Goal: Navigation & Orientation: Find specific page/section

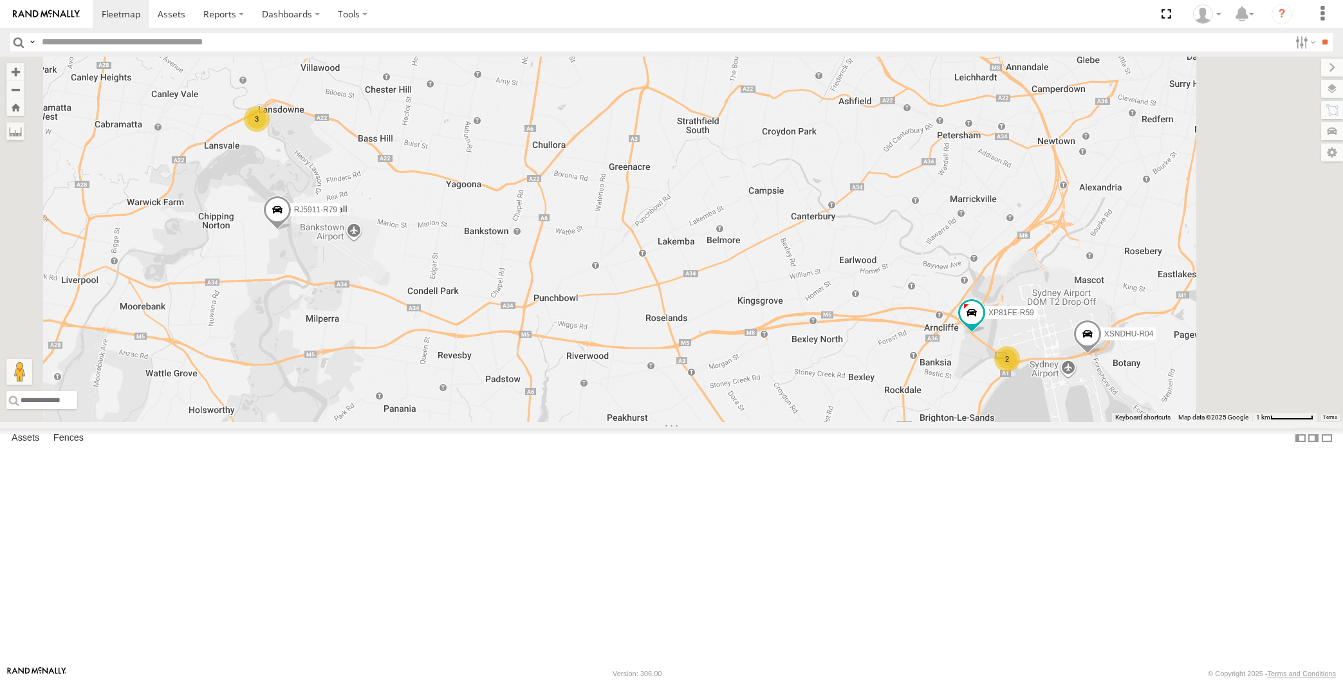
drag, startPoint x: 1252, startPoint y: 538, endPoint x: 1194, endPoint y: 511, distance: 64.5
click at [1234, 422] on div "2 XSNDHU-R04 3 RJ5911-R79 XP81FE-R59" at bounding box center [671, 240] width 1343 height 366
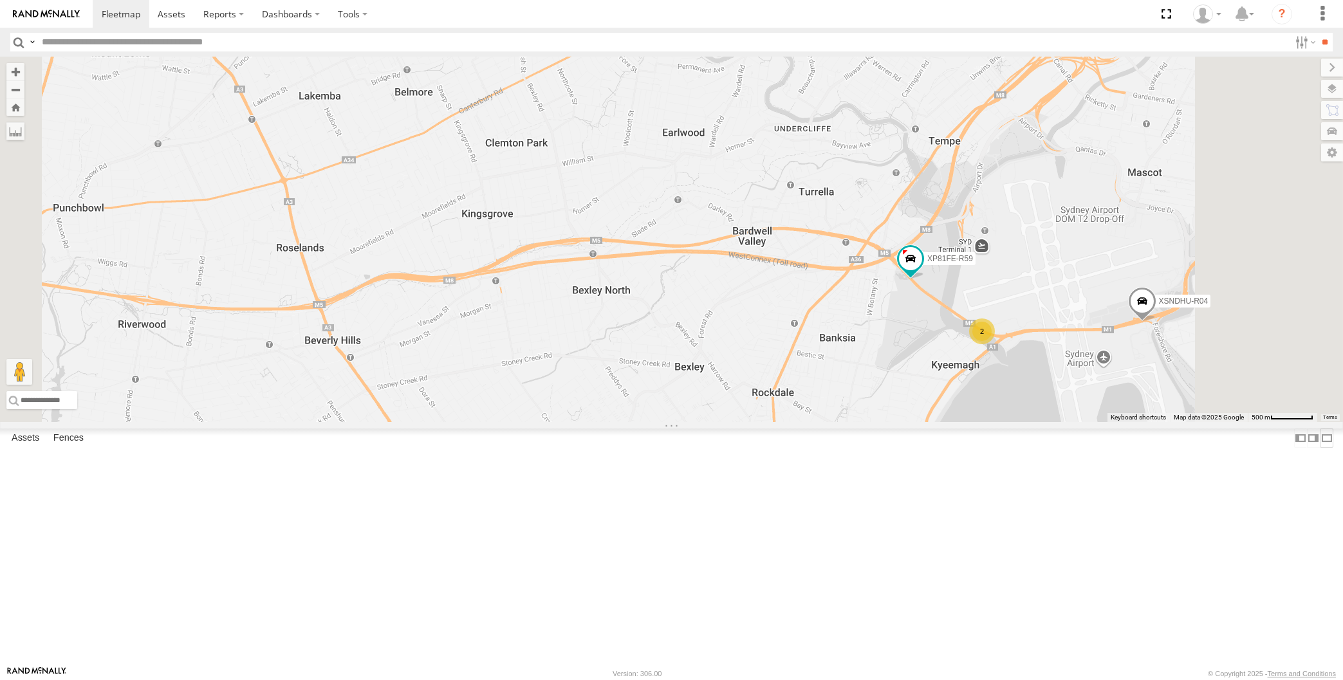
click at [1321, 447] on label at bounding box center [1327, 438] width 13 height 19
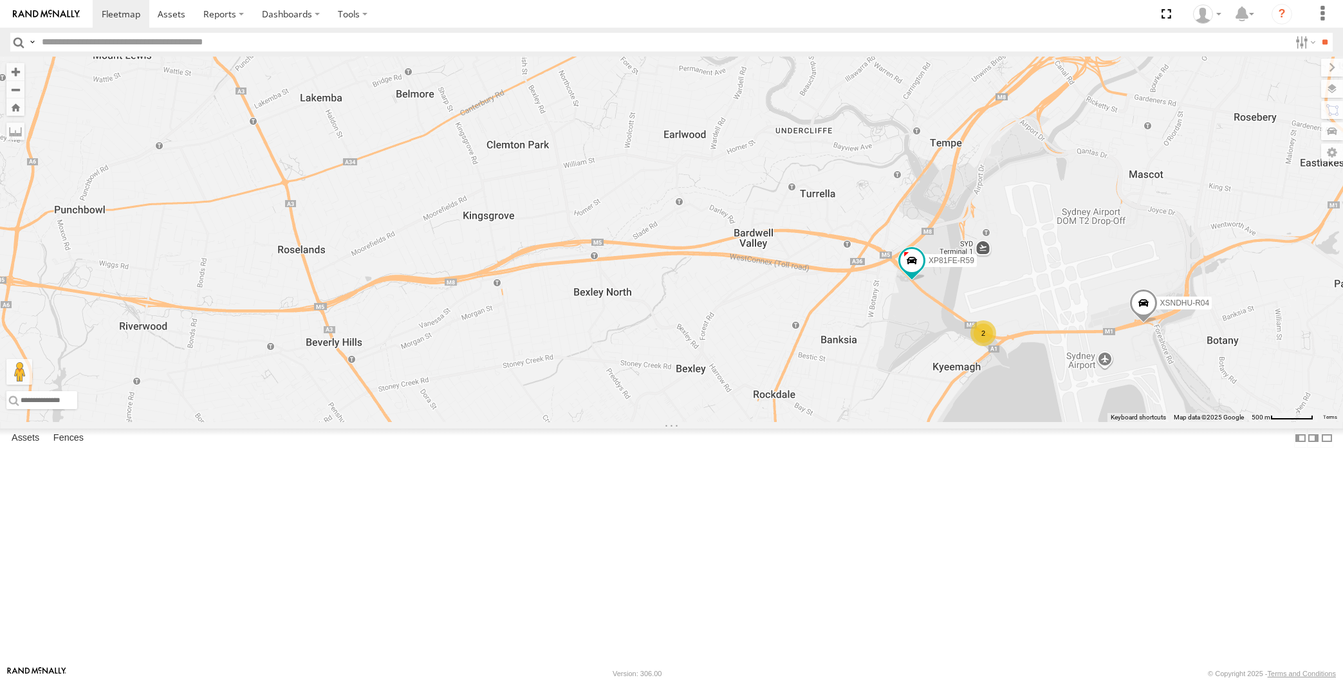
drag, startPoint x: 599, startPoint y: 538, endPoint x: 606, endPoint y: 540, distance: 7.3
click at [606, 422] on div "XSNDHU-R04 XP81FE-R59 2" at bounding box center [671, 240] width 1343 height 366
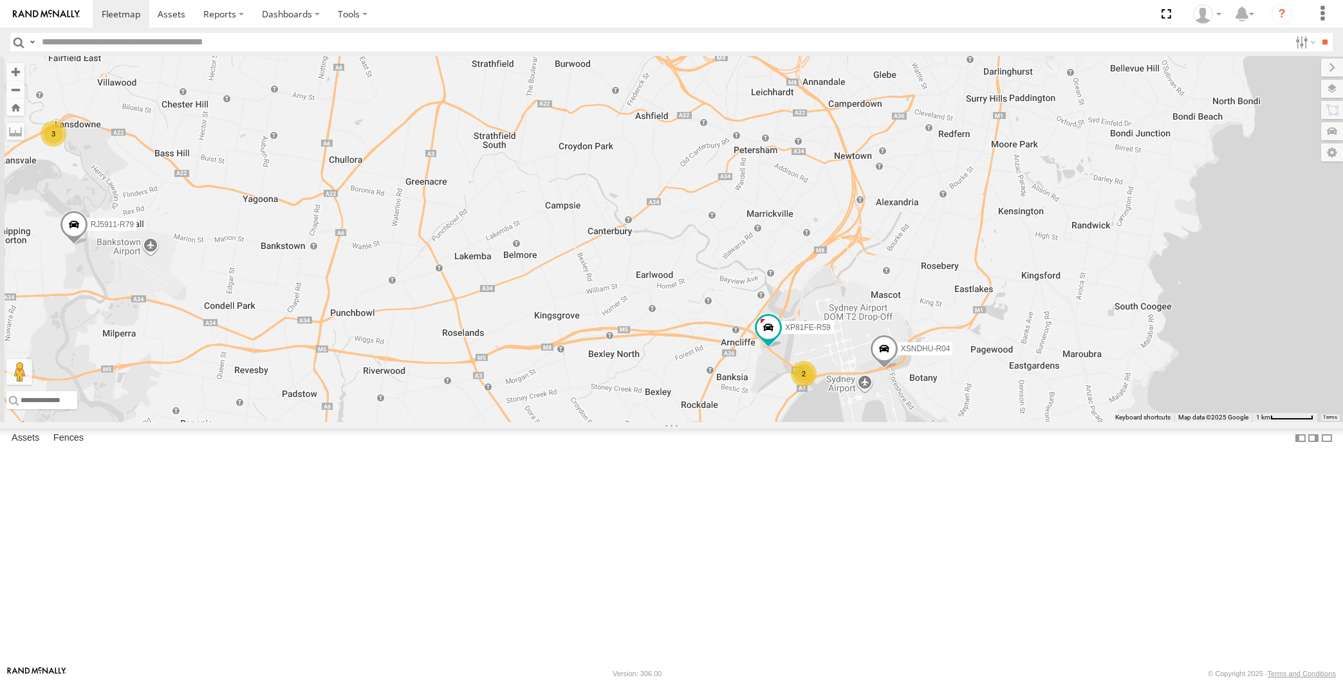
drag, startPoint x: 597, startPoint y: 538, endPoint x: 635, endPoint y: 529, distance: 39.0
click at [634, 422] on div "XSNDHU-R04 XP81FE-R59 2 3 RJ5911-R79" at bounding box center [671, 240] width 1343 height 366
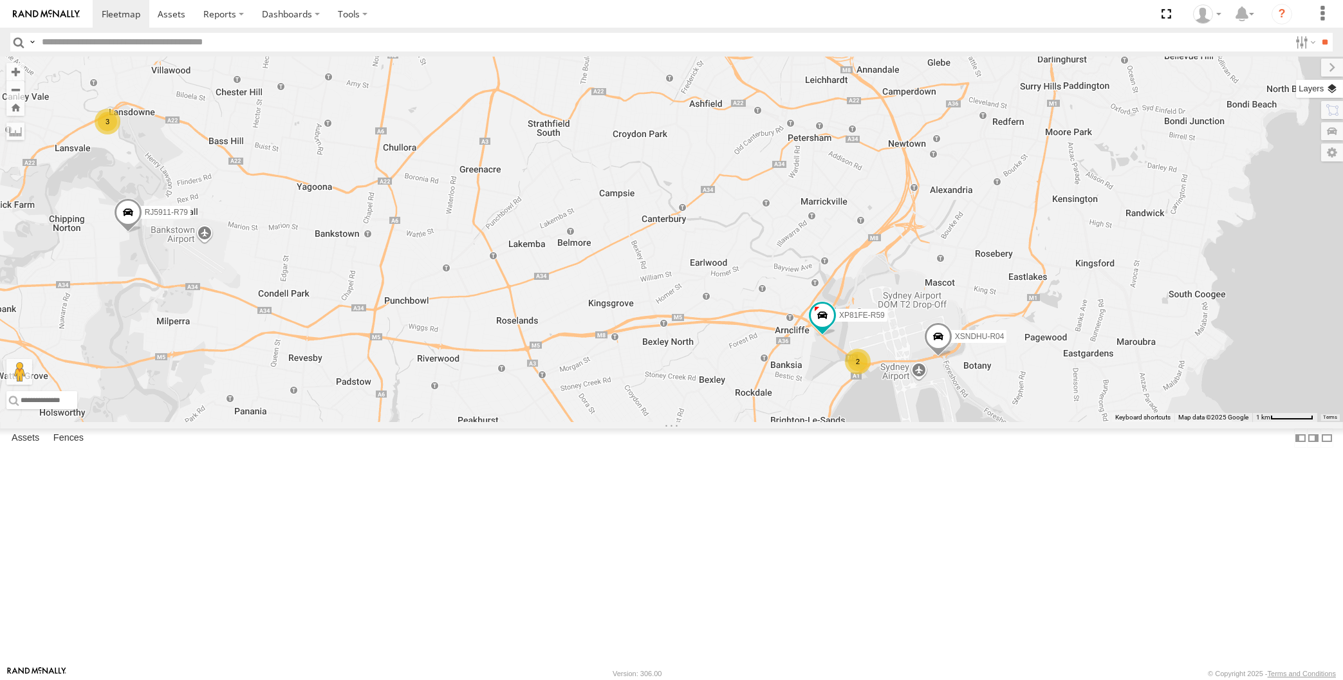
click at [1330, 91] on label at bounding box center [1319, 89] width 47 height 18
click at [0, 0] on span "Basemaps" at bounding box center [0, 0] width 0 height 0
click at [0, 0] on div "Satellite + Roadmap" at bounding box center [0, 0] width 0 height 0
click at [0, 0] on span "Satellite + Roadmap" at bounding box center [0, 0] width 0 height 0
click at [0, 0] on span "Overlays" at bounding box center [0, 0] width 0 height 0
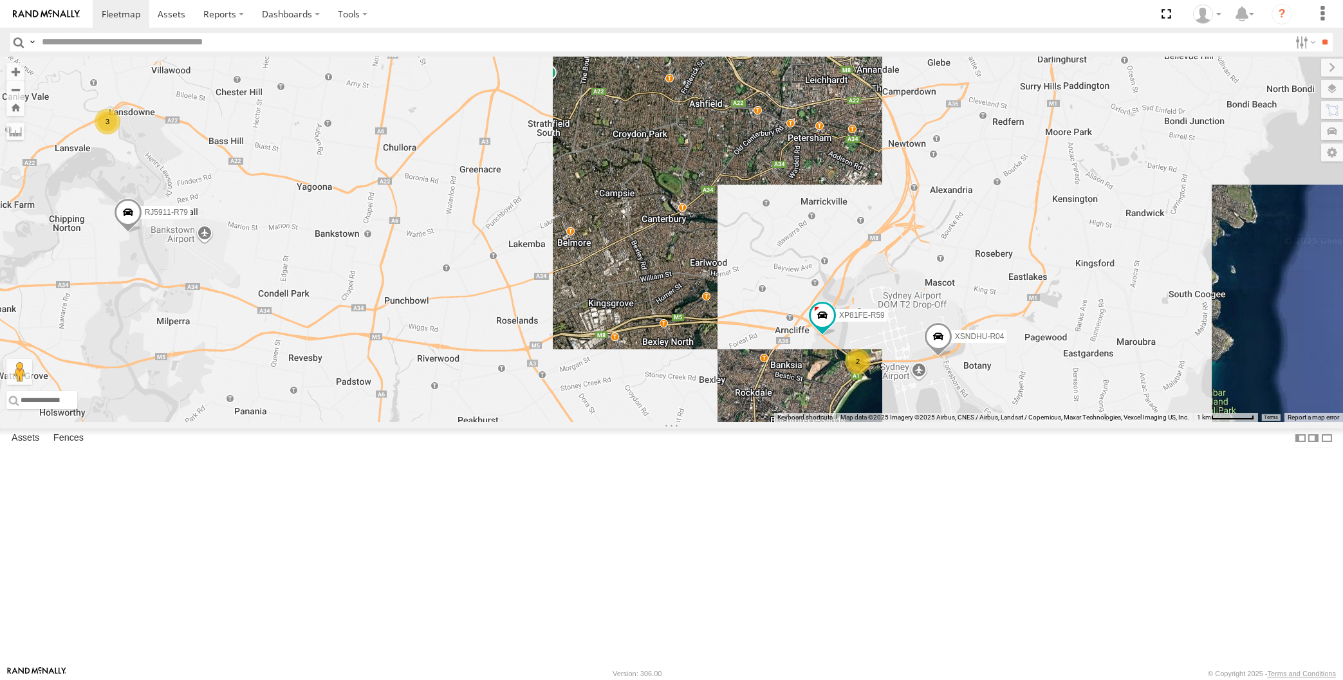
click at [0, 0] on span "Traffic" at bounding box center [0, 0] width 0 height 0
click at [1300, 65] on label at bounding box center [1321, 68] width 43 height 18
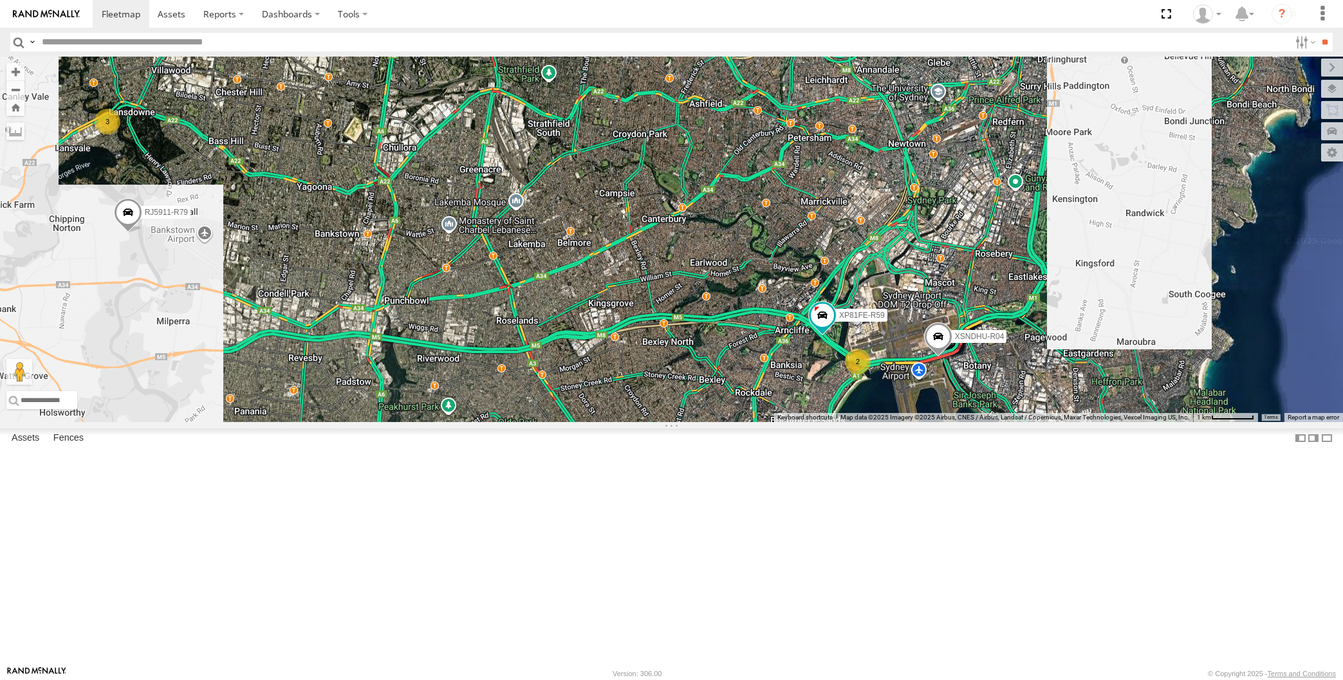
drag, startPoint x: 654, startPoint y: 419, endPoint x: 672, endPoint y: 430, distance: 21.1
click at [672, 422] on div "XSNDHU-R04 XP81FE-R59 2 3 RJ5911-R79" at bounding box center [671, 240] width 1343 height 366
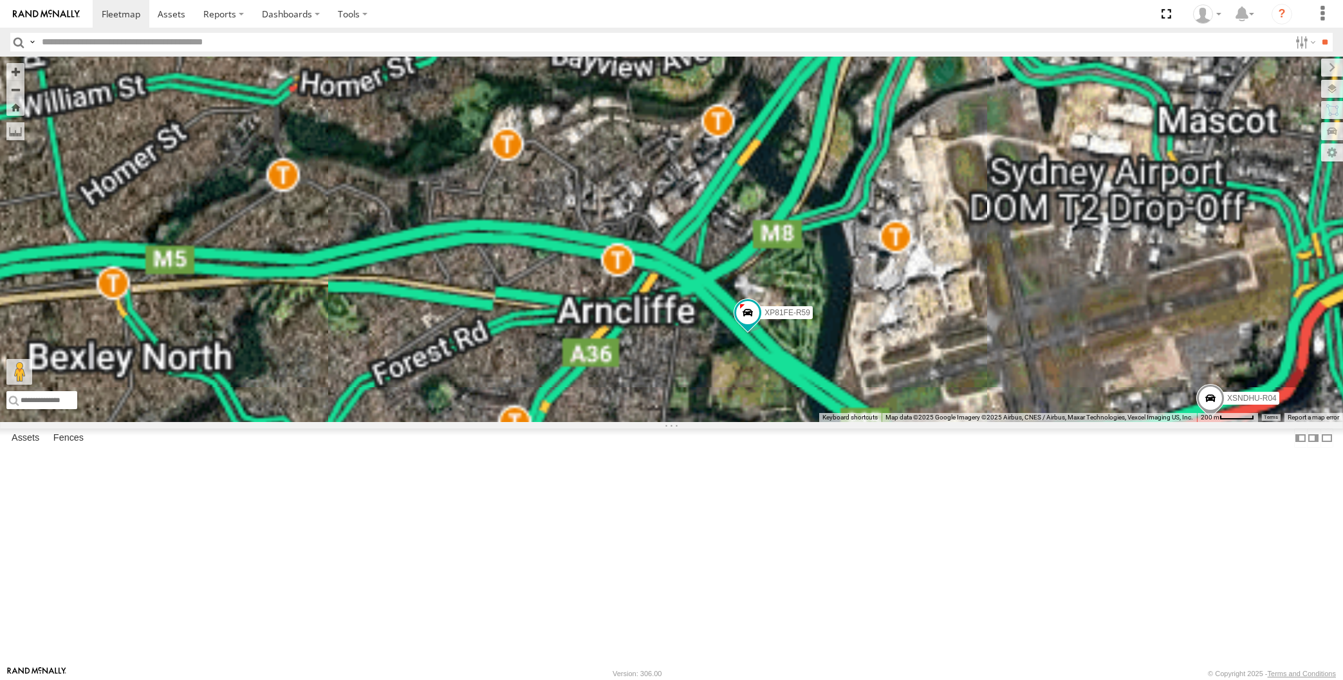
drag, startPoint x: 955, startPoint y: 469, endPoint x: 956, endPoint y: 458, distance: 11.0
click at [956, 422] on div "XSNDHU-R04 RJ5911-R79 XP81FE-R59 2" at bounding box center [671, 240] width 1343 height 366
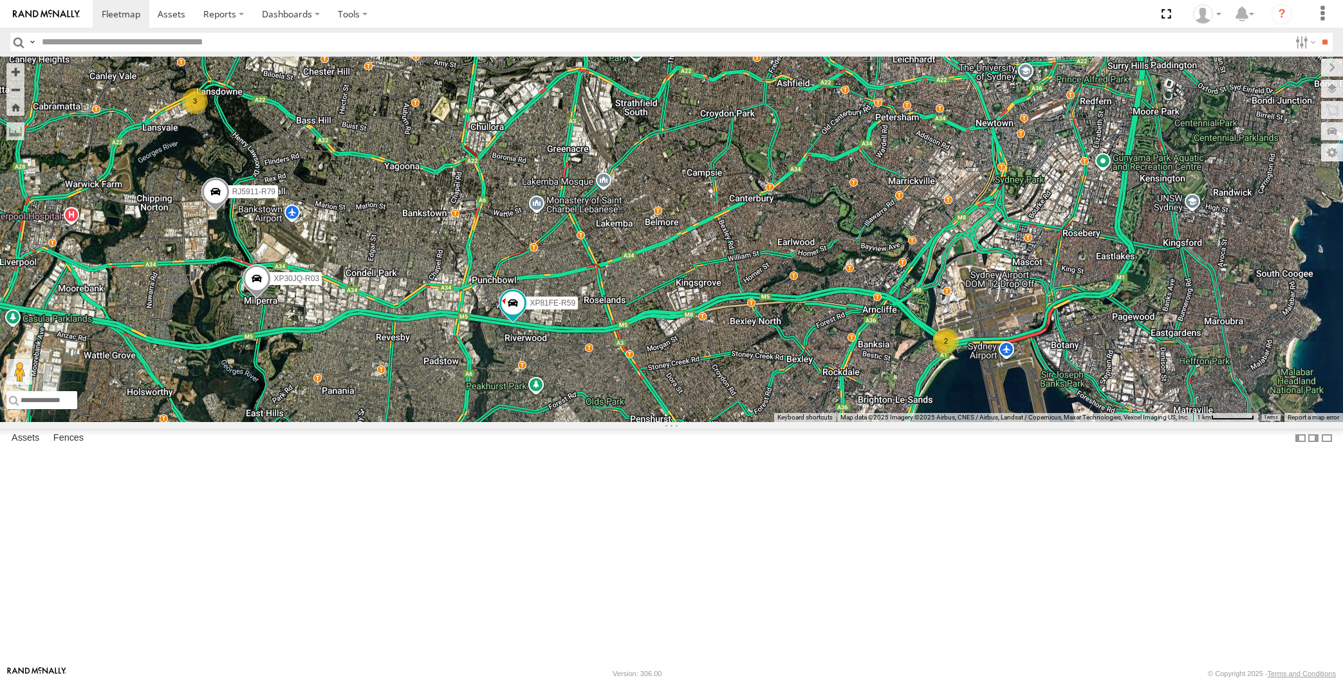
click at [252, 299] on span at bounding box center [257, 281] width 28 height 35
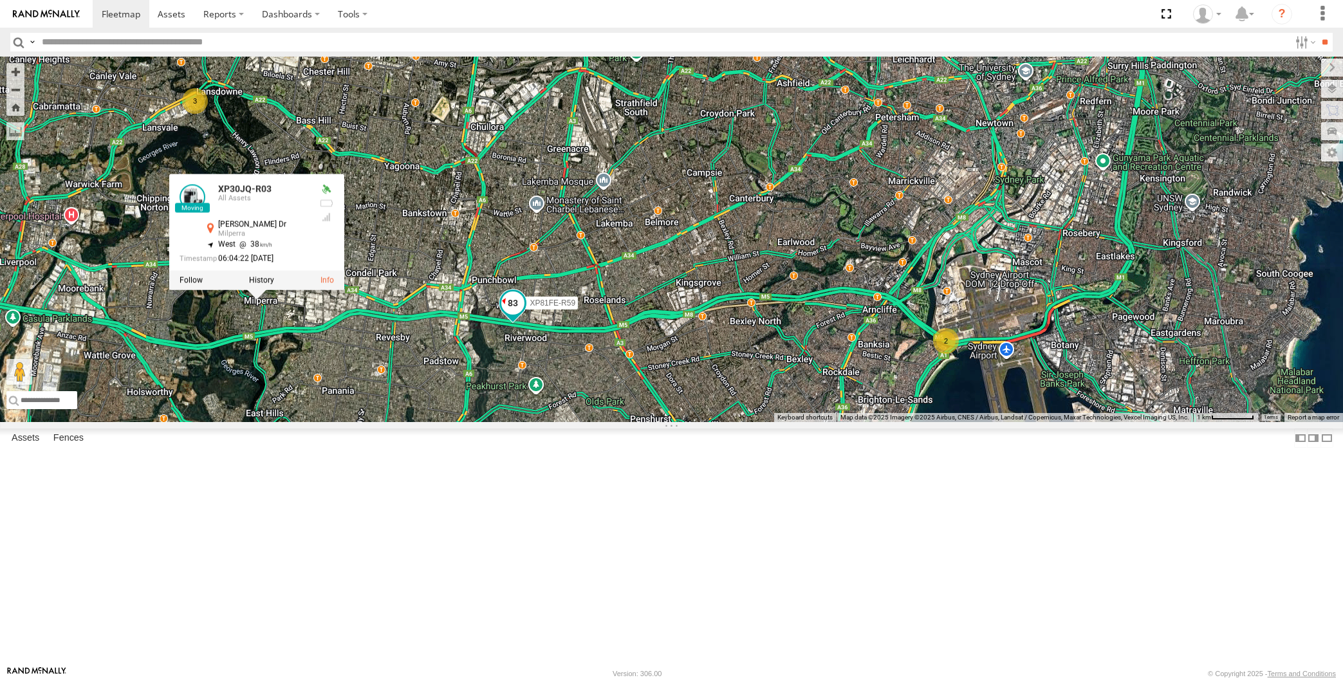
click at [516, 315] on span at bounding box center [512, 303] width 23 height 23
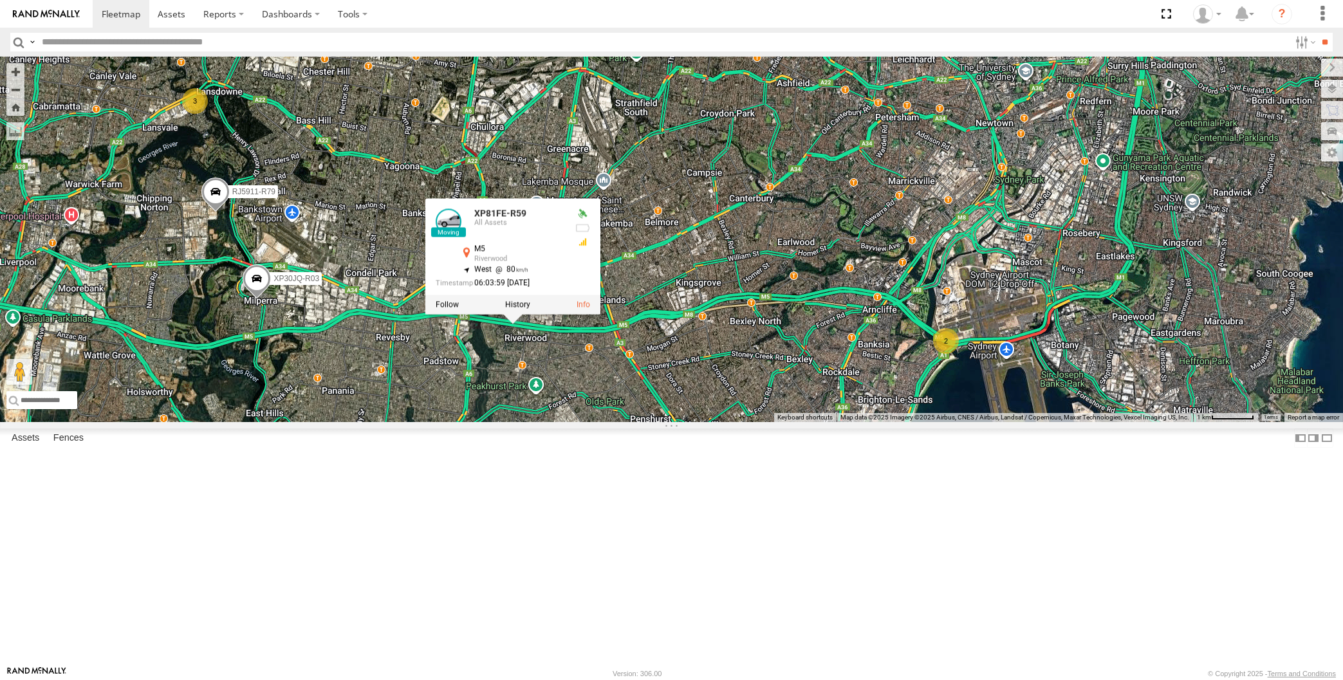
click at [463, 422] on div "XP30JQ-R03 RJ5911-R79 XP81FE-R59 2 3 XP81FE-R59 All Assets M5 Riverwood -33.942…" at bounding box center [671, 240] width 1343 height 366
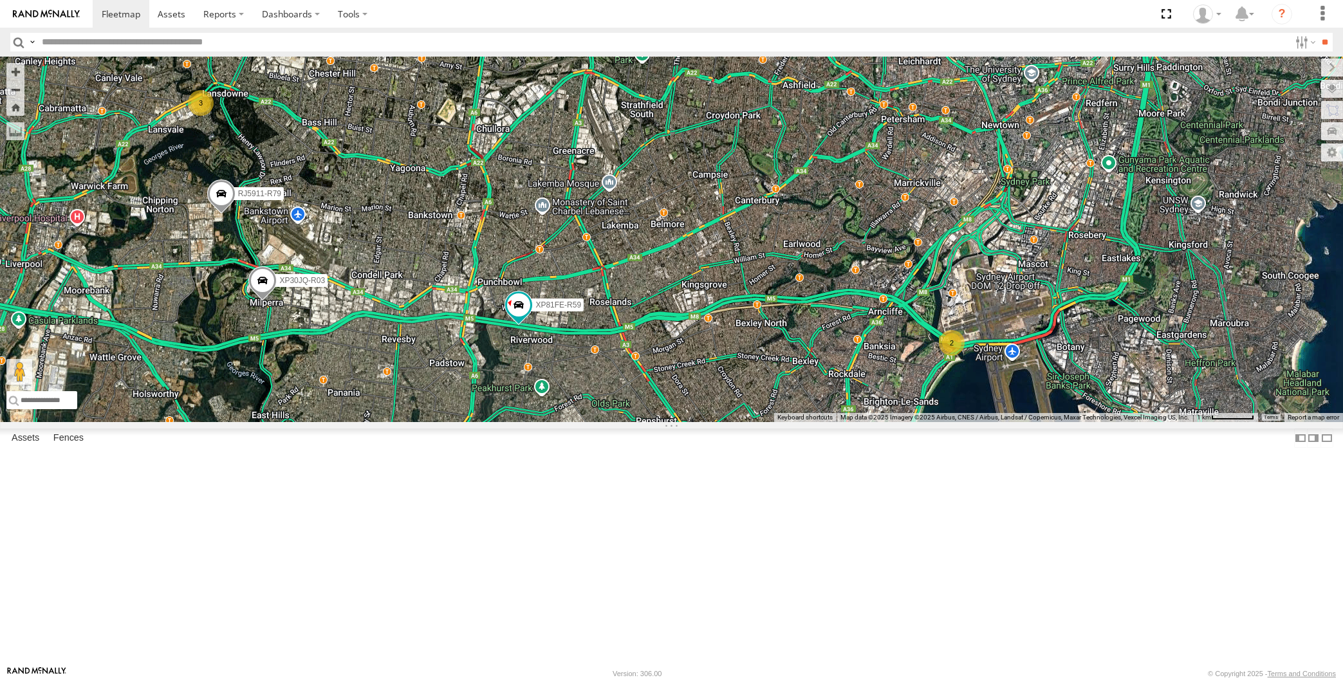
drag, startPoint x: 355, startPoint y: 519, endPoint x: 375, endPoint y: 524, distance: 20.2
click at [375, 422] on div "XP30JQ-R03 RJ5911-R79 XP81FE-R59 2 3" at bounding box center [671, 240] width 1343 height 366
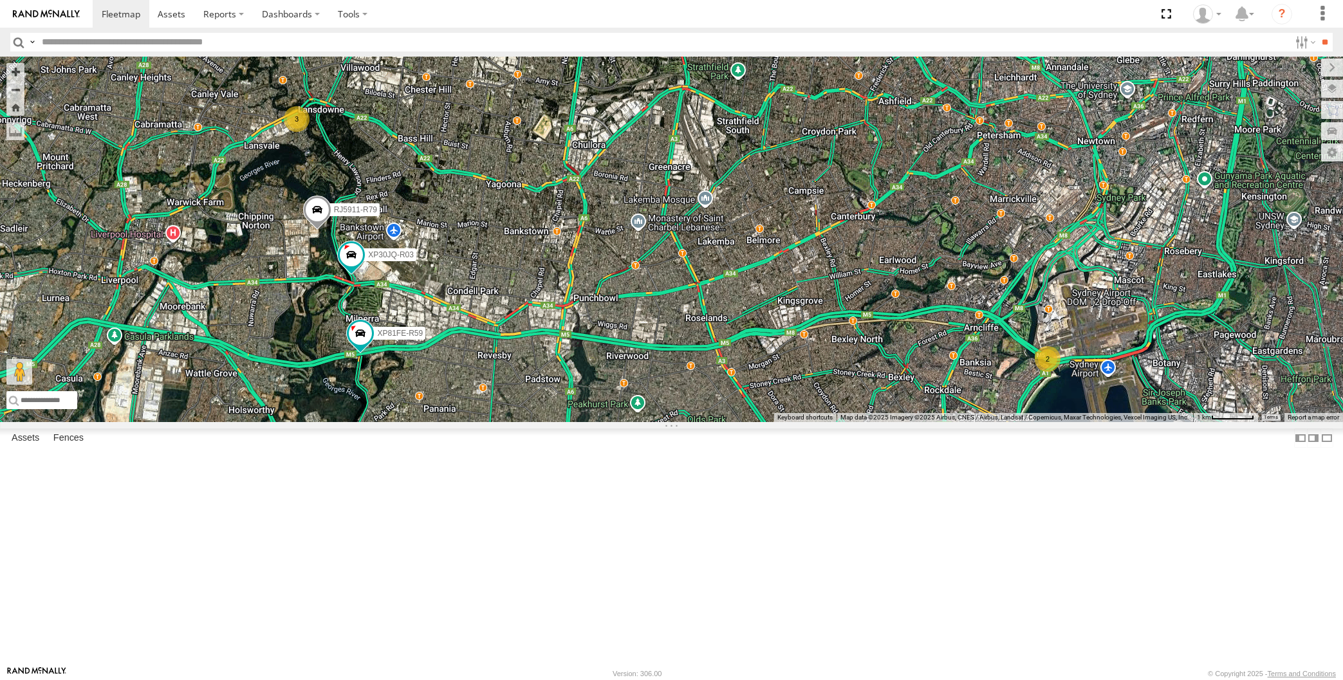
click at [605, 422] on div "XP30JQ-R03 2 3 RJ5911-R79 XP81FE-R59" at bounding box center [671, 240] width 1343 height 366
click at [355, 266] on span at bounding box center [351, 254] width 23 height 23
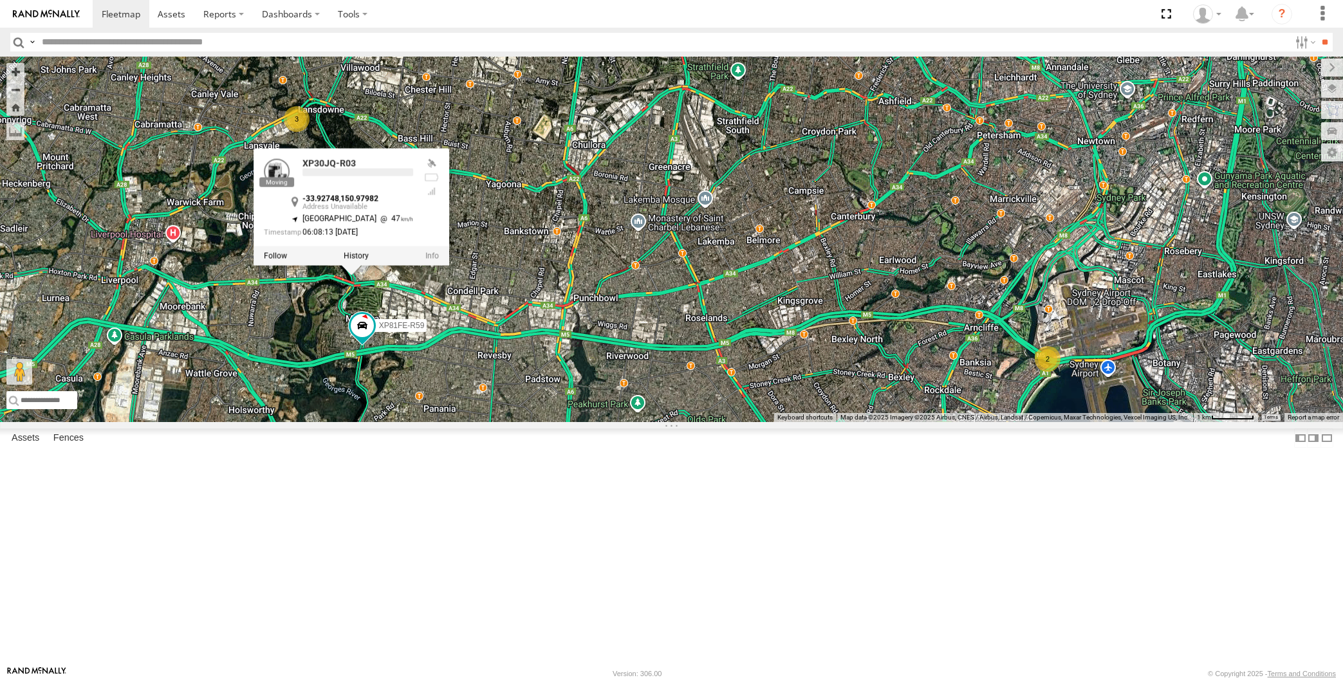
click at [506, 420] on div "XP30JQ-R03 2 3 RJ5911-R79 XP81FE-R59 XP30JQ-R03 -33.92748 , 150.97982 North Wes…" at bounding box center [671, 240] width 1343 height 366
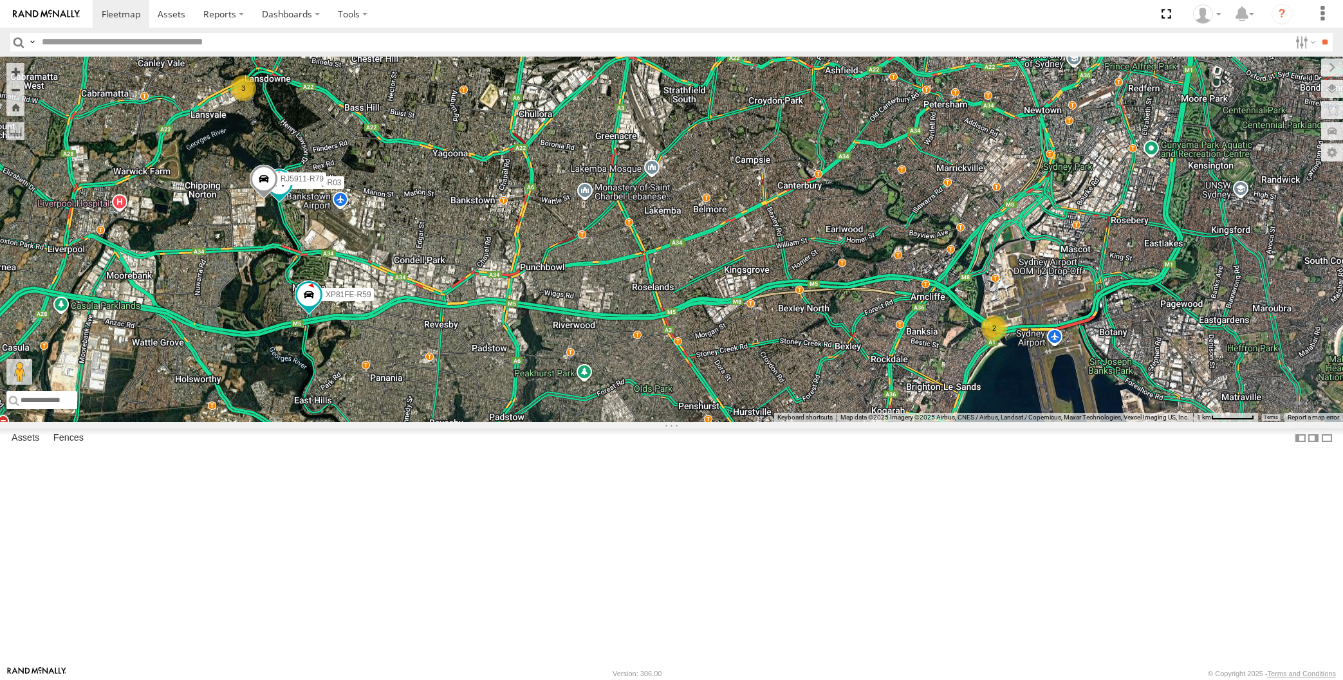
drag, startPoint x: 622, startPoint y: 528, endPoint x: 546, endPoint y: 476, distance: 92.3
click at [547, 422] on div "XP30JQ-R03 2 3 RJ5911-R79 XP81FE-R59" at bounding box center [671, 240] width 1343 height 366
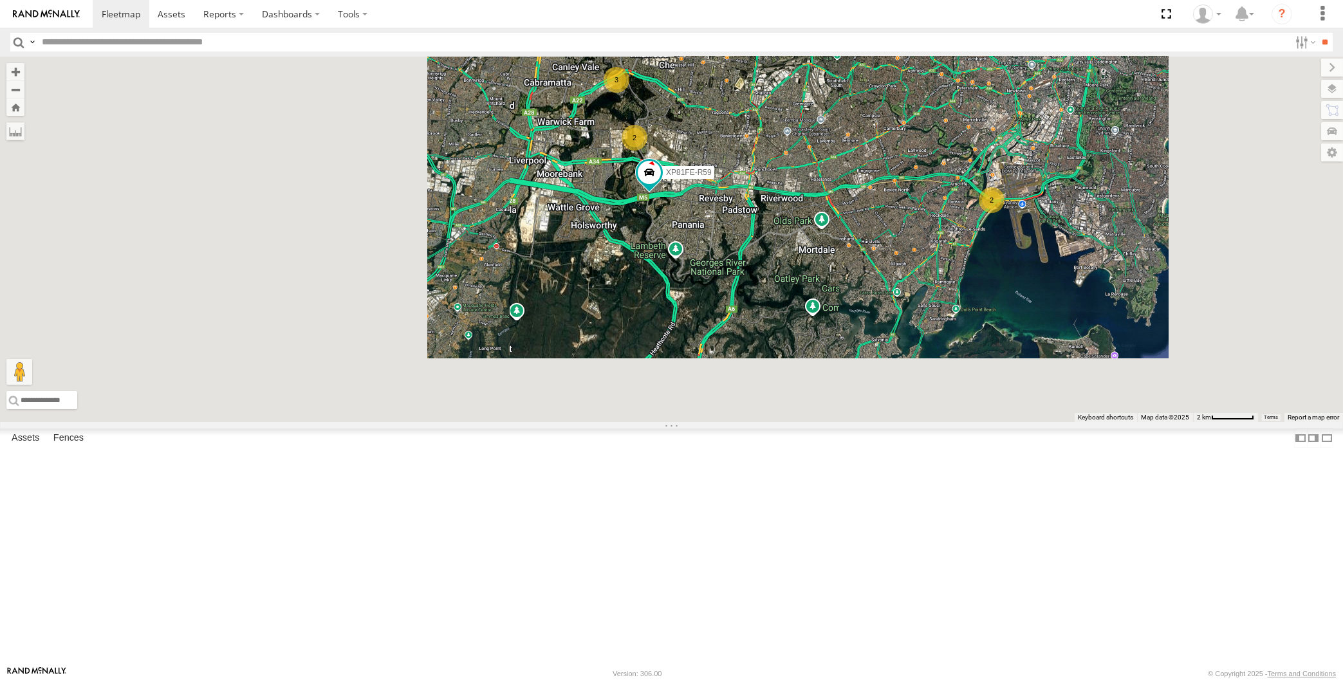
drag, startPoint x: 896, startPoint y: 385, endPoint x: 885, endPoint y: 407, distance: 24.2
click at [895, 400] on div "XP81FE-R59 2 2 3" at bounding box center [671, 240] width 1343 height 366
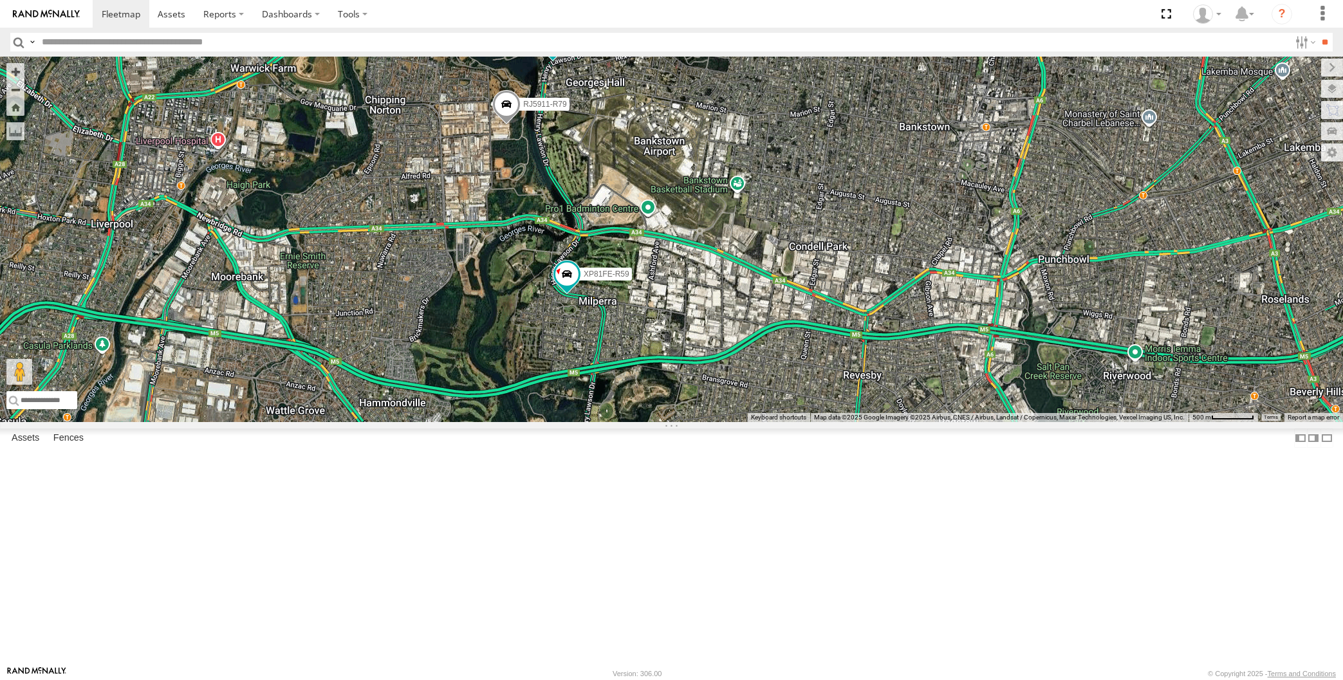
drag, startPoint x: 835, startPoint y: 389, endPoint x: 821, endPoint y: 434, distance: 47.2
click at [823, 422] on div "XP81FE-R59 XP30JQ-R03 RJ5911-R79" at bounding box center [671, 240] width 1343 height 366
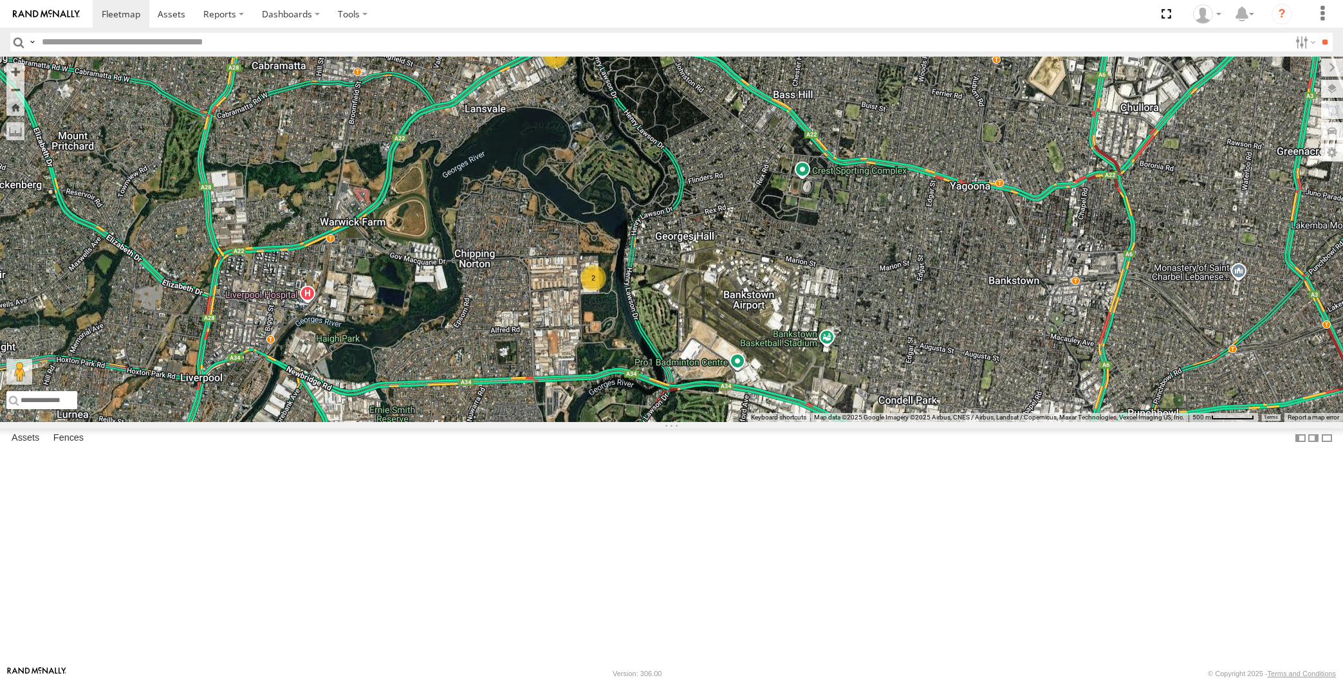
click at [891, 422] on div "XP30JQ-R03 XSNDHU-R04 4 2" at bounding box center [671, 240] width 1343 height 366
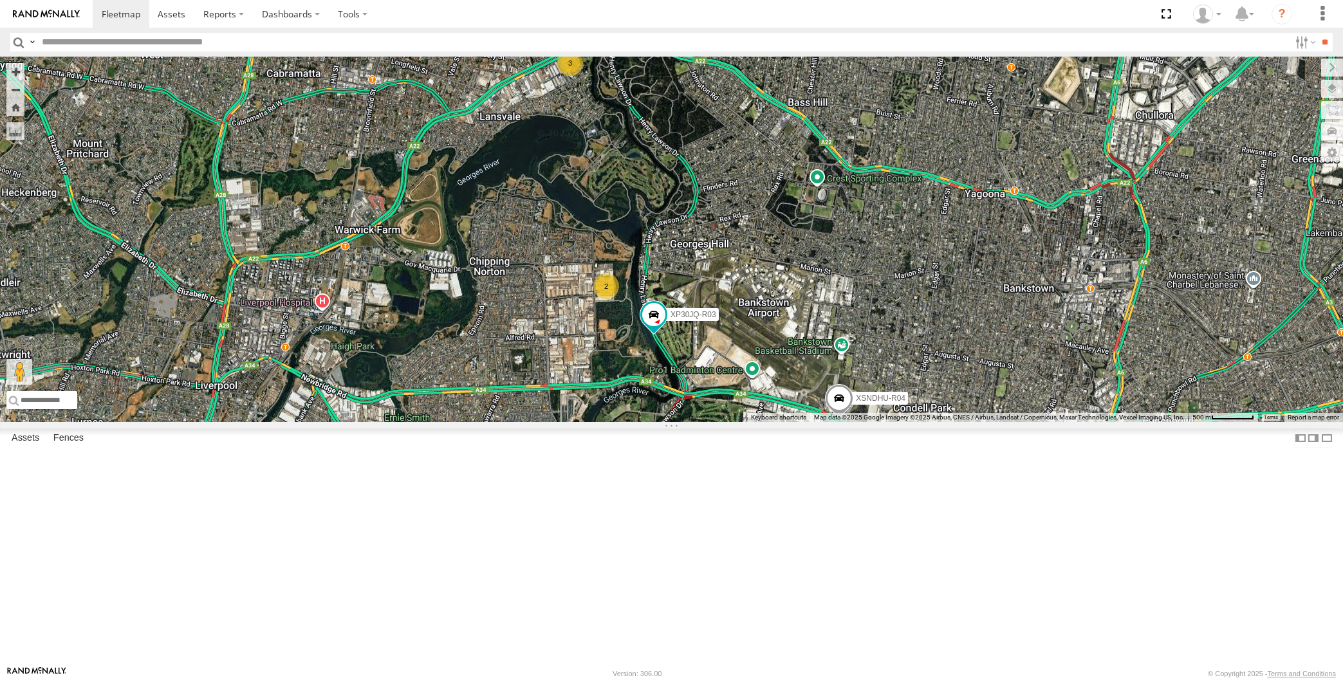
click at [774, 350] on div "XP30JQ-R03 XSNDHU-R04 3 2 XP81FE-R59" at bounding box center [671, 240] width 1343 height 366
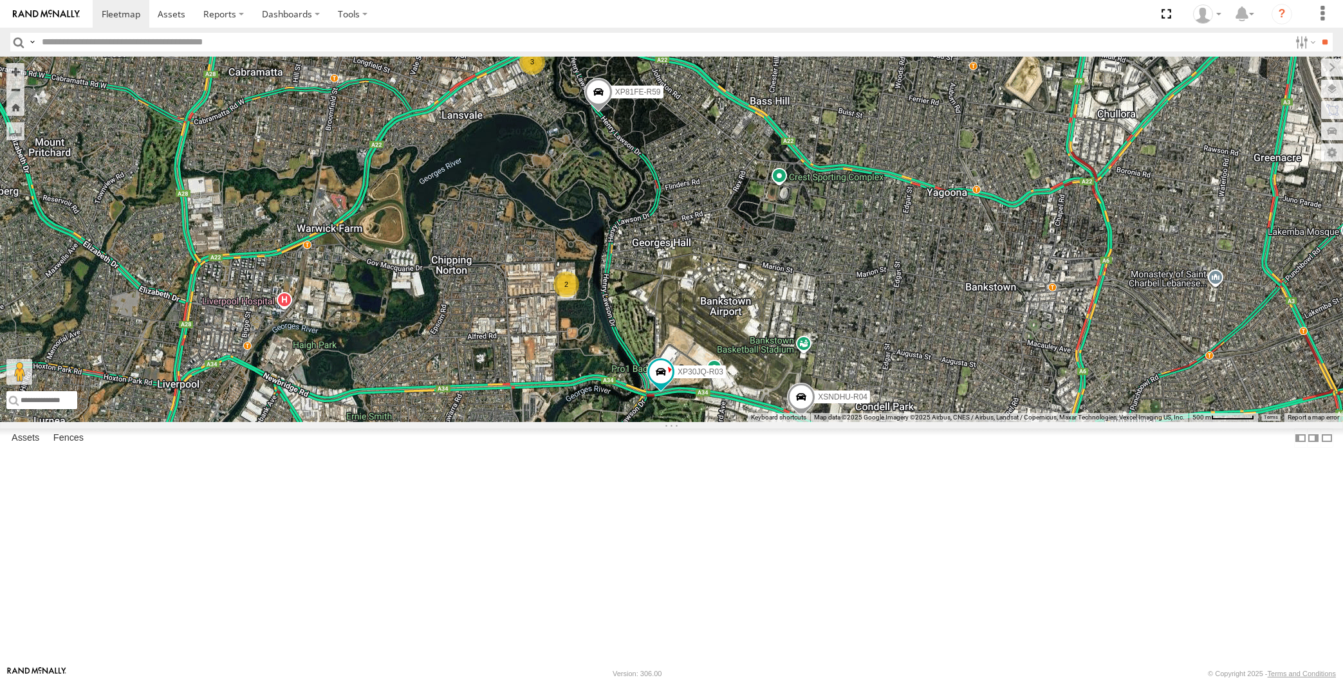
drag, startPoint x: 765, startPoint y: 464, endPoint x: 756, endPoint y: 443, distance: 22.5
click at [756, 422] on div "XP30JQ-R03 XSNDHU-R04 3 2 XP81FE-R59" at bounding box center [671, 240] width 1343 height 366
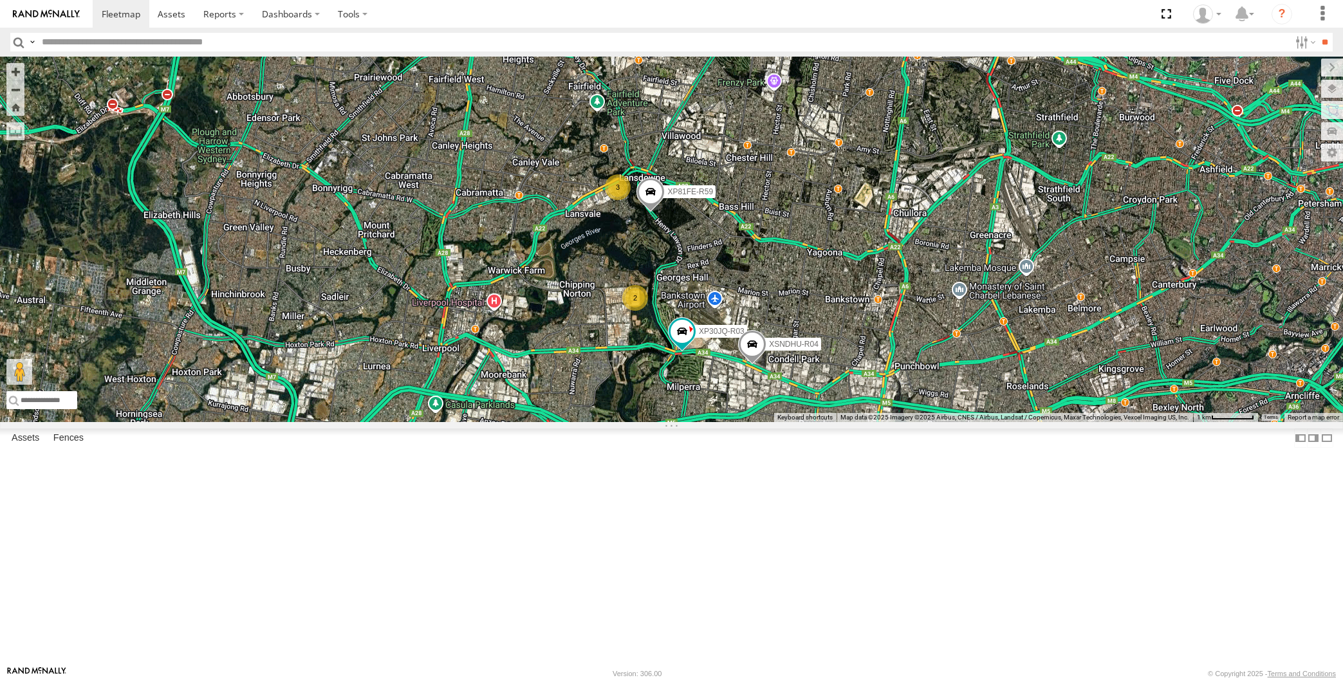
drag, startPoint x: 800, startPoint y: 420, endPoint x: 790, endPoint y: 407, distance: 17.0
click at [788, 413] on div "XP30JQ-R03 XSNDHU-R04 XP81FE-R59 3 2" at bounding box center [671, 240] width 1343 height 366
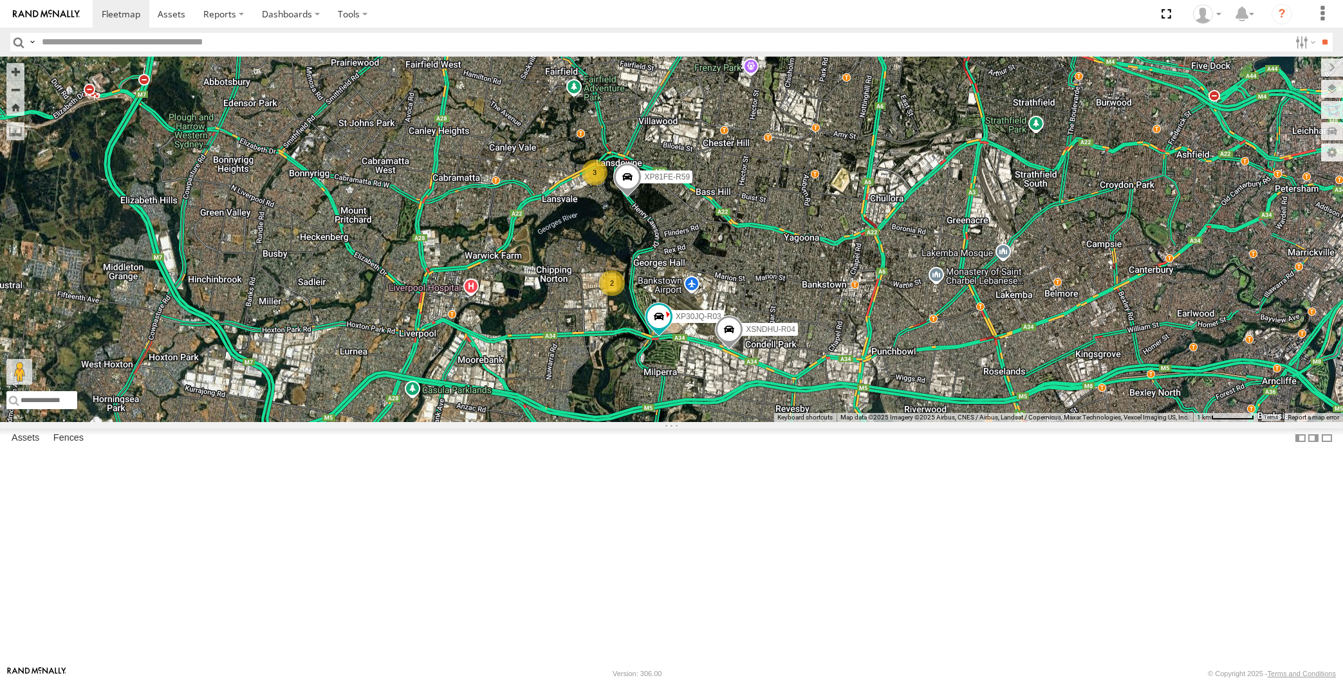
drag, startPoint x: 858, startPoint y: 429, endPoint x: 838, endPoint y: 415, distance: 25.0
click at [853, 422] on div "XP30JQ-R03 XSNDHU-R04 XP81FE-R59 3 2" at bounding box center [671, 240] width 1343 height 366
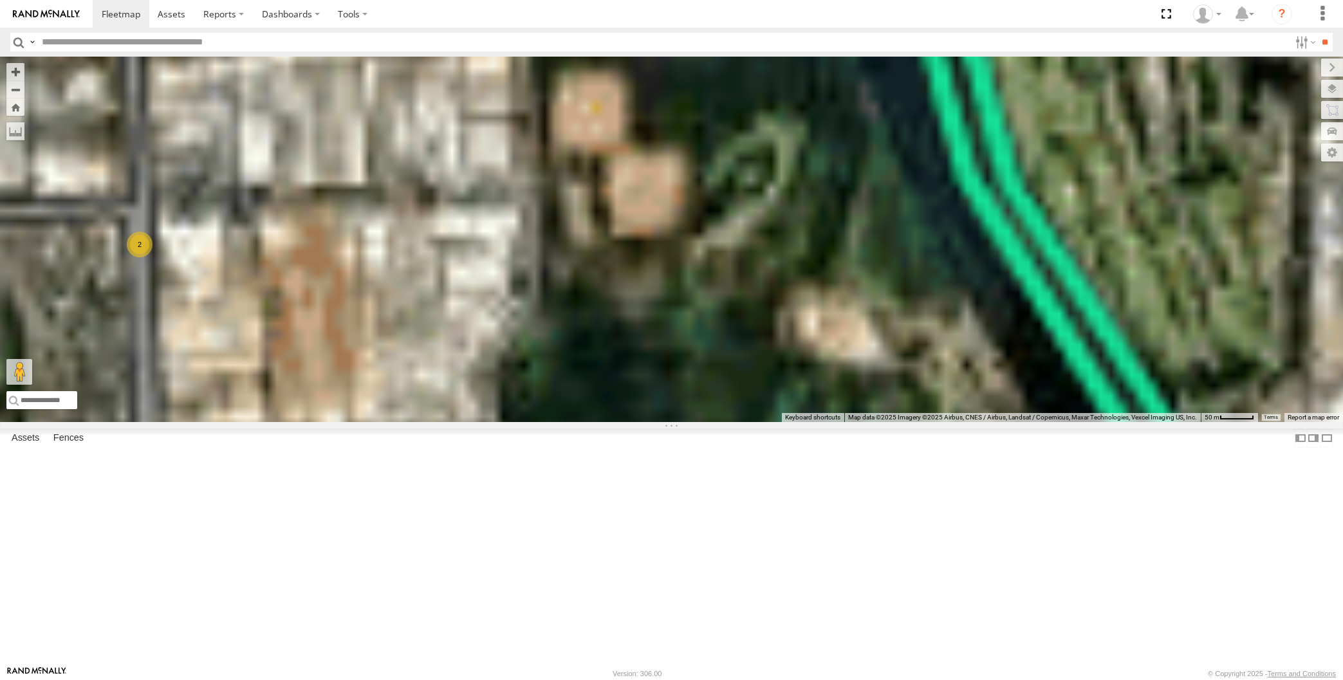
drag, startPoint x: 186, startPoint y: 384, endPoint x: 346, endPoint y: 313, distance: 174.9
click at [331, 321] on div "XP30JQ-R03 XSNDHU-R04 XP81FE-R59 2" at bounding box center [671, 240] width 1343 height 366
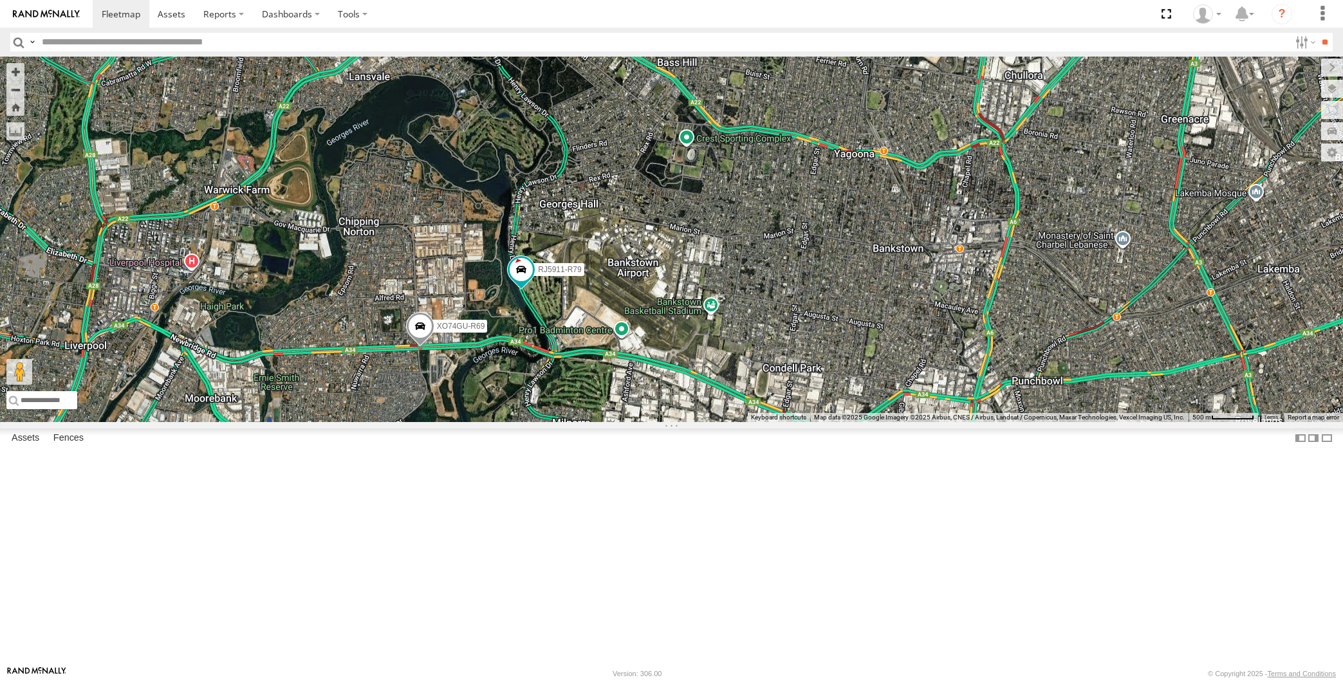
drag, startPoint x: 647, startPoint y: 492, endPoint x: 667, endPoint y: 485, distance: 21.2
click at [666, 422] on div "XP30JQ-R03 XSNDHU-R04 3 RJ5911-R79 XP81FE-R59 XO74GU-R69" at bounding box center [671, 240] width 1343 height 366
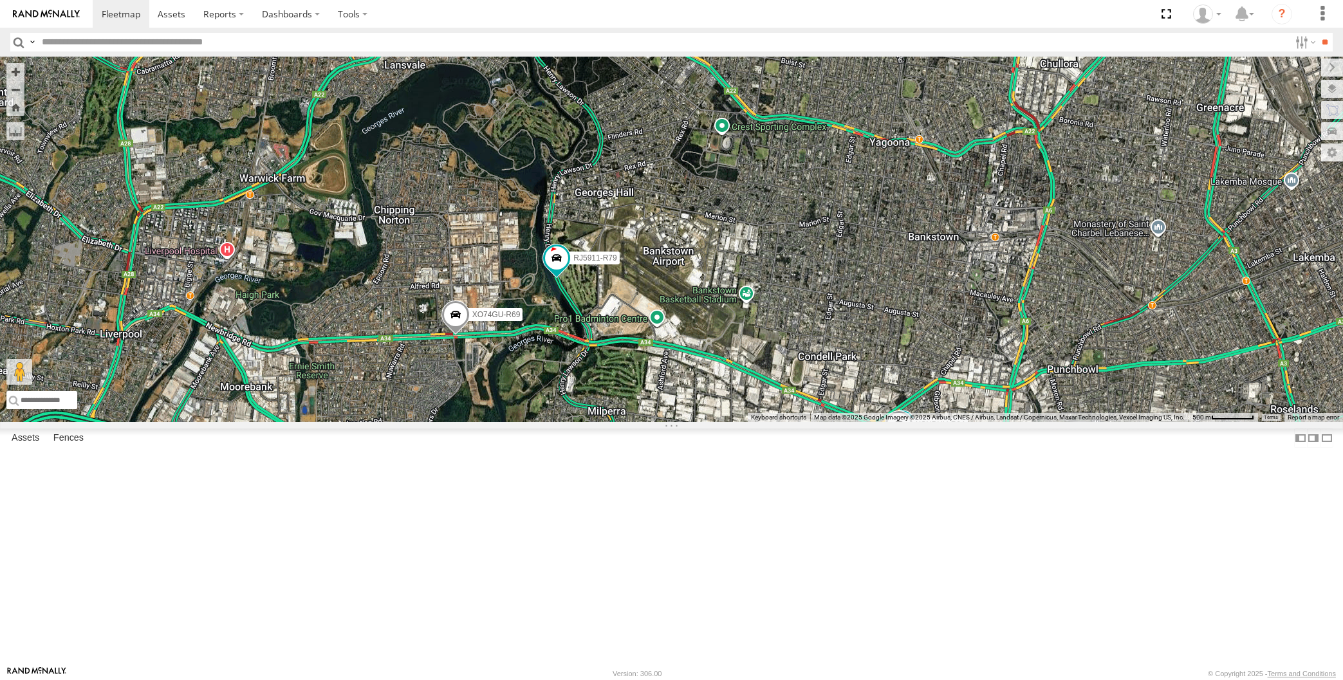
drag, startPoint x: 708, startPoint y: 542, endPoint x: 692, endPoint y: 551, distance: 17.6
click at [692, 422] on div "XP30JQ-R03 XSNDHU-R04 3 RJ5911-R79 XP81FE-R59 XO74GU-R69" at bounding box center [671, 240] width 1343 height 366
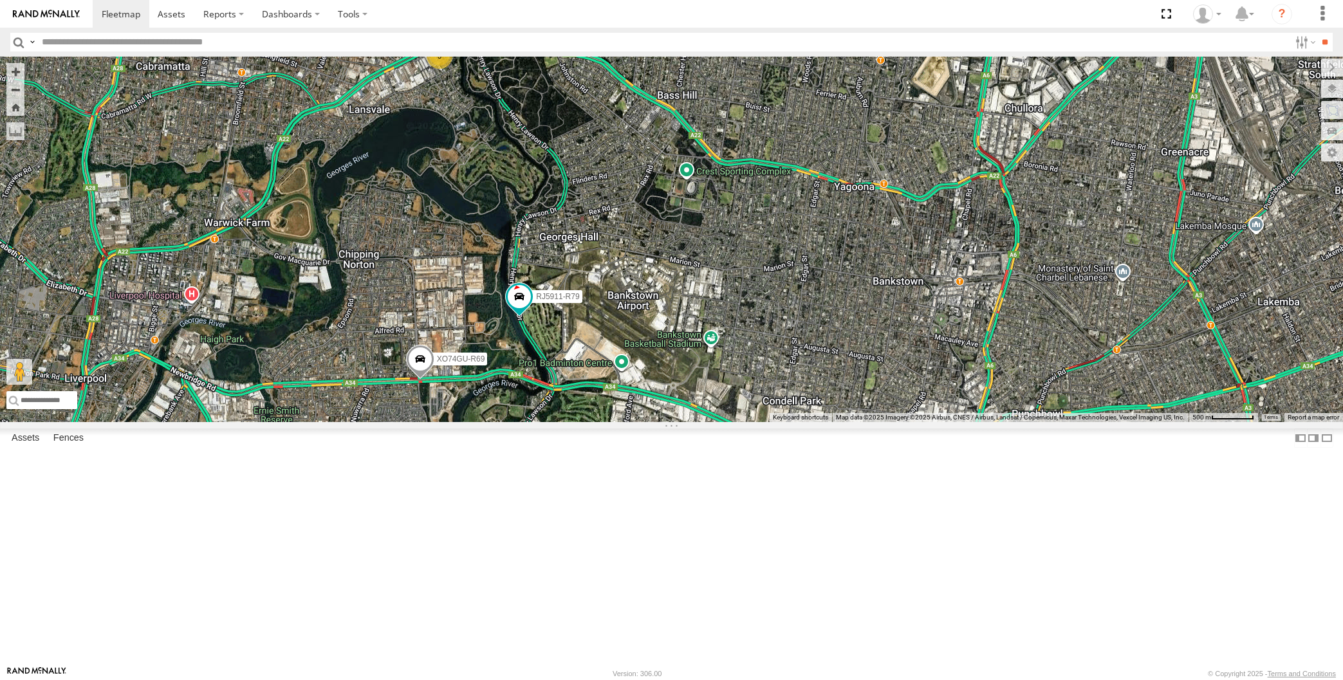
drag, startPoint x: 716, startPoint y: 509, endPoint x: 703, endPoint y: 470, distance: 40.7
click at [709, 422] on div "RJ5911-R79 XP81FE-R59 XO74GU-R69 2 3" at bounding box center [671, 240] width 1343 height 366
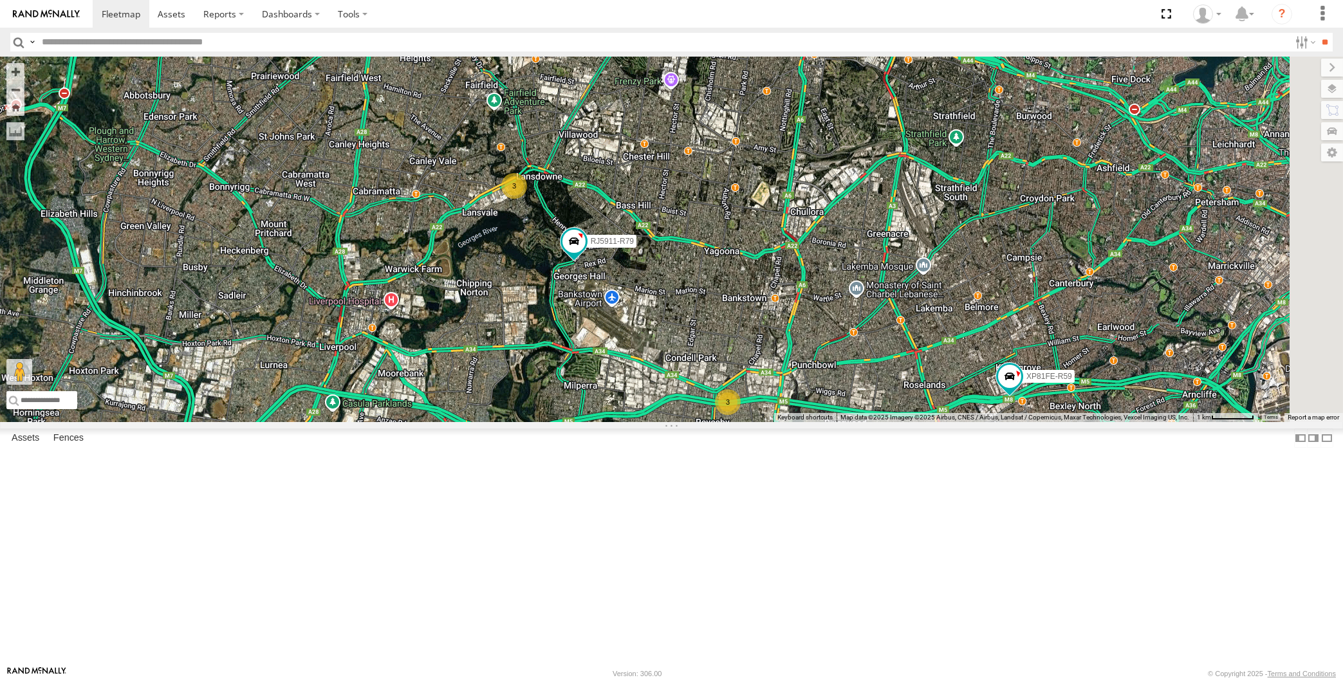
drag, startPoint x: 1027, startPoint y: 470, endPoint x: 824, endPoint y: 463, distance: 203.5
click at [819, 422] on div "RJ5911-R79 XP81FE-R59 3 3" at bounding box center [671, 240] width 1343 height 366
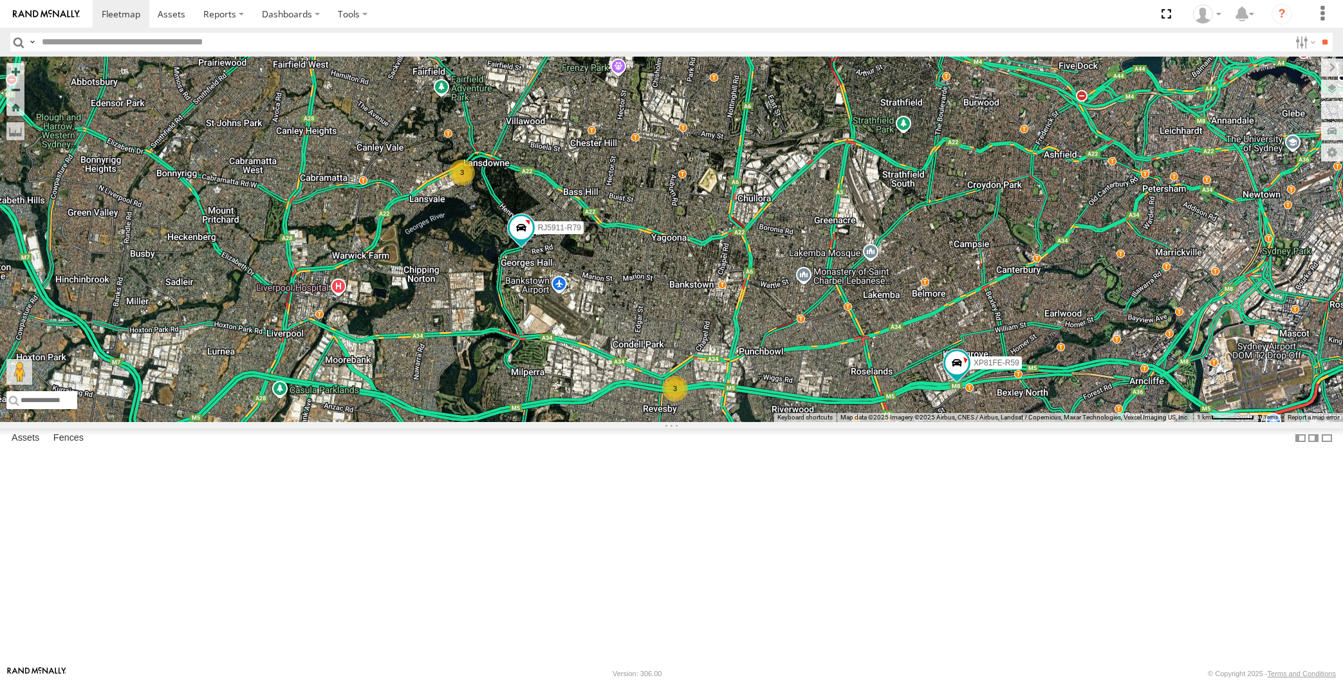
drag, startPoint x: 838, startPoint y: 479, endPoint x: 794, endPoint y: 456, distance: 49.2
click at [796, 422] on div "RJ5911-R79 XP81FE-R59 3 3" at bounding box center [671, 240] width 1343 height 366
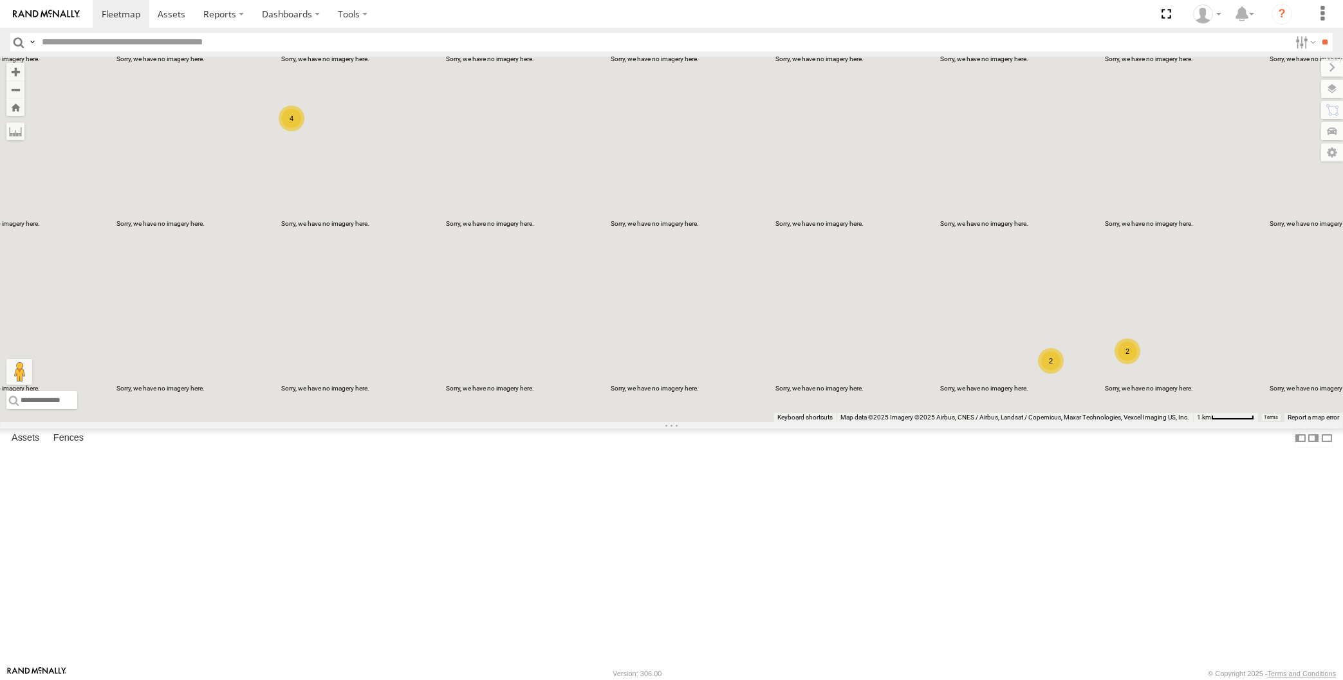
click at [1051, 422] on div "2 2 4" at bounding box center [671, 240] width 1343 height 366
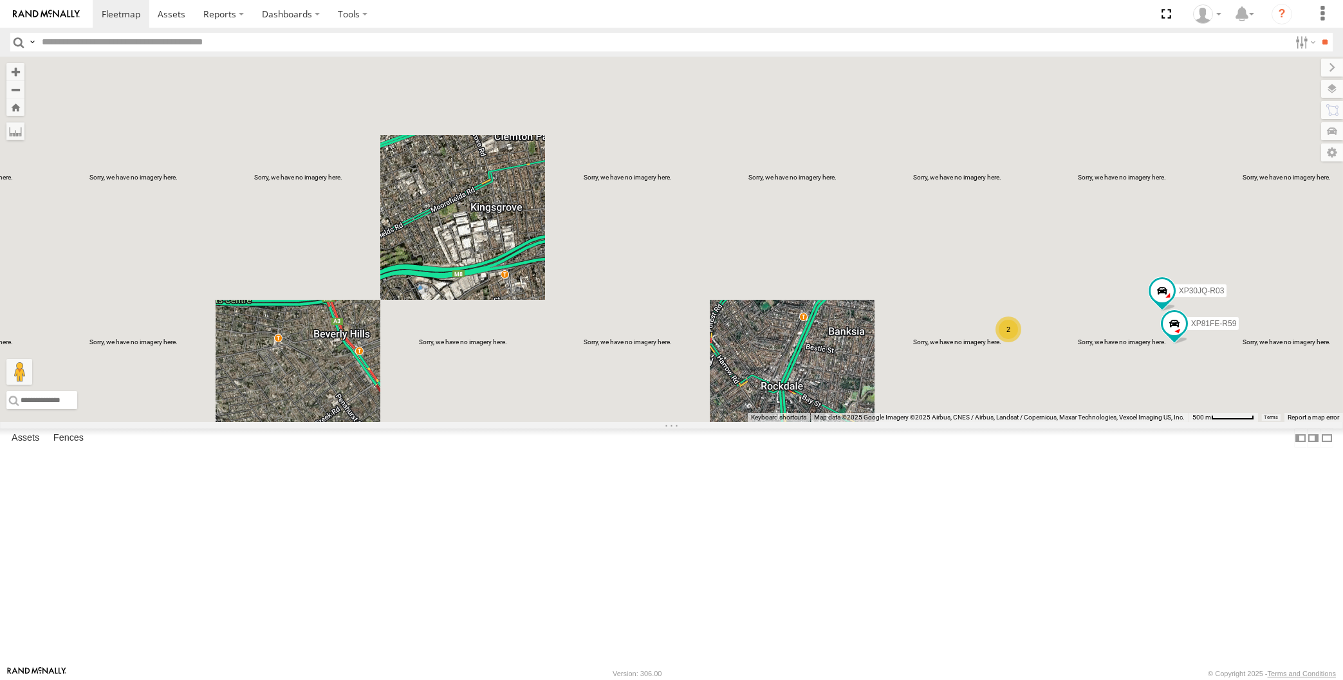
drag, startPoint x: 1143, startPoint y: 519, endPoint x: 1096, endPoint y: 503, distance: 49.7
click at [1115, 422] on div "XP30JQ-R03 2 XP81FE-R59" at bounding box center [671, 240] width 1343 height 366
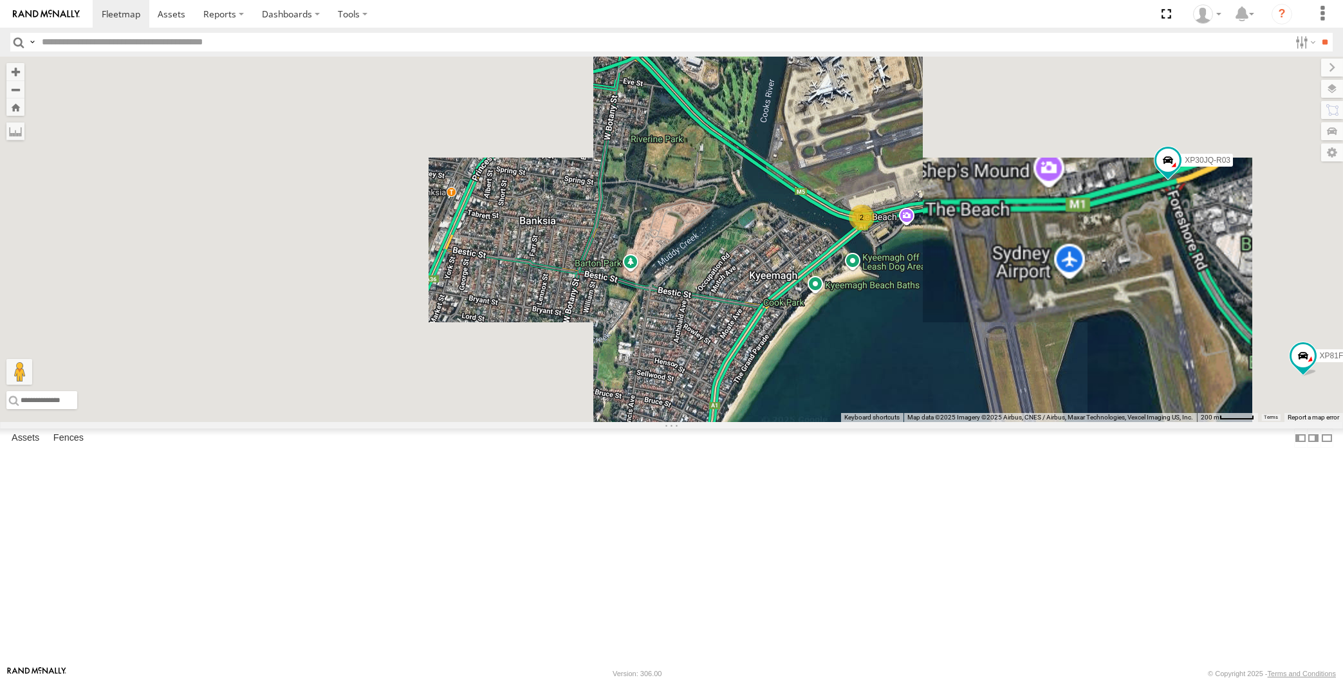
drag, startPoint x: 975, startPoint y: 438, endPoint x: 969, endPoint y: 435, distance: 6.9
click at [969, 422] on div "XP30JQ-R03 XP81FE-R59 2" at bounding box center [671, 240] width 1343 height 366
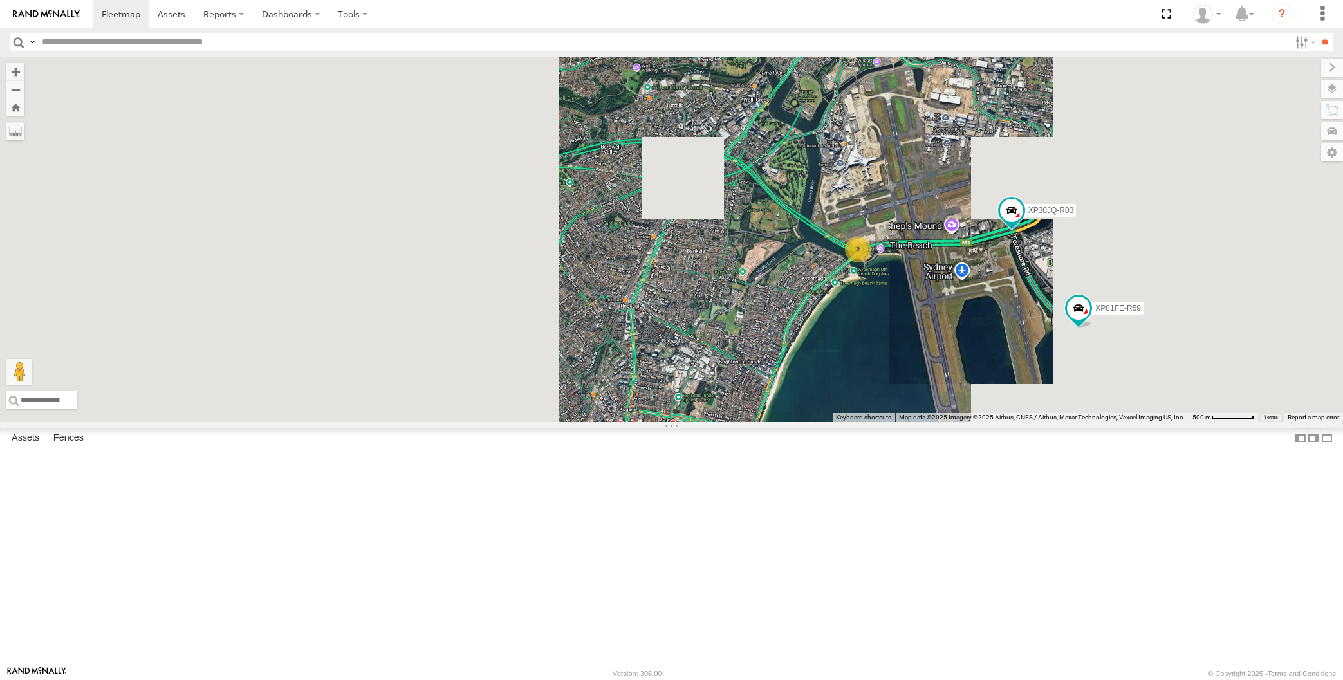
click at [994, 422] on div "XP30JQ-R03 XP81FE-R59 2" at bounding box center [671, 240] width 1343 height 366
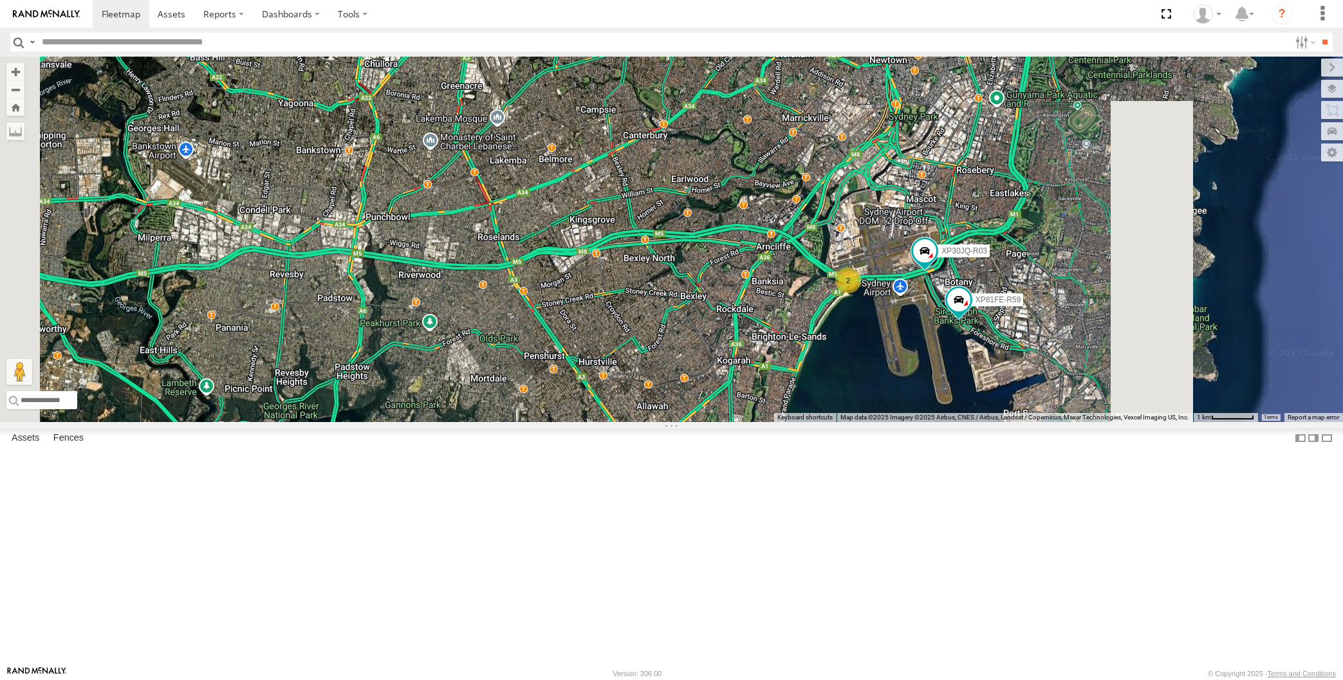
drag, startPoint x: 893, startPoint y: 515, endPoint x: 927, endPoint y: 507, distance: 35.0
click at [907, 422] on div "XP30JQ-R03 XP81FE-R59 2 4" at bounding box center [671, 240] width 1343 height 366
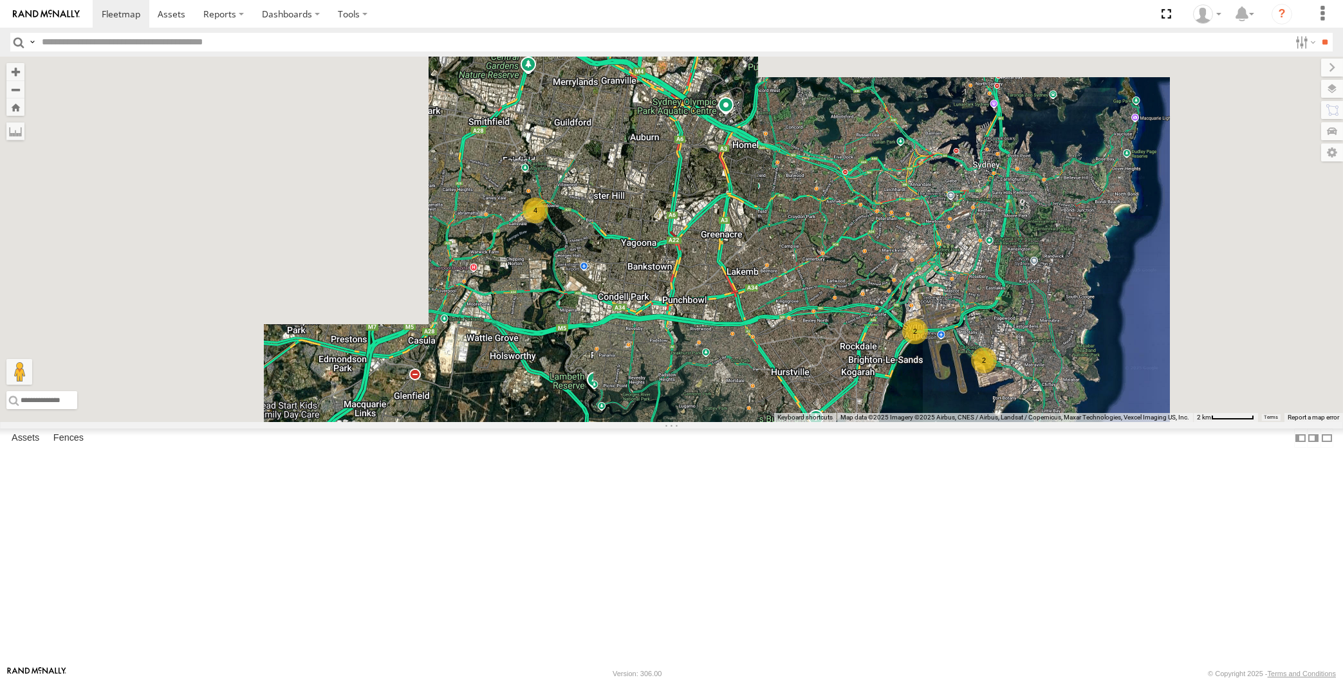
drag, startPoint x: 922, startPoint y: 511, endPoint x: 951, endPoint y: 511, distance: 29.6
click at [951, 422] on div "2 2 4" at bounding box center [671, 240] width 1343 height 366
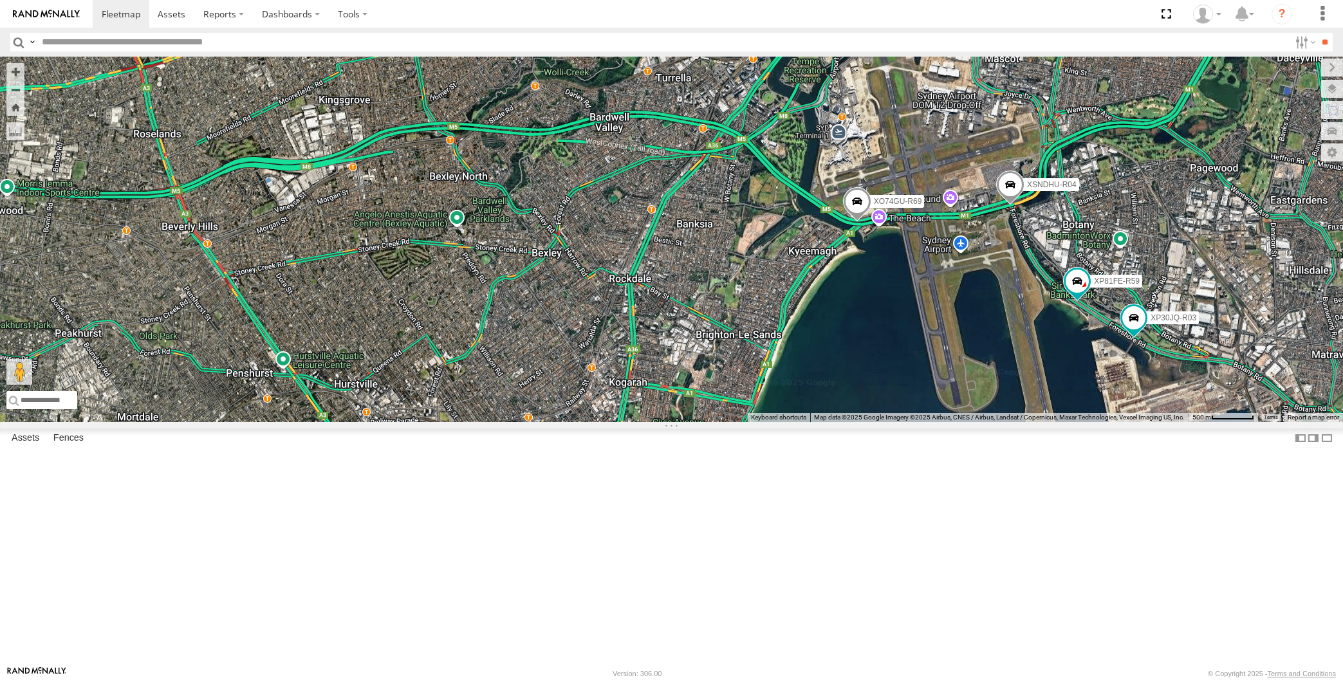
drag, startPoint x: 988, startPoint y: 510, endPoint x: 954, endPoint y: 516, distance: 34.0
click at [954, 422] on div "XP30JQ-R03 XSNDHU-R04 XP81FE-R59 XO74GU-R69" at bounding box center [671, 240] width 1343 height 366
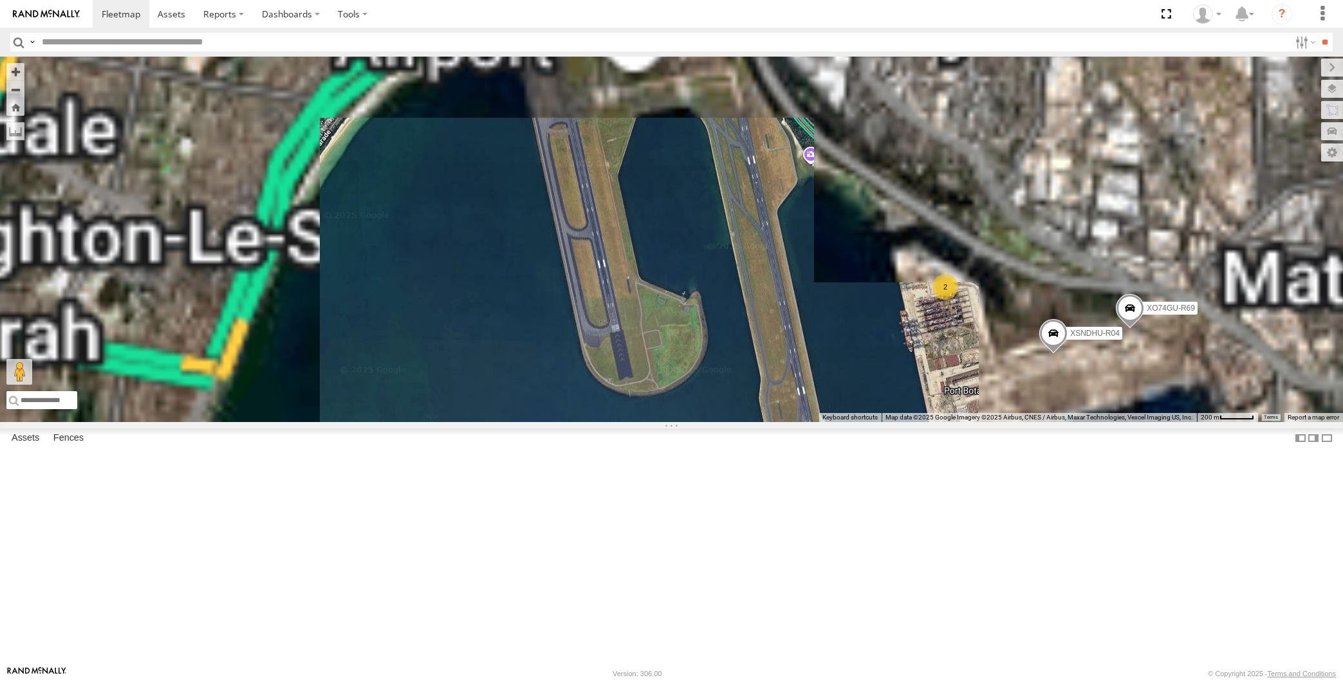
drag, startPoint x: 1055, startPoint y: 481, endPoint x: 1049, endPoint y: 485, distance: 7.0
click at [1048, 422] on div "XSNDHU-R04 XO74GU-R69 2" at bounding box center [671, 240] width 1343 height 366
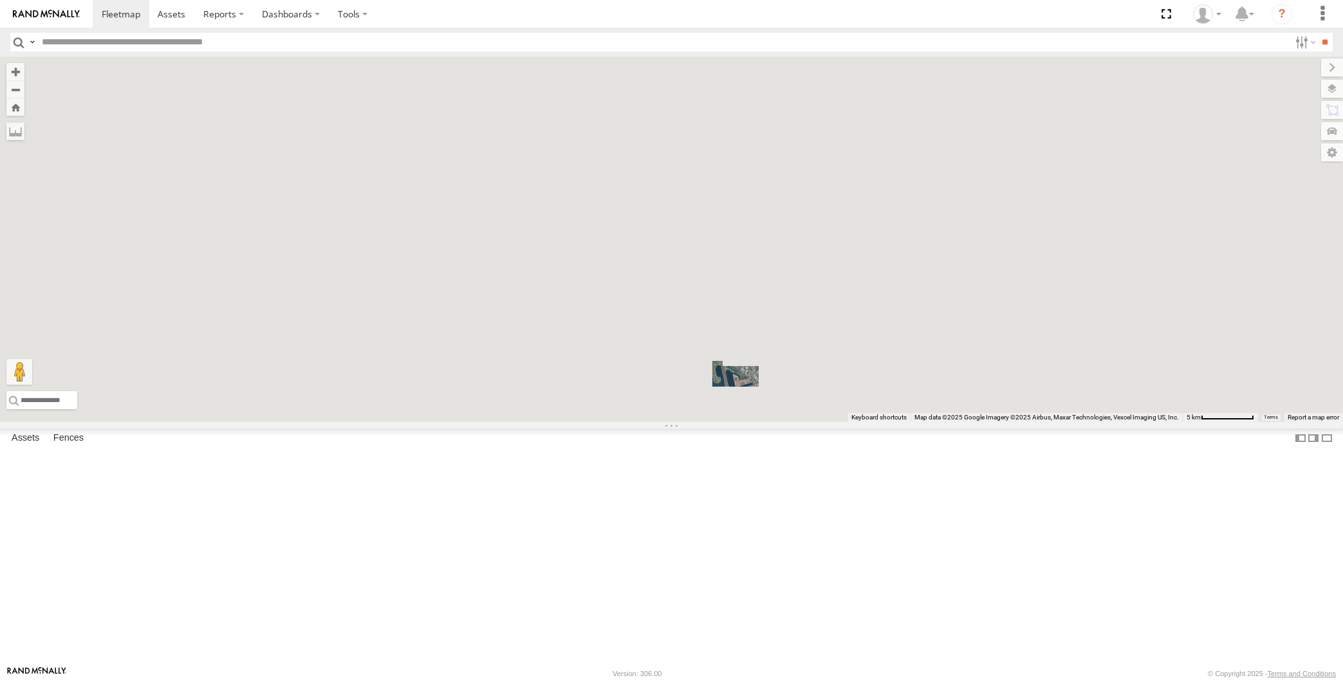
drag, startPoint x: 657, startPoint y: 537, endPoint x: 692, endPoint y: 519, distance: 39.4
click at [685, 422] on div at bounding box center [671, 240] width 1343 height 366
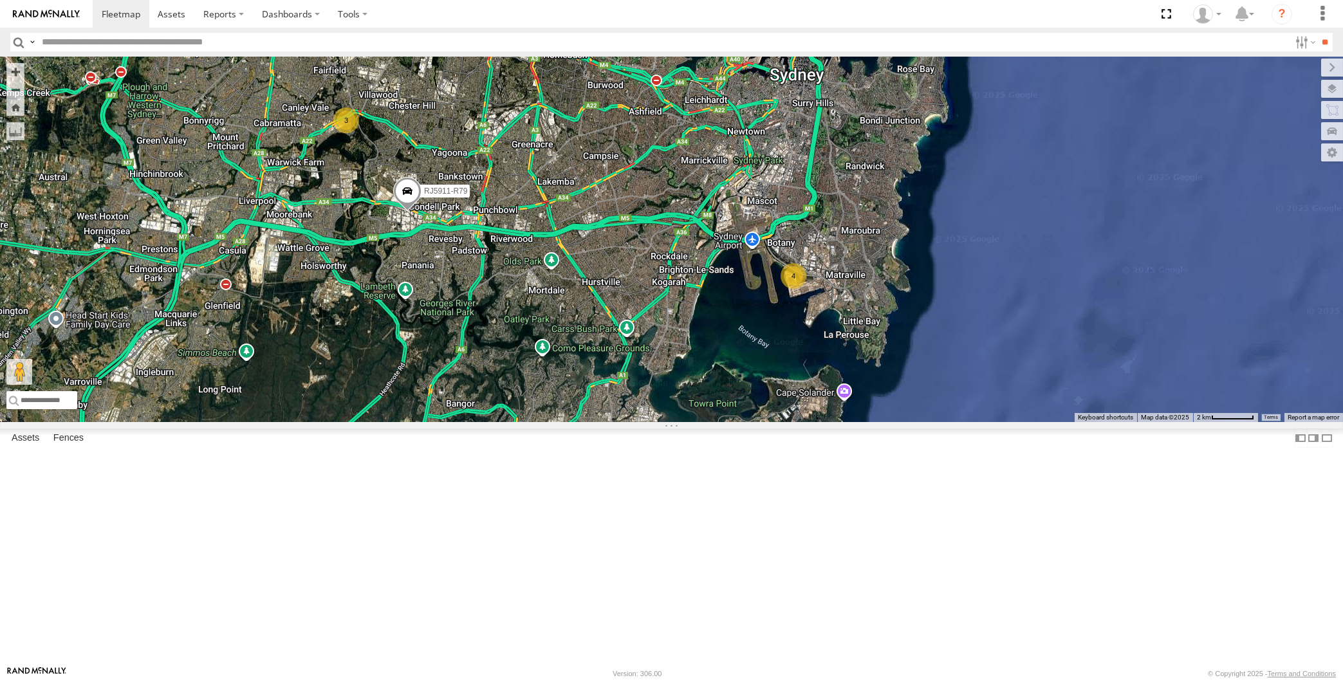
drag, startPoint x: 677, startPoint y: 461, endPoint x: 697, endPoint y: 487, distance: 32.6
click at [696, 422] on div "RJ5911-R79 4 3" at bounding box center [671, 240] width 1343 height 366
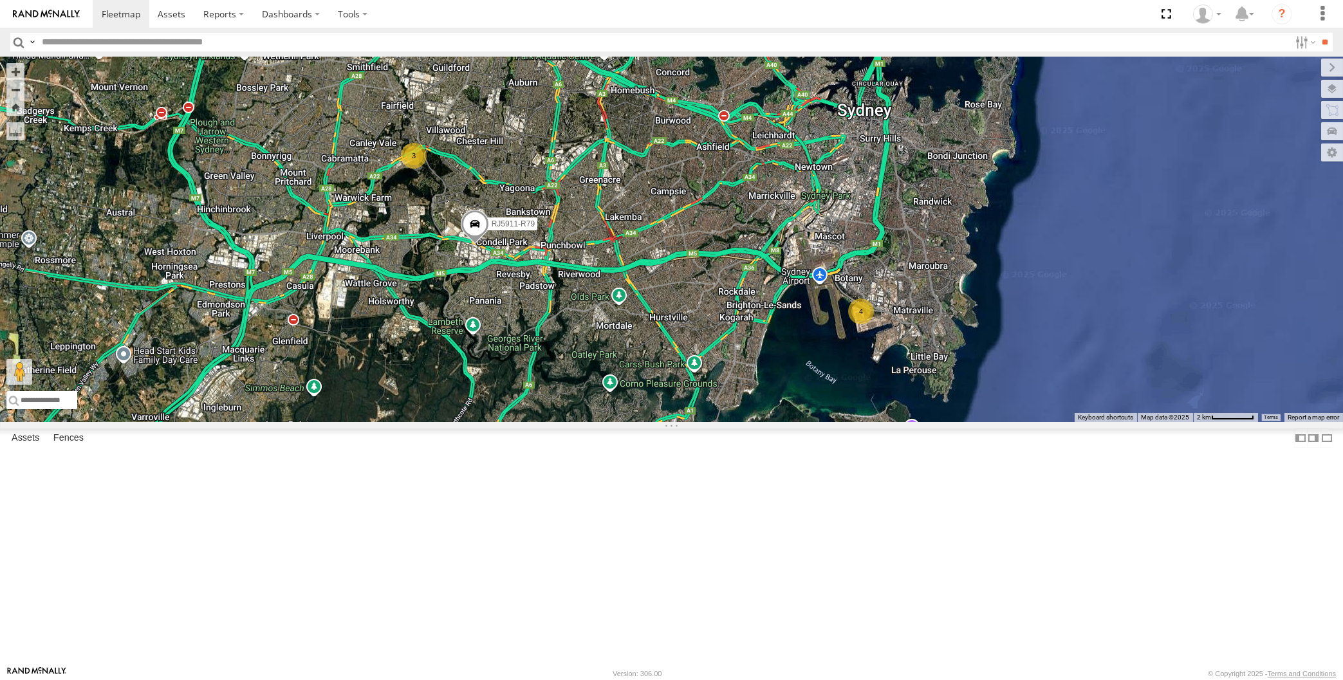
drag, startPoint x: 723, startPoint y: 429, endPoint x: 759, endPoint y: 432, distance: 35.6
click at [758, 422] on div "RJ5911-R79 4 3" at bounding box center [671, 240] width 1343 height 366
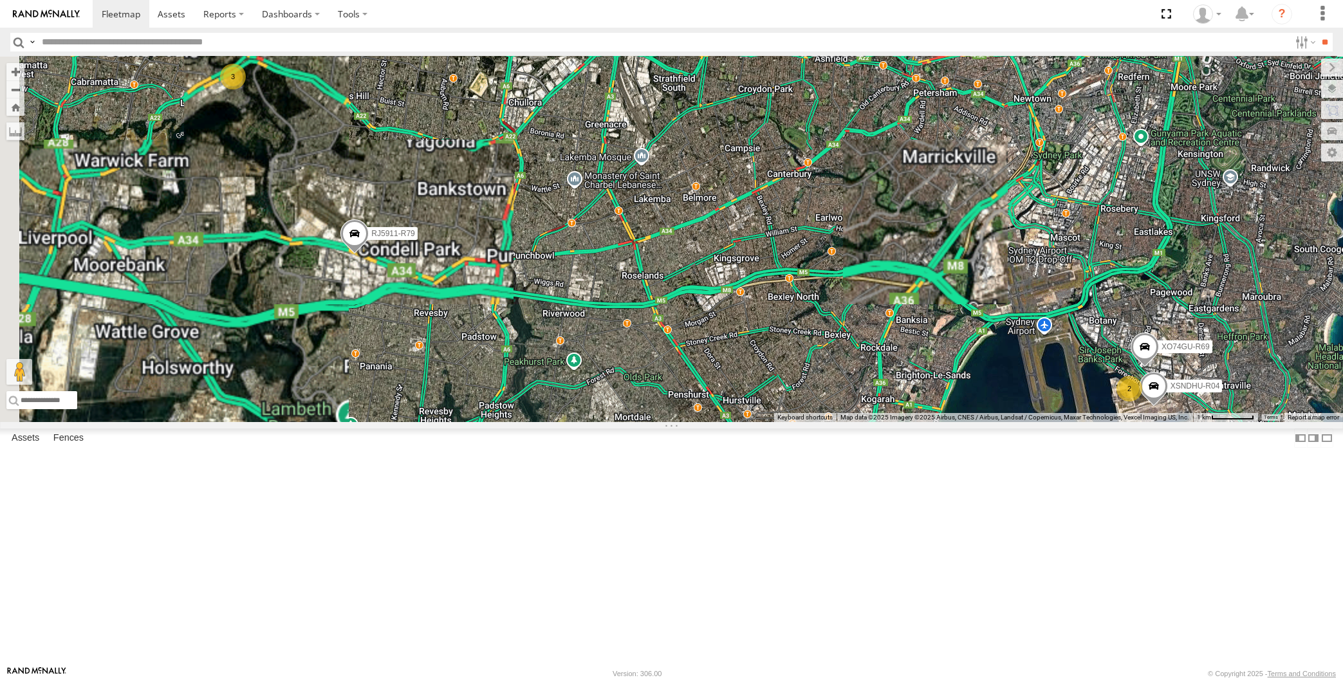
drag, startPoint x: 777, startPoint y: 440, endPoint x: 923, endPoint y: 505, distance: 160.5
click at [923, 422] on div "RJ5911-R79 2 XSNDHU-R04 3 XO74GU-R69" at bounding box center [671, 240] width 1343 height 366
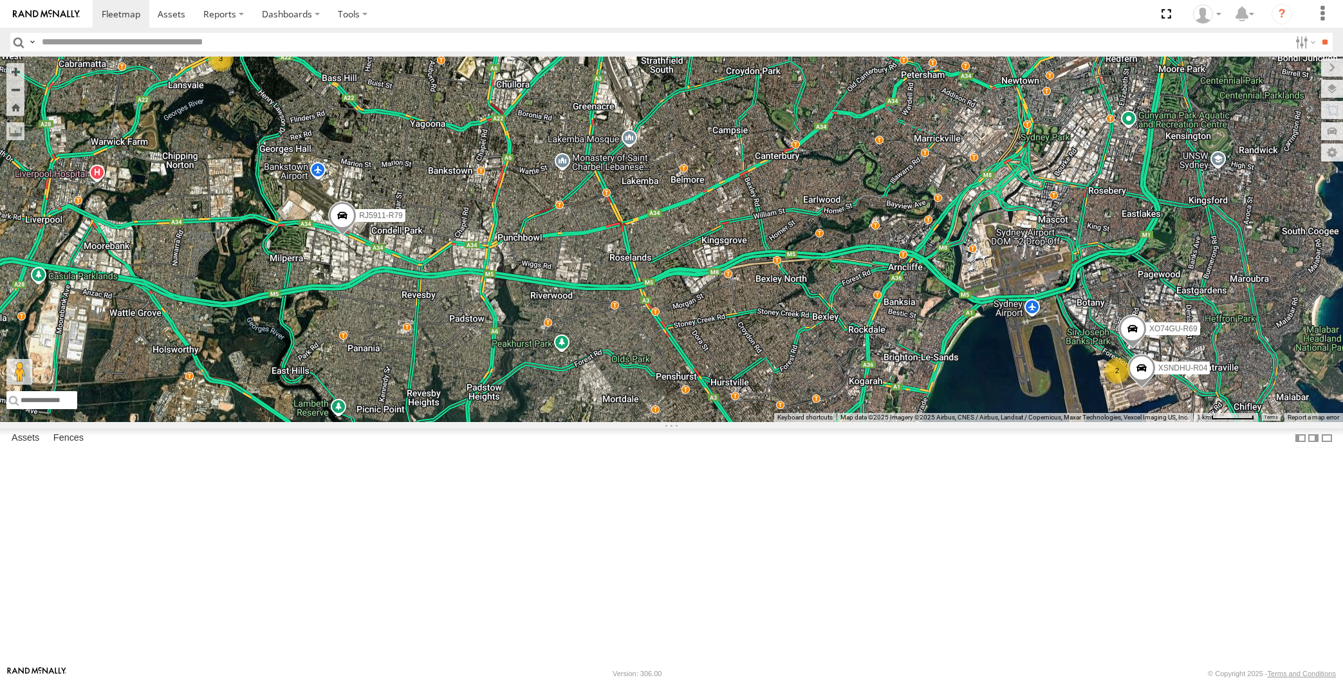
drag, startPoint x: 924, startPoint y: 504, endPoint x: 912, endPoint y: 487, distance: 20.7
click at [912, 422] on div "RJ5911-R79 2 XSNDHU-R04 3 XO74GU-R69" at bounding box center [671, 240] width 1343 height 366
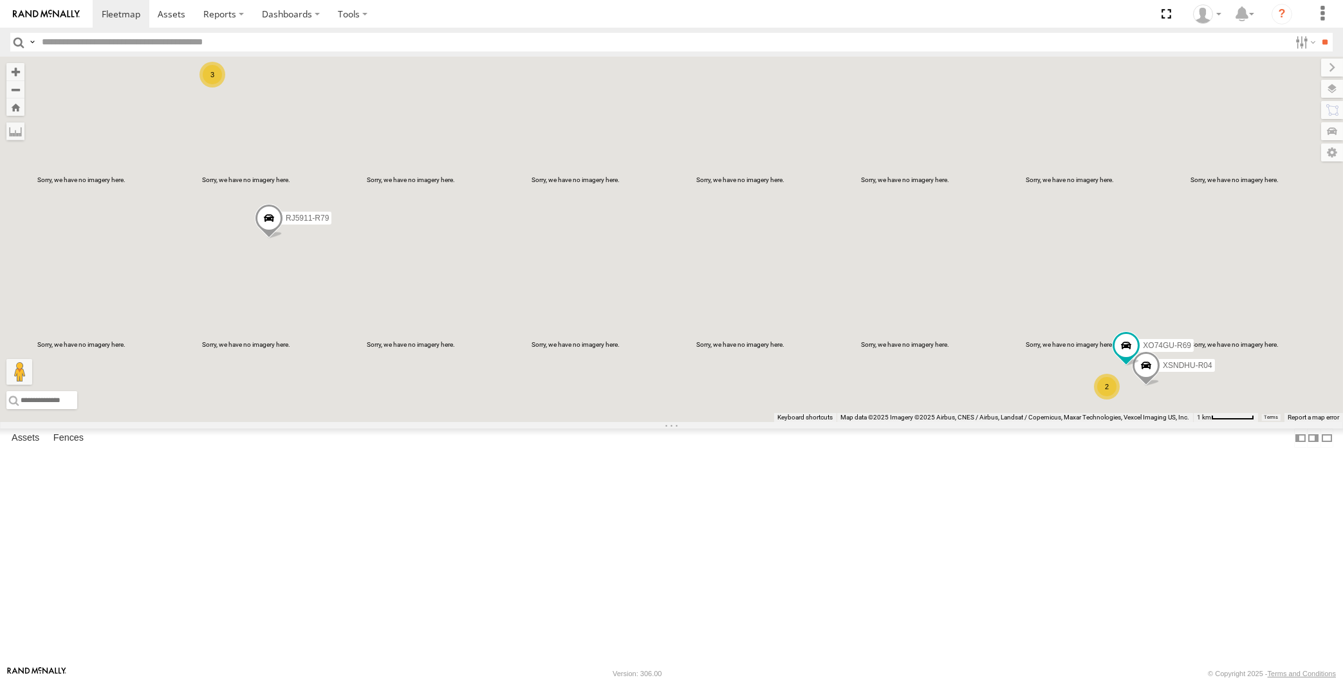
click at [407, 404] on div "XSNDHU-R04 RJ5911-R79 XO74GU-R69 2 3" at bounding box center [671, 240] width 1343 height 366
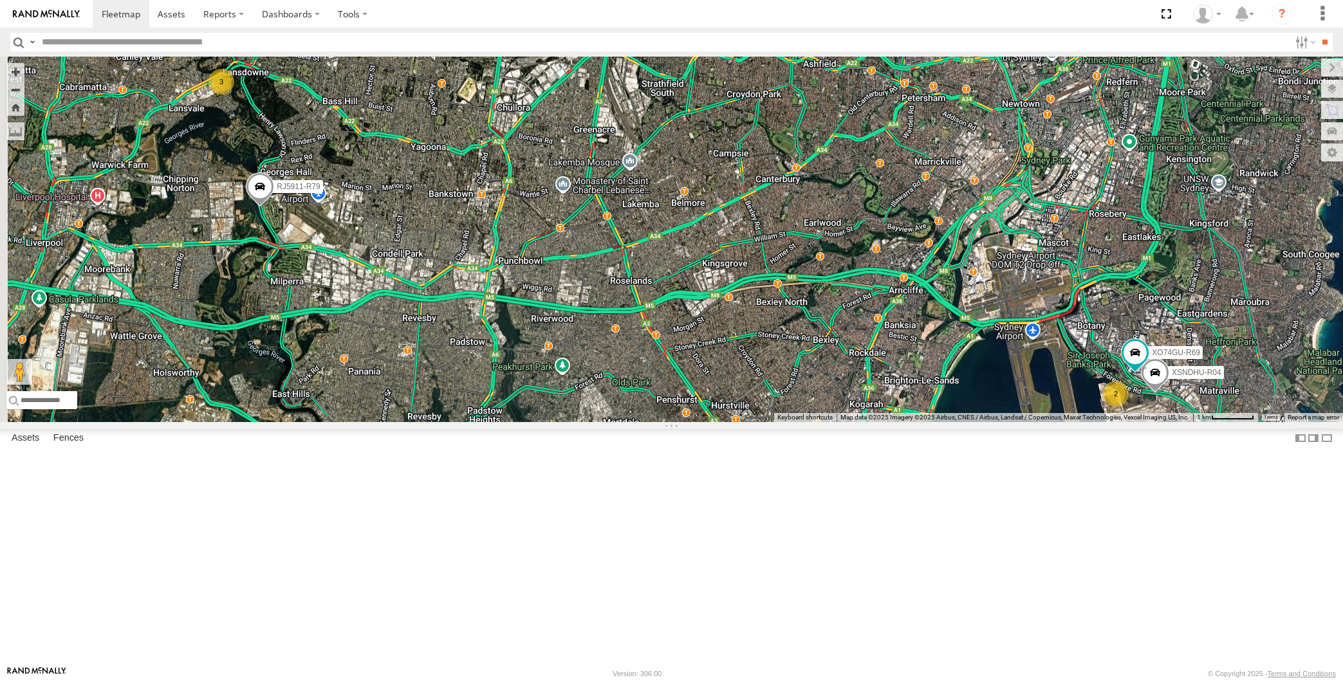
drag, startPoint x: 425, startPoint y: 514, endPoint x: 474, endPoint y: 542, distance: 56.3
click at [473, 422] on div "RJ5911-R79 2 XSNDHU-R04 3 XO74GU-R69" at bounding box center [671, 240] width 1343 height 366
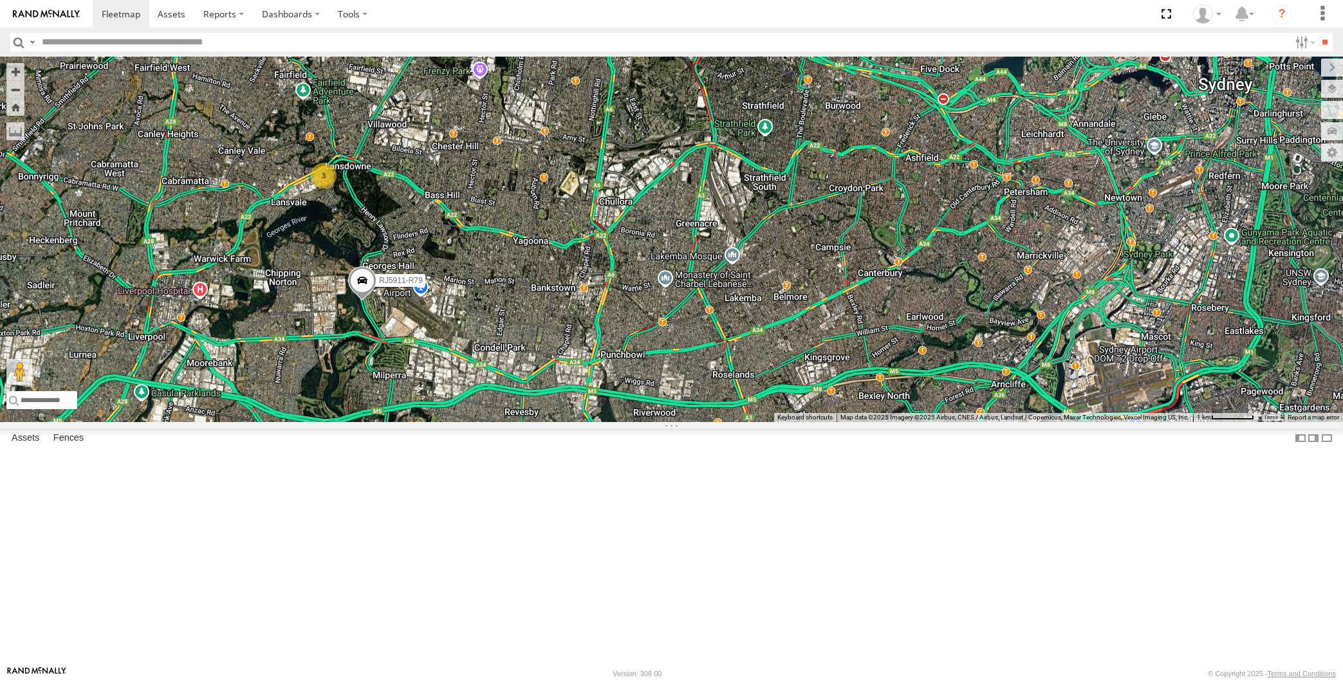
click at [455, 422] on div "RJ5911-R79 2 XSNDHU-R04 3 XO74GU-R69" at bounding box center [671, 240] width 1343 height 366
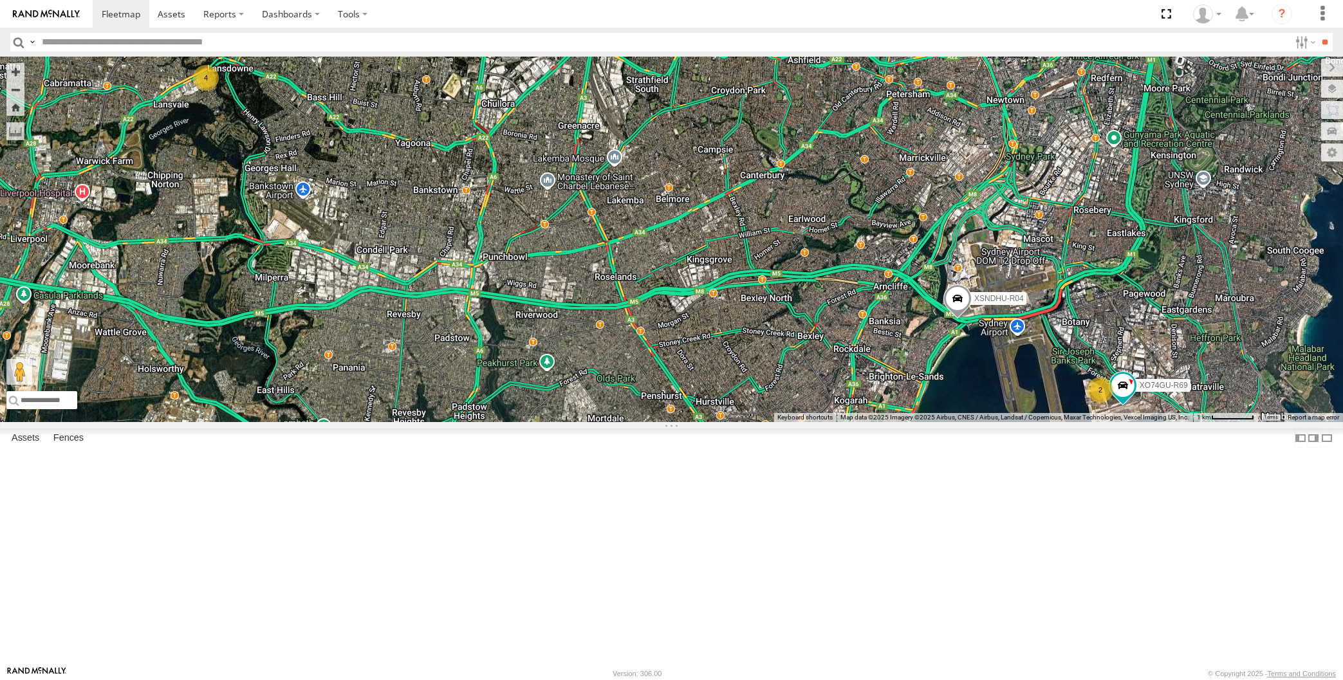
click at [597, 422] on div "2 XSNDHU-R04 4 XO74GU-R69" at bounding box center [671, 240] width 1343 height 366
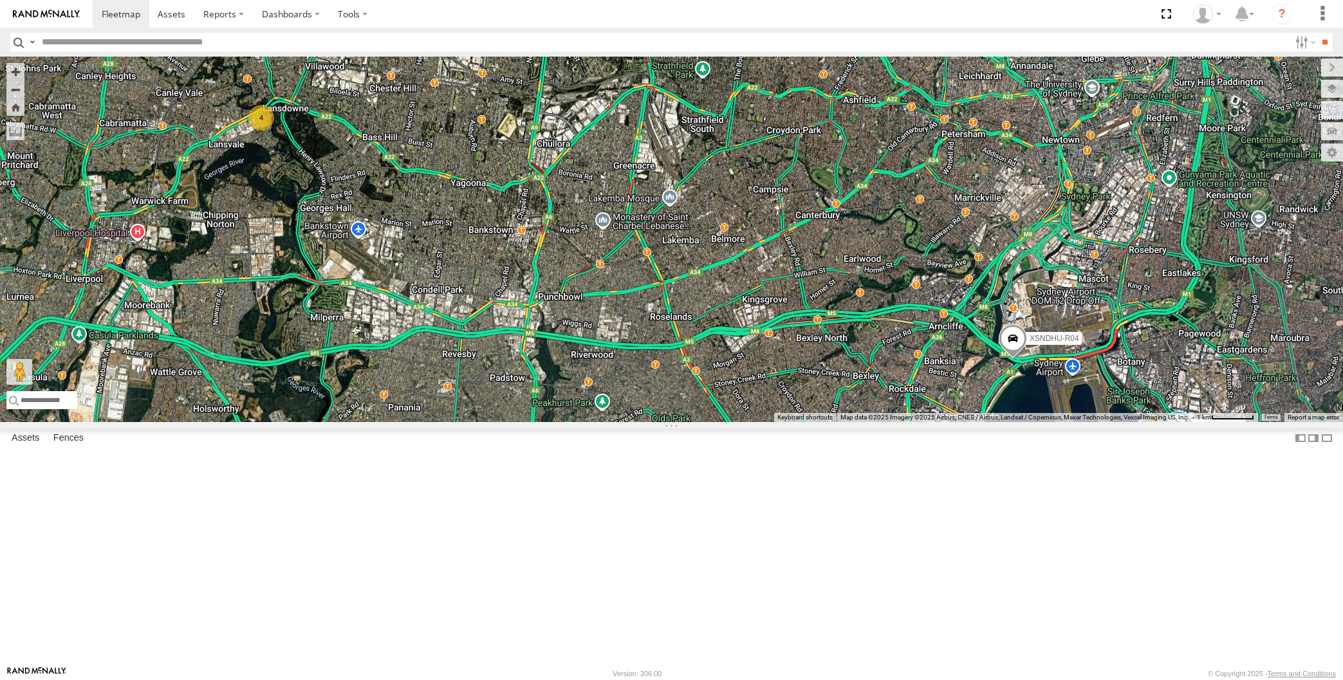
click at [584, 422] on div "XSNDHU-R04 2 4 XO74GU-R69" at bounding box center [671, 240] width 1343 height 366
click at [915, 422] on div "XSNDHU-R04 2 4 XO74GU-R69" at bounding box center [671, 240] width 1343 height 366
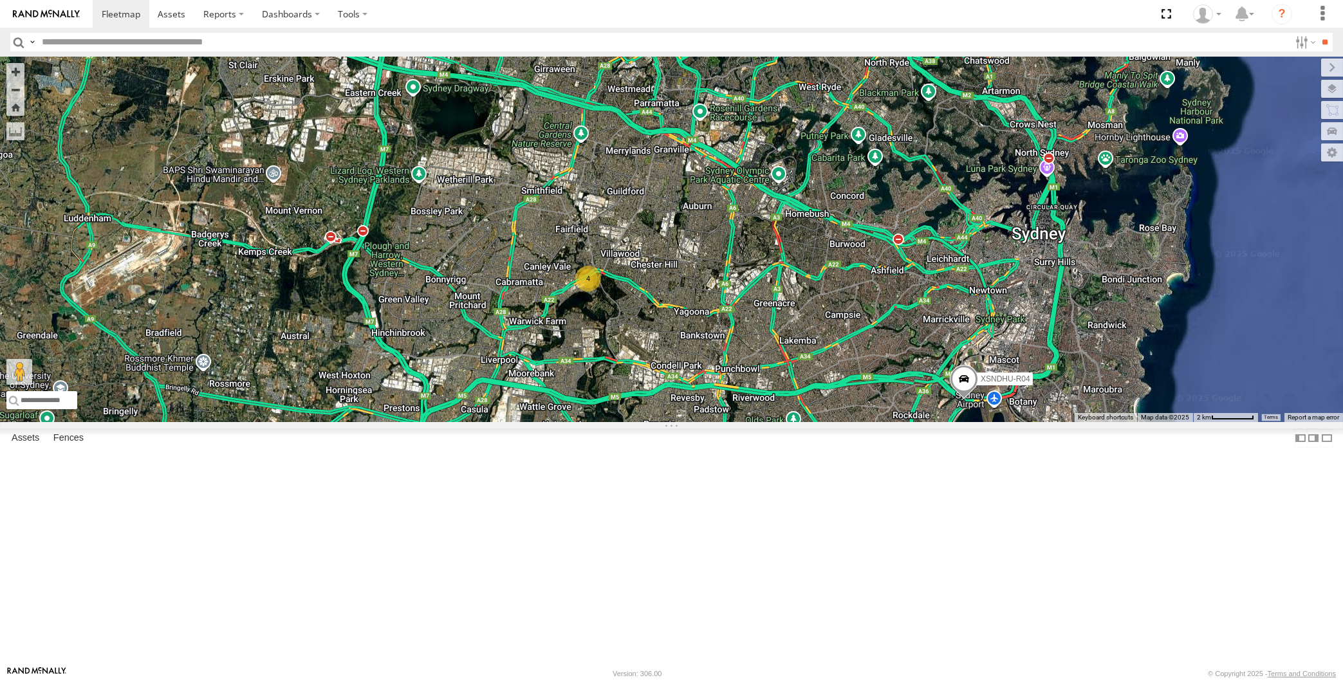
click at [926, 422] on div "XSNDHU-R04 3 4" at bounding box center [671, 240] width 1343 height 366
click at [1004, 387] on div "XSNDHU-R04 XO74GU-R69 2 4" at bounding box center [671, 240] width 1343 height 366
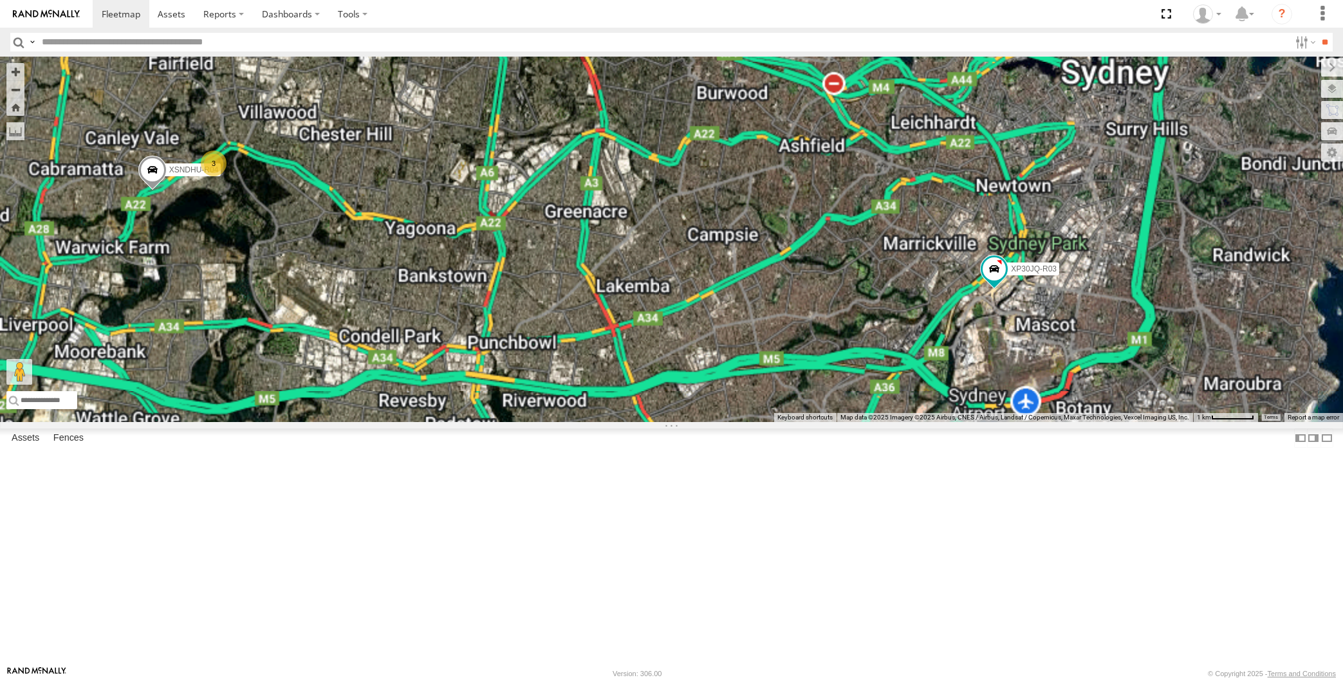
click at [597, 422] on div "XP30JQ-R03 XSNDHU-R04 3 XP81FE-R59 XO74GU-R69" at bounding box center [671, 240] width 1343 height 366
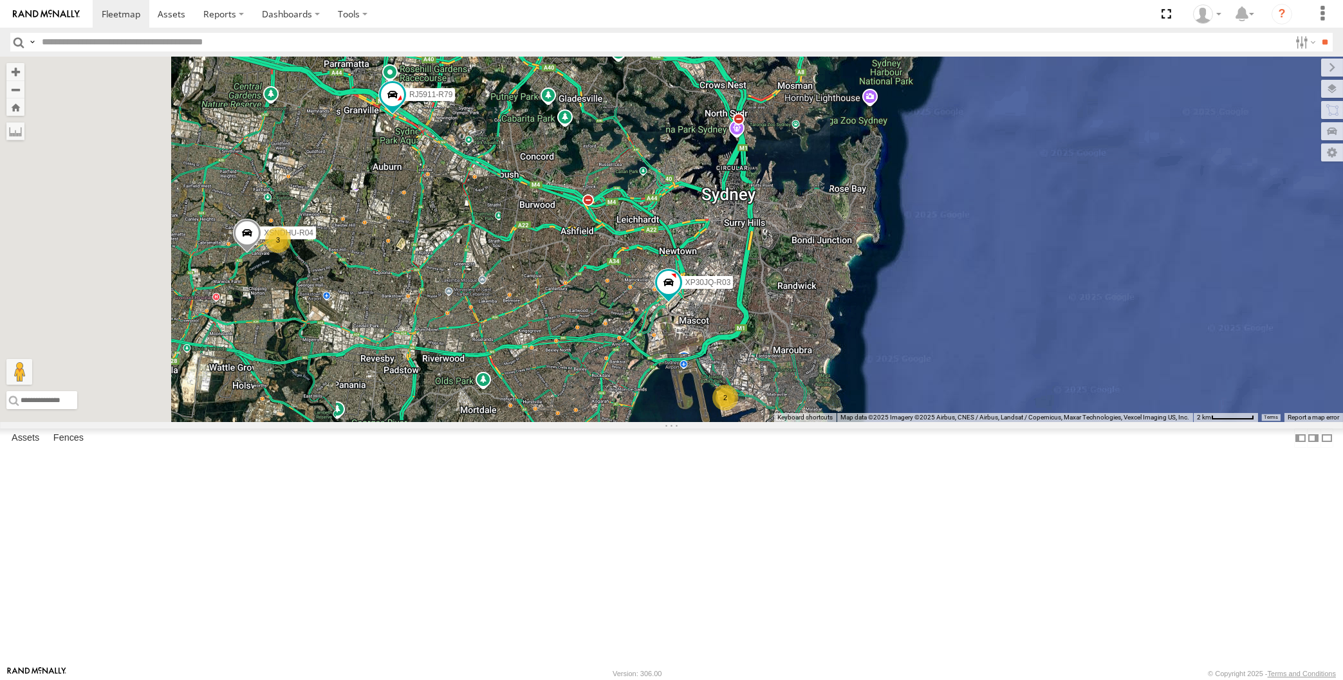
drag, startPoint x: 324, startPoint y: 431, endPoint x: 345, endPoint y: 429, distance: 21.4
click at [340, 422] on div "XP30JQ-R03 XSNDHU-R04 RJ5911-R79 3 2" at bounding box center [671, 240] width 1343 height 366
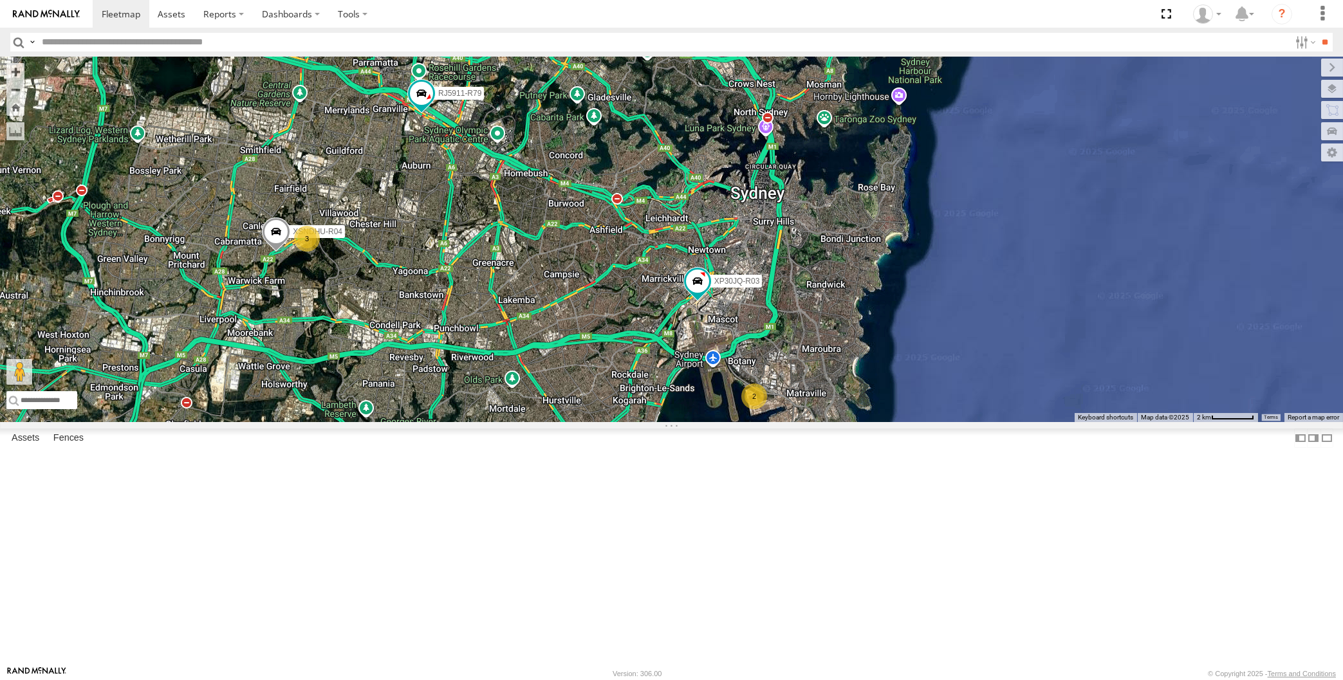
drag, startPoint x: 423, startPoint y: 438, endPoint x: 449, endPoint y: 435, distance: 26.6
click at [449, 422] on div "XP30JQ-R03 XSNDHU-R04 RJ5911-R79 3 2" at bounding box center [671, 240] width 1343 height 366
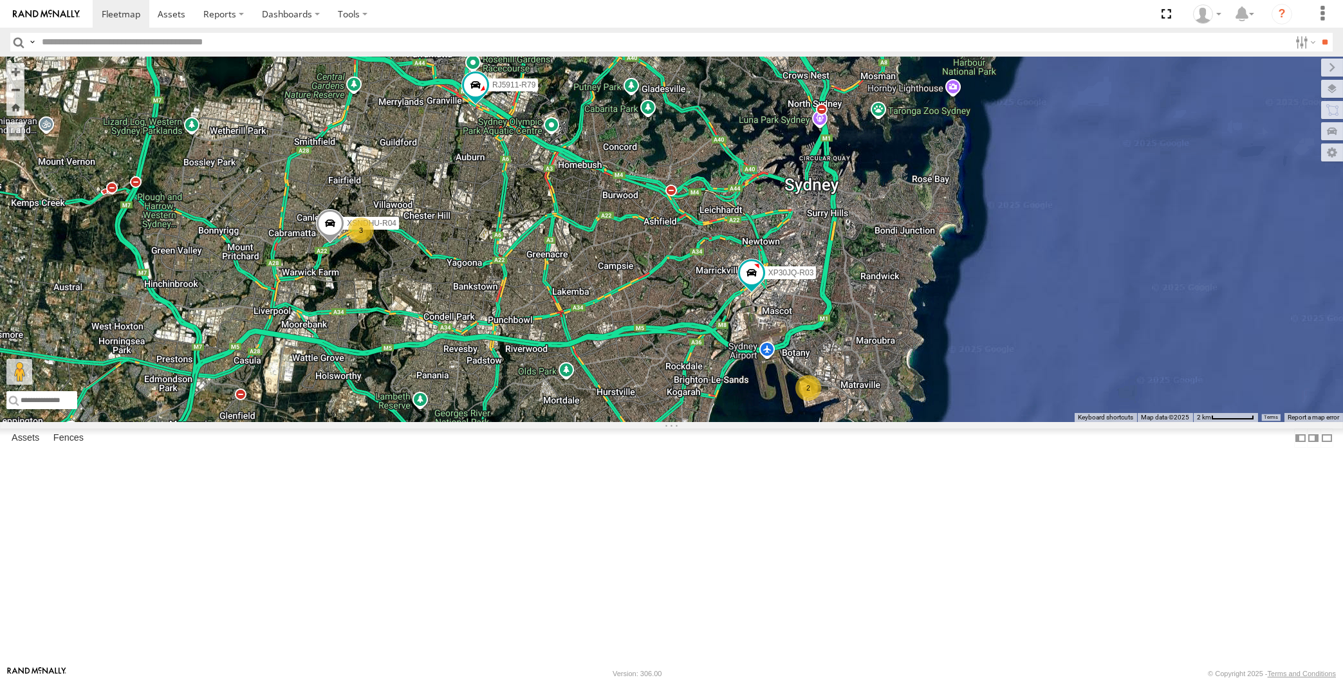
click at [528, 422] on div "XP30JQ-R03 XSNDHU-R04 RJ5911-R79 3 2" at bounding box center [671, 240] width 1343 height 366
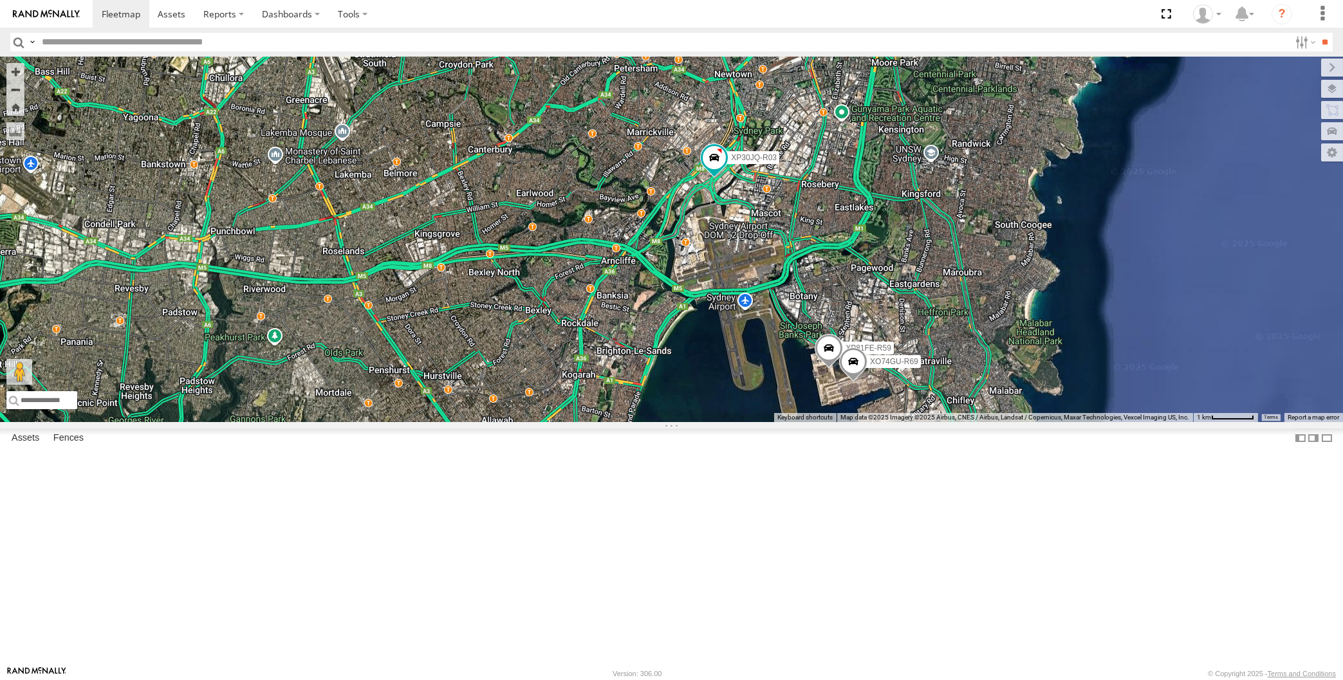
drag, startPoint x: 718, startPoint y: 498, endPoint x: 728, endPoint y: 505, distance: 12.0
click at [727, 422] on div "XP30JQ-R03 XSNDHU-R04 RJ5911-R79 XP81FE-R59 XO74GU-R69" at bounding box center [671, 240] width 1343 height 366
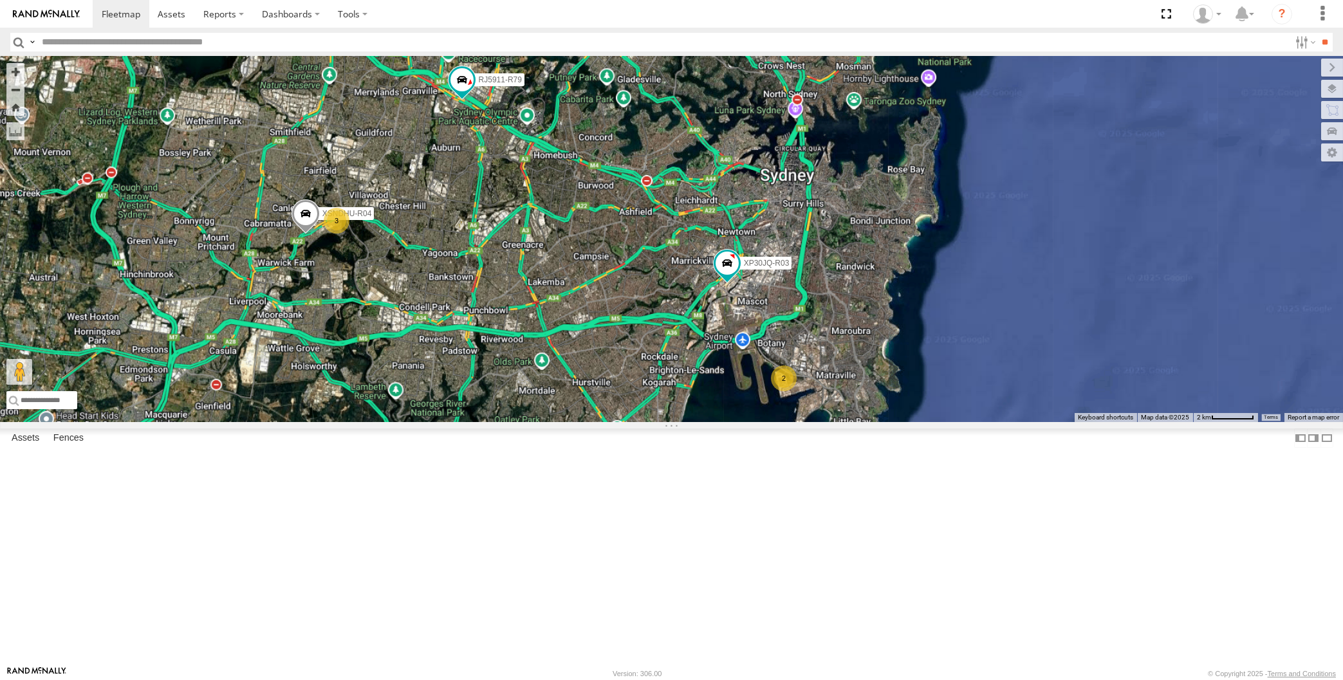
drag, startPoint x: 710, startPoint y: 524, endPoint x: 727, endPoint y: 523, distance: 16.8
click at [726, 422] on div "XP30JQ-R03 XSNDHU-R04 RJ5911-R79 3 2" at bounding box center [671, 240] width 1343 height 366
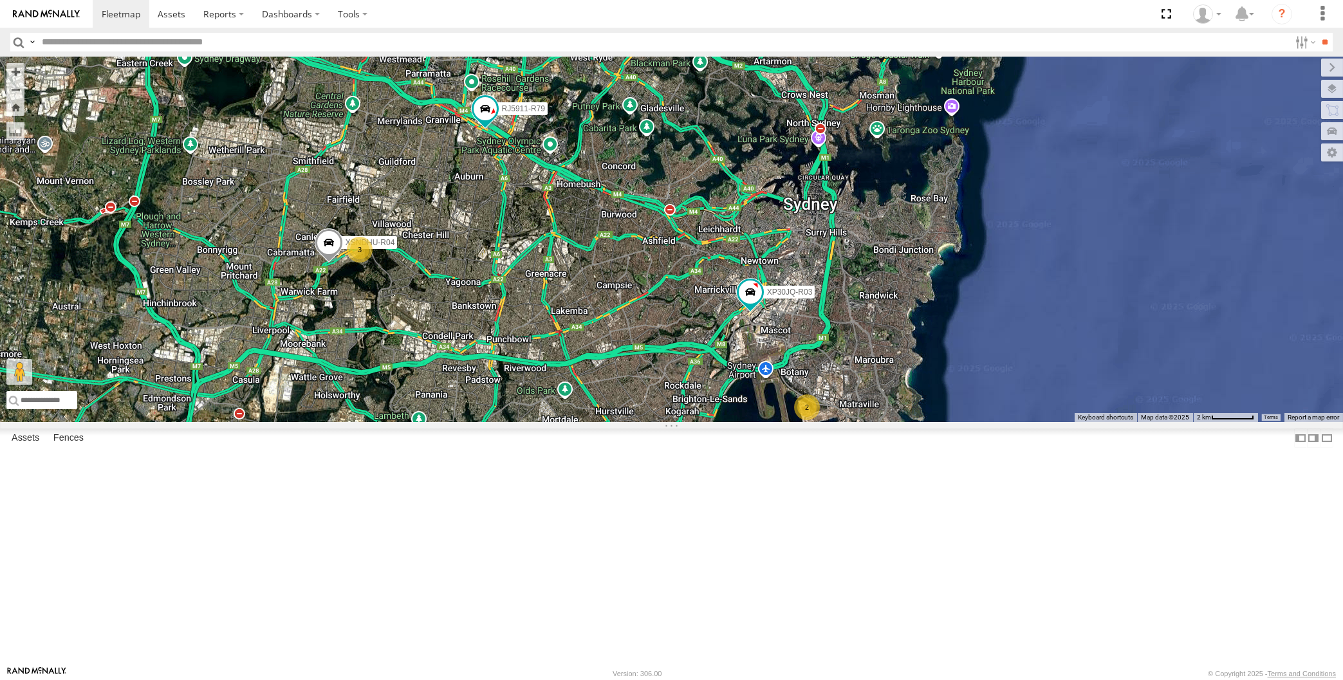
drag, startPoint x: 514, startPoint y: 542, endPoint x: 542, endPoint y: 533, distance: 30.3
click at [540, 422] on div "XP30JQ-R03 XSNDHU-R04 RJ5911-R79 3 2" at bounding box center [671, 240] width 1343 height 366
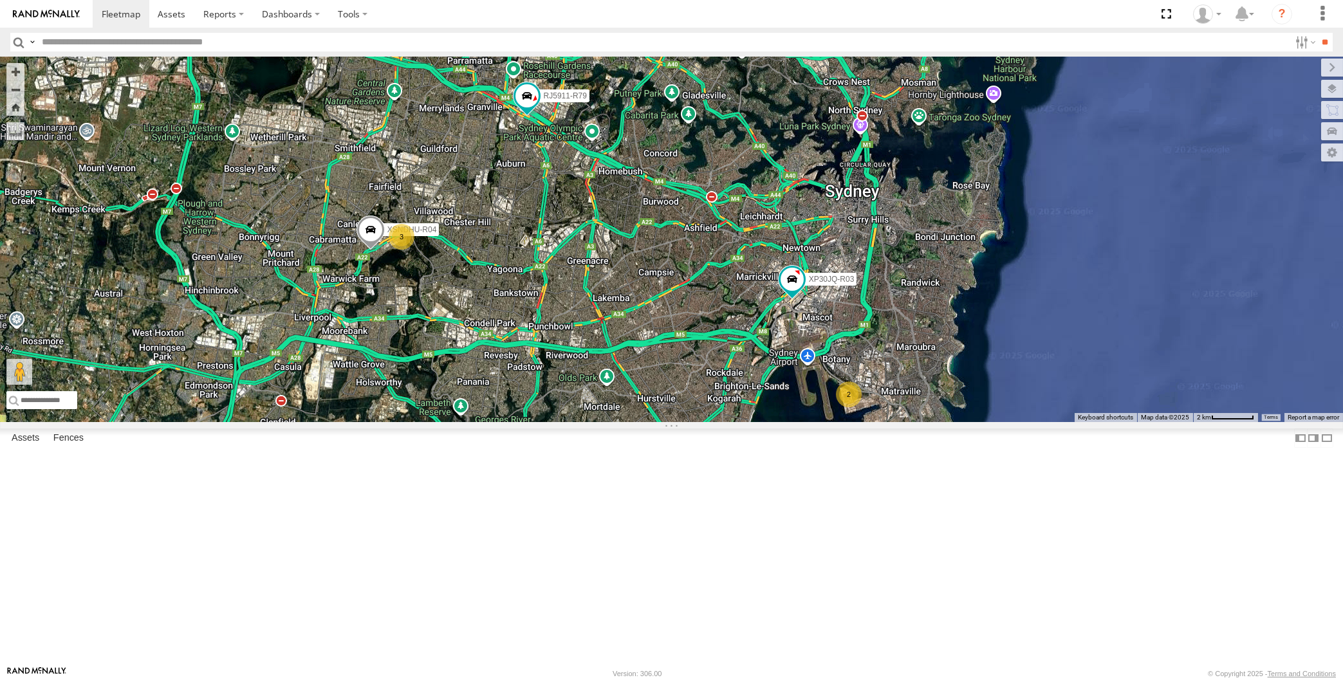
click at [368, 250] on span at bounding box center [370, 233] width 28 height 35
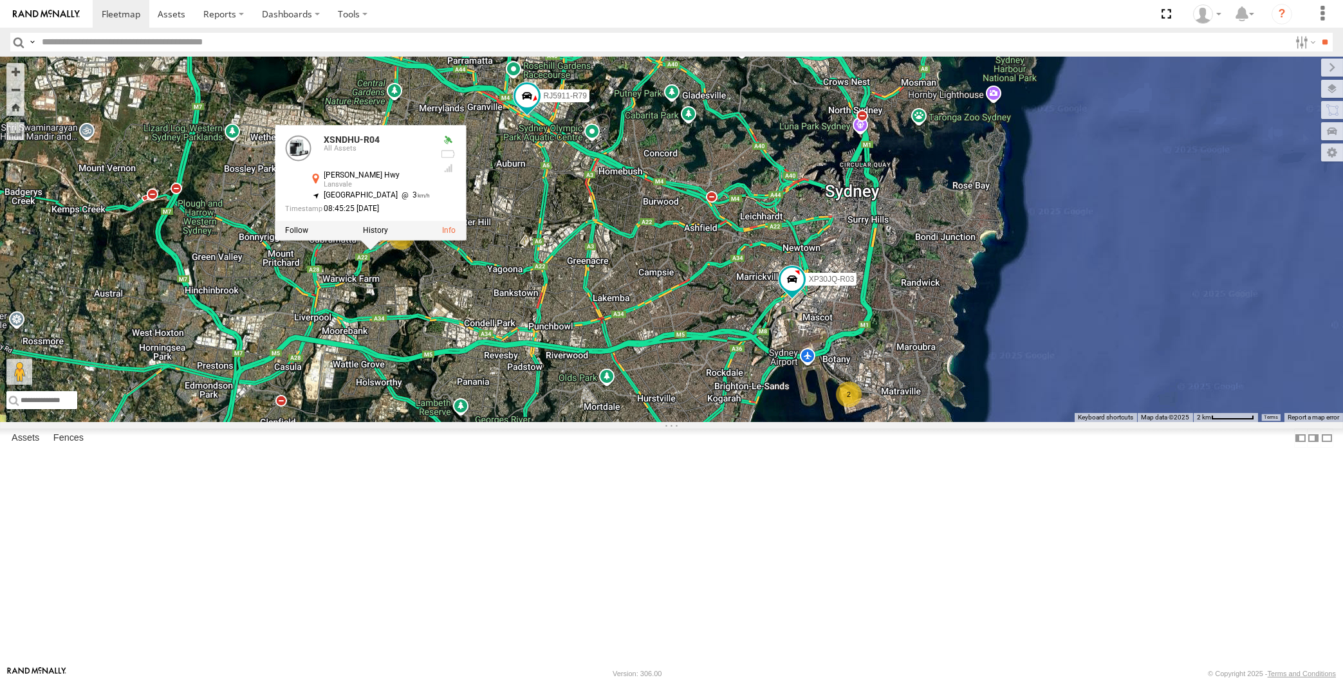
click at [537, 422] on div "XP30JQ-R03 RJ5911-R79 XSNDHU-R04 3 2 XSNDHU-R04 All Assets Hume Hwy Lansvale -3…" at bounding box center [671, 240] width 1343 height 366
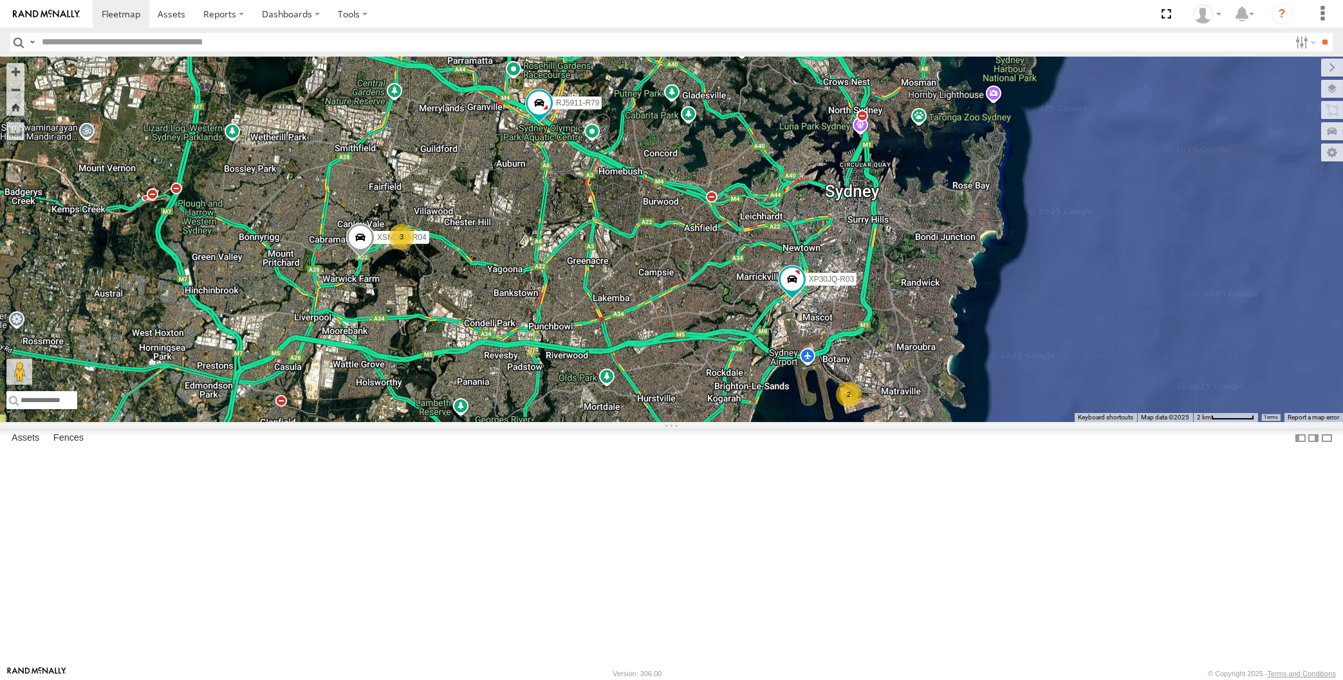
click at [315, 422] on div "XP30JQ-R03 RJ5911-R79 XSNDHU-R04 3 2" at bounding box center [671, 240] width 1343 height 366
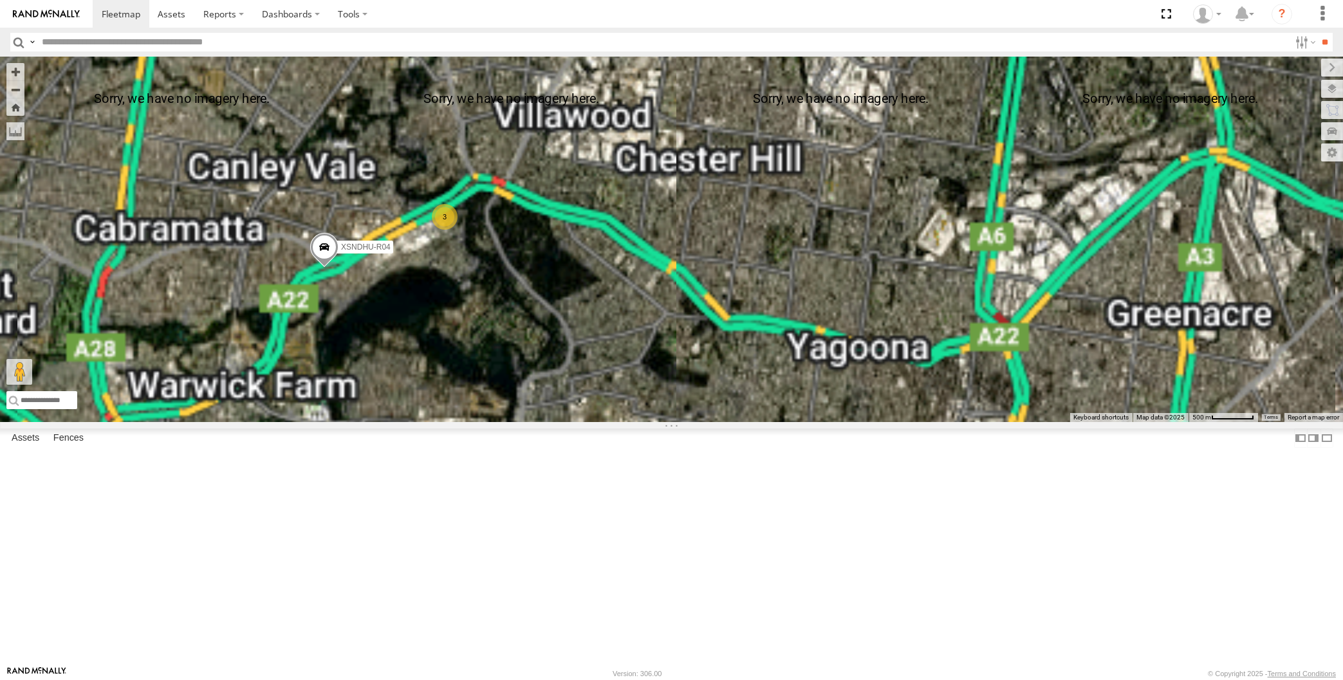
click at [320, 268] on span at bounding box center [324, 251] width 28 height 35
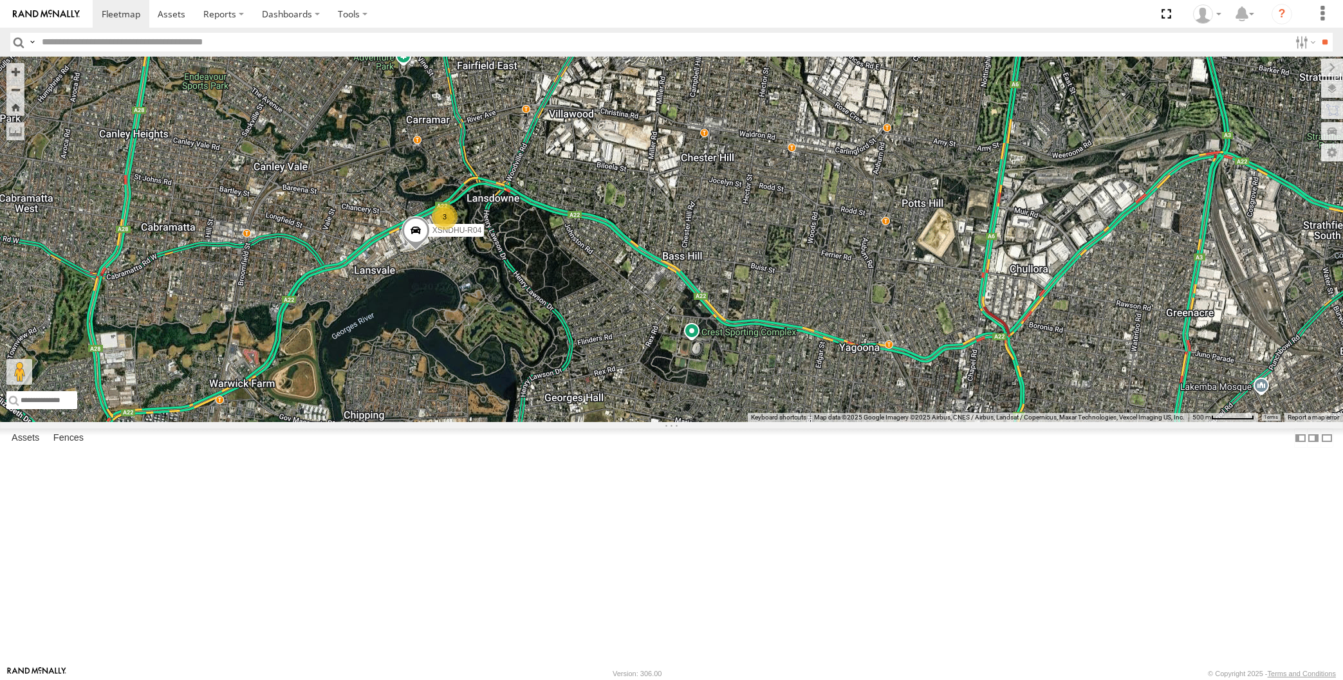
drag, startPoint x: 537, startPoint y: 443, endPoint x: 531, endPoint y: 436, distance: 9.1
click at [534, 422] on div "XSNDHU-R04 3" at bounding box center [671, 240] width 1343 height 366
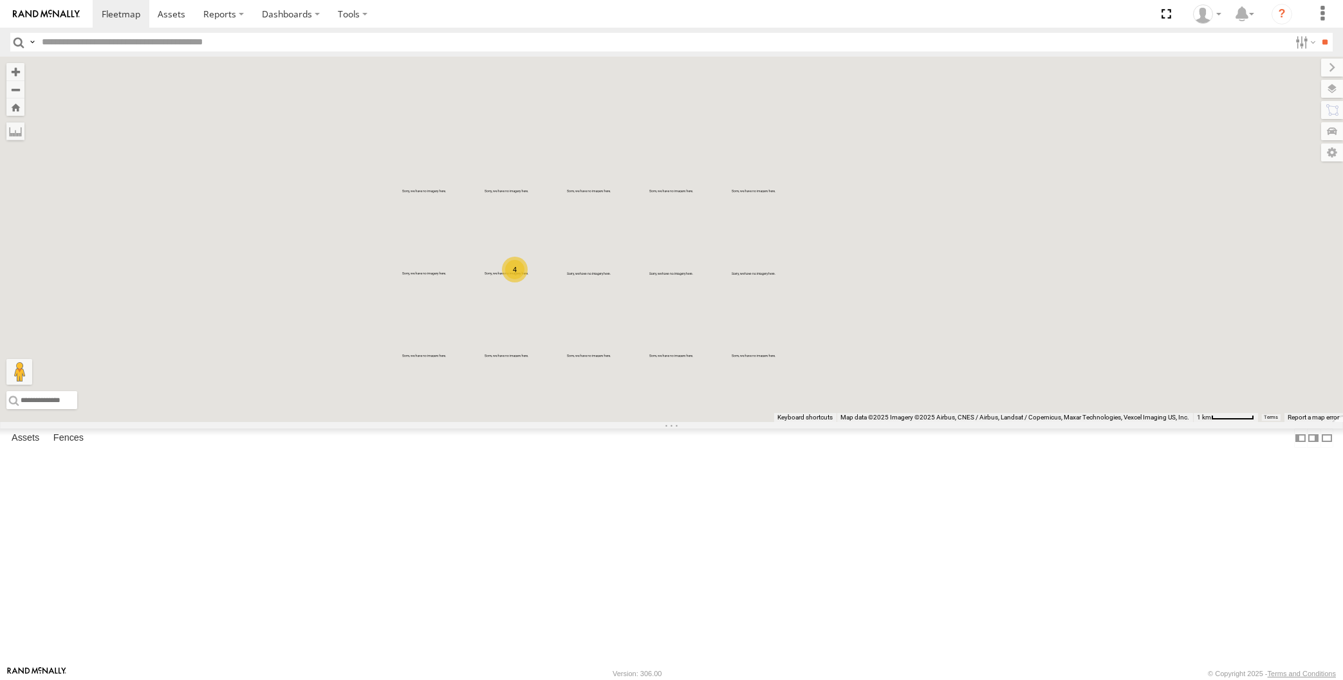
drag, startPoint x: 800, startPoint y: 457, endPoint x: 784, endPoint y: 462, distance: 16.9
click at [784, 422] on div "RJ5911-R79 XP81FE-R59 XO74GU-R69 4" at bounding box center [671, 240] width 1343 height 366
drag, startPoint x: 790, startPoint y: 454, endPoint x: 663, endPoint y: 449, distance: 127.5
click at [663, 422] on div "RJ5911-R79 XP81FE-R59 XO74GU-R69 4" at bounding box center [671, 240] width 1343 height 366
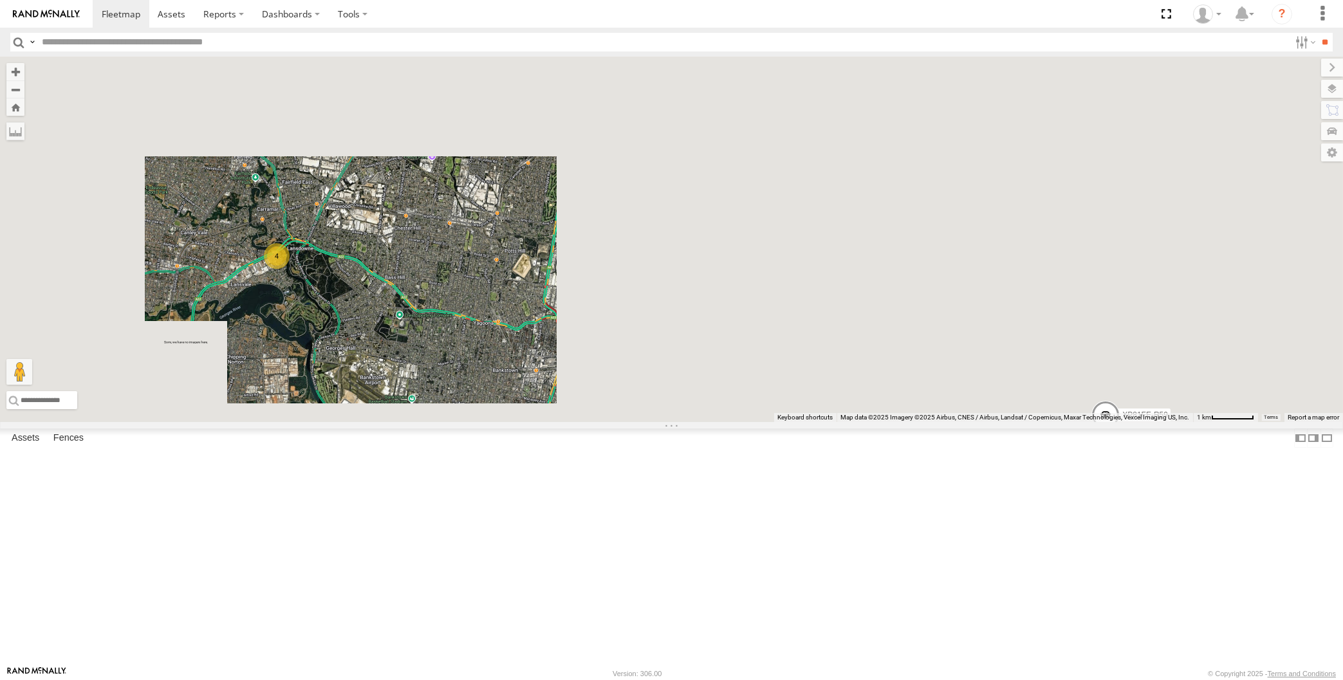
drag, startPoint x: 737, startPoint y: 456, endPoint x: 714, endPoint y: 426, distance: 38.1
click at [710, 422] on div "RJ5911-R79 XP81FE-R59 XO74GU-R69 4" at bounding box center [671, 240] width 1343 height 366
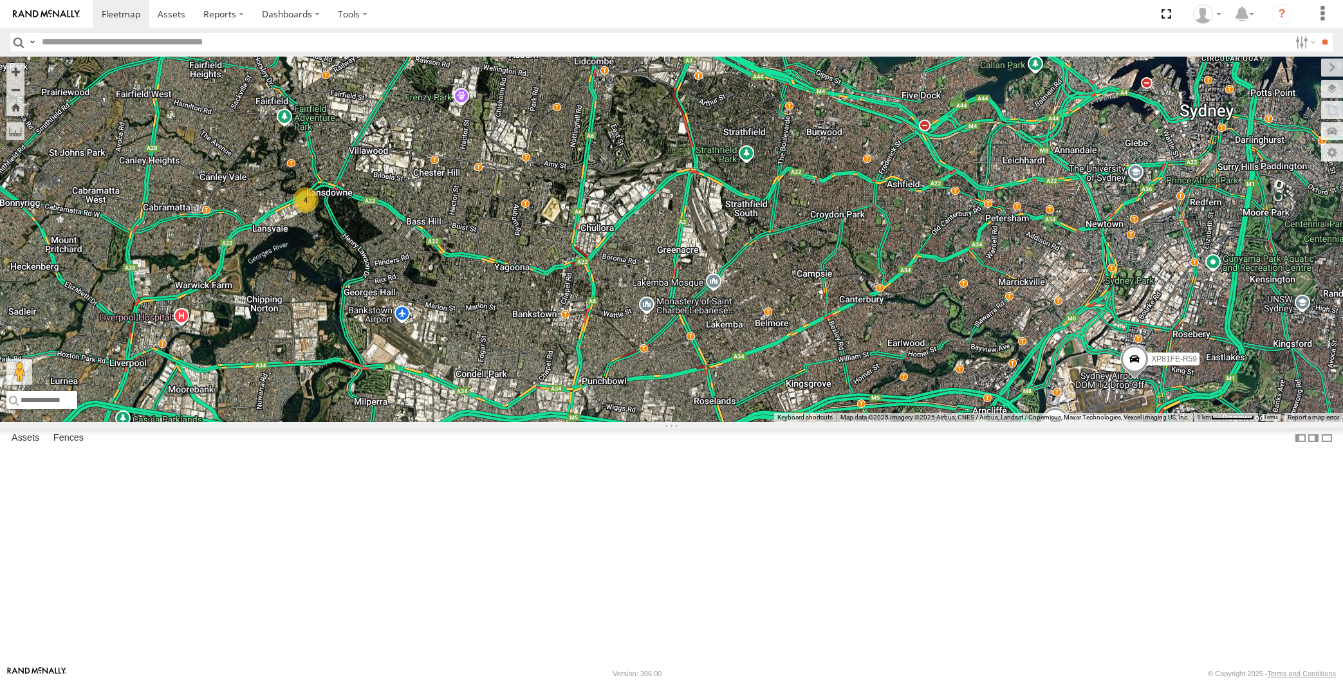
drag, startPoint x: 758, startPoint y: 550, endPoint x: 795, endPoint y: 494, distance: 67.8
click at [795, 422] on div "RJ5911-R79 XP81FE-R59 XO74GU-R69 4" at bounding box center [671, 240] width 1343 height 366
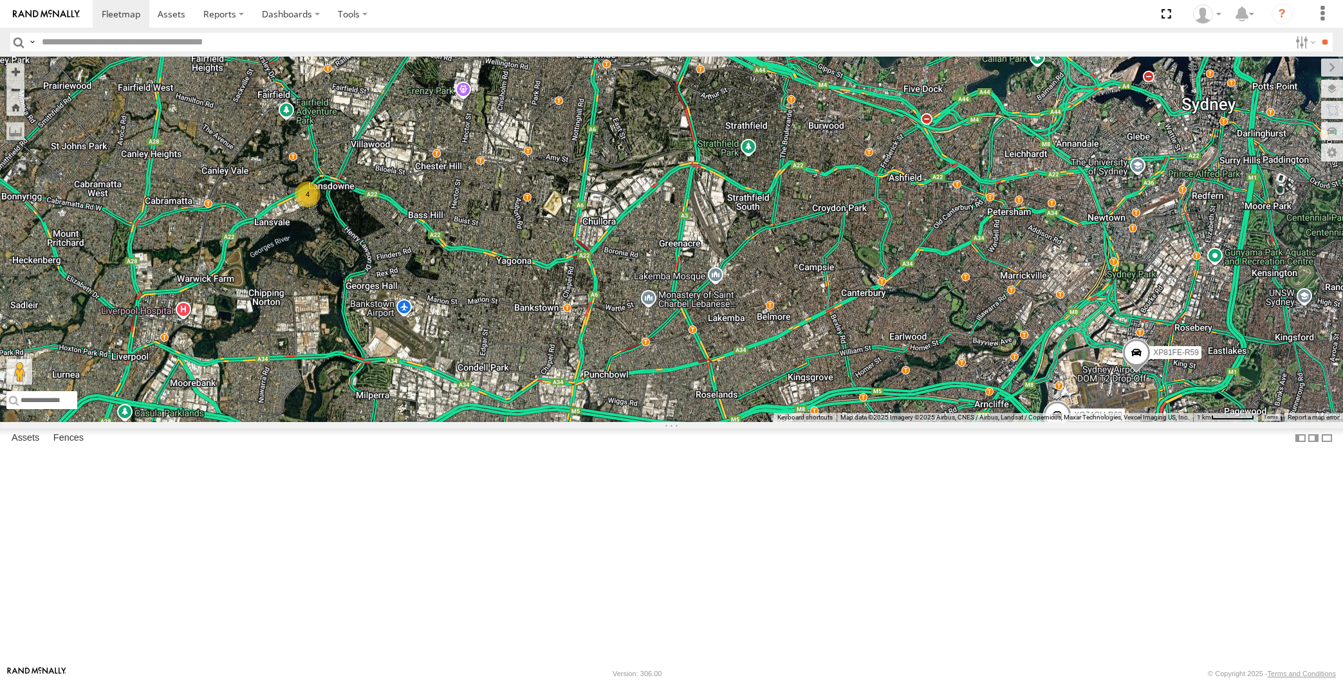
drag, startPoint x: 709, startPoint y: 494, endPoint x: 723, endPoint y: 490, distance: 15.1
click at [713, 422] on div "RJ5911-R79 XP81FE-R59 XO74GU-R69 4" at bounding box center [671, 240] width 1343 height 366
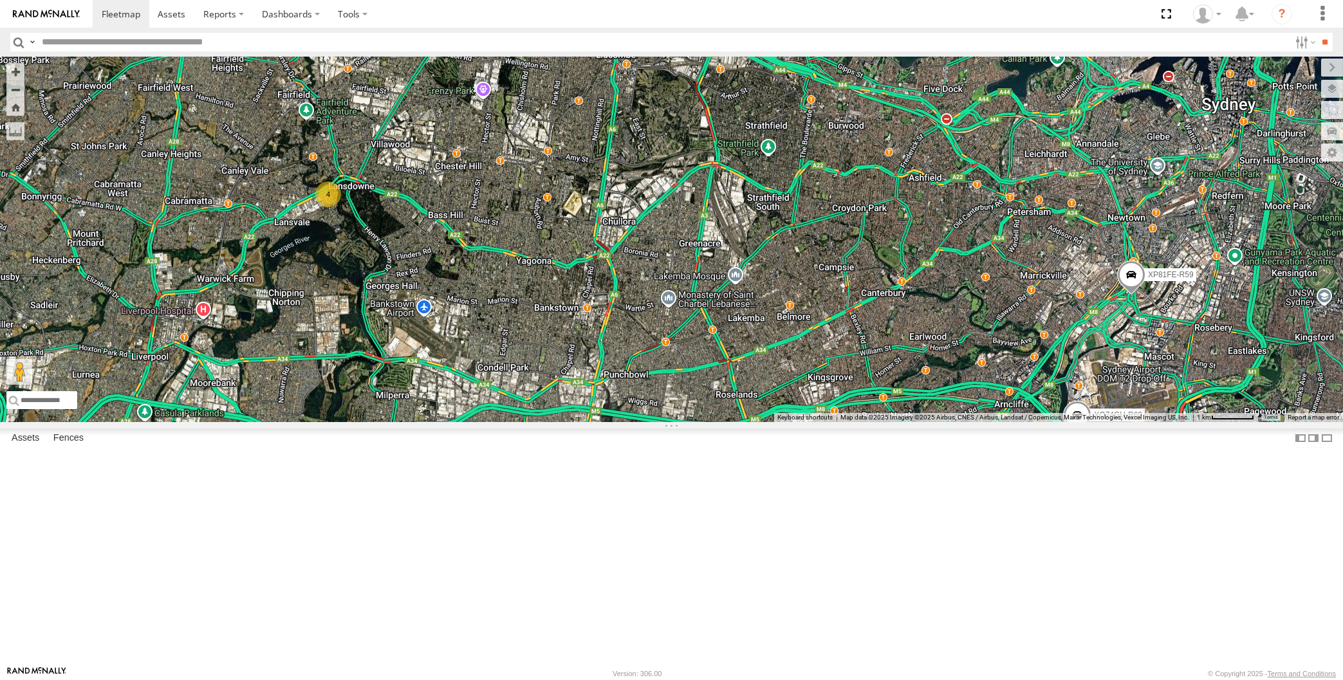
drag, startPoint x: 867, startPoint y: 606, endPoint x: 835, endPoint y: 532, distance: 81.3
click at [858, 422] on div "RJ5911-R79 XP81FE-R59 XO74GU-R69 4" at bounding box center [671, 240] width 1343 height 366
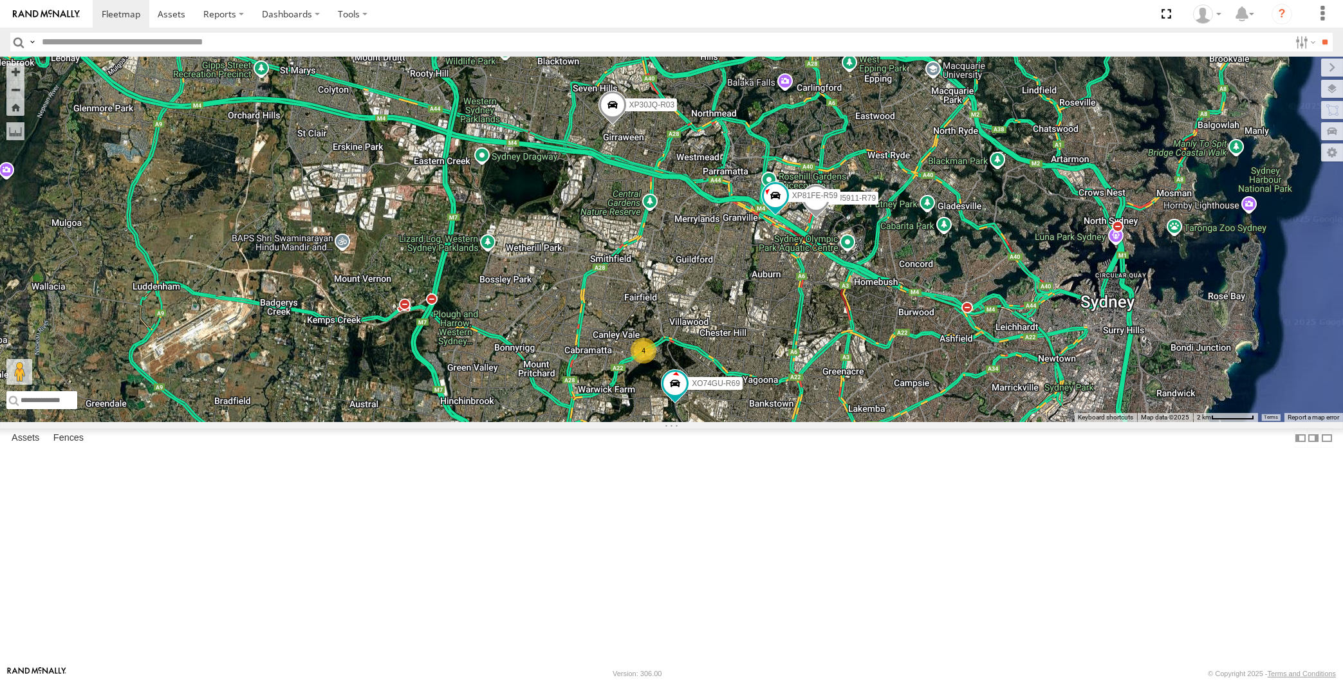
drag, startPoint x: 770, startPoint y: 593, endPoint x: 832, endPoint y: 629, distance: 72.1
click at [831, 422] on div "XP30JQ-R03 4 RJ5911-R79 XP81FE-R59 XO74GU-R69" at bounding box center [671, 240] width 1343 height 366
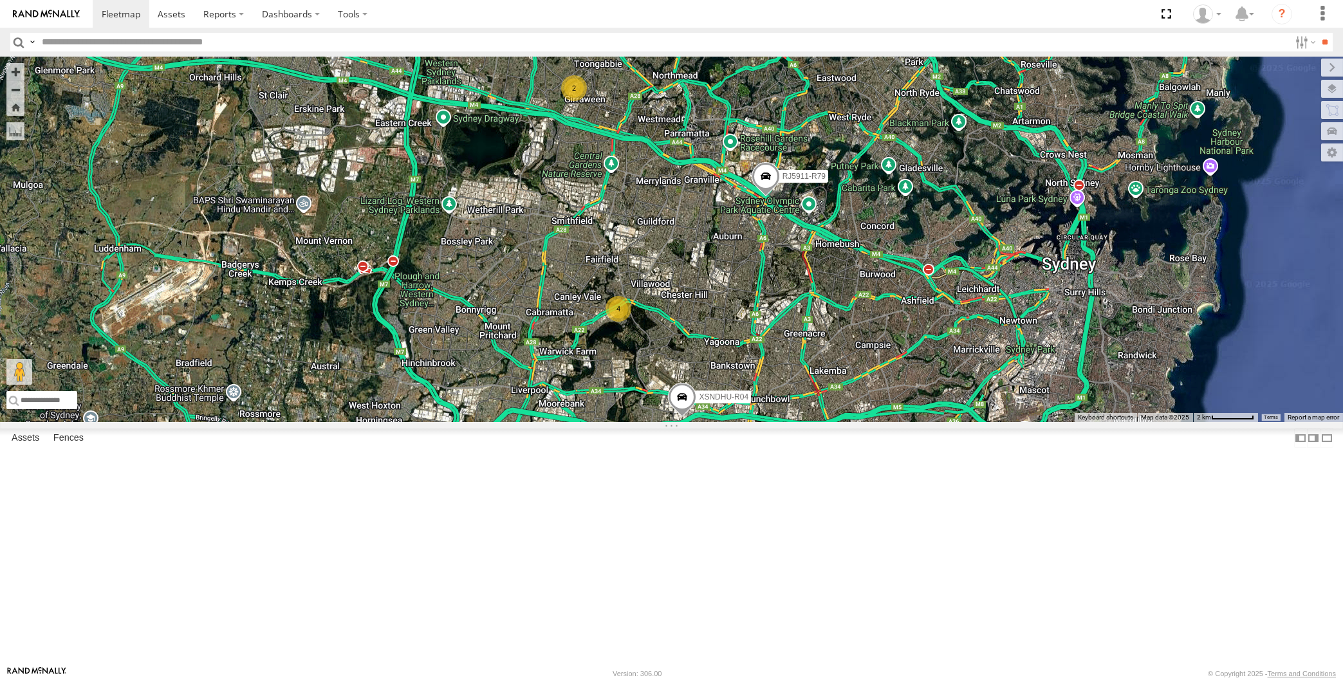
click at [288, 422] on div "XSNDHU-R04 RJ5911-R79 2 4" at bounding box center [671, 240] width 1343 height 366
click at [542, 422] on div "XSNDHU-R04 RJ5911-R79 2 4" at bounding box center [671, 240] width 1343 height 366
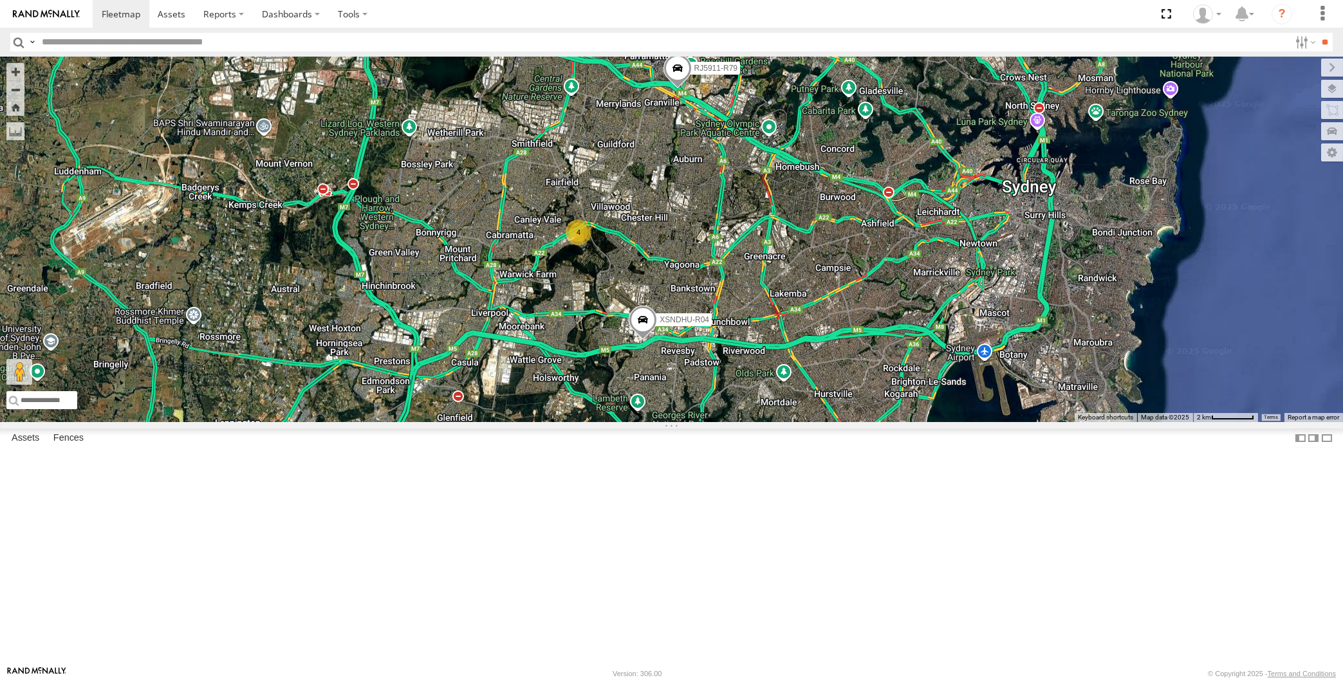
drag, startPoint x: 855, startPoint y: 515, endPoint x: 876, endPoint y: 523, distance: 22.8
click at [876, 422] on div "XSNDHU-R04 RJ5911-R79 2 4" at bounding box center [671, 240] width 1343 height 366
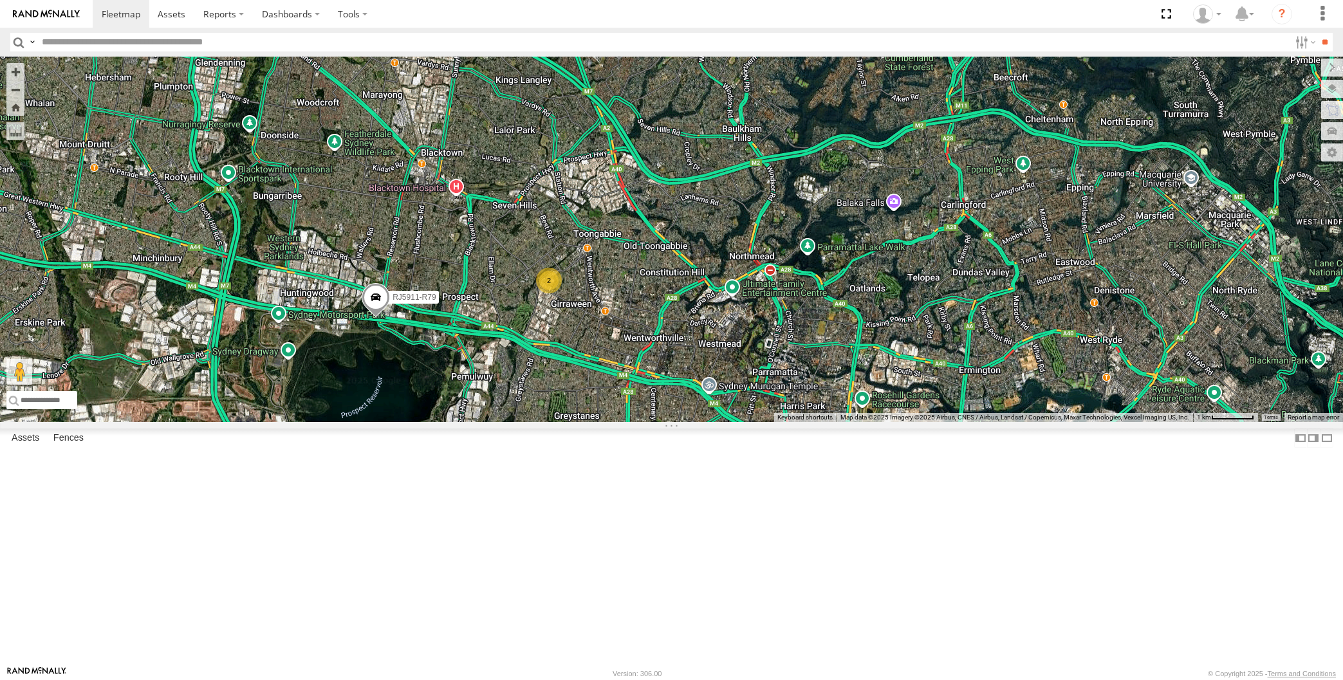
drag, startPoint x: 861, startPoint y: 506, endPoint x: 864, endPoint y: 483, distance: 23.9
click at [864, 422] on div "XSNDHU-R04 RJ5911-R79 2" at bounding box center [671, 240] width 1343 height 366
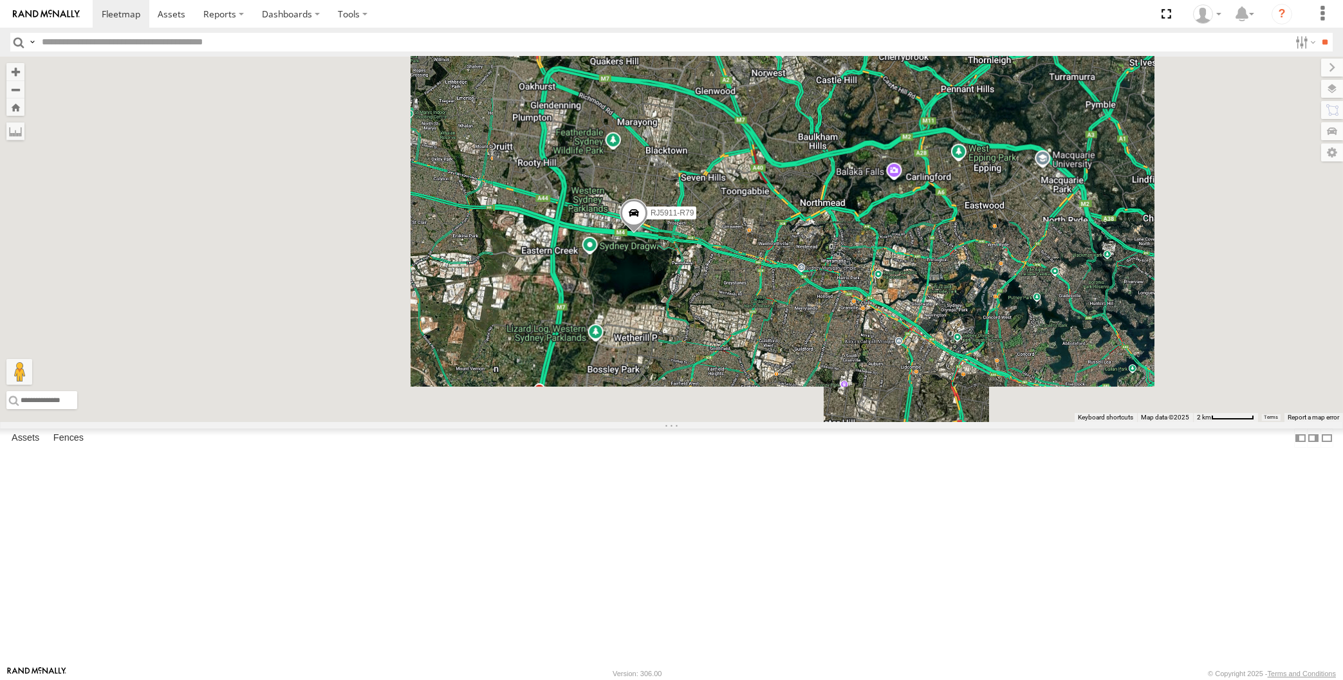
drag, startPoint x: 912, startPoint y: 534, endPoint x: 869, endPoint y: 482, distance: 67.2
click at [883, 422] on div "XSNDHU-R04 RJ5911-R79" at bounding box center [671, 240] width 1343 height 366
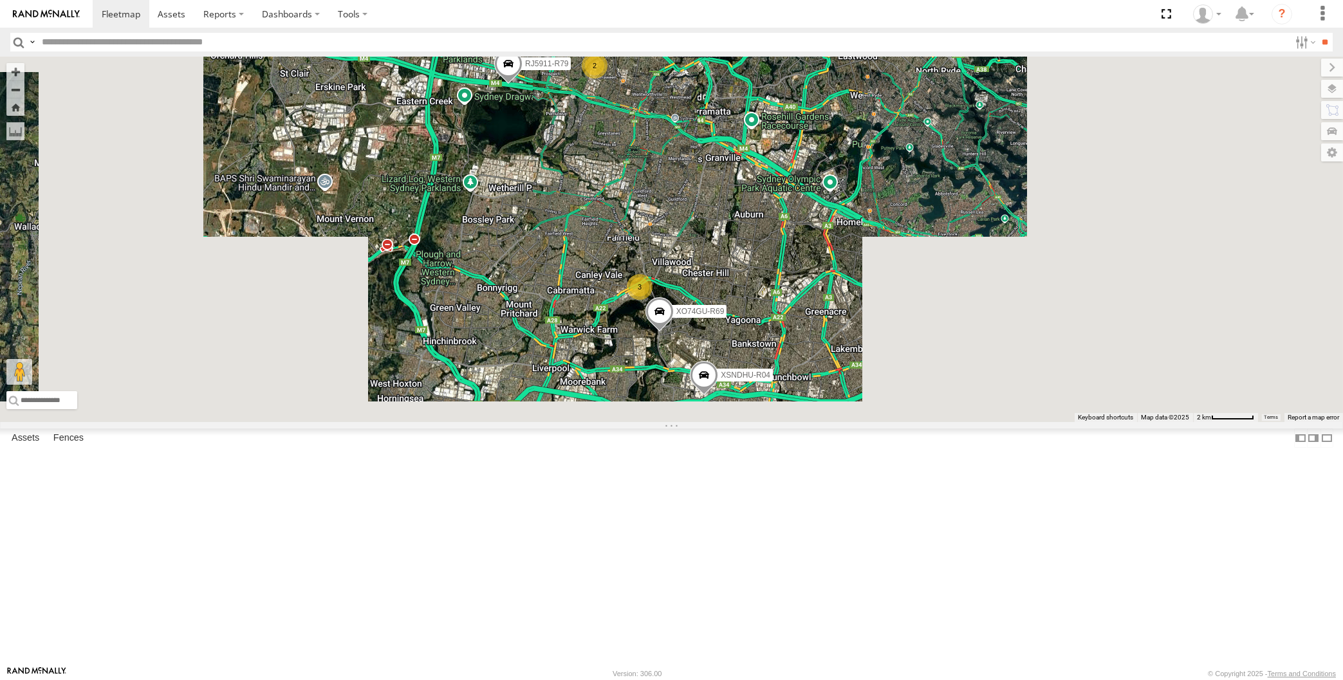
drag, startPoint x: 860, startPoint y: 512, endPoint x: 848, endPoint y: 449, distance: 63.5
click at [858, 422] on div "XSNDHU-R04 RJ5911-R79 2 3 XO74GU-R69" at bounding box center [671, 240] width 1343 height 366
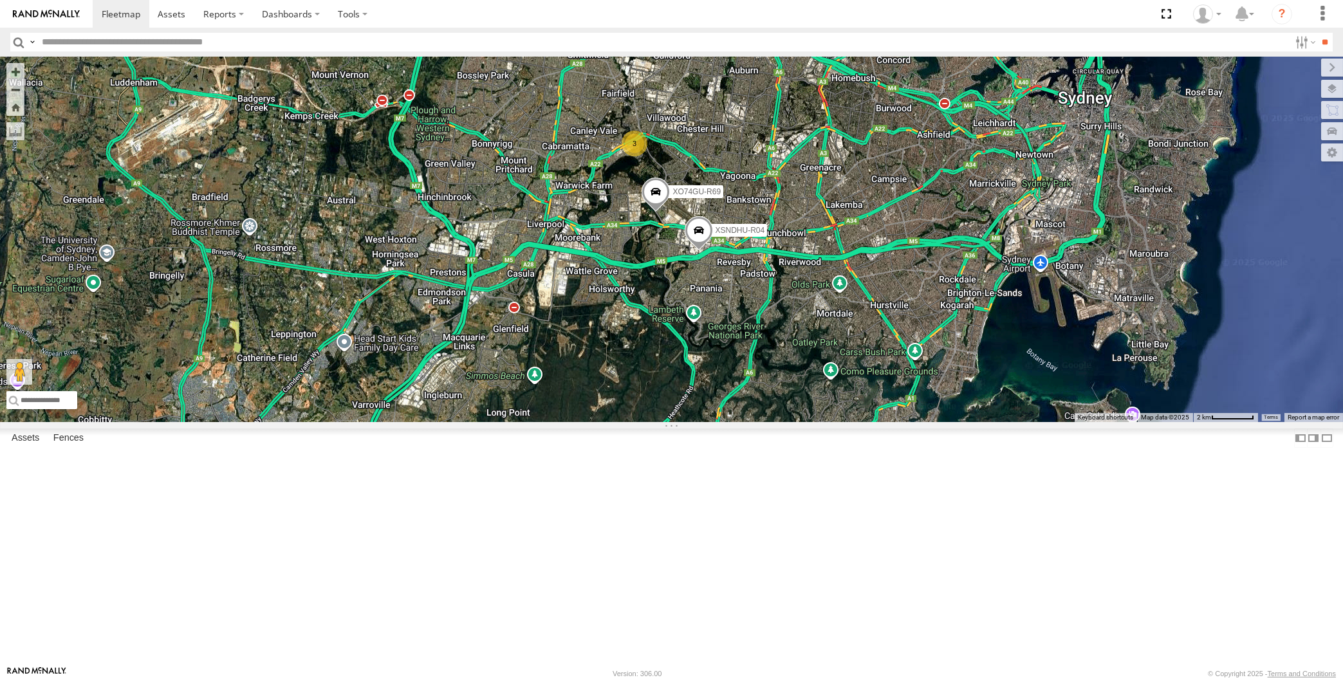
click at [229, 422] on div "XSNDHU-R04 RJ5911-R79 2 3 XO74GU-R69" at bounding box center [671, 240] width 1343 height 366
click at [779, 422] on div "XSNDHU-R04 RJ5911-R79 2 3 XO74GU-R69" at bounding box center [671, 240] width 1343 height 366
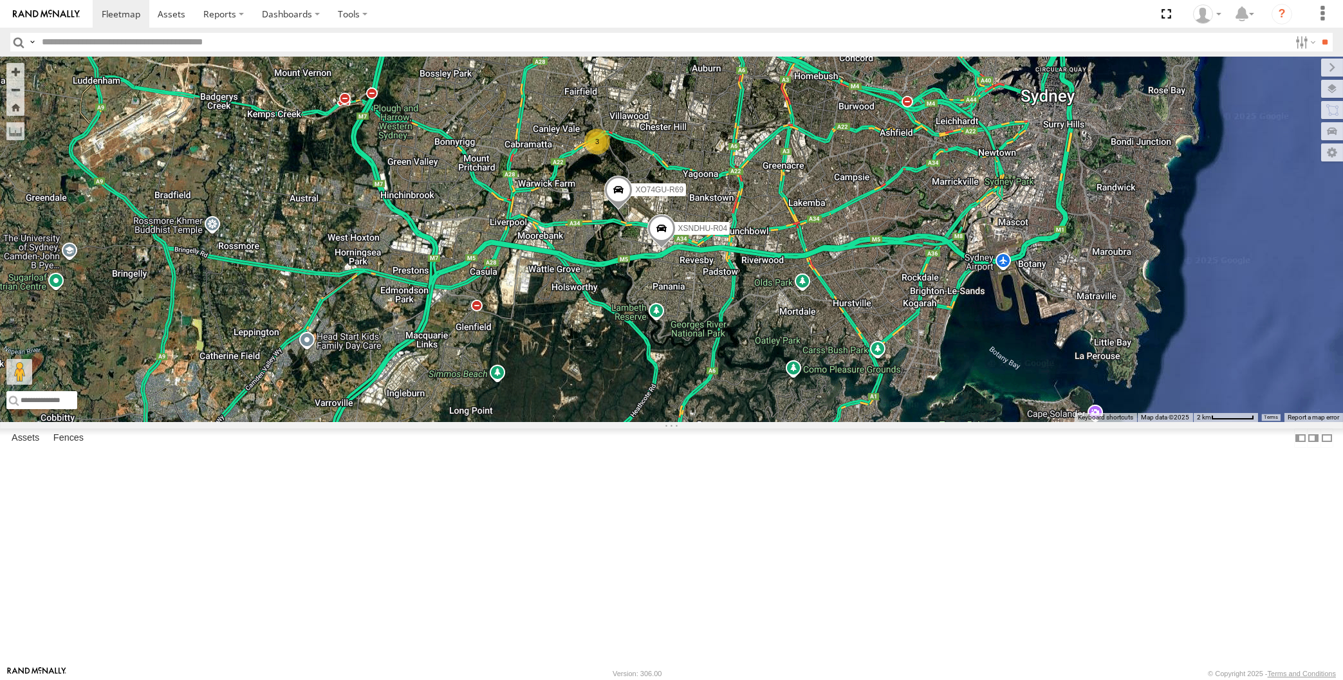
click at [757, 422] on div "XSNDHU-R04 RJ5911-R79 2 3 XO74GU-R69" at bounding box center [671, 240] width 1343 height 366
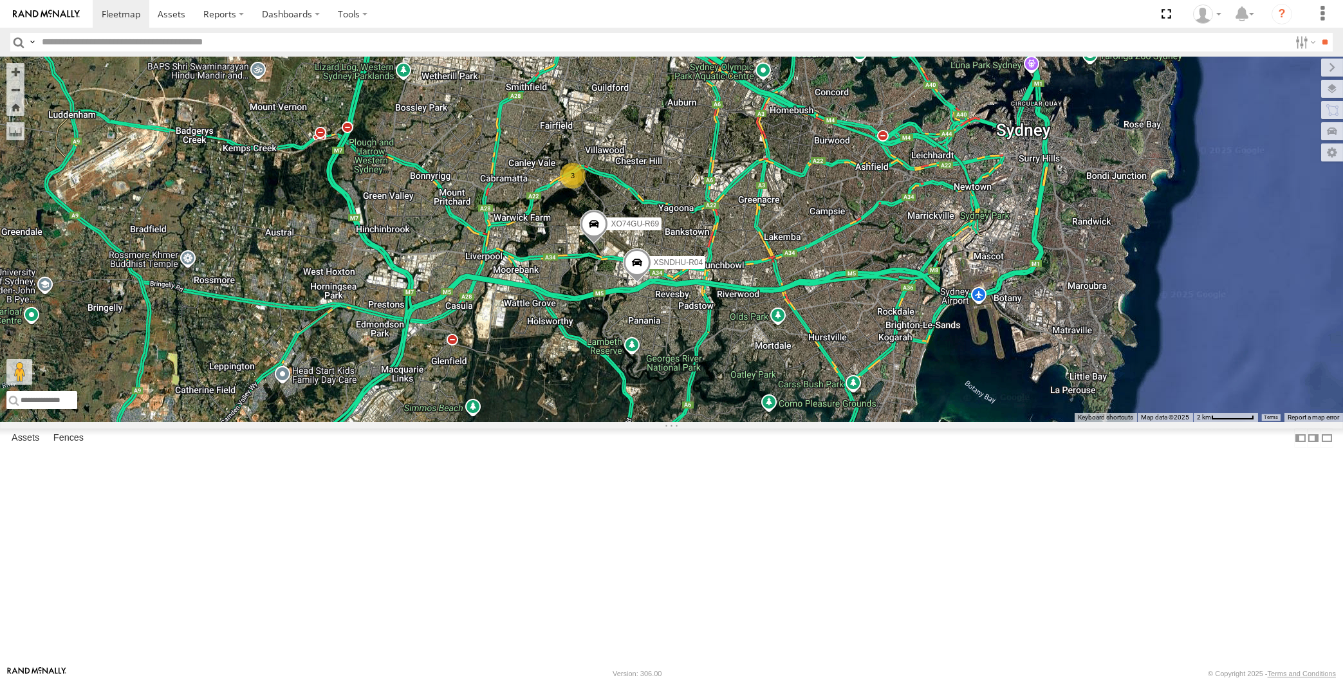
drag, startPoint x: 757, startPoint y: 443, endPoint x: 733, endPoint y: 461, distance: 29.5
click at [737, 422] on div "XSNDHU-R04 RJ5911-R79 XO74GU-R69 2 3" at bounding box center [671, 240] width 1343 height 366
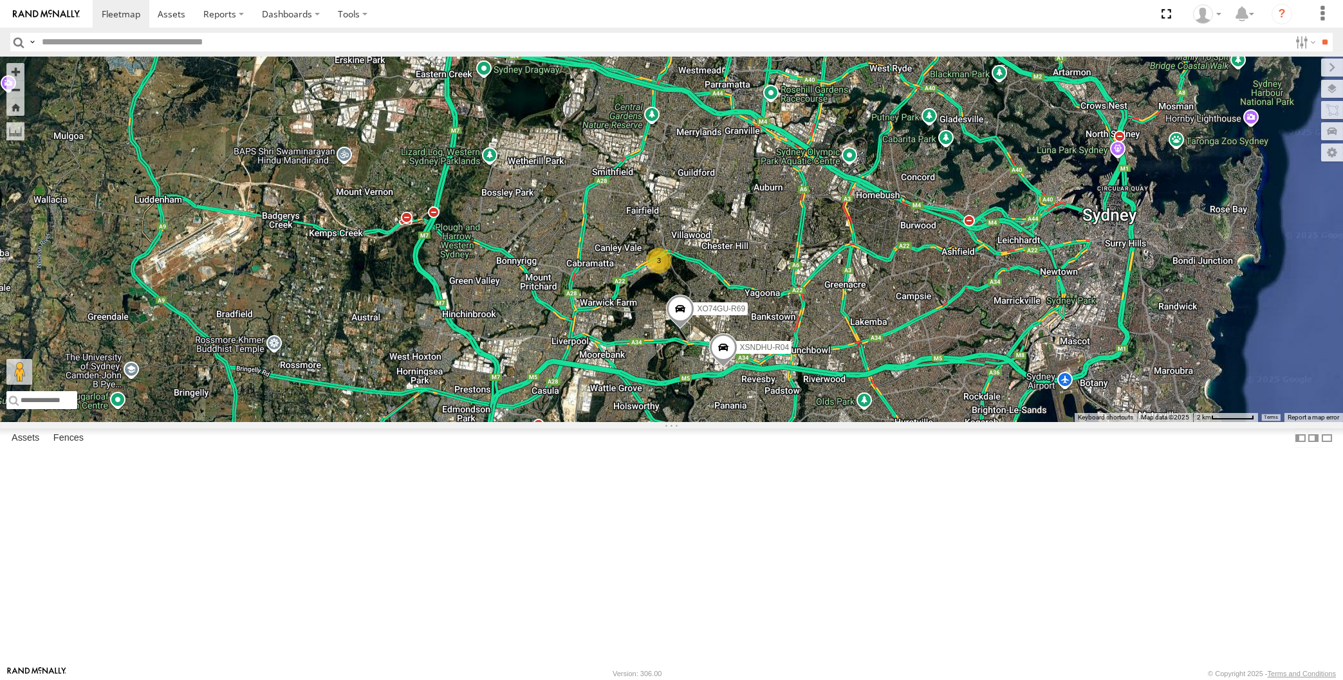
drag, startPoint x: 727, startPoint y: 425, endPoint x: 827, endPoint y: 508, distance: 129.9
click at [825, 422] on div "XSNDHU-R04 RJ5911-R79 XO74GU-R69 2 3" at bounding box center [671, 240] width 1343 height 366
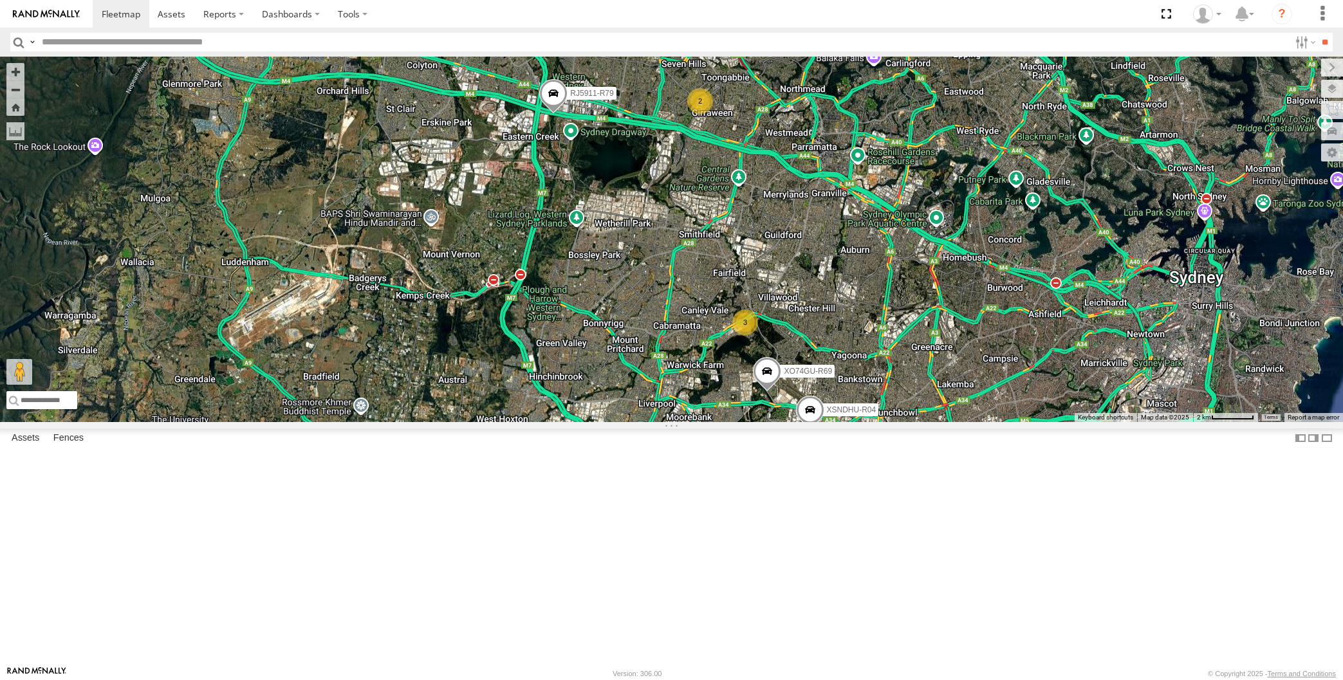
drag, startPoint x: 868, startPoint y: 481, endPoint x: 875, endPoint y: 473, distance: 11.0
click at [875, 422] on div "XSNDHU-R04 RJ5911-R79 XO74GU-R69 2 3" at bounding box center [671, 240] width 1343 height 366
drag, startPoint x: 884, startPoint y: 449, endPoint x: 887, endPoint y: 439, distance: 10.8
click at [887, 422] on div "XSNDHU-R04 RJ5911-R79 XO74GU-R69 2 3" at bounding box center [671, 240] width 1343 height 366
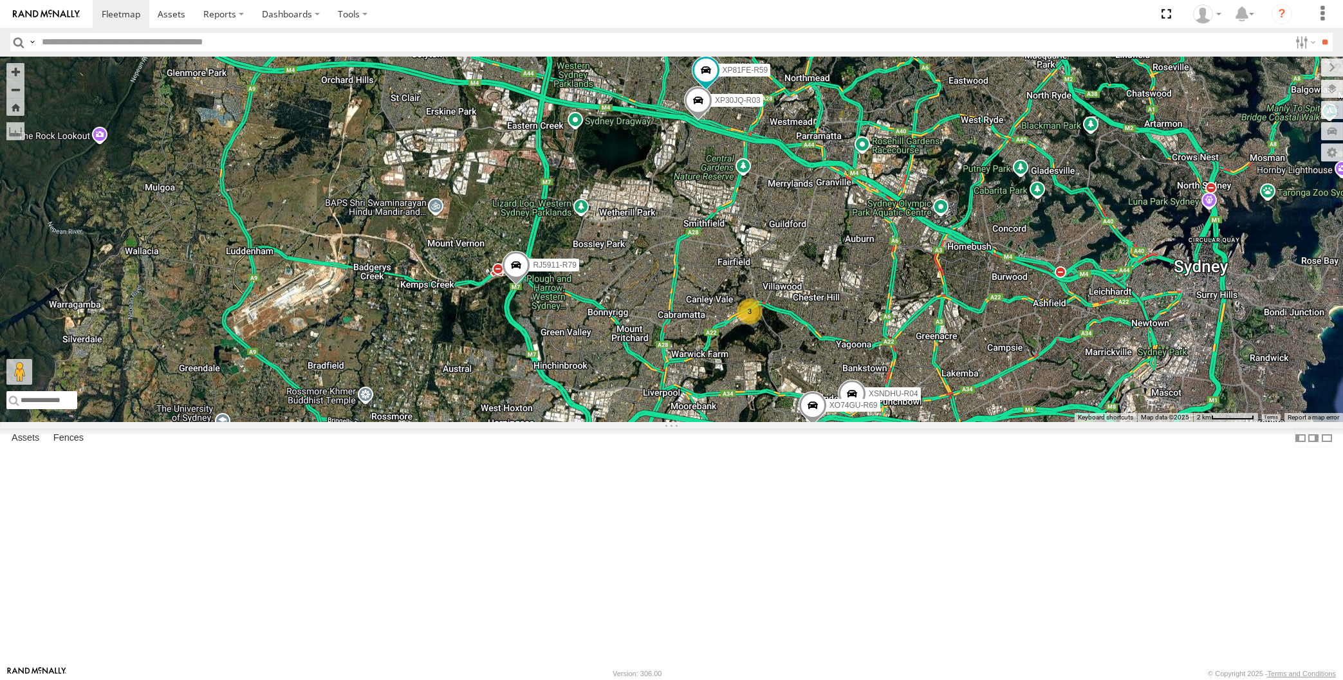
drag, startPoint x: 876, startPoint y: 563, endPoint x: 872, endPoint y: 555, distance: 9.2
click at [875, 422] on div "XP30JQ-R03 XSNDHU-R04 RJ5911-R79 XP81FE-R59 XO74GU-R69 3" at bounding box center [671, 240] width 1343 height 366
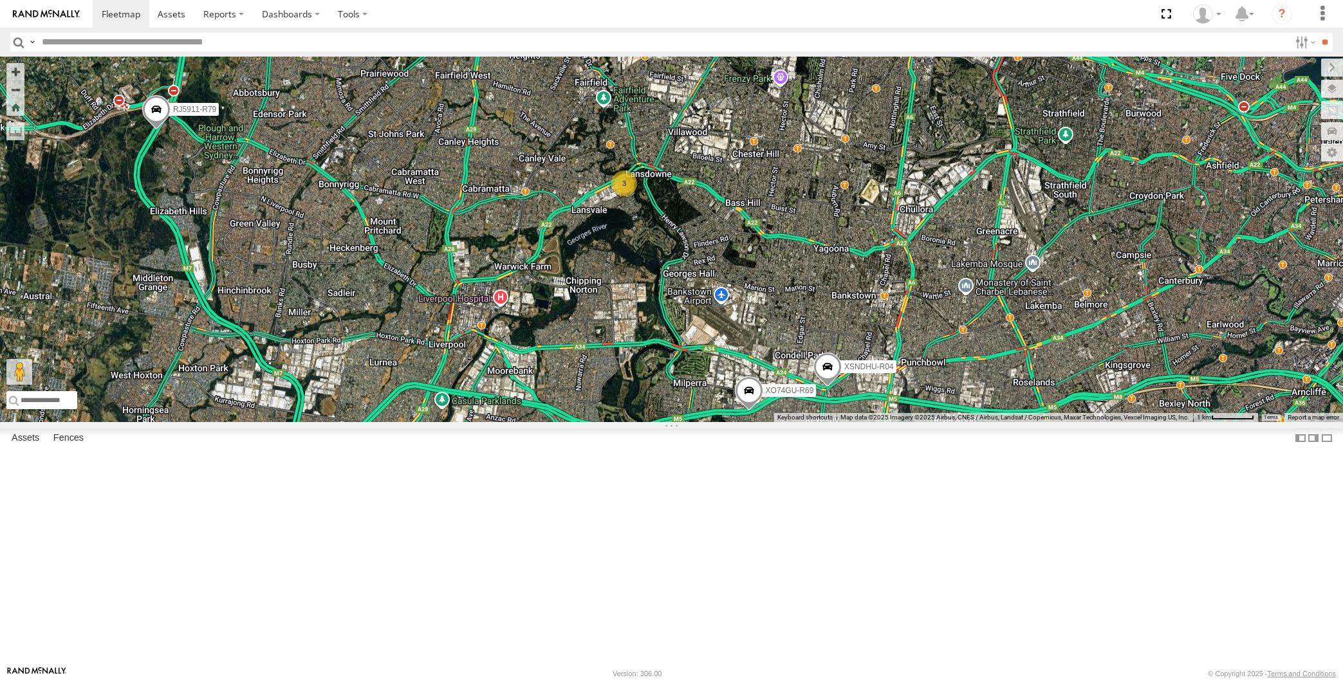
drag, startPoint x: 863, startPoint y: 552, endPoint x: 795, endPoint y: 528, distance: 72.5
click at [795, 422] on div "XP30JQ-R03 XSNDHU-R04 RJ5911-R79 XP81FE-R59 XO74GU-R69 3" at bounding box center [671, 240] width 1343 height 366
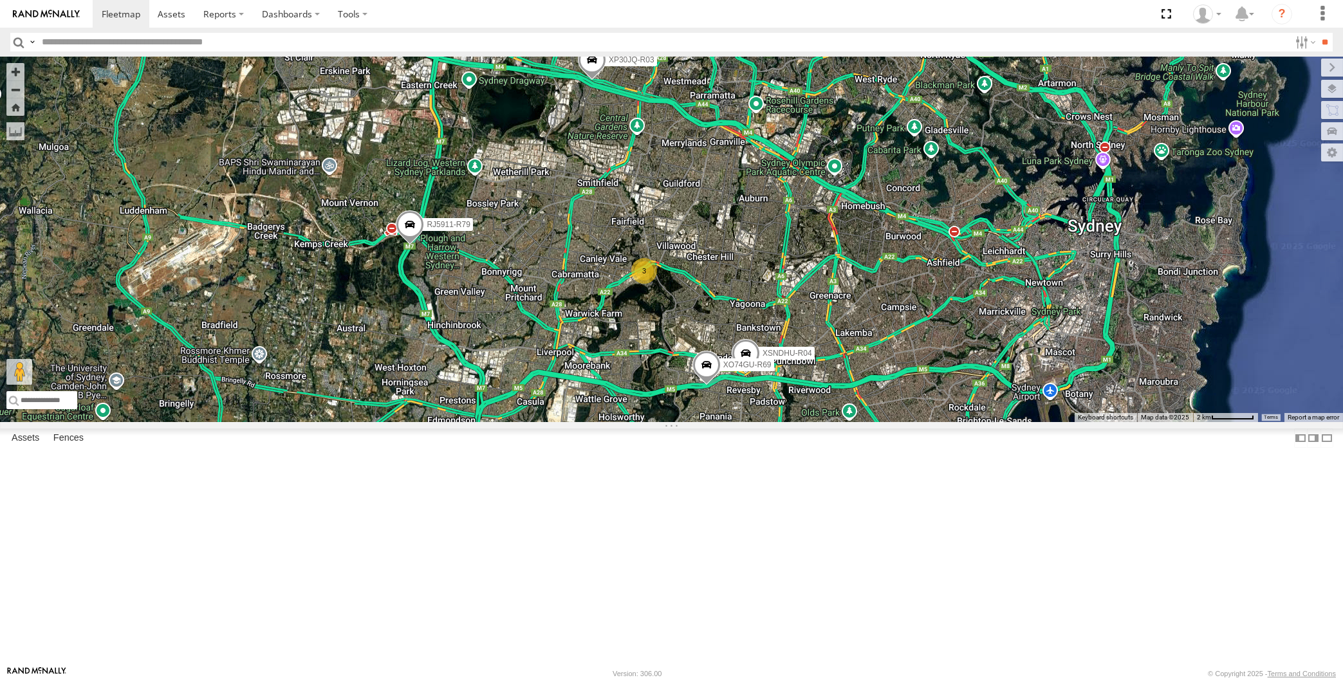
click at [826, 422] on div "XP30JQ-R03 XSNDHU-R04 RJ5911-R79 XP81FE-R59 XO74GU-R69 3" at bounding box center [671, 240] width 1343 height 366
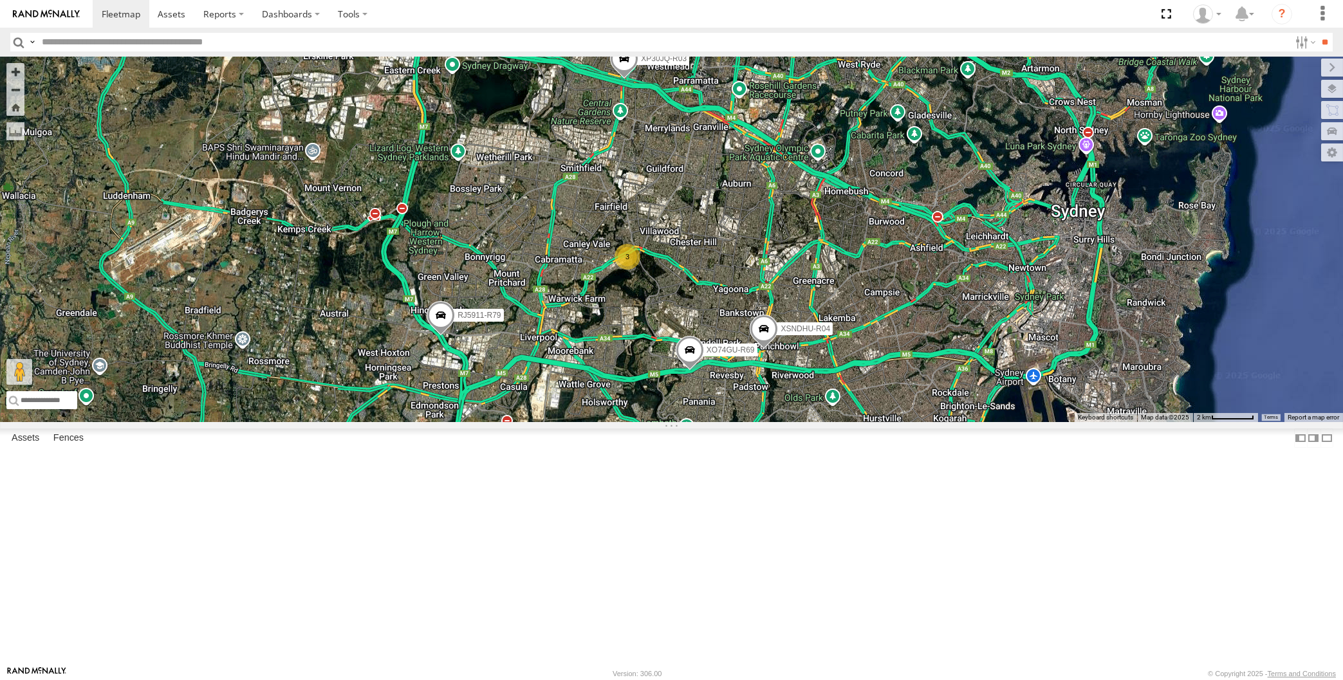
drag, startPoint x: 738, startPoint y: 493, endPoint x: 805, endPoint y: 556, distance: 92.0
click at [801, 422] on div "XP30JQ-R03 XSNDHU-R04 RJ5911-R79 XP81FE-R59 XO74GU-R69 3" at bounding box center [671, 240] width 1343 height 366
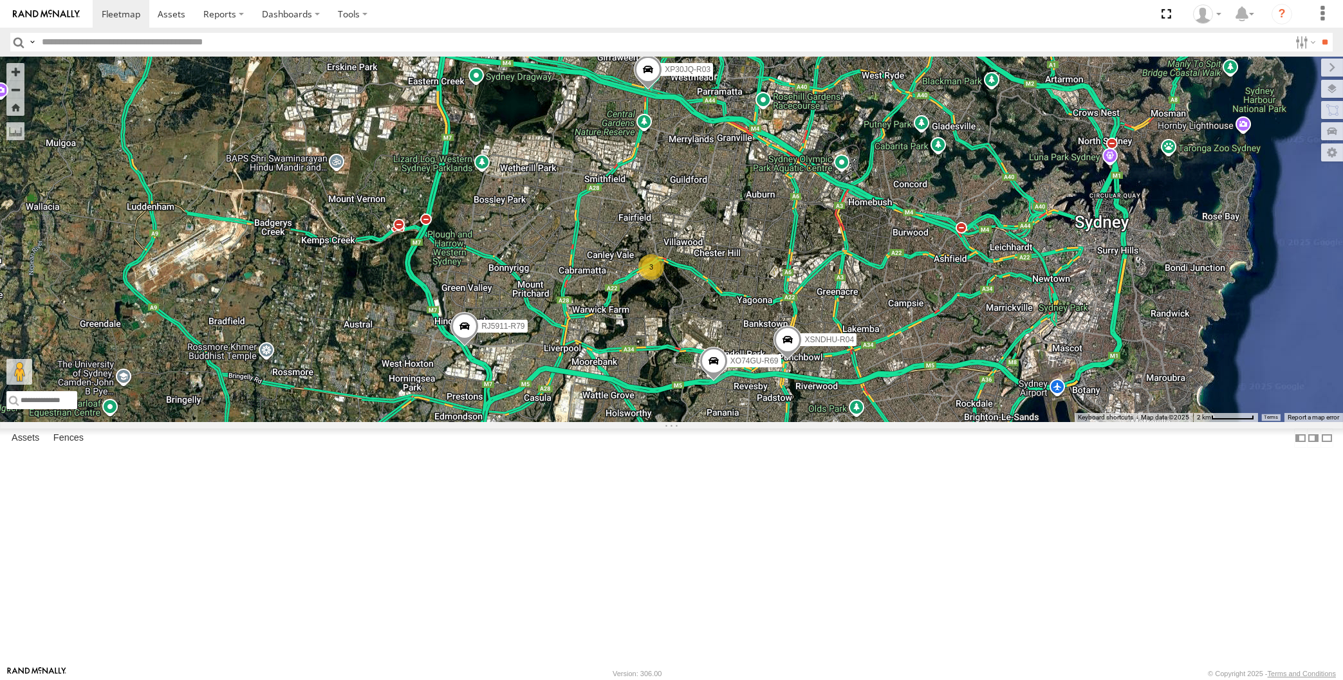
drag, startPoint x: 855, startPoint y: 525, endPoint x: 928, endPoint y: 524, distance: 72.7
click at [907, 422] on div "XP30JQ-R03 XSNDHU-R04 RJ5911-R79 XP81FE-R59 XO74GU-R69 3" at bounding box center [671, 240] width 1343 height 366
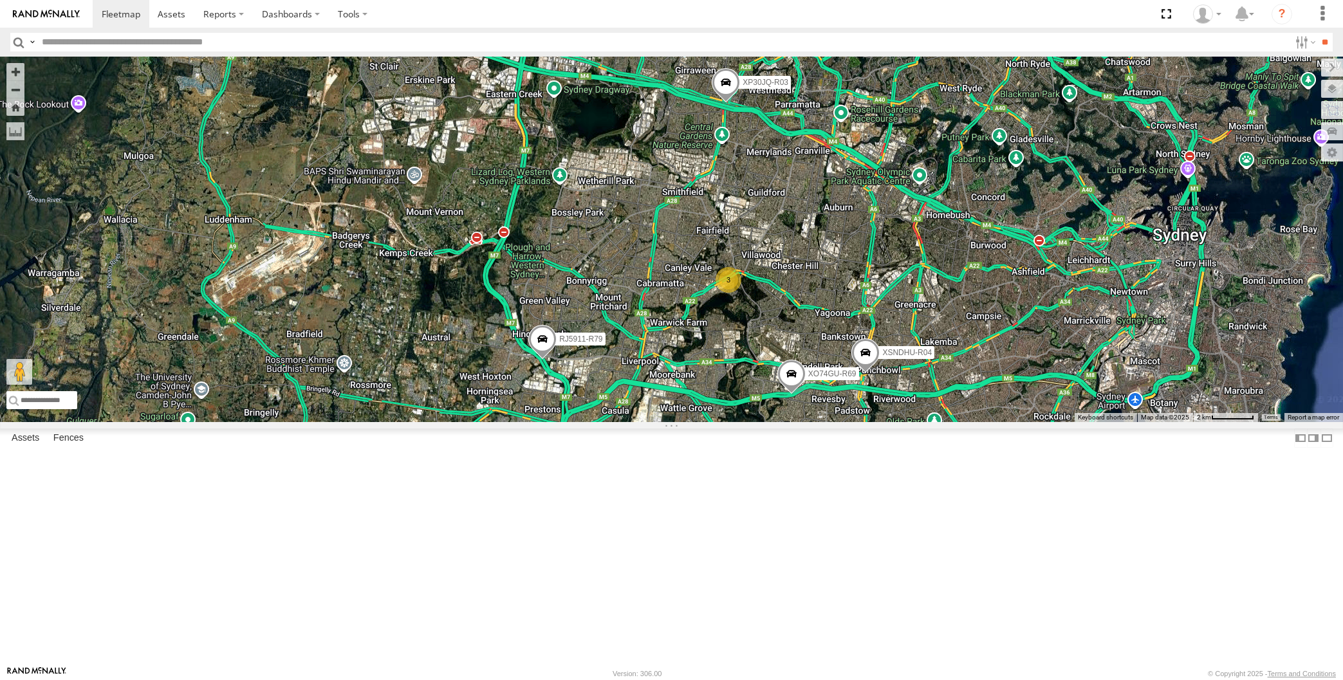
drag, startPoint x: 1006, startPoint y: 429, endPoint x: 1009, endPoint y: 439, distance: 10.8
click at [1009, 422] on div "XP30JQ-R03 XSNDHU-R04 RJ5911-R79 XP81FE-R59 XO74GU-R69 3" at bounding box center [671, 240] width 1343 height 366
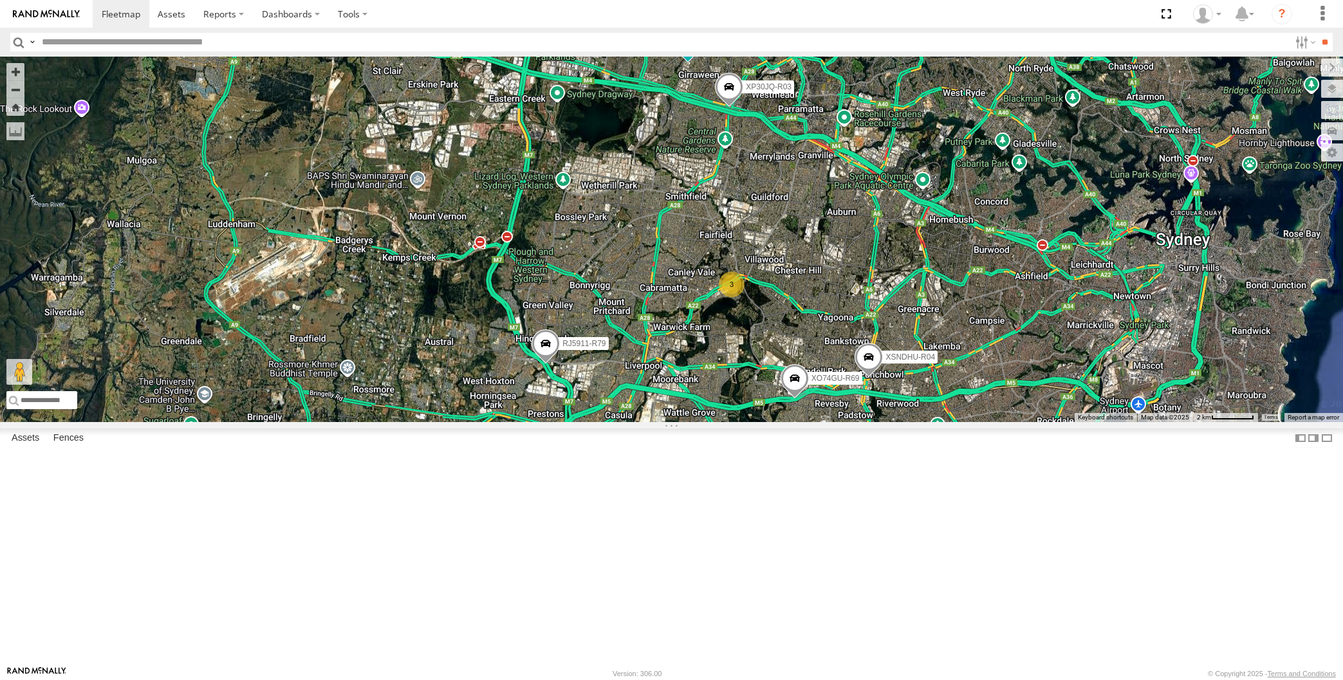
drag, startPoint x: 776, startPoint y: 570, endPoint x: 770, endPoint y: 562, distance: 9.7
click at [772, 422] on div "XP30JQ-R03 XSNDHU-R04 RJ5911-R79 XP81FE-R59 XO74GU-R69 3" at bounding box center [671, 240] width 1343 height 366
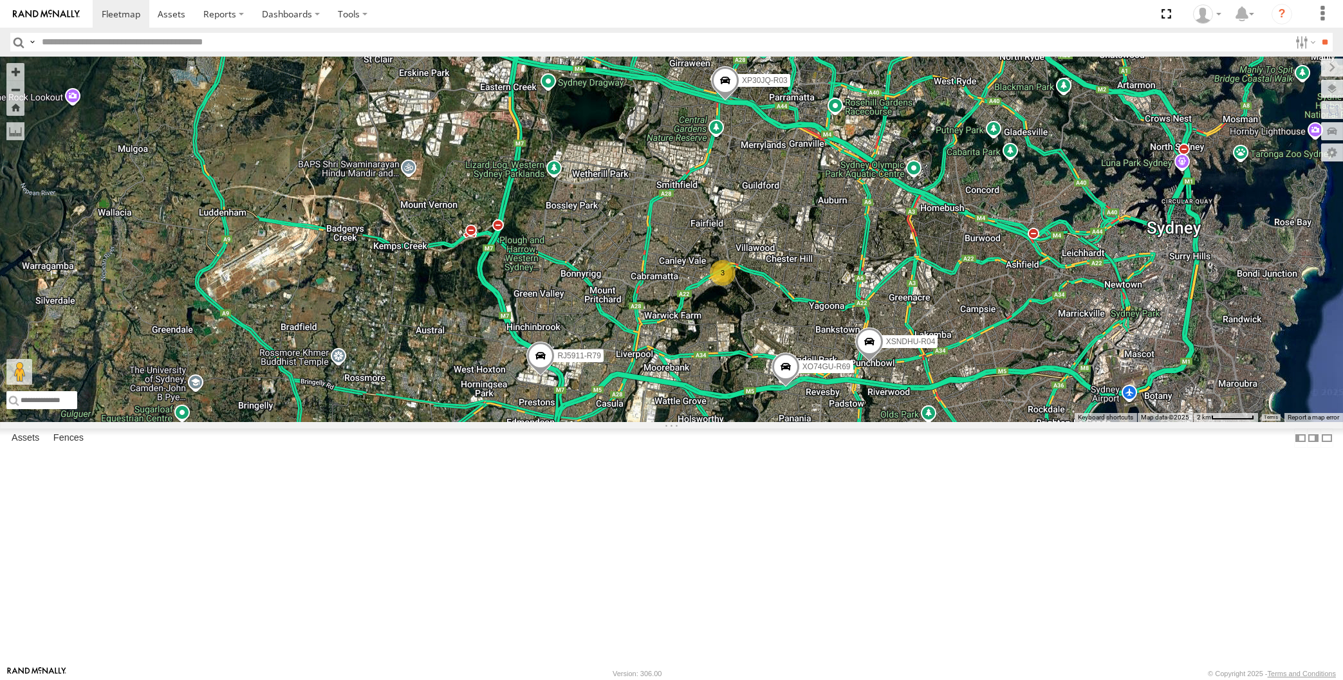
drag, startPoint x: 918, startPoint y: 544, endPoint x: 939, endPoint y: 505, distance: 44.3
click at [938, 422] on div "XP30JQ-R03 XSNDHU-R04 RJ5911-R79 XP81FE-R59 XO74GU-R69 3" at bounding box center [671, 240] width 1343 height 366
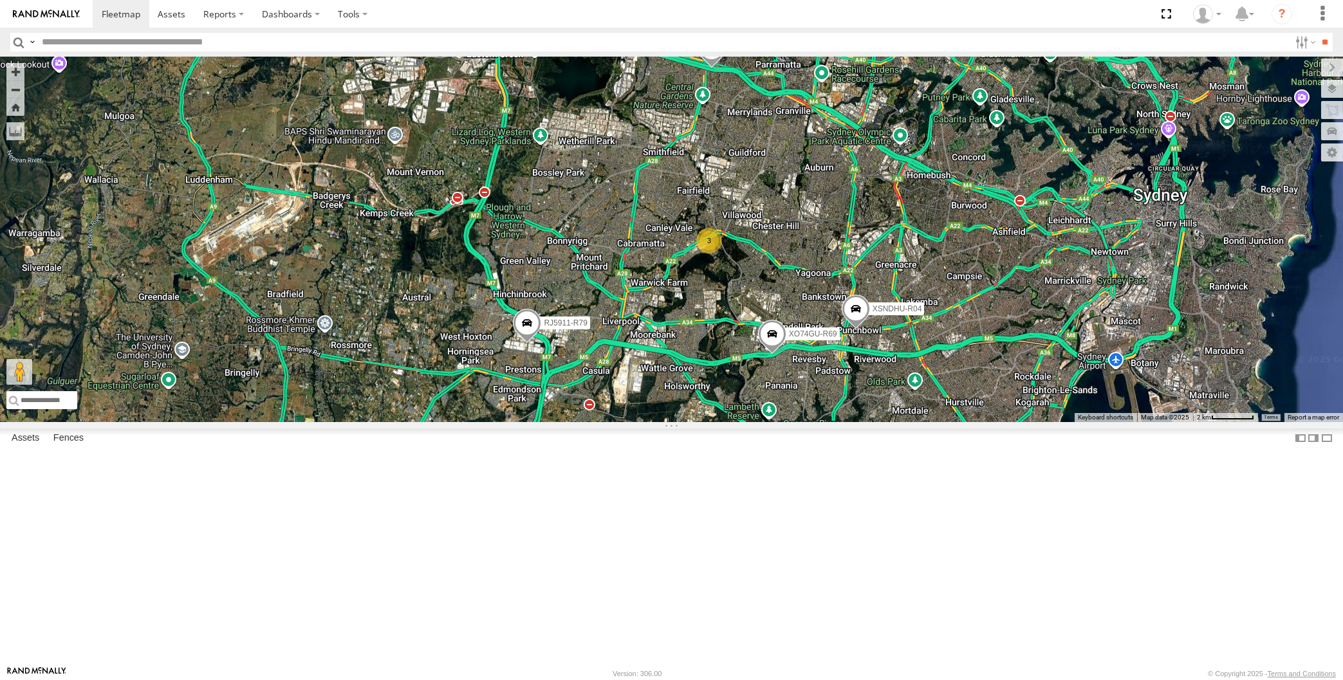
drag, startPoint x: 893, startPoint y: 515, endPoint x: 888, endPoint y: 546, distance: 30.7
click at [888, 422] on div "XP30JQ-R03 XSNDHU-R04 RJ5911-R79 XP81FE-R59 XO74GU-R69 3" at bounding box center [671, 240] width 1343 height 366
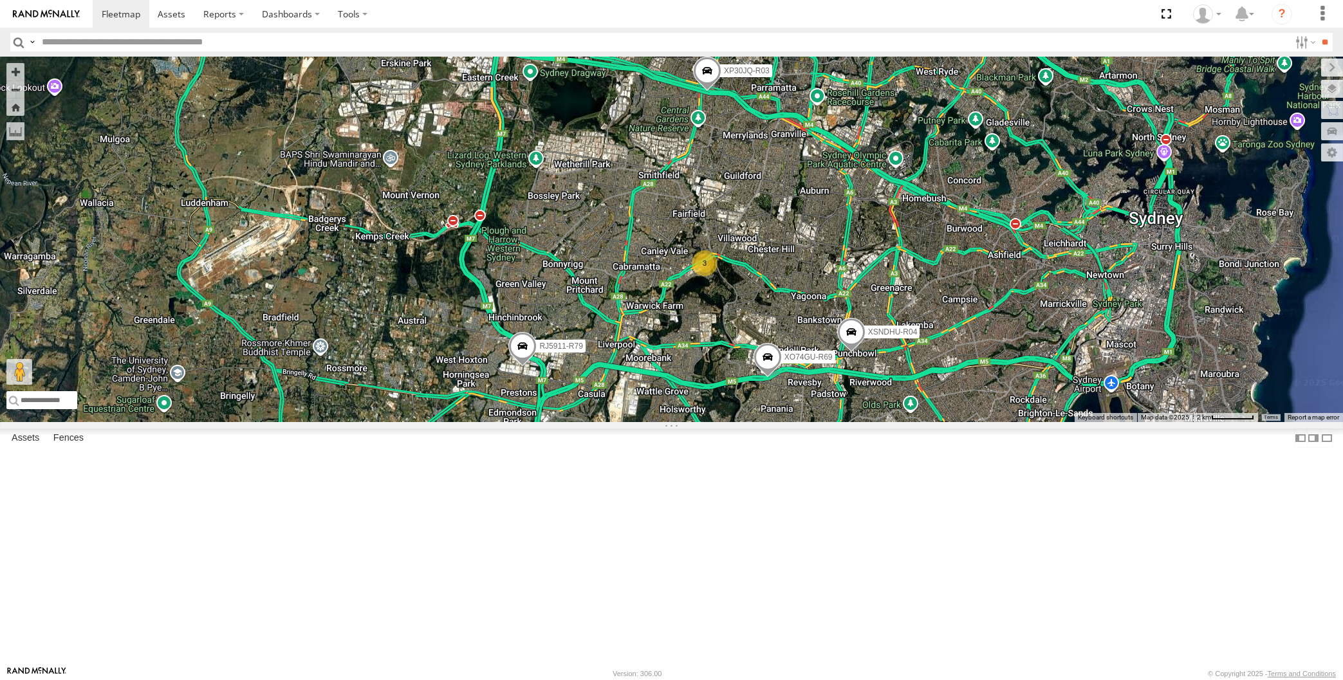
click at [889, 422] on div "XP30JQ-R03 XSNDHU-R04 RJ5911-R79 XP81FE-R59 XO74GU-R69 3" at bounding box center [671, 240] width 1343 height 366
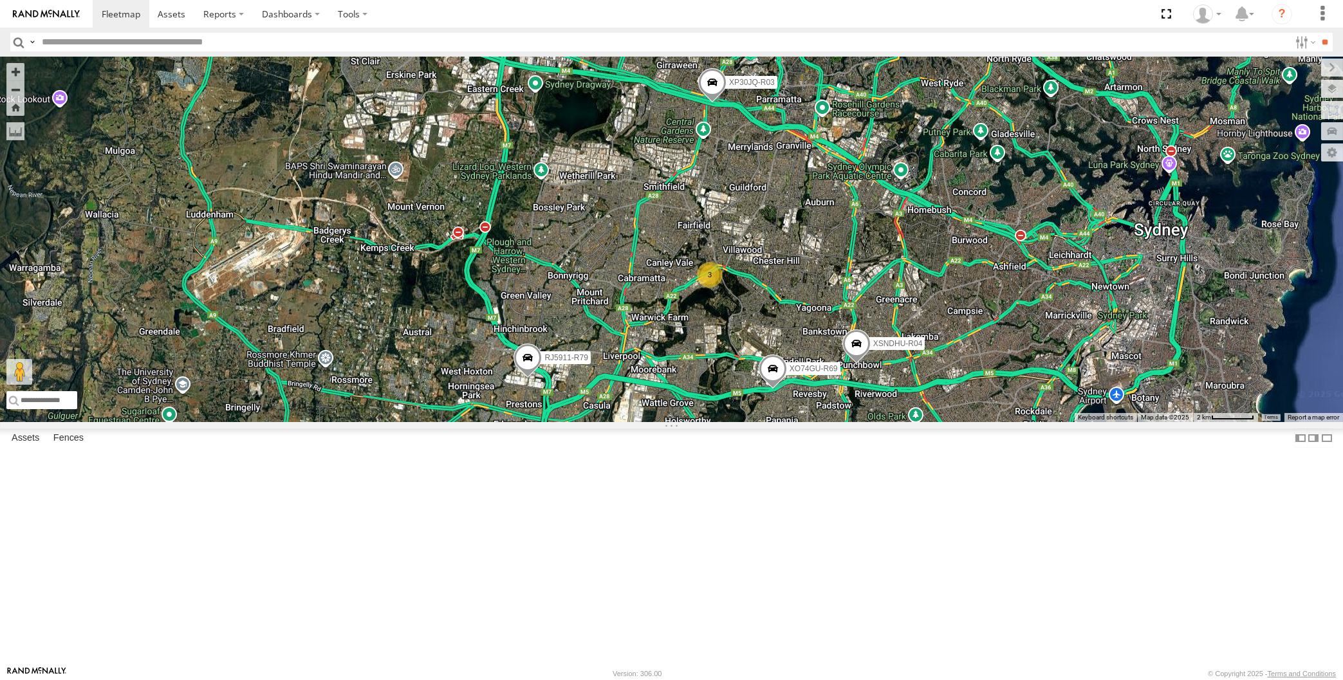
drag, startPoint x: 877, startPoint y: 553, endPoint x: 880, endPoint y: 559, distance: 6.6
click at [880, 422] on div "XP30JQ-R03 XSNDHU-R04 RJ5911-R79 XP81FE-R59 XO74GU-R69 3" at bounding box center [671, 240] width 1343 height 366
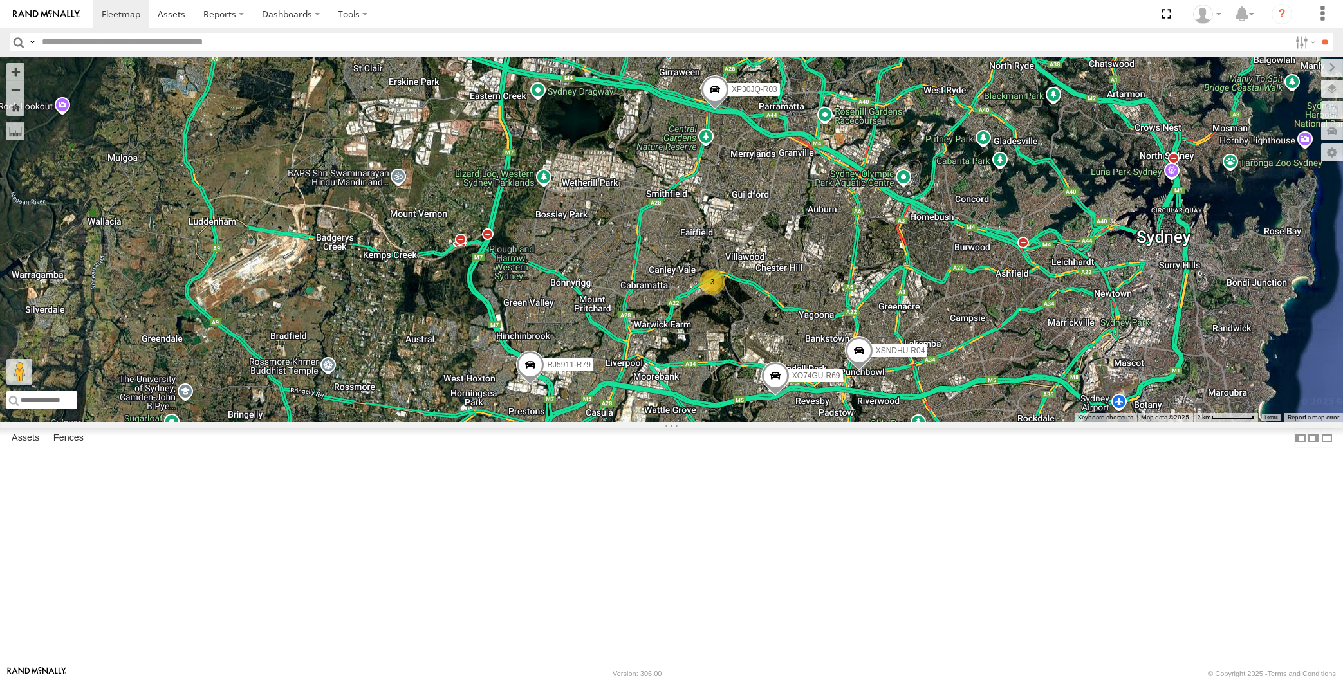
drag, startPoint x: 897, startPoint y: 559, endPoint x: 900, endPoint y: 565, distance: 6.9
click at [900, 422] on div "XP30JQ-R03 XSNDHU-R04 RJ5911-R79 XP81FE-R59 XO74GU-R69 3" at bounding box center [671, 240] width 1343 height 366
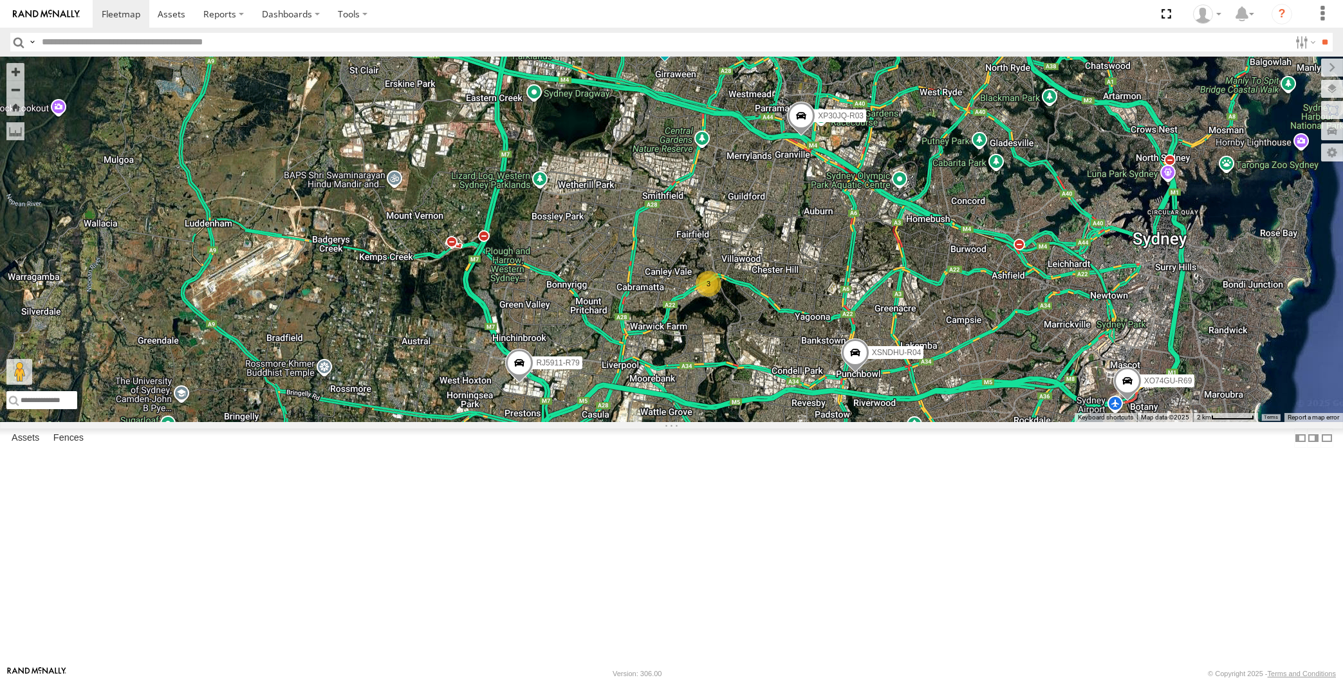
drag, startPoint x: 645, startPoint y: 627, endPoint x: 631, endPoint y: 613, distance: 20.5
click at [633, 422] on div "XP30JQ-R03 XSNDHU-R04 RJ5911-R79 XP81FE-R59 XO74GU-R69 3" at bounding box center [671, 240] width 1343 height 366
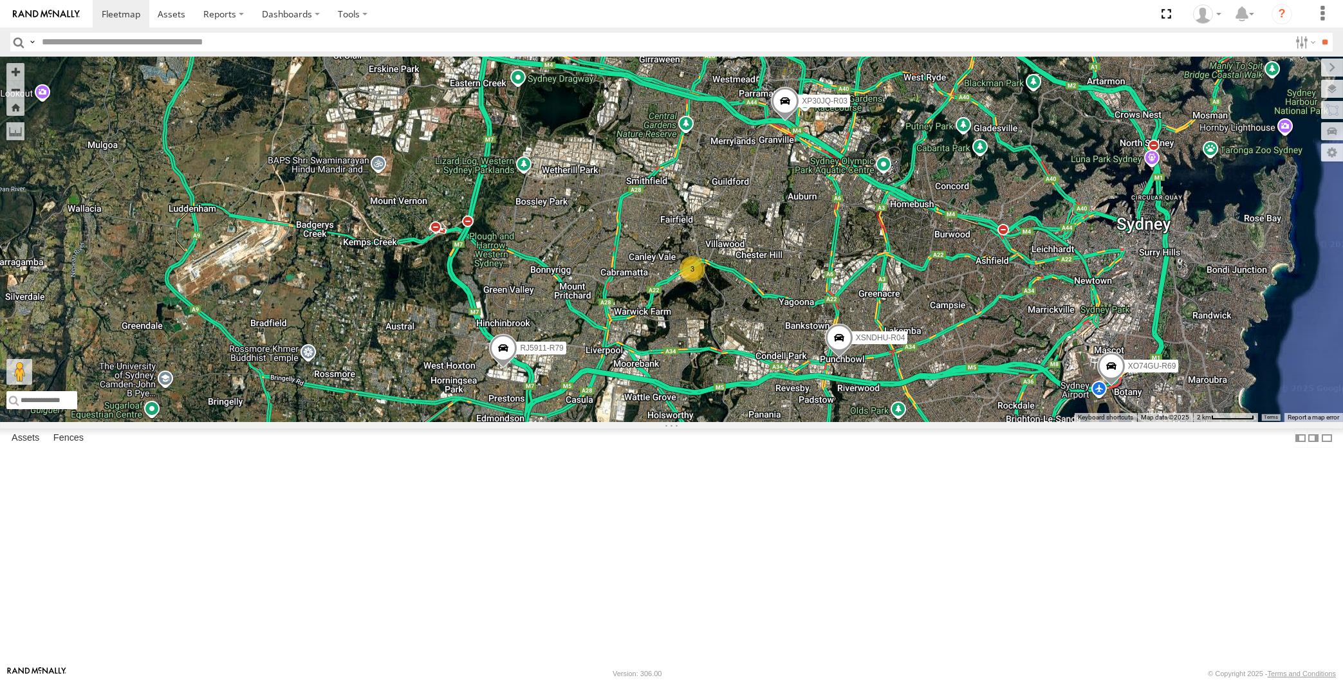
drag, startPoint x: 880, startPoint y: 515, endPoint x: 862, endPoint y: 507, distance: 19.0
click at [871, 422] on div "XP30JQ-R03 XSNDHU-R04 RJ5911-R79 XP81FE-R59 XO74GU-R69 3" at bounding box center [671, 240] width 1343 height 366
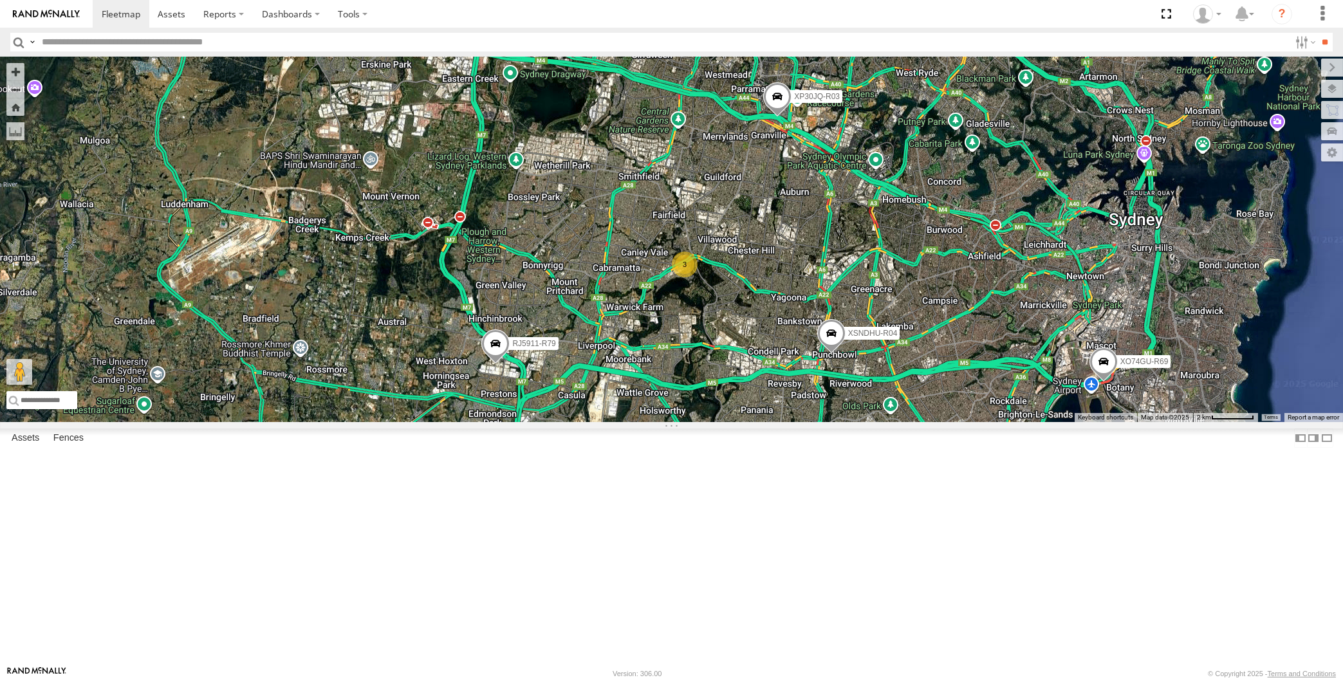
drag, startPoint x: 934, startPoint y: 547, endPoint x: 928, endPoint y: 540, distance: 9.6
click at [930, 422] on div "XP30JQ-R03 XSNDHU-R04 RJ5911-R79 XP81FE-R59 XO74GU-R69 3" at bounding box center [671, 240] width 1343 height 366
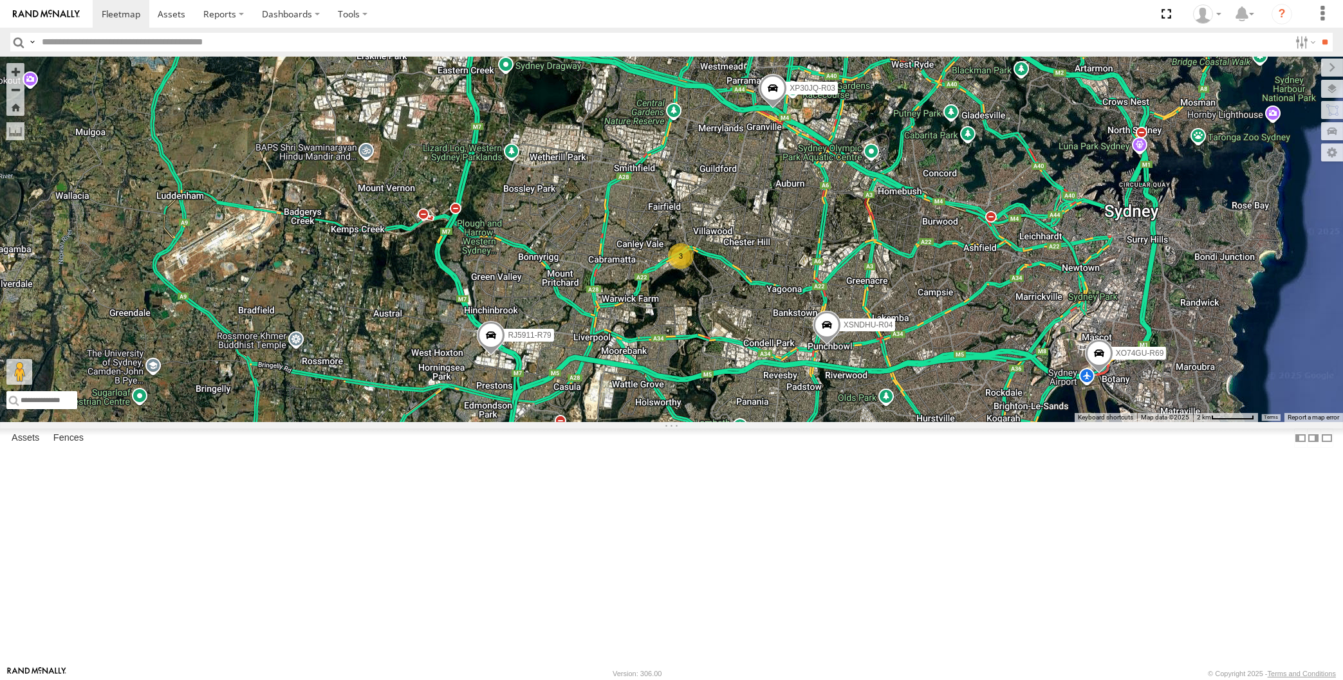
drag, startPoint x: 1103, startPoint y: 537, endPoint x: 1083, endPoint y: 527, distance: 22.4
click at [1089, 422] on div "XP30JQ-R03 XSNDHU-R04 RJ5911-R79 XP81FE-R59 XO74GU-R69 3" at bounding box center [671, 240] width 1343 height 366
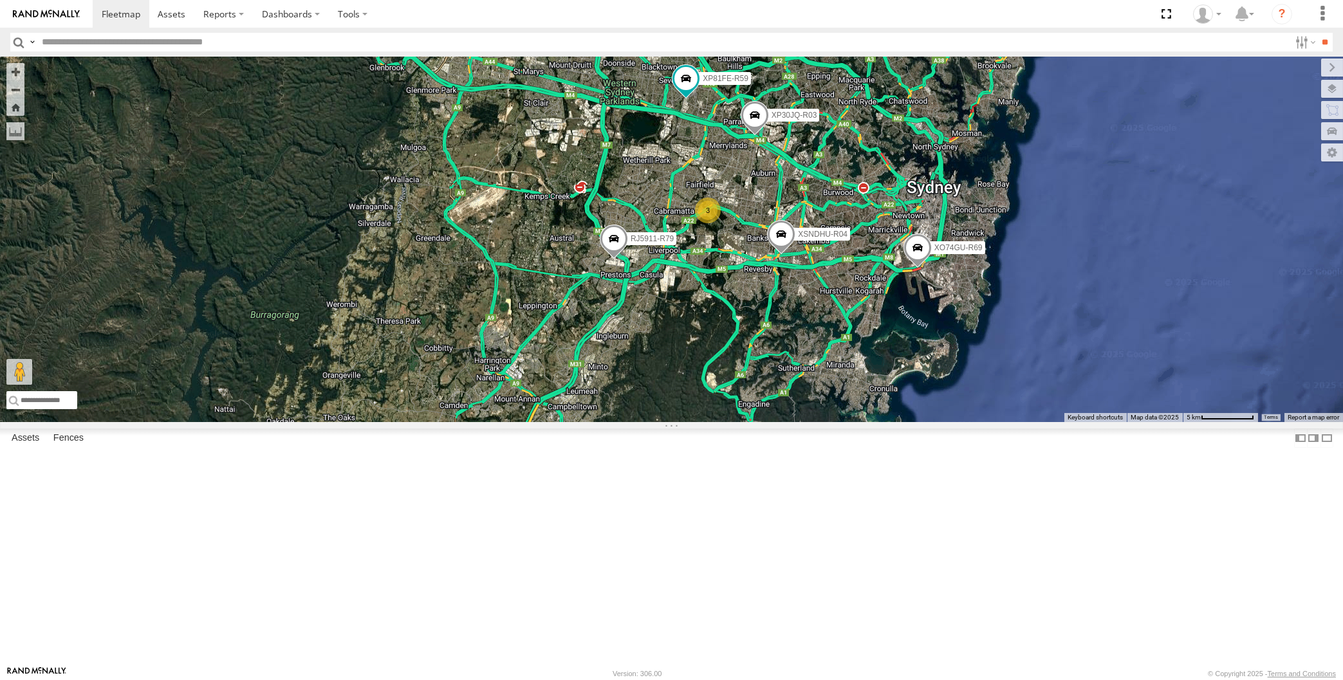
click at [962, 422] on div "XP30JQ-R03 XSNDHU-R04 RJ5911-R79 XP81FE-R59 XO74GU-R69 3" at bounding box center [671, 240] width 1343 height 366
drag, startPoint x: 917, startPoint y: 459, endPoint x: 887, endPoint y: 496, distance: 47.5
click at [887, 422] on div "XP30JQ-R03 XSNDHU-R04 RJ5911-R79 XP81FE-R59 XO74GU-R69 3" at bounding box center [671, 240] width 1343 height 366
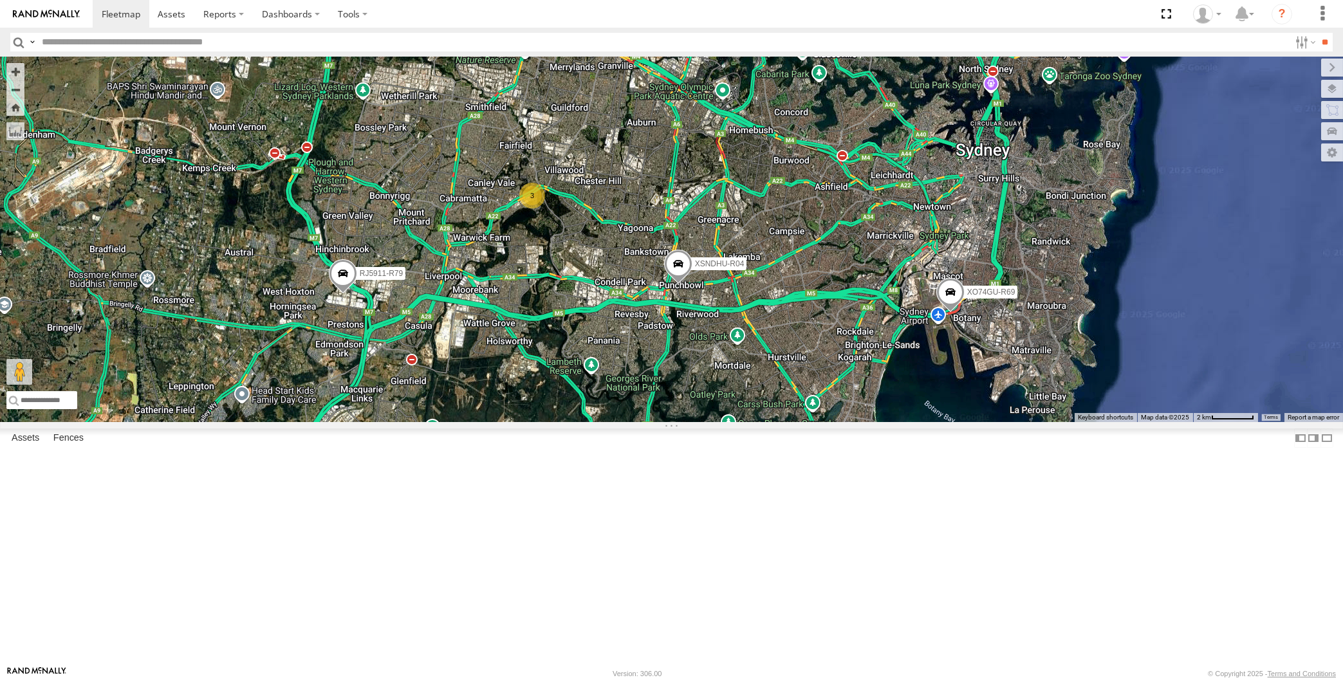
drag, startPoint x: 763, startPoint y: 492, endPoint x: 769, endPoint y: 530, distance: 38.4
click at [769, 422] on div "XP30JQ-R03 XSNDHU-R04 RJ5911-R79 XP81FE-R59 XO74GU-R69 3" at bounding box center [671, 240] width 1343 height 366
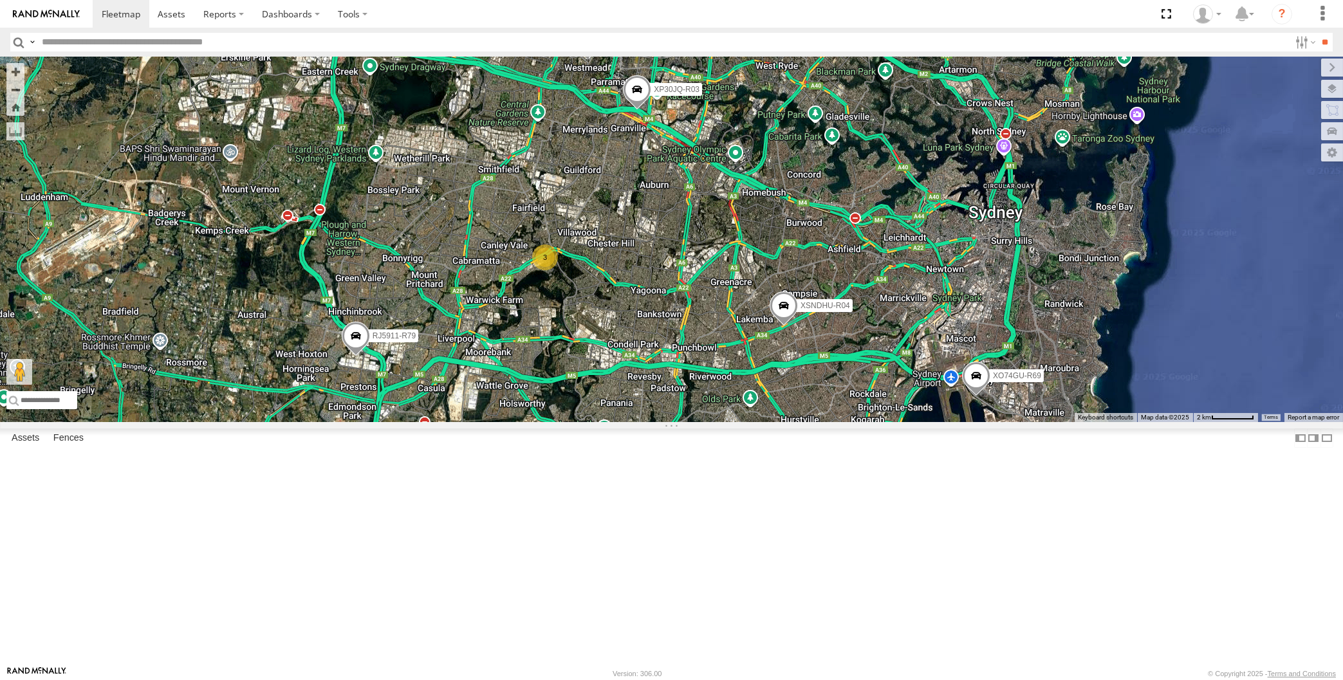
click at [293, 422] on div "XP30JQ-R03 XSNDHU-R04 RJ5911-R79 XP81FE-R59 XO74GU-R69 3" at bounding box center [671, 240] width 1343 height 366
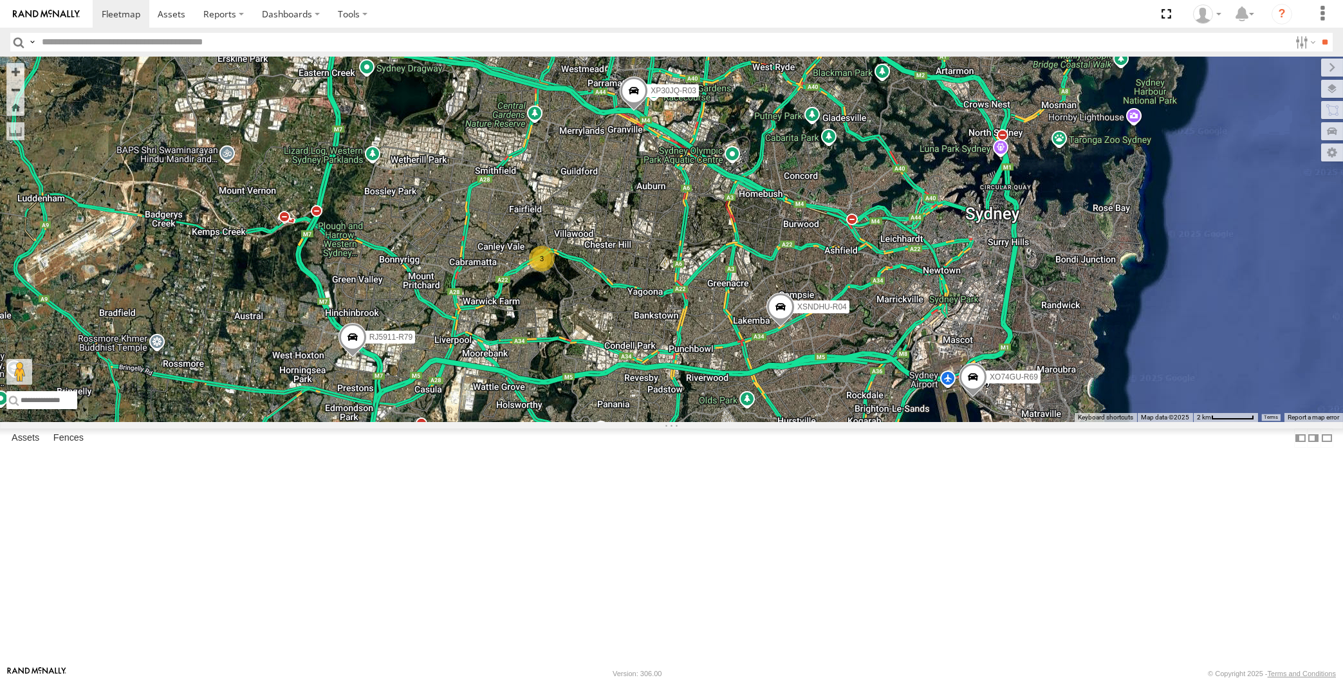
drag, startPoint x: 674, startPoint y: 501, endPoint x: 633, endPoint y: 518, distance: 44.5
click at [633, 422] on div "XP30JQ-R03 XSNDHU-R04 RJ5911-R79 XP81FE-R59 XO74GU-R69 3" at bounding box center [671, 240] width 1343 height 366
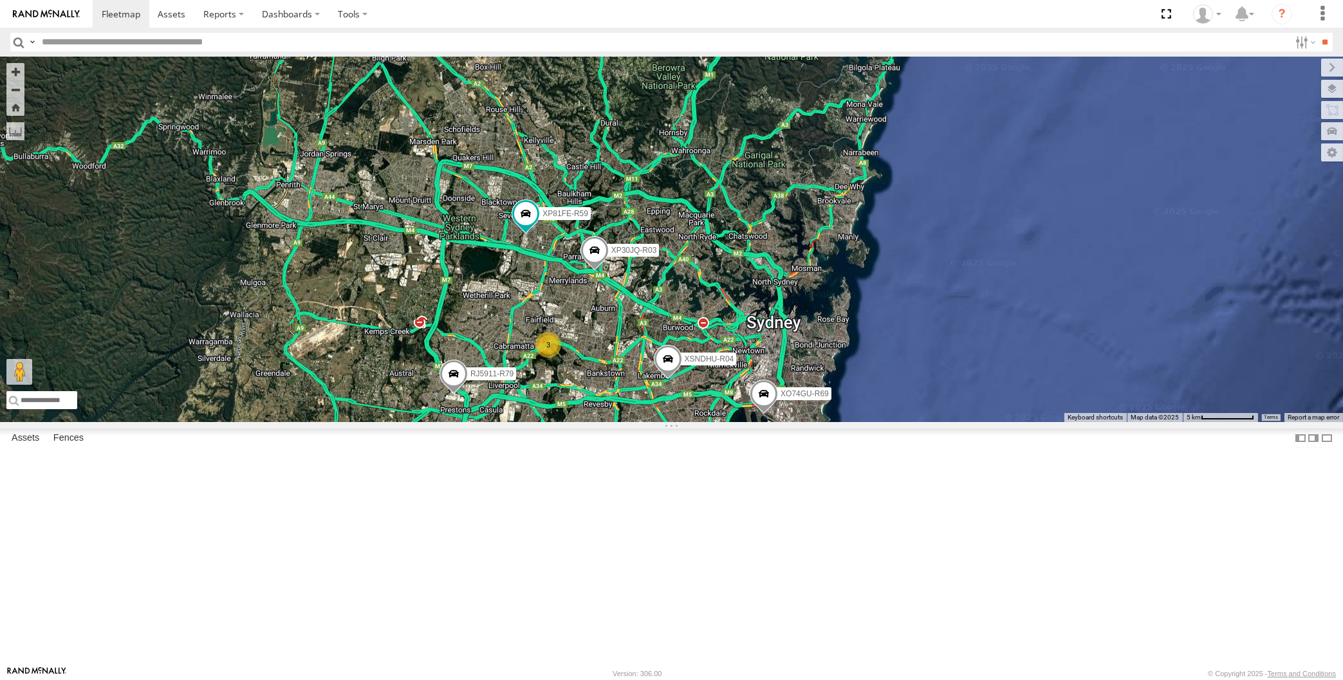
click at [535, 422] on div "XP30JQ-R03 XSNDHU-R04 RJ5911-R79 XP81FE-R59 XO74GU-R69 3" at bounding box center [671, 240] width 1343 height 366
drag, startPoint x: 575, startPoint y: 548, endPoint x: 566, endPoint y: 544, distance: 9.8
click at [566, 422] on div "XP30JQ-R03 XSNDHU-R04 RJ5911-R79 XP81FE-R59 XO74GU-R69 3" at bounding box center [671, 240] width 1343 height 366
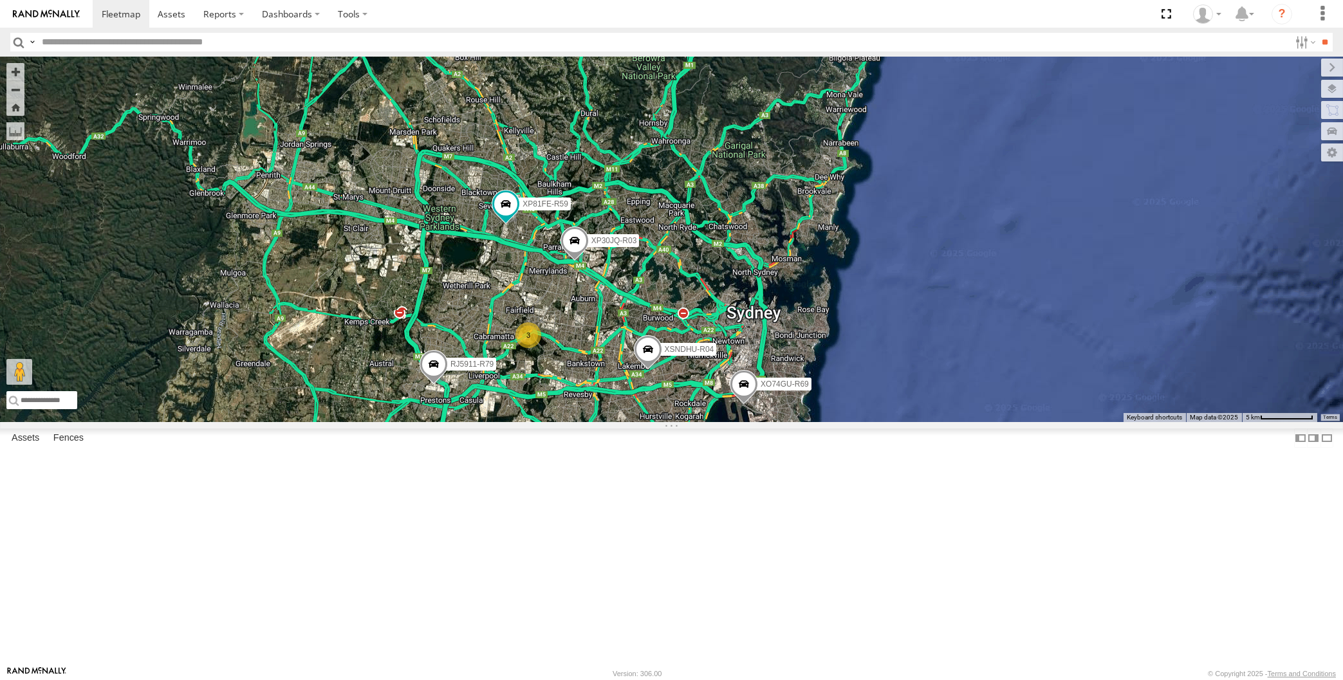
drag, startPoint x: 618, startPoint y: 530, endPoint x: 607, endPoint y: 524, distance: 12.4
click at [607, 422] on div "XP30JQ-R03 XSNDHU-R04 RJ5911-R79 XP81FE-R59 XO74GU-R69 3" at bounding box center [671, 240] width 1343 height 366
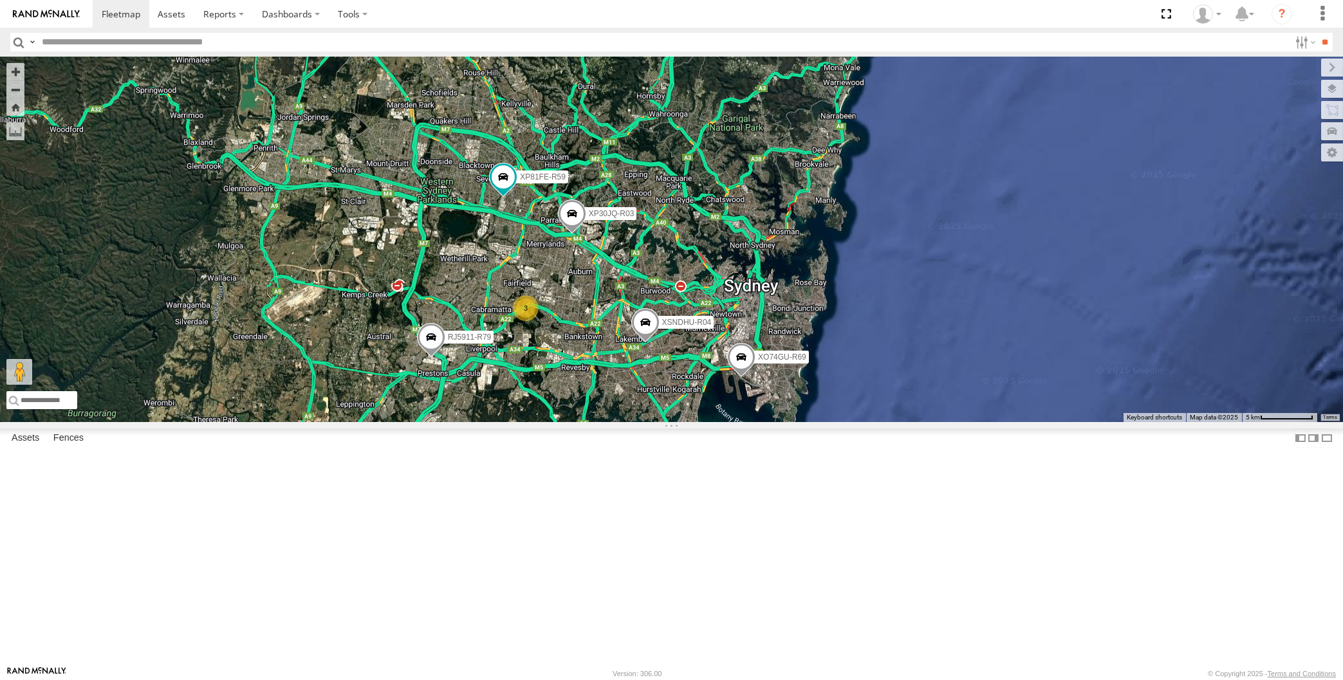
drag, startPoint x: 660, startPoint y: 542, endPoint x: 671, endPoint y: 517, distance: 27.4
click at [671, 422] on div "XP30JQ-R03 XSNDHU-R04 RJ5911-R79 XP81FE-R59 XO74GU-R69 3" at bounding box center [671, 240] width 1343 height 366
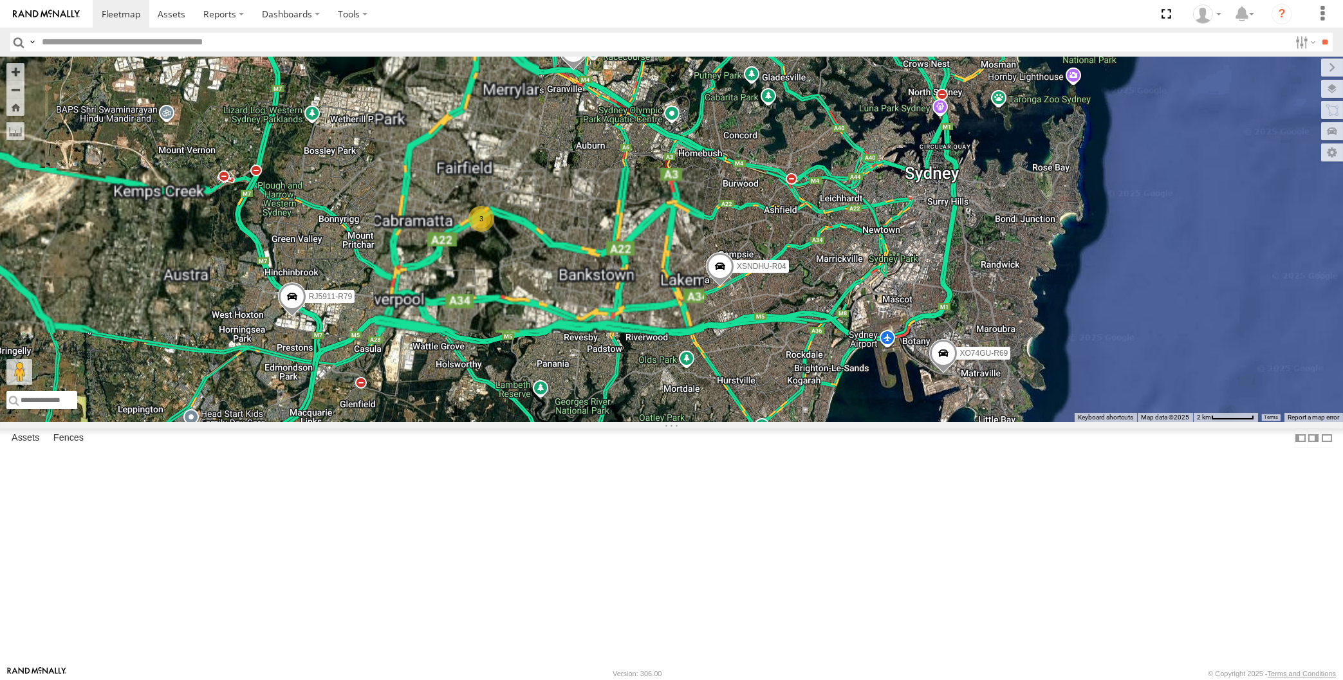
drag, startPoint x: 705, startPoint y: 509, endPoint x: 749, endPoint y: 546, distance: 58.0
click at [748, 422] on div "XP30JQ-R03 XSNDHU-R04 RJ5911-R79 XP81FE-R59 XO74GU-R69 3" at bounding box center [671, 240] width 1343 height 366
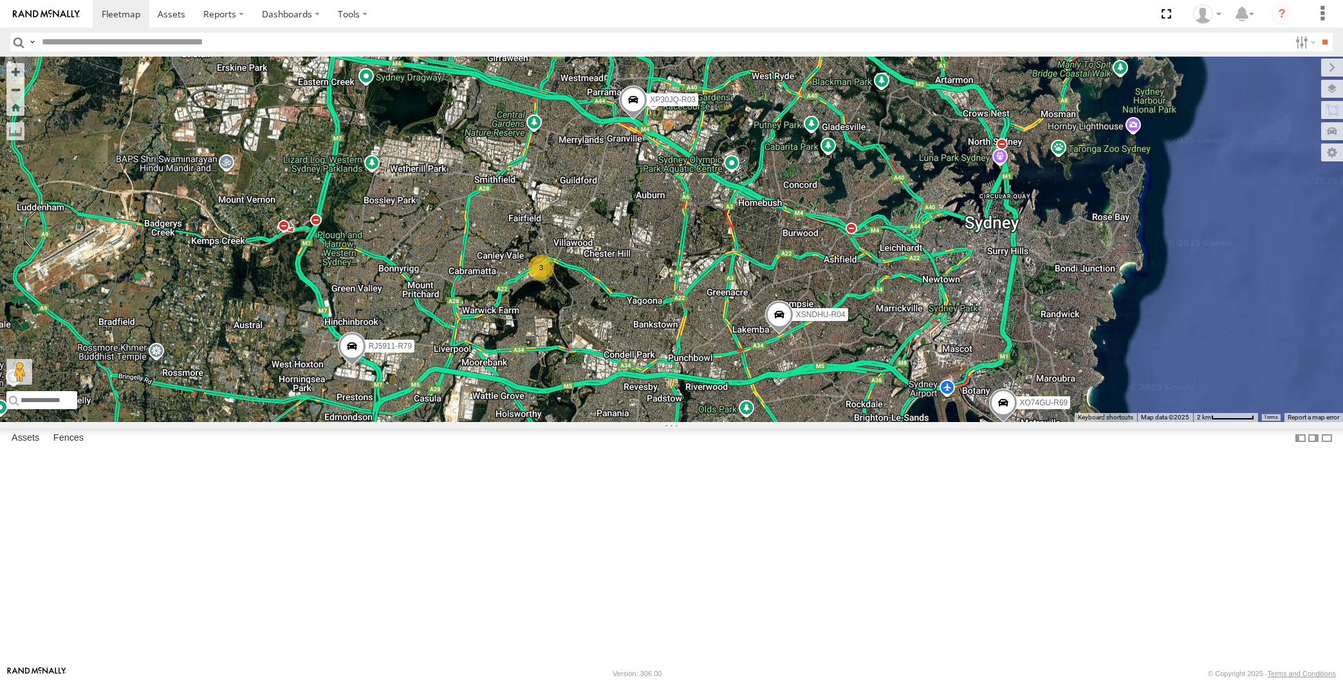
click at [569, 422] on div "XP30JQ-R03 XSNDHU-R04 RJ5911-R79 XP81FE-R59 XO74GU-R69 3" at bounding box center [671, 240] width 1343 height 366
click at [213, 333] on div "XP30JQ-R03 XSNDHU-R04 RJ5911-R79 XP81FE-R59 XO74GU-R69 3" at bounding box center [671, 240] width 1343 height 366
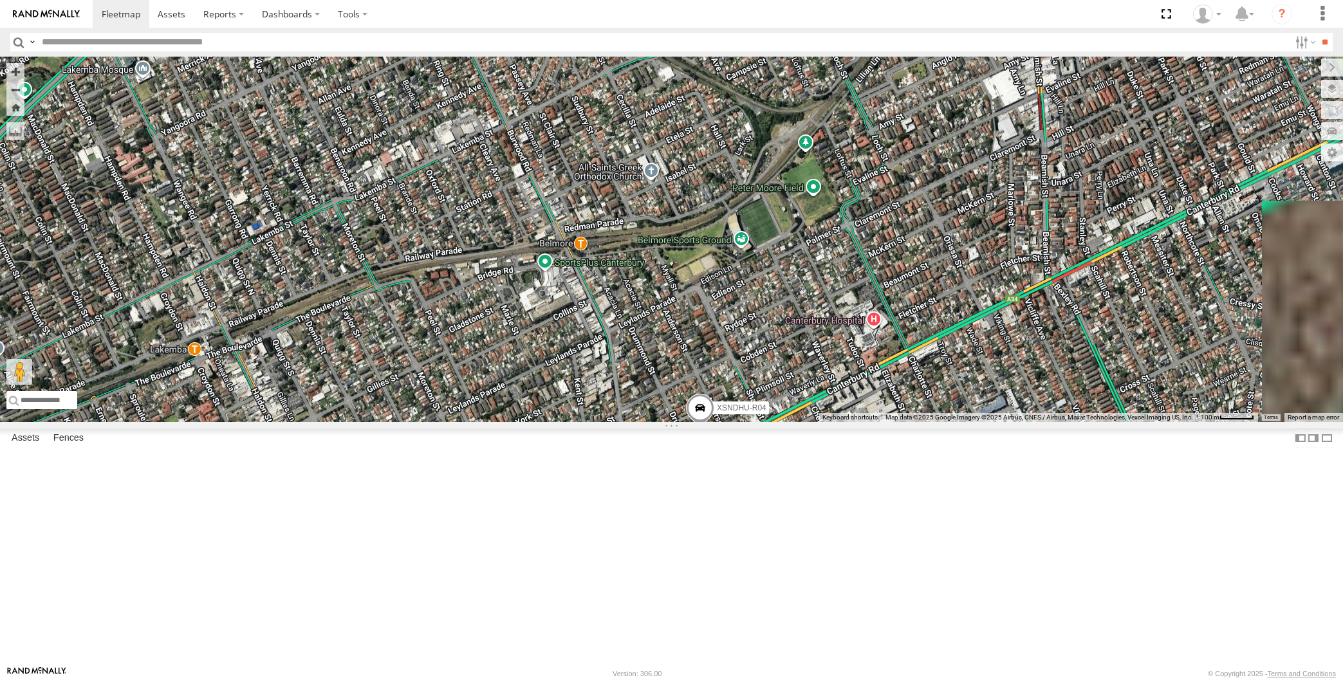
drag, startPoint x: 739, startPoint y: 575, endPoint x: 744, endPoint y: 557, distance: 18.6
click at [744, 422] on div "XP30JQ-R03 XSNDHU-R04 RJ5911-R79 XP81FE-R59 XO74GU-R69" at bounding box center [671, 240] width 1343 height 366
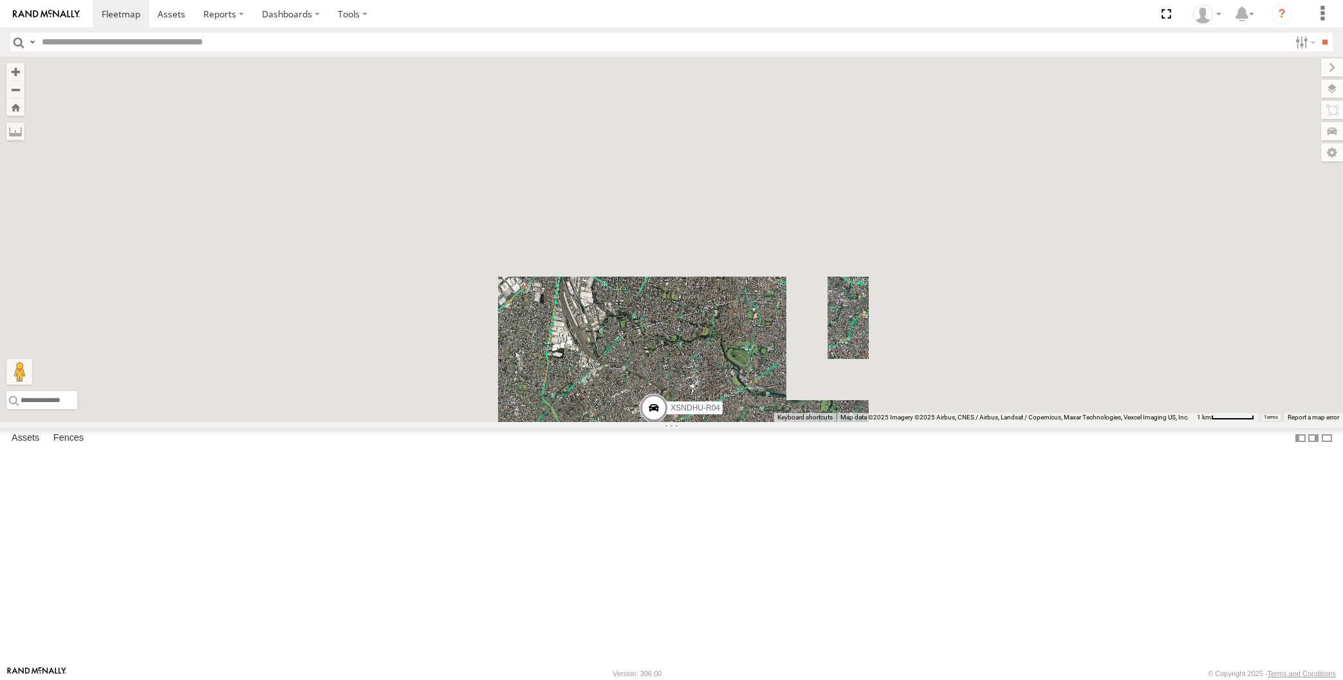
drag, startPoint x: 688, startPoint y: 546, endPoint x: 641, endPoint y: 441, distance: 114.9
click at [664, 422] on div "XP30JQ-R03 XSNDHU-R04 RJ5911-R79 XP81FE-R59 XO74GU-R69" at bounding box center [671, 240] width 1343 height 366
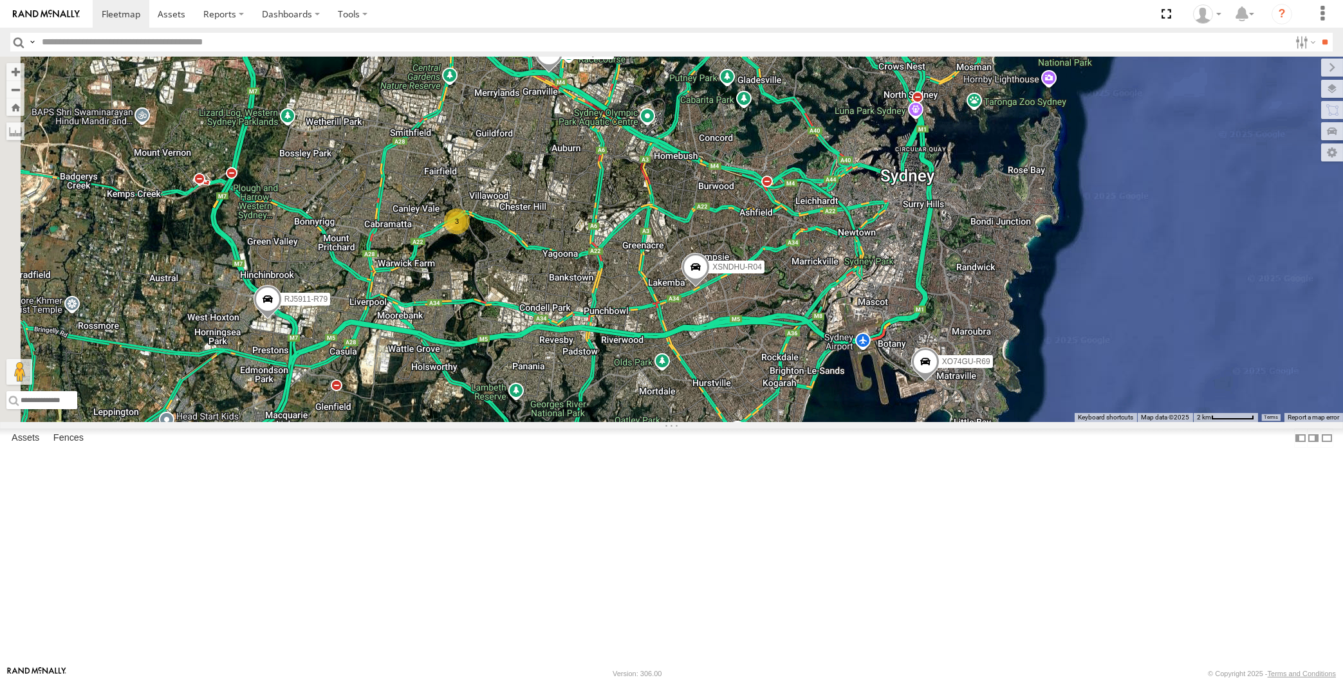
drag, startPoint x: 1048, startPoint y: 395, endPoint x: 1174, endPoint y: 441, distance: 133.5
click at [1174, 422] on div "XP30JQ-R03 XSNDHU-R04 RJ5911-R79 XP81FE-R59 XO74GU-R69 3" at bounding box center [671, 240] width 1343 height 366
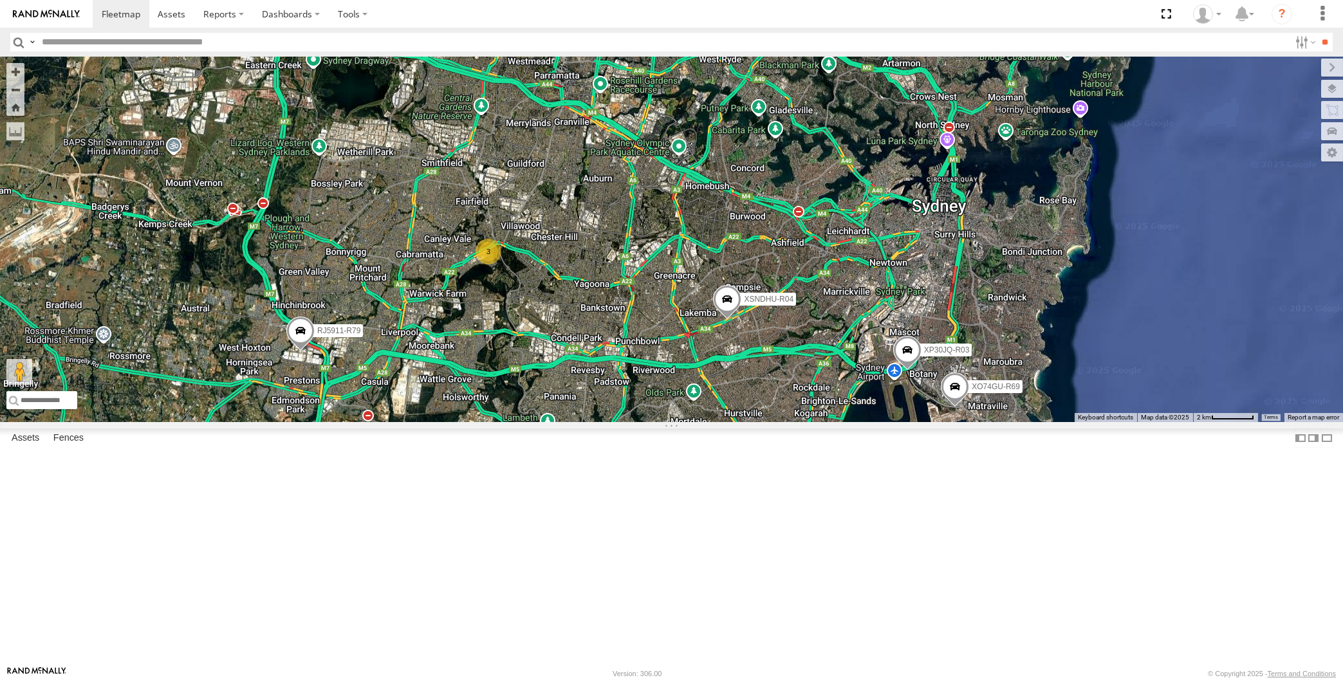
click at [759, 422] on div "XP30JQ-R03 XSNDHU-R04 RJ5911-R79 XP81FE-R59 XO74GU-R69 3" at bounding box center [671, 240] width 1343 height 366
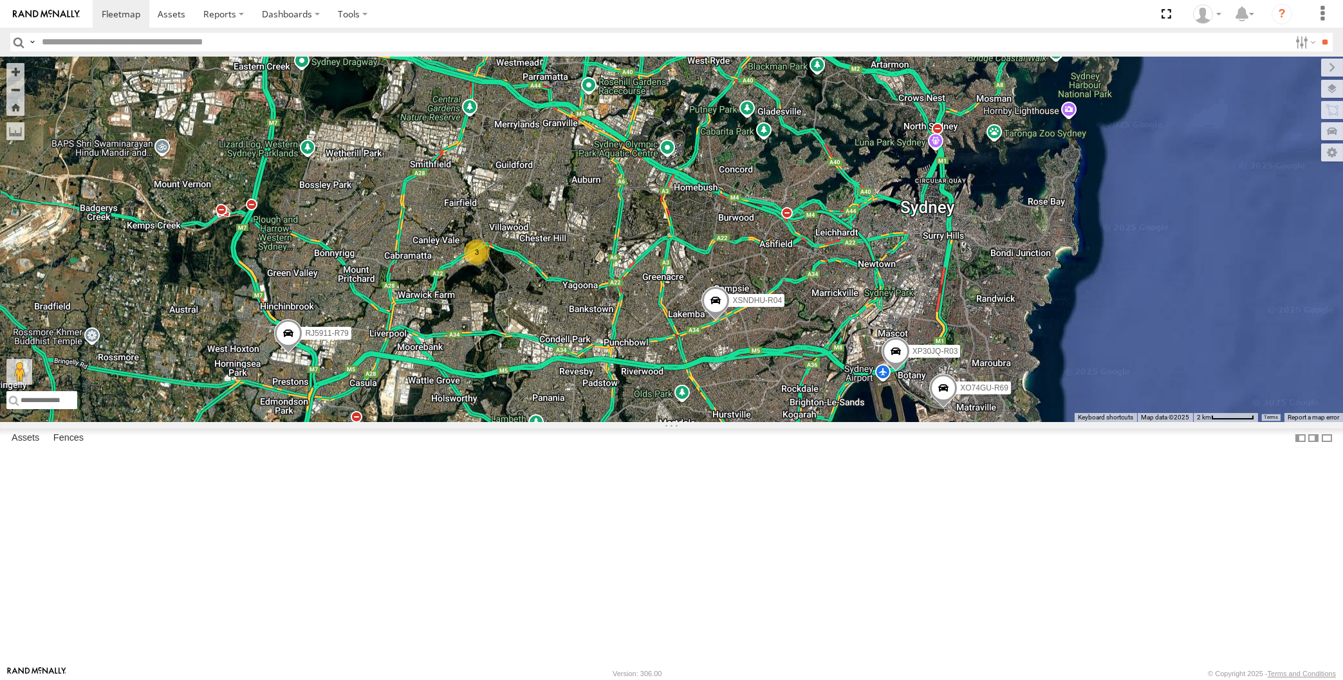
drag, startPoint x: 633, startPoint y: 523, endPoint x: 624, endPoint y: 518, distance: 9.5
click at [624, 422] on div "XP30JQ-R03 XSNDHU-R04 RJ5911-R79 XP81FE-R59 XO74GU-R69 3" at bounding box center [671, 240] width 1343 height 366
drag, startPoint x: 594, startPoint y: 488, endPoint x: 594, endPoint y: 504, distance: 15.4
click at [594, 422] on div "XP30JQ-R03 XSNDHU-R04 RJ5911-R79 XP81FE-R59 XO74GU-R69 3" at bounding box center [671, 240] width 1343 height 366
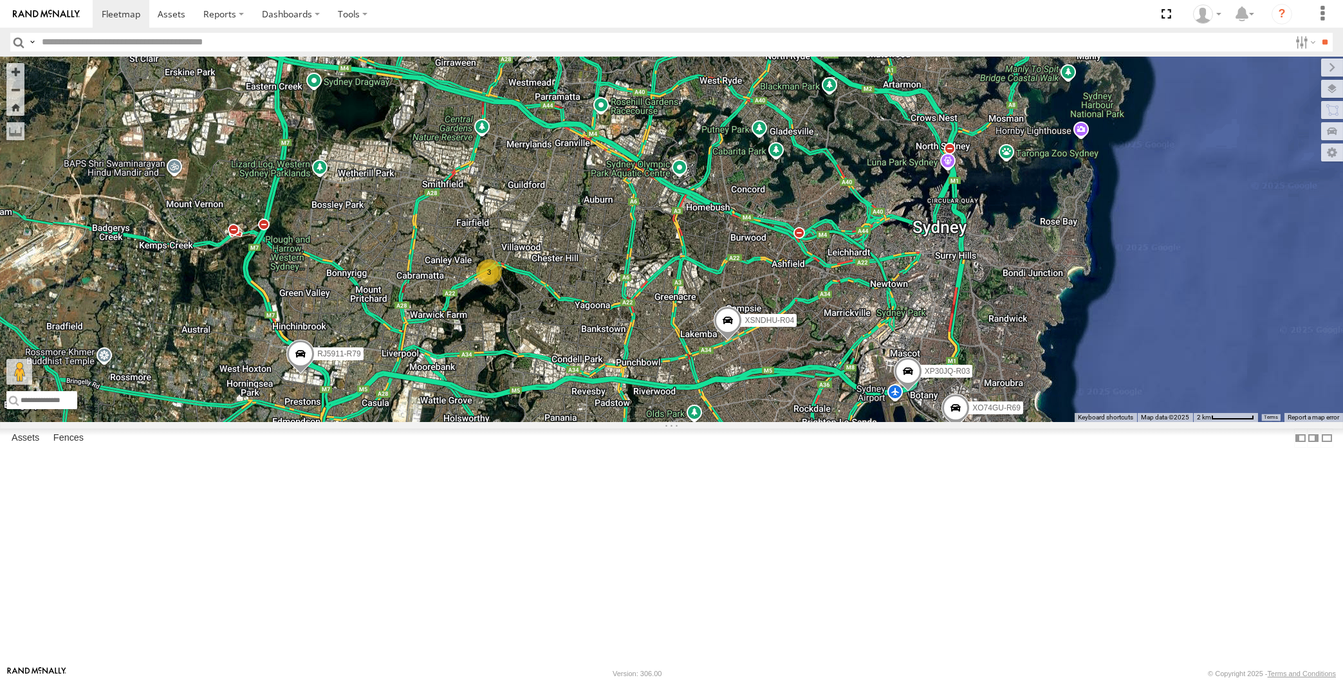
drag, startPoint x: 830, startPoint y: 535, endPoint x: 848, endPoint y: 547, distance: 22.3
click at [844, 422] on div "XP30JQ-R03 XSNDHU-R04 RJ5911-R79 XP81FE-R59 XO74GU-R69 3" at bounding box center [671, 240] width 1343 height 366
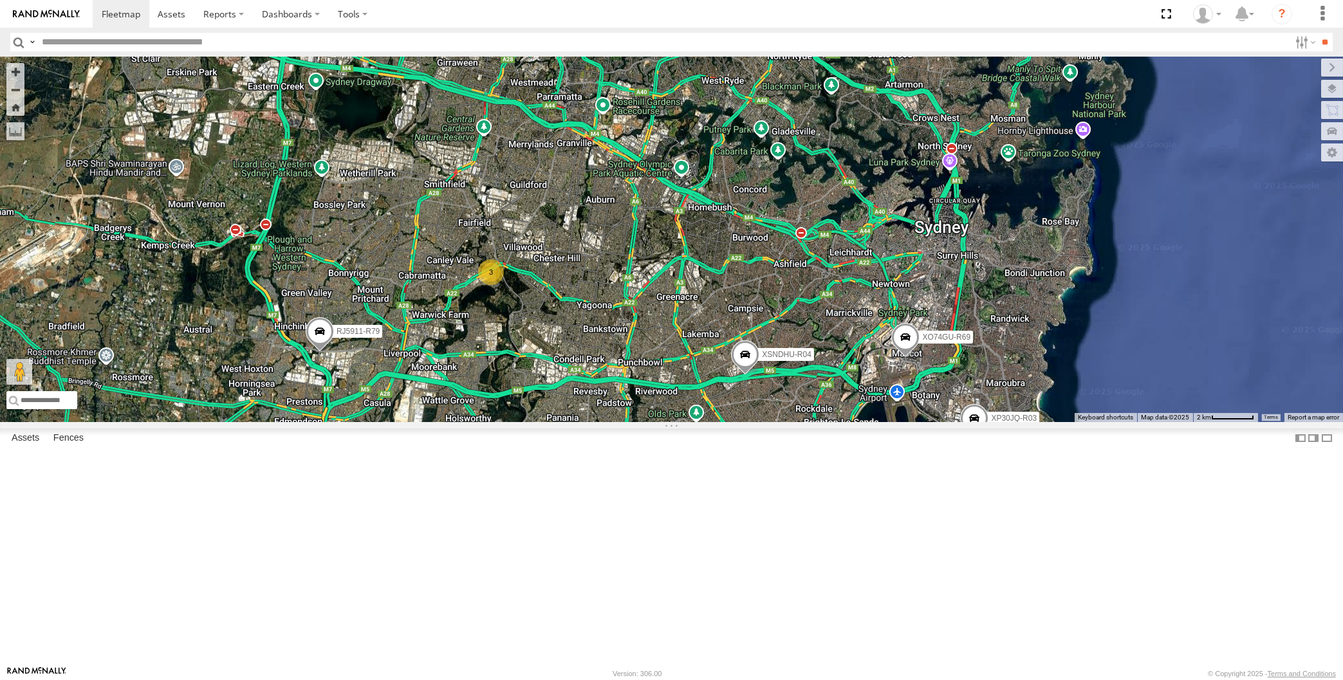
click at [891, 422] on div "XP30JQ-R03 XSNDHU-R04 RJ5911-R79 XP81FE-R59 XO74GU-R69 3" at bounding box center [671, 240] width 1343 height 366
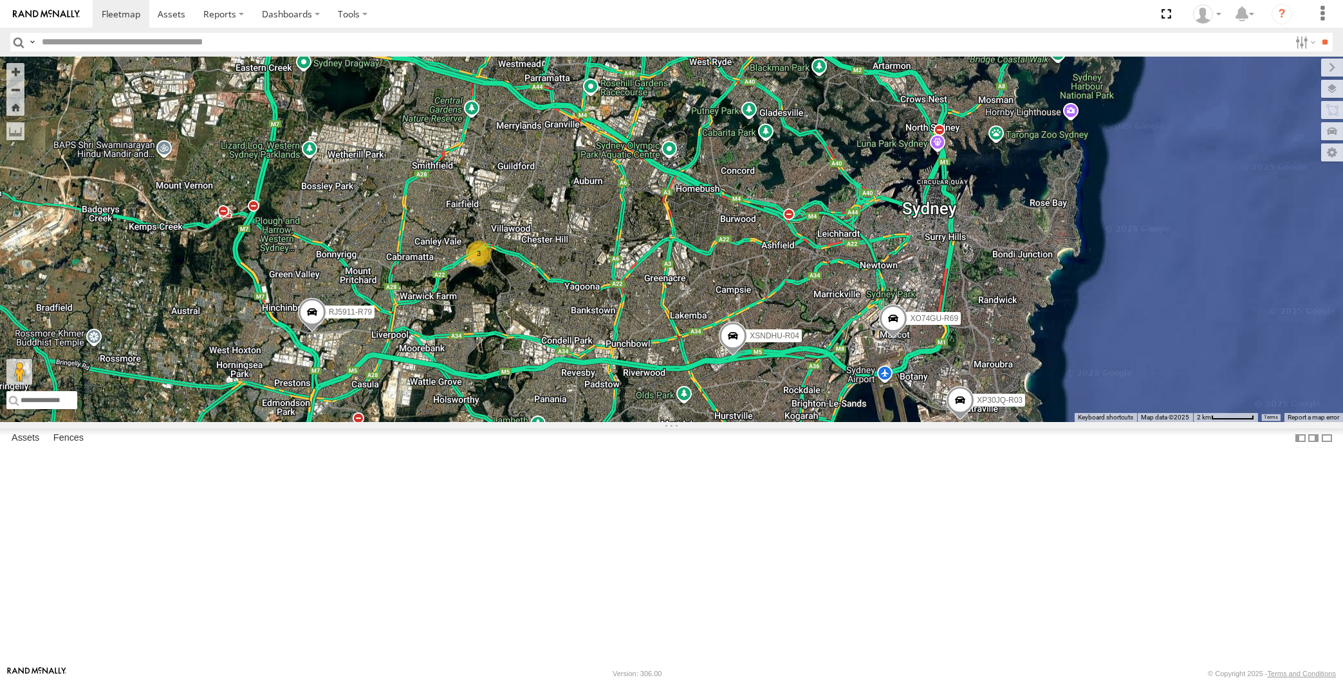
drag, startPoint x: 460, startPoint y: 586, endPoint x: 456, endPoint y: 579, distance: 8.1
click at [456, 422] on div "XP30JQ-R03 XSNDHU-R04 RJ5911-R79 XP81FE-R59 XO74GU-R69 3" at bounding box center [671, 240] width 1343 height 366
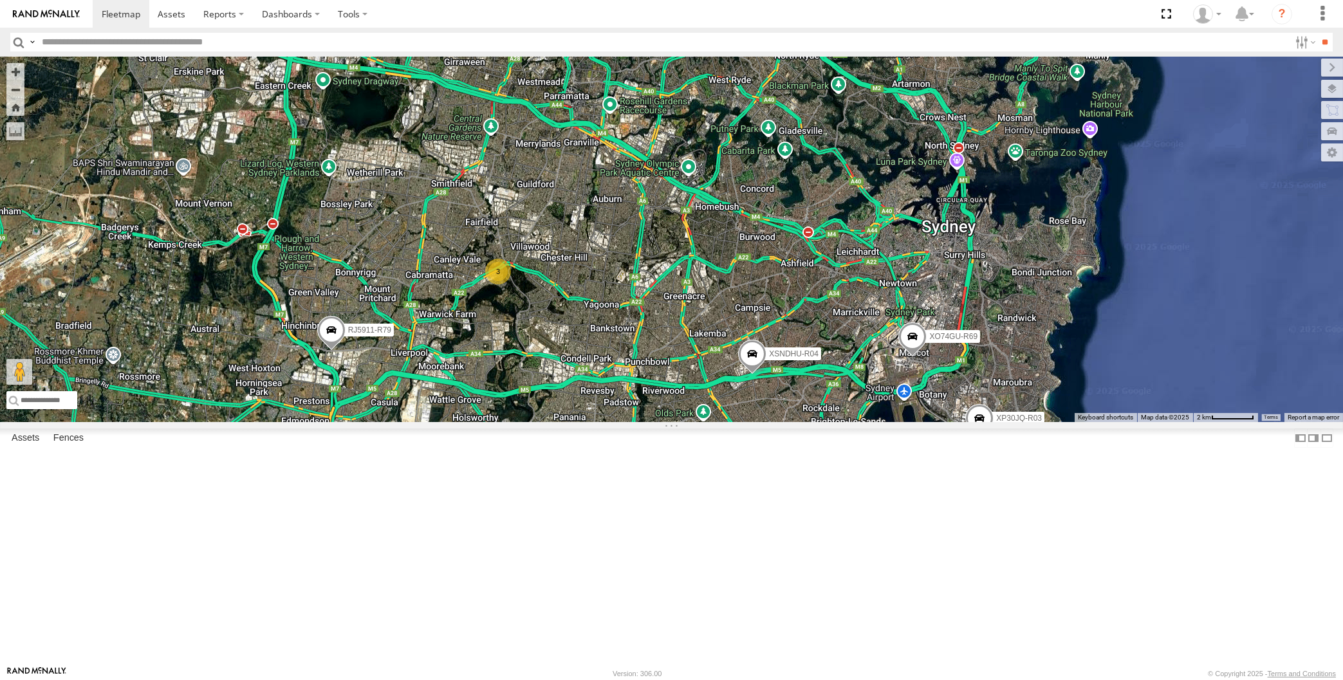
drag, startPoint x: 721, startPoint y: 509, endPoint x: 741, endPoint y: 530, distance: 28.7
click at [741, 422] on div "XP30JQ-R03 XSNDHU-R04 RJ5911-R79 XP81FE-R59 XO74GU-R69 3" at bounding box center [671, 240] width 1343 height 366
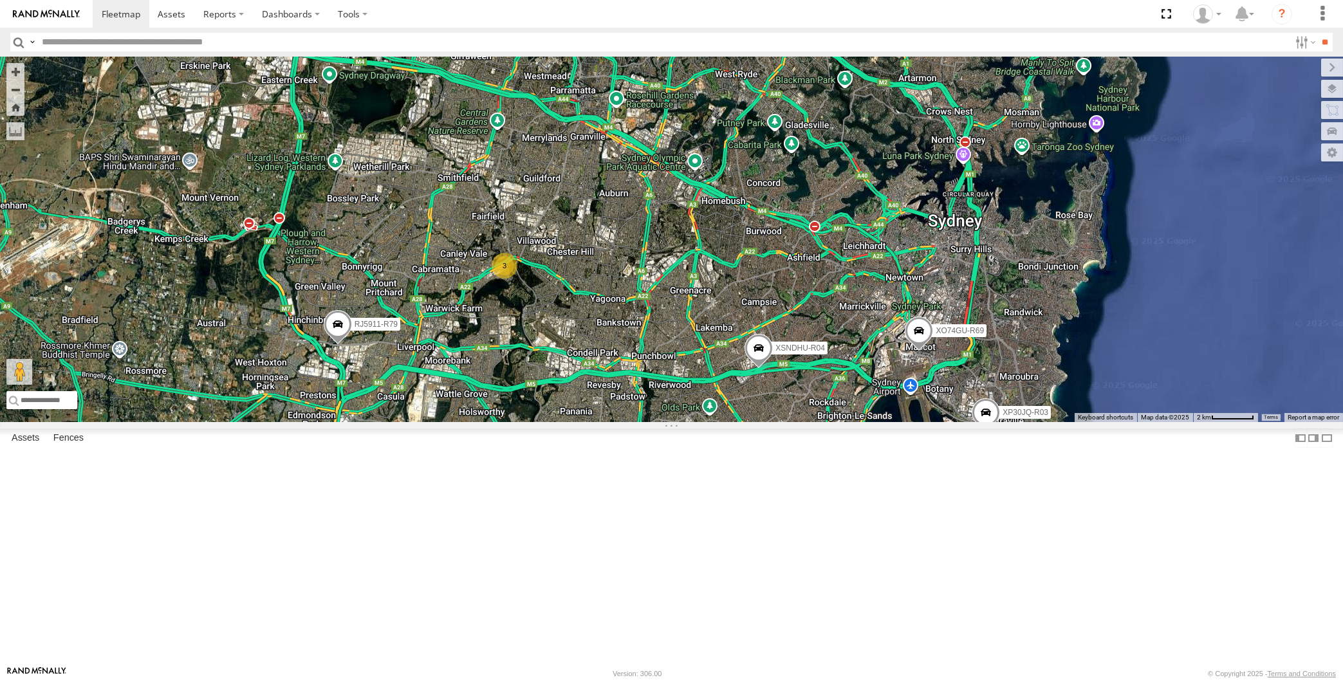
drag, startPoint x: 805, startPoint y: 552, endPoint x: 812, endPoint y: 546, distance: 9.1
click at [811, 422] on div "XP30JQ-R03 XSNDHU-R04 RJ5911-R79 XP81FE-R59 XO74GU-R69 3" at bounding box center [671, 240] width 1343 height 366
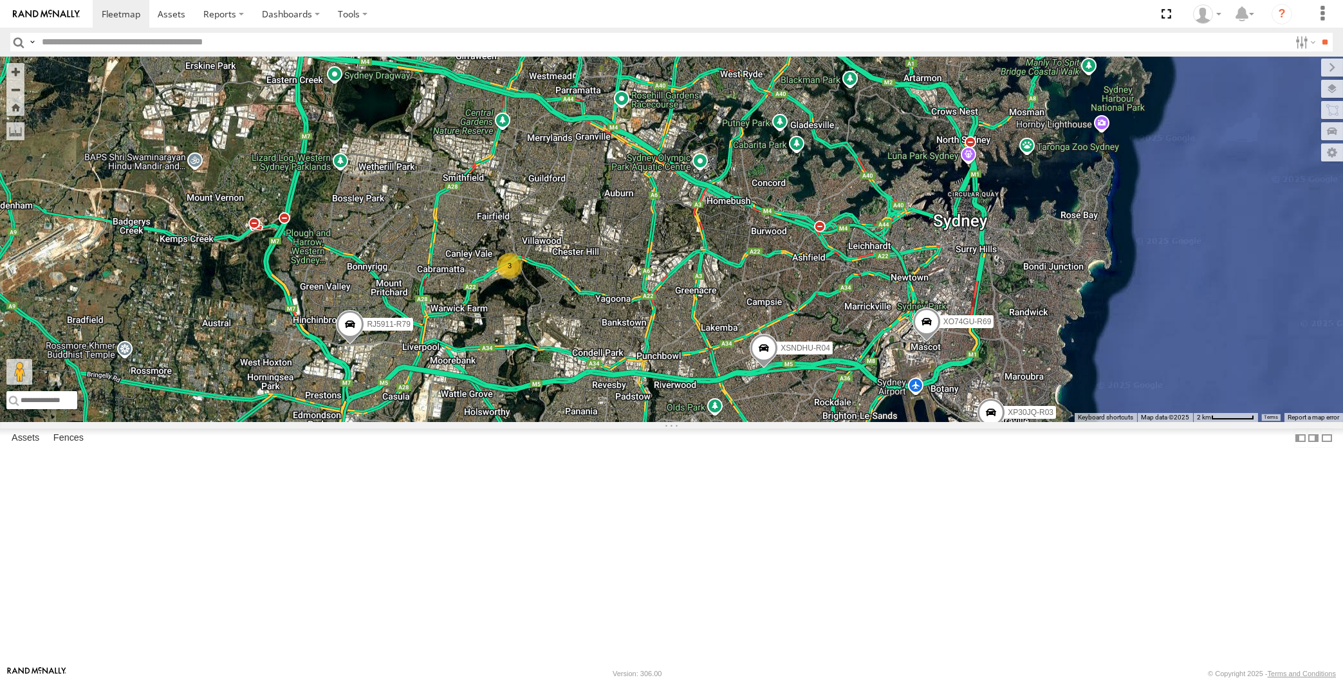
drag, startPoint x: 1111, startPoint y: 595, endPoint x: 1073, endPoint y: 586, distance: 39.8
click at [1111, 422] on div "XP30JQ-R03 XSNDHU-R04 RJ5911-R79 XP81FE-R59 XO74GU-R69 3" at bounding box center [671, 240] width 1343 height 366
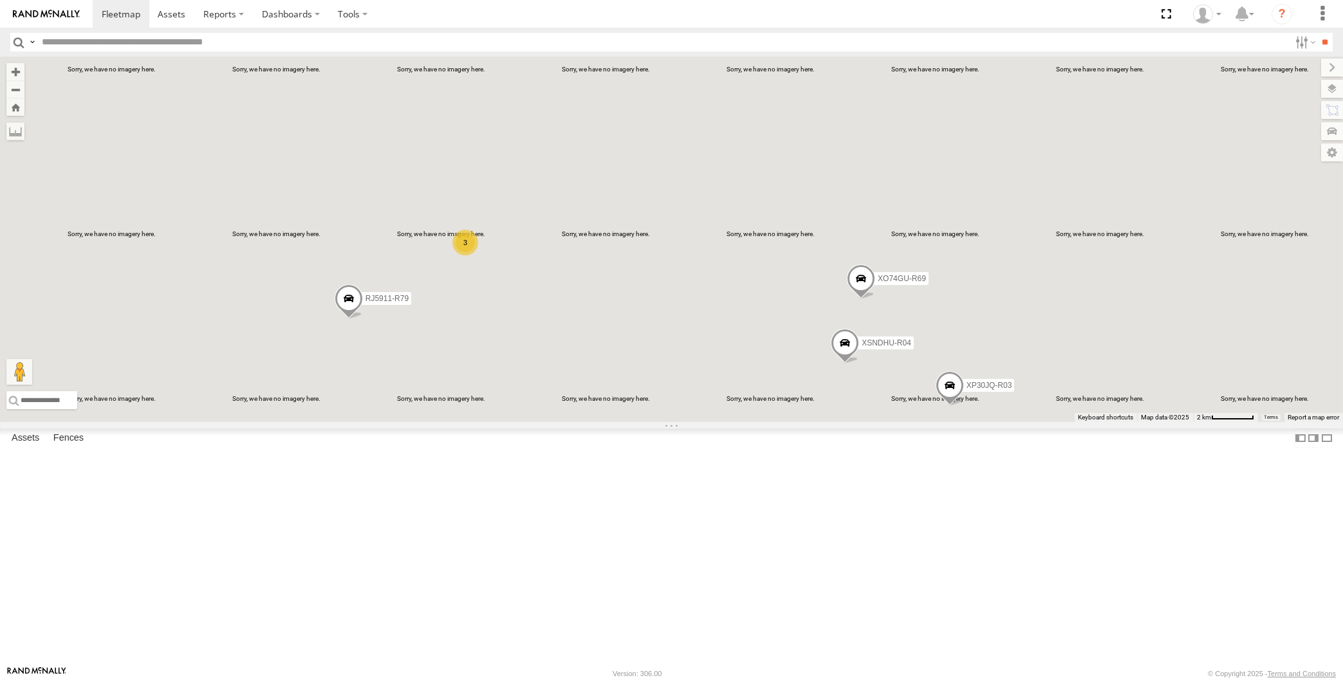
drag, startPoint x: 675, startPoint y: 501, endPoint x: 683, endPoint y: 492, distance: 11.9
click at [681, 422] on div "XP30JQ-R03 XSNDHU-R04 RJ5911-R79 XP81FE-R59 XO74GU-R69 3" at bounding box center [671, 240] width 1343 height 366
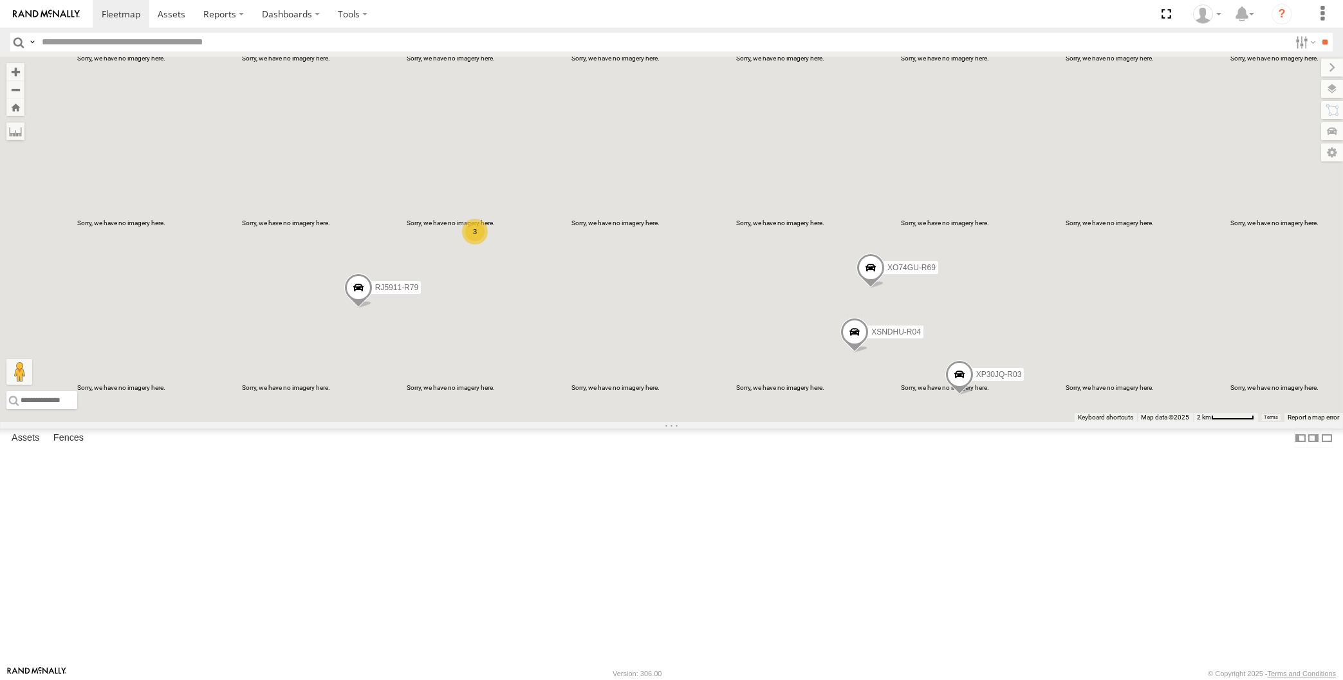
click at [683, 422] on div "XP30JQ-R03 XSNDHU-R04 RJ5911-R79 XP81FE-R59 XO74GU-R69 3" at bounding box center [671, 240] width 1343 height 366
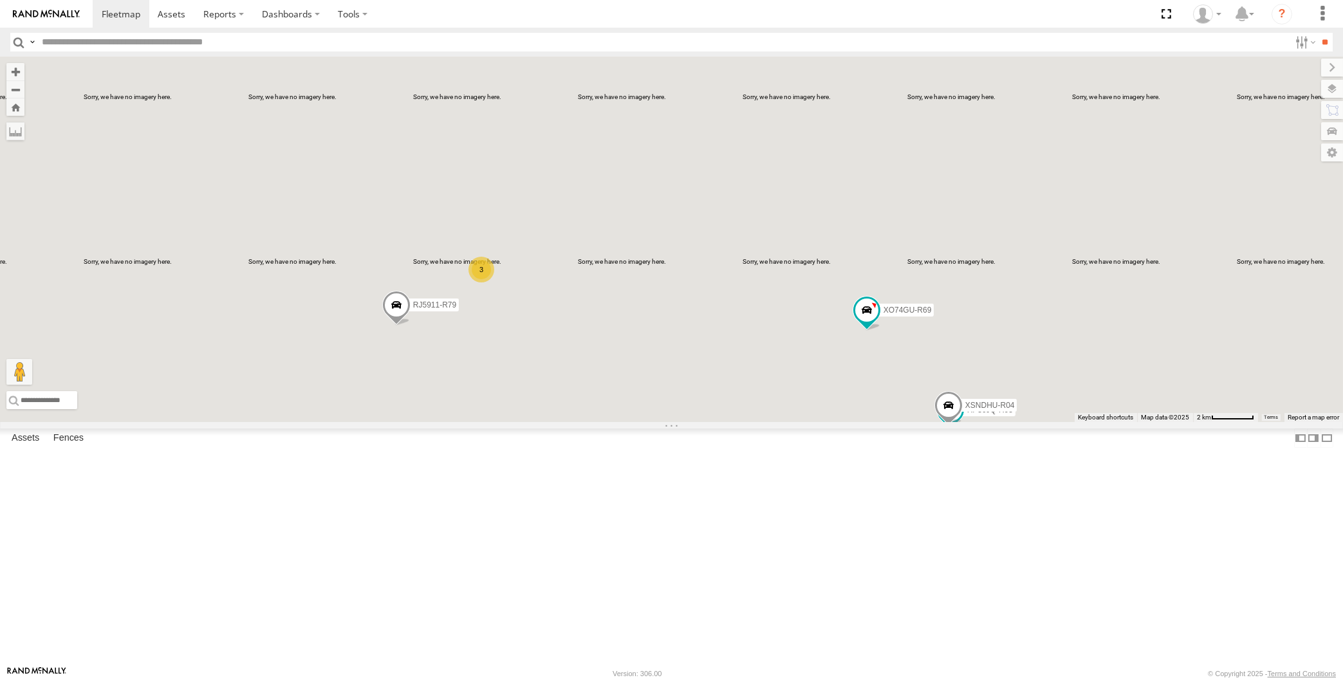
drag, startPoint x: 663, startPoint y: 483, endPoint x: 671, endPoint y: 486, distance: 8.4
click at [671, 422] on div "XP30JQ-R03 XSNDHU-R04 3 RJ5911-R79 XP81FE-R59 XO74GU-R69" at bounding box center [671, 240] width 1343 height 366
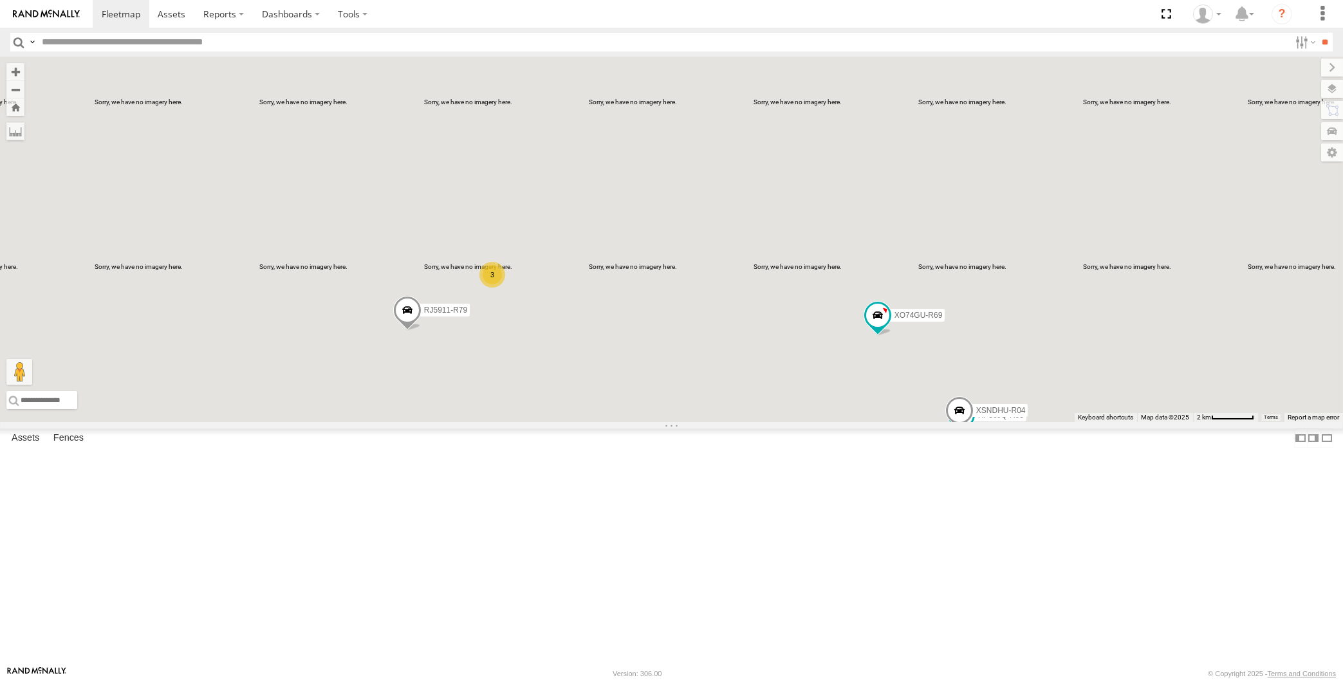
click at [797, 422] on div "XP30JQ-R03 XSNDHU-R04 3 RJ5911-R79 XP81FE-R59 XO74GU-R69" at bounding box center [671, 240] width 1343 height 366
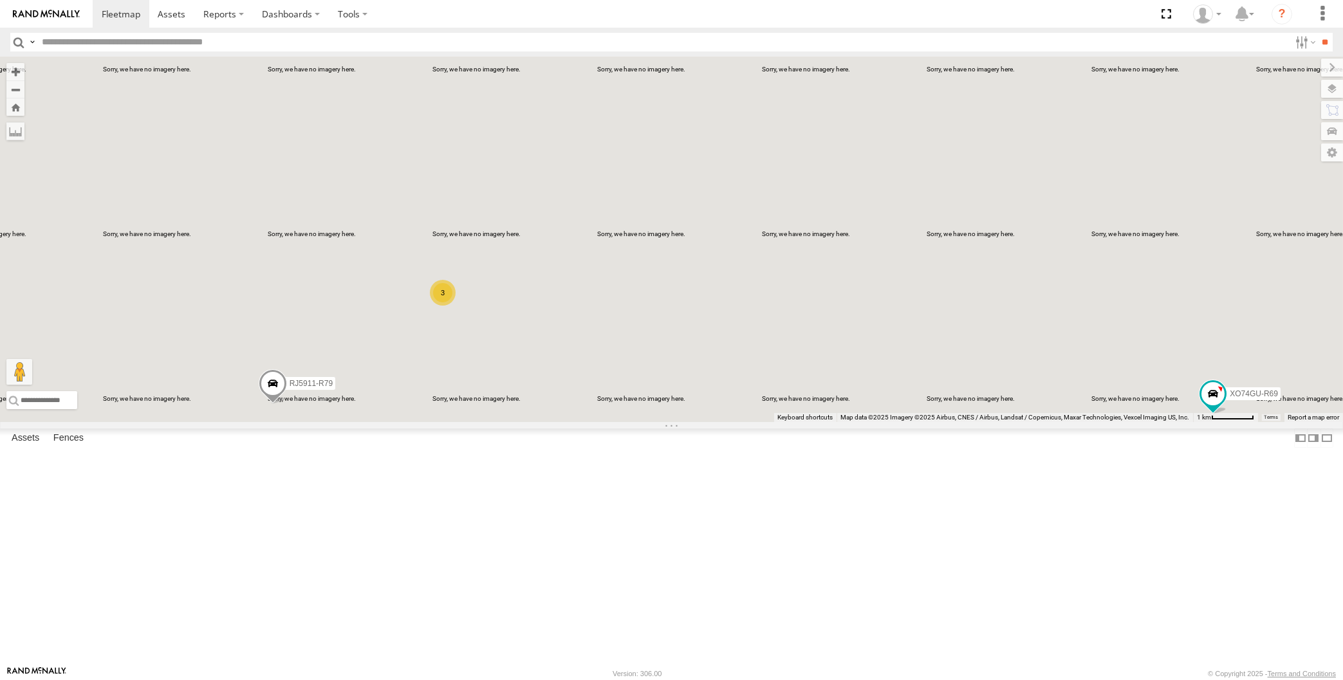
drag, startPoint x: 531, startPoint y: 331, endPoint x: 569, endPoint y: 400, distance: 79.2
click at [569, 400] on div "XP30JQ-R03 XSNDHU-R04 RJ5911-R79 XP81FE-R59 XO74GU-R69 3" at bounding box center [671, 240] width 1343 height 366
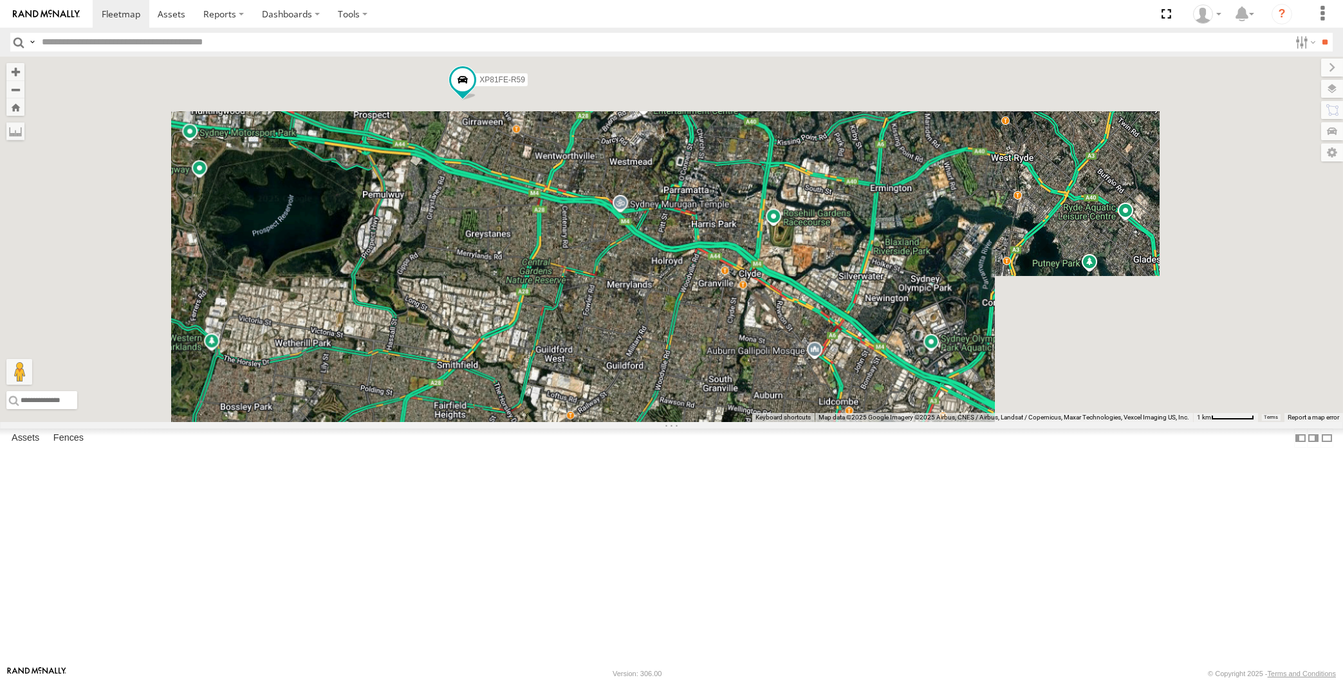
drag, startPoint x: 491, startPoint y: 234, endPoint x: 536, endPoint y: 421, distance: 192.0
click at [537, 420] on div "XP30JQ-R03 XSNDHU-R04 RJ5911-R79 XP81FE-R59 XO74GU-R69 3" at bounding box center [671, 240] width 1343 height 366
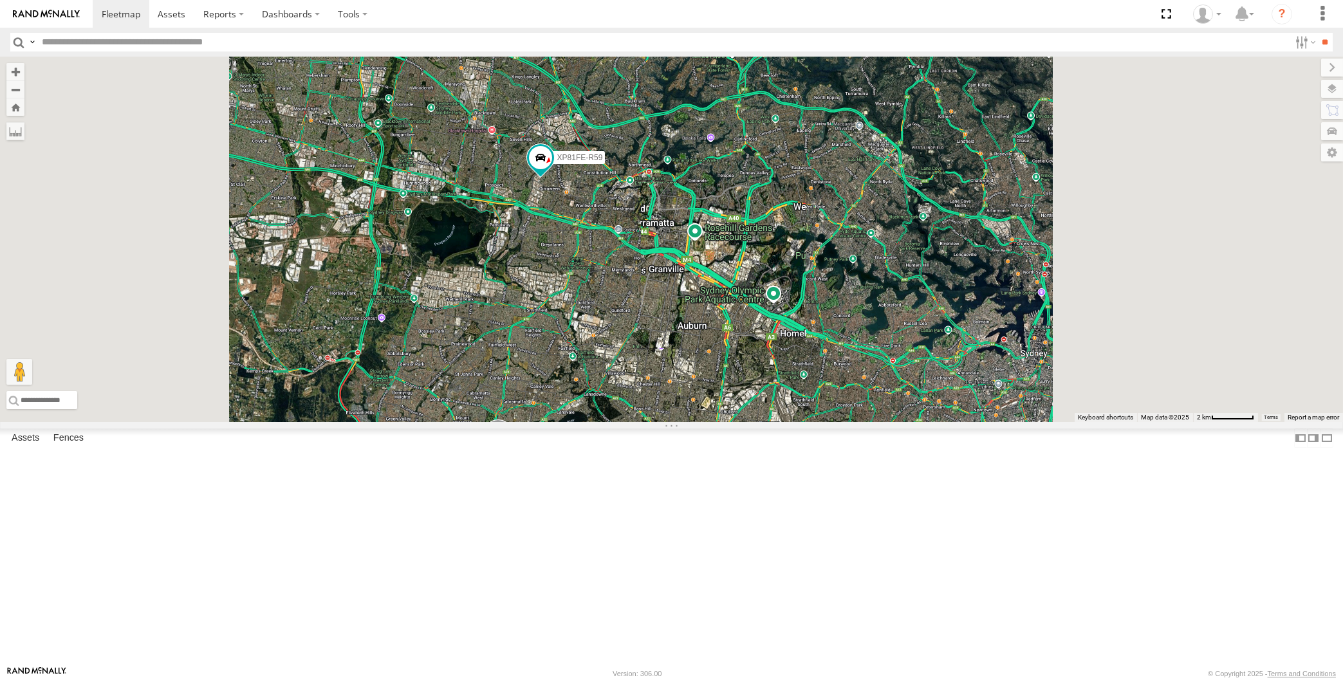
drag, startPoint x: 818, startPoint y: 521, endPoint x: 841, endPoint y: 349, distance: 173.4
click at [841, 382] on div "XP30JQ-R03 XSNDHU-R04 RJ5911-R79 XP81FE-R59 XO74GU-R69" at bounding box center [671, 240] width 1343 height 366
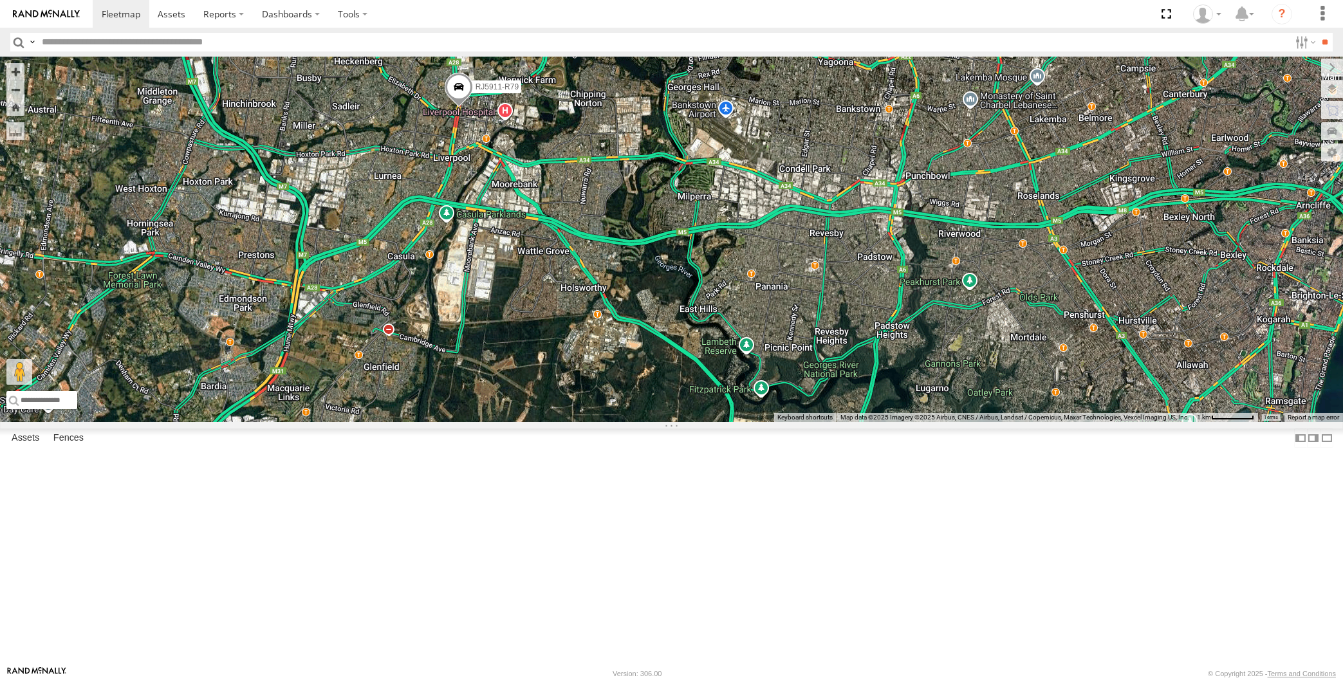
drag, startPoint x: 651, startPoint y: 300, endPoint x: 638, endPoint y: 320, distance: 23.4
click at [644, 313] on div "RJ5911-R79 XP81FE-R59 XO74GU-R69 3" at bounding box center [671, 240] width 1343 height 366
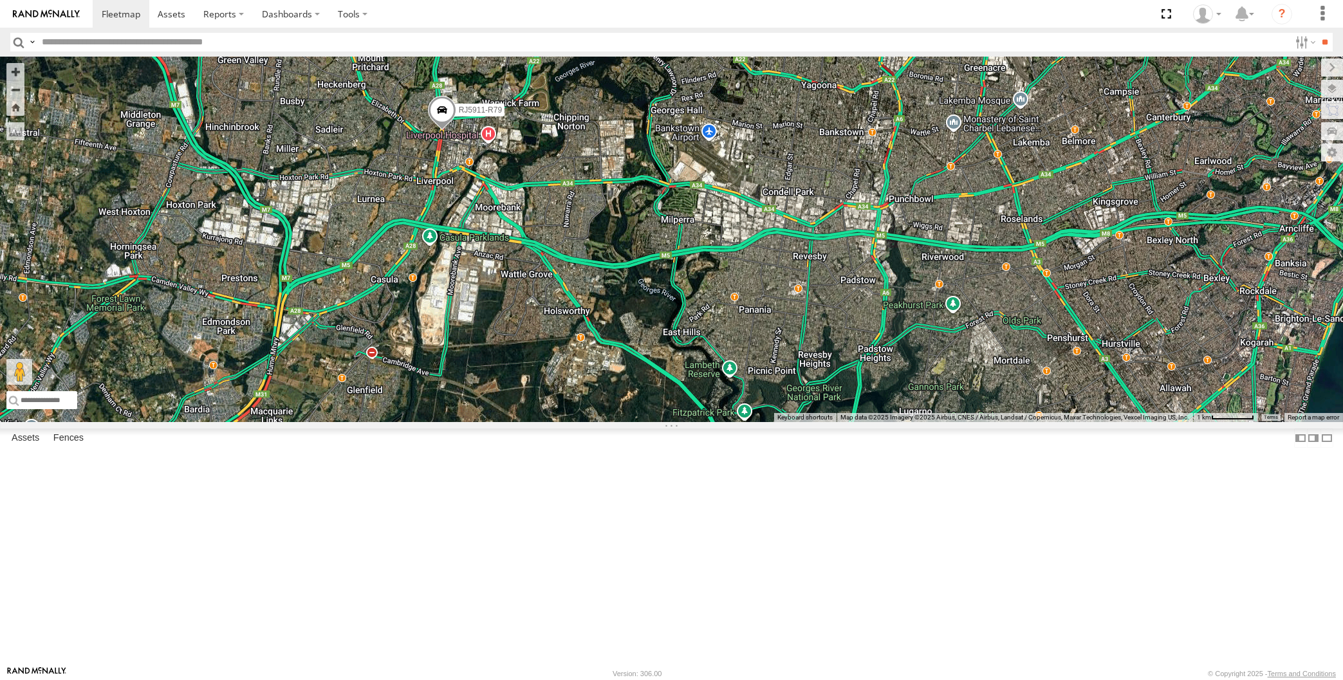
drag, startPoint x: 874, startPoint y: 393, endPoint x: 867, endPoint y: 396, distance: 7.5
click at [874, 394] on div "RJ5911-R79 XP81FE-R59 XO74GU-R69 3" at bounding box center [671, 240] width 1343 height 366
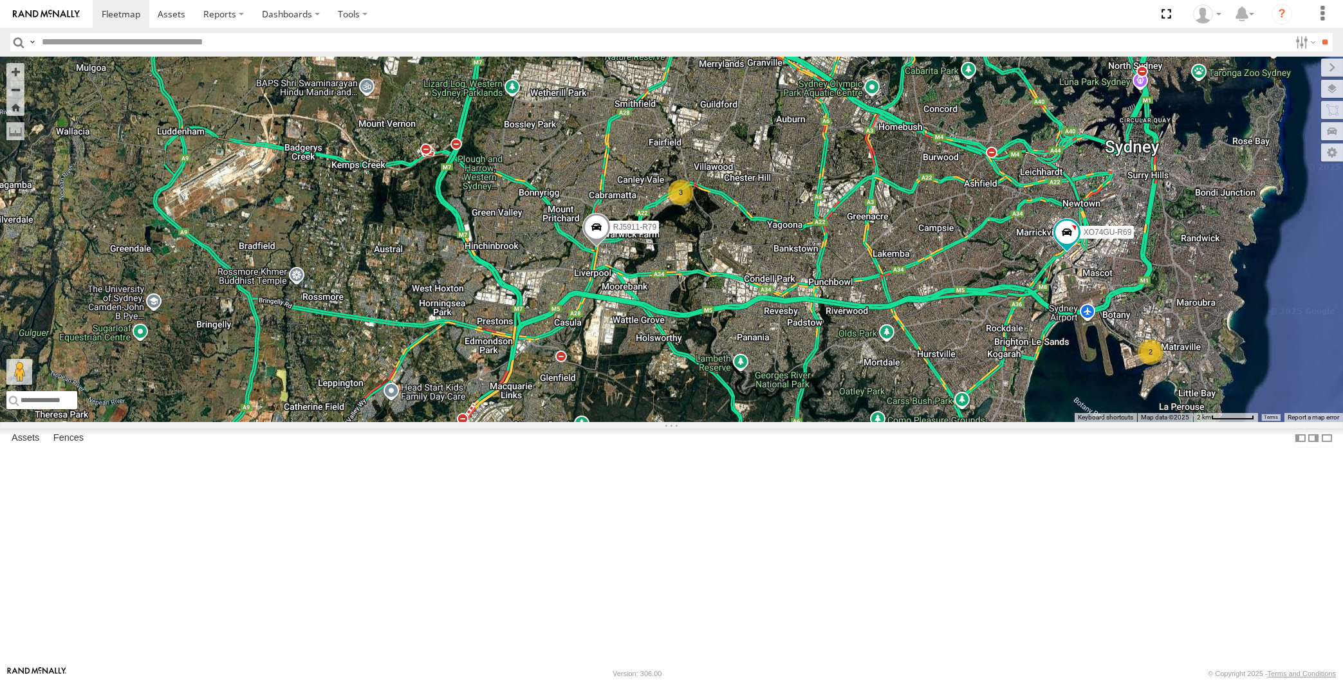
drag, startPoint x: 1008, startPoint y: 480, endPoint x: 931, endPoint y: 515, distance: 84.9
click at [937, 422] on div "RJ5911-R79 XP81FE-R59 XO74GU-R69 2 3" at bounding box center [671, 240] width 1343 height 366
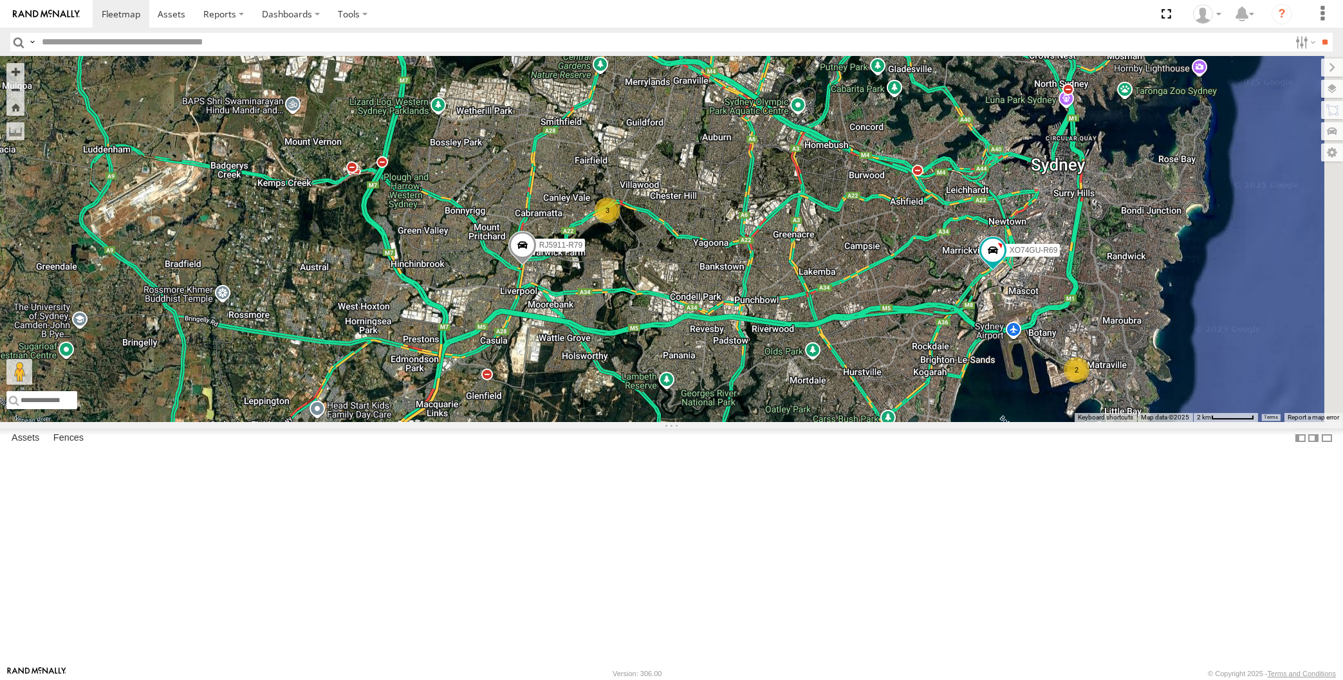
drag, startPoint x: 913, startPoint y: 506, endPoint x: 777, endPoint y: 480, distance: 137.6
click at [865, 422] on div "RJ5911-R79 XP81FE-R59 XO74GU-R69 2 3" at bounding box center [671, 240] width 1343 height 366
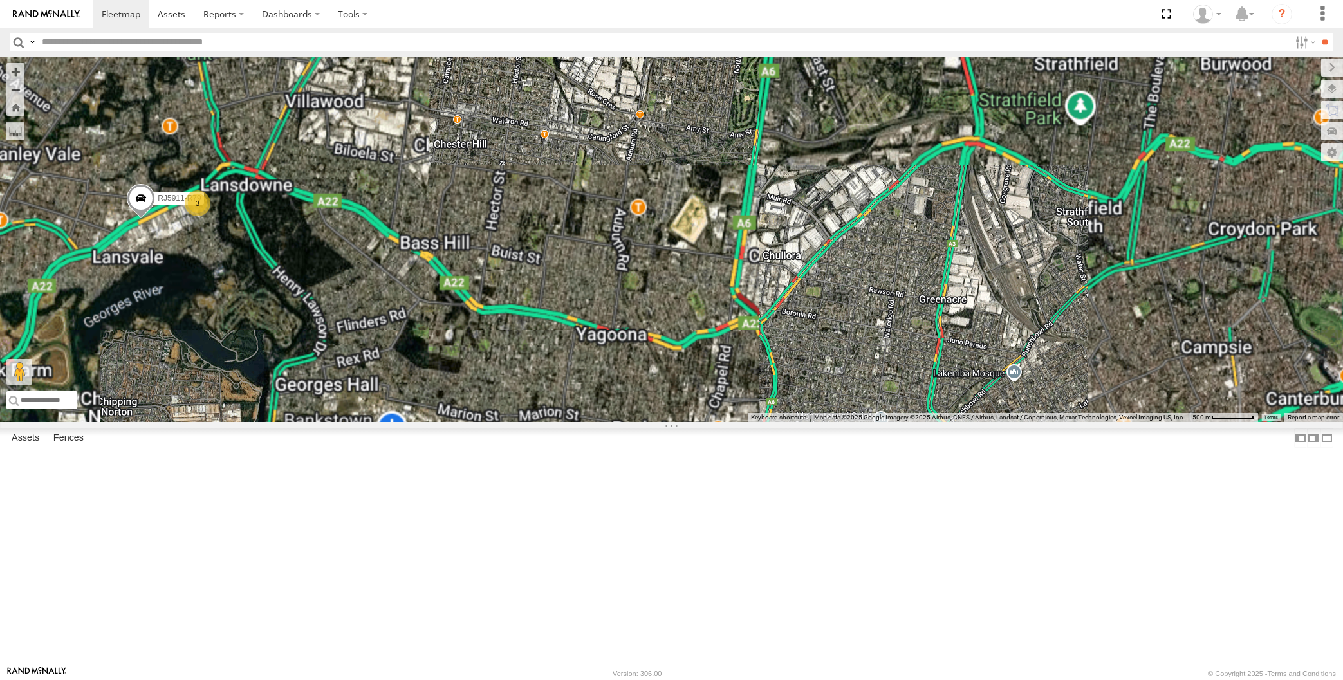
drag, startPoint x: 221, startPoint y: 398, endPoint x: 236, endPoint y: 395, distance: 15.0
click at [234, 398] on div "RJ5911-R79 XP81FE-R59 XO74GU-R69 3" at bounding box center [671, 240] width 1343 height 366
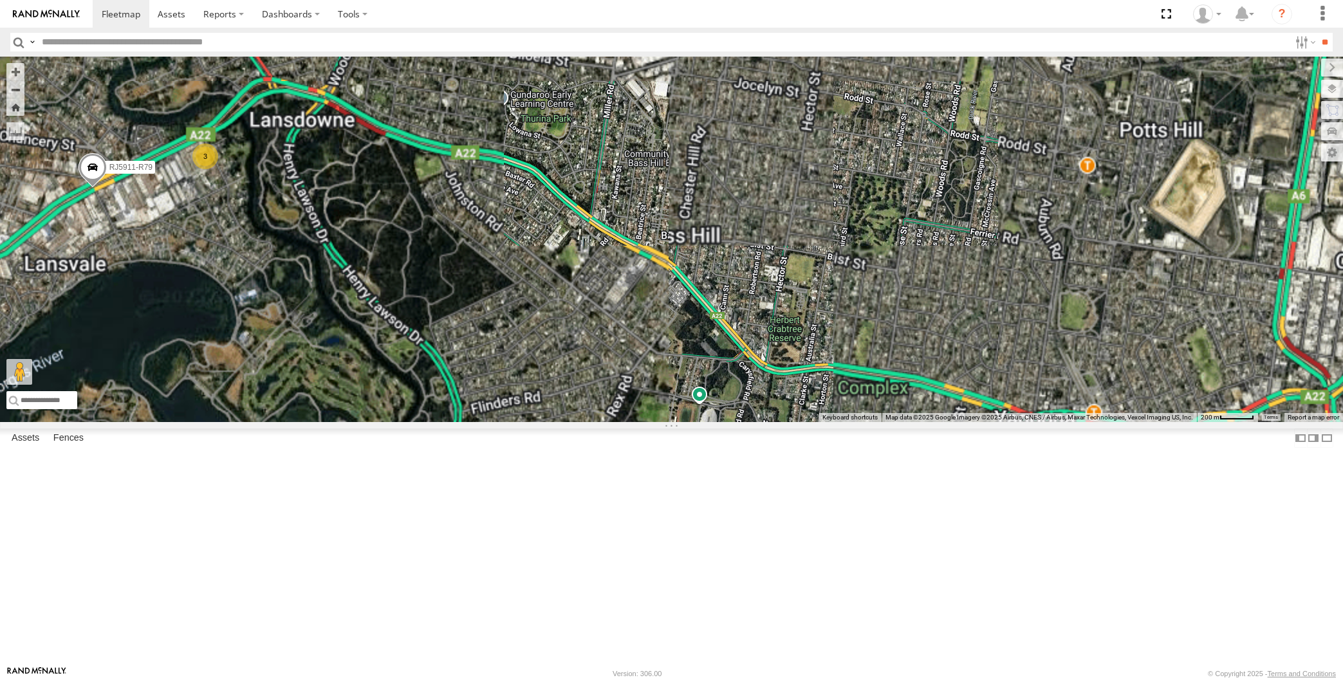
drag, startPoint x: 198, startPoint y: 369, endPoint x: 216, endPoint y: 371, distance: 17.4
click at [216, 371] on div "RJ5911-R79 XP81FE-R59 XO74GU-R69 3" at bounding box center [671, 240] width 1343 height 366
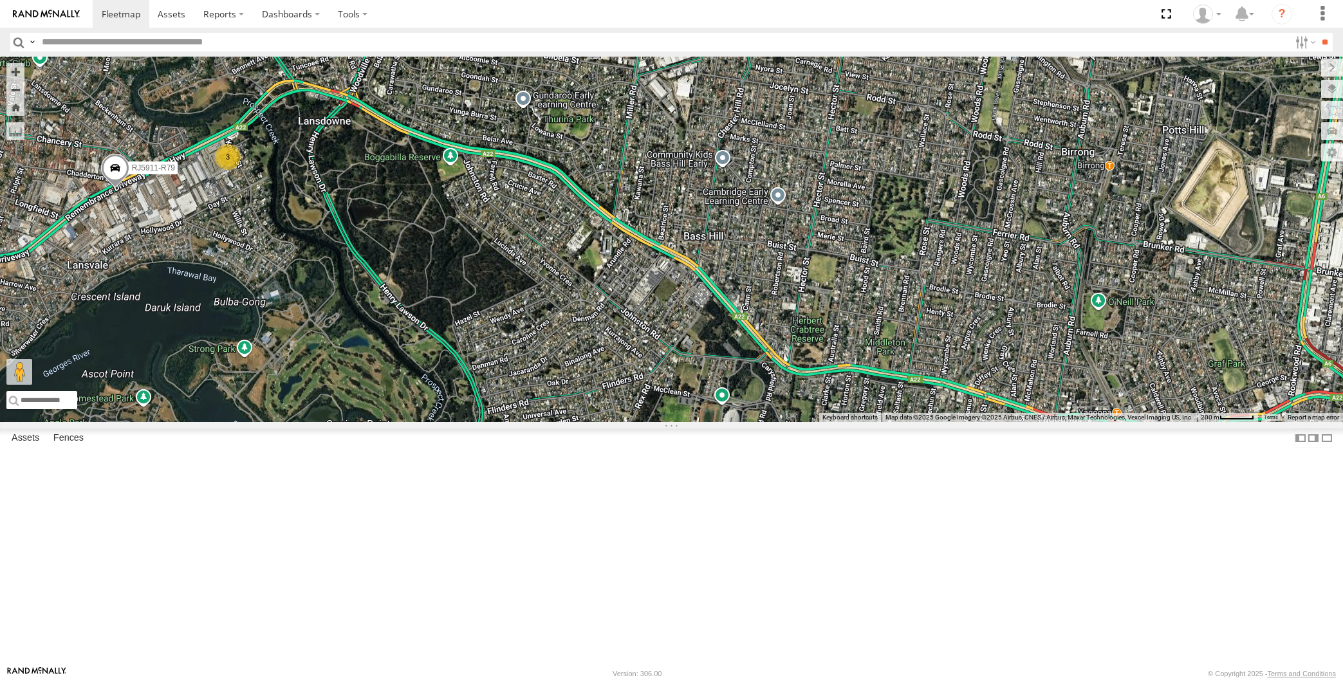
click at [115, 189] on span at bounding box center [114, 171] width 28 height 35
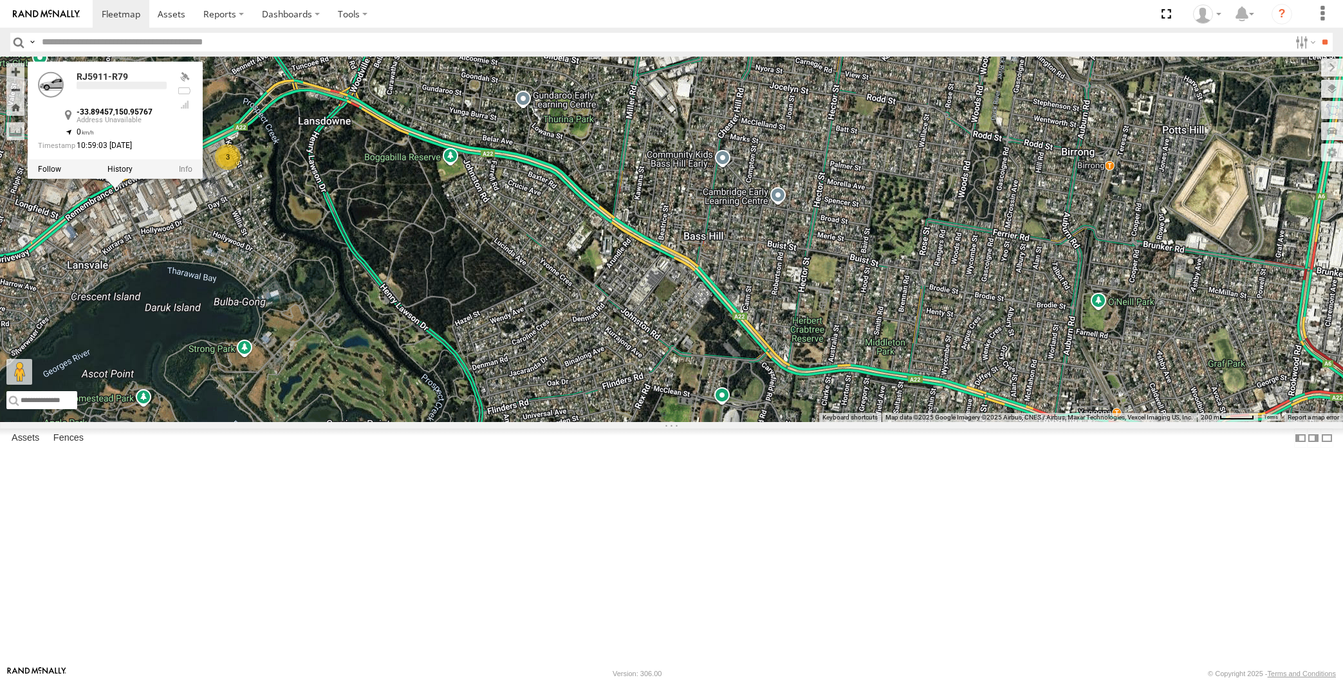
click at [223, 384] on div "RJ5911-R79 XP81FE-R59 XO74GU-R69 3 RJ5911-R79 -33.89457 , 150.95767 0 10:59:03 …" at bounding box center [671, 240] width 1343 height 366
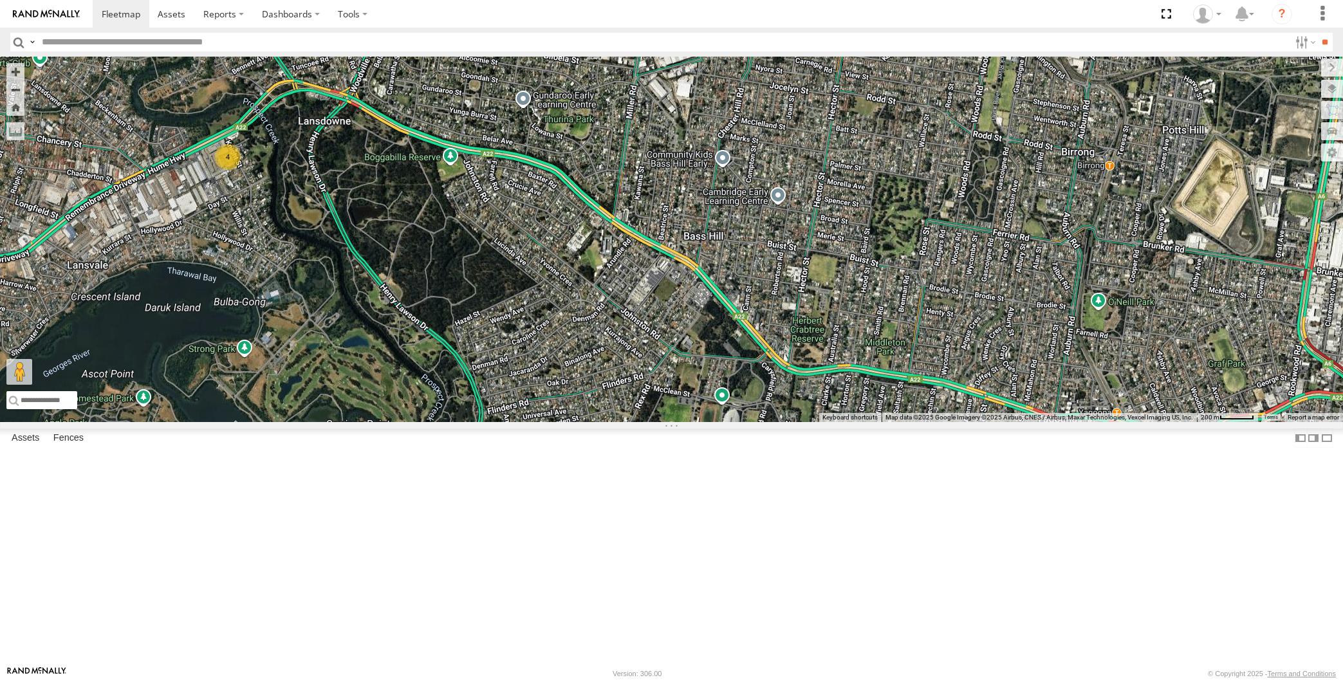
click at [915, 416] on div "4" at bounding box center [671, 240] width 1343 height 366
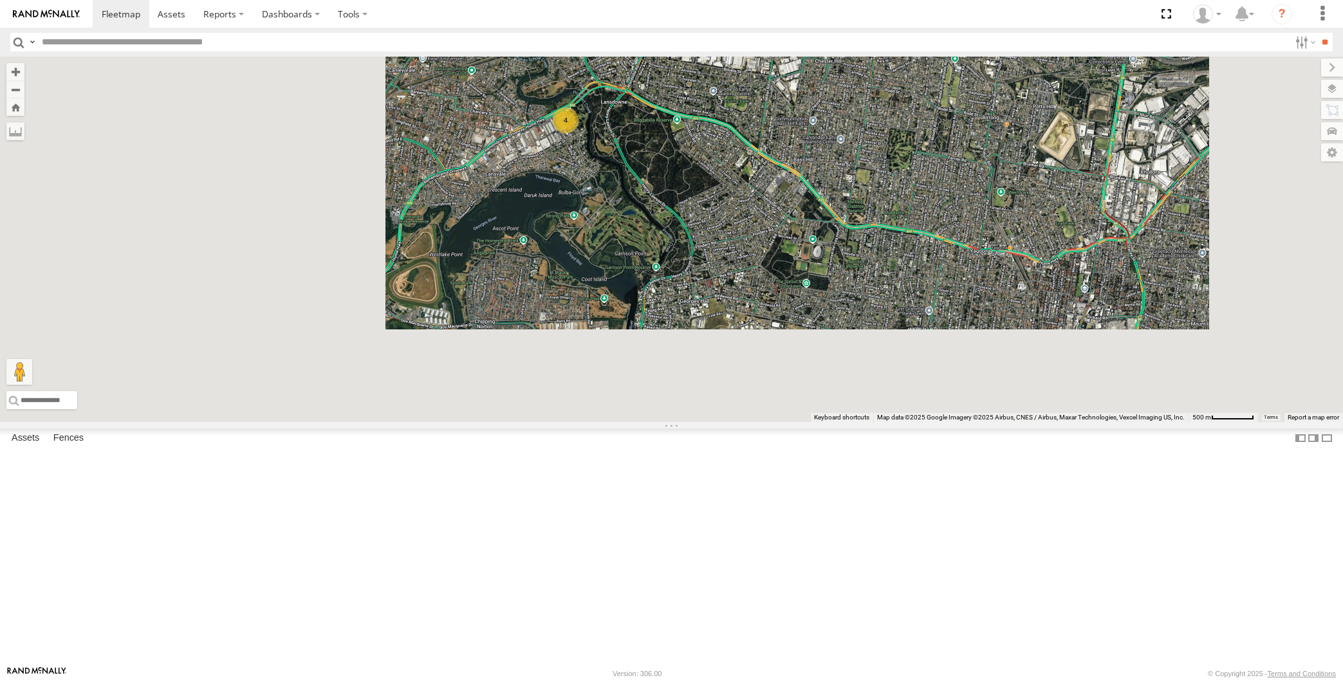
drag, startPoint x: 858, startPoint y: 553, endPoint x: 830, endPoint y: 542, distance: 30.4
click at [850, 422] on div "4" at bounding box center [671, 240] width 1343 height 366
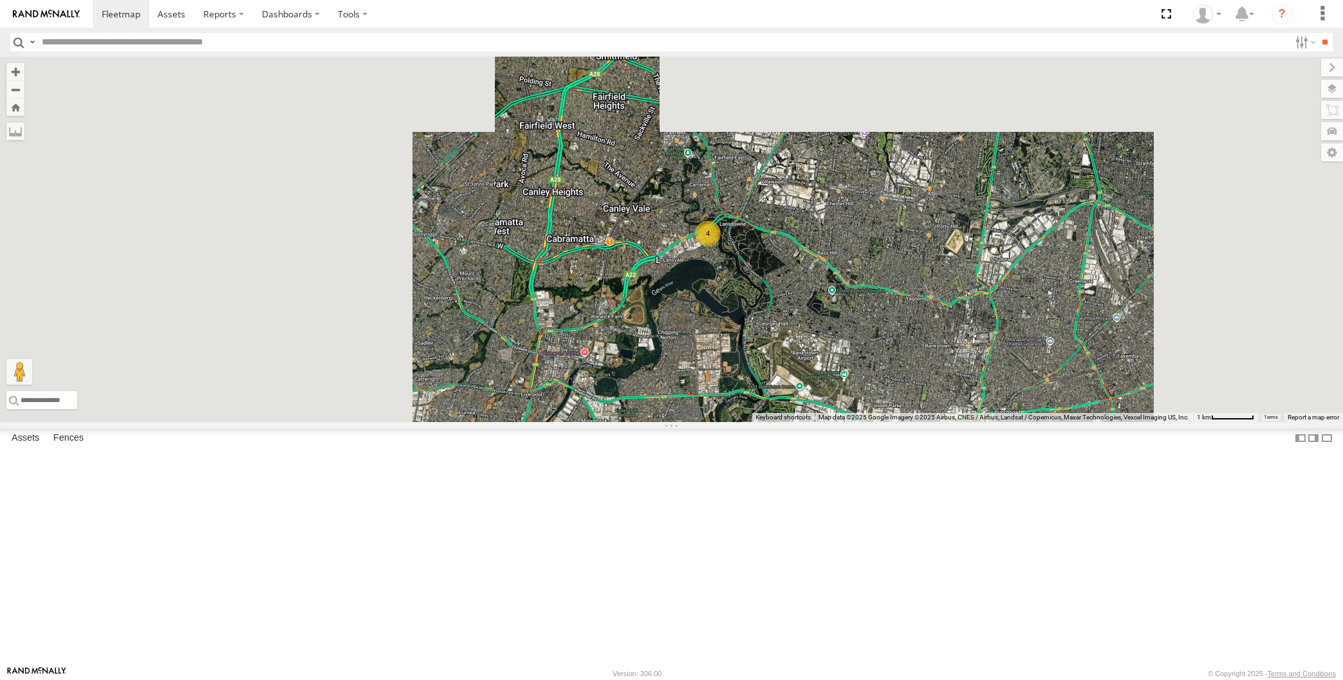
drag, startPoint x: 922, startPoint y: 506, endPoint x: 873, endPoint y: 467, distance: 62.3
click at [892, 422] on div "4" at bounding box center [671, 240] width 1343 height 366
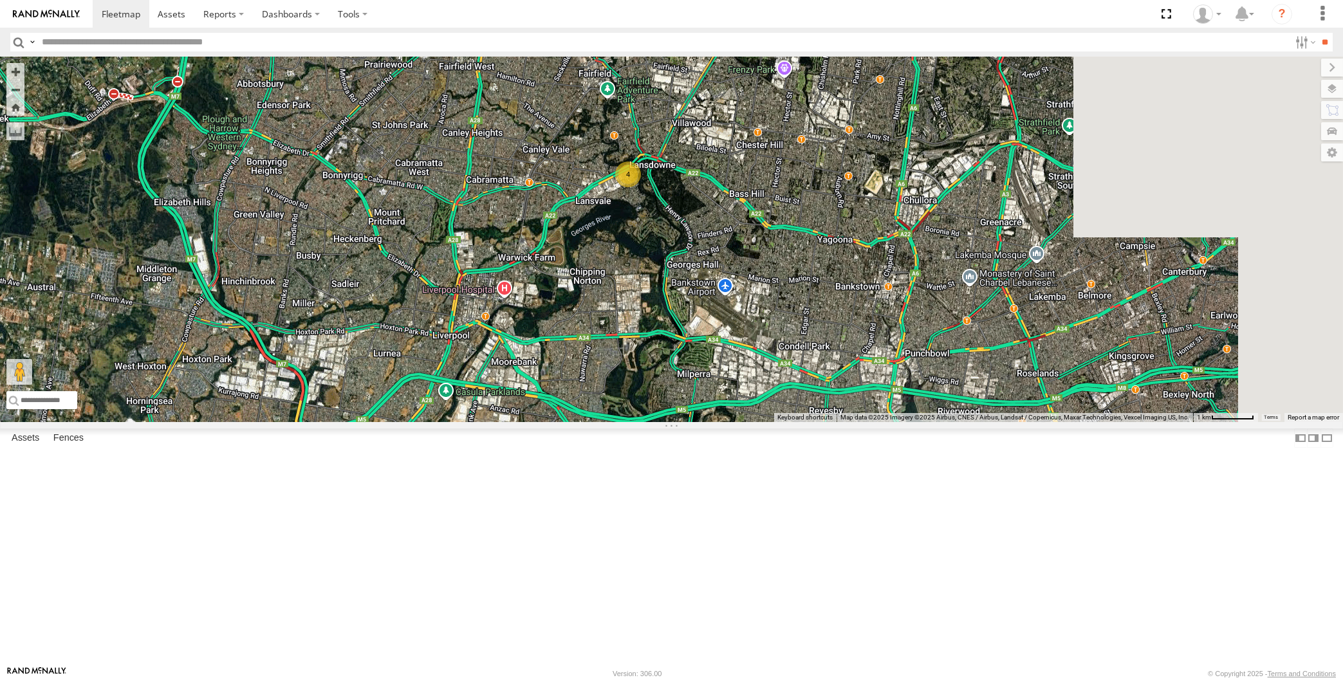
drag, startPoint x: 944, startPoint y: 455, endPoint x: 866, endPoint y: 429, distance: 82.2
click at [922, 422] on div "4" at bounding box center [671, 240] width 1343 height 366
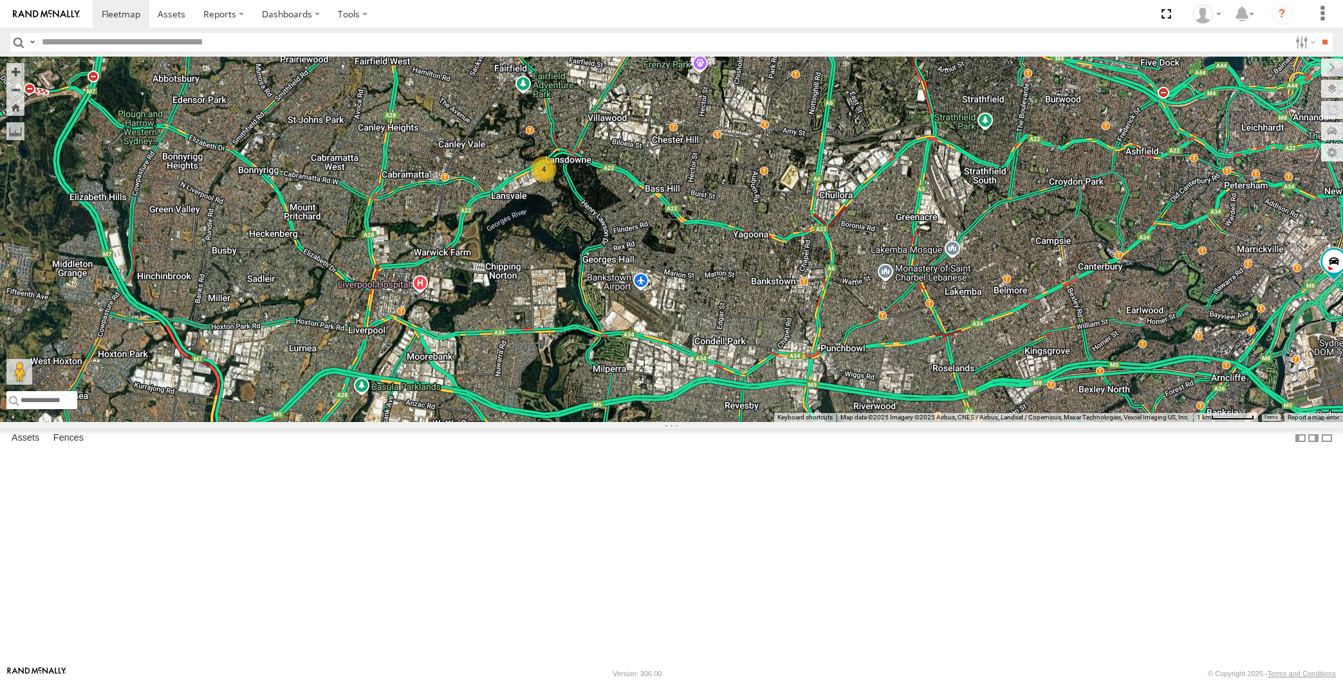
click at [747, 422] on div "4 XO74GU-R69" at bounding box center [671, 240] width 1343 height 366
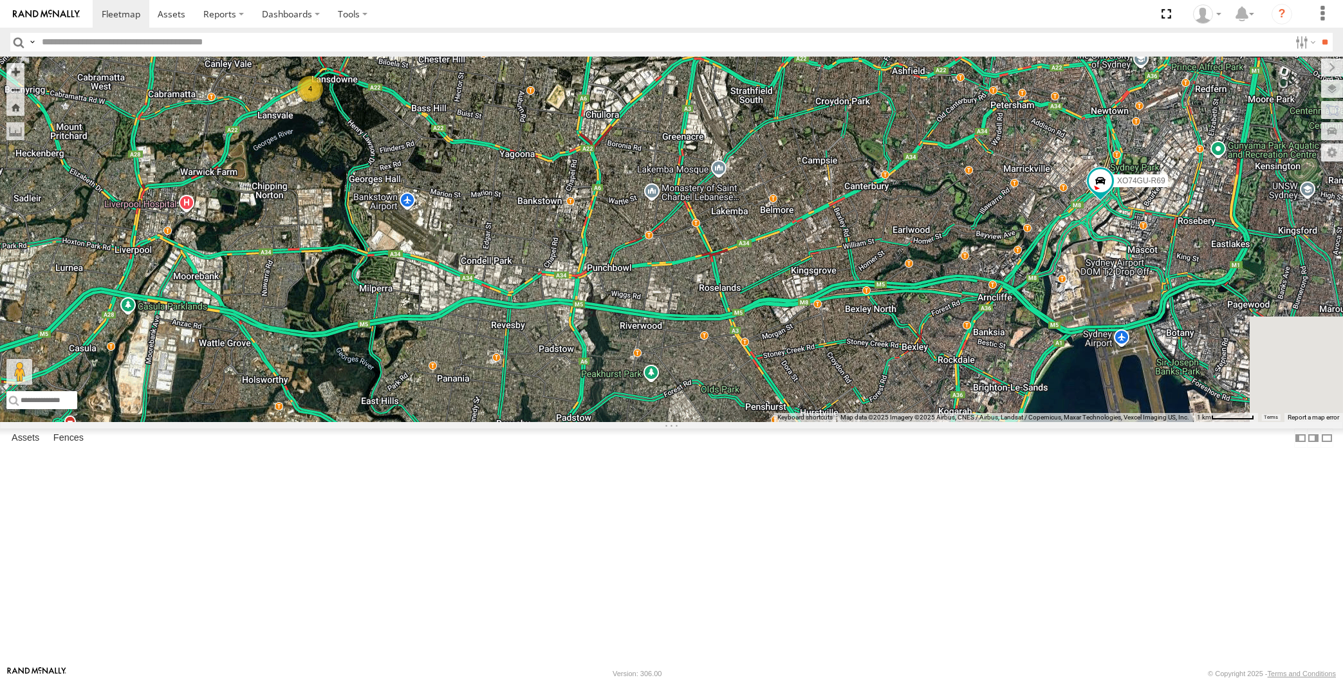
drag, startPoint x: 981, startPoint y: 437, endPoint x: 925, endPoint y: 445, distance: 57.2
click at [935, 422] on div "4 XO74GU-R69" at bounding box center [671, 240] width 1343 height 366
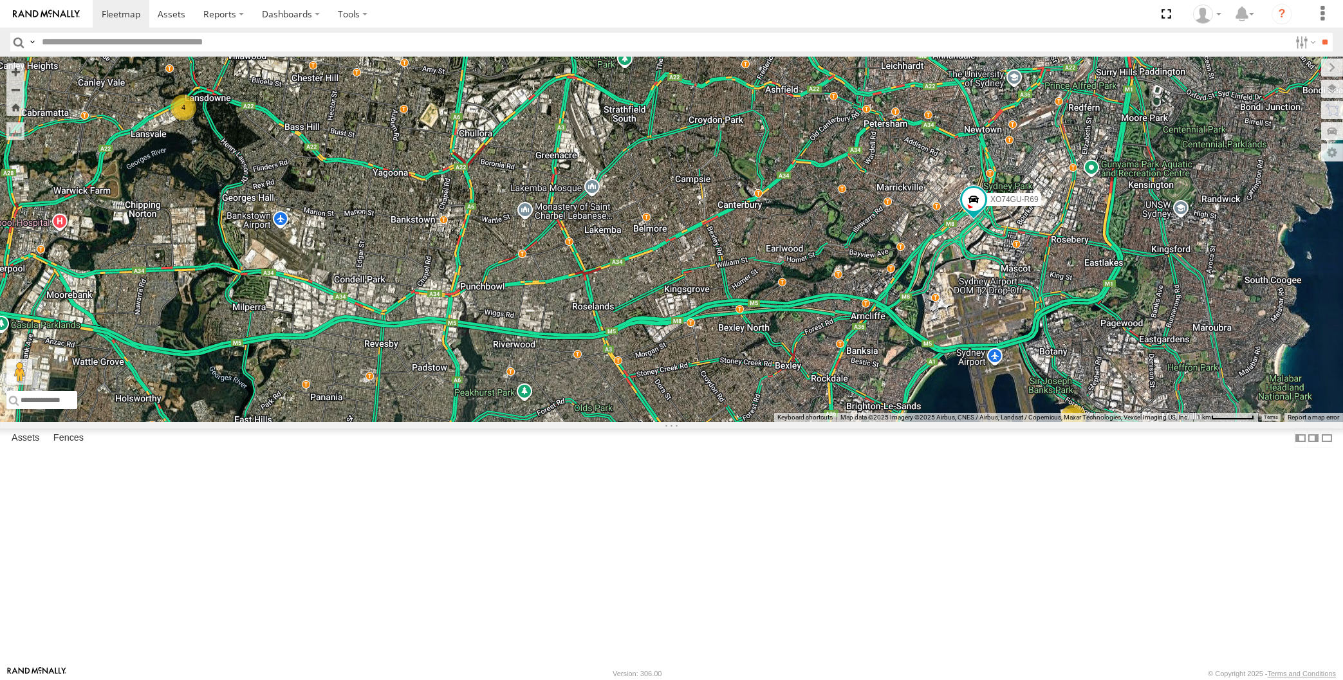
drag, startPoint x: 977, startPoint y: 472, endPoint x: 887, endPoint y: 454, distance: 91.1
click at [930, 422] on div "4 XO74GU-R69 2" at bounding box center [671, 240] width 1343 height 366
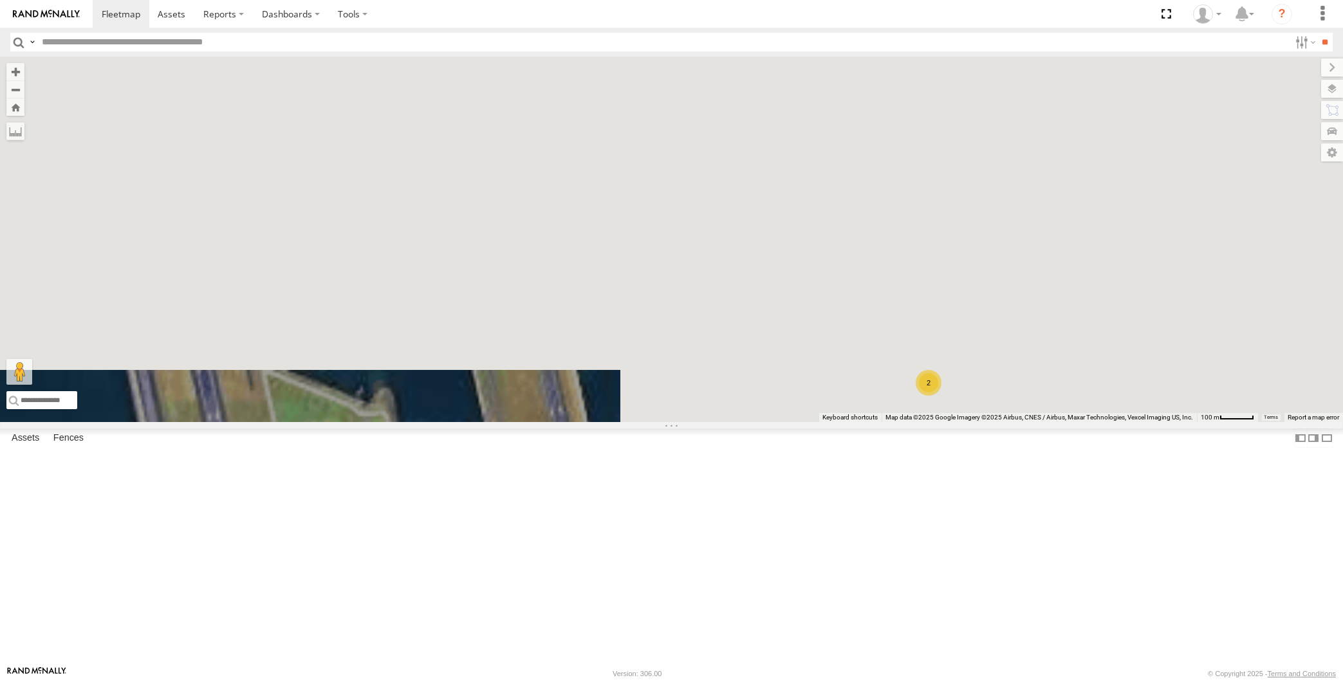
click at [965, 422] on div "XO74GU-R69 2" at bounding box center [671, 240] width 1343 height 366
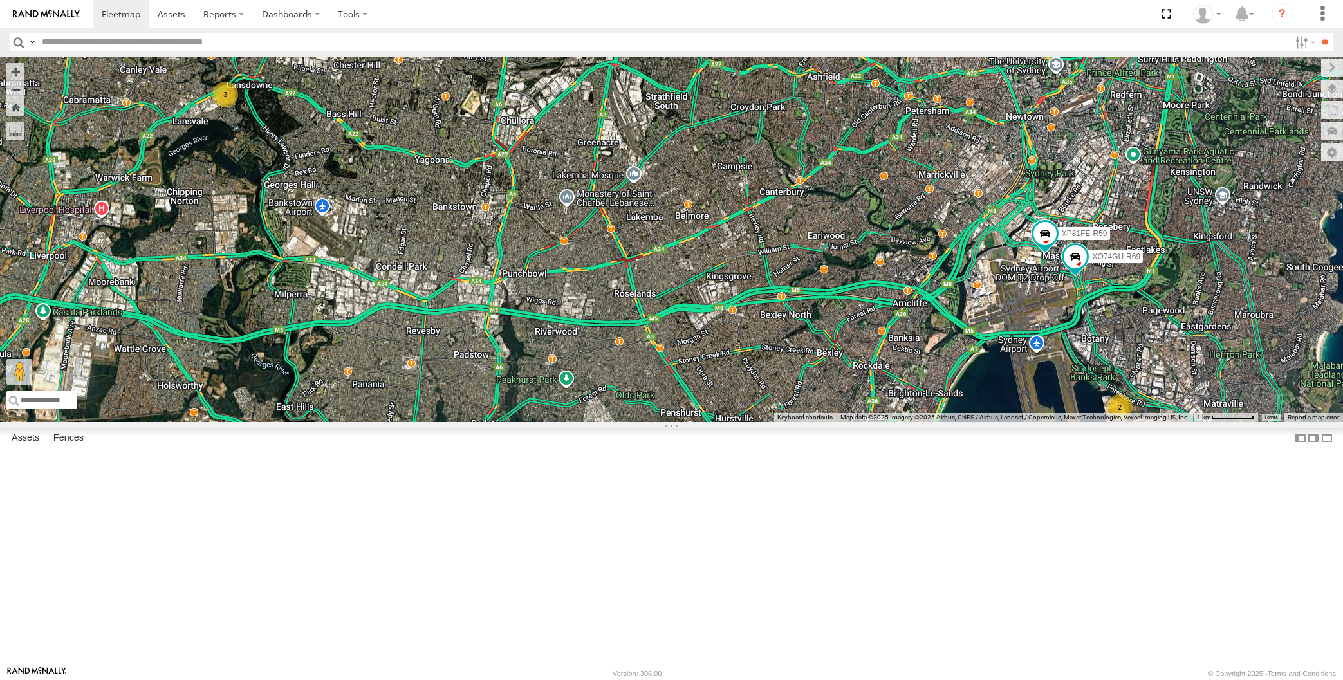
click at [677, 422] on div "2 3 RJ5911-R79 XP81FE-R59 XO74GU-R69" at bounding box center [671, 240] width 1343 height 366
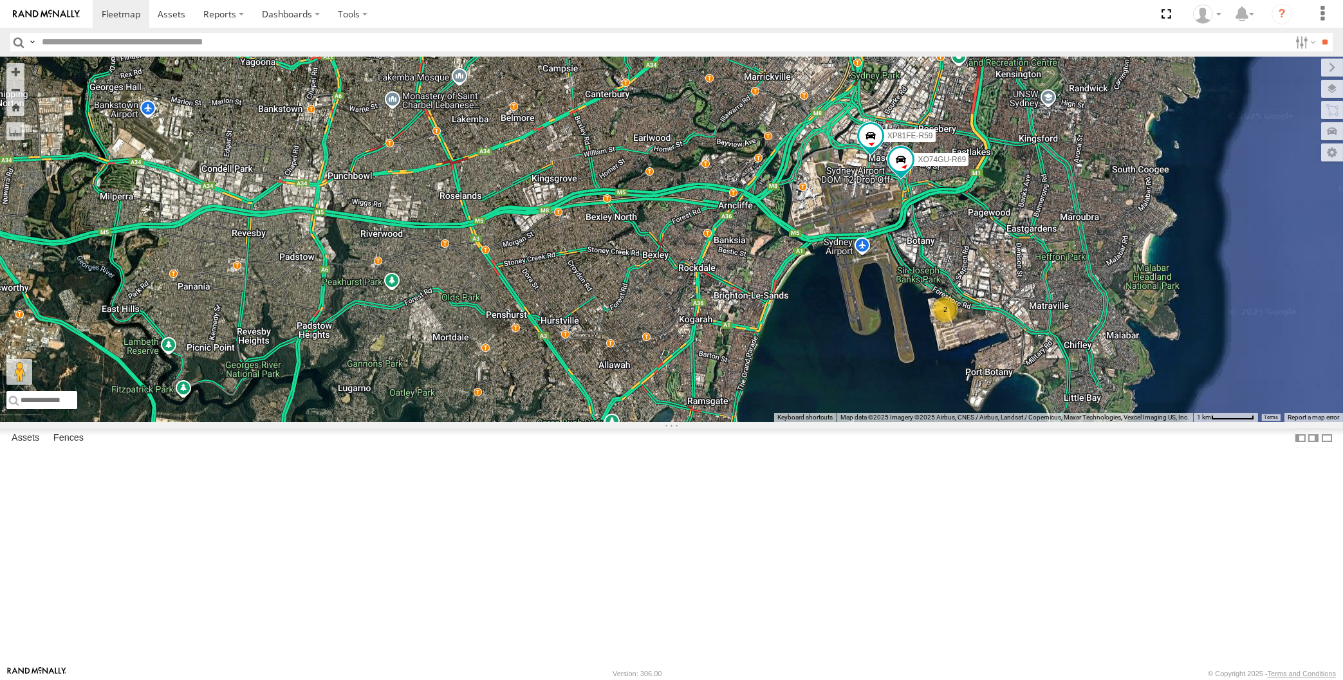
drag, startPoint x: 950, startPoint y: 515, endPoint x: 945, endPoint y: 503, distance: 13.5
click at [945, 422] on div "RJ5911-R79 XP81FE-R59 XO74GU-R69 2 3" at bounding box center [671, 240] width 1343 height 366
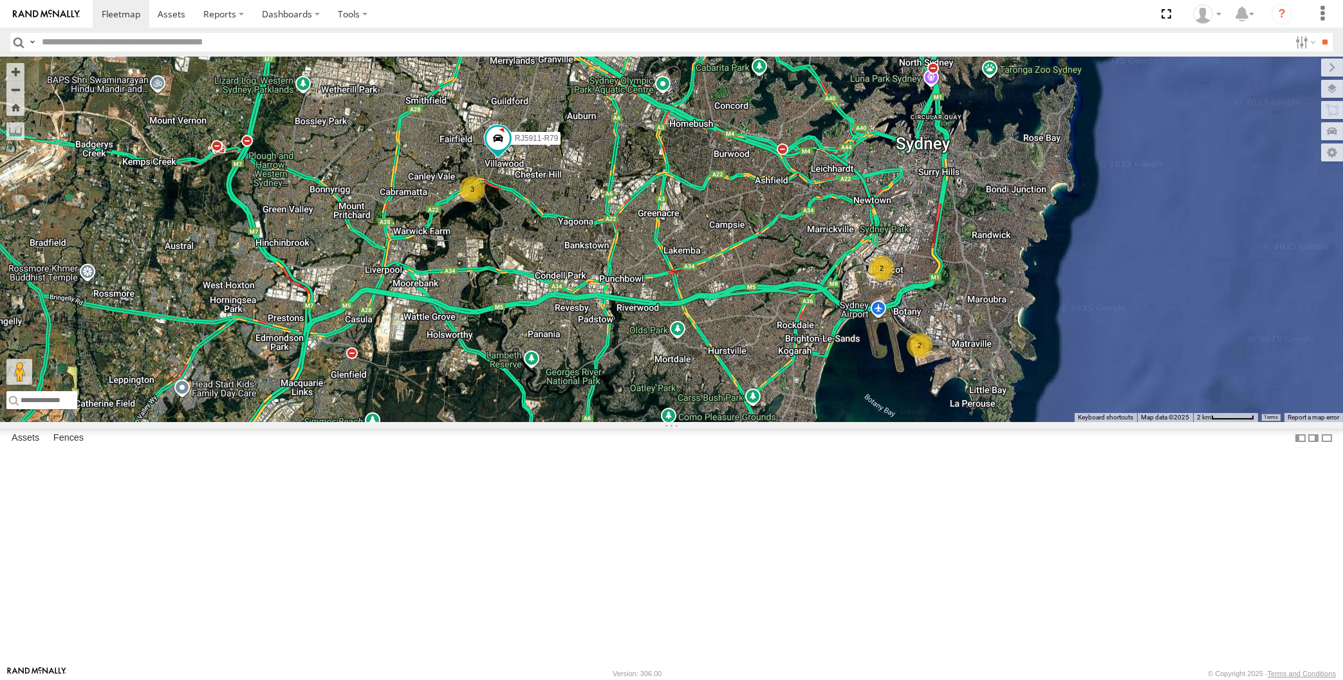
drag, startPoint x: 882, startPoint y: 567, endPoint x: 897, endPoint y: 544, distance: 27.8
click at [897, 422] on div "RJ5911-R79 2 3 2" at bounding box center [671, 240] width 1343 height 366
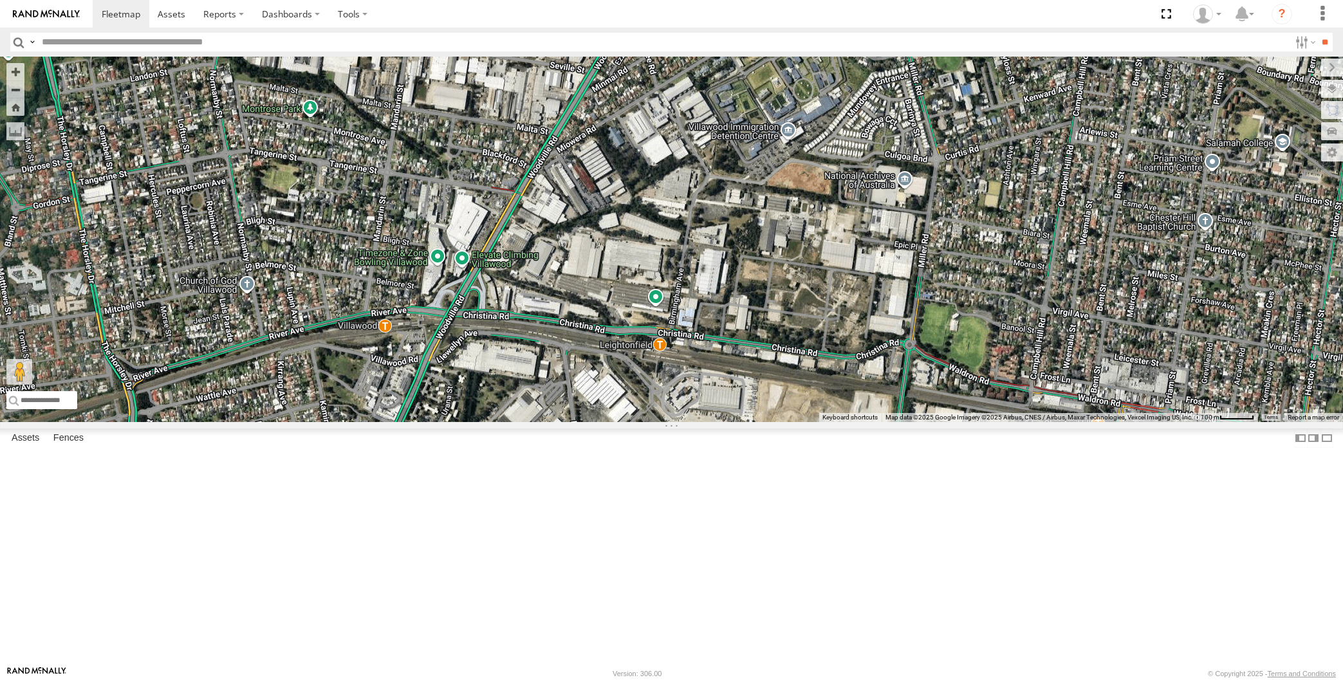
click at [438, 38] on span at bounding box center [438, 26] width 23 height 23
click at [509, 217] on div "RJ5911-R79 XP81FE-R59 XO74GU-R69 RJ5911-R79 All Assets [GEOGRAPHIC_DATA] -33.87…" at bounding box center [671, 240] width 1343 height 366
click at [884, 349] on div "RJ5911-R79 XP81FE-R59 XO74GU-R69" at bounding box center [671, 240] width 1343 height 366
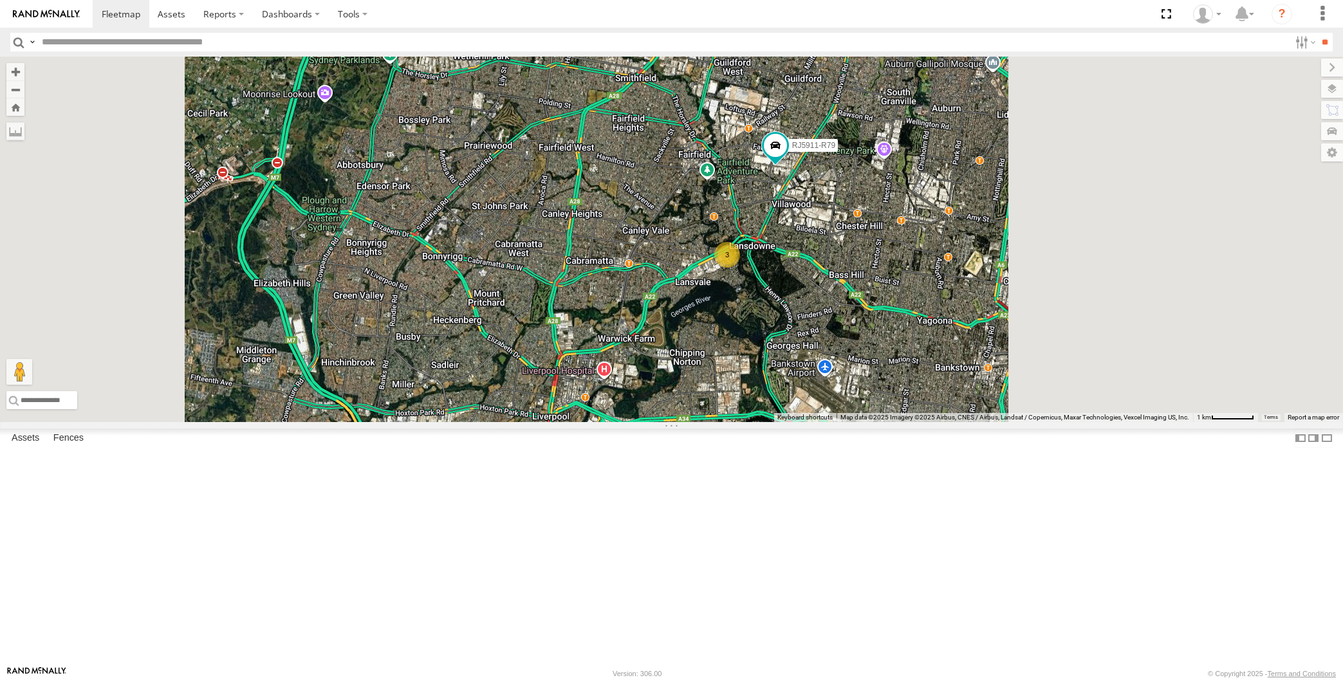
drag, startPoint x: 873, startPoint y: 446, endPoint x: 840, endPoint y: 413, distance: 47.3
click at [853, 422] on div "RJ5911-R79 XP81FE-R59 XO74GU-R69 3" at bounding box center [671, 240] width 1343 height 366
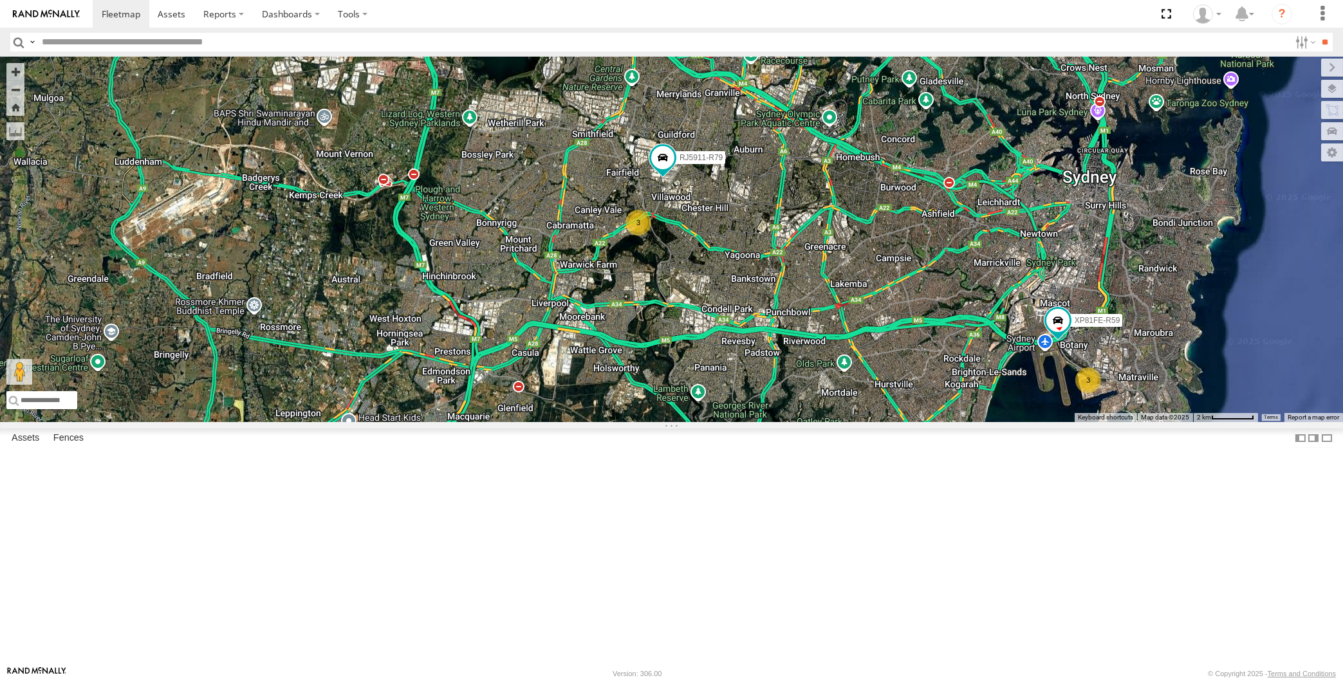
drag, startPoint x: 887, startPoint y: 474, endPoint x: 818, endPoint y: 486, distance: 70.5
click at [818, 422] on div "RJ5911-R79 XP81FE-R59 3 3" at bounding box center [671, 240] width 1343 height 366
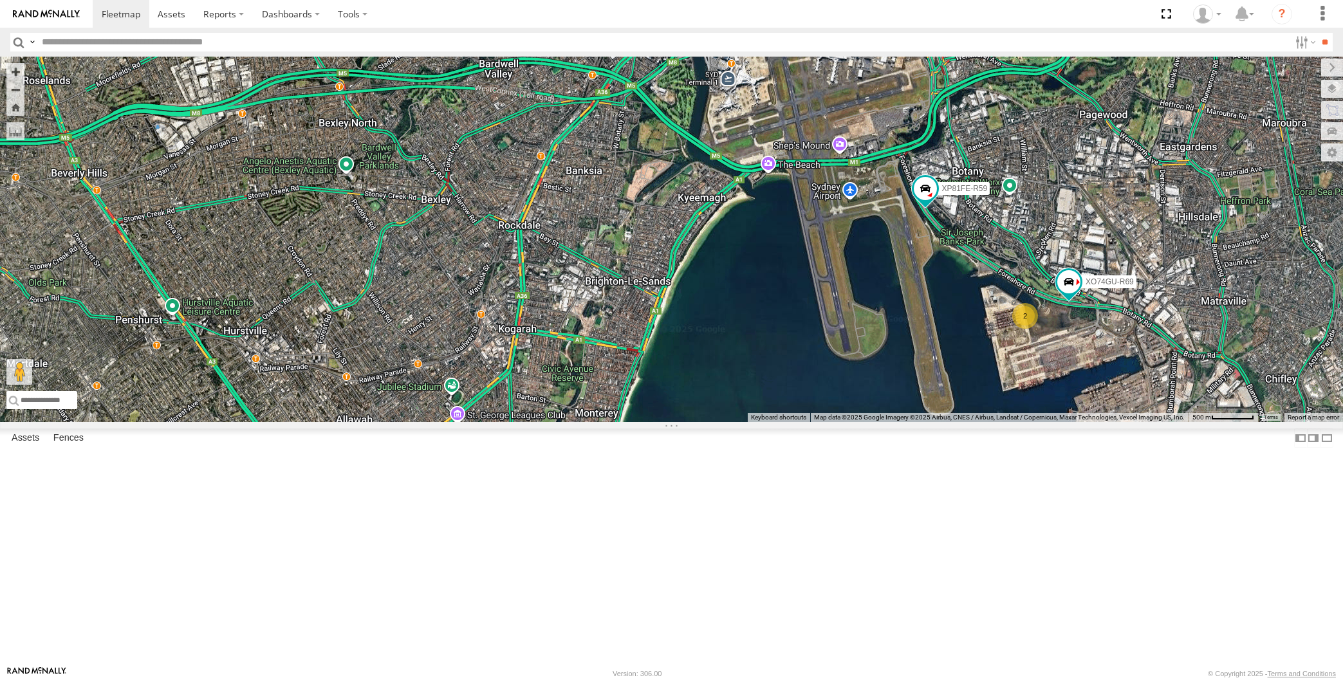
click at [412, 382] on div "RJ5911-R79 XP81FE-R59 XO74GU-R69 2" at bounding box center [671, 240] width 1343 height 366
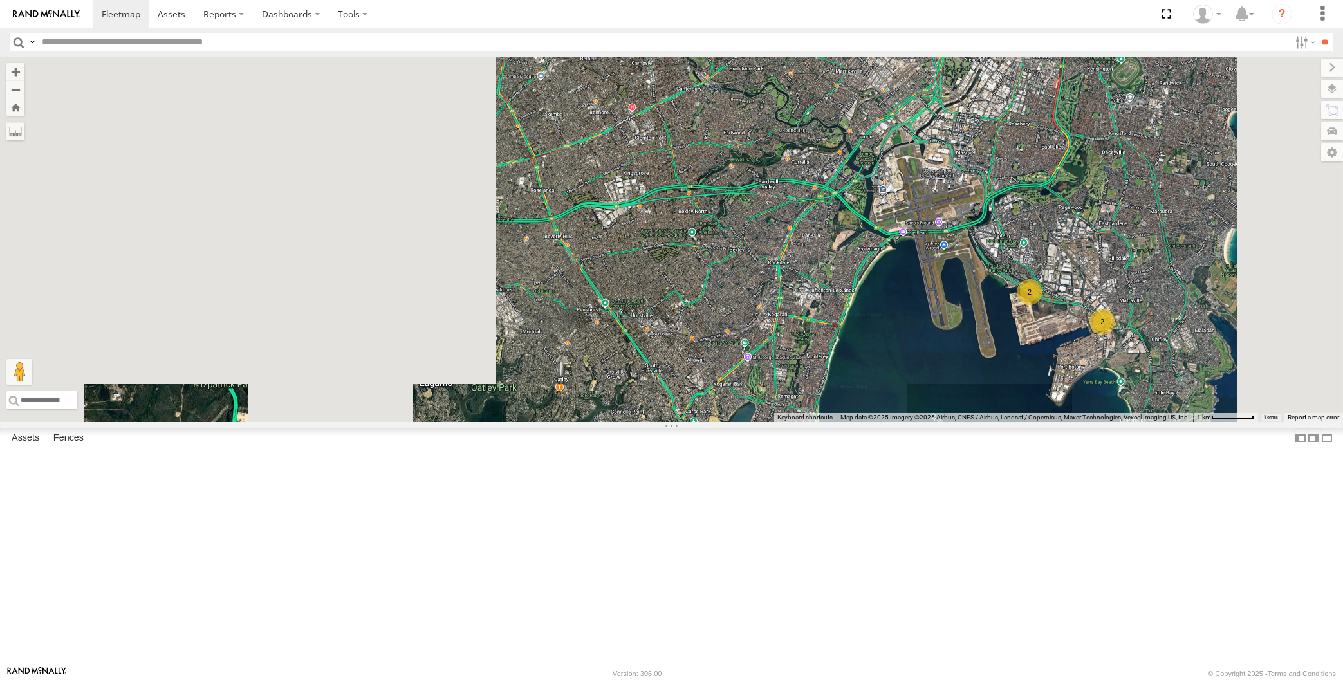
click at [873, 422] on div "2 3 2" at bounding box center [671, 240] width 1343 height 366
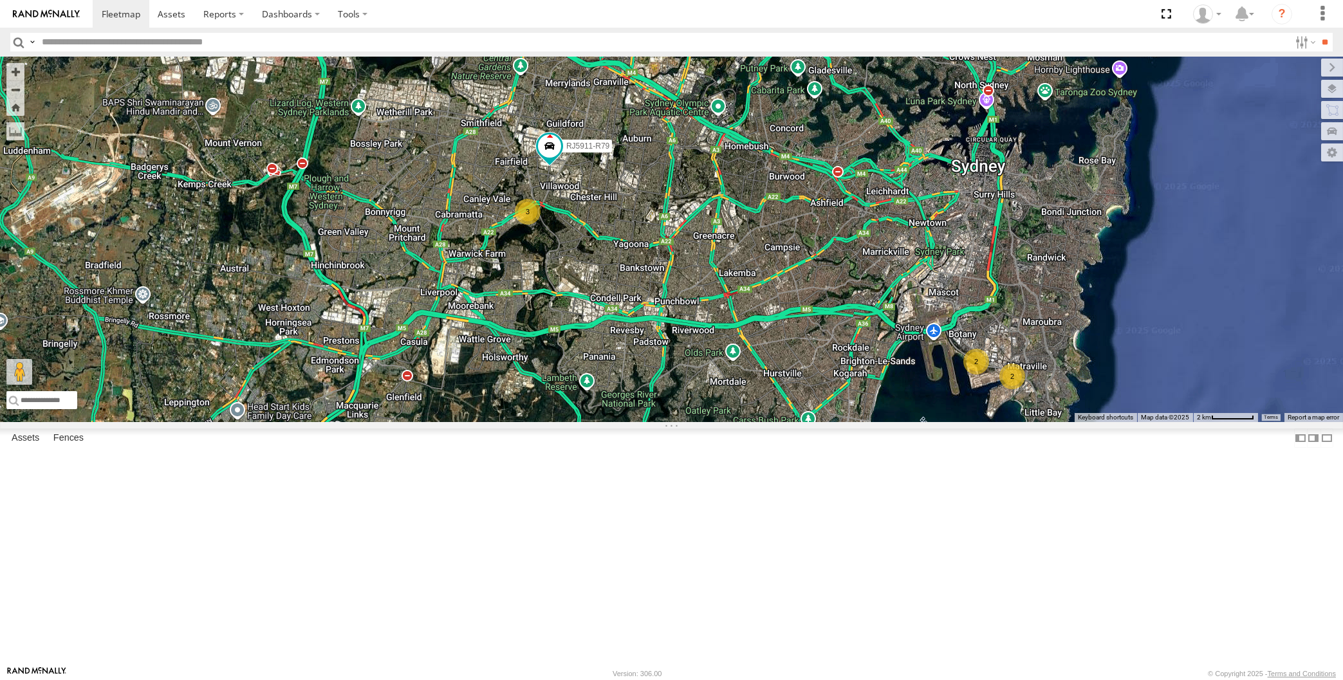
drag, startPoint x: 875, startPoint y: 509, endPoint x: 844, endPoint y: 521, distance: 33.2
click at [848, 422] on div "RJ5911-R79 2 3 2" at bounding box center [671, 240] width 1343 height 366
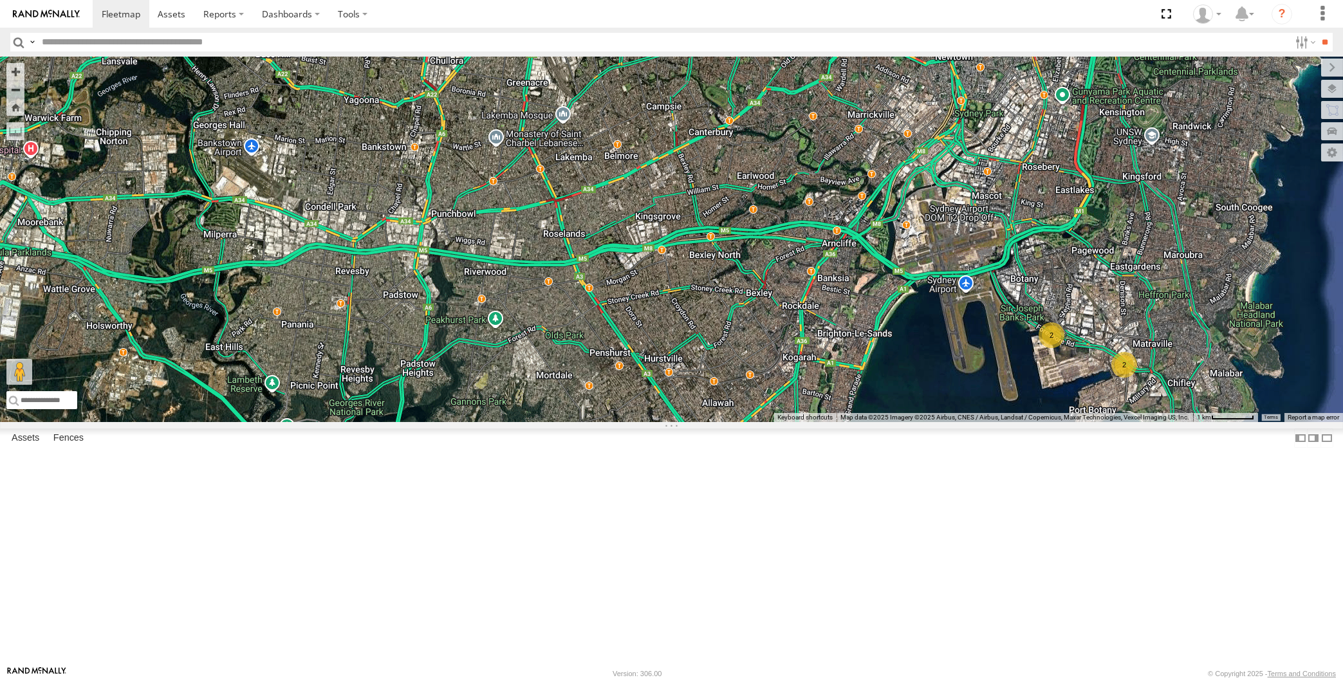
drag, startPoint x: 904, startPoint y: 521, endPoint x: 901, endPoint y: 546, distance: 24.6
click at [901, 422] on div "RJ5911-R79 2 3 2" at bounding box center [671, 240] width 1343 height 366
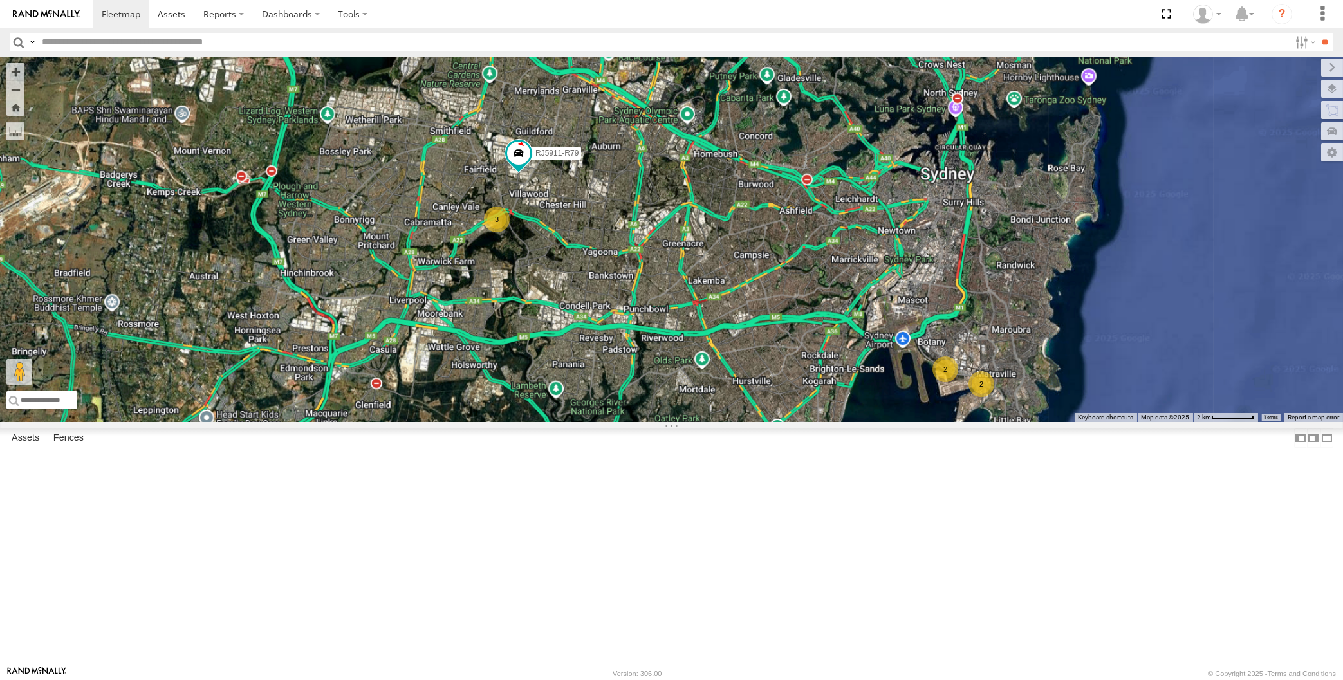
drag, startPoint x: 907, startPoint y: 541, endPoint x: 817, endPoint y: 494, distance: 102.5
click at [817, 422] on div "RJ5911-R79 2 3 2" at bounding box center [671, 240] width 1343 height 366
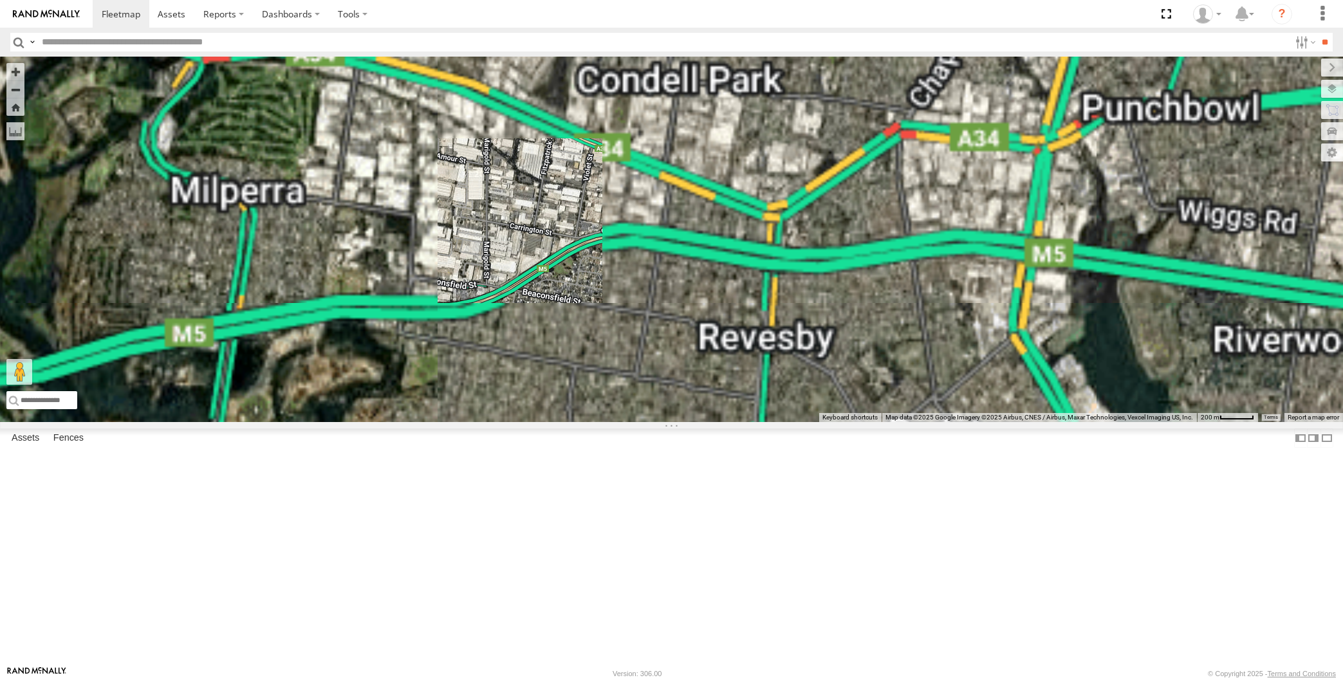
click at [522, 389] on div "RJ5911-R79" at bounding box center [671, 240] width 1343 height 366
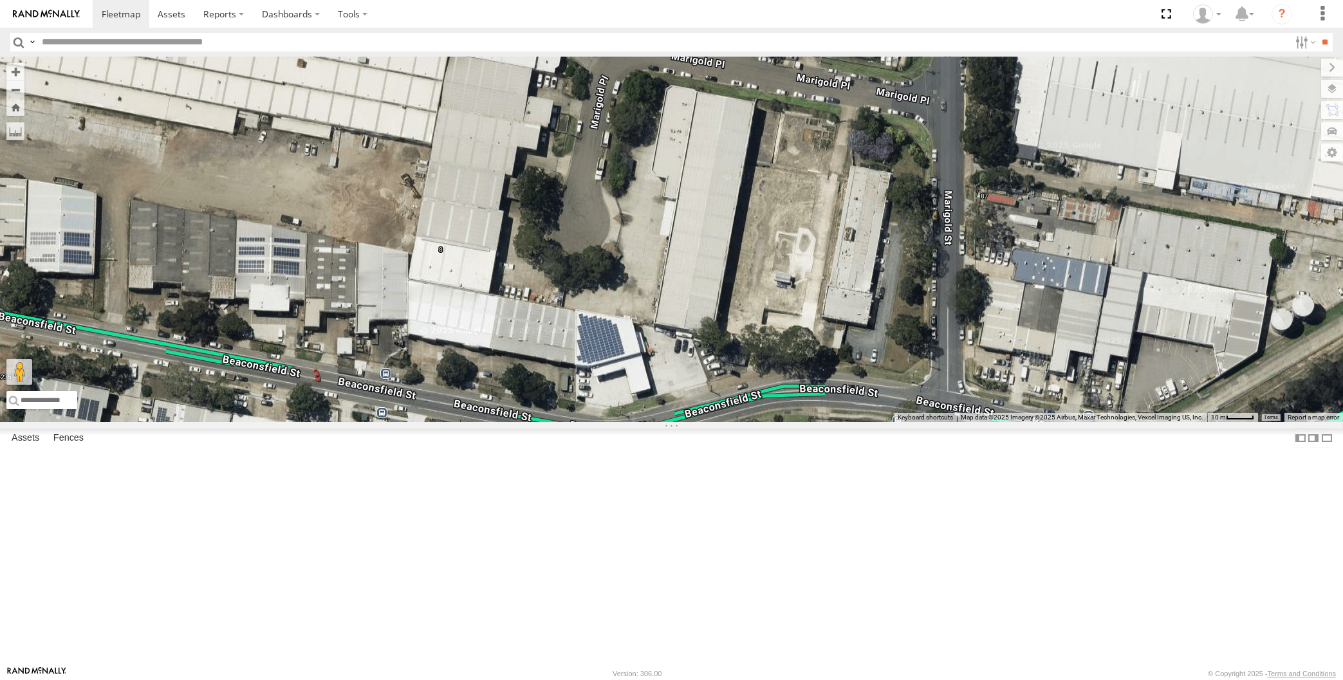
drag, startPoint x: 613, startPoint y: 388, endPoint x: 614, endPoint y: 398, distance: 9.7
click at [614, 394] on div "RJ5911-R79" at bounding box center [671, 240] width 1343 height 366
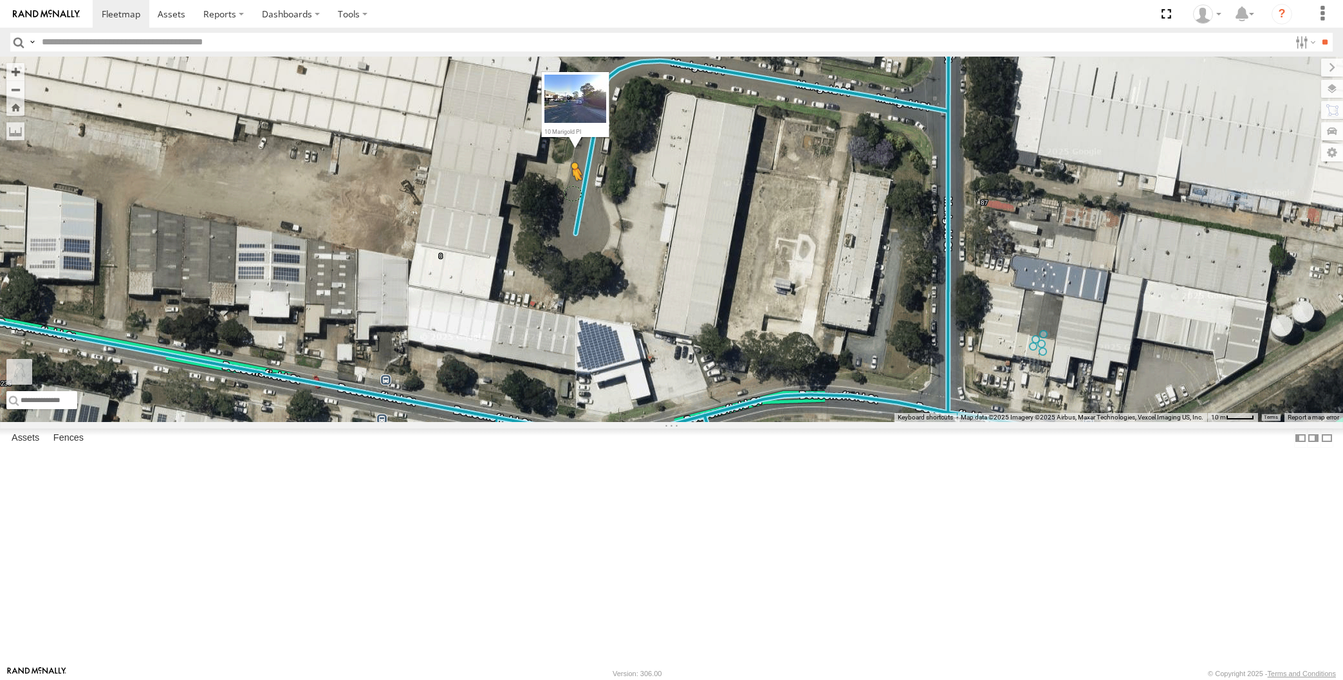
drag, startPoint x: 17, startPoint y: 622, endPoint x: 573, endPoint y: 315, distance: 634.9
click at [573, 315] on div "RJ5911-R79 To activate drag with keyboard, press Alt + Enter. Once in keyboard …" at bounding box center [671, 240] width 1343 height 366
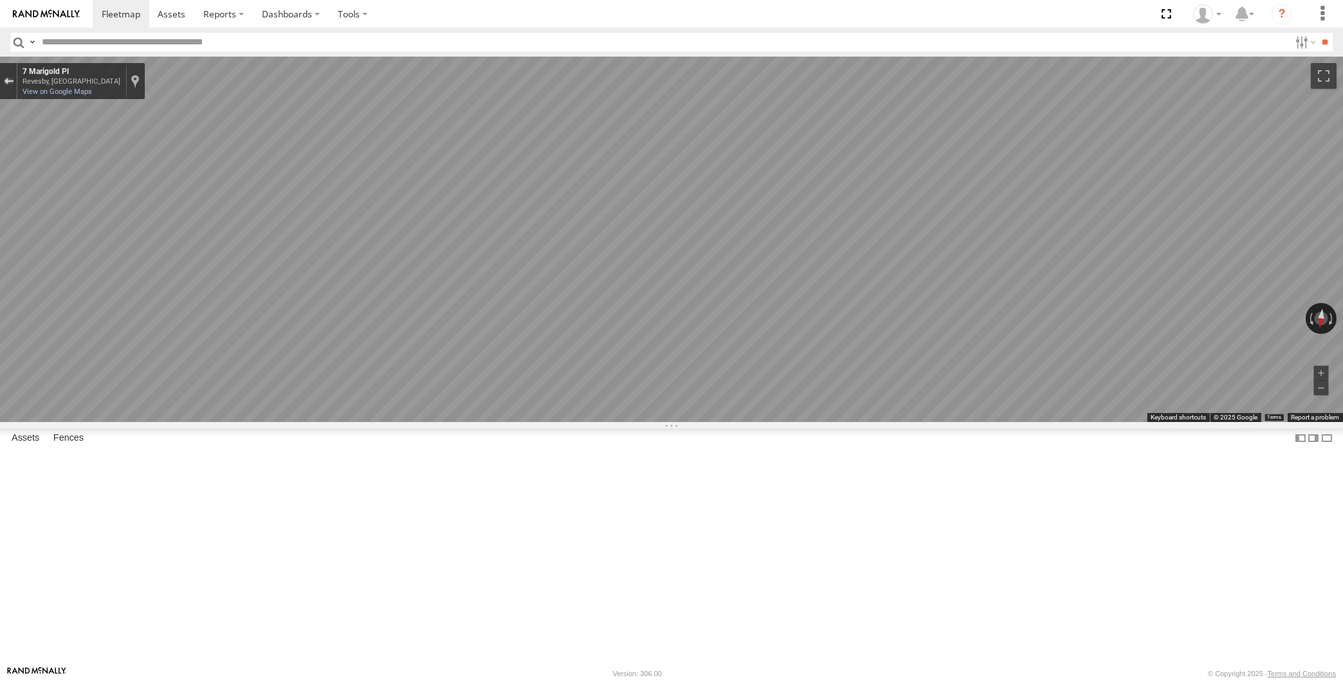
click at [8, 75] on button "Exit the Street View" at bounding box center [8, 81] width 17 height 17
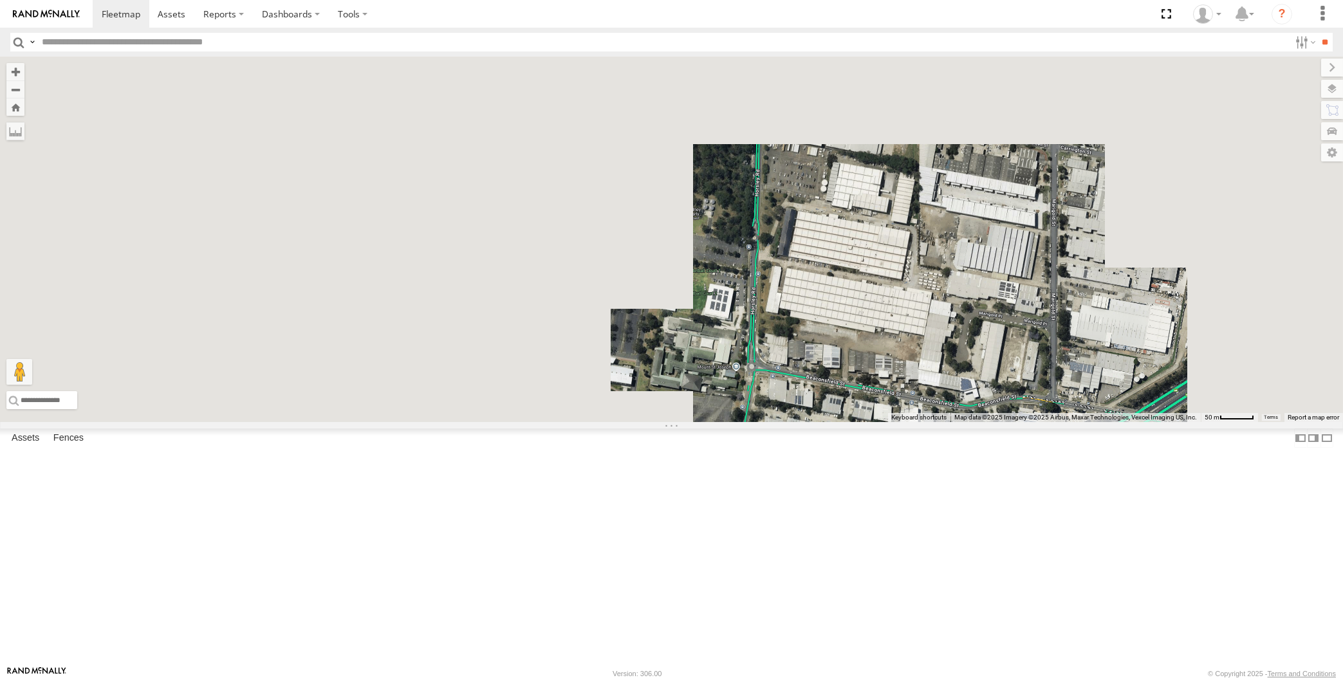
drag, startPoint x: 1106, startPoint y: 552, endPoint x: 1017, endPoint y: 528, distance: 92.6
click at [1050, 422] on div "RJ5911-R79 Loading..." at bounding box center [671, 240] width 1343 height 366
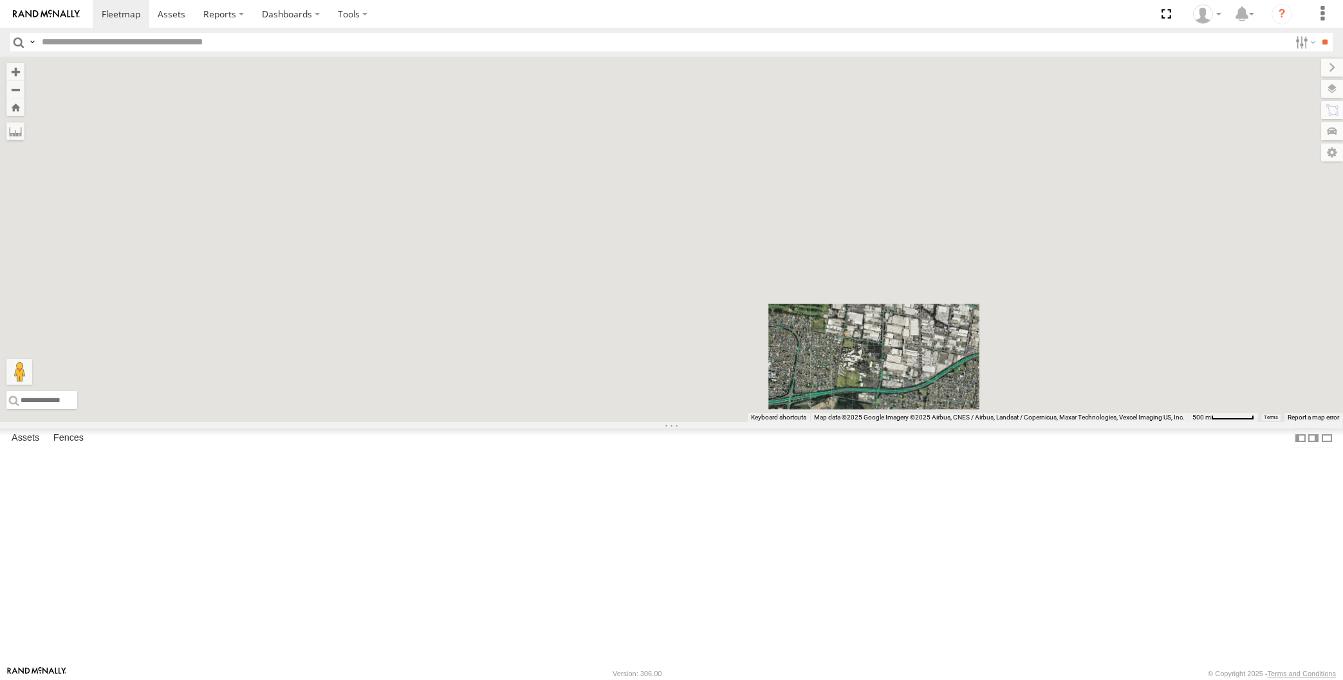
drag, startPoint x: 1035, startPoint y: 549, endPoint x: 935, endPoint y: 498, distance: 112.0
click at [975, 422] on div "RJ5911-R79 Loading..." at bounding box center [671, 240] width 1343 height 366
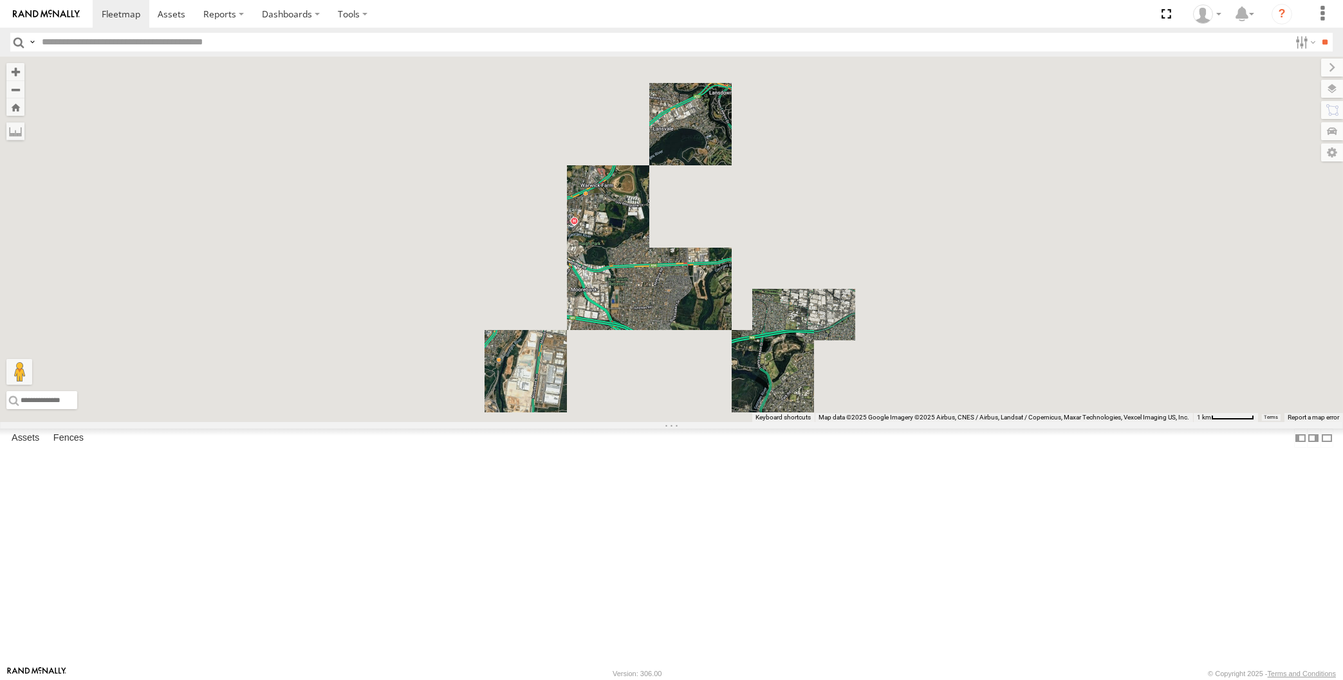
drag, startPoint x: 1080, startPoint y: 531, endPoint x: 994, endPoint y: 498, distance: 92.3
click at [1026, 422] on div "RJ5911-R79 Loading..." at bounding box center [671, 240] width 1343 height 366
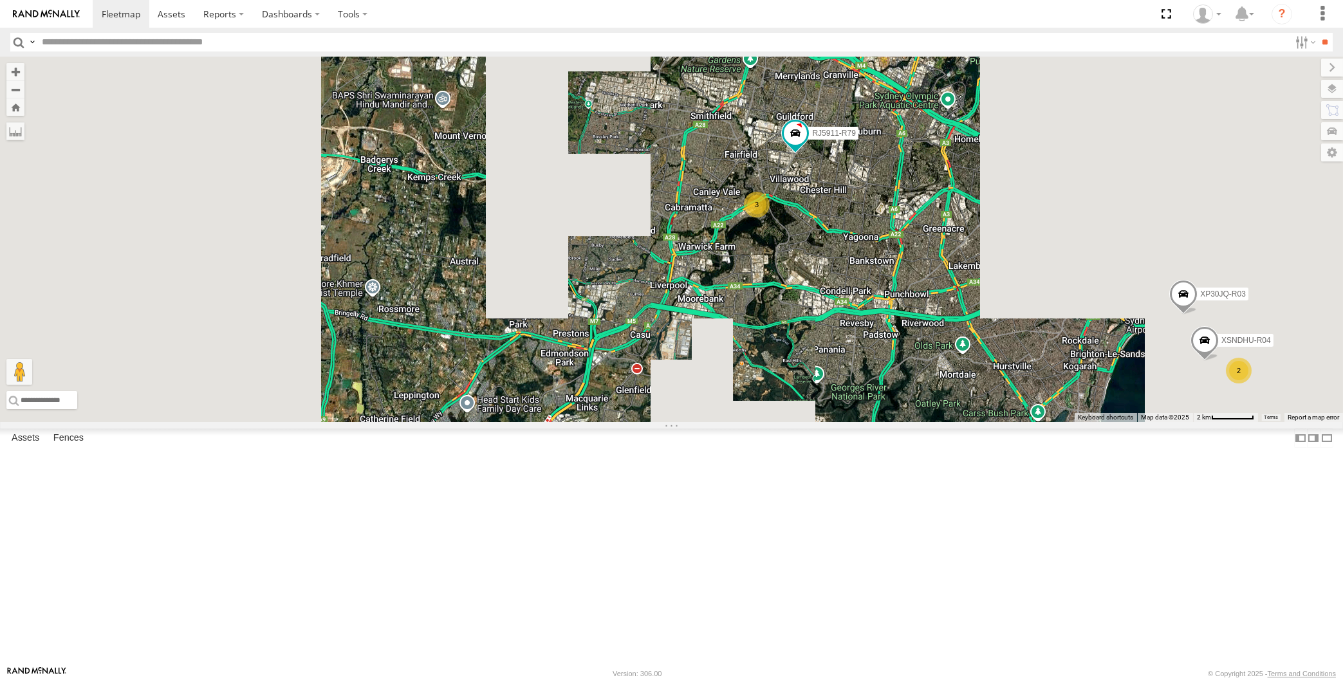
drag, startPoint x: 1028, startPoint y: 501, endPoint x: 977, endPoint y: 488, distance: 52.4
click at [988, 422] on div "RJ5911-R79 XP30JQ-R03 XSNDHU-R04 3 2 Loading..." at bounding box center [671, 240] width 1343 height 366
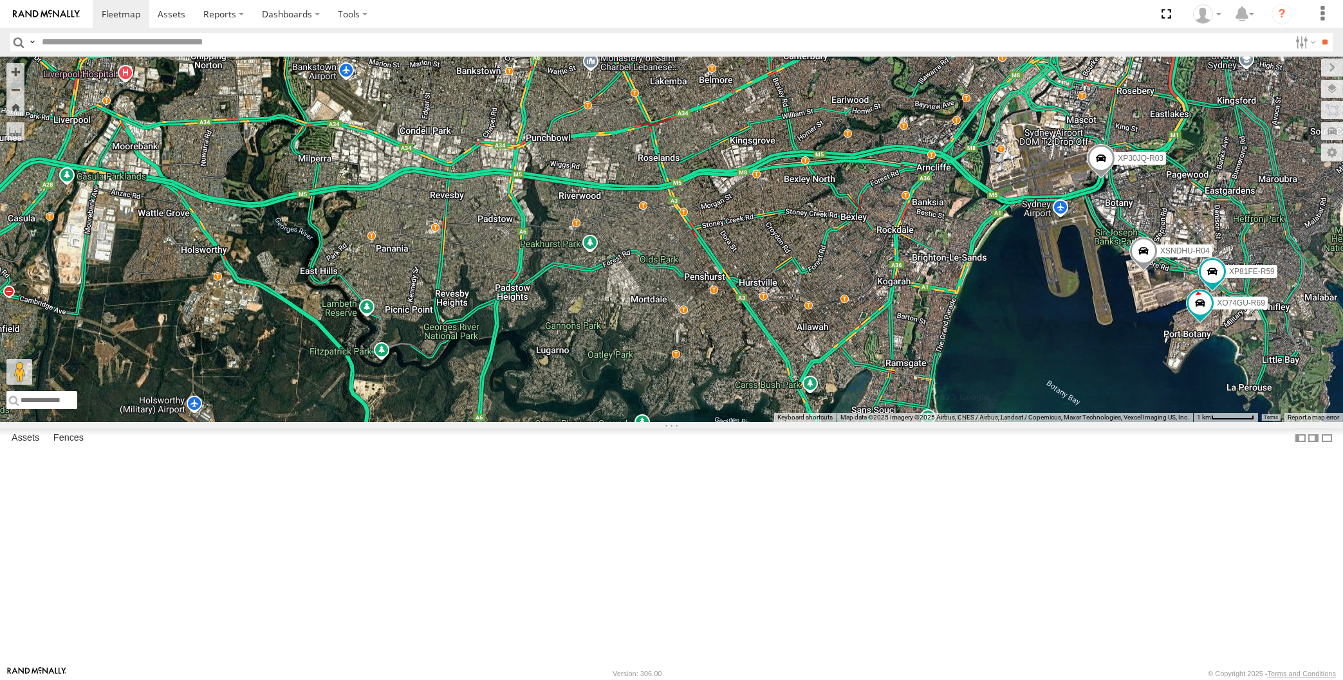
click at [1098, 422] on div "RJ5911-R79 XP30JQ-R03 XSNDHU-R04 XP81FE-R59 XO74GU-R69 3 Loading..." at bounding box center [671, 240] width 1343 height 366
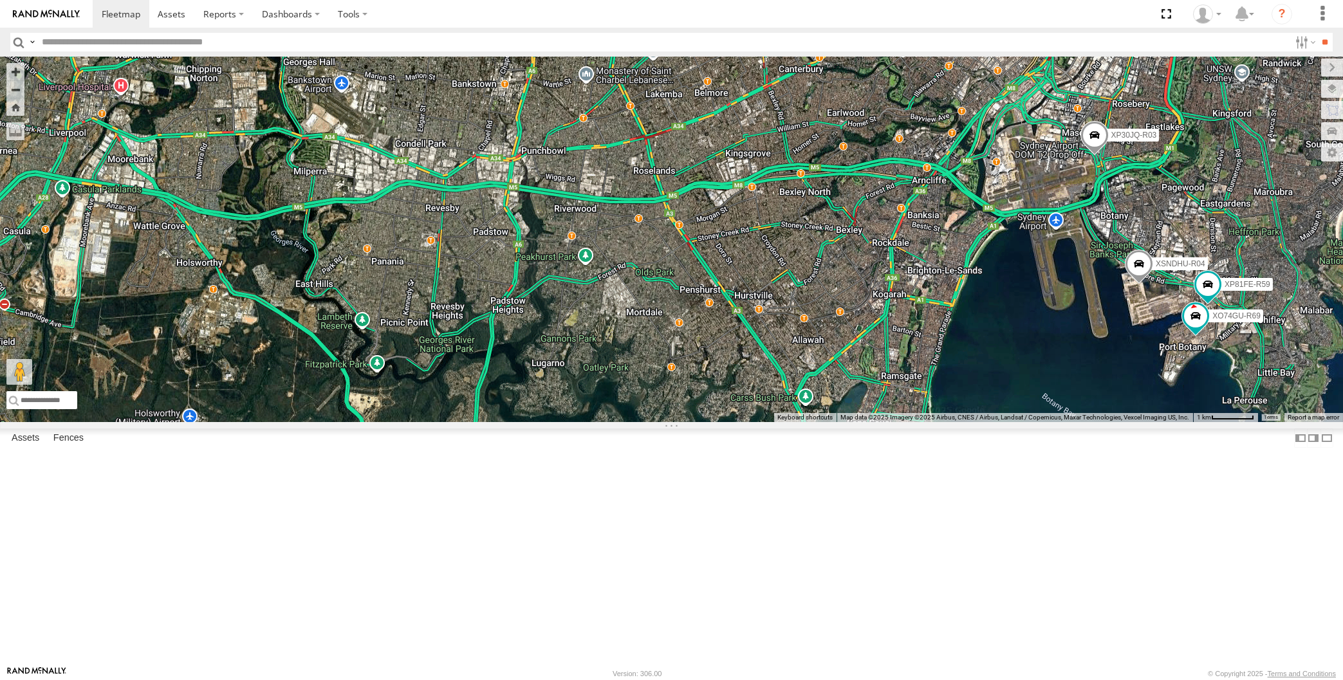
drag, startPoint x: 1115, startPoint y: 487, endPoint x: 1106, endPoint y: 495, distance: 11.9
click at [1106, 422] on div "RJ5911-R79 XP30JQ-R03 XSNDHU-R04 XP81FE-R59 XO74GU-R69 3 Loading..." at bounding box center [671, 240] width 1343 height 366
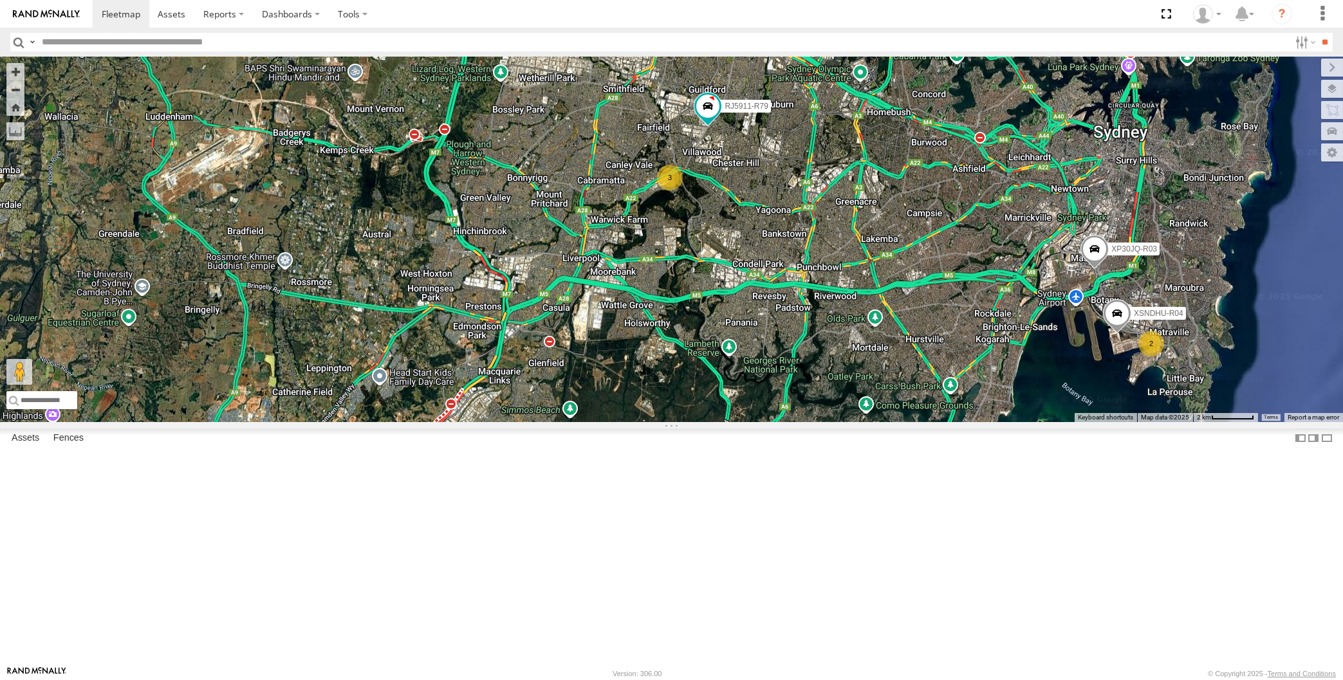
drag, startPoint x: 1097, startPoint y: 505, endPoint x: 1079, endPoint y: 521, distance: 24.6
click at [1080, 422] on div "RJ5911-R79 XP30JQ-R03 XSNDHU-R04 3 2 Loading..." at bounding box center [671, 240] width 1343 height 366
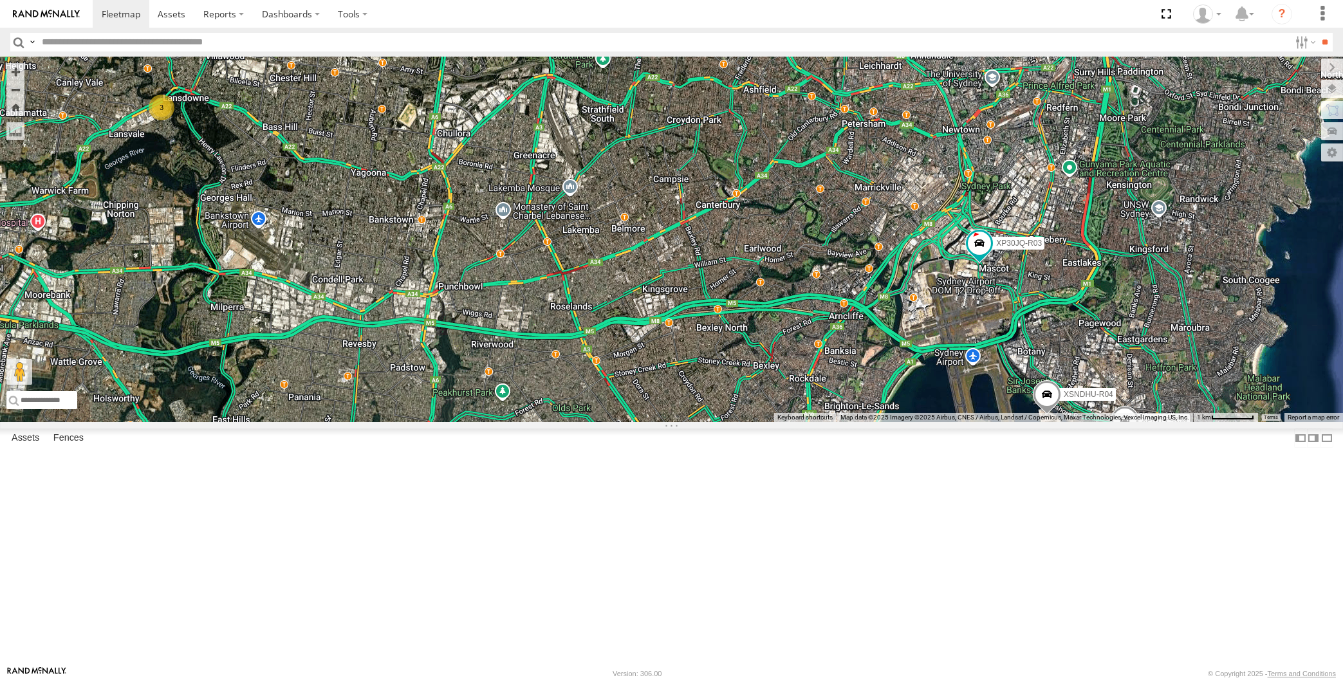
drag, startPoint x: 942, startPoint y: 532, endPoint x: 915, endPoint y: 517, distance: 30.8
click at [915, 422] on div "XP30JQ-R03 XSNDHU-R04 RJ5911-R79 3 XP81FE-R59 XO74GU-R69 Loading..." at bounding box center [671, 240] width 1343 height 366
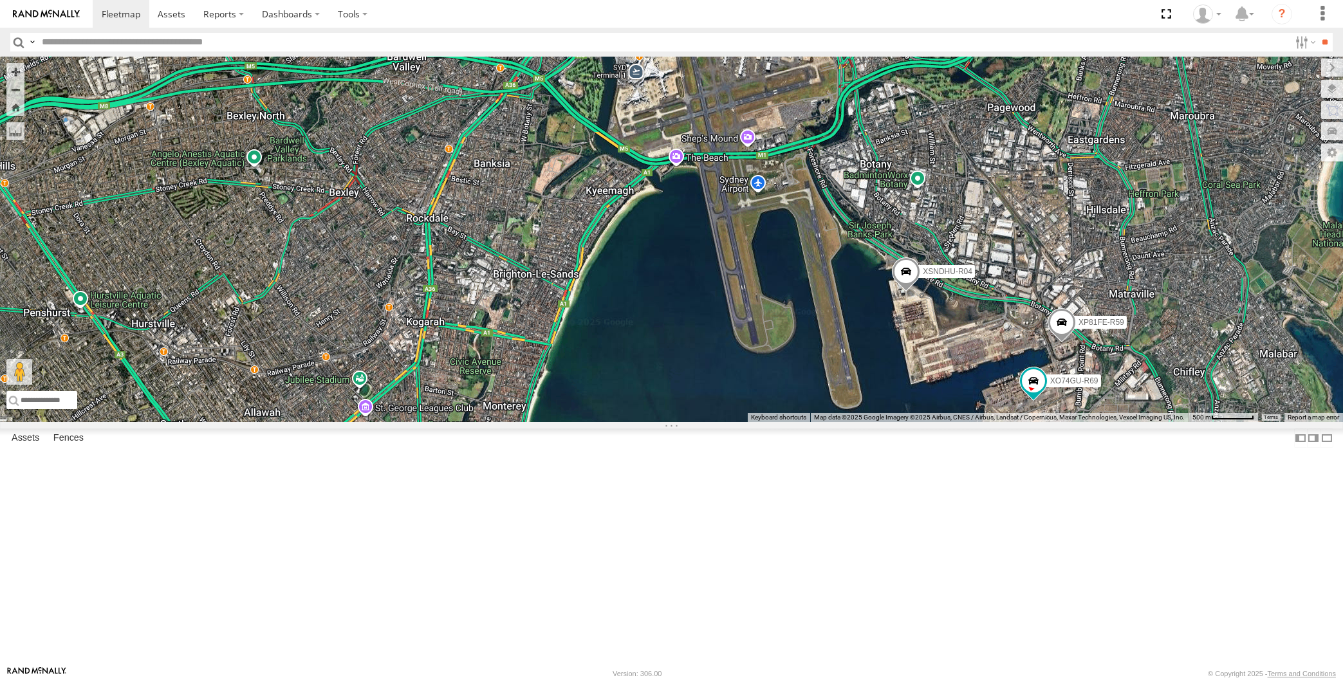
drag, startPoint x: 885, startPoint y: 468, endPoint x: 877, endPoint y: 465, distance: 8.4
click at [884, 422] on div "XP30JQ-R03 XSNDHU-R04 RJ5911-R79 XP81FE-R59 XO74GU-R69 Loading..." at bounding box center [671, 240] width 1343 height 366
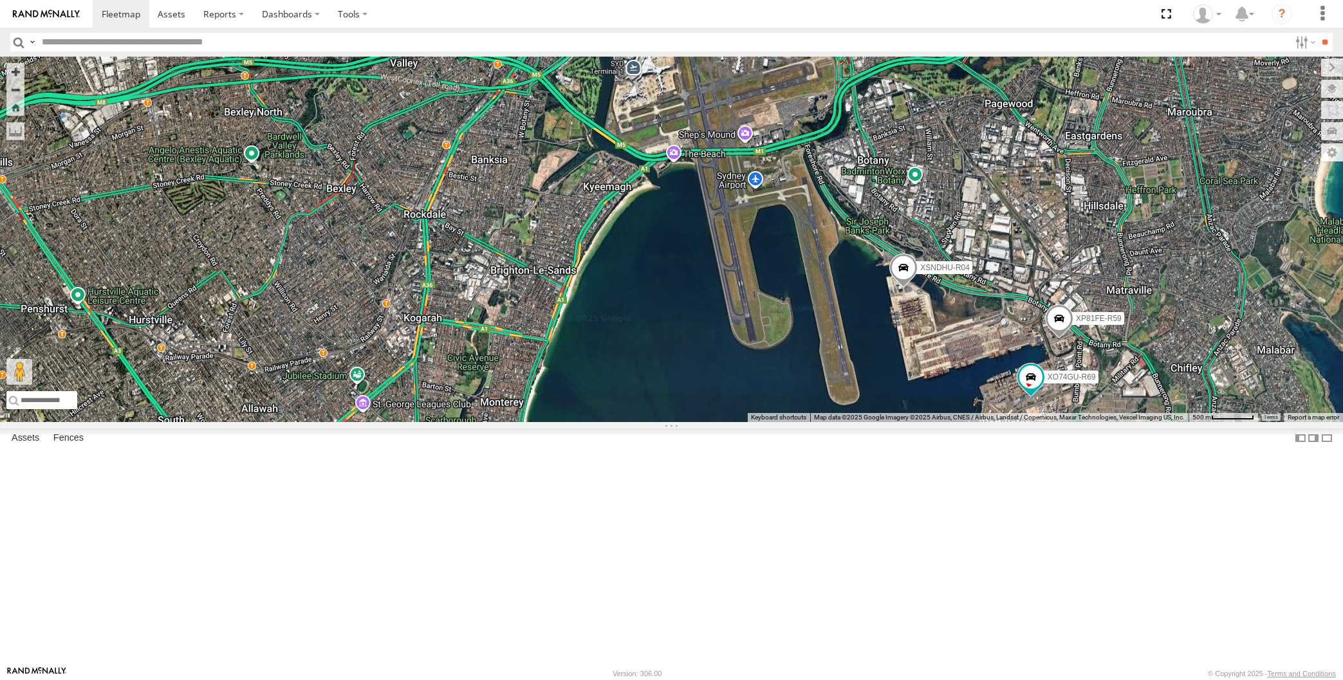
drag, startPoint x: 895, startPoint y: 509, endPoint x: 879, endPoint y: 494, distance: 21.4
click at [882, 422] on div "XP30JQ-R03 XSNDHU-R04 RJ5911-R79 XP81FE-R59 XO74GU-R69 Loading..." at bounding box center [671, 240] width 1343 height 366
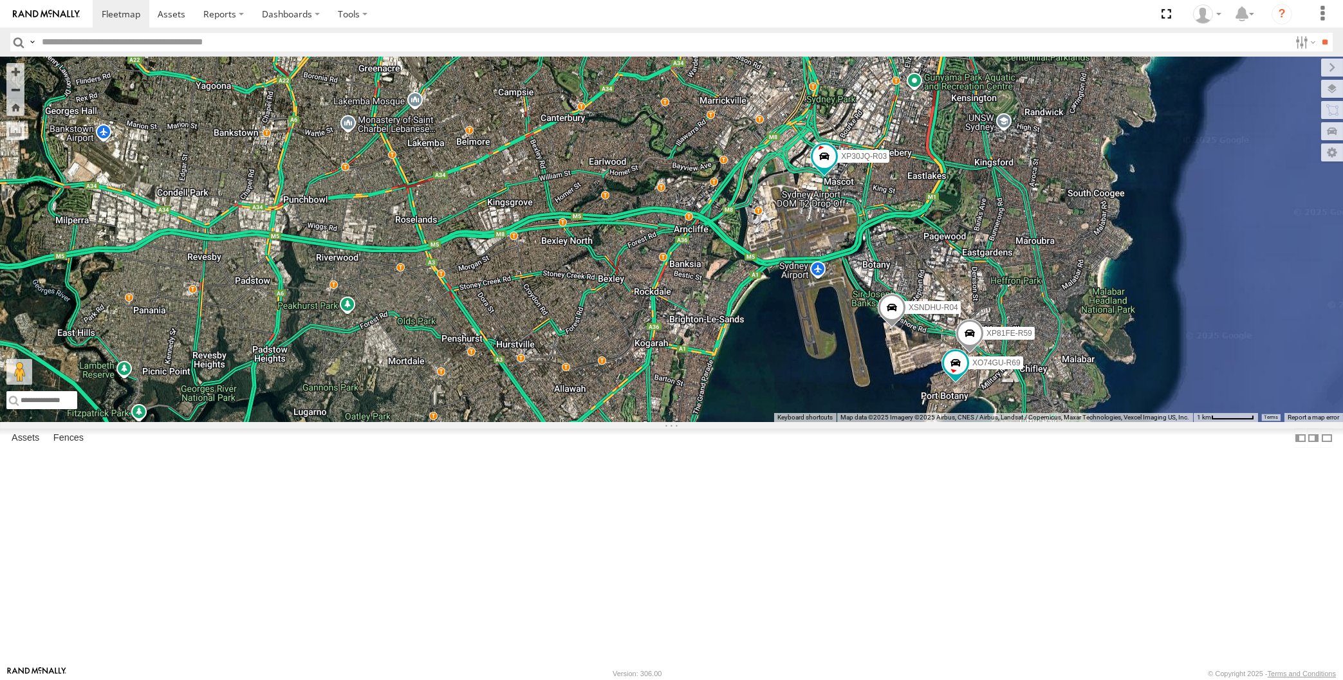
drag, startPoint x: 811, startPoint y: 549, endPoint x: 826, endPoint y: 546, distance: 14.4
click at [815, 422] on div "XP30JQ-R03 XSNDHU-R04 RJ5911-R79 XP81FE-R59 XO74GU-R69 3 Loading..." at bounding box center [671, 240] width 1343 height 366
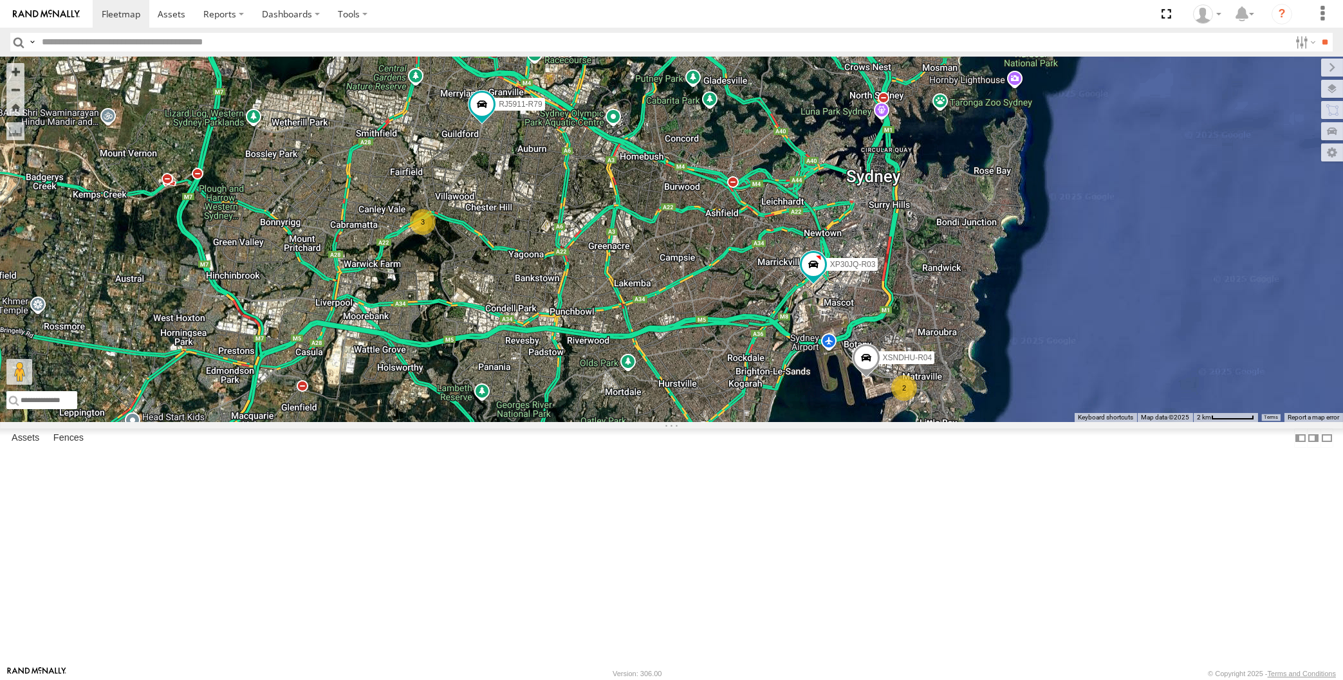
click at [391, 315] on div "XP30JQ-R03 XSNDHU-R04 RJ5911-R79 3 2 Loading..." at bounding box center [671, 240] width 1343 height 366
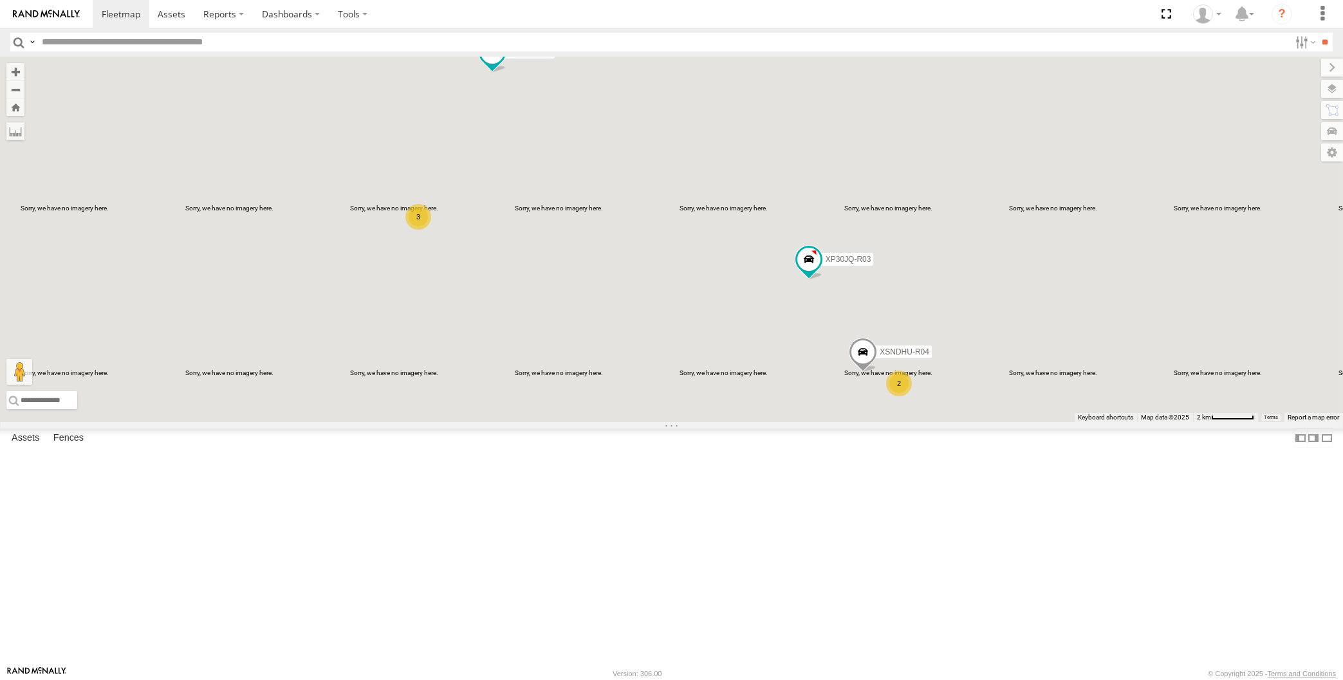
drag, startPoint x: 647, startPoint y: 448, endPoint x: 680, endPoint y: 466, distance: 38.0
click at [677, 422] on div "XP30JQ-R03 RJ5911-R79 XSNDHU-R04 3 2 Loading..." at bounding box center [671, 240] width 1343 height 366
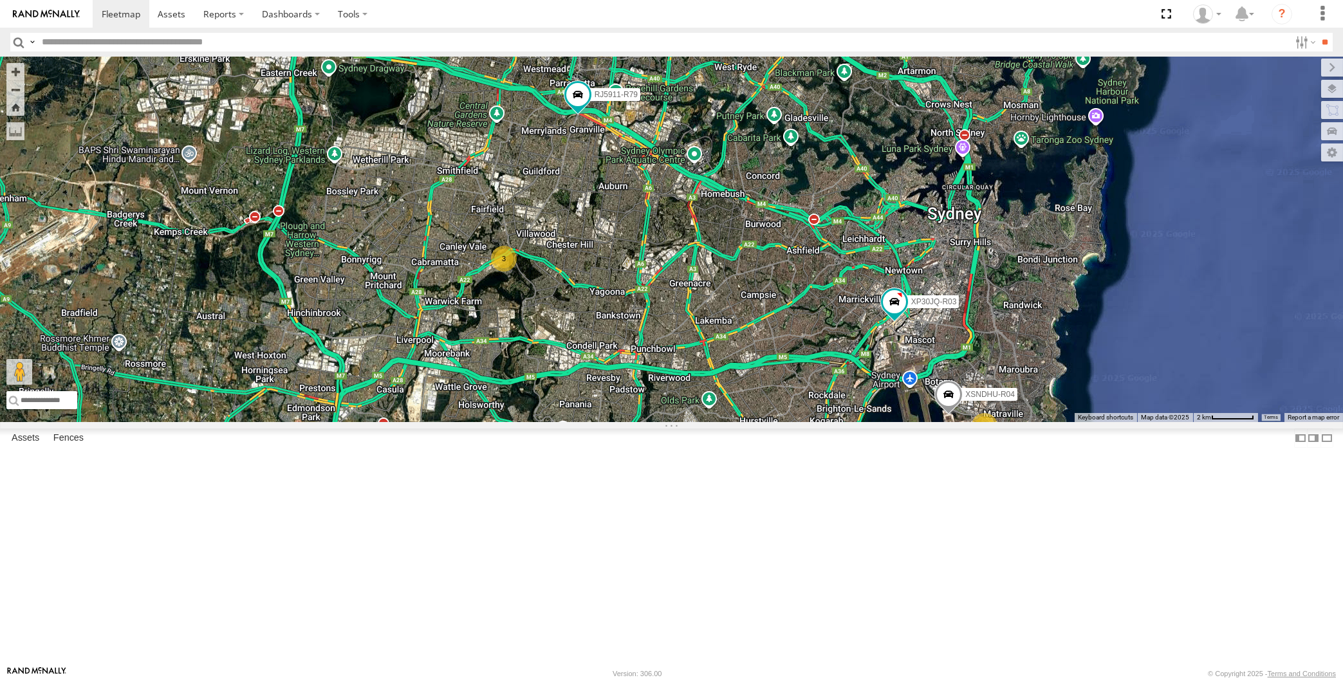
drag, startPoint x: 771, startPoint y: 544, endPoint x: 774, endPoint y: 535, distance: 9.4
click at [774, 422] on div "XP30JQ-R03 RJ5911-R79 XSNDHU-R04 3 2 Loading..." at bounding box center [671, 240] width 1343 height 366
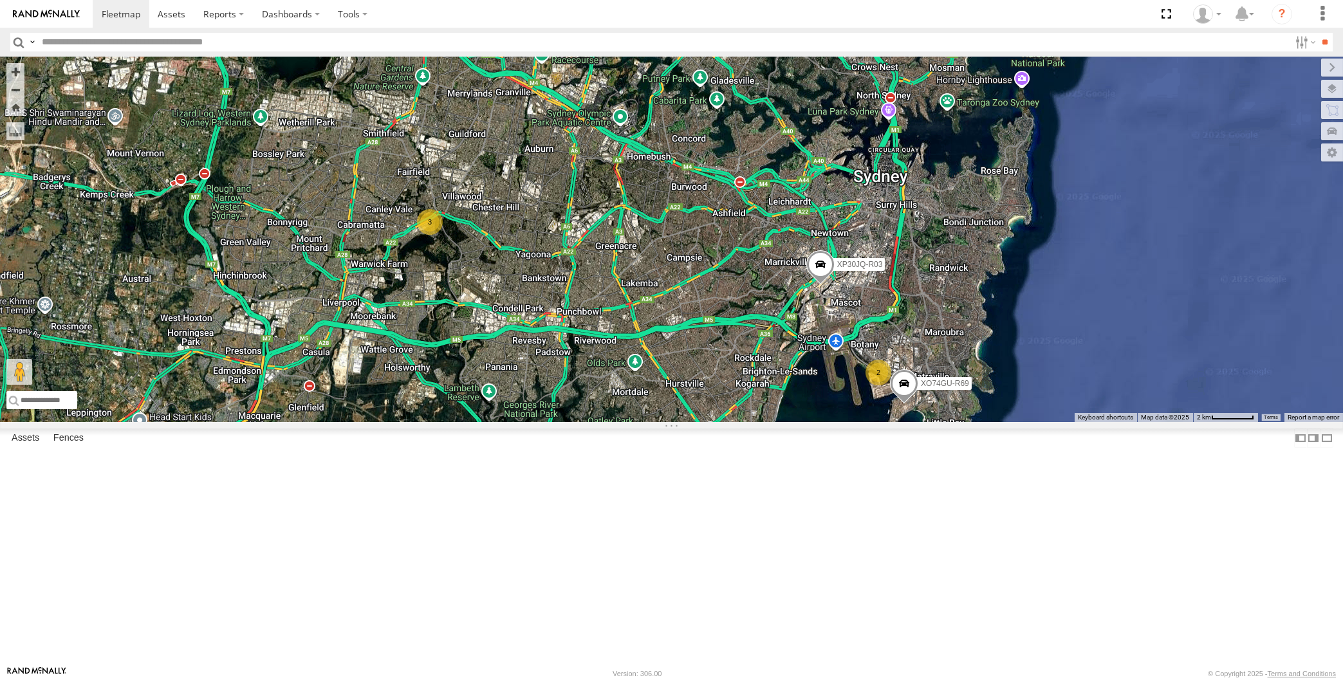
click at [823, 422] on div "XP30JQ-R03 RJ5911-R79 XO74GU-R69 2 3 Loading..." at bounding box center [671, 240] width 1343 height 366
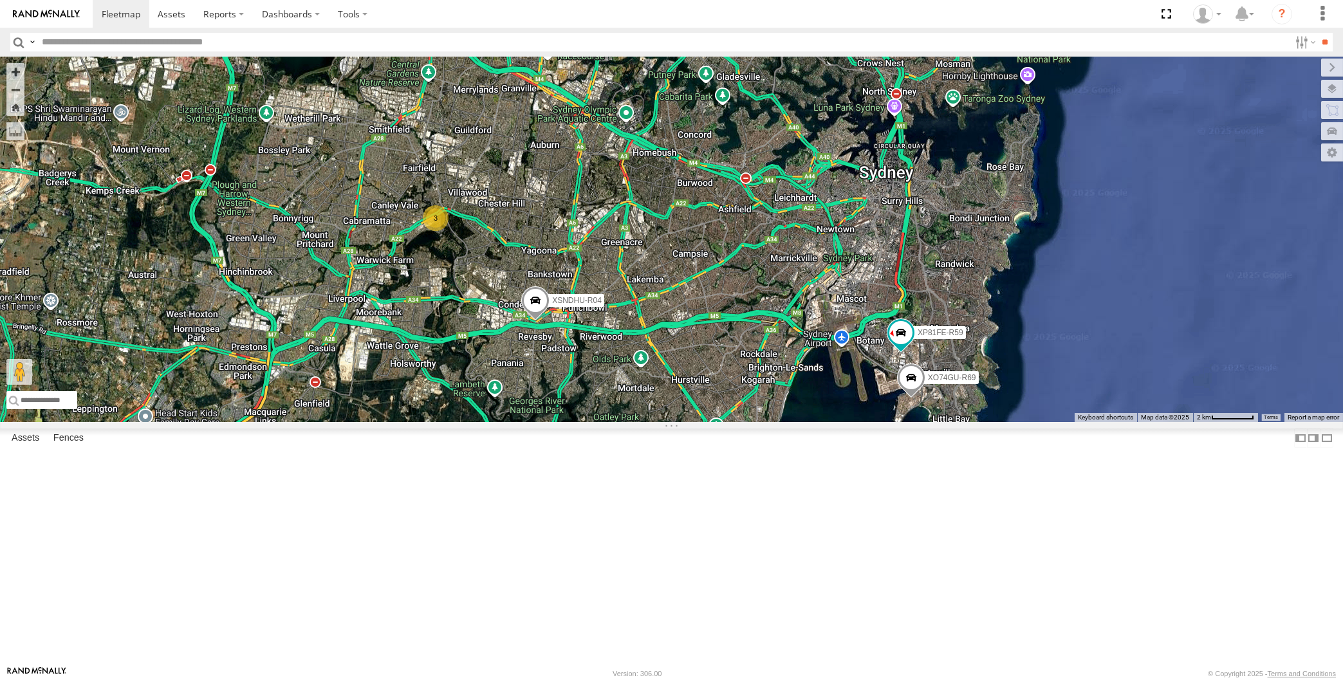
click at [369, 243] on div "XP30JQ-R03 XSNDHU-R04 XP81FE-R59 XO74GU-R69 3 Loading..." at bounding box center [671, 240] width 1343 height 366
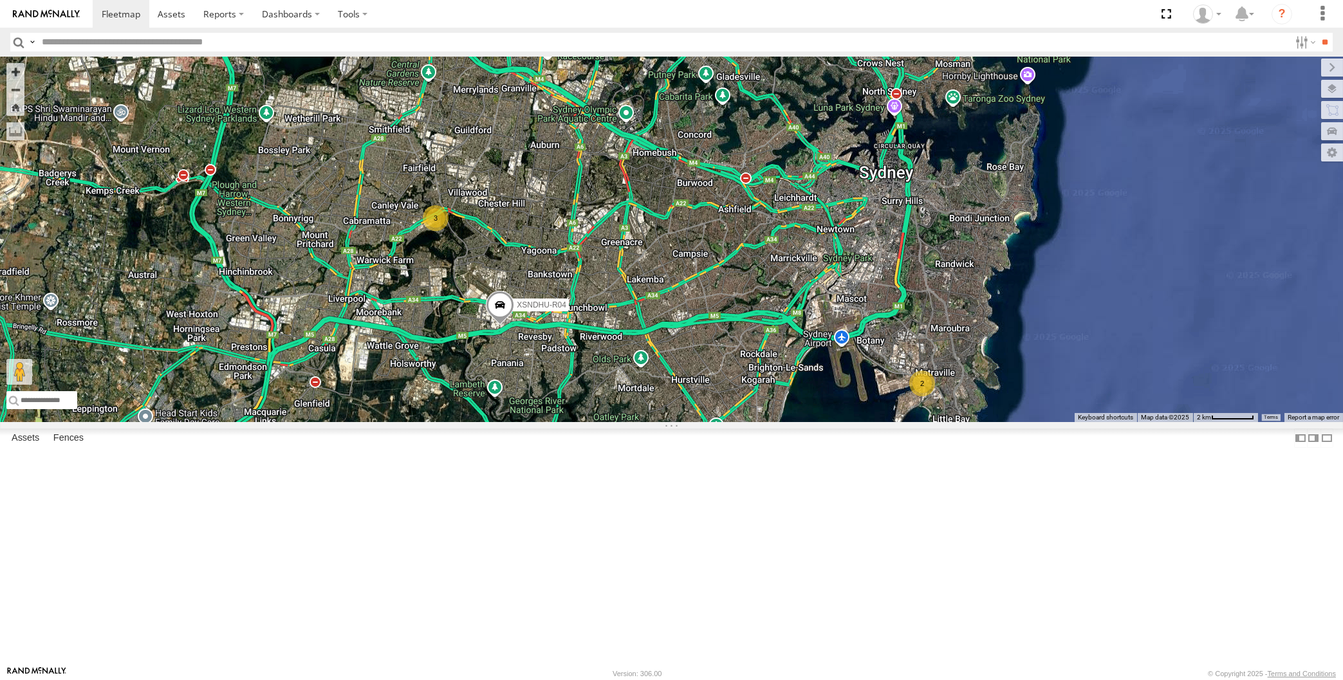
click at [880, 422] on div "XP30JQ-R03 XSNDHU-R04 3 2 Loading..." at bounding box center [671, 240] width 1343 height 366
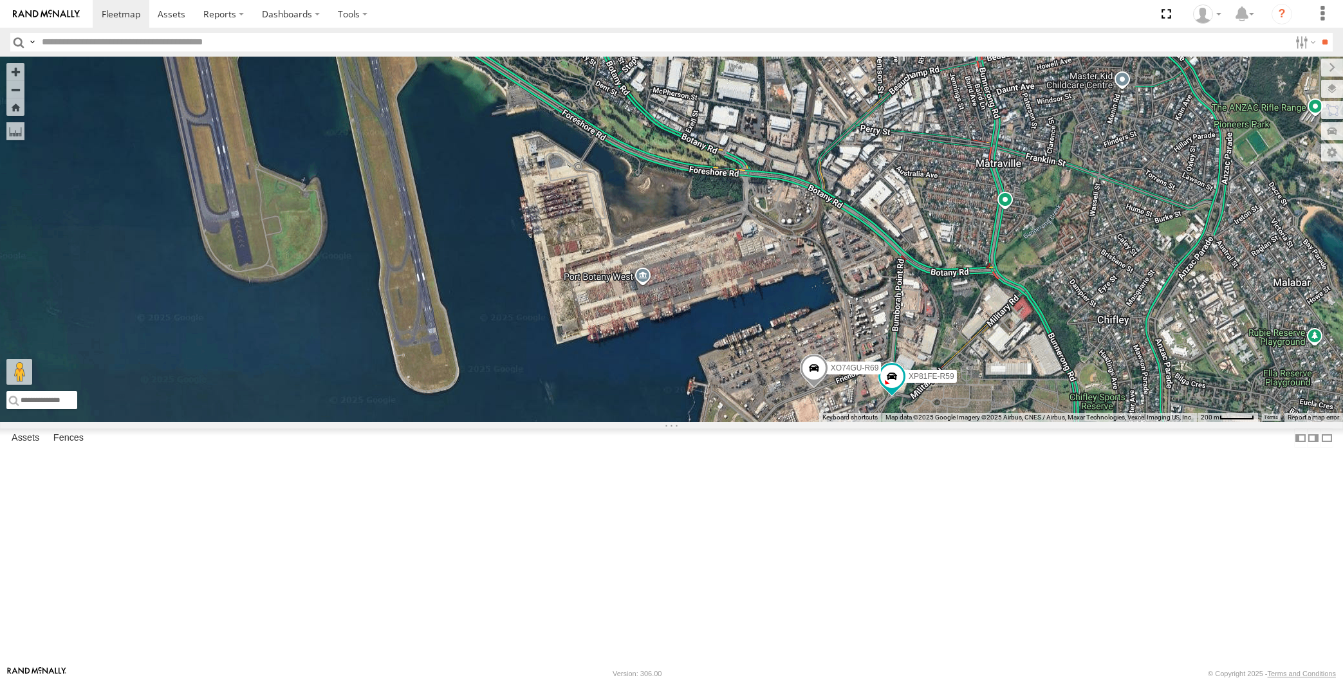
click at [917, 422] on div "XP30JQ-R03 XSNDHU-R04 XP81FE-R59 XO74GU-R69 Loading..." at bounding box center [671, 240] width 1343 height 366
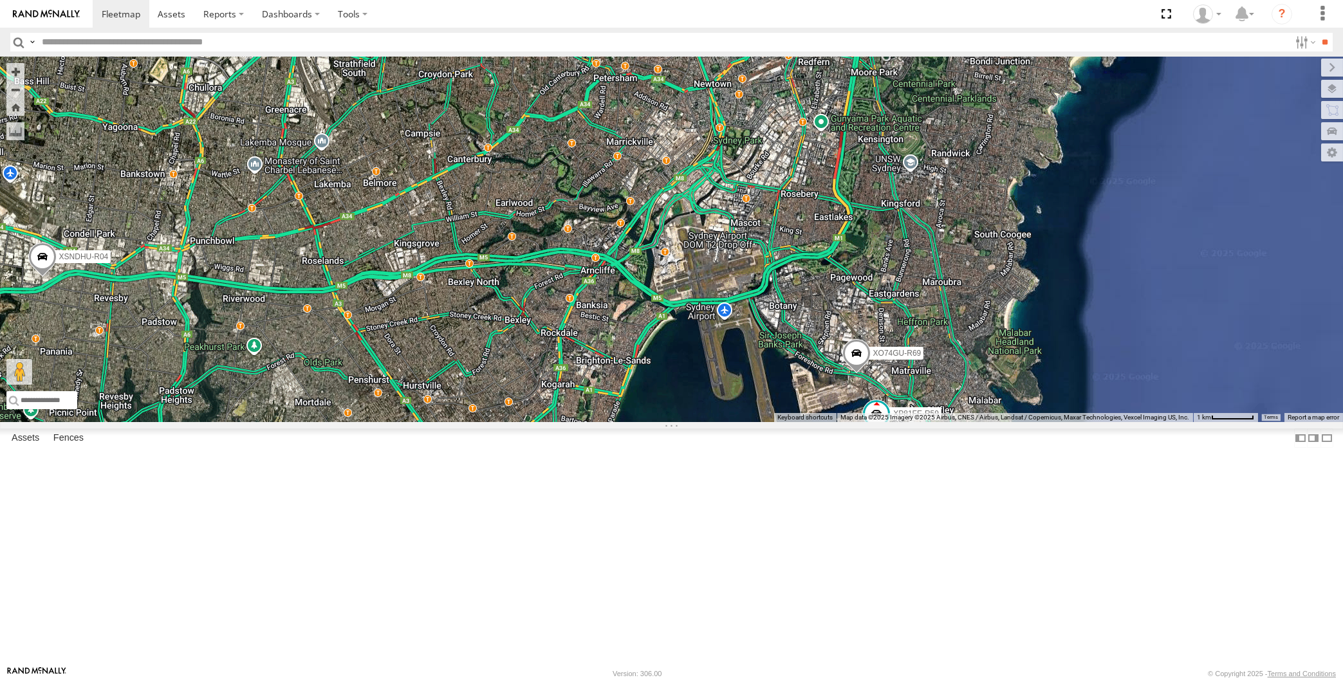
drag, startPoint x: 398, startPoint y: 615, endPoint x: 420, endPoint y: 580, distance: 41.3
click at [434, 422] on div "XSNDHU-R04 XP81FE-R59 XO74GU-R69 Loading..." at bounding box center [671, 240] width 1343 height 366
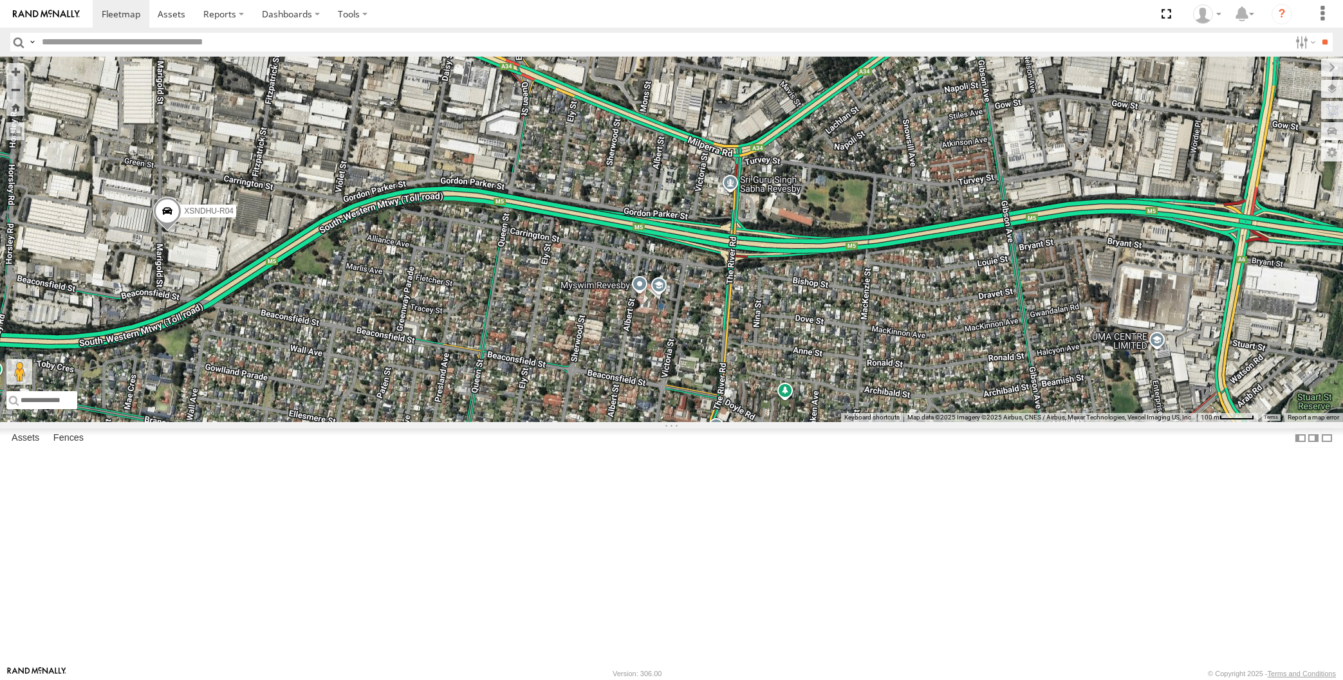
drag, startPoint x: 936, startPoint y: 542, endPoint x: 960, endPoint y: 542, distance: 23.8
click at [979, 422] on div "XSNDHU-R04 XP81FE-R59 XO74GU-R69 Loading..." at bounding box center [671, 240] width 1343 height 366
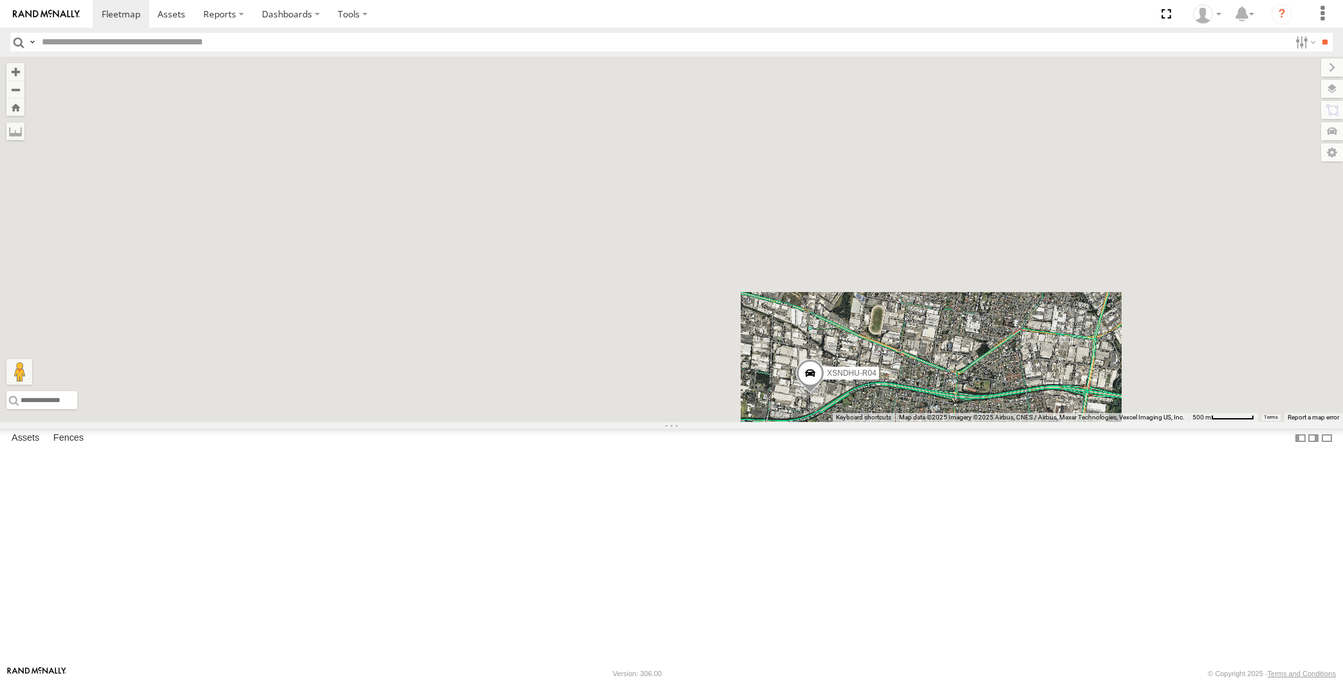
click at [952, 422] on div "XSNDHU-R04 XP81FE-R59 XO74GU-R69 Loading..." at bounding box center [671, 240] width 1343 height 366
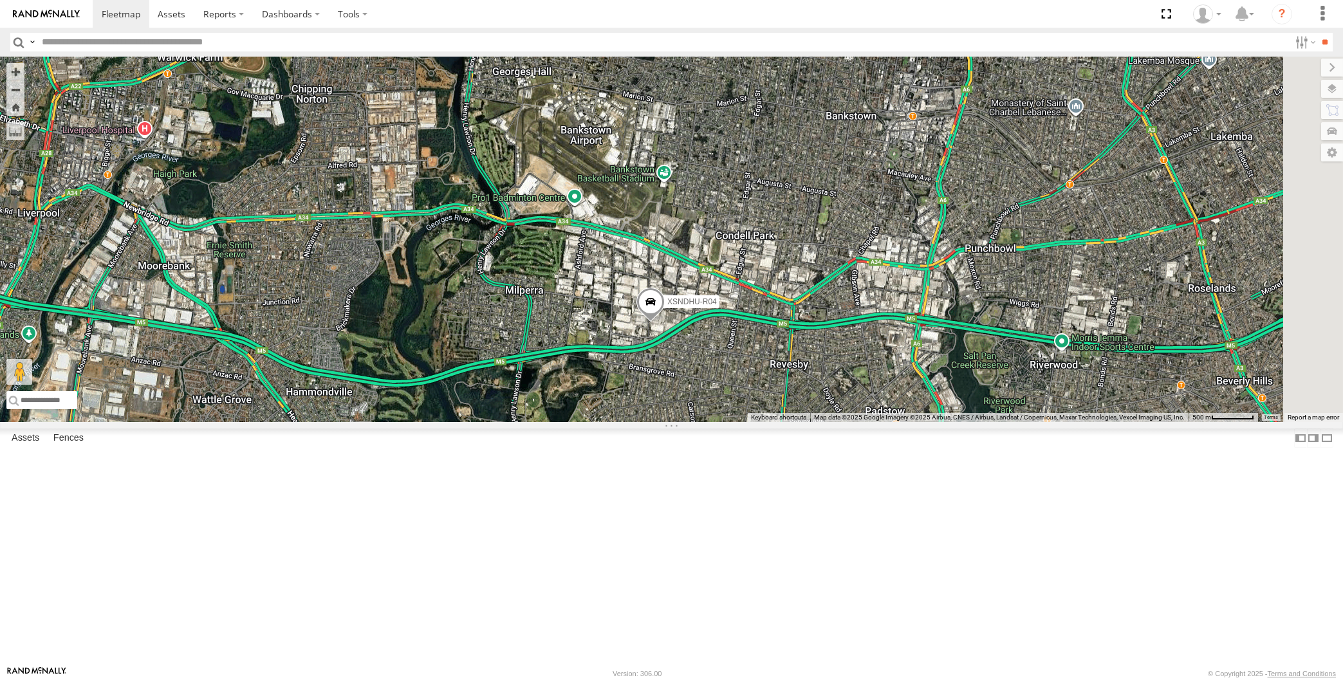
drag, startPoint x: 851, startPoint y: 517, endPoint x: 778, endPoint y: 501, distance: 74.5
click at [778, 422] on div "XSNDHU-R04 XP81FE-R59 XO74GU-R69 3 Loading..." at bounding box center [671, 240] width 1343 height 366
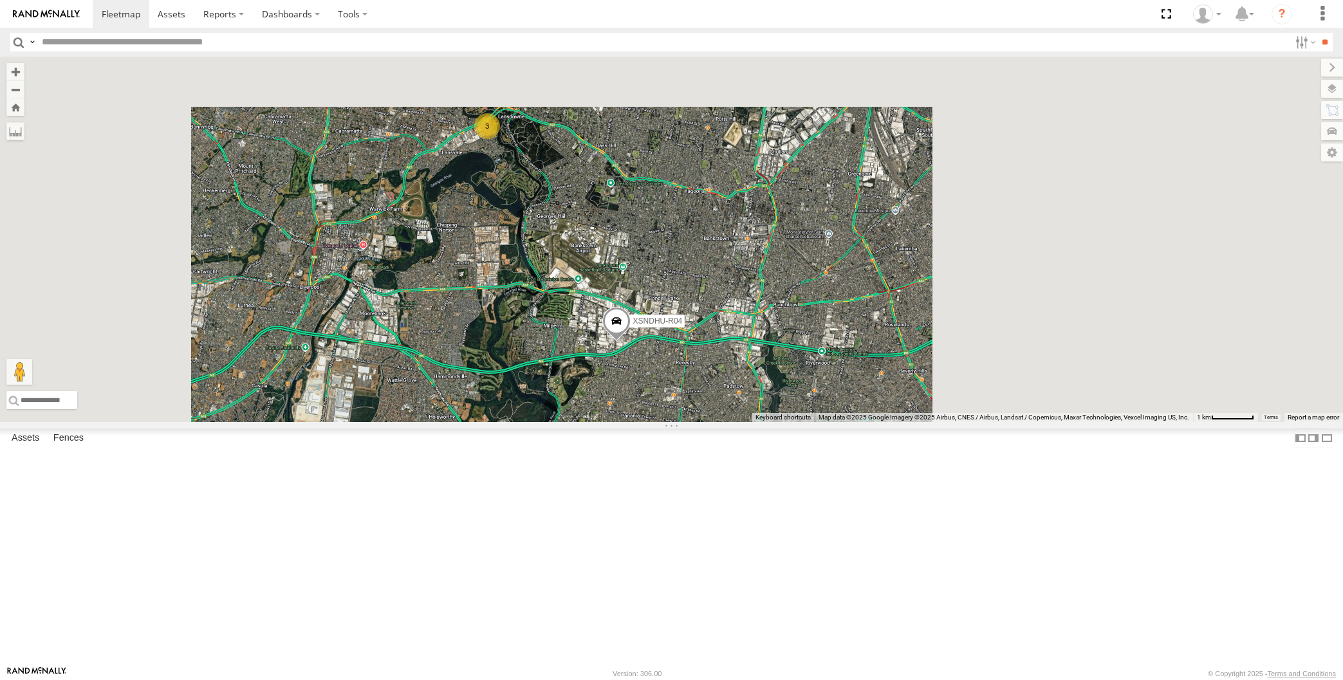
drag, startPoint x: 840, startPoint y: 510, endPoint x: 790, endPoint y: 516, distance: 50.0
click at [798, 422] on div "XSNDHU-R04 XP81FE-R59 XO74GU-R69 3 Loading..." at bounding box center [671, 240] width 1343 height 366
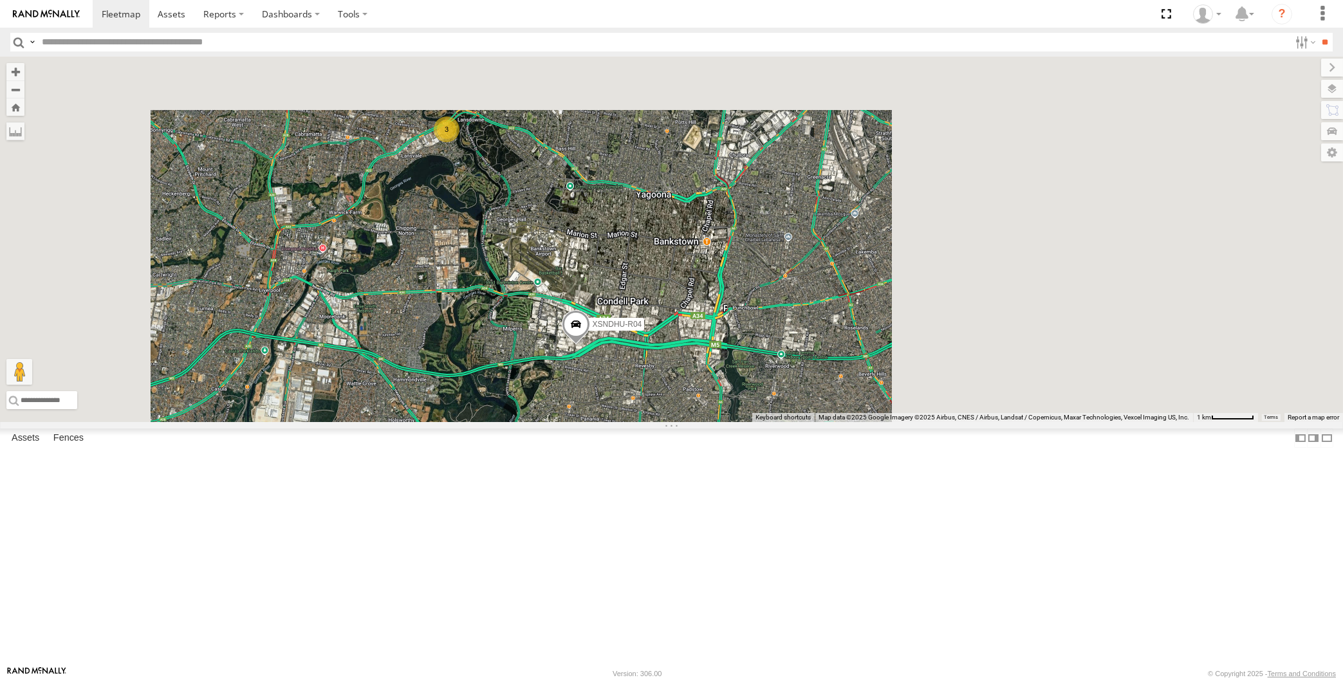
drag, startPoint x: 802, startPoint y: 512, endPoint x: 764, endPoint y: 518, distance: 38.5
click at [765, 422] on div "XSNDHU-R04 XP81FE-R59 XO74GU-R69 3 Loading..." at bounding box center [671, 240] width 1343 height 366
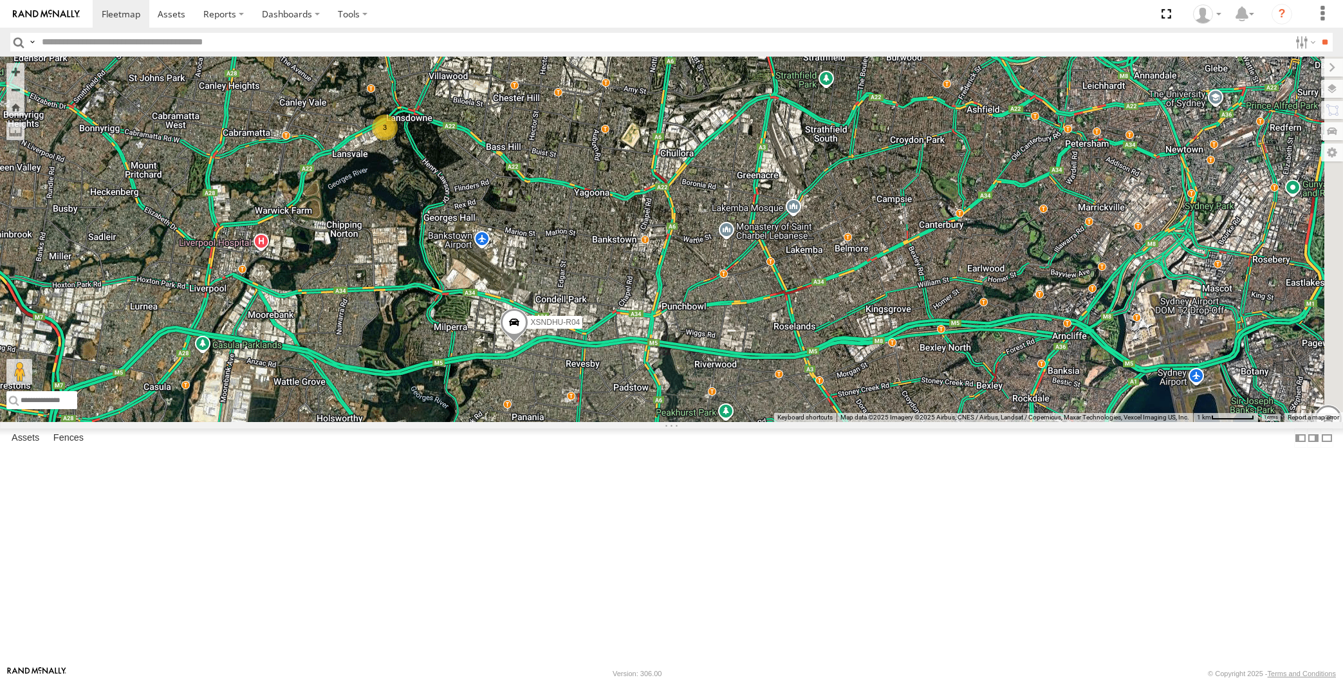
drag, startPoint x: 648, startPoint y: 567, endPoint x: 624, endPoint y: 562, distance: 24.9
click at [624, 422] on div "XSNDHU-R04 XP81FE-R59 XO74GU-R69 3 Loading..." at bounding box center [671, 240] width 1343 height 366
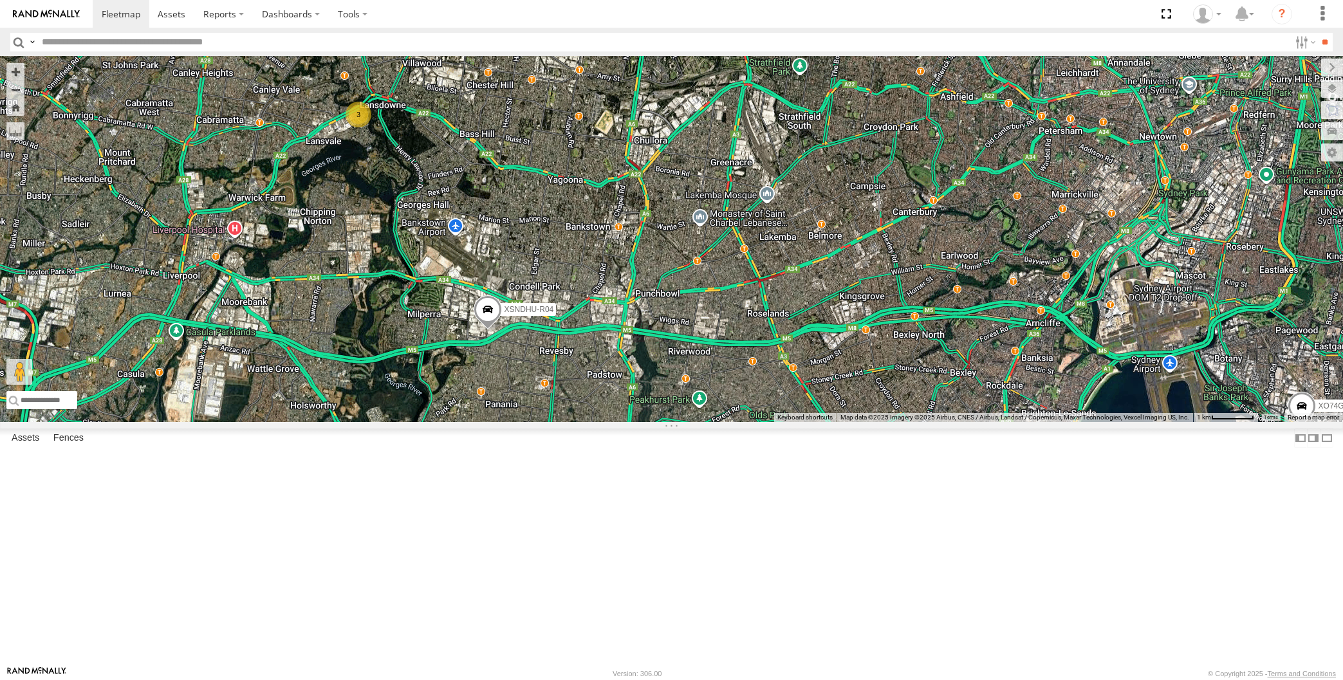
drag, startPoint x: 521, startPoint y: 503, endPoint x: 427, endPoint y: 472, distance: 99.7
click at [421, 422] on div "XSNDHU-R04 XP81FE-R59 XO74GU-R69 3 Loading..." at bounding box center [671, 240] width 1343 height 366
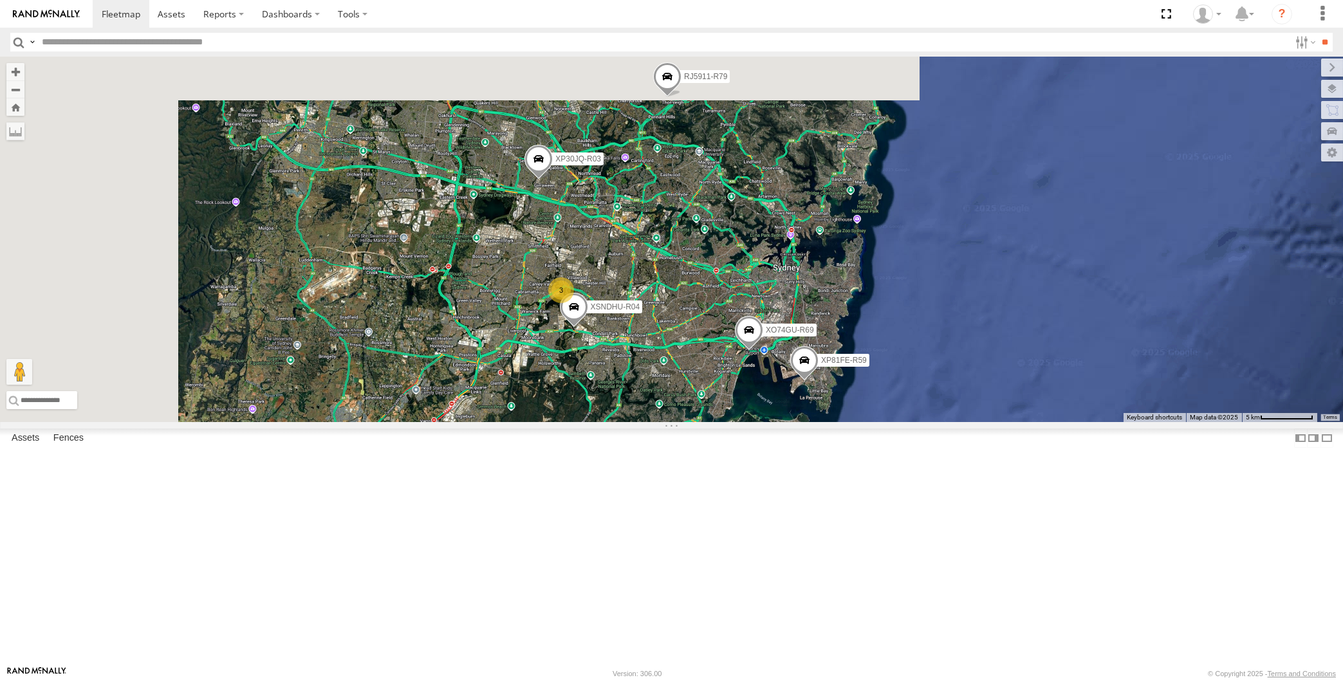
click at [415, 422] on div "XP30JQ-R03 XSNDHU-R04 XP81FE-R59 XO74GU-R69 3 RJ5911-R79 Loading..." at bounding box center [671, 240] width 1343 height 366
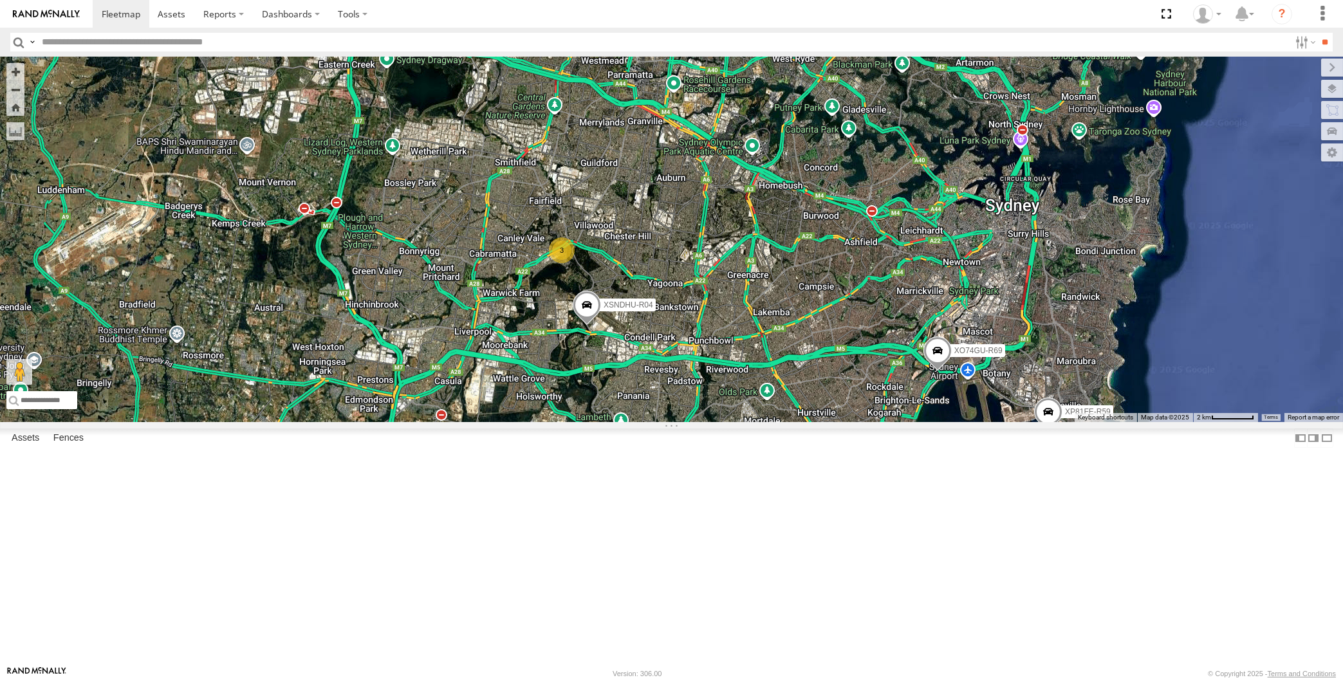
drag, startPoint x: 667, startPoint y: 544, endPoint x: 647, endPoint y: 538, distance: 21.0
click at [643, 422] on div "XP30JQ-R03 XSNDHU-R04 XP81FE-R59 XO74GU-R69 RJ5911-R79 3 Loading..." at bounding box center [671, 240] width 1343 height 366
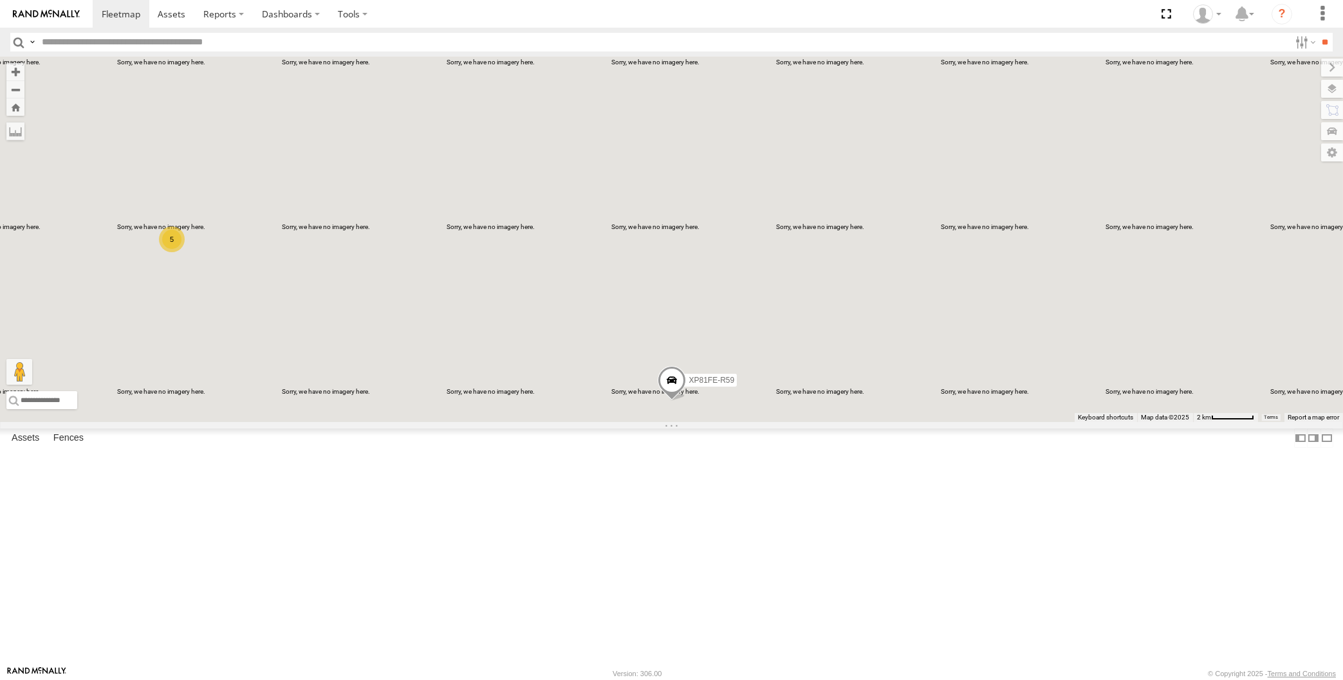
click at [939, 422] on div "XP30JQ-R03 RJ5911-R79 XP81FE-R59 5 Loading..." at bounding box center [671, 240] width 1343 height 366
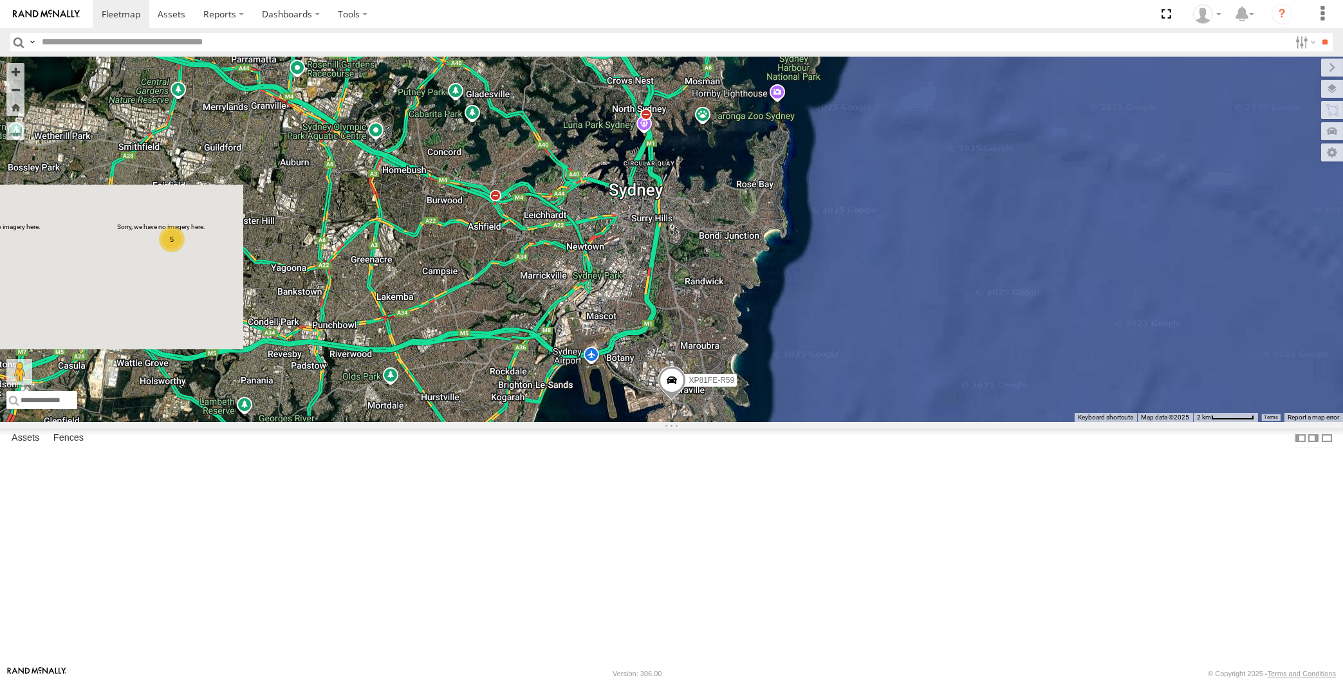
drag, startPoint x: 768, startPoint y: 566, endPoint x: 782, endPoint y: 558, distance: 15.9
click at [784, 422] on div "XP30JQ-R03 RJ5911-R79 XP81FE-R59 5 Loading..." at bounding box center [671, 240] width 1343 height 366
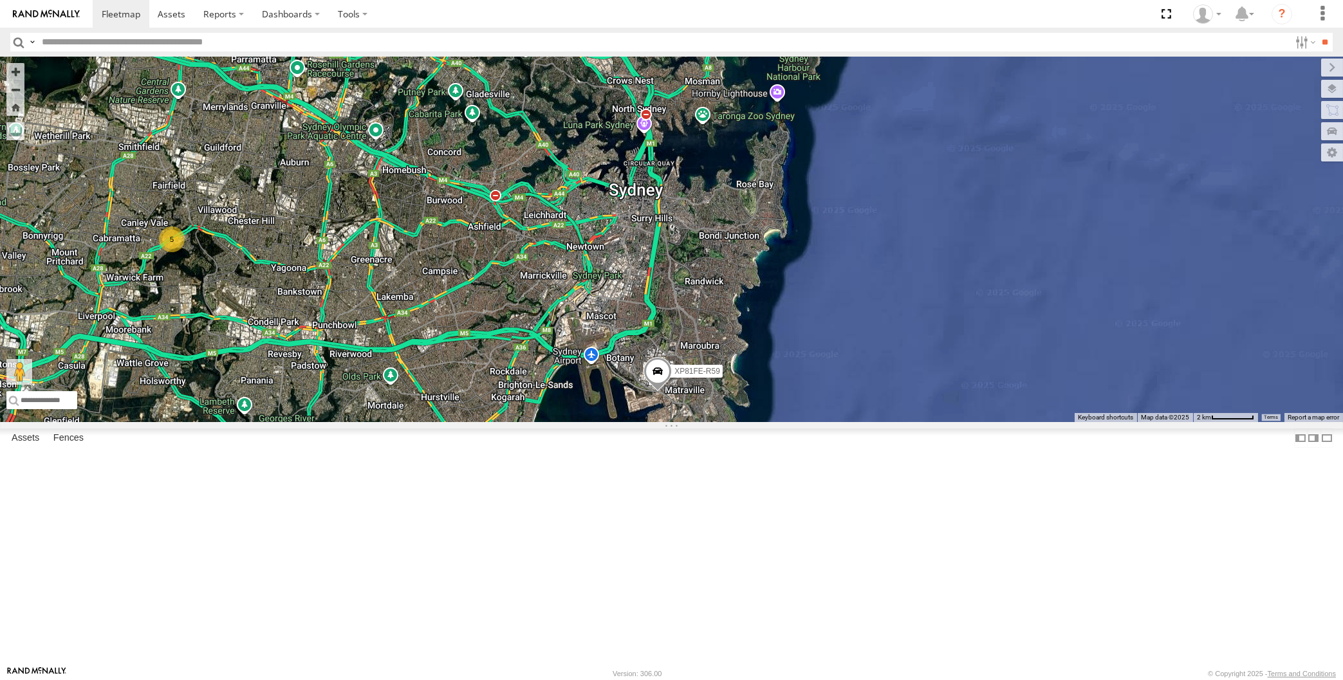
click at [897, 394] on div "XP30JQ-R03 RJ5911-R79 XP81FE-R59 5 Loading..." at bounding box center [671, 240] width 1343 height 366
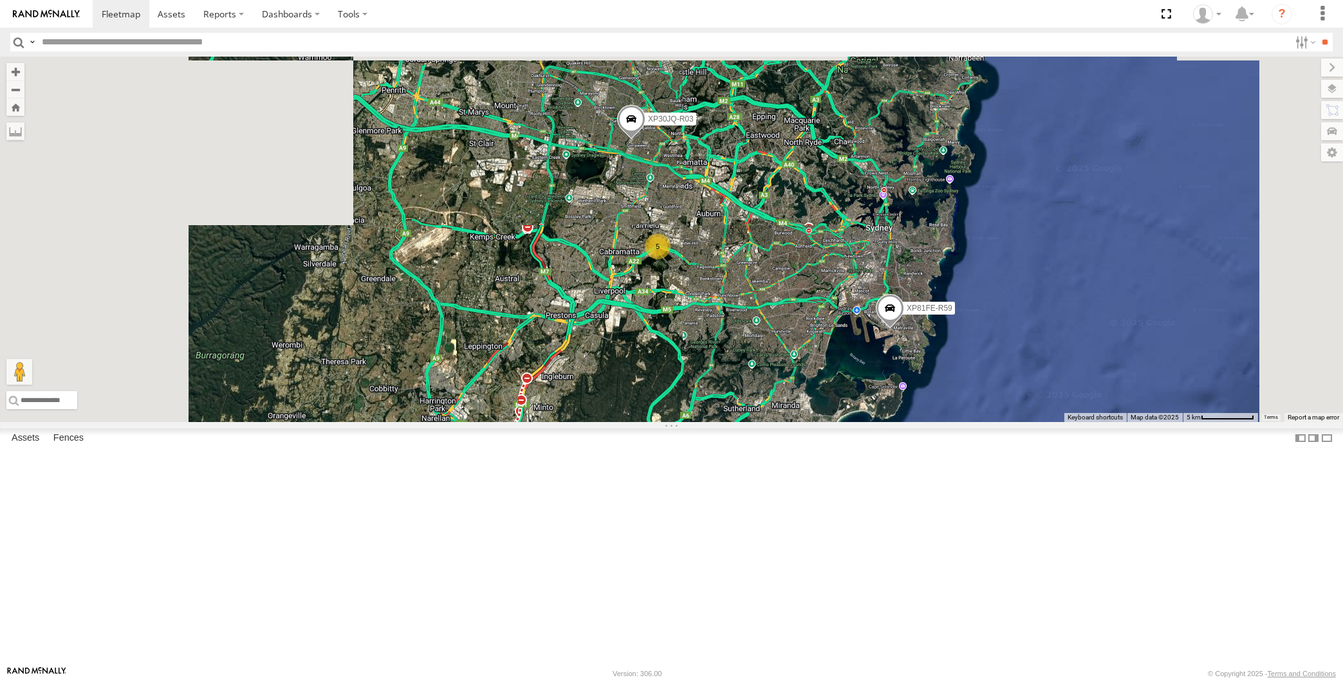
drag, startPoint x: 1016, startPoint y: 436, endPoint x: 965, endPoint y: 456, distance: 55.2
click at [965, 422] on div "XP30JQ-R03 RJ5911-R79 XP81FE-R59 5 Loading..." at bounding box center [671, 240] width 1343 height 366
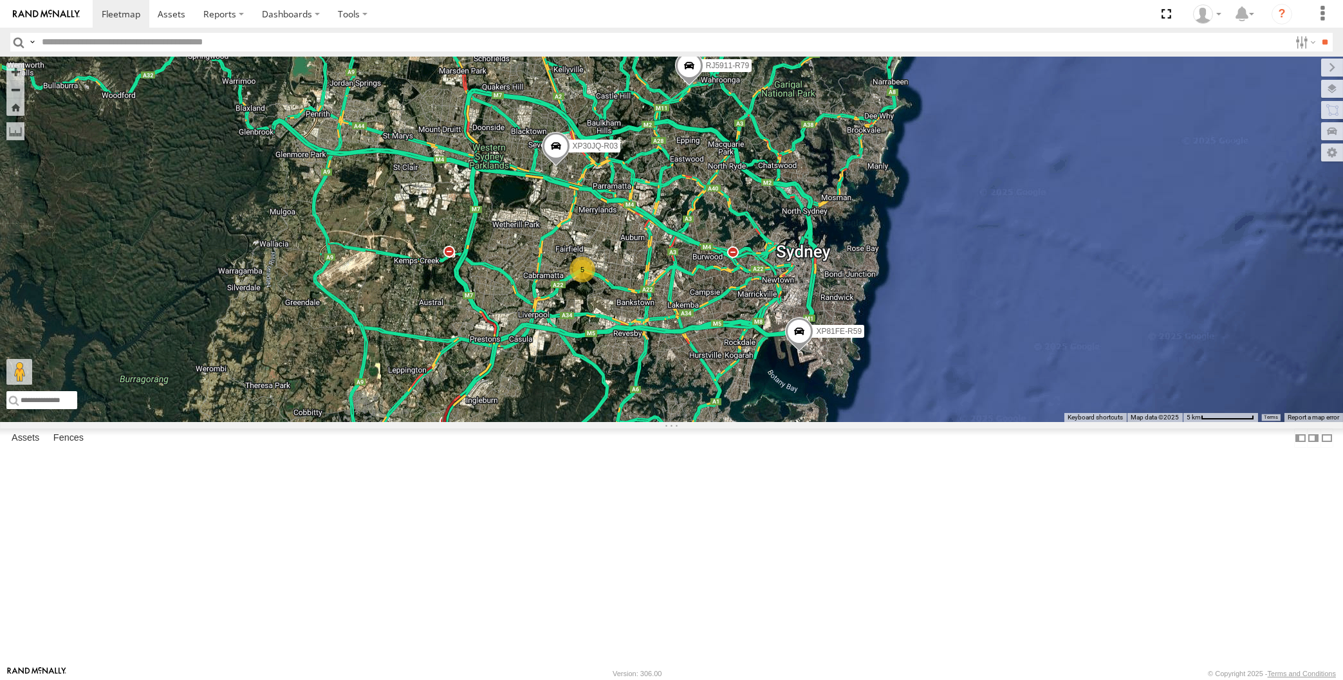
click at [254, 422] on div "XP30JQ-R03 RJ5911-R79 XP81FE-R59 5 Loading..." at bounding box center [671, 240] width 1343 height 366
click at [562, 167] on span at bounding box center [555, 149] width 28 height 35
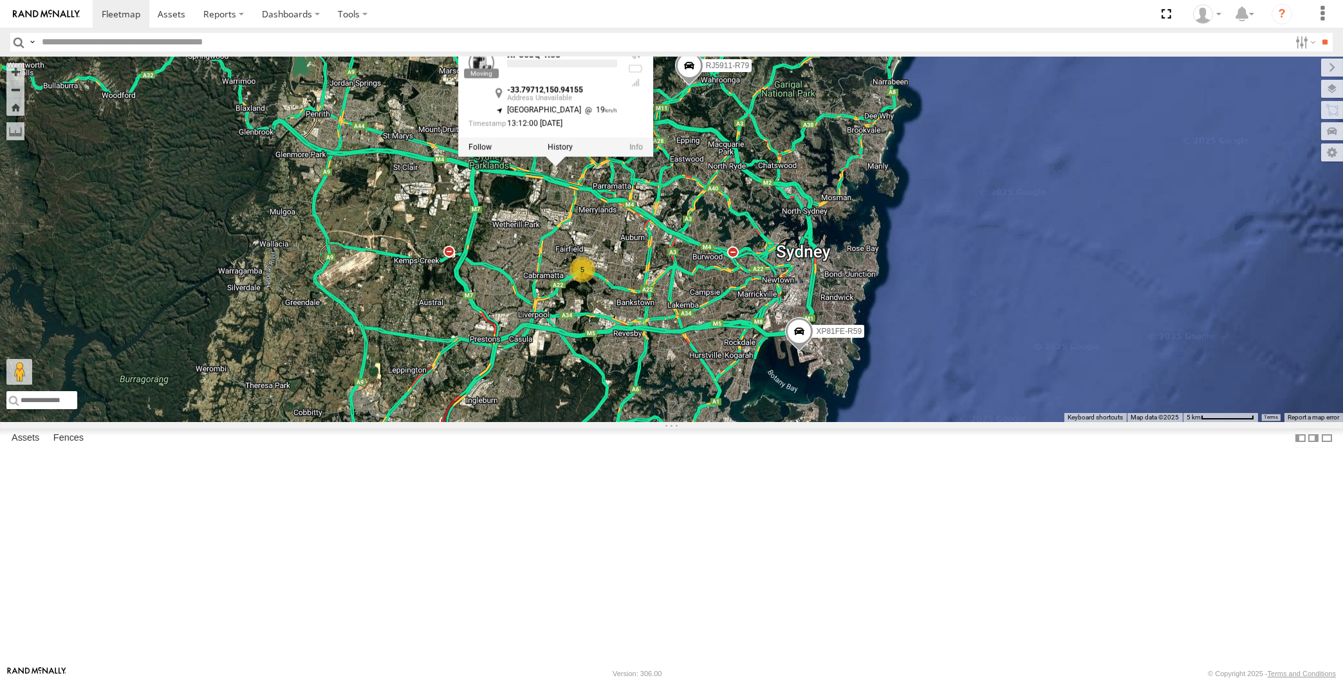
click at [691, 326] on div "XP30JQ-R03 RJ5911-R79 XP81FE-R59 5 XP30JQ-R03 -33.79712 , 150.94155 North West …" at bounding box center [671, 240] width 1343 height 366
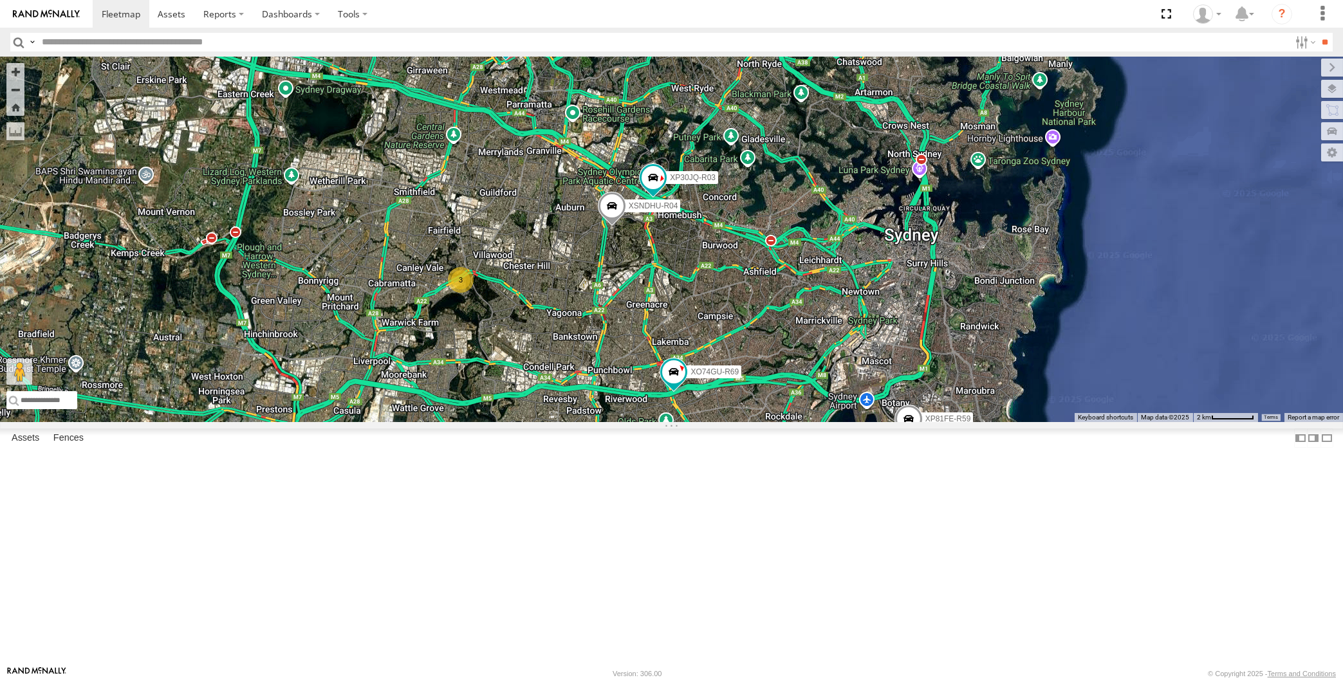
drag, startPoint x: 844, startPoint y: 532, endPoint x: 871, endPoint y: 530, distance: 26.4
click at [871, 422] on div "XP30JQ-R03 XSNDHU-R04 RJ5911-R79 XP81FE-R59 XO74GU-R69 3 Loading..." at bounding box center [671, 240] width 1343 height 366
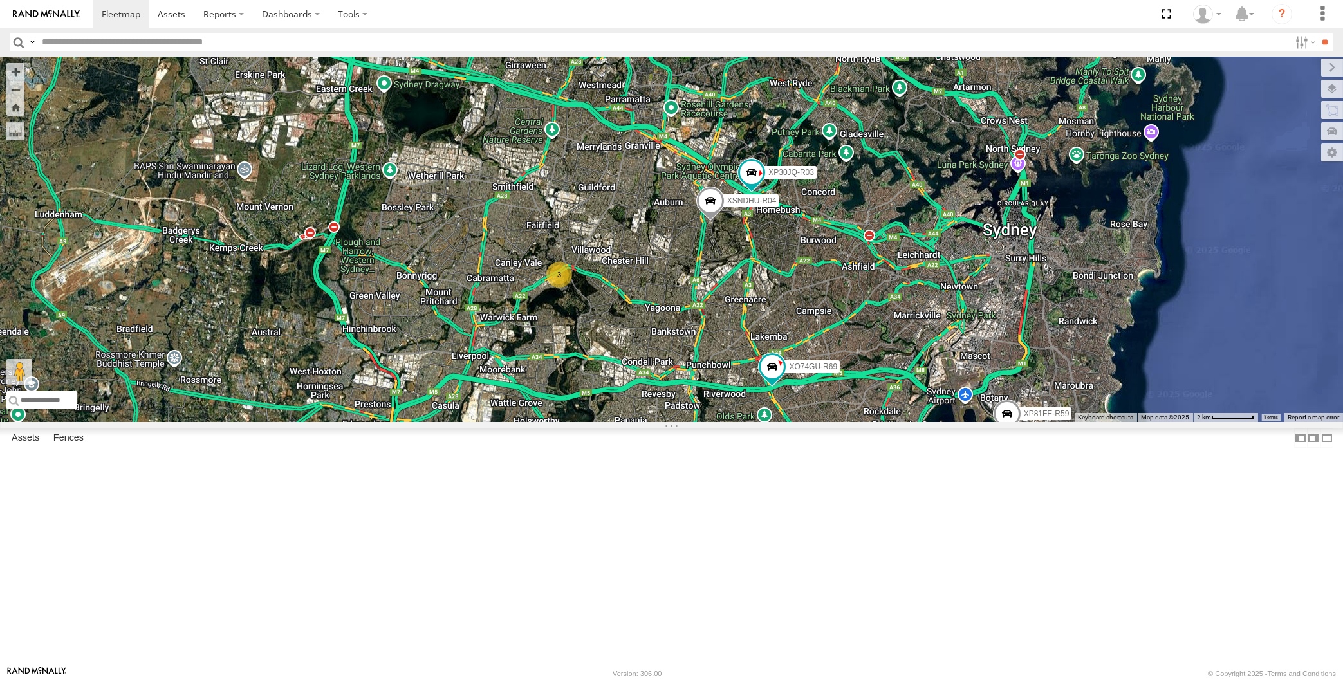
drag, startPoint x: 631, startPoint y: 314, endPoint x: 716, endPoint y: 328, distance: 86.8
click at [718, 326] on div "XP30JQ-R03 XSNDHU-R04 RJ5911-R79 XP81FE-R59 XO74GU-R69 3 Loading..." at bounding box center [671, 240] width 1343 height 366
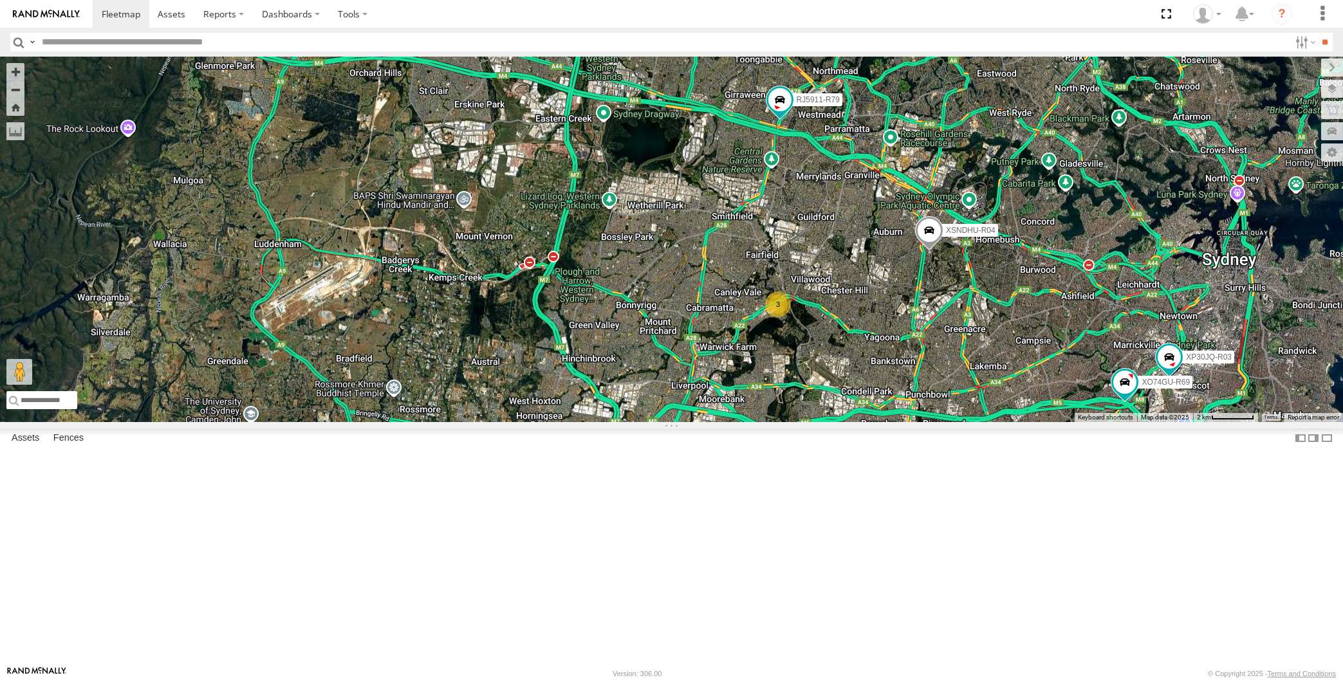
click at [322, 315] on div "XP30JQ-R03 XSNDHU-R04 RJ5911-R79 XP81FE-R59 XO74GU-R69 3 Loading..." at bounding box center [671, 240] width 1343 height 366
drag, startPoint x: 851, startPoint y: 411, endPoint x: 840, endPoint y: 399, distance: 15.9
click at [840, 402] on div "XP30JQ-R03 XSNDHU-R04 RJ5911-R79 XP81FE-R59 XO74GU-R69 3 Loading..." at bounding box center [671, 240] width 1343 height 366
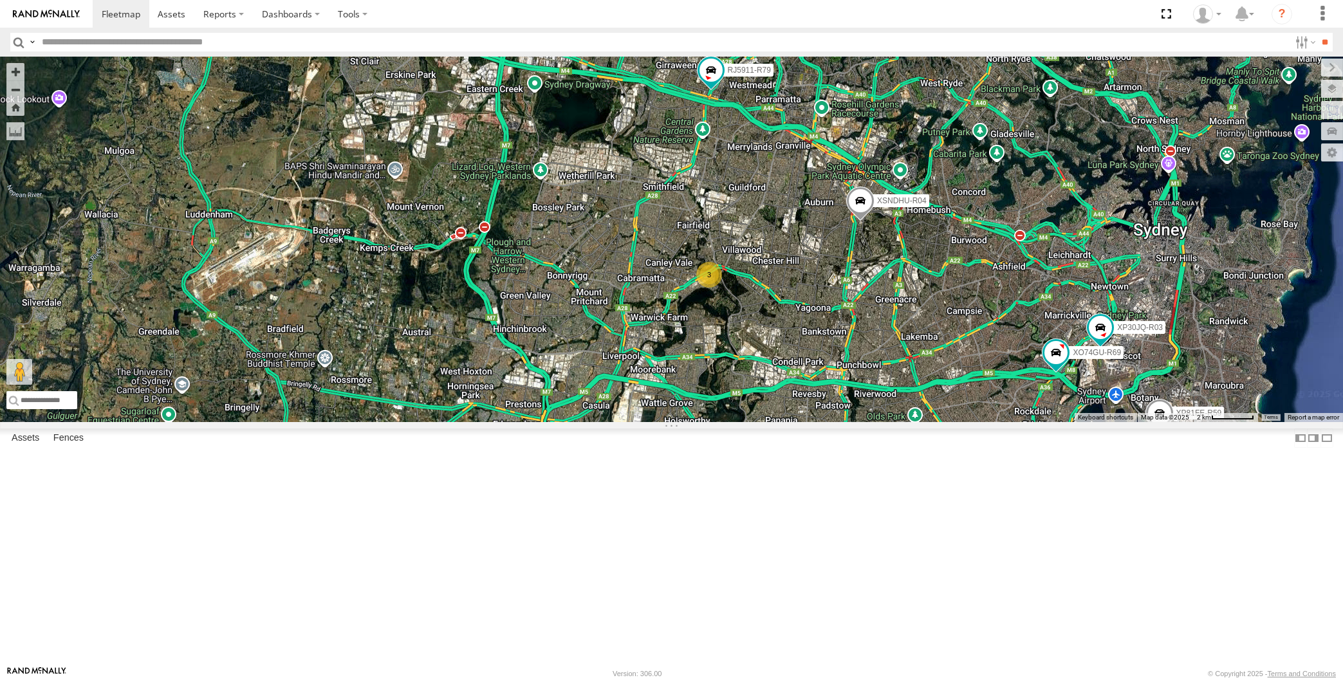
drag, startPoint x: 981, startPoint y: 491, endPoint x: 936, endPoint y: 458, distance: 56.3
click at [938, 422] on div "XP30JQ-R03 XSNDHU-R04 RJ5911-R79 XP81FE-R59 XO74GU-R69 3 Loading..." at bounding box center [671, 240] width 1343 height 366
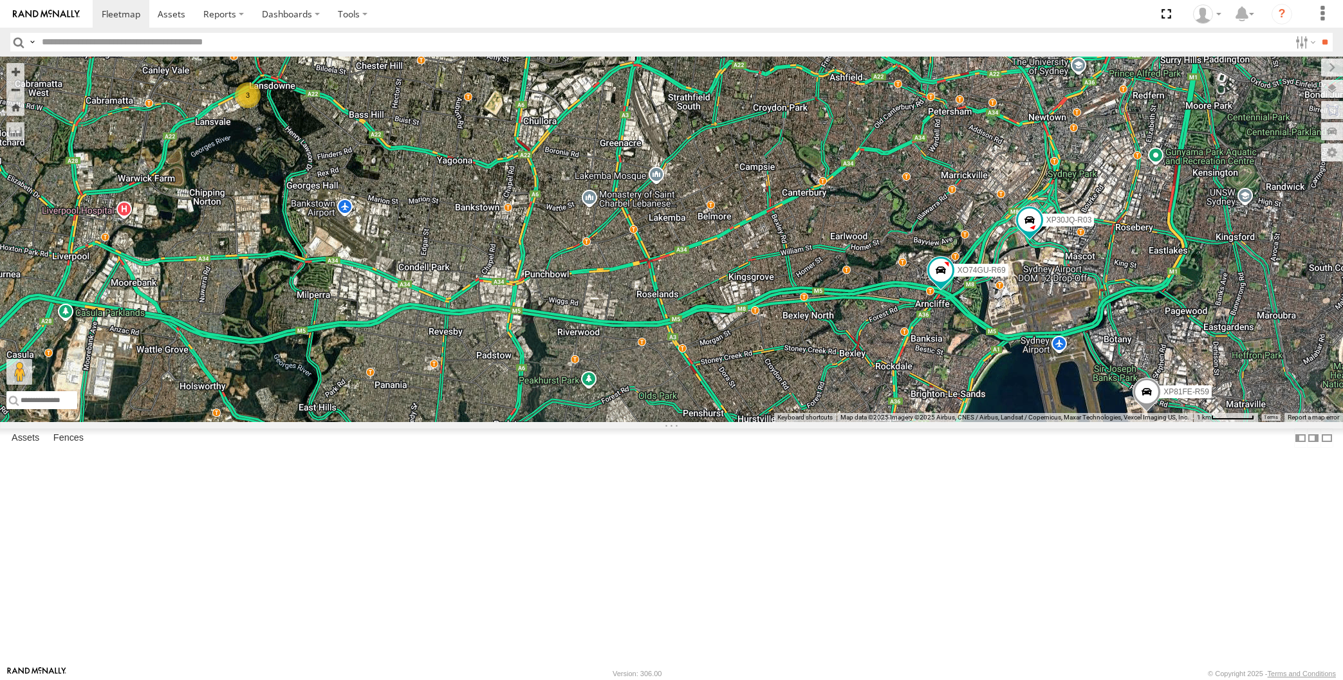
drag, startPoint x: 1017, startPoint y: 432, endPoint x: 1000, endPoint y: 430, distance: 16.9
click at [996, 422] on div "XP30JQ-R03 XSNDHU-R04 RJ5911-R79 XP81FE-R59 XO74GU-R69 3 Loading..." at bounding box center [671, 240] width 1343 height 366
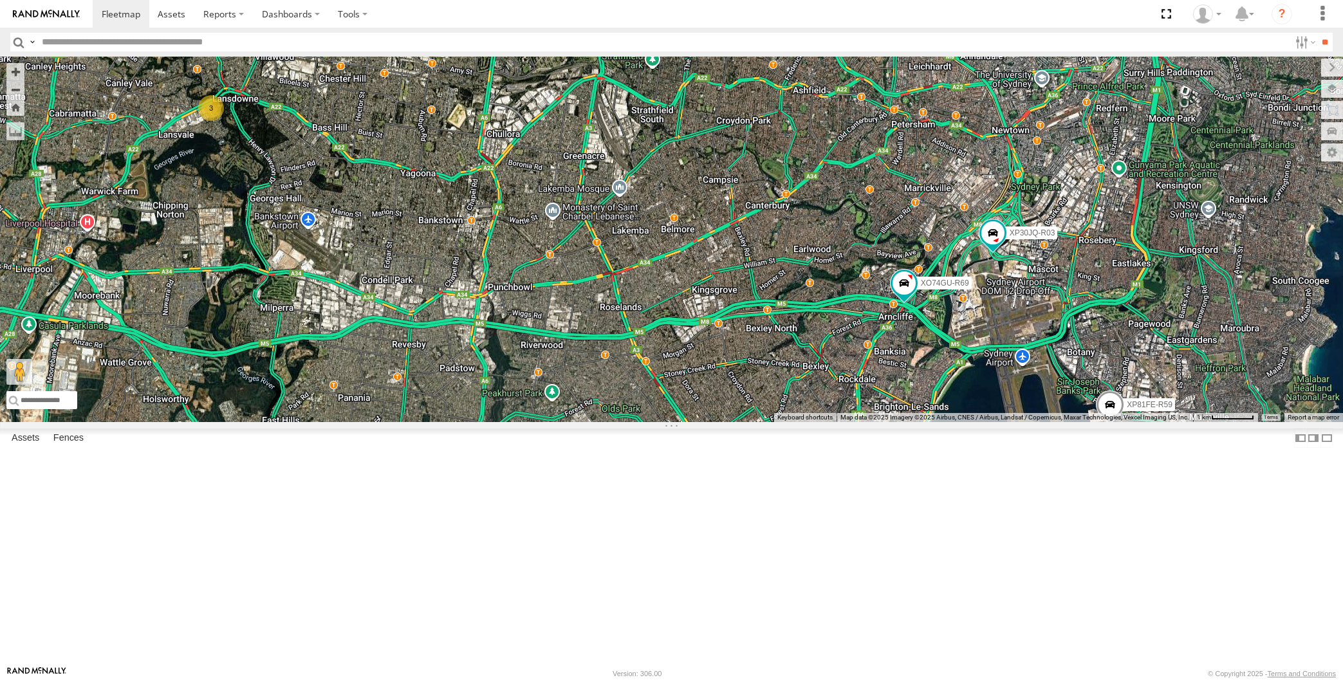
click at [1190, 422] on div "XP30JQ-R03 XSNDHU-R04 RJ5911-R79 XP81FE-R59 XO74GU-R69 3 Loading..." at bounding box center [671, 240] width 1343 height 366
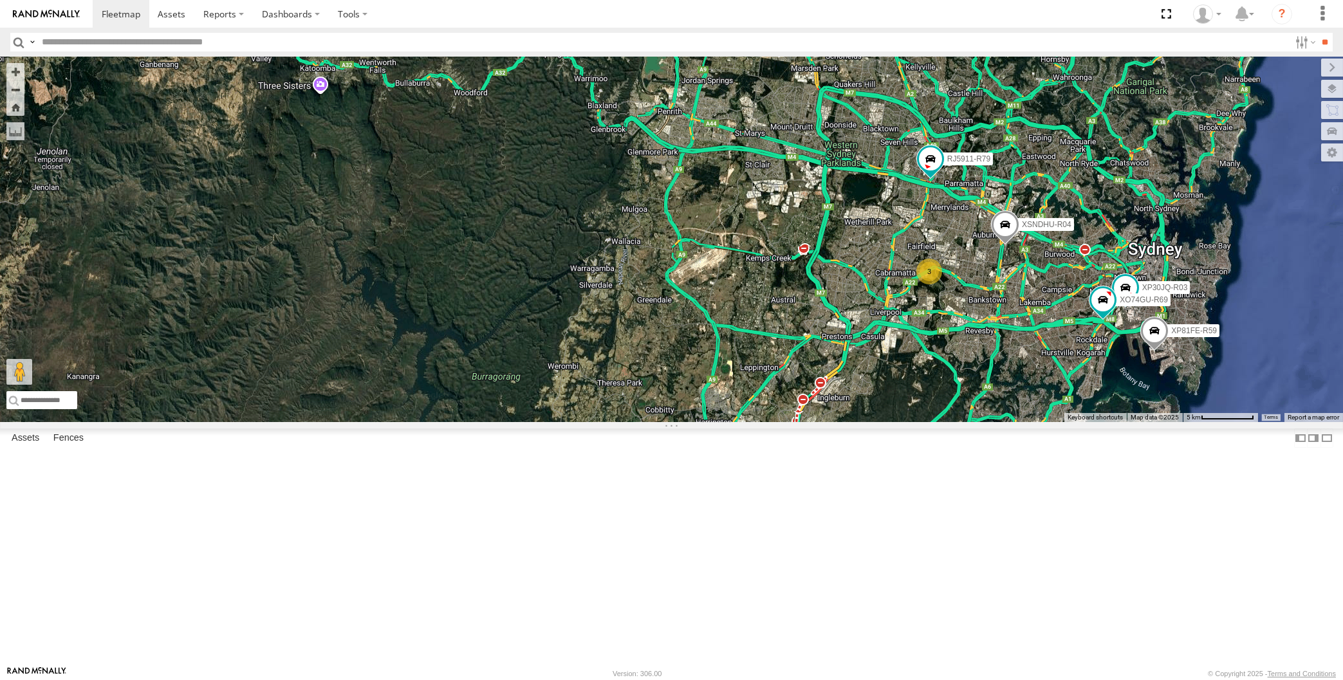
drag, startPoint x: 1222, startPoint y: 374, endPoint x: 1199, endPoint y: 375, distance: 23.2
click at [1214, 367] on div "XP30JQ-R03 XSNDHU-R04 RJ5911-R79 XP81FE-R59 XO74GU-R69 3 Loading..." at bounding box center [671, 240] width 1343 height 366
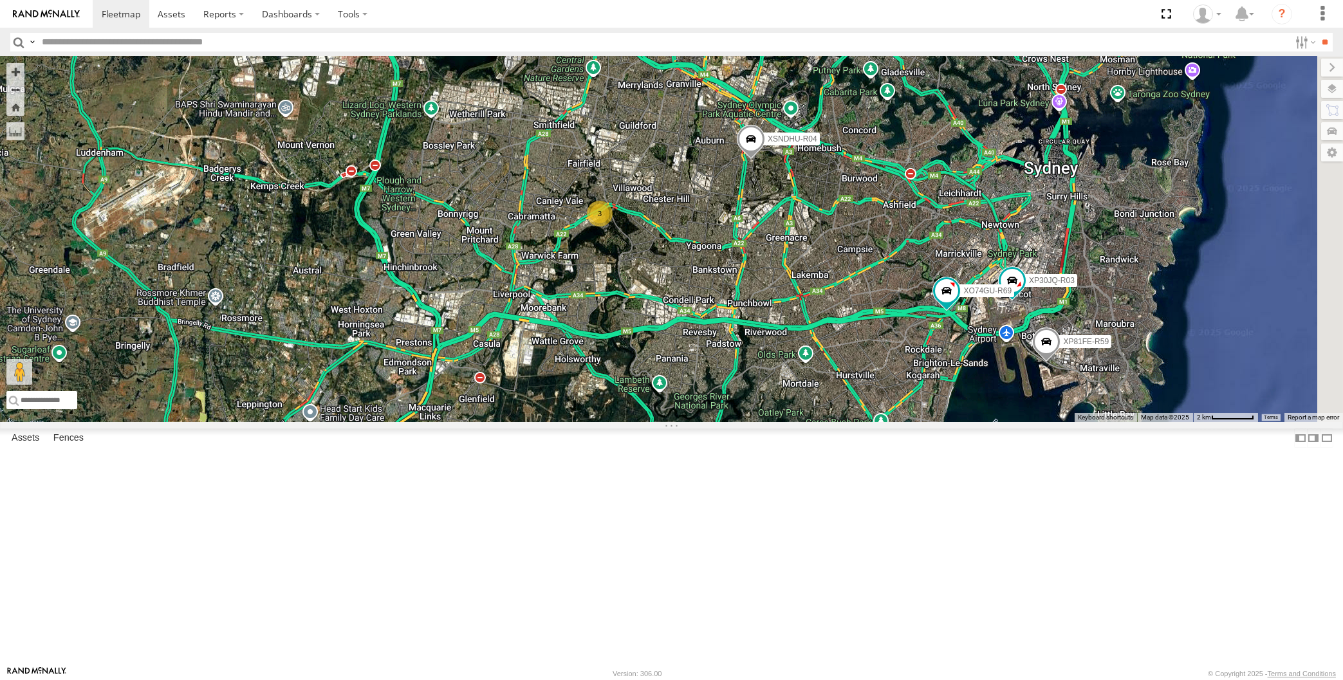
drag, startPoint x: 840, startPoint y: 517, endPoint x: 739, endPoint y: 532, distance: 101.5
click at [739, 422] on div "XP30JQ-R03 XSNDHU-R04 RJ5911-R79 XP81FE-R59 XO74GU-R69 3 Loading..." at bounding box center [671, 240] width 1343 height 366
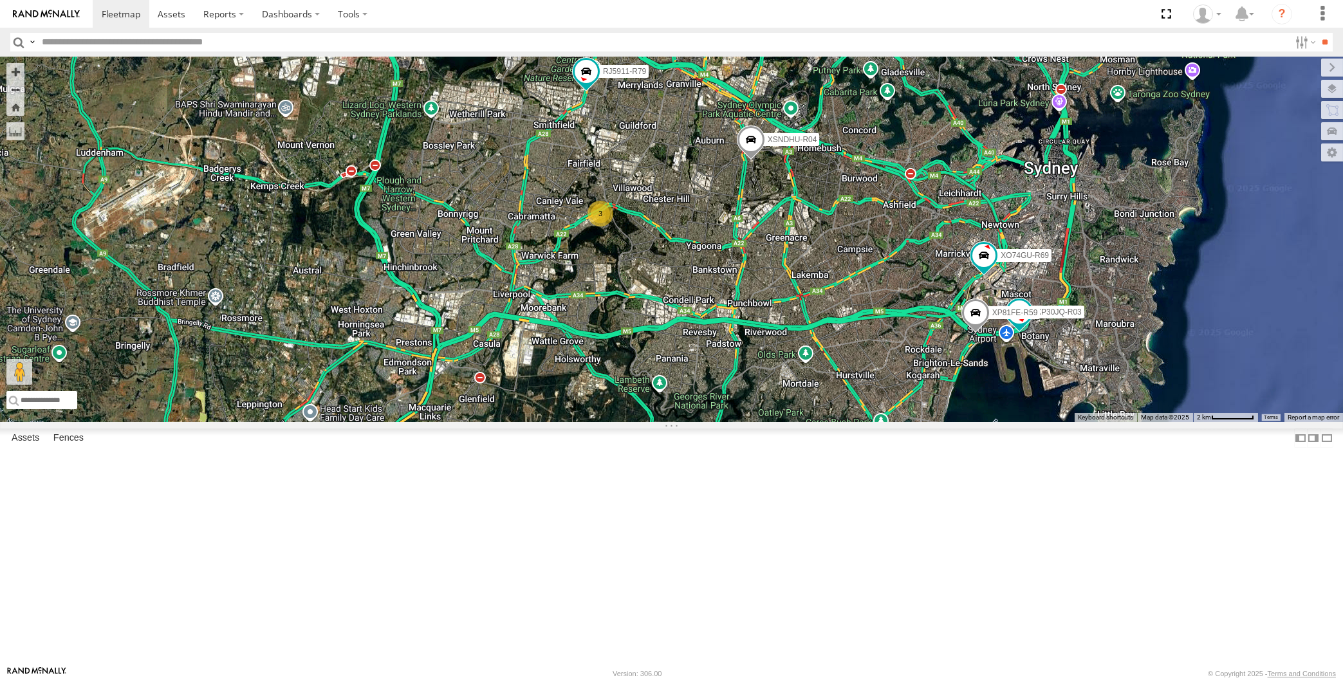
click at [732, 422] on div "XP30JQ-R03 XSNDHU-R04 RJ5911-R79 XP81FE-R59 XO74GU-R69 3 Loading..." at bounding box center [671, 240] width 1343 height 366
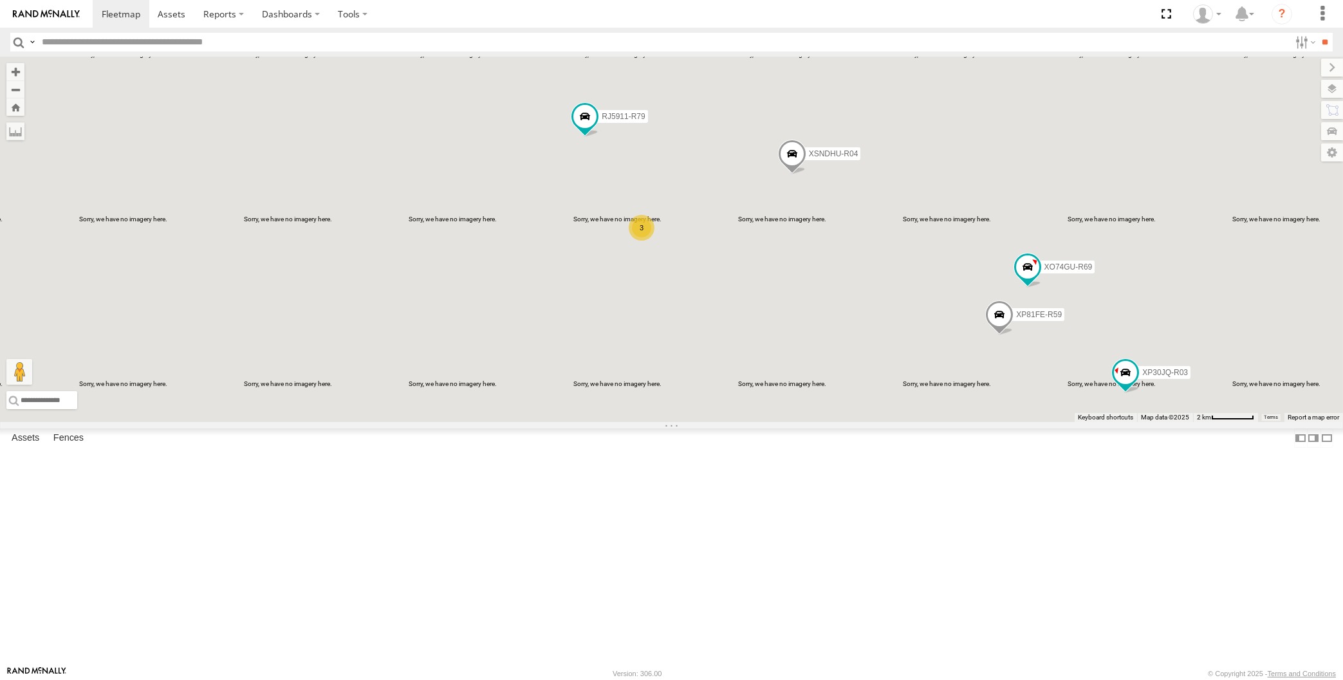
drag, startPoint x: 787, startPoint y: 500, endPoint x: 783, endPoint y: 524, distance: 24.2
click at [783, 422] on div "XP30JQ-R03 XSNDHU-R04 RJ5911-R79 XP81FE-R59 XO74GU-R69 3 Loading..." at bounding box center [671, 240] width 1343 height 366
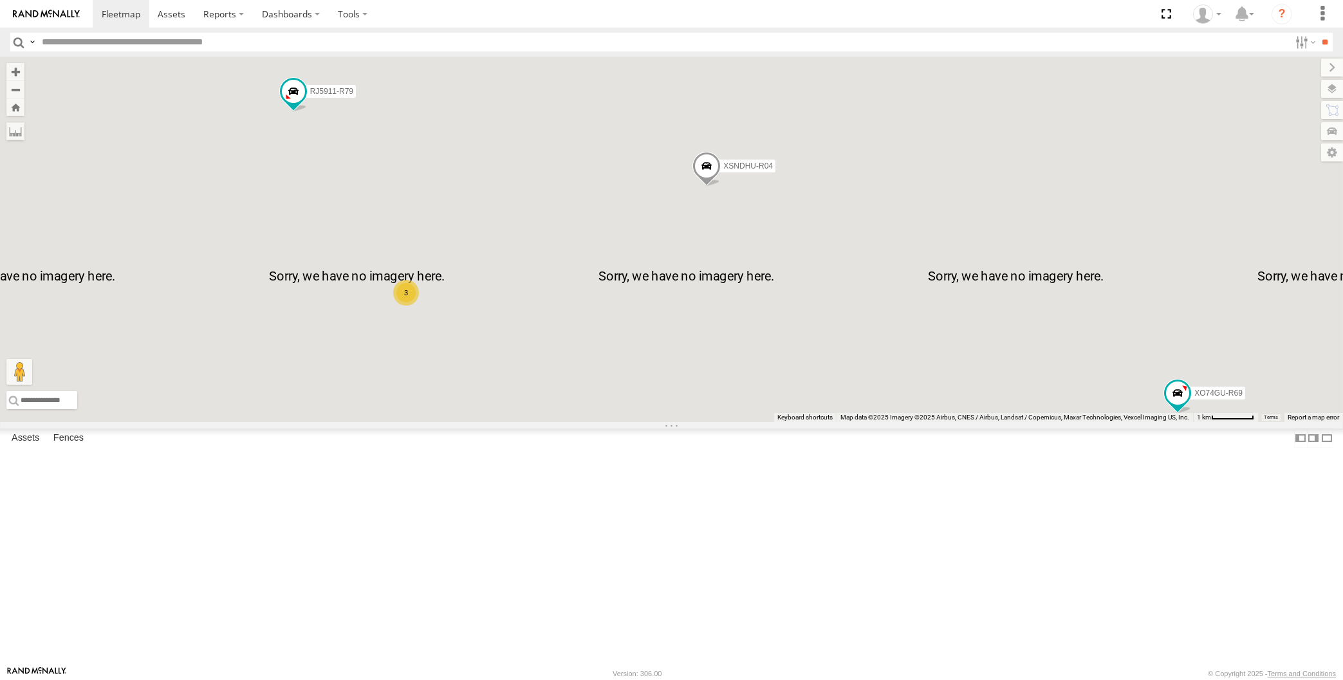
drag, startPoint x: 723, startPoint y: 448, endPoint x: 684, endPoint y: 398, distance: 63.3
click at [697, 415] on div "XP30JQ-R03 XSNDHU-R04 RJ5911-R79 XP81FE-R59 XO74GU-R69 3 Loading..." at bounding box center [671, 240] width 1343 height 366
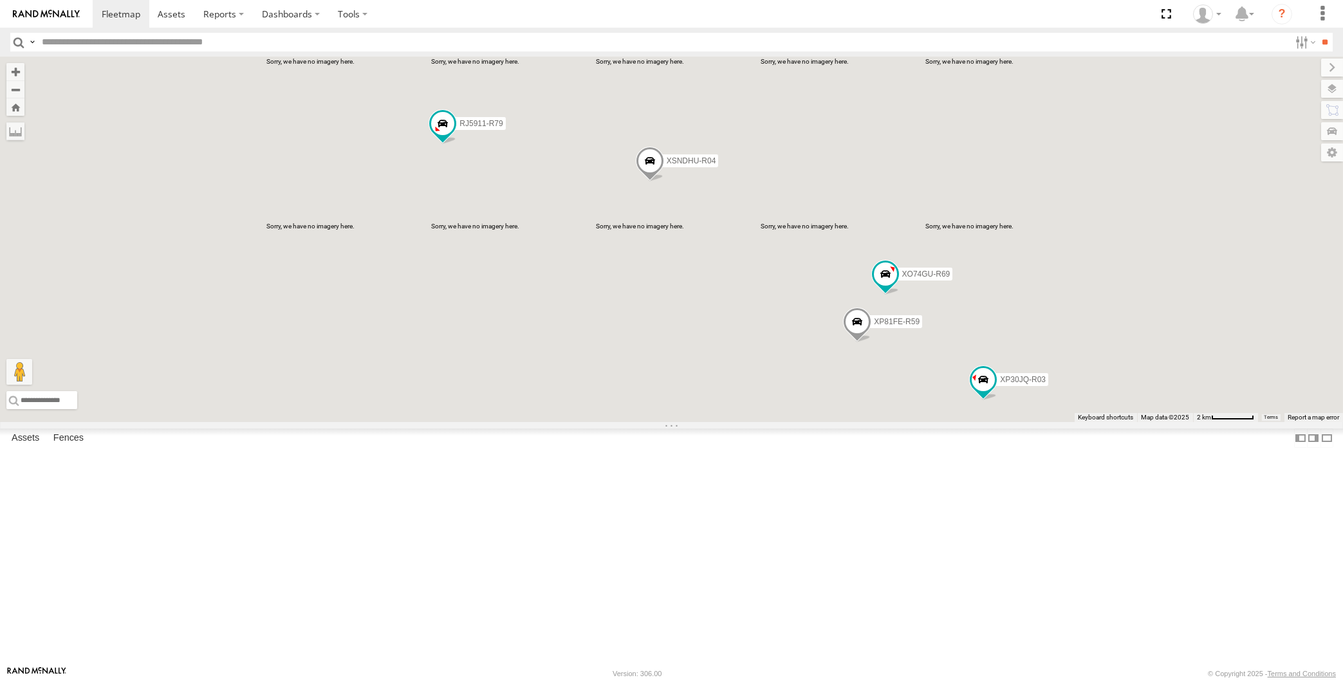
drag, startPoint x: 710, startPoint y: 443, endPoint x: 698, endPoint y: 438, distance: 13.5
click at [703, 422] on div "XP30JQ-R03 XSNDHU-R04 RJ5911-R79 XP81FE-R59 XO74GU-R69 Loading..." at bounding box center [671, 240] width 1343 height 366
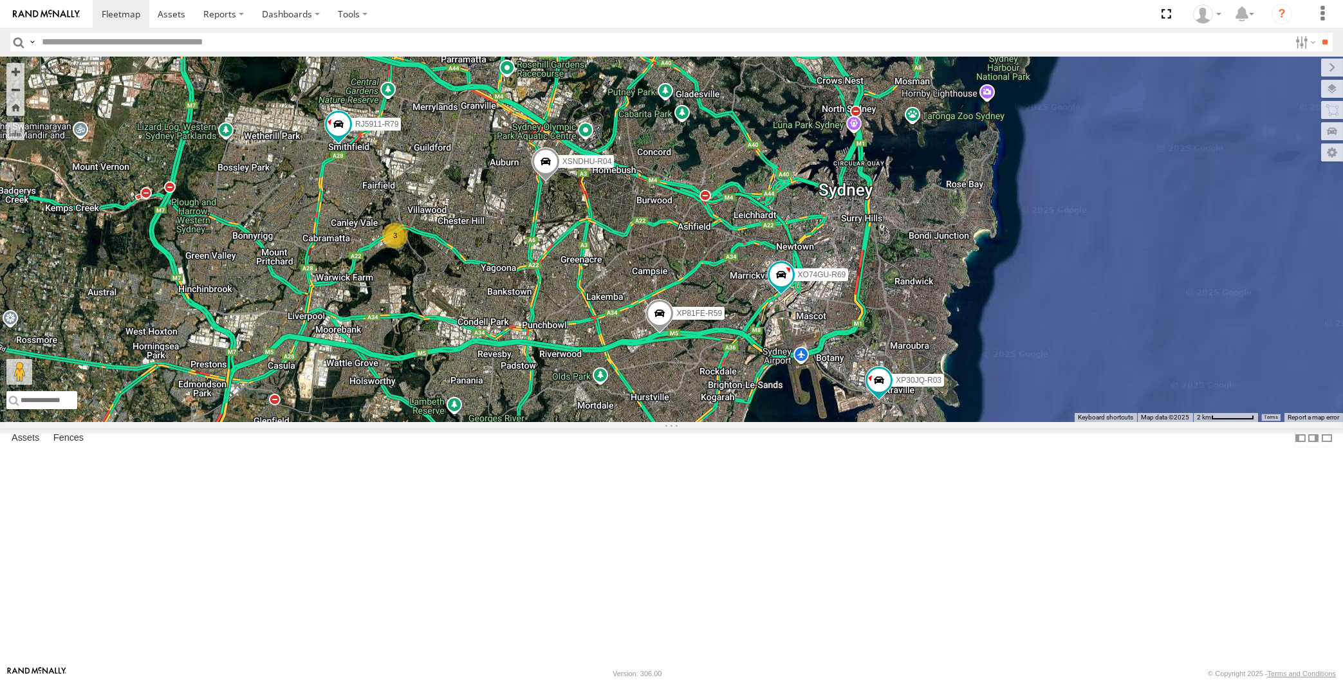
drag, startPoint x: 652, startPoint y: 526, endPoint x: 657, endPoint y: 530, distance: 6.8
click at [653, 422] on div "XP30JQ-R03 XSNDHU-R04 RJ5911-R79 XP81FE-R59 XO74GU-R69 3 Loading..." at bounding box center [671, 240] width 1343 height 366
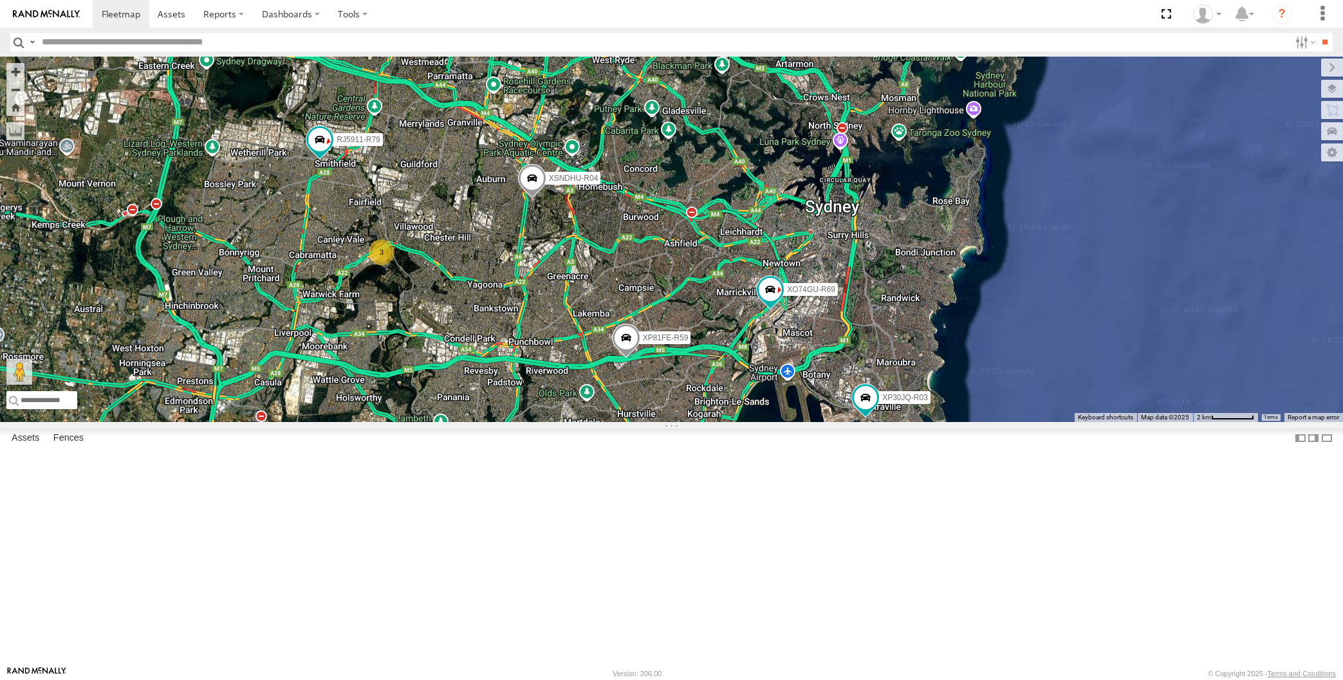
drag, startPoint x: 691, startPoint y: 407, endPoint x: 696, endPoint y: 389, distance: 19.5
click at [694, 394] on div "XP30JQ-R03 XSNDHU-R04 RJ5911-R79 XP81FE-R59 XO74GU-R69 3 Loading..." at bounding box center [671, 240] width 1343 height 366
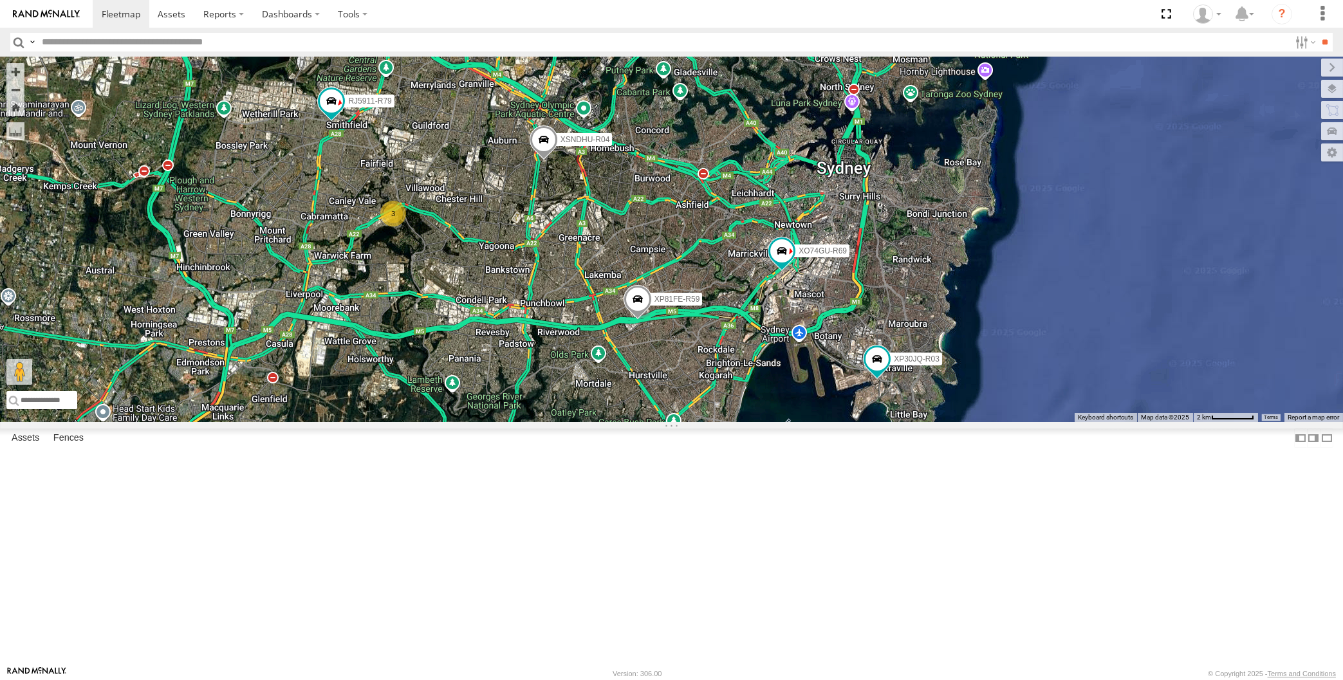
drag, startPoint x: 721, startPoint y: 388, endPoint x: 734, endPoint y: 384, distance: 14.2
click at [730, 386] on div "XP30JQ-R03 XSNDHU-R04 RJ5911-R79 XP81FE-R59 XO74GU-R69 3 Loading..." at bounding box center [671, 240] width 1343 height 366
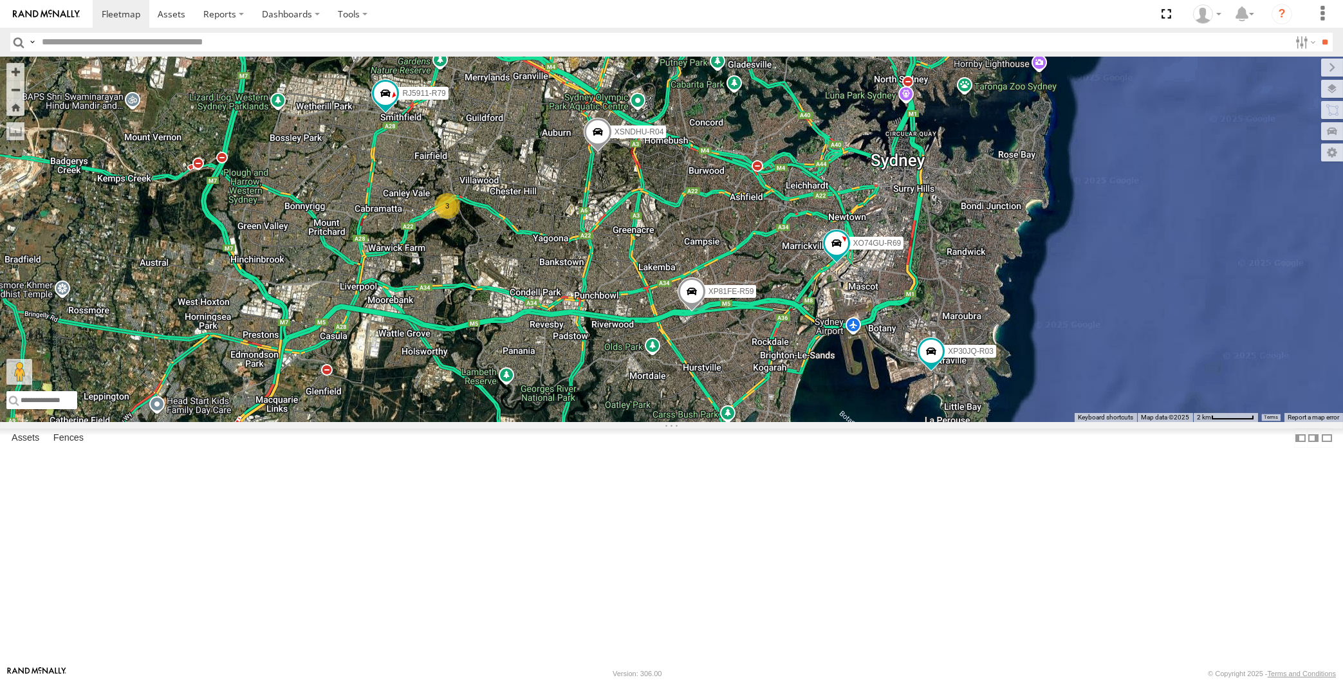
drag, startPoint x: 571, startPoint y: 480, endPoint x: 639, endPoint y: 484, distance: 68.3
click at [633, 422] on div "XP30JQ-R03 XSNDHU-R04 RJ5911-R79 XP81FE-R59 XO74GU-R69 3 Loading..." at bounding box center [671, 240] width 1343 height 366
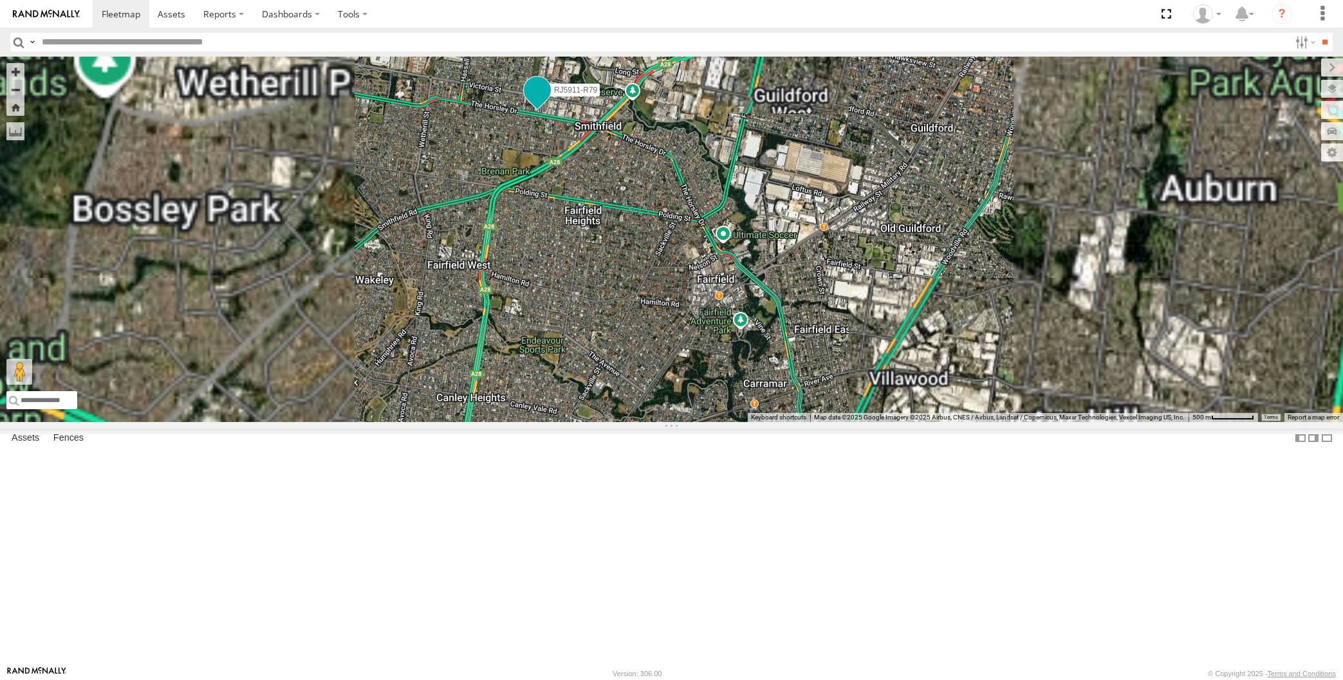
click at [539, 102] on span at bounding box center [536, 90] width 23 height 23
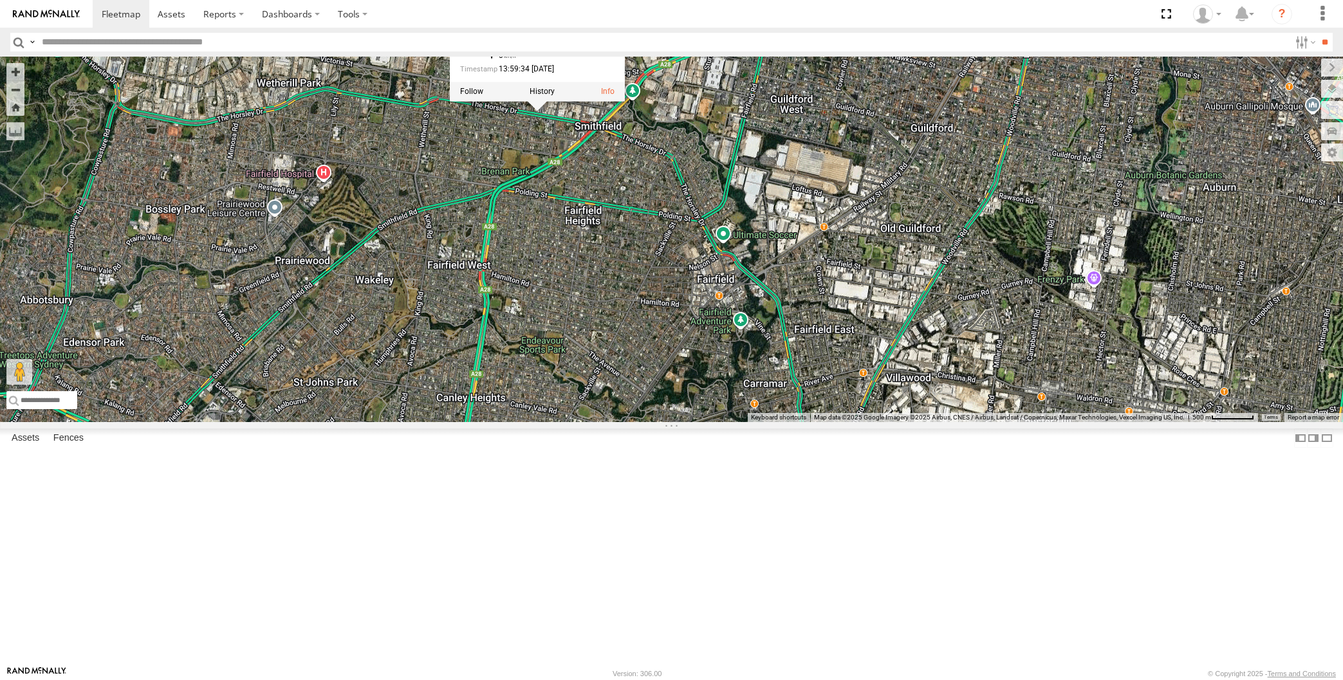
click at [593, 301] on div "XP30JQ-R03 XSNDHU-R04 RJ5911-R79 XP81FE-R59 XO74GU-R69 3 RJ5911-R79 All Assets …" at bounding box center [671, 240] width 1343 height 366
click at [540, 102] on span at bounding box center [536, 90] width 23 height 23
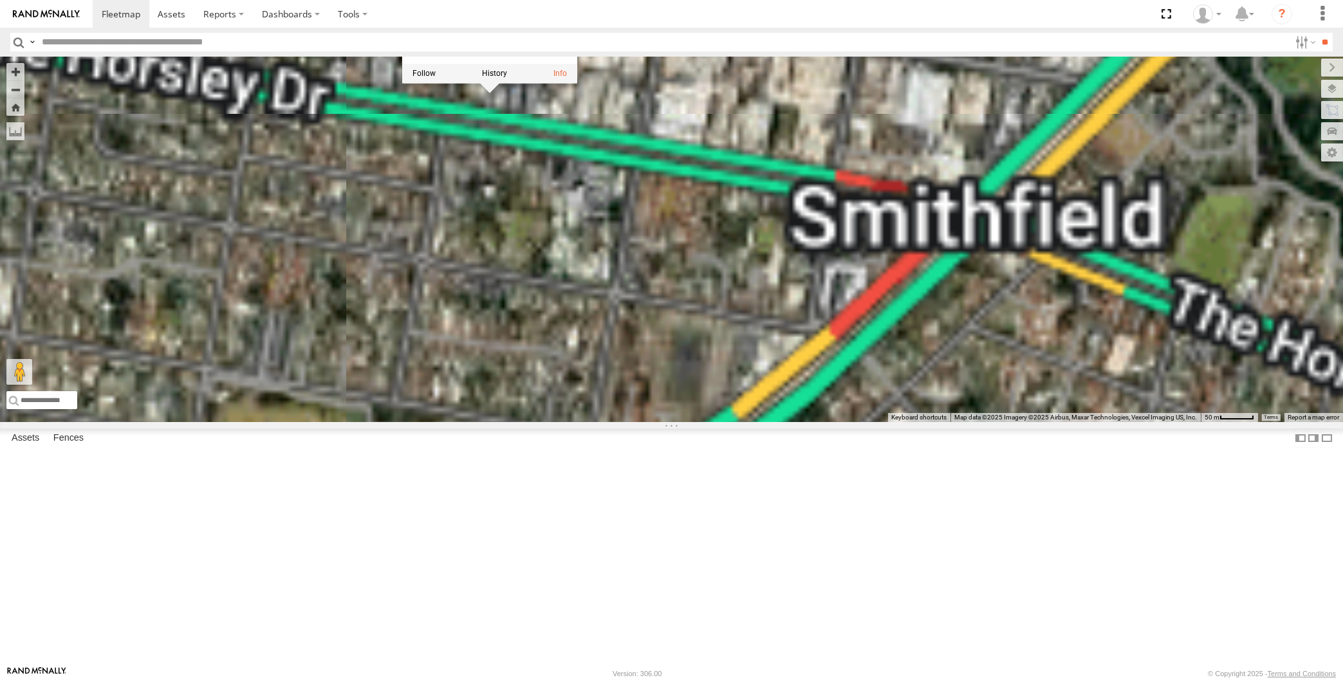
click at [537, 241] on div "XP30JQ-R03 XSNDHU-R04 RJ5911-R79 XP81FE-R59 XO74GU-R69 RJ5911-R79 All Assets Th…" at bounding box center [671, 240] width 1343 height 366
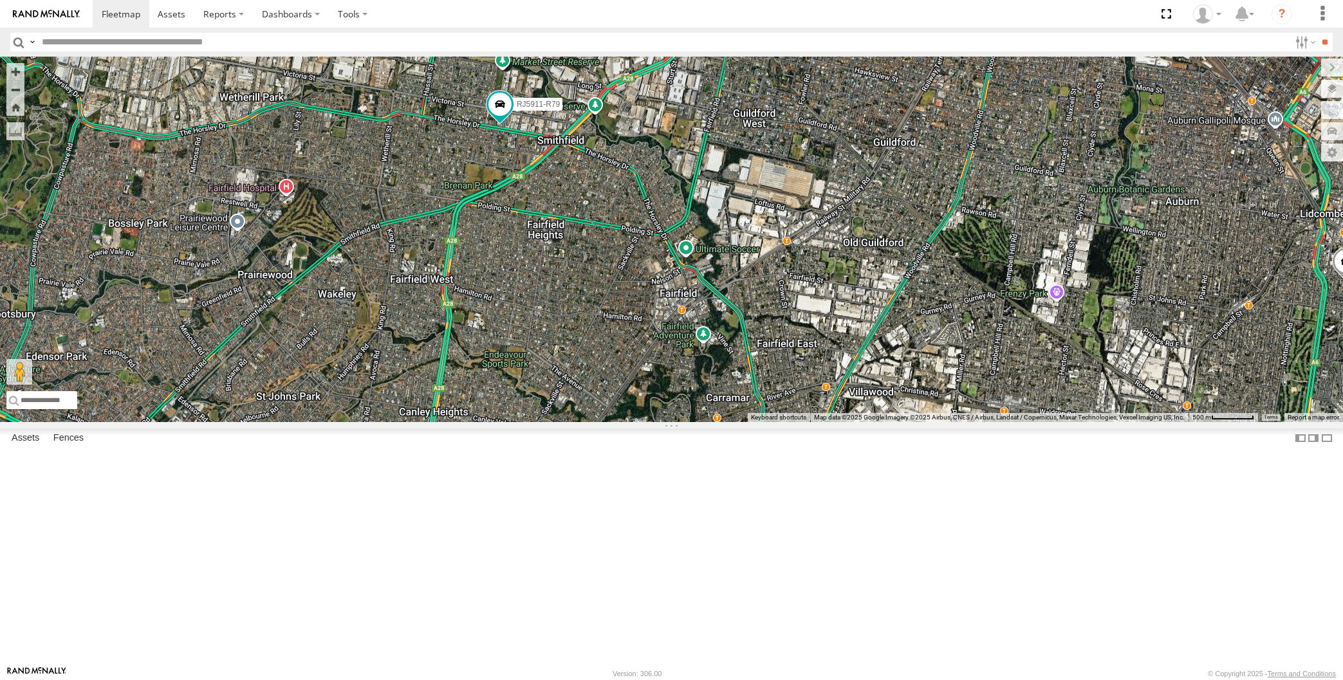
click at [530, 346] on div "XP30JQ-R03 XSNDHU-R04 RJ5911-R79 XP81FE-R59 XO74GU-R69 Loading..." at bounding box center [671, 240] width 1343 height 366
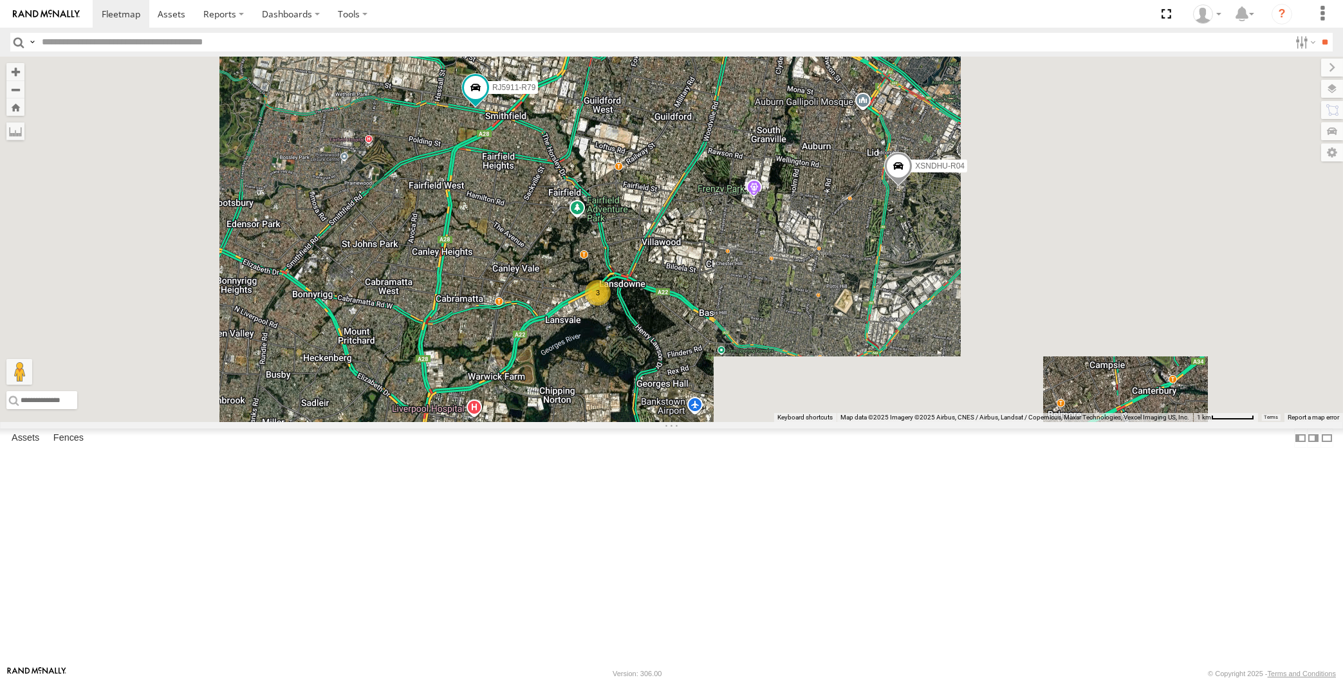
drag, startPoint x: 622, startPoint y: 411, endPoint x: 579, endPoint y: 328, distance: 93.8
click at [586, 349] on div "XP30JQ-R03 XSNDHU-R04 RJ5911-R79 XP81FE-R59 XO74GU-R69 3 Loading..." at bounding box center [671, 240] width 1343 height 366
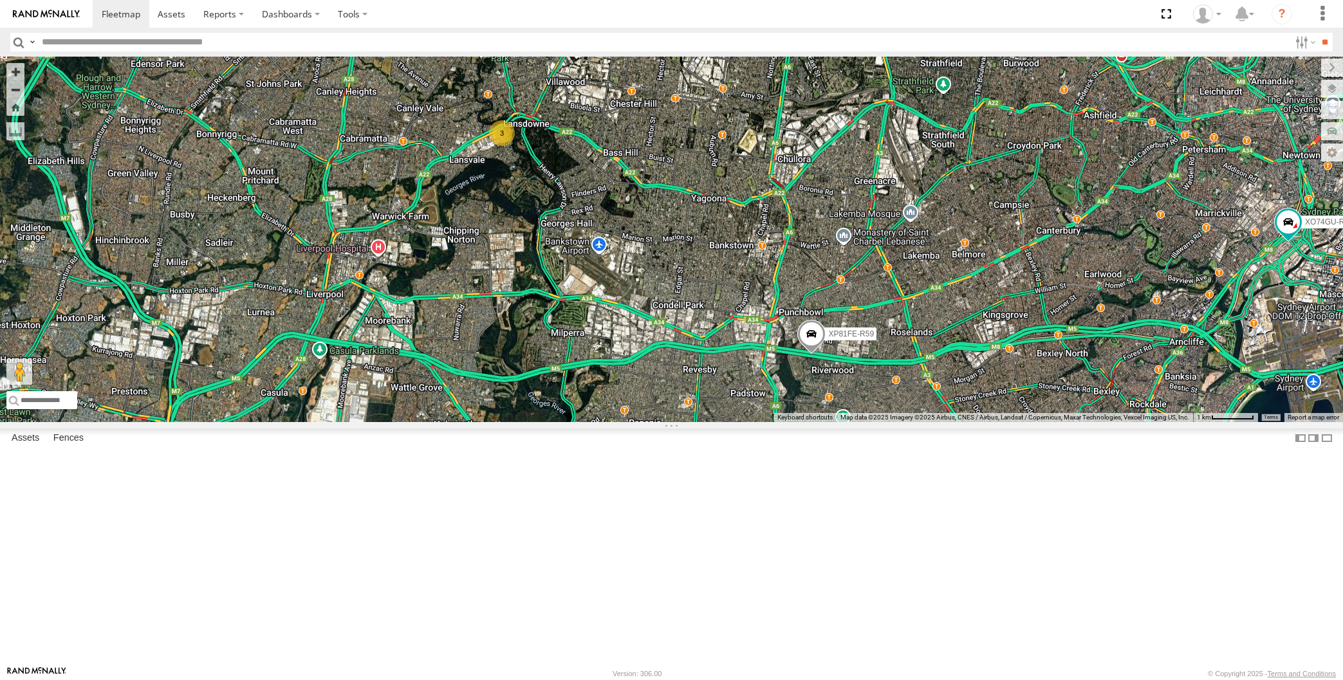
click at [806, 422] on div "XP30JQ-R03 XSNDHU-R04 RJ5911-R79 XP81FE-R59 XO74GU-R69 3 Loading..." at bounding box center [671, 240] width 1343 height 366
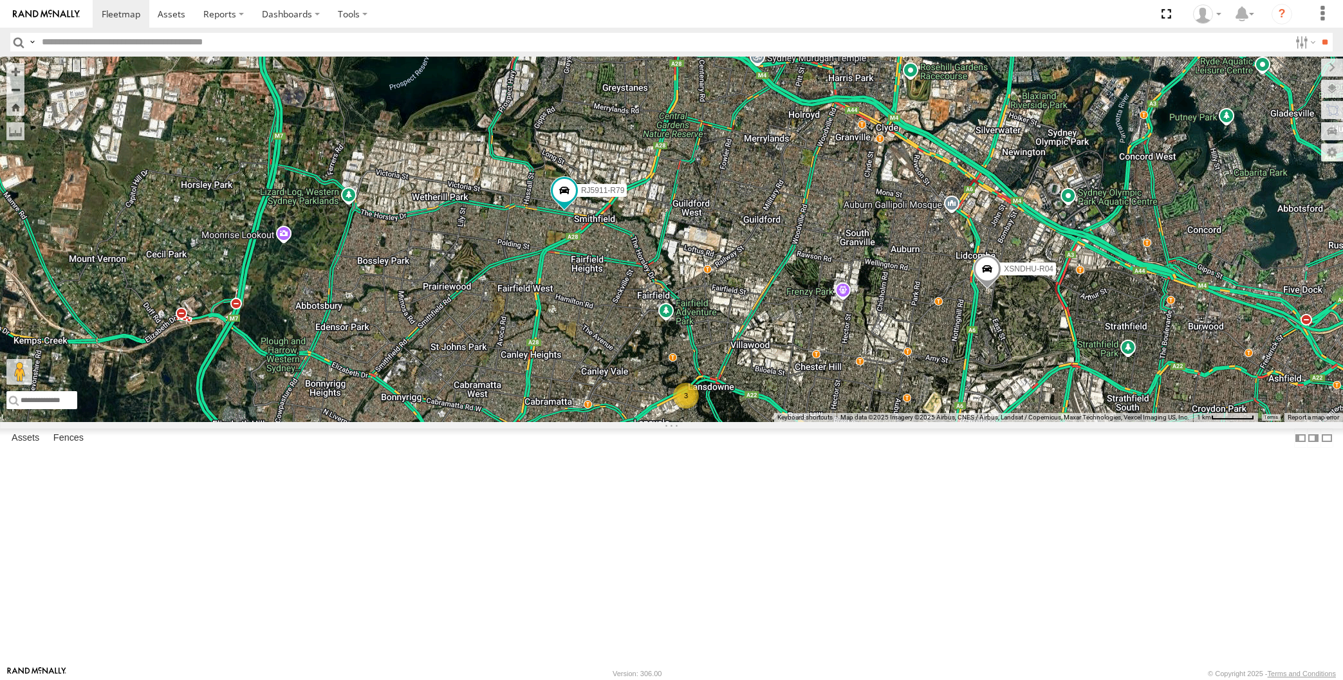
drag, startPoint x: 710, startPoint y: 387, endPoint x: 671, endPoint y: 346, distance: 56.9
click at [685, 358] on div "XP30JQ-R03 XSNDHU-R04 RJ5911-R79 XP81FE-R59 XO74GU-R69 3 Loading..." at bounding box center [671, 240] width 1343 height 366
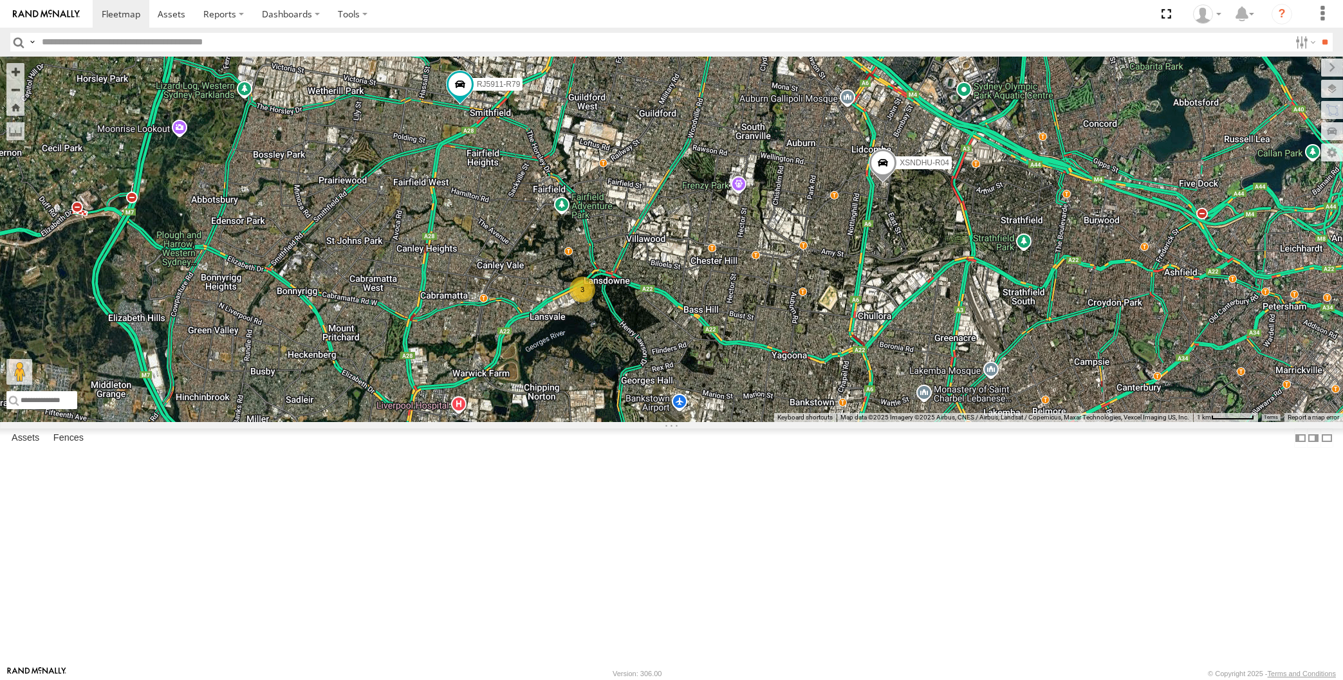
drag, startPoint x: 737, startPoint y: 456, endPoint x: 726, endPoint y: 423, distance: 34.8
click at [728, 422] on div "XP30JQ-R03 XSNDHU-R04 RJ5911-R79 XP81FE-R59 XO74GU-R69 3 Loading..." at bounding box center [671, 240] width 1343 height 366
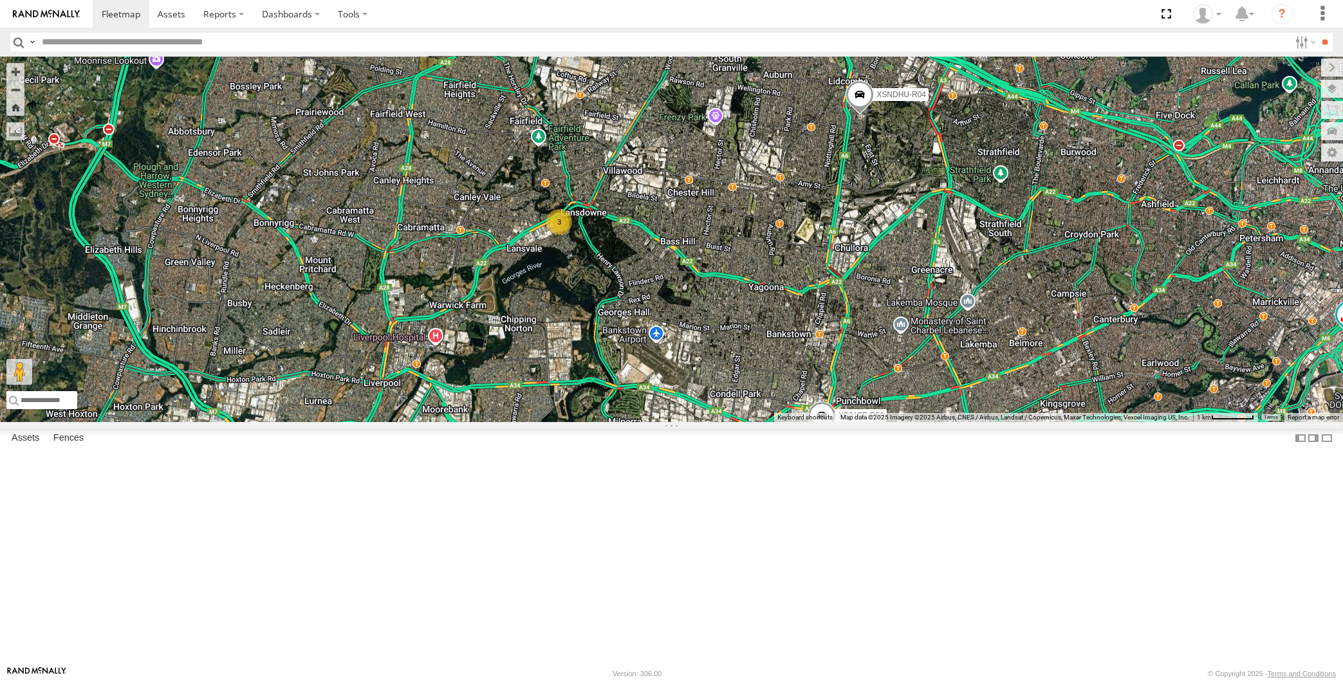
drag, startPoint x: 775, startPoint y: 598, endPoint x: 774, endPoint y: 581, distance: 16.8
click at [774, 422] on div "XP30JQ-R03 XSNDHU-R04 RJ5911-R79 XP81FE-R59 XO74GU-R69 3 Loading..." at bounding box center [671, 240] width 1343 height 366
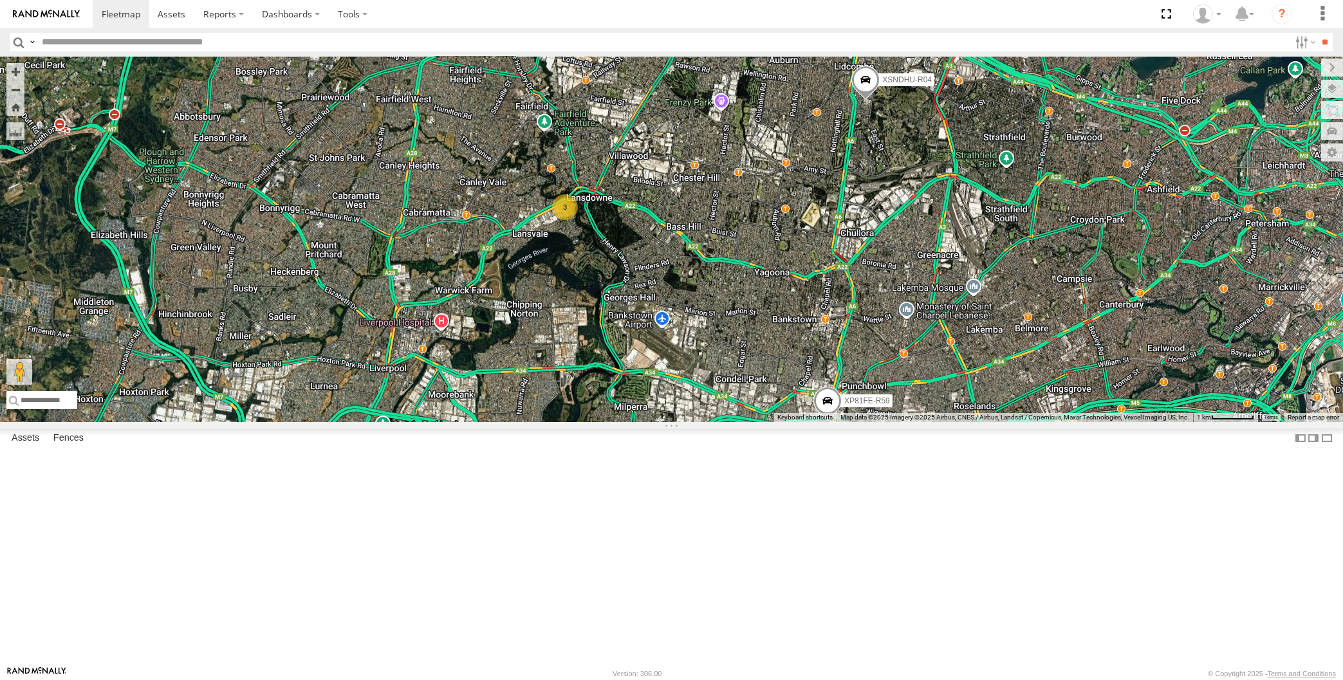
drag, startPoint x: 775, startPoint y: 568, endPoint x: 806, endPoint y: 571, distance: 31.7
click at [799, 422] on div "XP30JQ-R03 XSNDHU-R04 RJ5911-R79 XP81FE-R59 XO74GU-R69 3 Loading..." at bounding box center [671, 240] width 1343 height 366
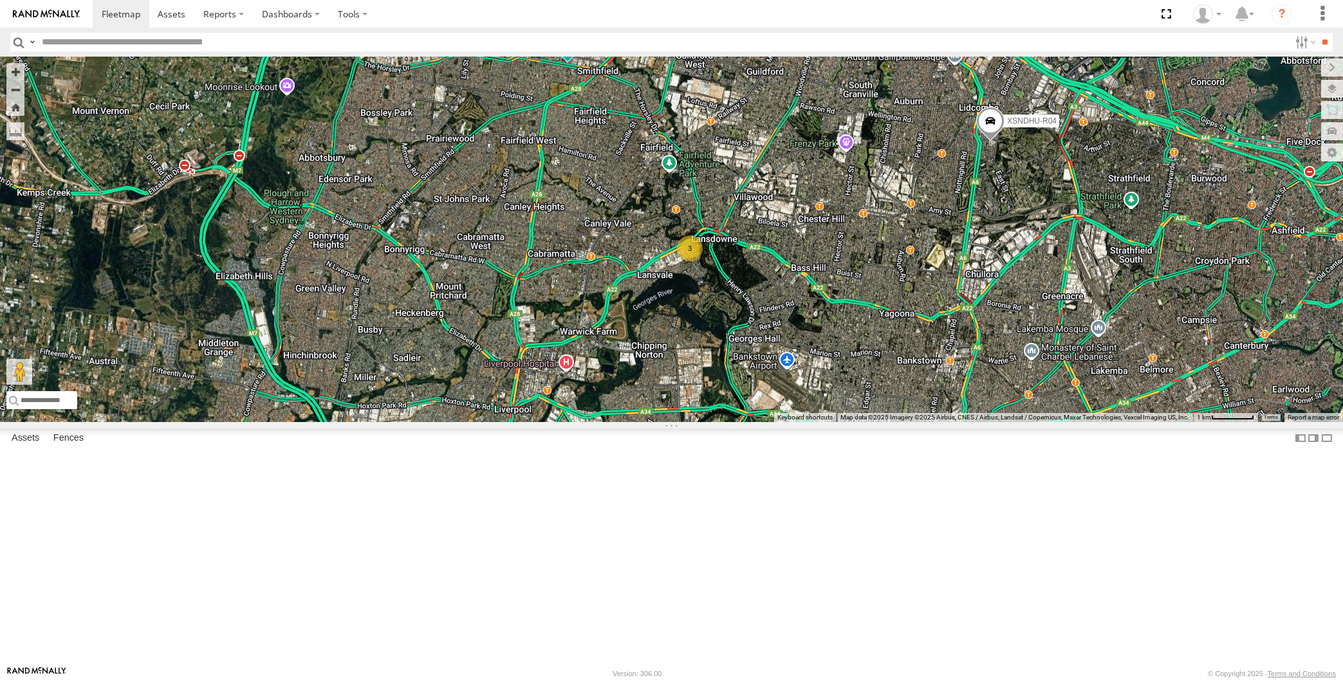
drag, startPoint x: 821, startPoint y: 387, endPoint x: 830, endPoint y: 387, distance: 9.0
click at [830, 387] on div "XP30JQ-R03 XSNDHU-R04 RJ5911-R79 XP81FE-R59 XO74GU-R69 3 Loading..." at bounding box center [671, 240] width 1343 height 366
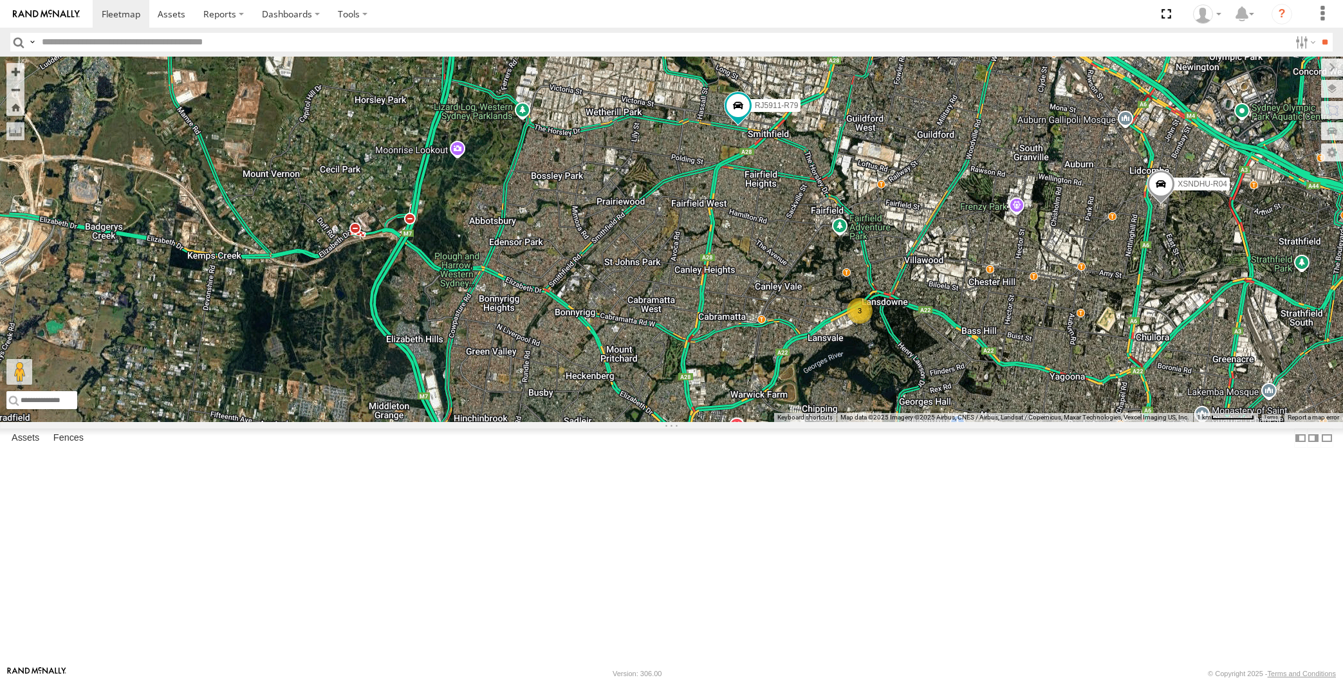
drag, startPoint x: 931, startPoint y: 475, endPoint x: 925, endPoint y: 443, distance: 32.1
click at [931, 422] on div "XP30JQ-R03 XSNDHU-R04 RJ5911-R79 XP81FE-R59 XO74GU-R69 3 Loading..." at bounding box center [671, 240] width 1343 height 366
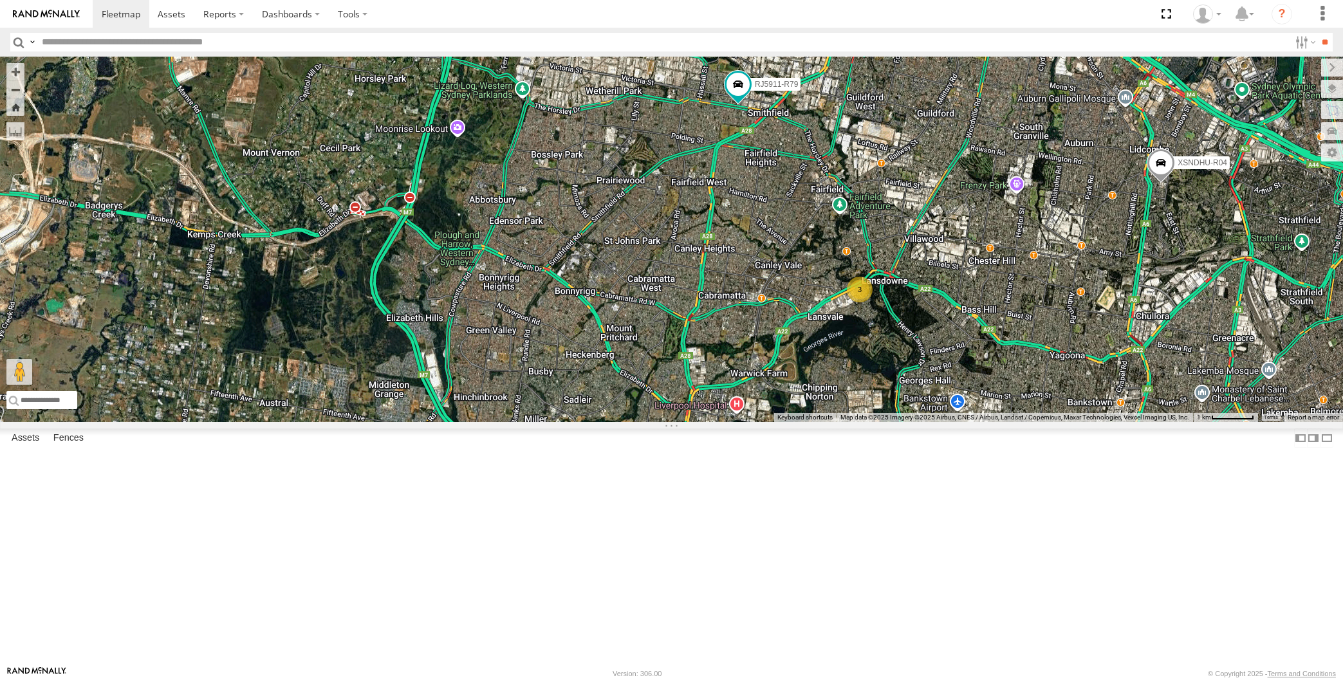
drag, startPoint x: 1034, startPoint y: 499, endPoint x: 992, endPoint y: 459, distance: 57.4
click at [1010, 422] on div "XP30JQ-R03 XSNDHU-R04 RJ5911-R79 XP81FE-R59 XO74GU-R69 3 Loading..." at bounding box center [671, 240] width 1343 height 366
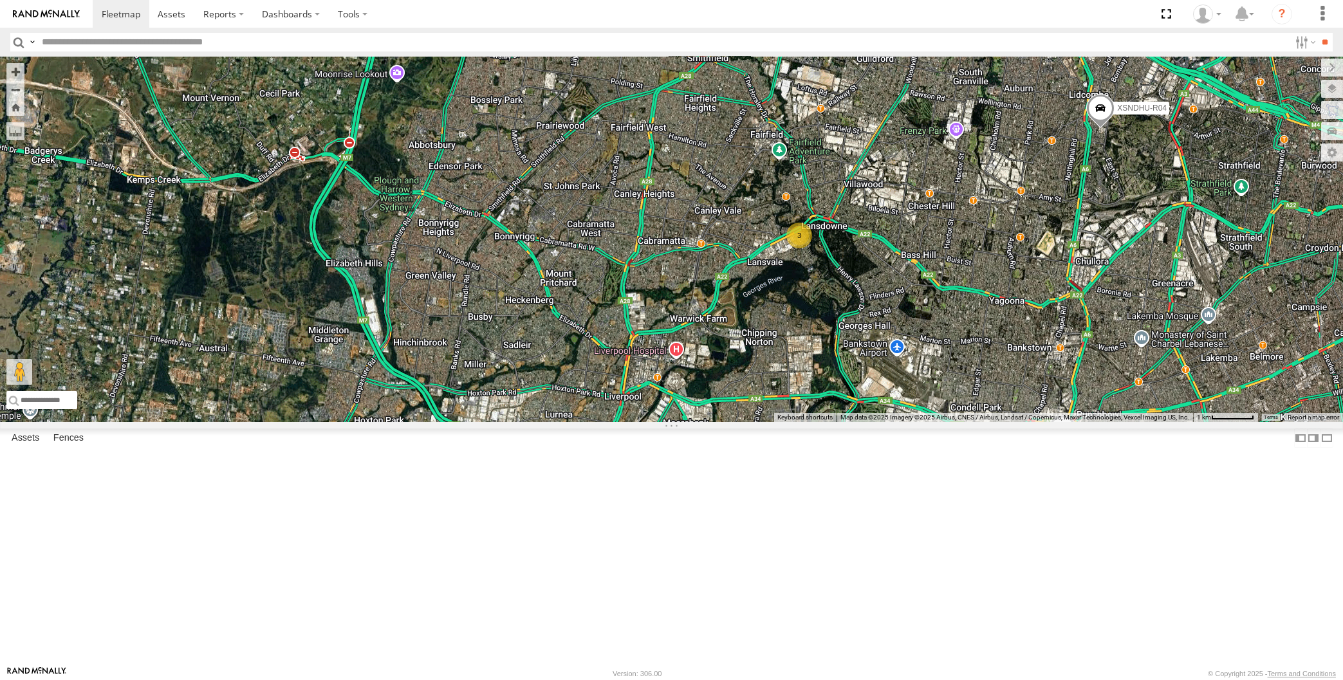
drag, startPoint x: 1028, startPoint y: 579, endPoint x: 1010, endPoint y: 552, distance: 32.5
click at [1023, 422] on div "XP30JQ-R03 XSNDHU-R04 RJ5911-R79 XP81FE-R59 XO74GU-R69 3 Loading..." at bounding box center [671, 240] width 1343 height 366
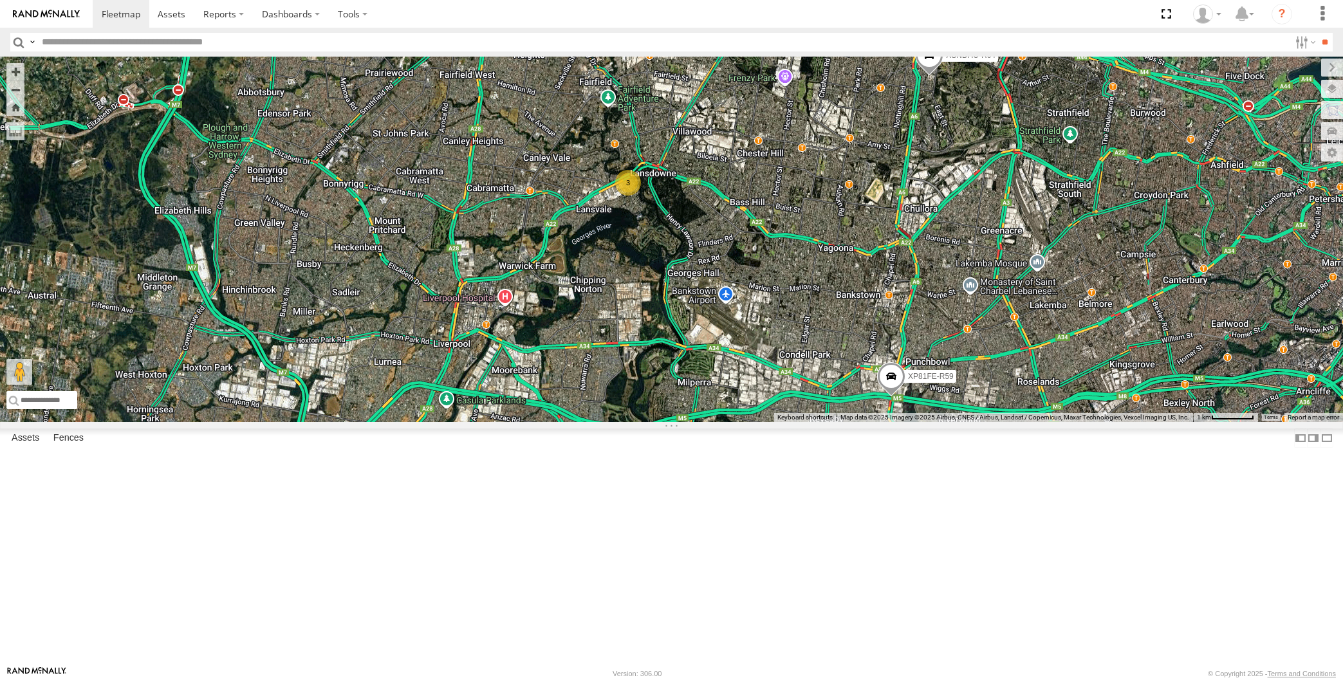
drag, startPoint x: 1003, startPoint y: 577, endPoint x: 907, endPoint y: 550, distance: 99.6
click at [909, 422] on div "XP30JQ-R03 XSNDHU-R04 RJ5911-R79 XP81FE-R59 XO74GU-R69 3 Loading..." at bounding box center [671, 240] width 1343 height 366
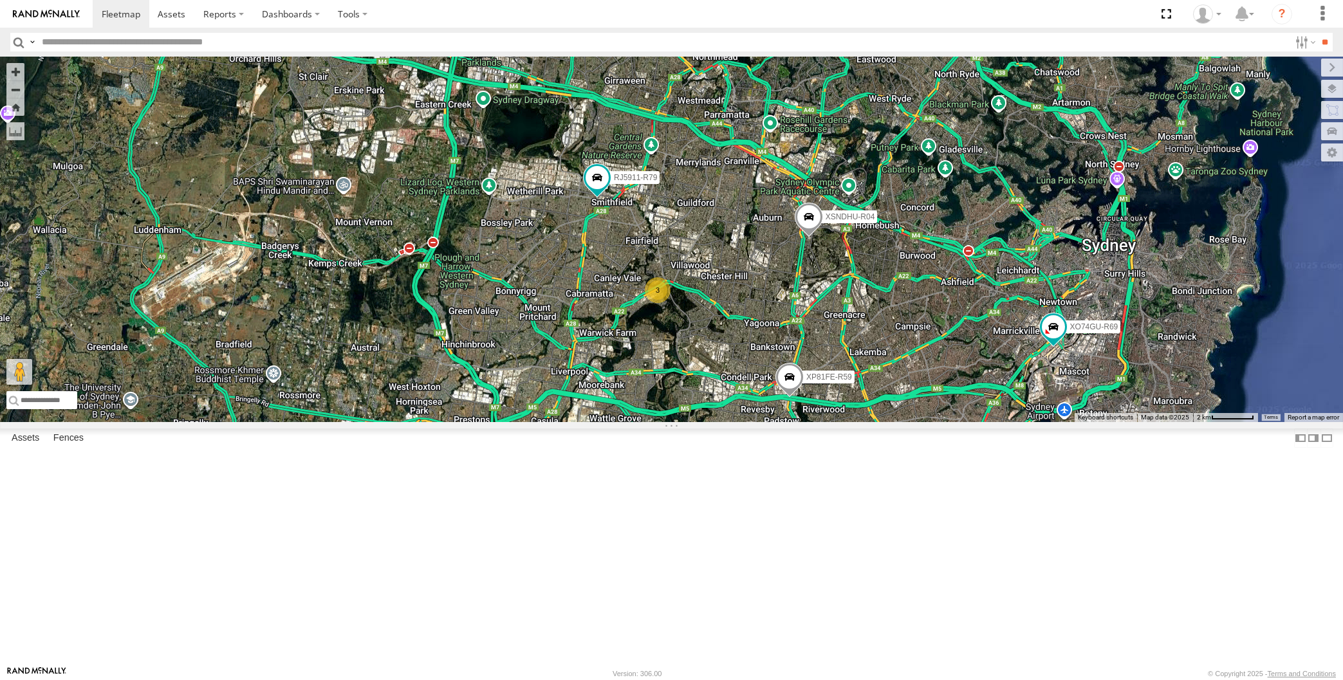
drag, startPoint x: 907, startPoint y: 548, endPoint x: 876, endPoint y: 556, distance: 31.8
click at [876, 422] on div "XP30JQ-R03 XSNDHU-R04 RJ5911-R79 XP81FE-R59 XO74GU-R69 3 Loading..." at bounding box center [671, 240] width 1343 height 366
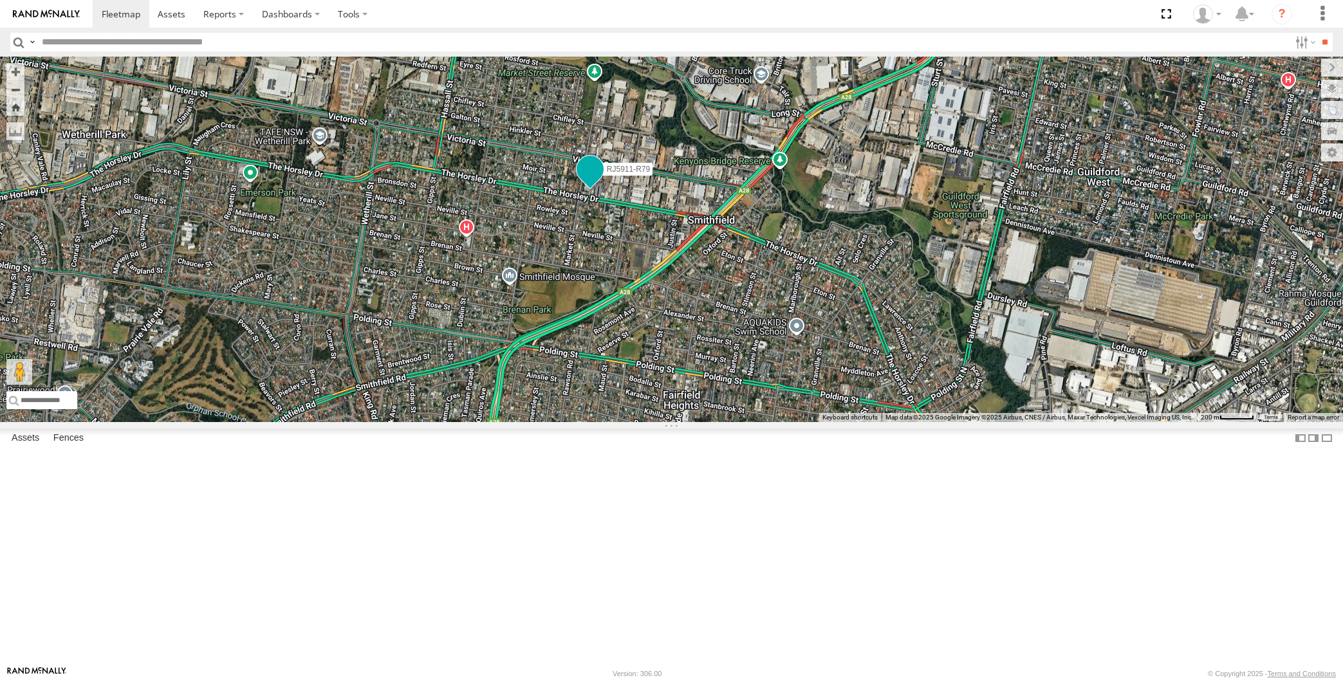
click at [591, 181] on span at bounding box center [589, 169] width 23 height 23
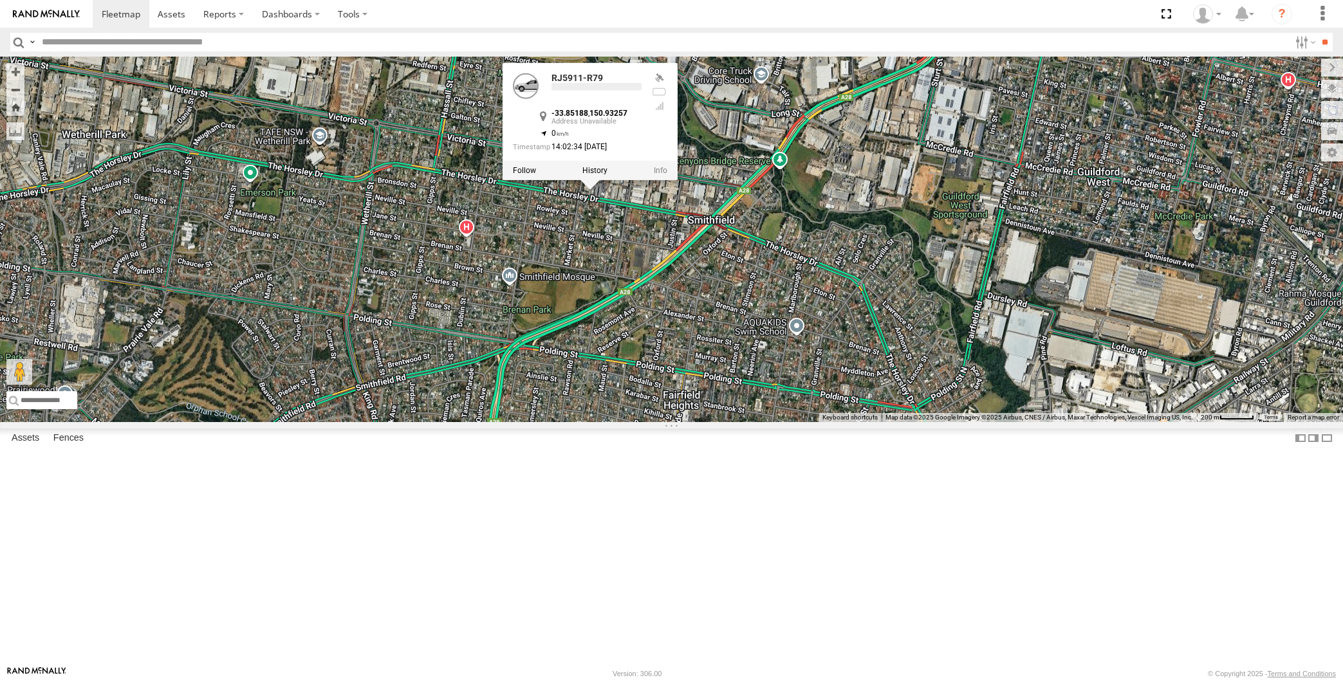
click at [606, 347] on div "XP30JQ-R03 XSNDHU-R04 RJ5911-R79 XP81FE-R59 XO74GU-R69 RJ5911-R79 -33.85188 , 1…" at bounding box center [671, 240] width 1343 height 366
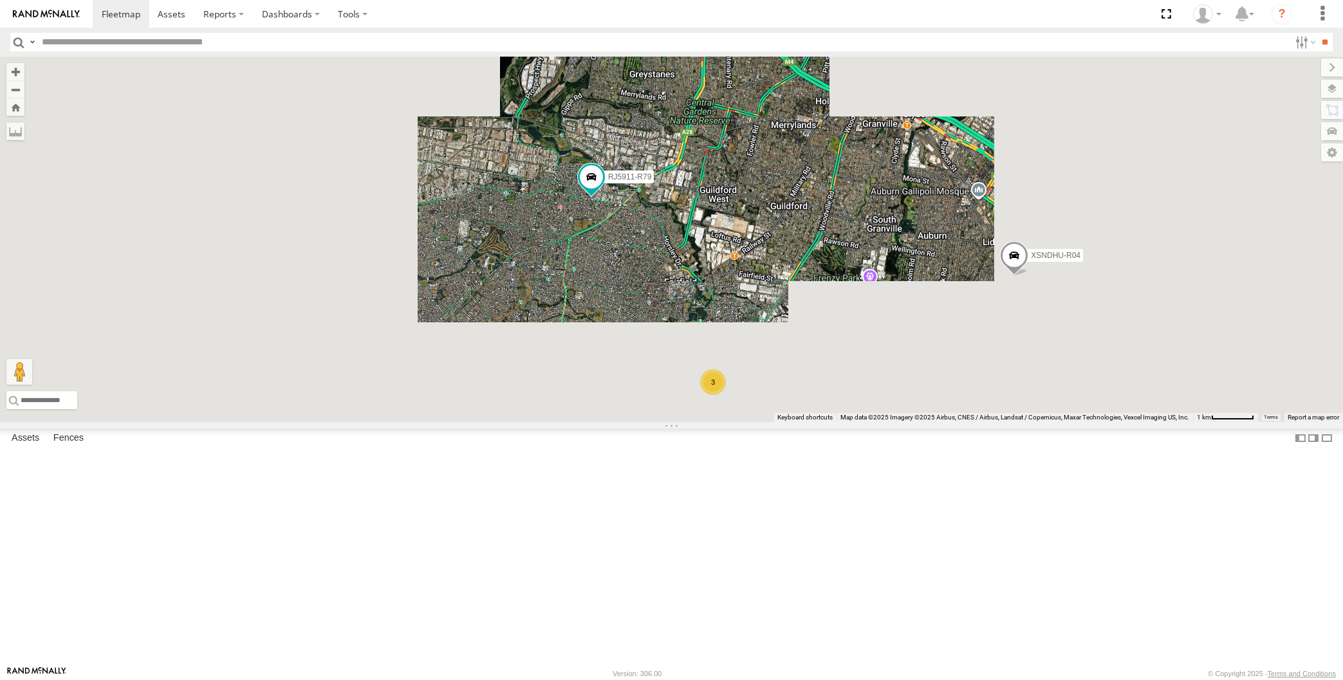
drag, startPoint x: 714, startPoint y: 408, endPoint x: 676, endPoint y: 333, distance: 84.0
click at [690, 362] on div "XP30JQ-R03 XSNDHU-R04 RJ5911-R79 XP81FE-R59 XO74GU-R69 3 Loading..." at bounding box center [671, 240] width 1343 height 366
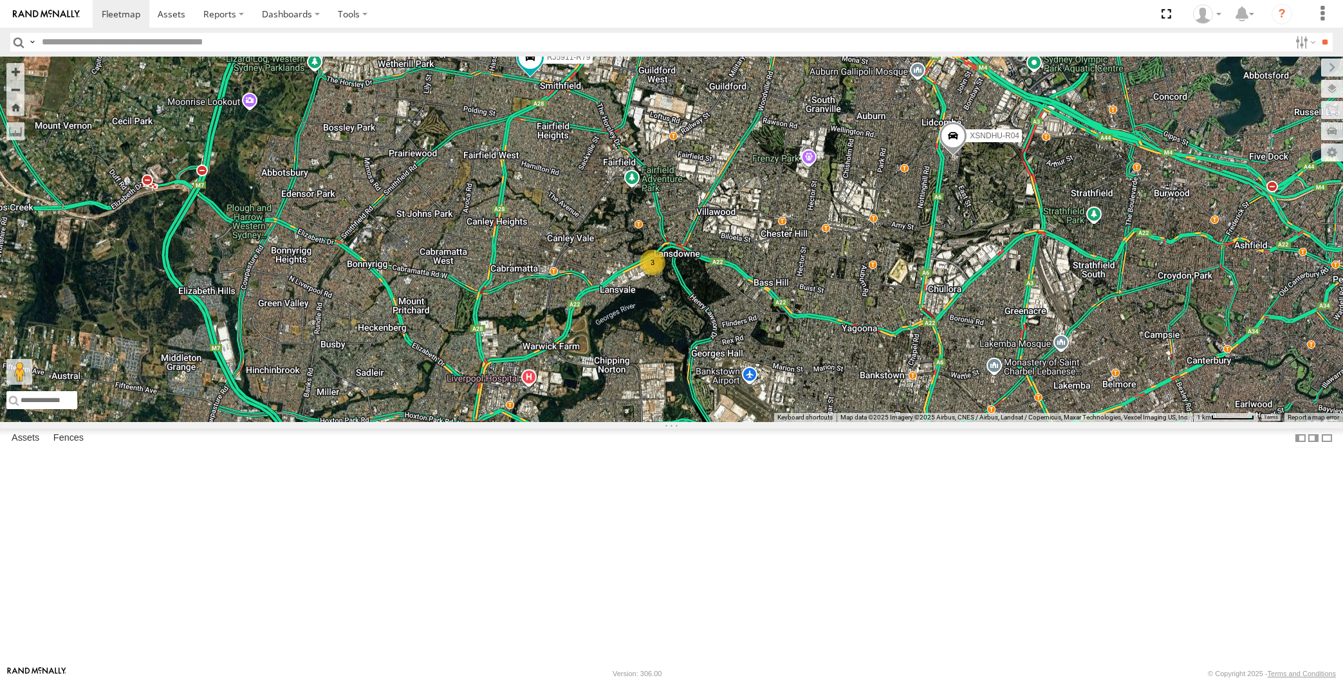
drag, startPoint x: 701, startPoint y: 419, endPoint x: 609, endPoint y: 360, distance: 109.4
click at [629, 382] on div "XP30JQ-R03 XSNDHU-R04 RJ5911-R79 XP81FE-R59 XO74GU-R69 3 Loading..." at bounding box center [671, 240] width 1343 height 366
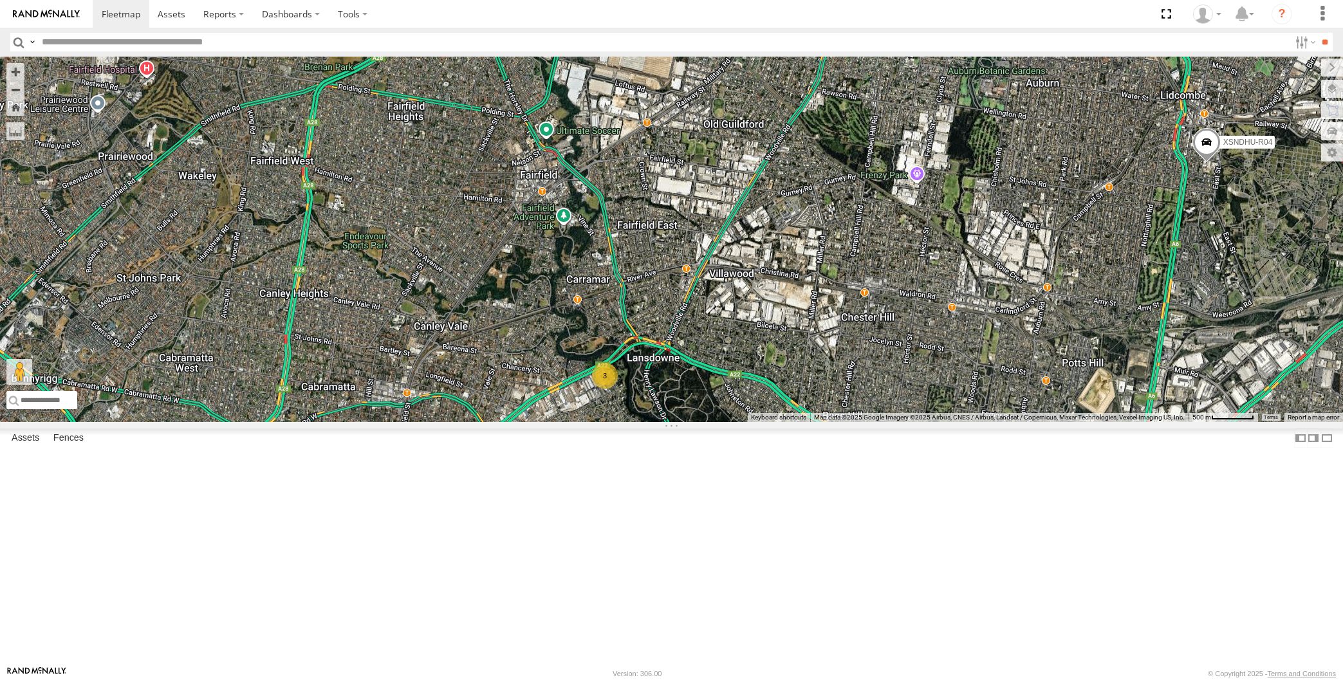
drag, startPoint x: 441, startPoint y: 197, endPoint x: 443, endPoint y: 300, distance: 103.0
click at [443, 300] on div "XP30JQ-R03 XSNDHU-R04 RJ5911-R79 XP81FE-R59 XO74GU-R69 3 RJ5911-R79 All Assets …" at bounding box center [671, 240] width 1343 height 366
drag, startPoint x: 432, startPoint y: 270, endPoint x: 438, endPoint y: 329, distance: 58.8
click at [438, 329] on div "XP30JQ-R03 XSNDHU-R04 RJ5911-R79 XP81FE-R59 XO74GU-R69 3 RJ5911-R79 All Assets …" at bounding box center [671, 240] width 1343 height 366
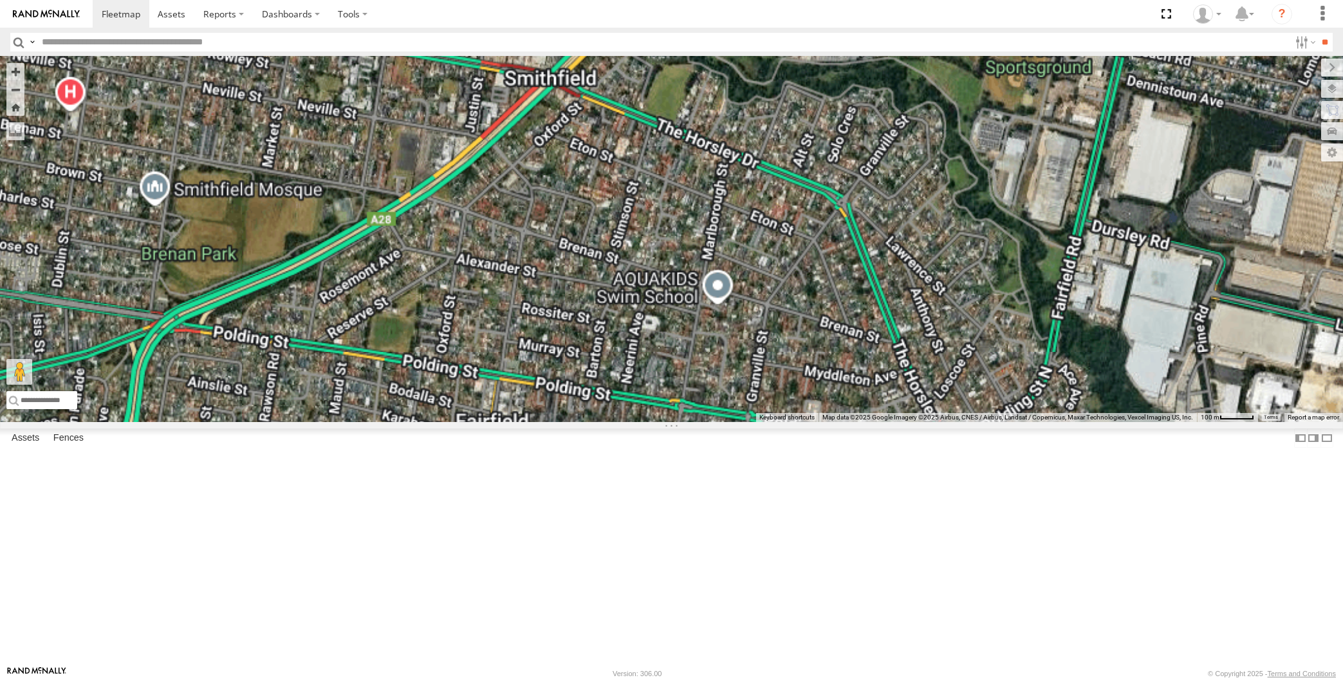
click at [334, 208] on div "XP30JQ-R03 XSNDHU-R04 RJ5911-R79 XP81FE-R59 XO74GU-R69 RJ5911-R79 All Assets Th…" at bounding box center [671, 240] width 1343 height 366
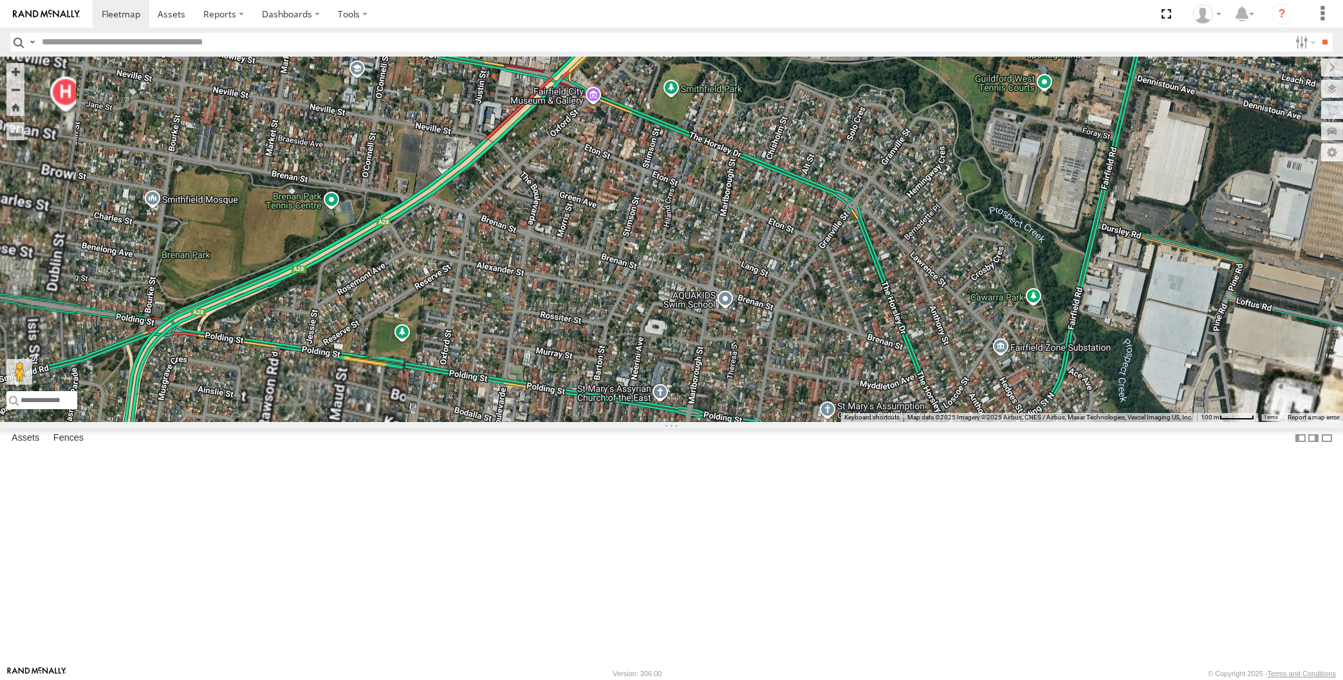
click at [382, 253] on div "XP30JQ-R03 XSNDHU-R04 RJ5911-R79 XP81FE-R59 XO74GU-R69 Loading..." at bounding box center [671, 240] width 1343 height 366
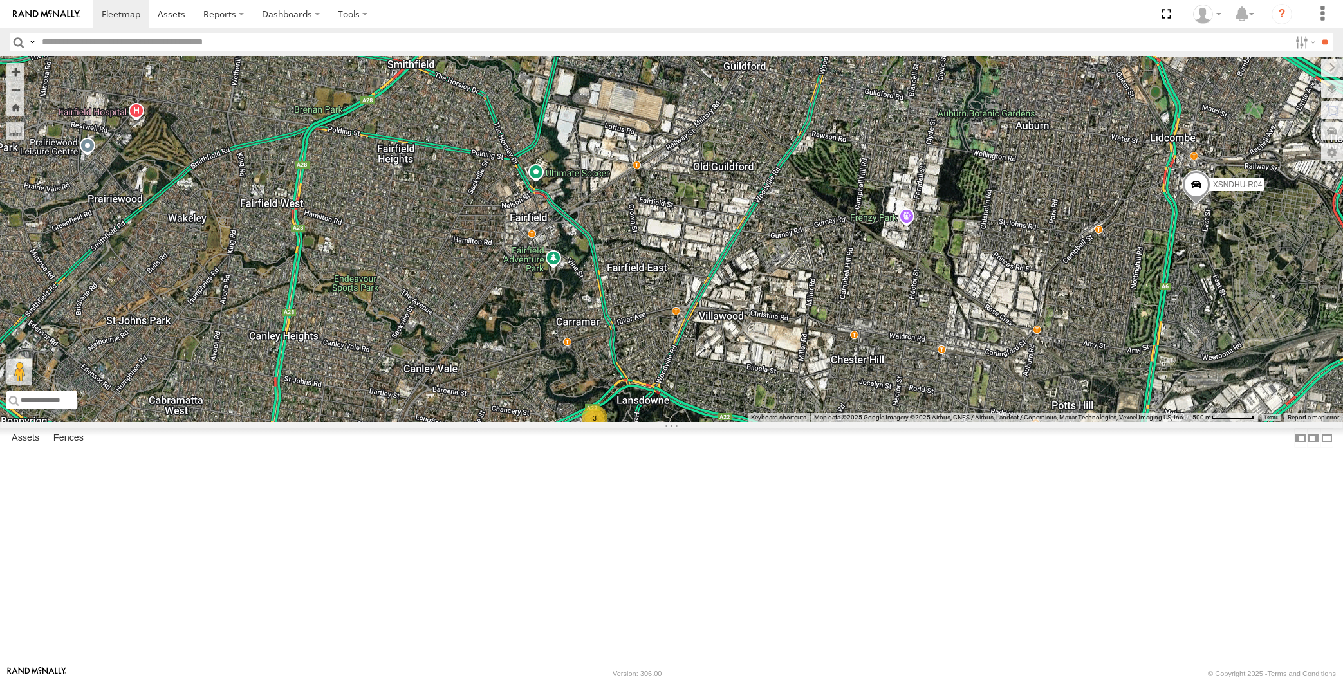
drag, startPoint x: 695, startPoint y: 438, endPoint x: 635, endPoint y: 293, distance: 156.3
click at [653, 322] on div "XP30JQ-R03 XSNDHU-R04 RJ5911-R79 XP81FE-R59 XO74GU-R69 3 Loading..." at bounding box center [671, 240] width 1343 height 366
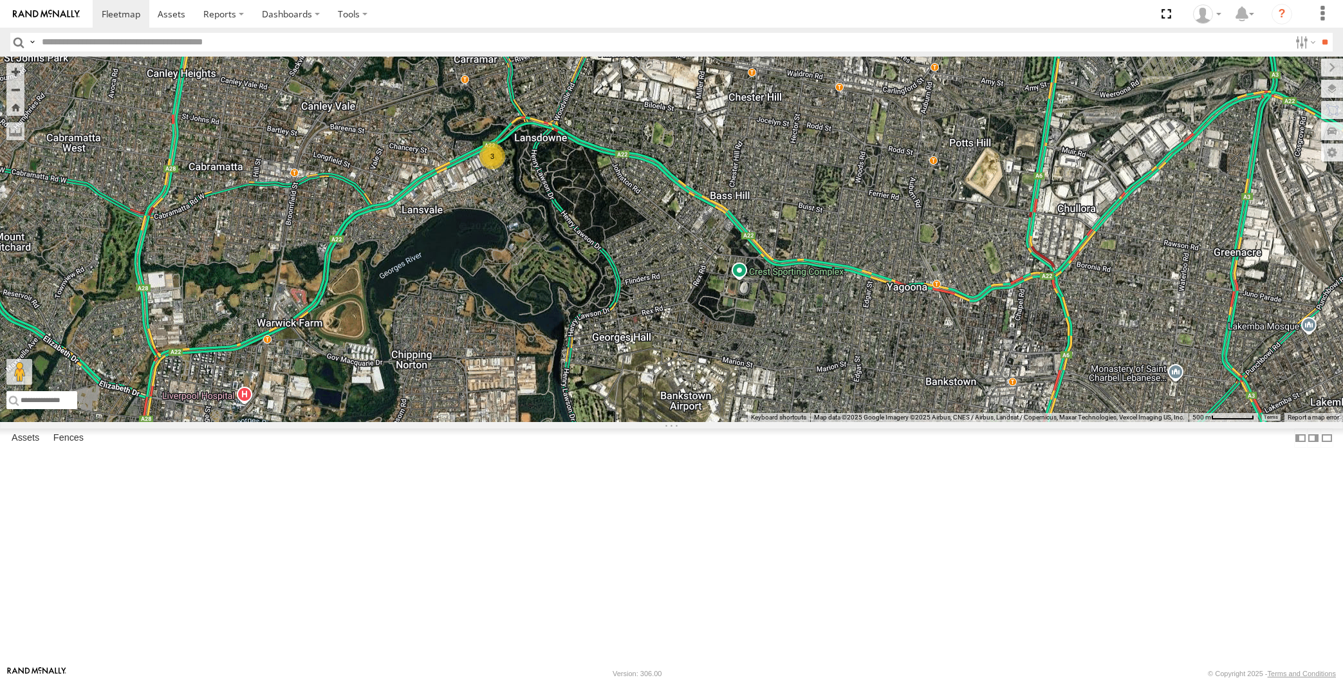
drag, startPoint x: 743, startPoint y: 434, endPoint x: 723, endPoint y: 424, distance: 21.6
click at [726, 422] on div "XP30JQ-R03 XSNDHU-R04 RJ5911-R79 XP81FE-R59 XO74GU-R69 3 Loading..." at bounding box center [671, 240] width 1343 height 366
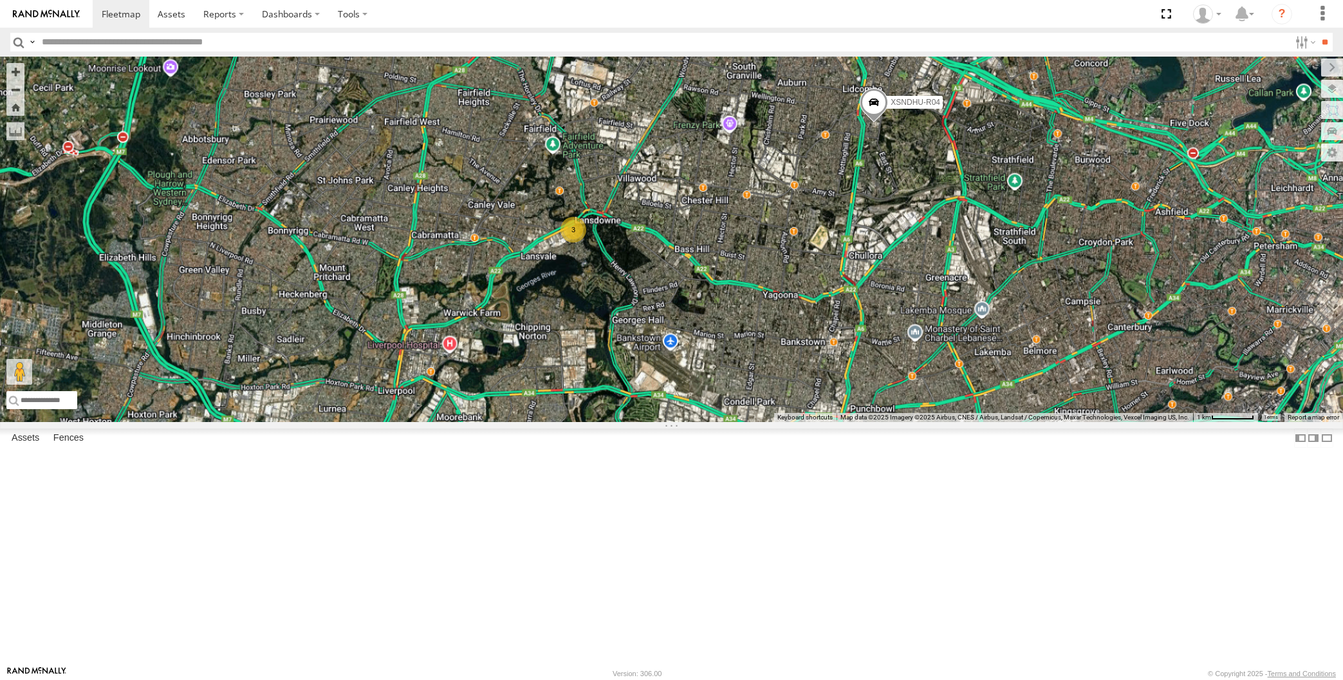
drag, startPoint x: 761, startPoint y: 481, endPoint x: 741, endPoint y: 450, distance: 36.8
click at [746, 422] on div "XP30JQ-R03 XSNDHU-R04 RJ5911-R79 XP81FE-R59 XO74GU-R69 3 Loading..." at bounding box center [671, 240] width 1343 height 366
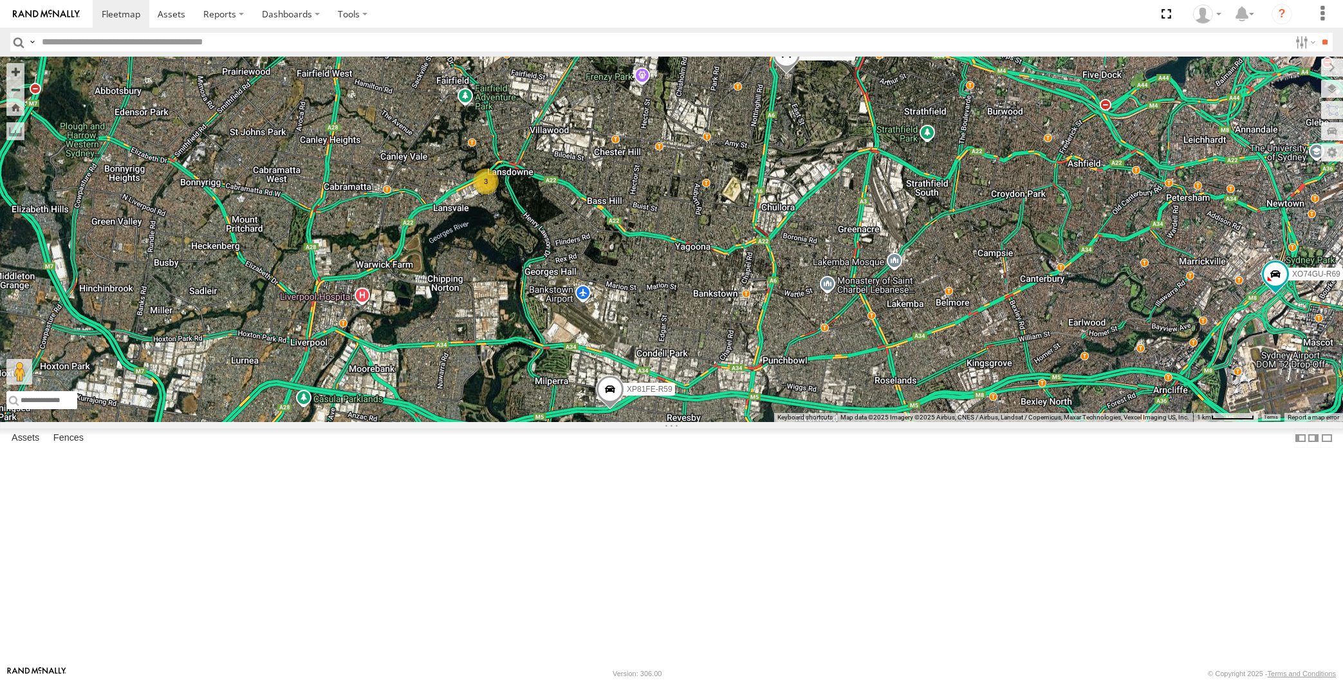
drag, startPoint x: 805, startPoint y: 565, endPoint x: 741, endPoint y: 546, distance: 66.4
click at [741, 422] on div "XP30JQ-R03 XSNDHU-R04 RJ5911-R79 XP81FE-R59 XO74GU-R69 3 Loading..." at bounding box center [671, 240] width 1343 height 366
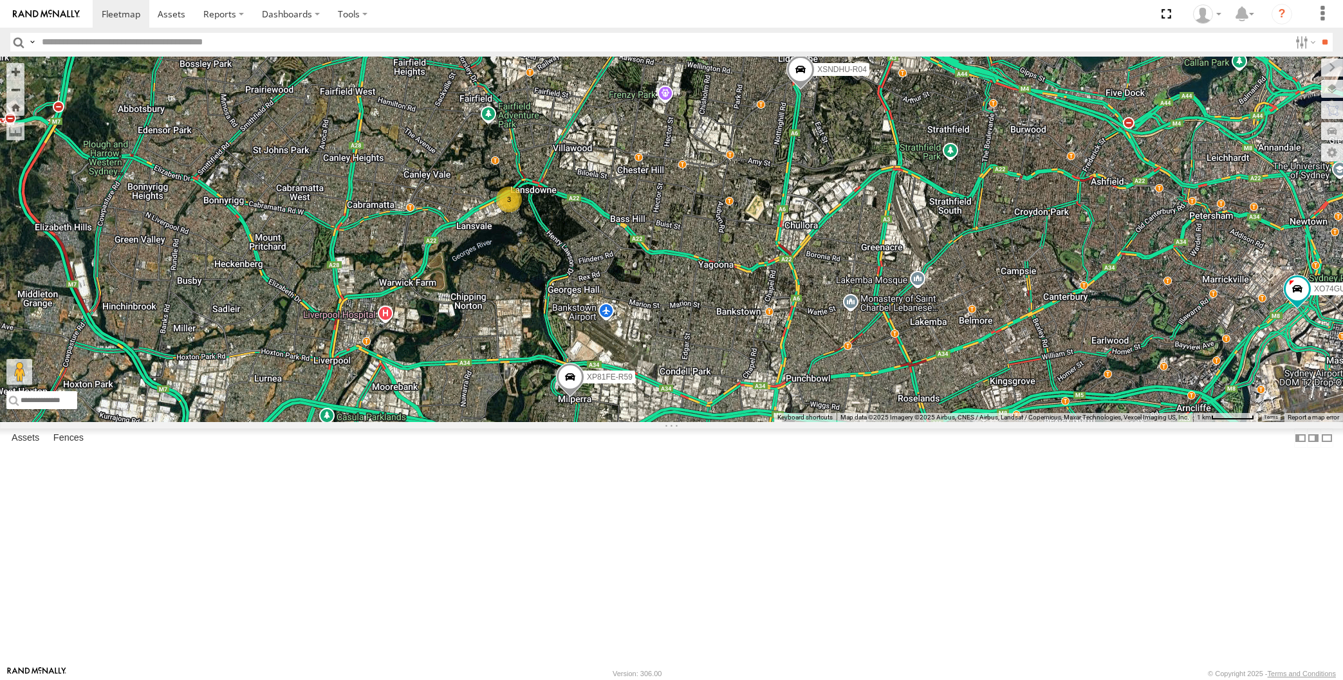
drag, startPoint x: 716, startPoint y: 454, endPoint x: 758, endPoint y: 494, distance: 58.3
click at [758, 422] on div "XSNDHU-R04 RJ5911-R79 XP81FE-R59 XO74GU-R69 3 Loading..." at bounding box center [671, 240] width 1343 height 366
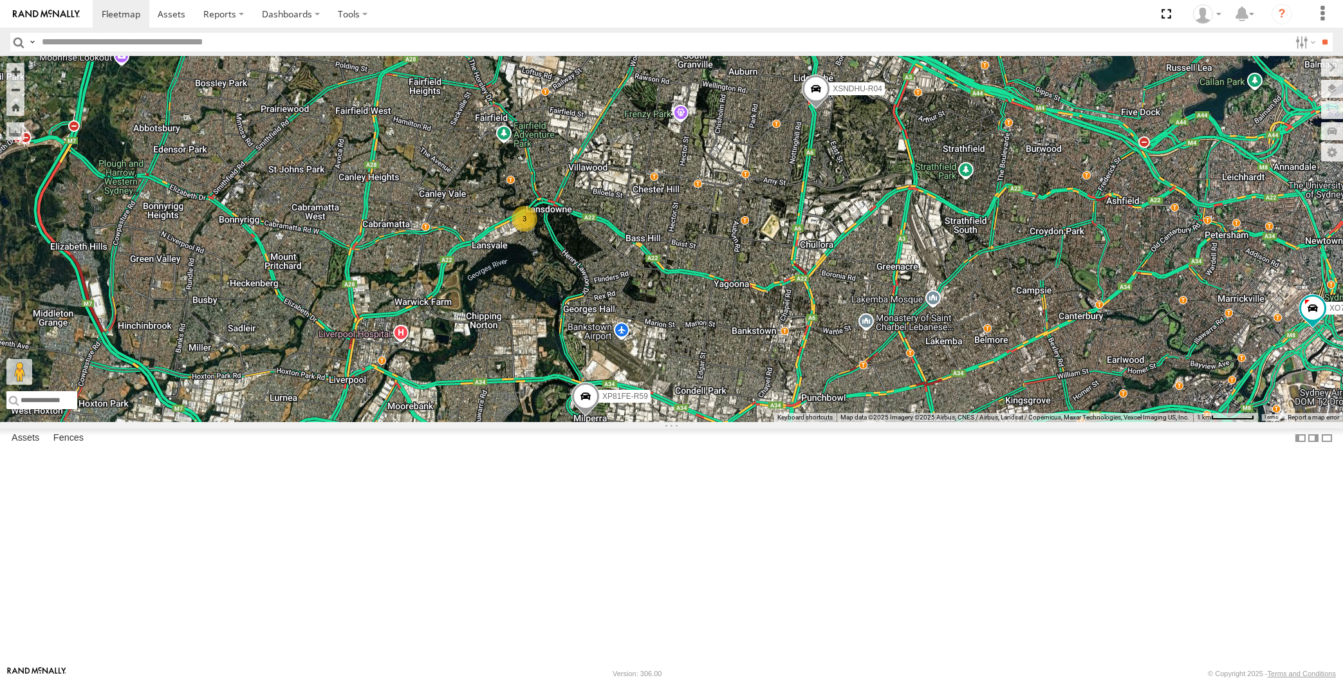
click at [709, 422] on div "XSNDHU-R04 RJ5911-R79 XP81FE-R59 XO74GU-R69 3 Loading..." at bounding box center [671, 240] width 1343 height 366
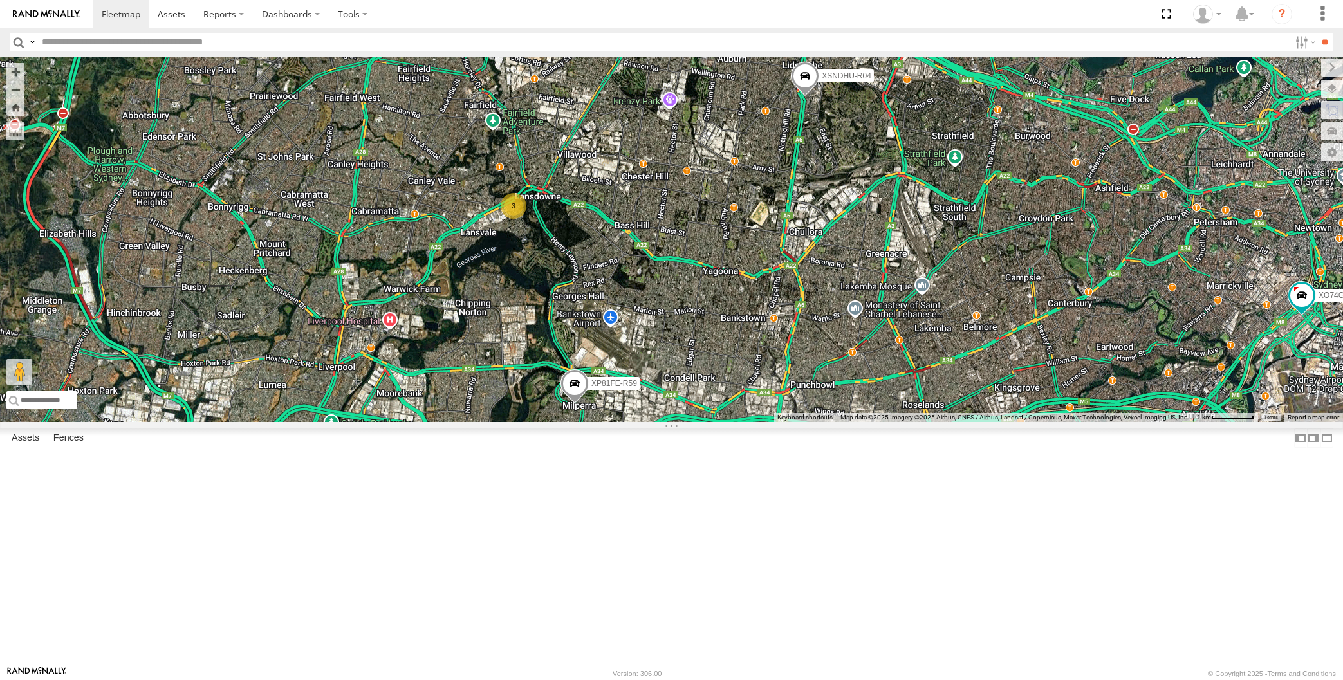
click at [697, 422] on div "XSNDHU-R04 RJ5911-R79 XP81FE-R59 XO74GU-R69 3 Loading..." at bounding box center [671, 240] width 1343 height 366
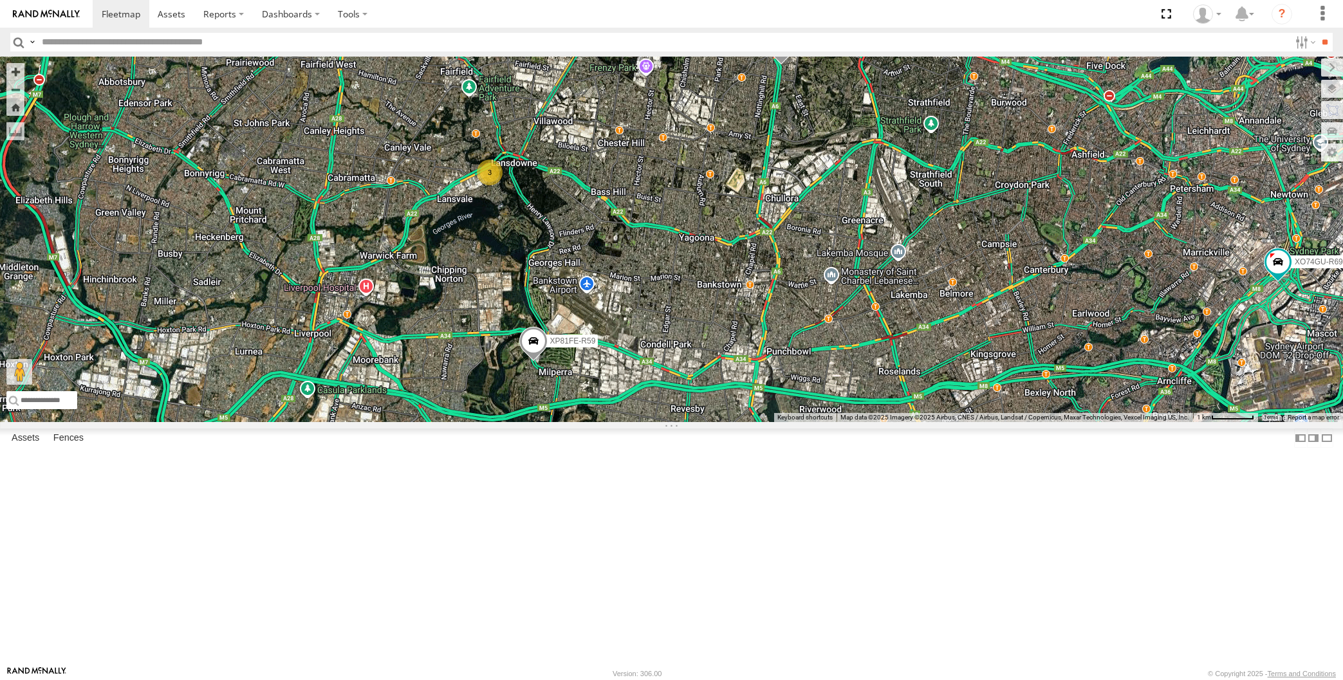
drag, startPoint x: 664, startPoint y: 548, endPoint x: 597, endPoint y: 551, distance: 67.6
click at [597, 422] on div "XSNDHU-R04 RJ5911-R79 XP81FE-R59 XO74GU-R69 3 Loading..." at bounding box center [671, 240] width 1343 height 366
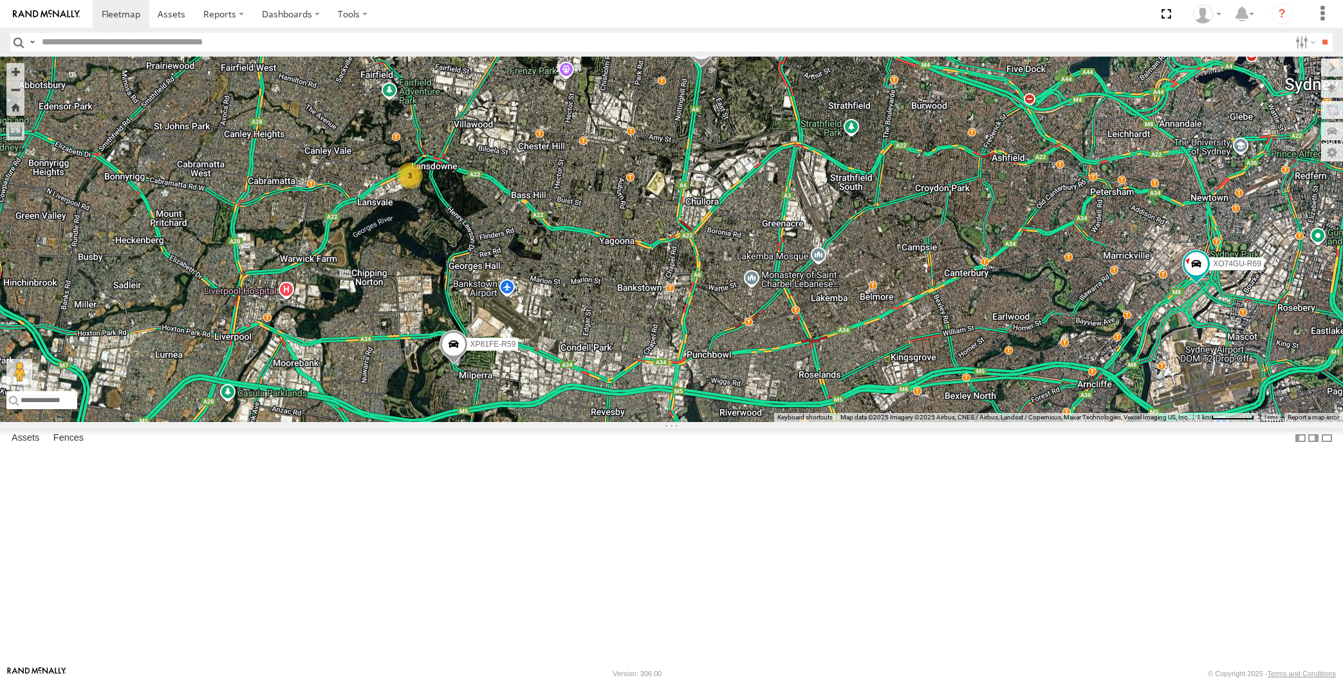
click at [583, 422] on div "XSNDHU-R04 RJ5911-R79 XP81FE-R59 XO74GU-R69 3 Loading..." at bounding box center [671, 240] width 1343 height 366
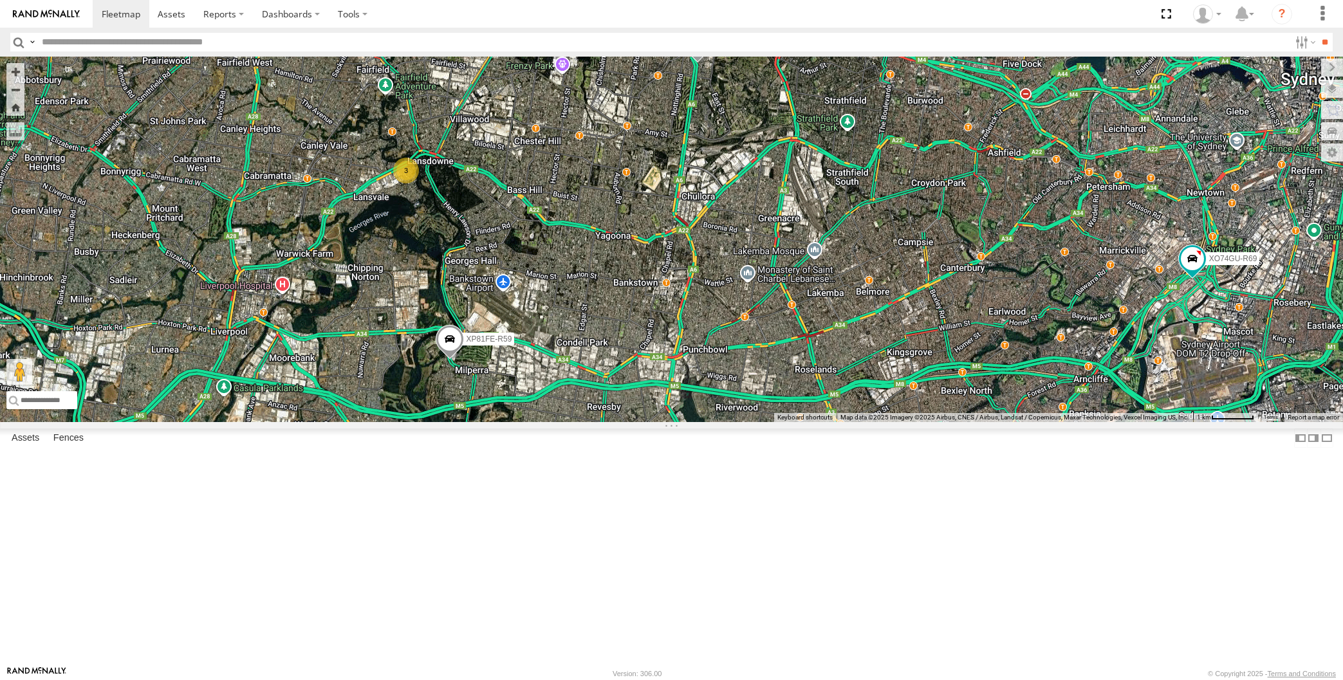
drag, startPoint x: 1003, startPoint y: 534, endPoint x: 922, endPoint y: 527, distance: 81.4
click at [961, 422] on div "XSNDHU-R04 RJ5911-R79 XP81FE-R59 XO74GU-R69 3 Loading..." at bounding box center [671, 240] width 1343 height 366
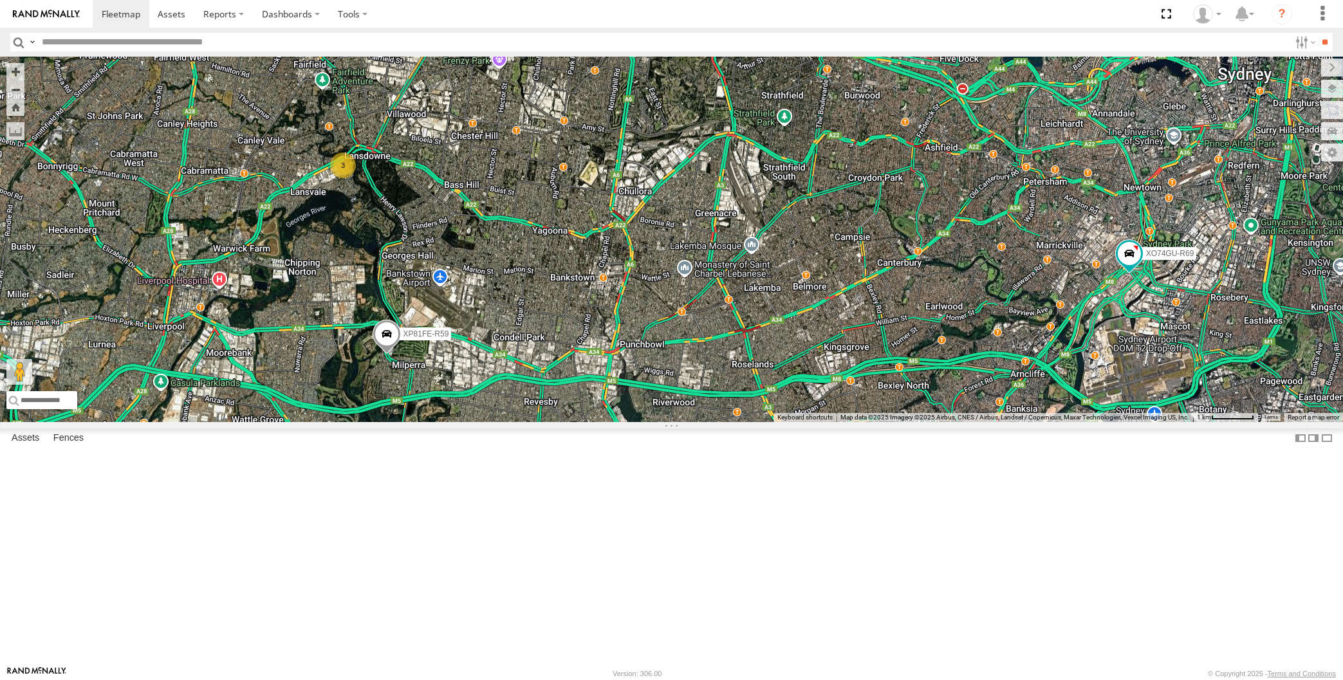
drag, startPoint x: 1050, startPoint y: 560, endPoint x: 914, endPoint y: 468, distance: 164.0
click at [927, 422] on div "XSNDHU-R04 RJ5911-R79 XP81FE-R59 XO74GU-R69 3 XP30JQ-R03 Loading..." at bounding box center [671, 240] width 1343 height 366
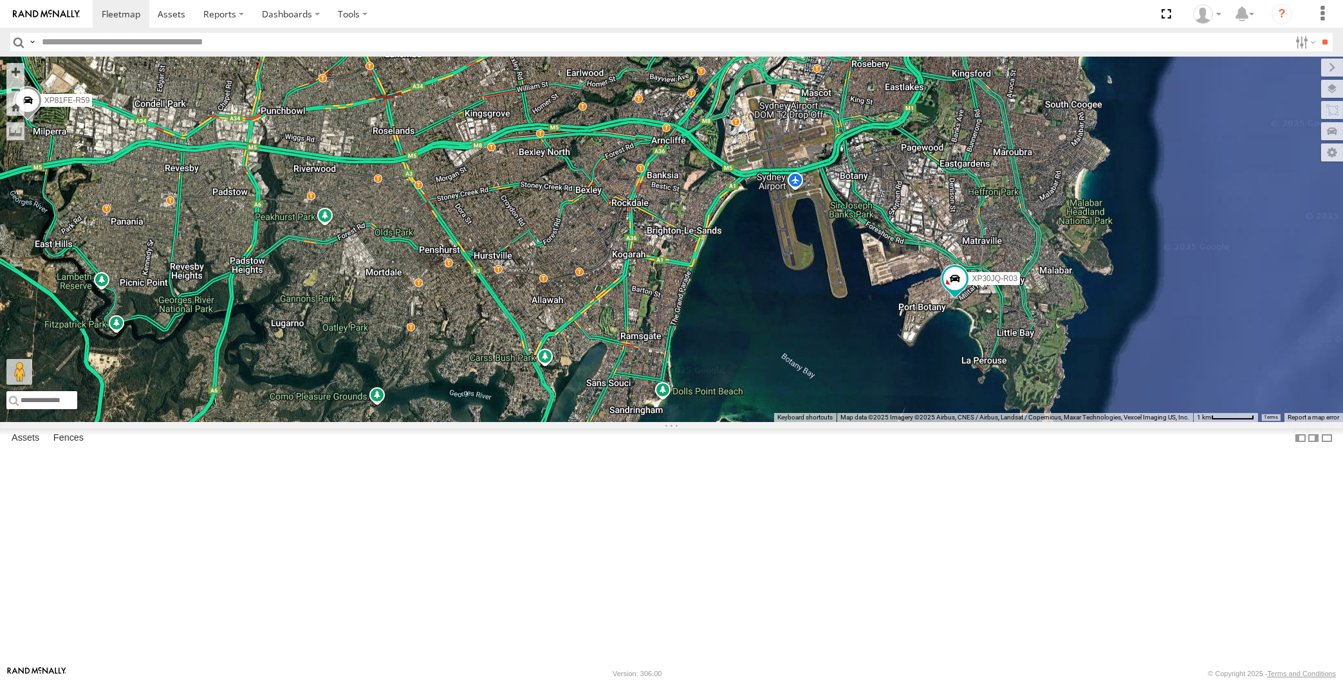
drag, startPoint x: 915, startPoint y: 473, endPoint x: 972, endPoint y: 505, distance: 65.7
click at [972, 422] on div "XSNDHU-R04 RJ5911-R79 XP81FE-R59 XO74GU-R69 3 XP30JQ-R03 Loading..." at bounding box center [671, 240] width 1343 height 366
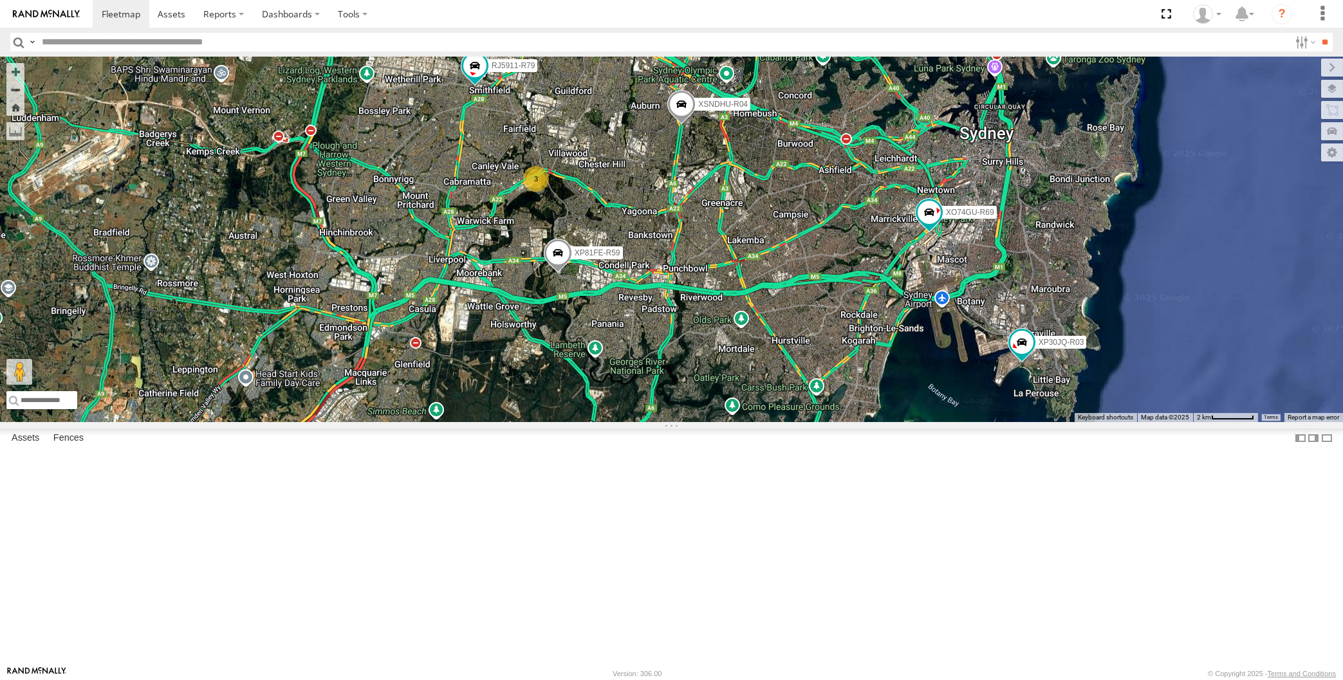
drag, startPoint x: 954, startPoint y: 517, endPoint x: 1012, endPoint y: 524, distance: 58.4
click at [997, 422] on div "XSNDHU-R04 RJ5911-R79 XP81FE-R59 XO74GU-R69 XP30JQ-R03 3 Loading..." at bounding box center [671, 240] width 1343 height 366
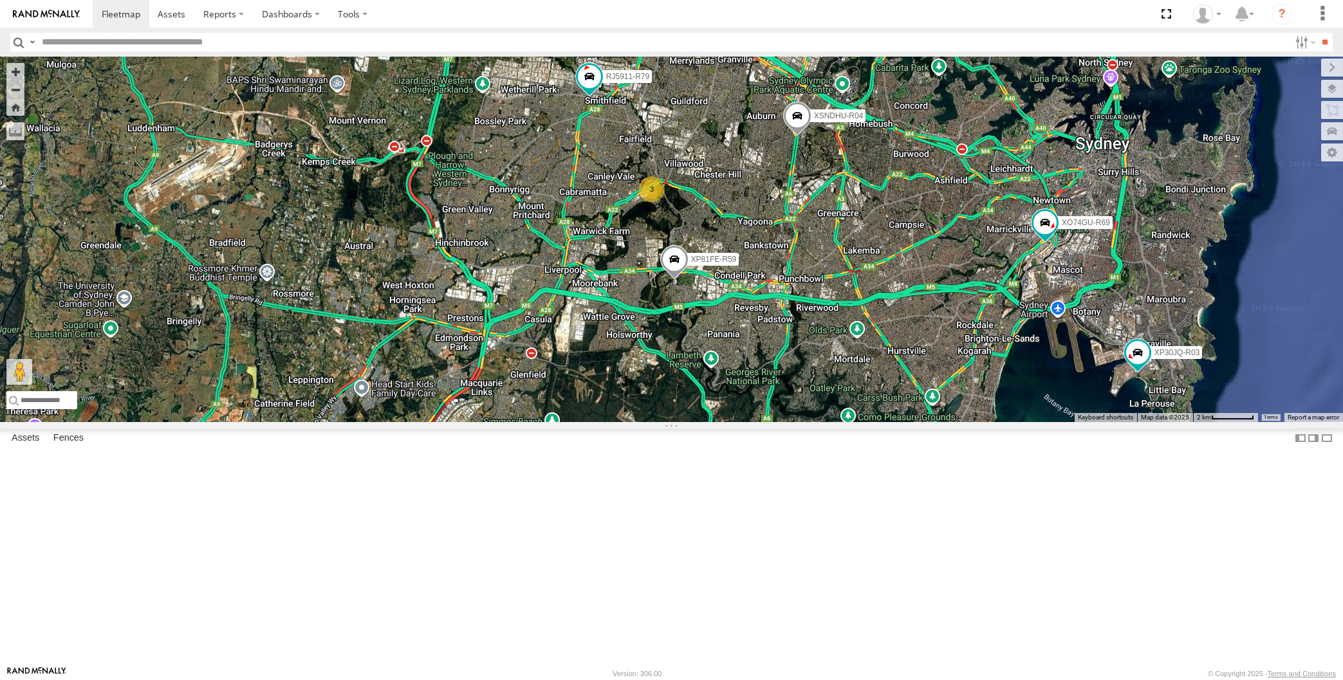
drag, startPoint x: 801, startPoint y: 396, endPoint x: 800, endPoint y: 389, distance: 7.1
click at [800, 391] on div "XSNDHU-R04 RJ5911-R79 XP81FE-R59 XO74GU-R69 XP30JQ-R03 3 Loading..." at bounding box center [671, 240] width 1343 height 366
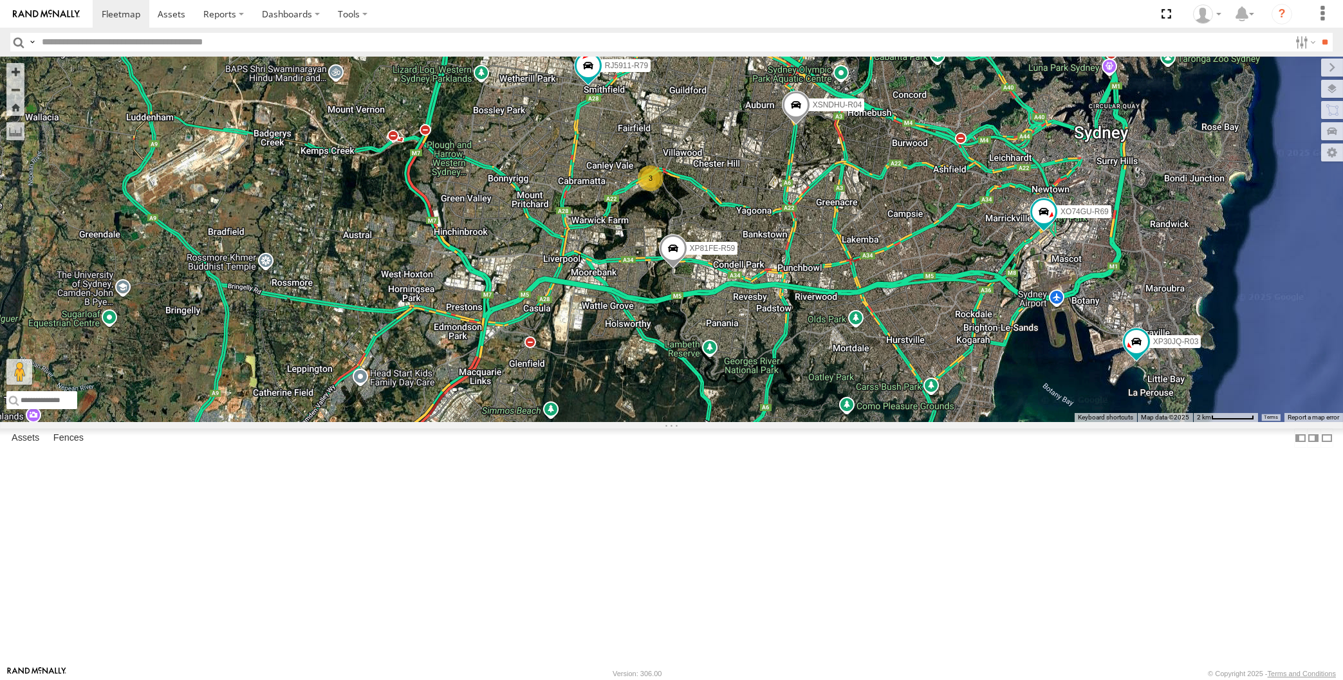
click at [1098, 422] on div "XSNDHU-R04 RJ5911-R79 XP81FE-R59 XO74GU-R69 XP30JQ-R03 3 Loading..." at bounding box center [671, 240] width 1343 height 366
click at [334, 422] on div "XSNDHU-R04 RJ5911-R79 XP81FE-R59 XO74GU-R69 XP30JQ-R03 3 Loading..." at bounding box center [671, 240] width 1343 height 366
click at [315, 320] on div "XSNDHU-R04 RJ5911-R79 XP81FE-R59 XO74GU-R69 XP30JQ-R03 3 Loading..." at bounding box center [671, 240] width 1343 height 366
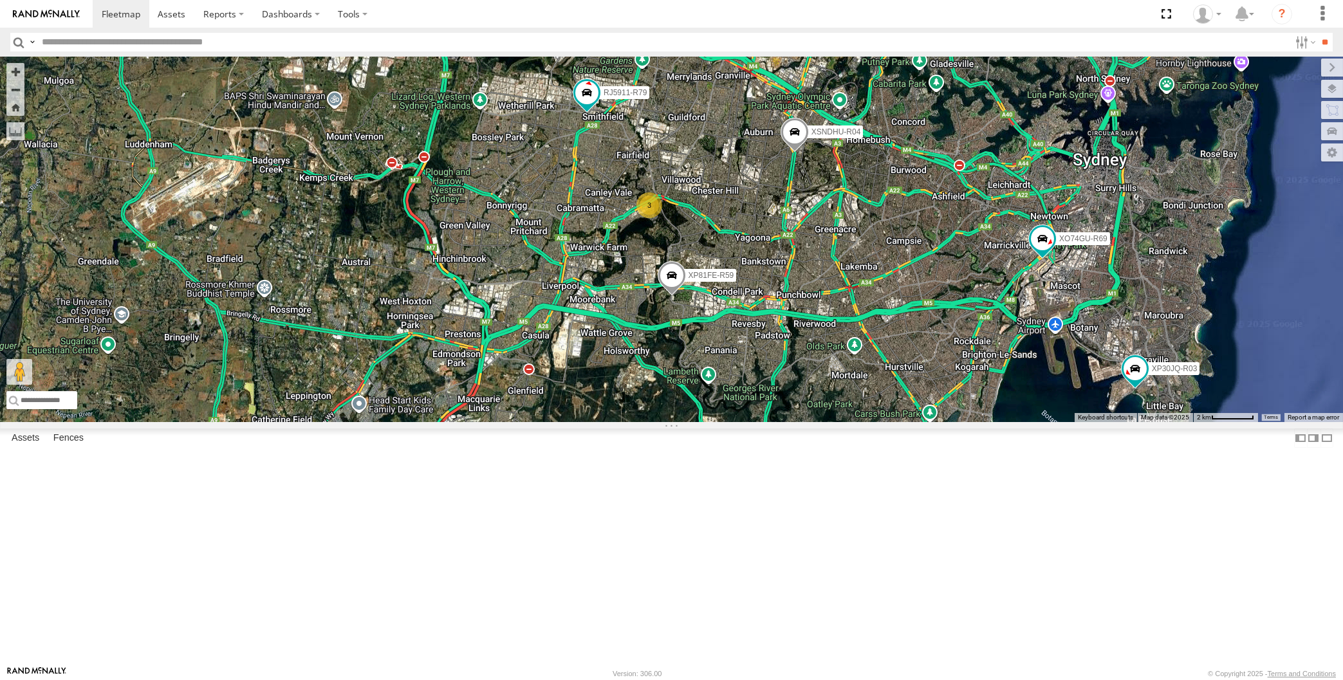
drag, startPoint x: 698, startPoint y: 441, endPoint x: 685, endPoint y: 477, distance: 38.1
click at [685, 422] on div "XSNDHU-R04 RJ5911-R79 XP81FE-R59 XO74GU-R69 XP30JQ-R03 3 Loading..." at bounding box center [671, 240] width 1343 height 366
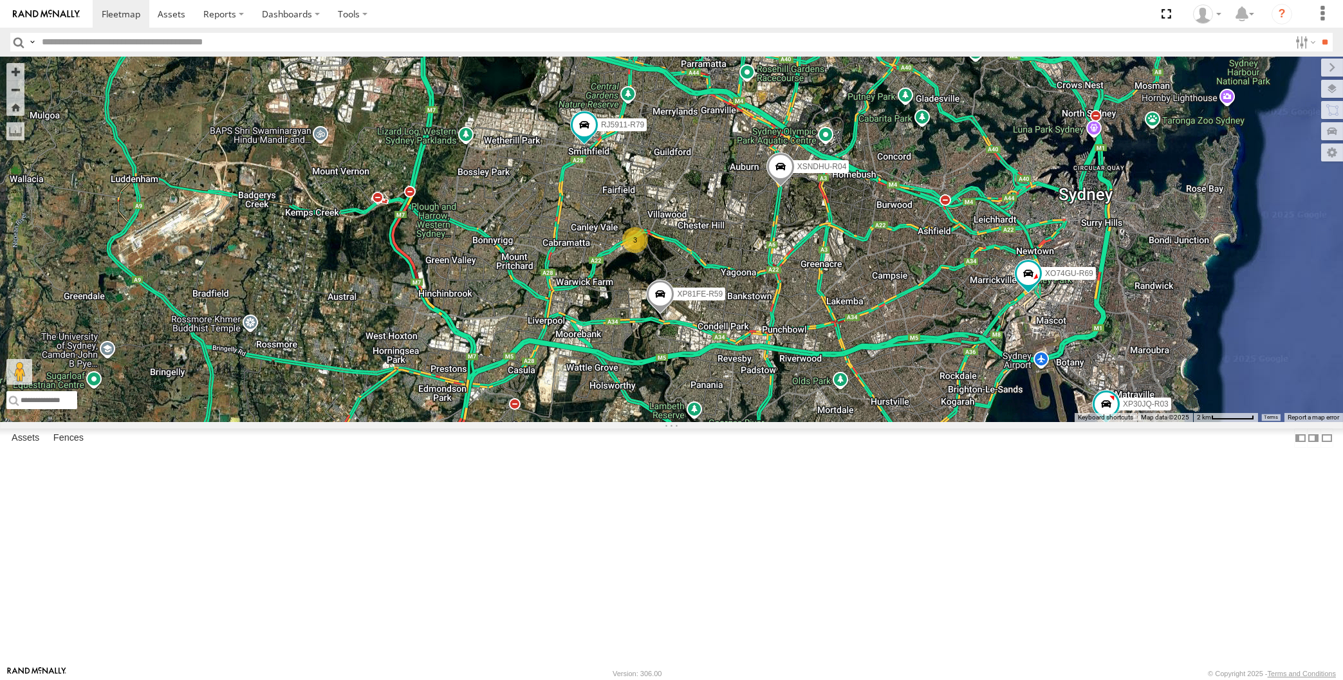
drag, startPoint x: 854, startPoint y: 515, endPoint x: 861, endPoint y: 548, distance: 32.9
click at [861, 422] on div "XSNDHU-R04 RJ5911-R79 XP81FE-R59 XO74GU-R69 XP30JQ-R03 3 Loading..." at bounding box center [671, 240] width 1343 height 366
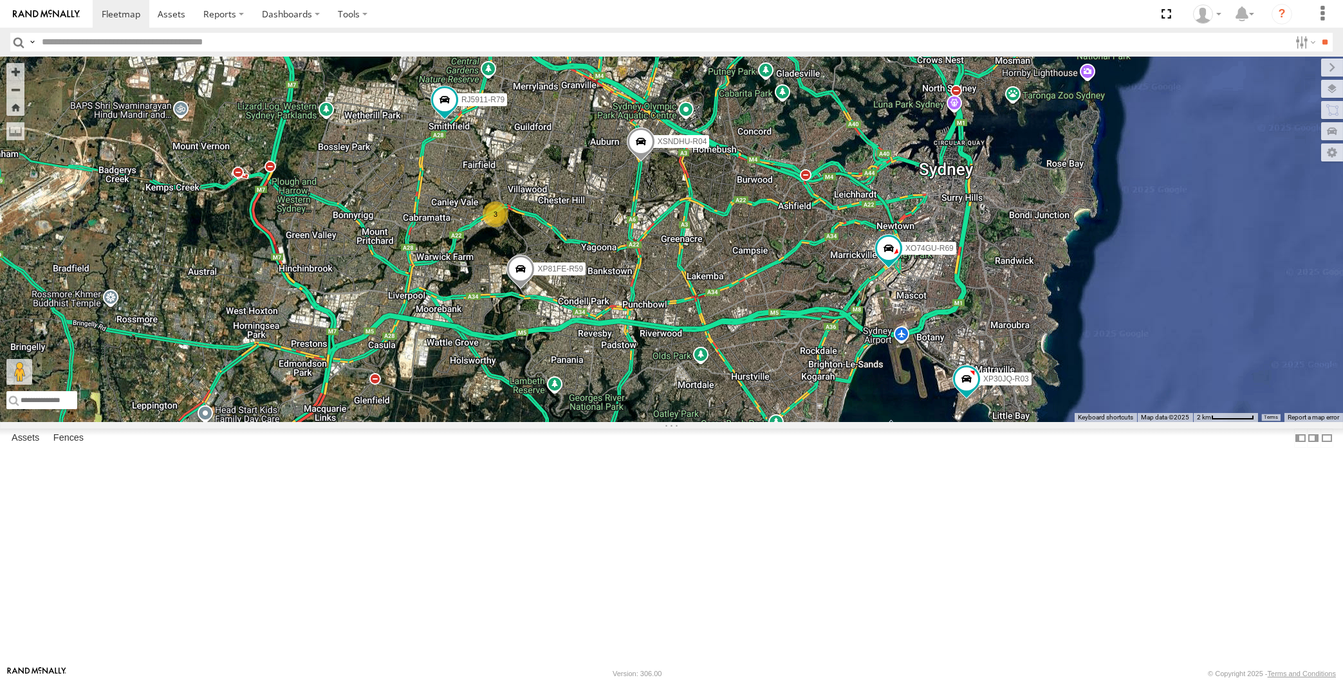
drag, startPoint x: 873, startPoint y: 539, endPoint x: 723, endPoint y: 494, distance: 156.7
click at [723, 422] on div "XSNDHU-R04 RJ5911-R79 XP81FE-R59 XO74GU-R69 XP30JQ-R03 3 Loading..." at bounding box center [671, 240] width 1343 height 366
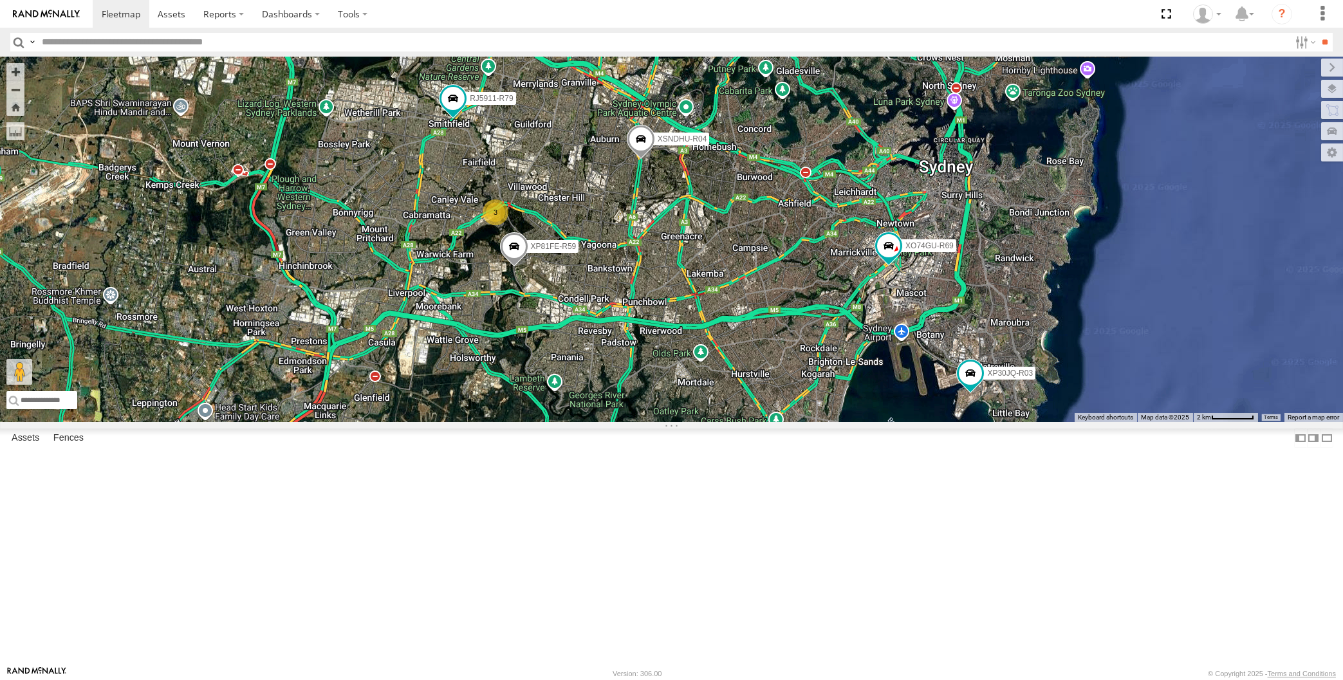
click at [688, 422] on div "XP30JQ-R03 XSNDHU-R04 RJ5911-R79 XP81FE-R59 XO74GU-R69 3 Loading..." at bounding box center [671, 240] width 1343 height 366
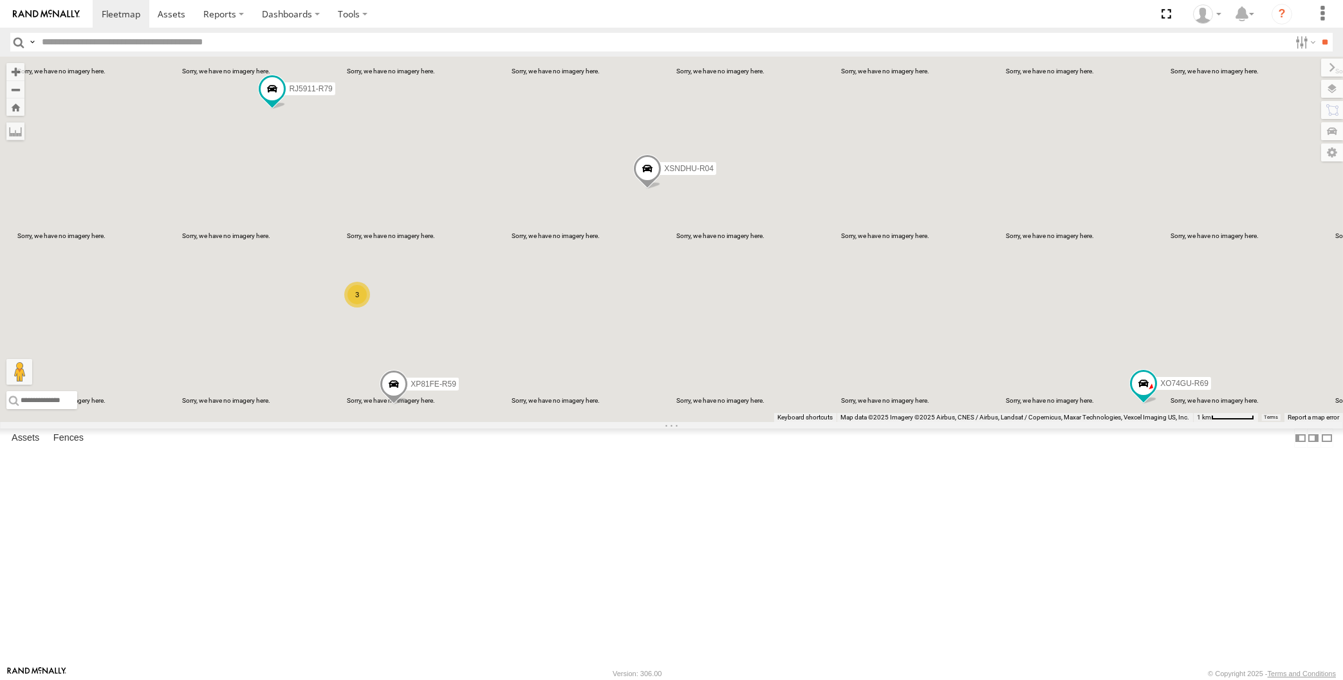
click at [683, 386] on div "XP30JQ-R03 XSNDHU-R04 RJ5911-R79 XP81FE-R59 XO74GU-R69 3 Loading..." at bounding box center [671, 240] width 1343 height 366
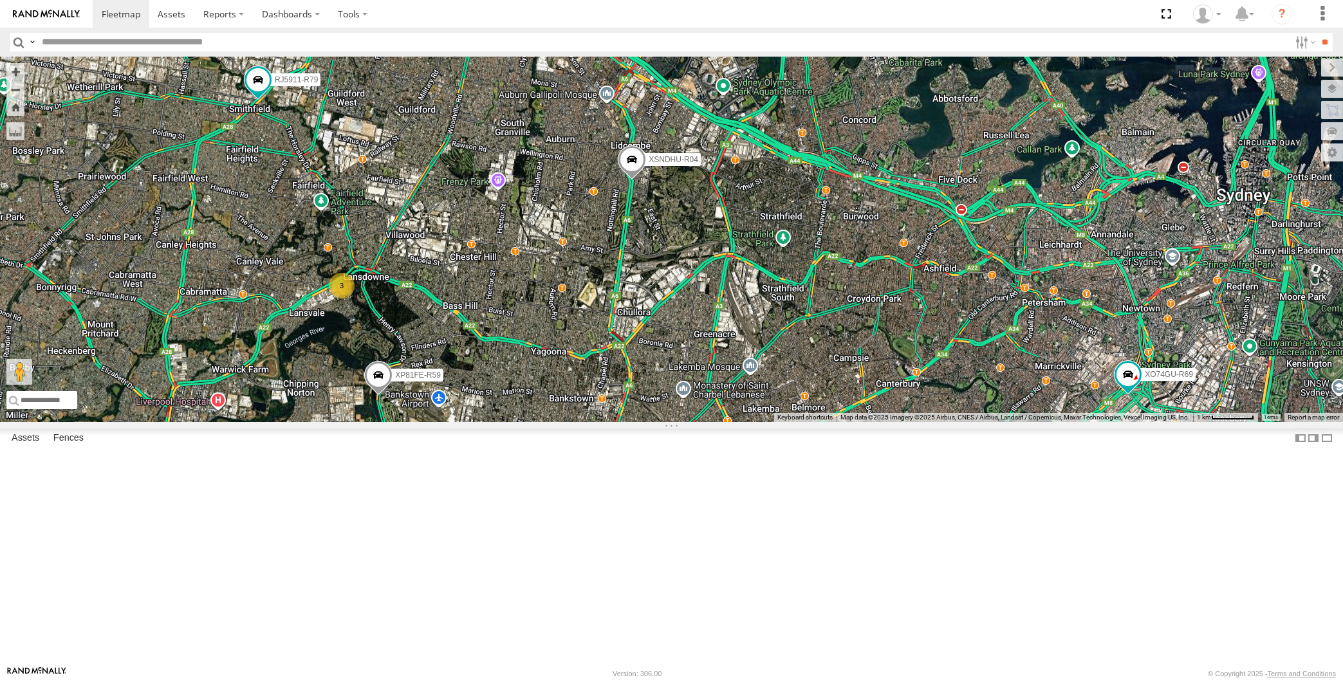
drag, startPoint x: 1209, startPoint y: 525, endPoint x: 1104, endPoint y: 463, distance: 122.6
click at [1138, 422] on div "XP30JQ-R03 XSNDHU-R04 RJ5911-R79 XP81FE-R59 XO74GU-R69 3 Loading..." at bounding box center [671, 240] width 1343 height 366
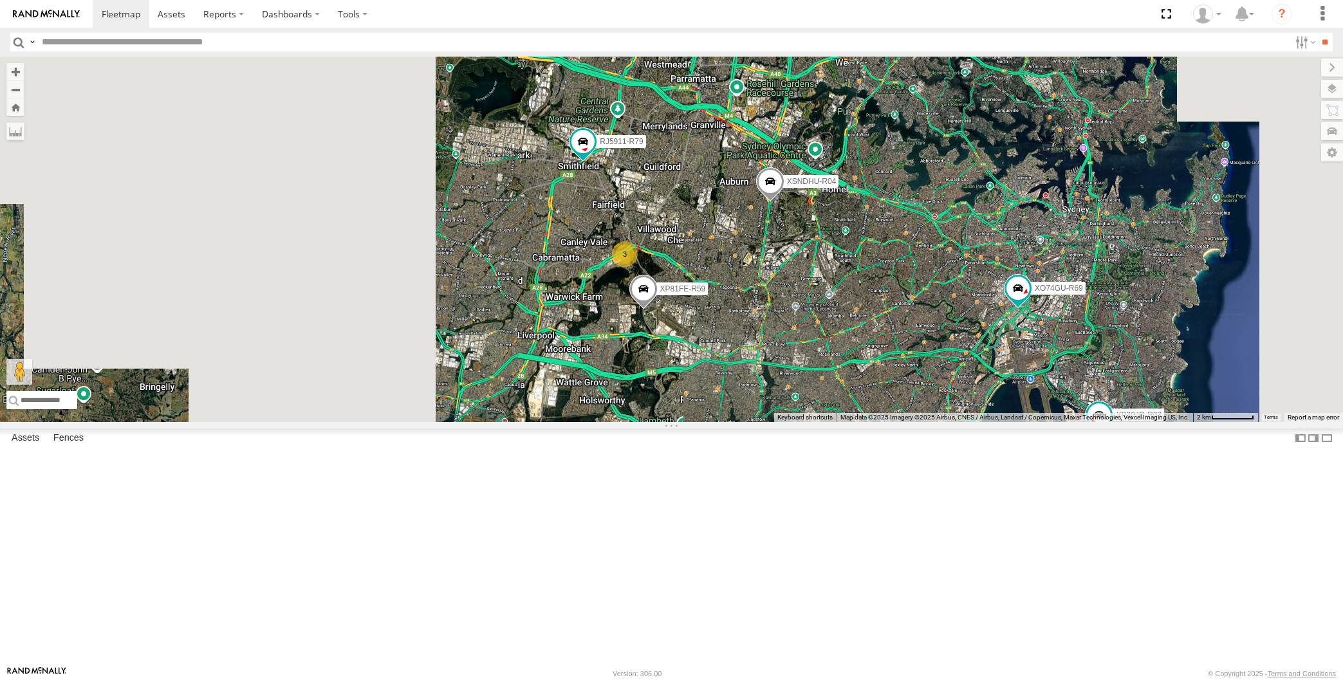
drag, startPoint x: 1154, startPoint y: 548, endPoint x: 1138, endPoint y: 506, distance: 44.8
click at [1139, 422] on label "XP30JQ-R03" at bounding box center [1135, 415] width 59 height 13
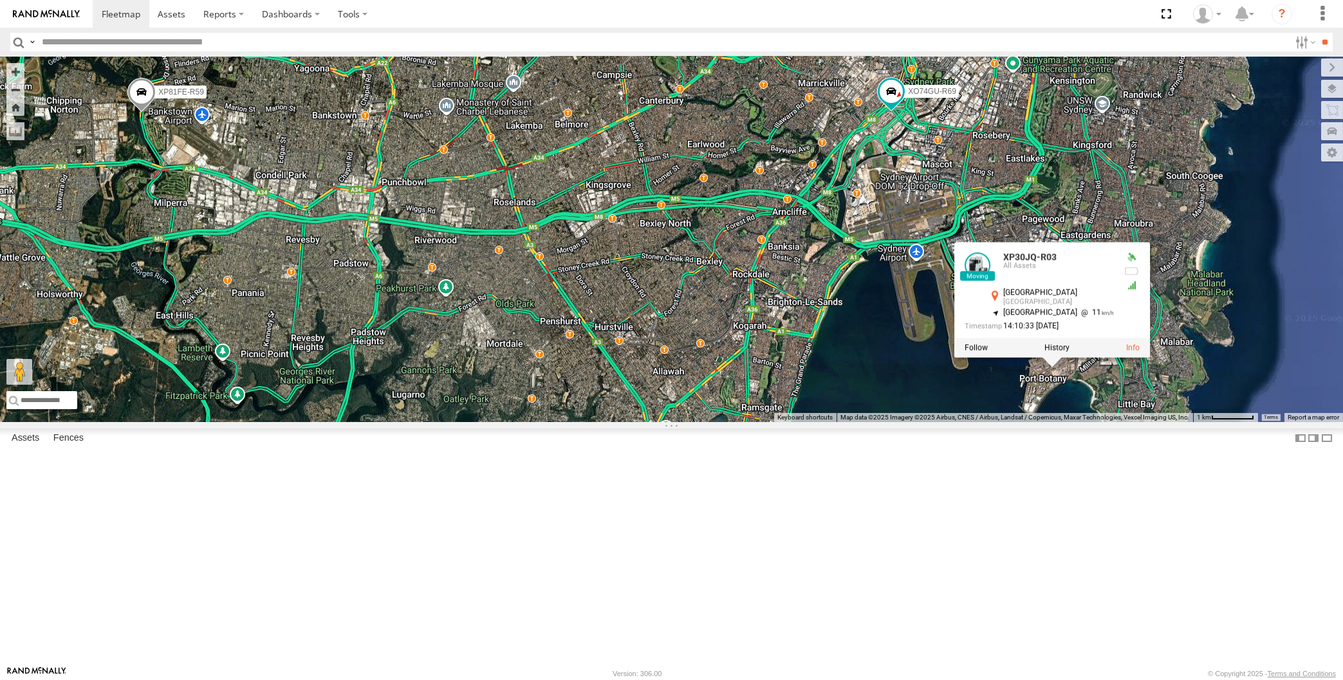
click at [1057, 422] on div "XP30JQ-R03 XSNDHU-R04 RJ5911-R79 XP81FE-R59 XO74GU-R69 XP30JQ-R03 All Assets [G…" at bounding box center [671, 240] width 1343 height 366
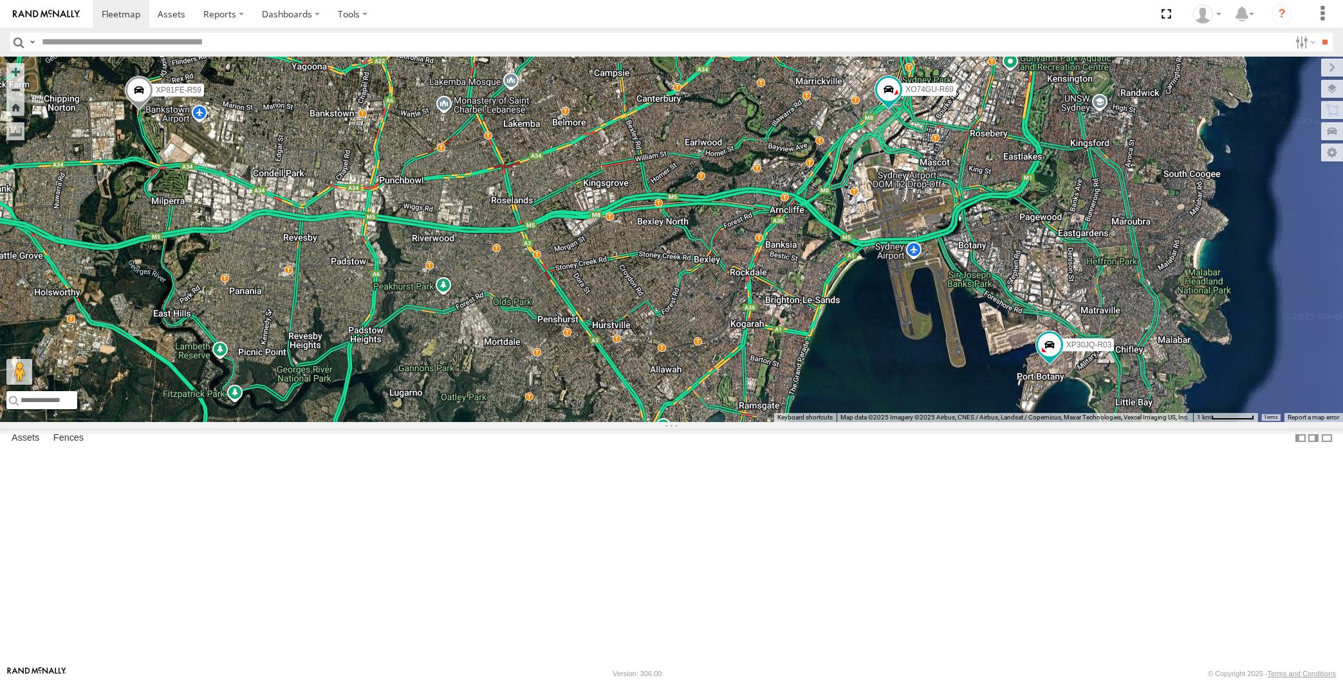
drag, startPoint x: 1070, startPoint y: 537, endPoint x: 1047, endPoint y: 515, distance: 31.4
click at [1058, 422] on div "XP30JQ-R03 XSNDHU-R04 RJ5911-R79 XP81FE-R59 XO74GU-R69 3 Loading..." at bounding box center [671, 240] width 1343 height 366
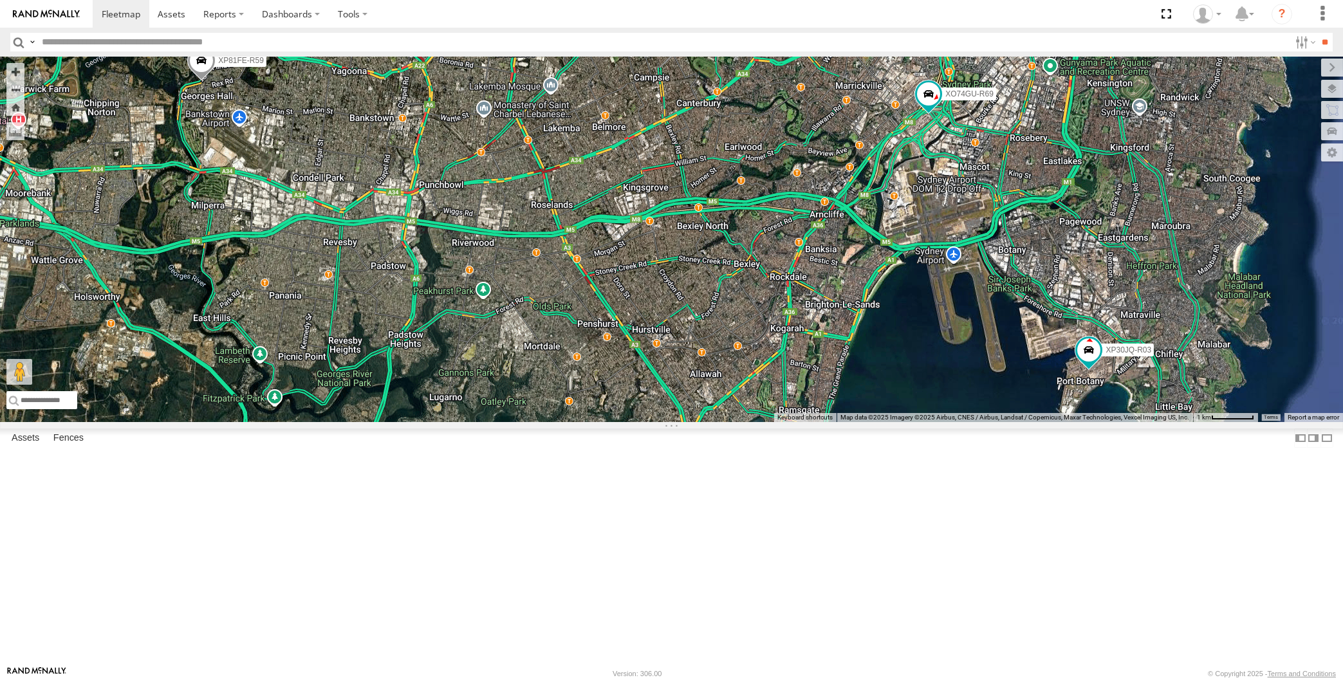
drag, startPoint x: 376, startPoint y: 386, endPoint x: 505, endPoint y: 445, distance: 141.7
click at [496, 422] on div "XP30JQ-R03 XSNDHU-R04 RJ5911-R79 XP81FE-R59 XO74GU-R69 3 Loading..." at bounding box center [671, 240] width 1343 height 366
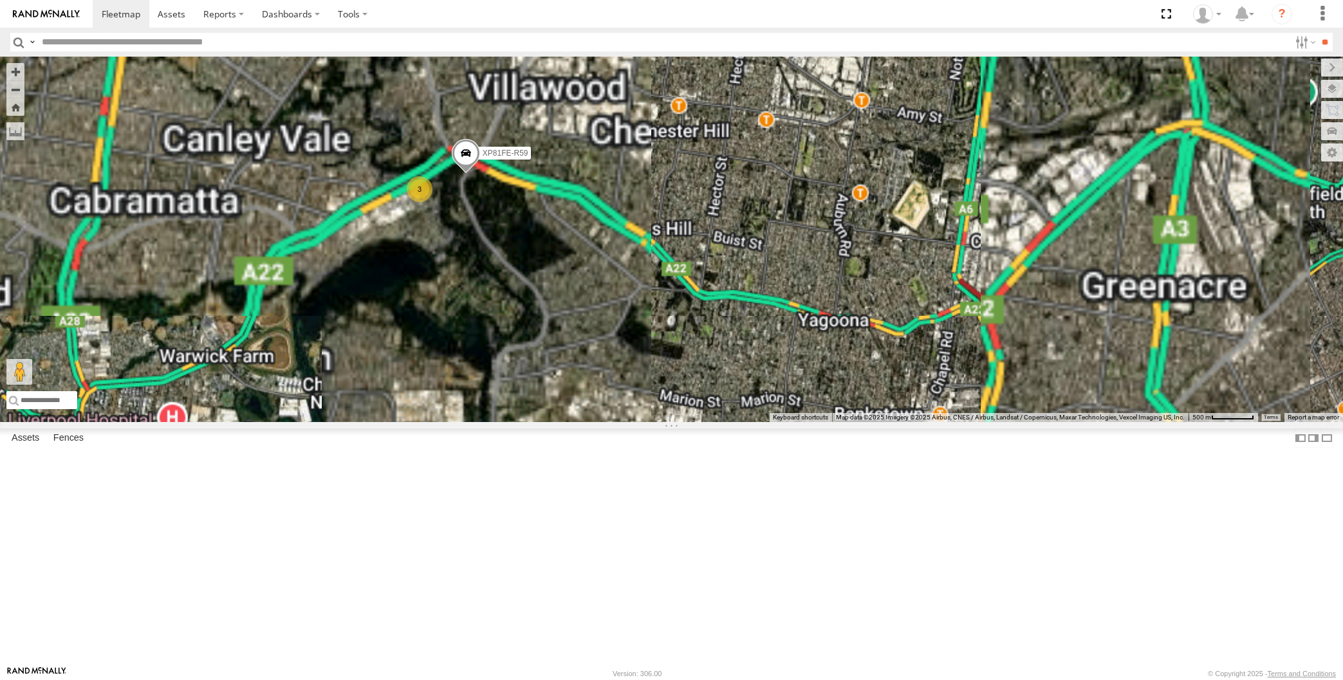
drag, startPoint x: 528, startPoint y: 378, endPoint x: 542, endPoint y: 450, distance: 73.3
click at [542, 422] on div "XP30JQ-R03 XSNDHU-R04 RJ5911-R79 XP81FE-R59 XO74GU-R69 3 Loading..." at bounding box center [671, 240] width 1343 height 366
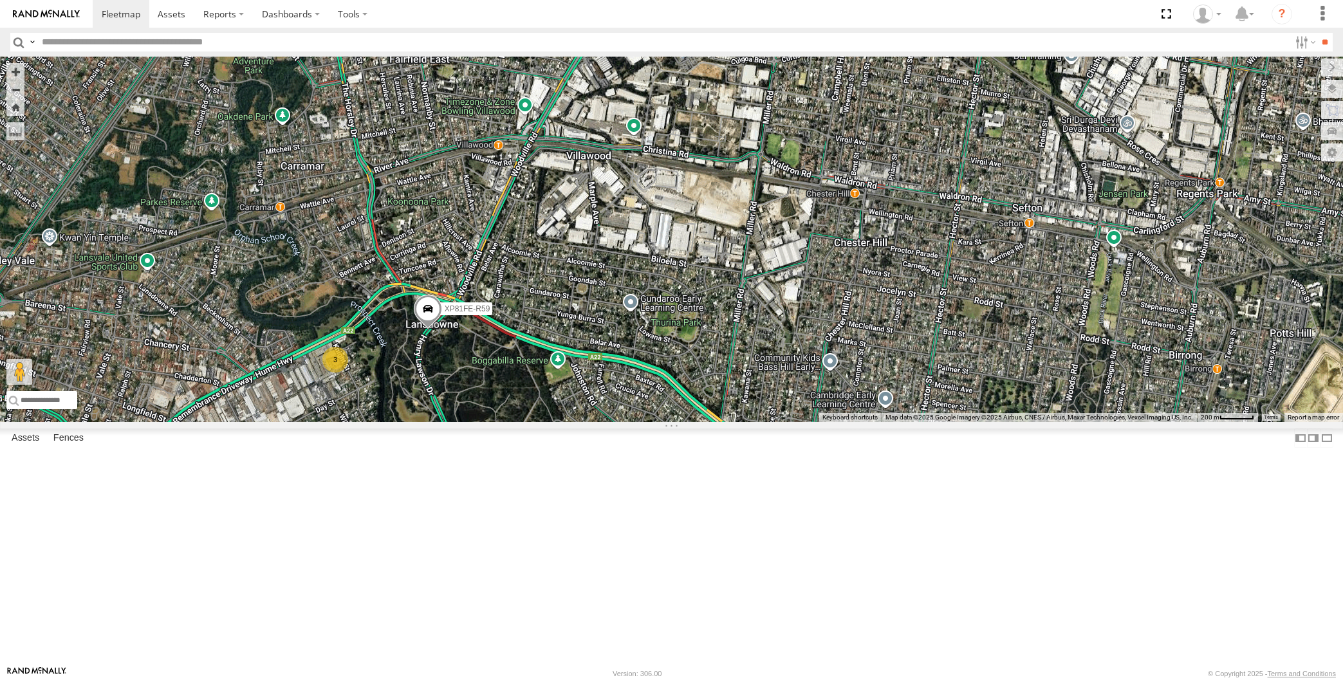
drag, startPoint x: 458, startPoint y: 530, endPoint x: 523, endPoint y: 512, distance: 67.0
click at [512, 422] on div "XP81FE-R59 3 Loading..." at bounding box center [671, 240] width 1343 height 366
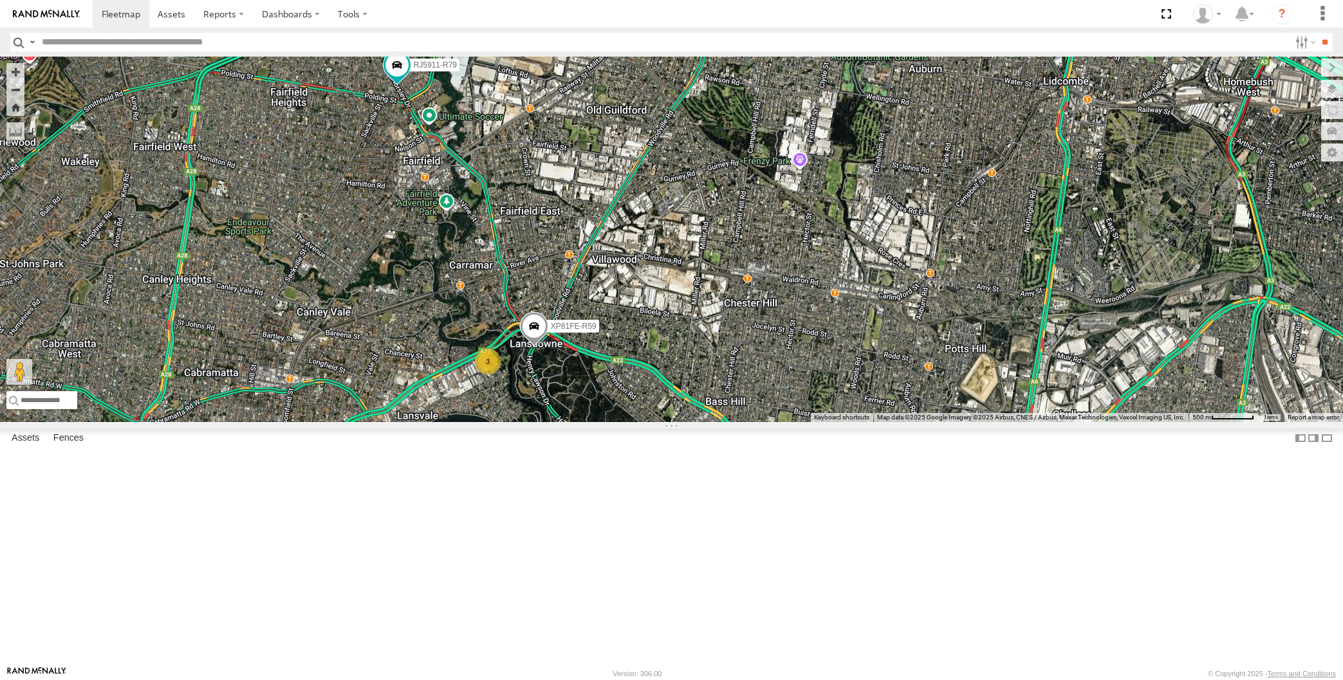
click at [616, 422] on div "XP81FE-R59 XSNDHU-R04 3 RJ5911-R79 Loading..." at bounding box center [671, 240] width 1343 height 366
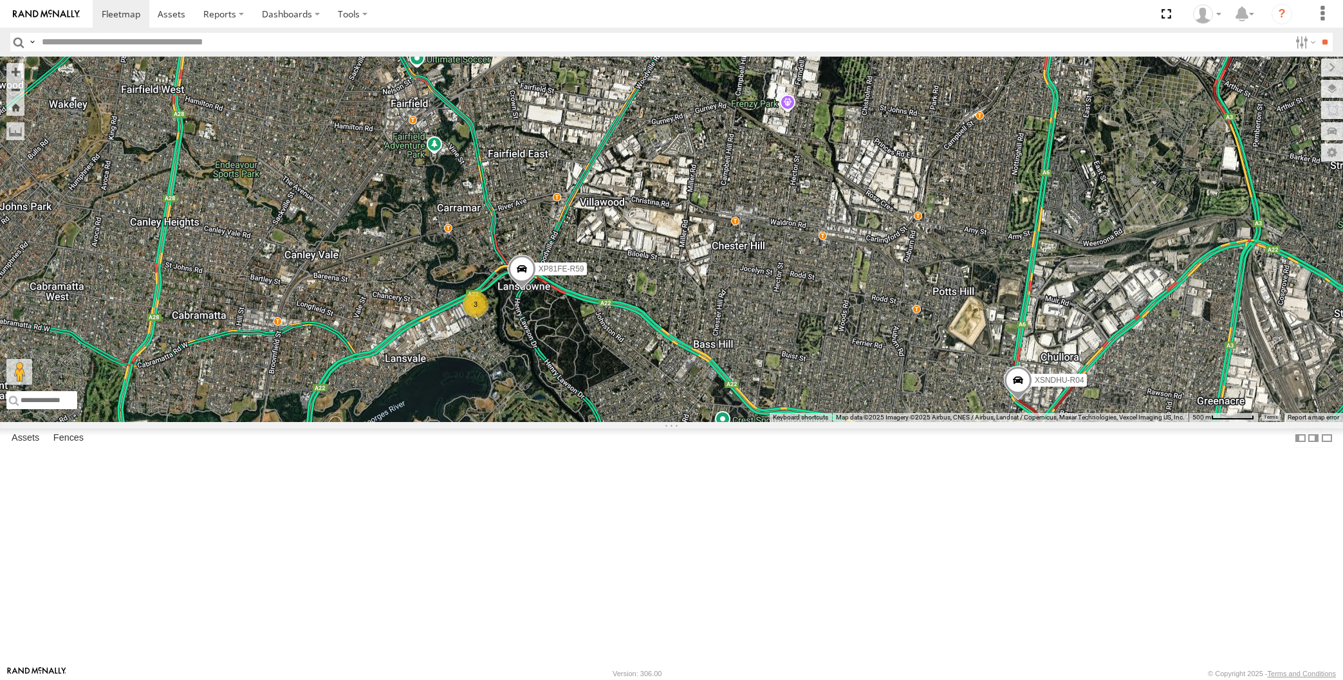
drag, startPoint x: 679, startPoint y: 543, endPoint x: 660, endPoint y: 505, distance: 42.9
click at [665, 422] on div "XP81FE-R59 XSNDHU-R04 RJ5911-R79 3 Loading..." at bounding box center [671, 240] width 1343 height 366
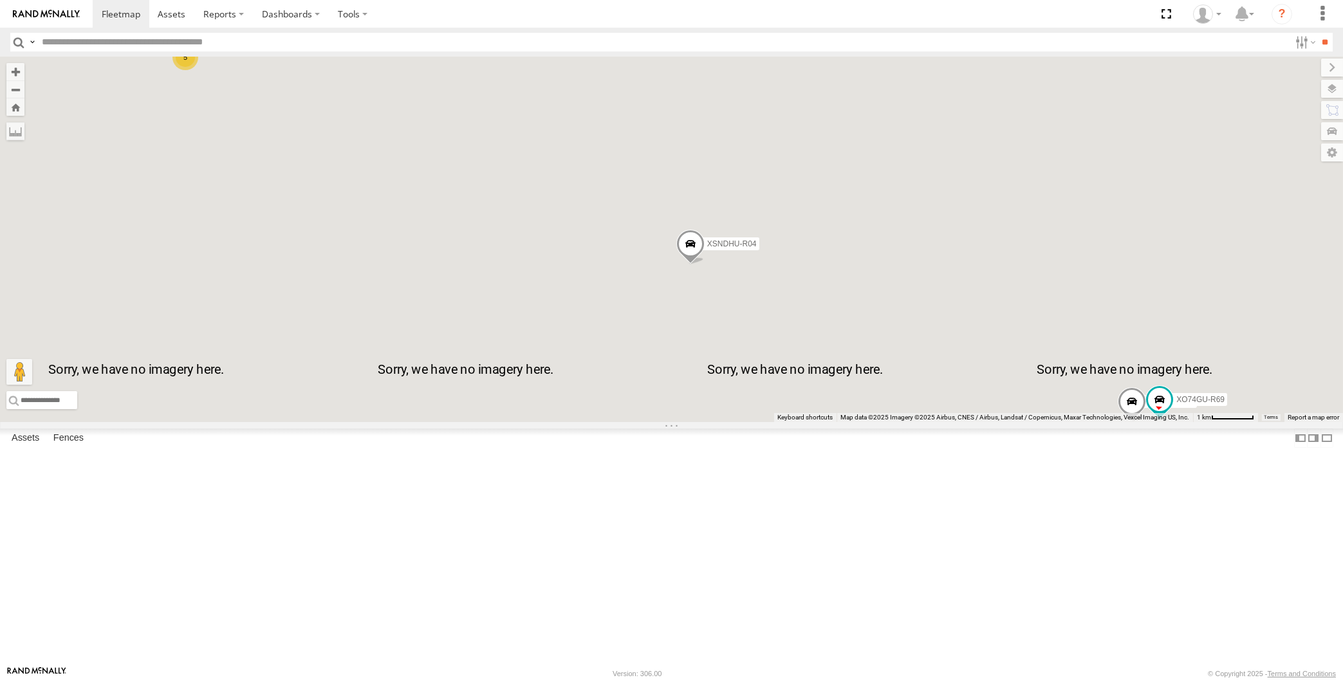
drag, startPoint x: 981, startPoint y: 579, endPoint x: 954, endPoint y: 538, distance: 49.3
click at [955, 422] on div "XSNDHU-R04 XP30JQ-R03 5 XO74GU-R69 Loading..." at bounding box center [671, 240] width 1343 height 366
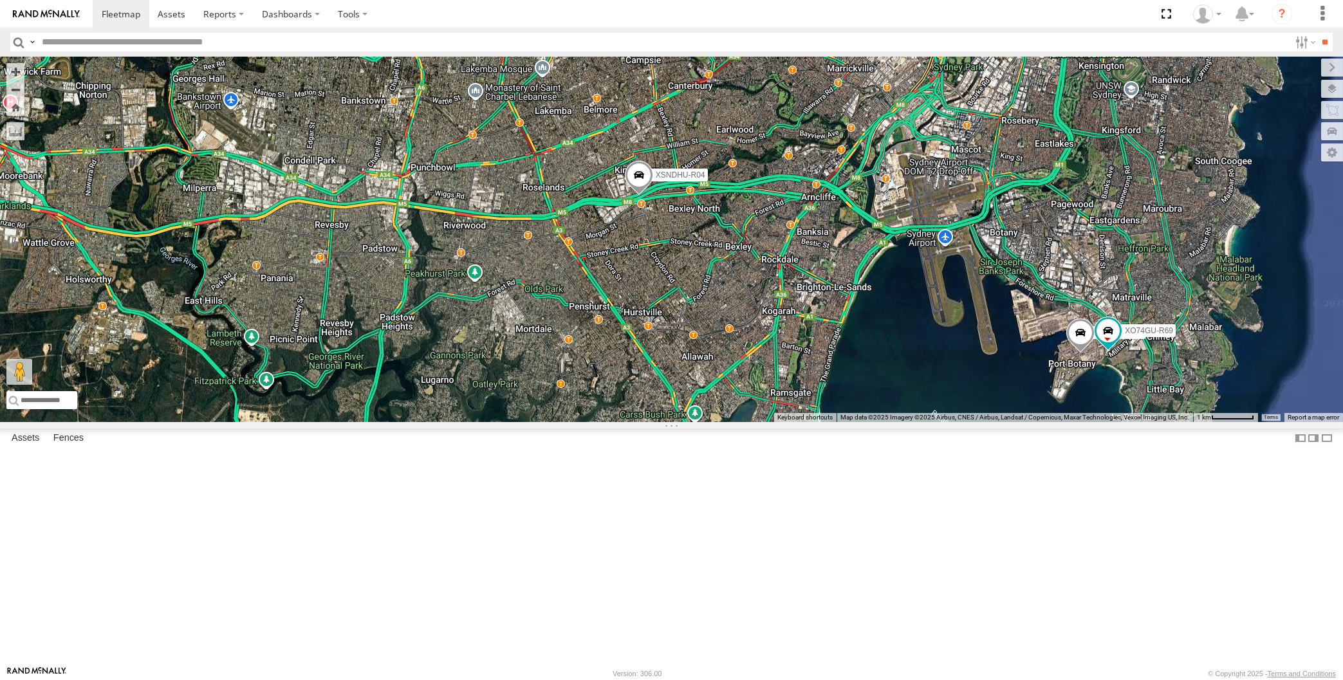
click at [762, 422] on div "XSNDHU-R04 XP30JQ-R03 5 XO74GU-R69 Loading..." at bounding box center [671, 240] width 1343 height 366
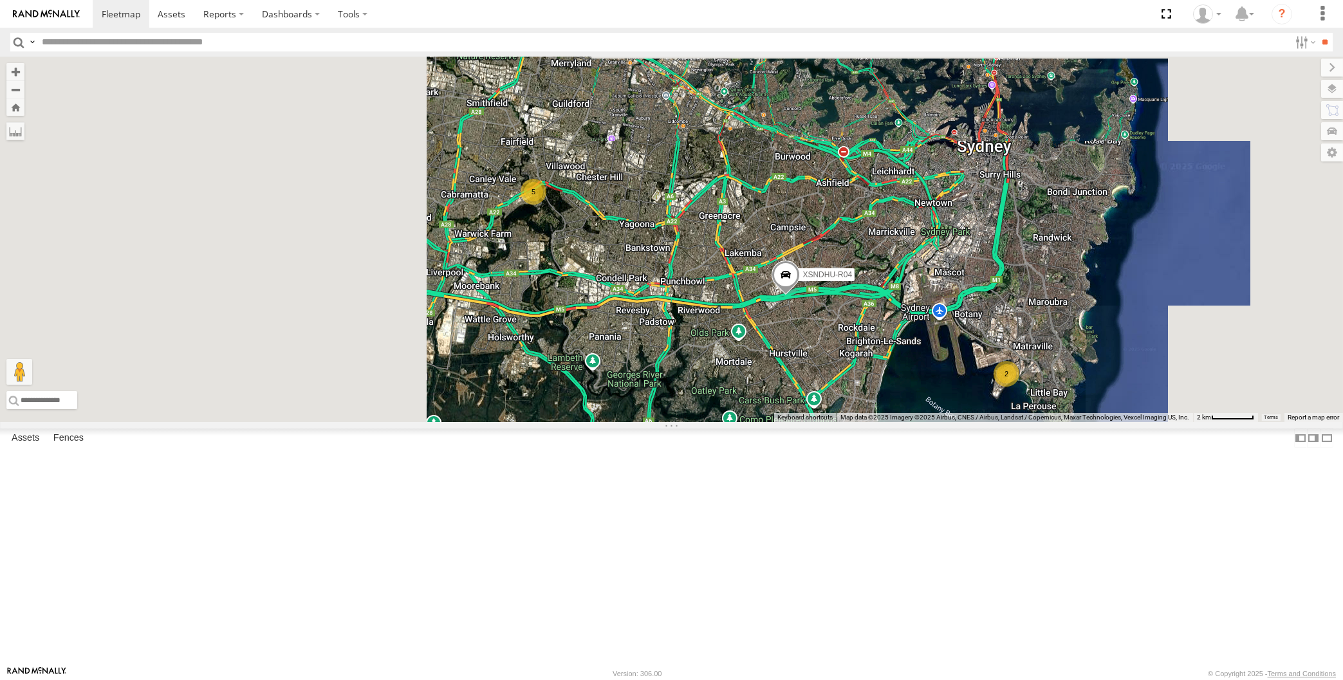
drag, startPoint x: 775, startPoint y: 463, endPoint x: 801, endPoint y: 458, distance: 25.6
click at [802, 422] on div "XSNDHU-R04 2 5 Loading..." at bounding box center [671, 240] width 1343 height 366
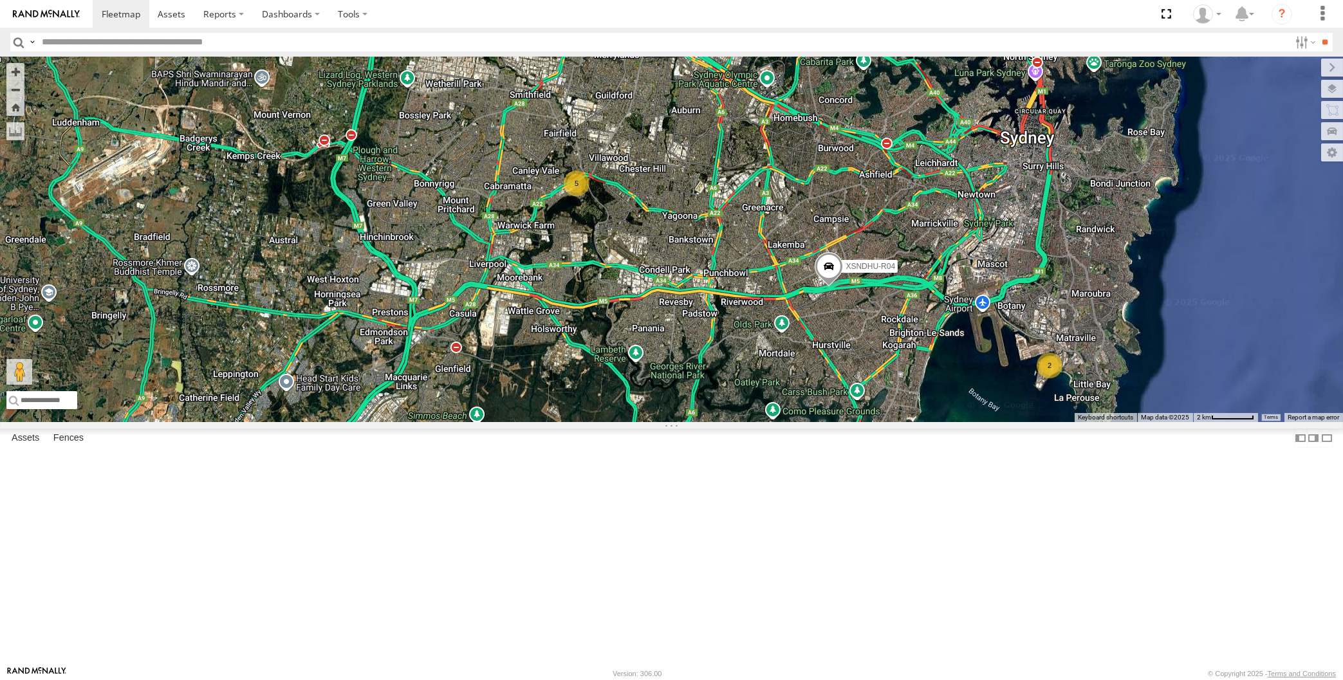
drag, startPoint x: 840, startPoint y: 534, endPoint x: 820, endPoint y: 523, distance: 22.2
click at [821, 422] on div "XSNDHU-R04 2 5 Loading..." at bounding box center [671, 240] width 1343 height 366
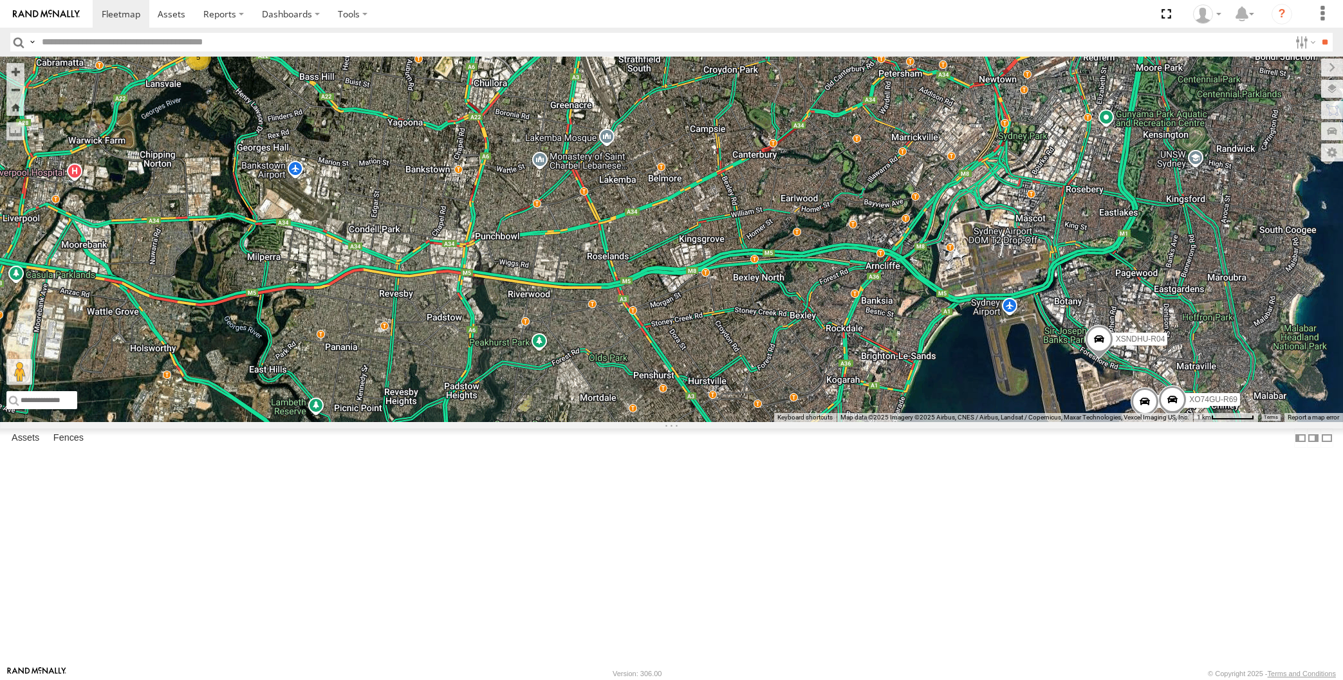
click at [855, 422] on div "XSNDHU-R04 XP30JQ-R03 5 XO74GU-R69 Loading..." at bounding box center [671, 240] width 1343 height 366
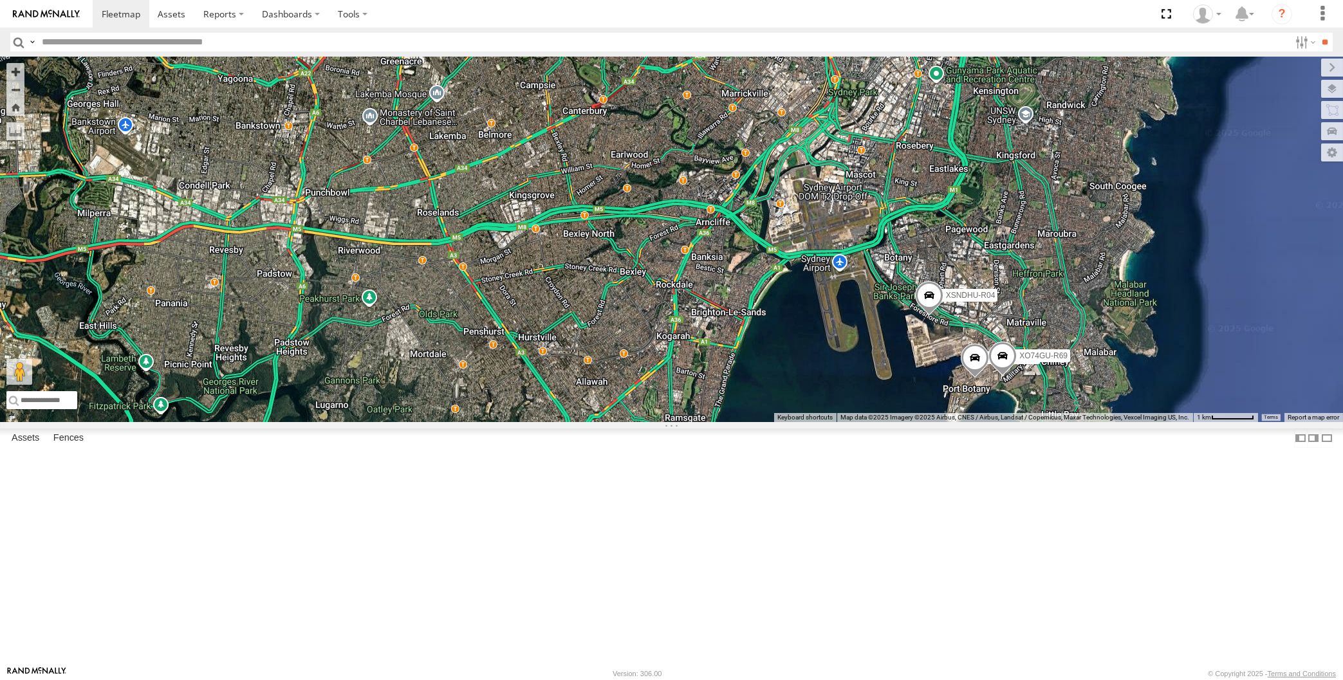
click at [242, 378] on div "XSNDHU-R04 XP30JQ-R03 5 XO74GU-R69 Loading..." at bounding box center [671, 240] width 1343 height 366
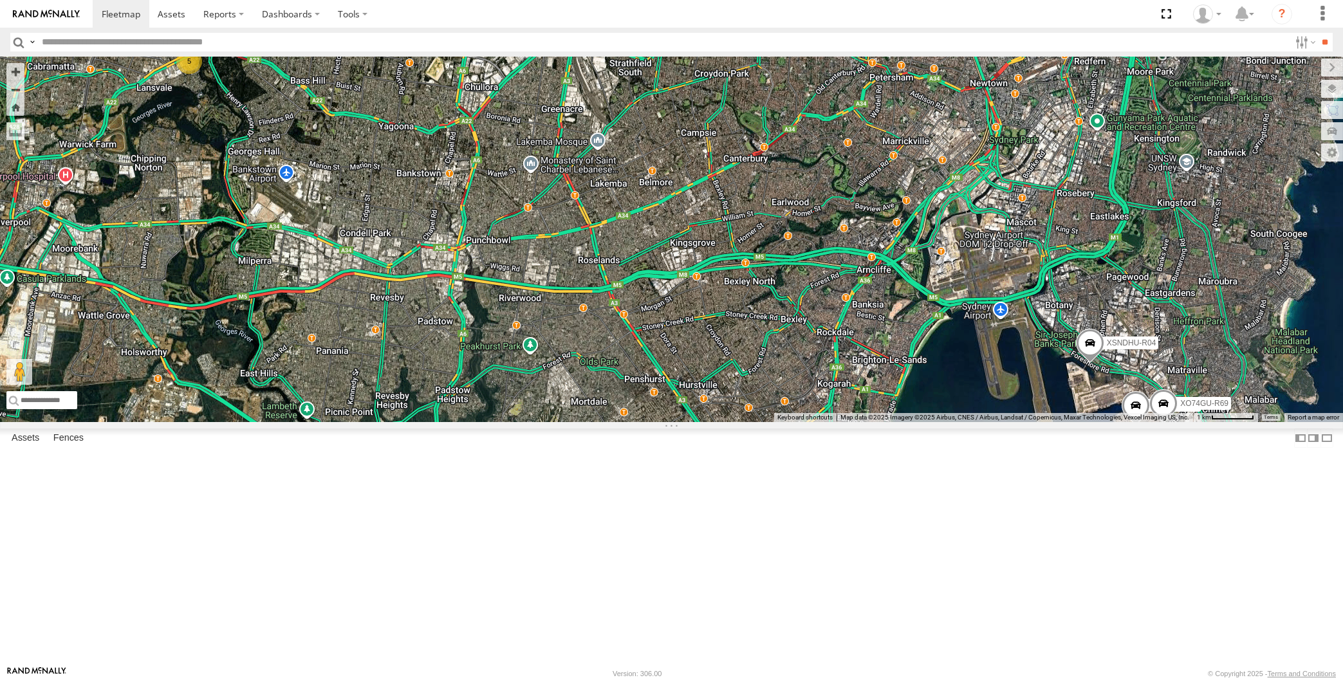
drag, startPoint x: 273, startPoint y: 386, endPoint x: 436, endPoint y: 437, distance: 170.6
click at [436, 422] on div "XSNDHU-R04 XP30JQ-R03 5 XO74GU-R69 Loading..." at bounding box center [671, 240] width 1343 height 366
click at [633, 422] on div "XSNDHU-R04 XP30JQ-R03 5 XO74GU-R69 Loading..." at bounding box center [671, 240] width 1343 height 366
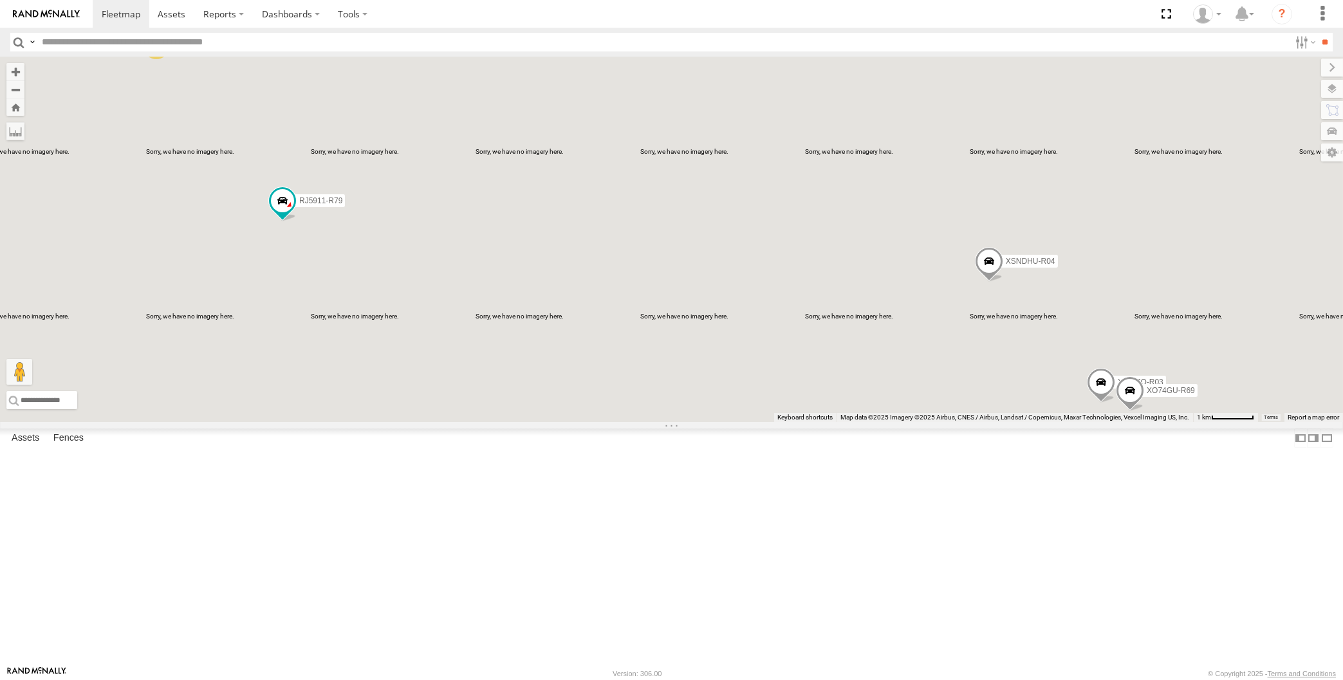
drag, startPoint x: 962, startPoint y: 521, endPoint x: 956, endPoint y: 506, distance: 16.1
click at [943, 422] on div "XP30JQ-R03 XSNDHU-R04 RJ5911-R79 XO74GU-R69 4 Loading..." at bounding box center [671, 240] width 1343 height 366
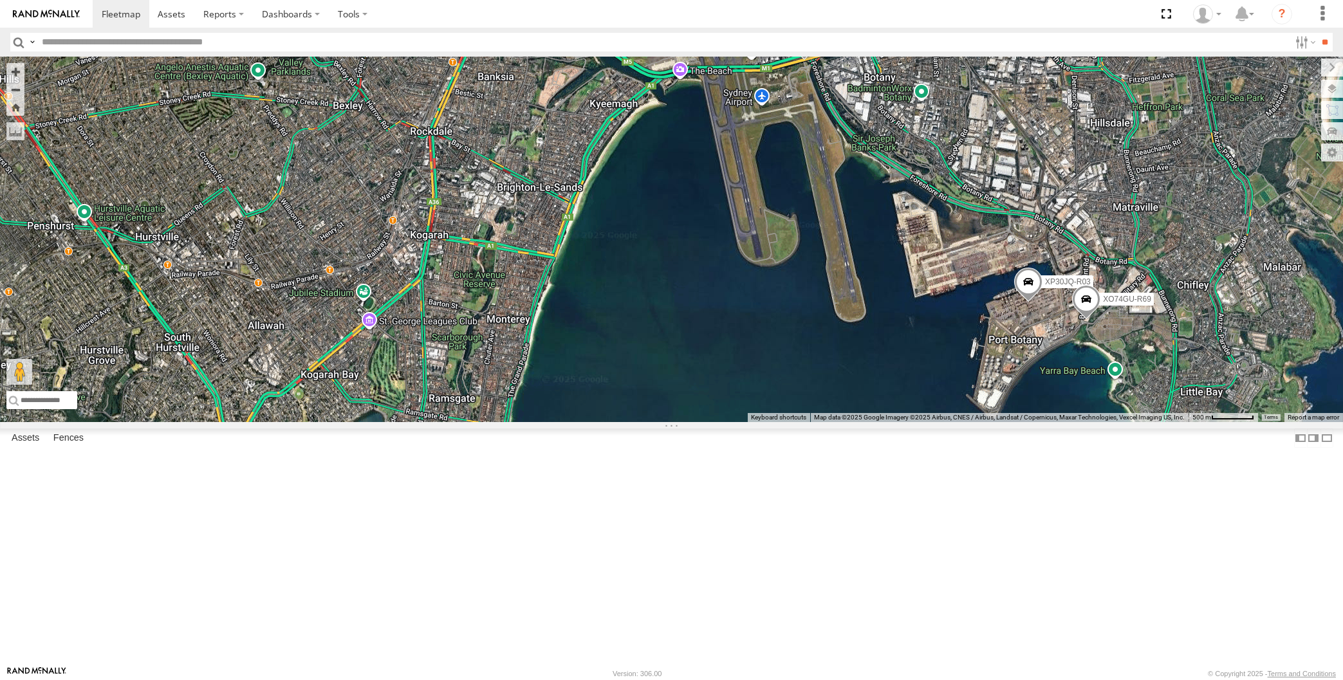
click at [799, 60] on span at bounding box center [804, 43] width 28 height 35
click at [806, 46] on label at bounding box center [808, 41] width 25 height 9
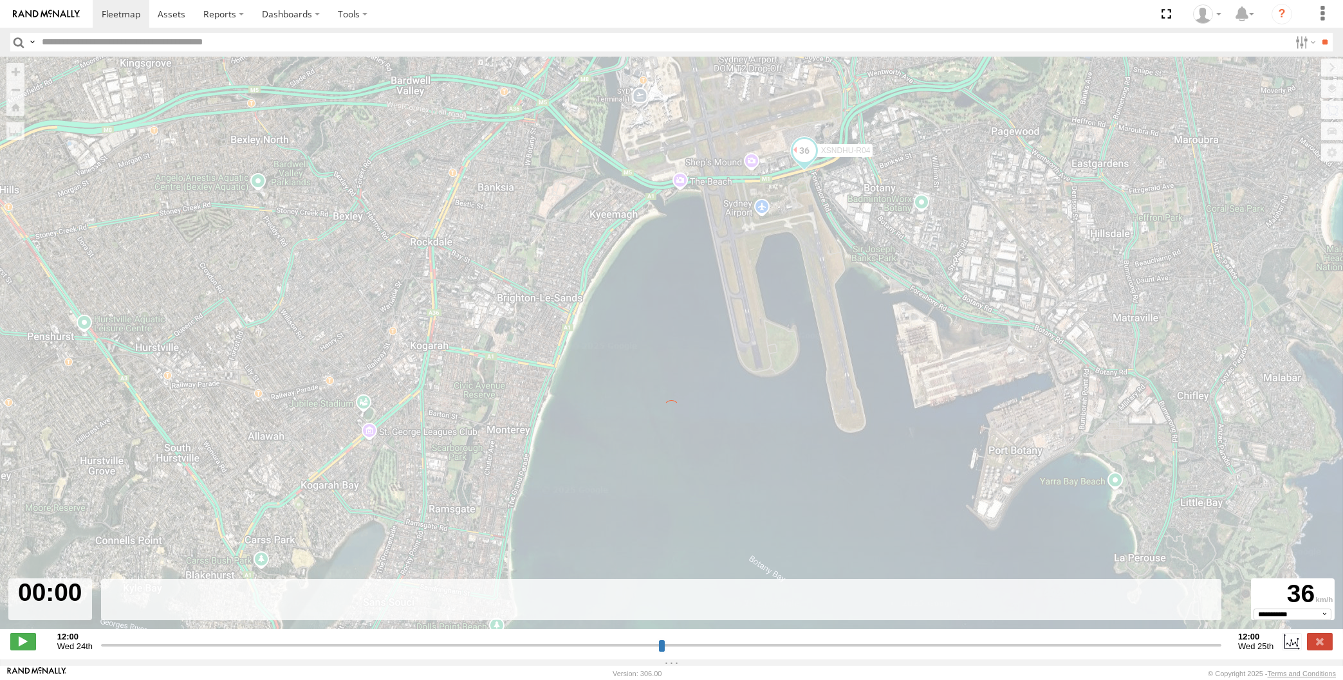
type input "**********"
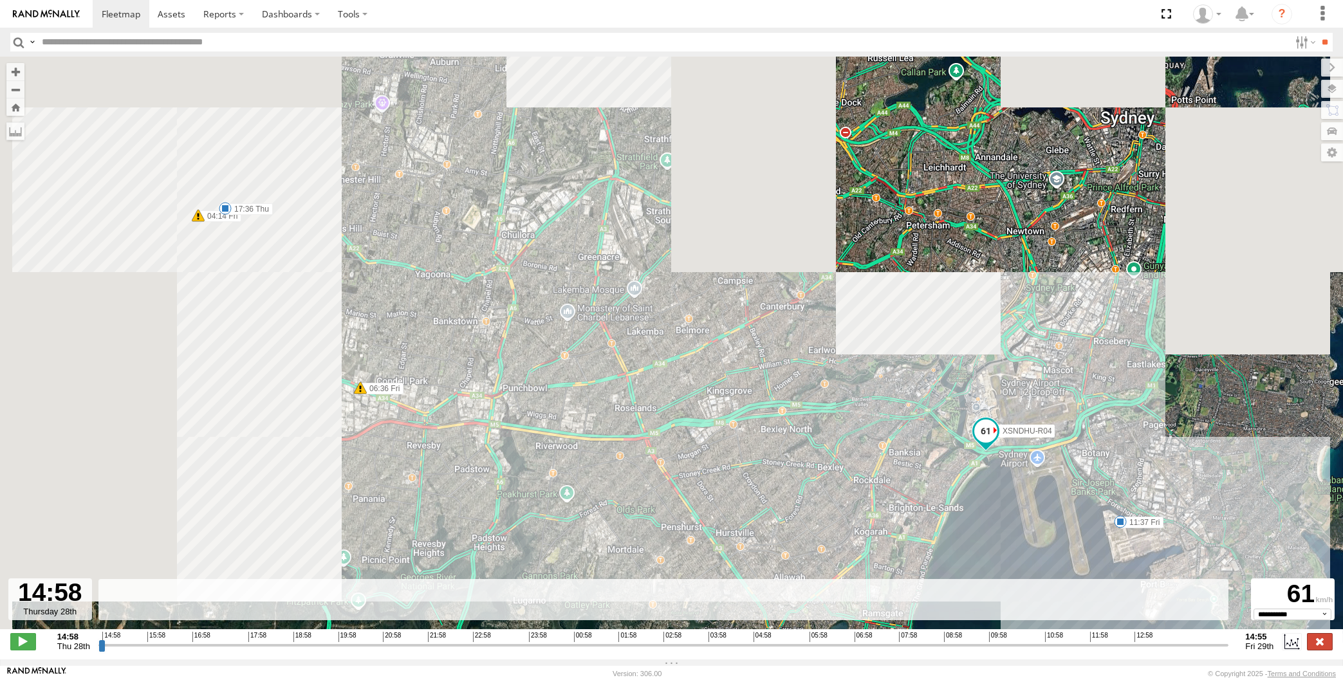
click at [1326, 639] on label at bounding box center [1320, 641] width 26 height 17
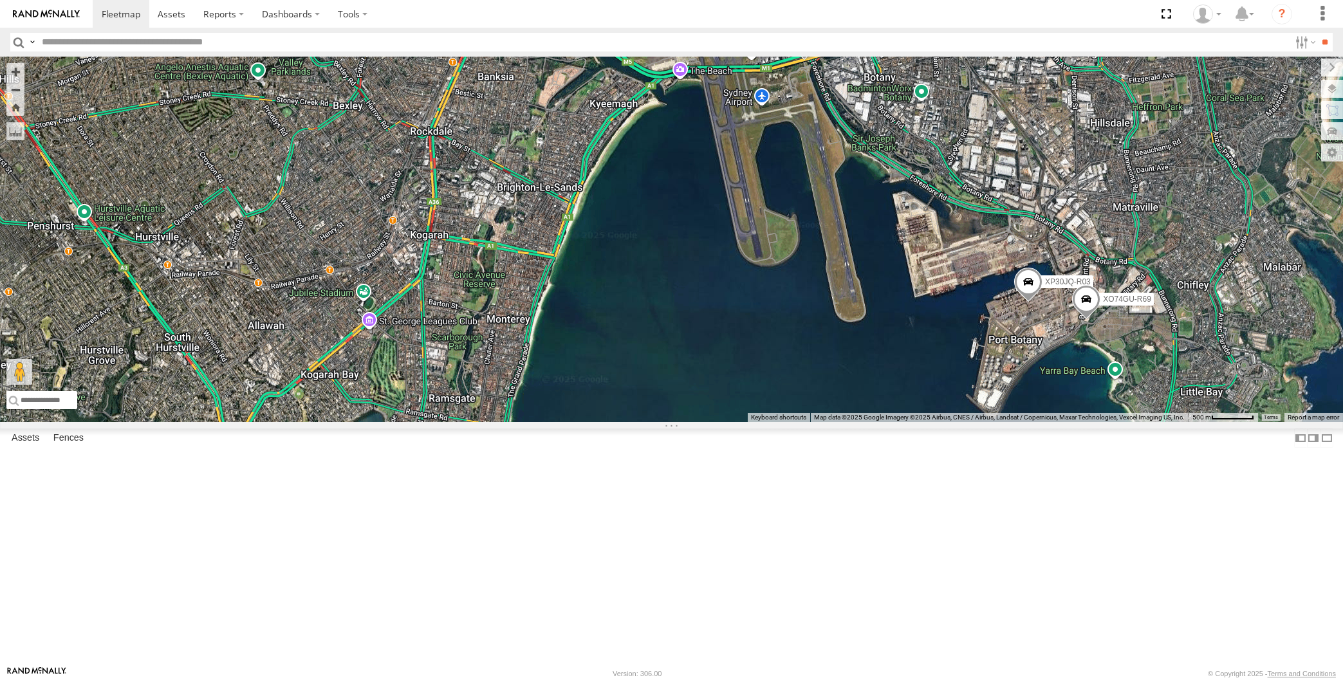
click at [1113, 422] on div "XP30JQ-R03 XSNDHU-R04 XO74GU-R69 Loading..." at bounding box center [671, 240] width 1343 height 366
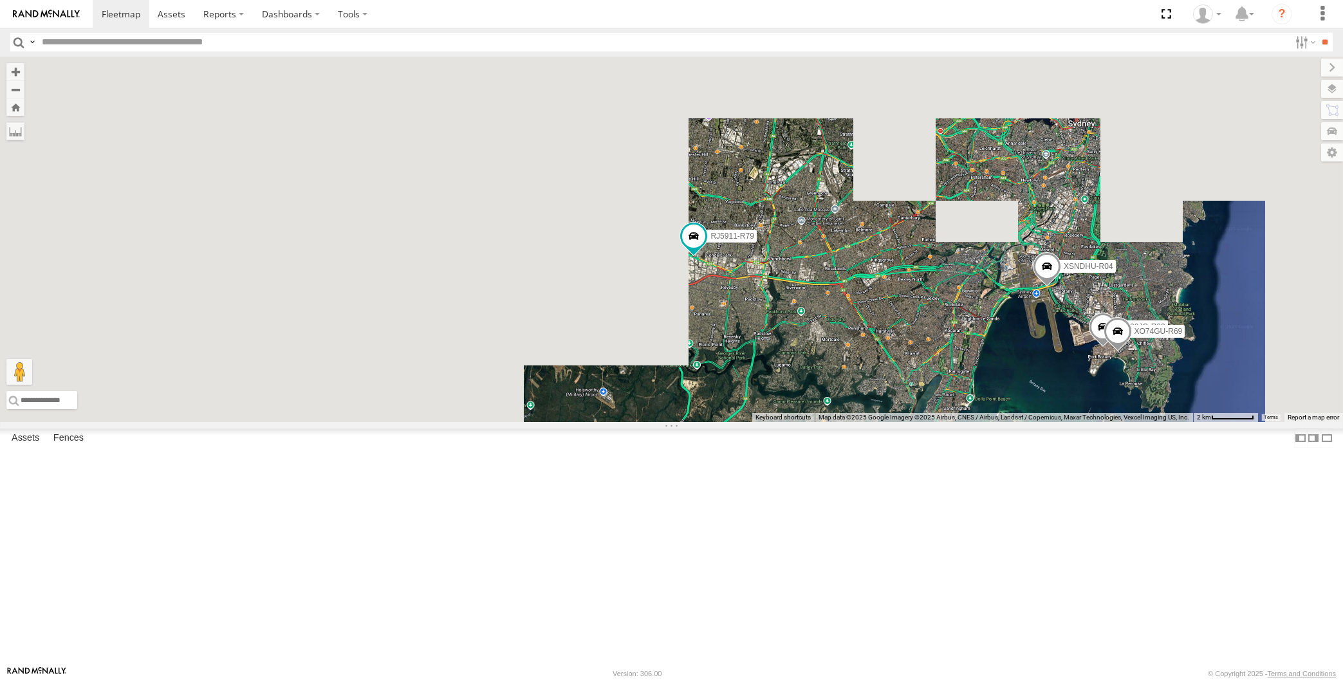
drag, startPoint x: 1023, startPoint y: 512, endPoint x: 1071, endPoint y: 463, distance: 69.2
click at [1027, 422] on div "XP30JQ-R03 XSNDHU-R04 RJ5911-R79 XO74GU-R69 Loading..." at bounding box center [671, 240] width 1343 height 366
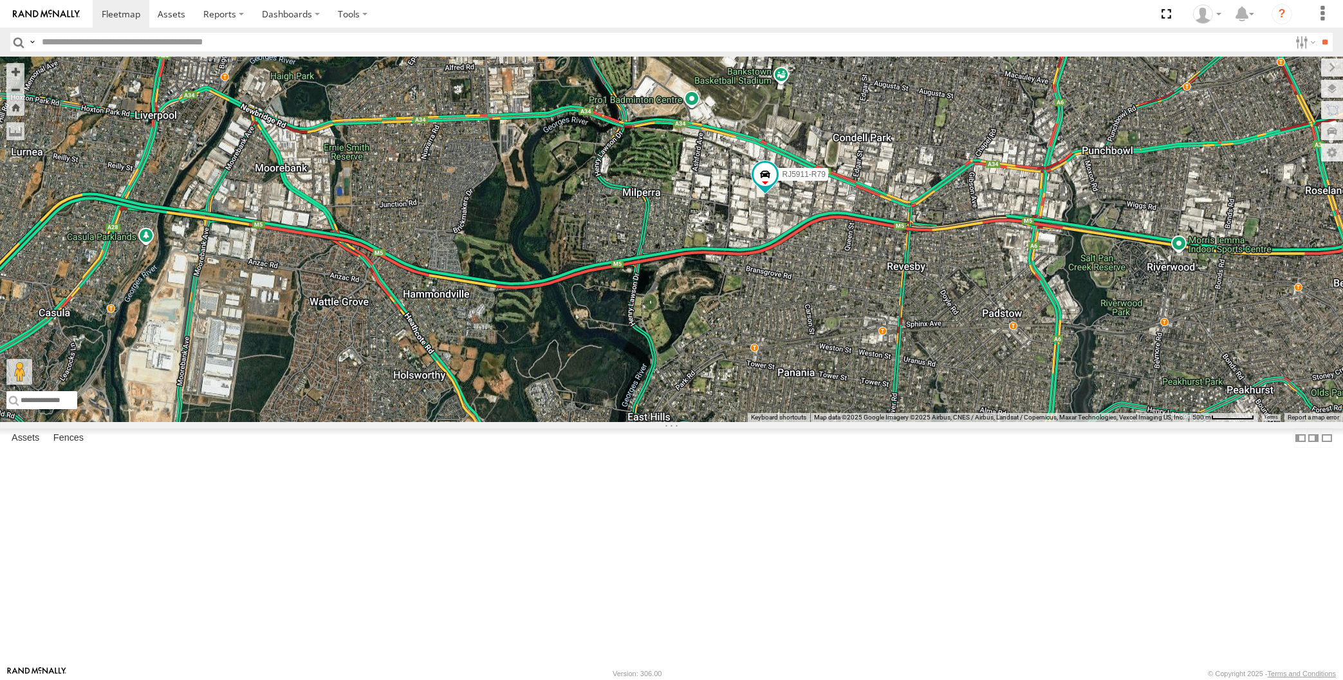
drag, startPoint x: 905, startPoint y: 463, endPoint x: 872, endPoint y: 486, distance: 39.8
click at [872, 422] on div "XSNDHU-R04 RJ5911-R79 Loading..." at bounding box center [671, 240] width 1343 height 366
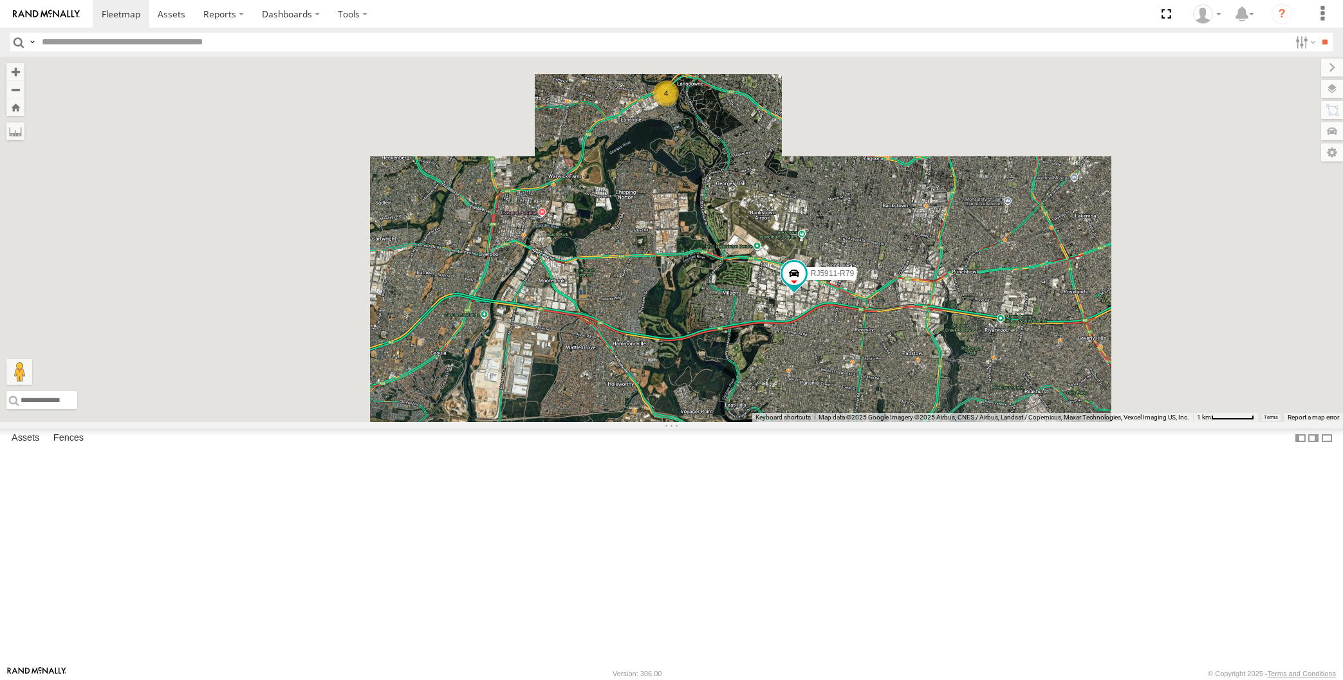
drag, startPoint x: 969, startPoint y: 513, endPoint x: 848, endPoint y: 527, distance: 121.8
click at [873, 422] on div "XSNDHU-R04 RJ5911-R79 4 Loading..." at bounding box center [671, 240] width 1343 height 366
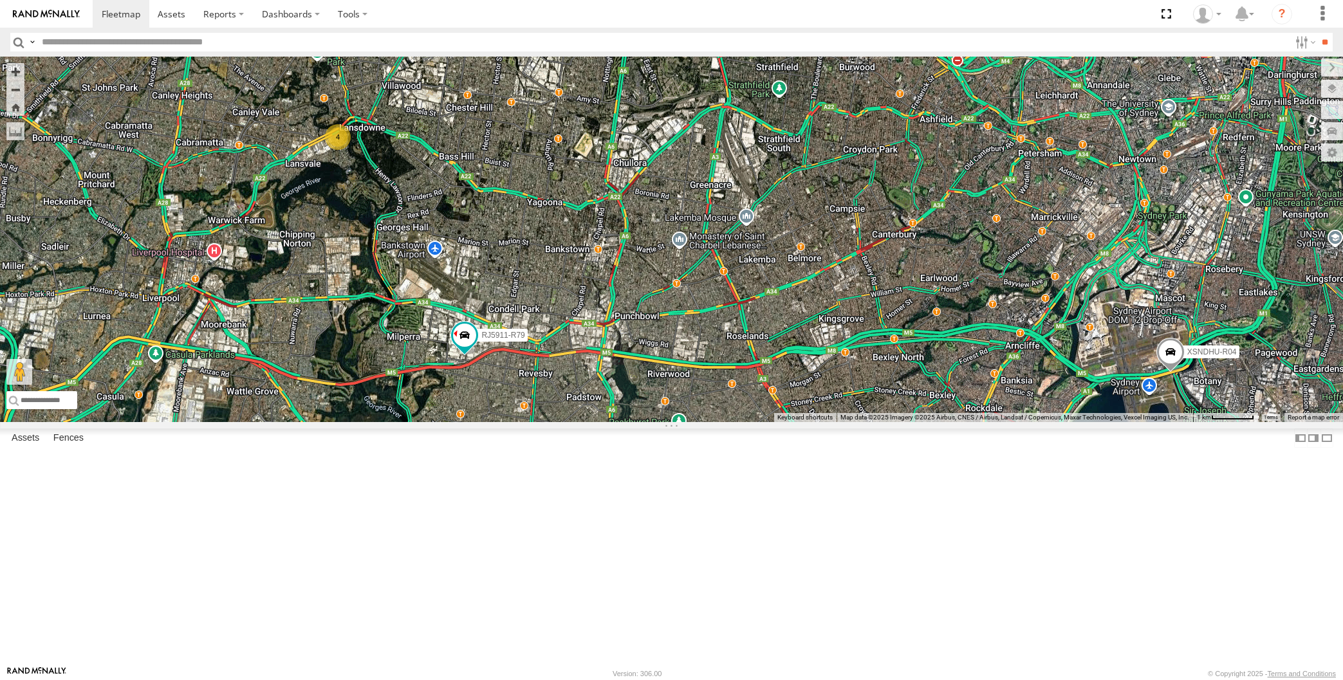
drag, startPoint x: 539, startPoint y: 530, endPoint x: 563, endPoint y: 523, distance: 24.7
click at [563, 422] on div "XSNDHU-R04 RJ5911-R79 4 XP30JQ-R03 XO74GU-R69 Loading..." at bounding box center [671, 240] width 1343 height 366
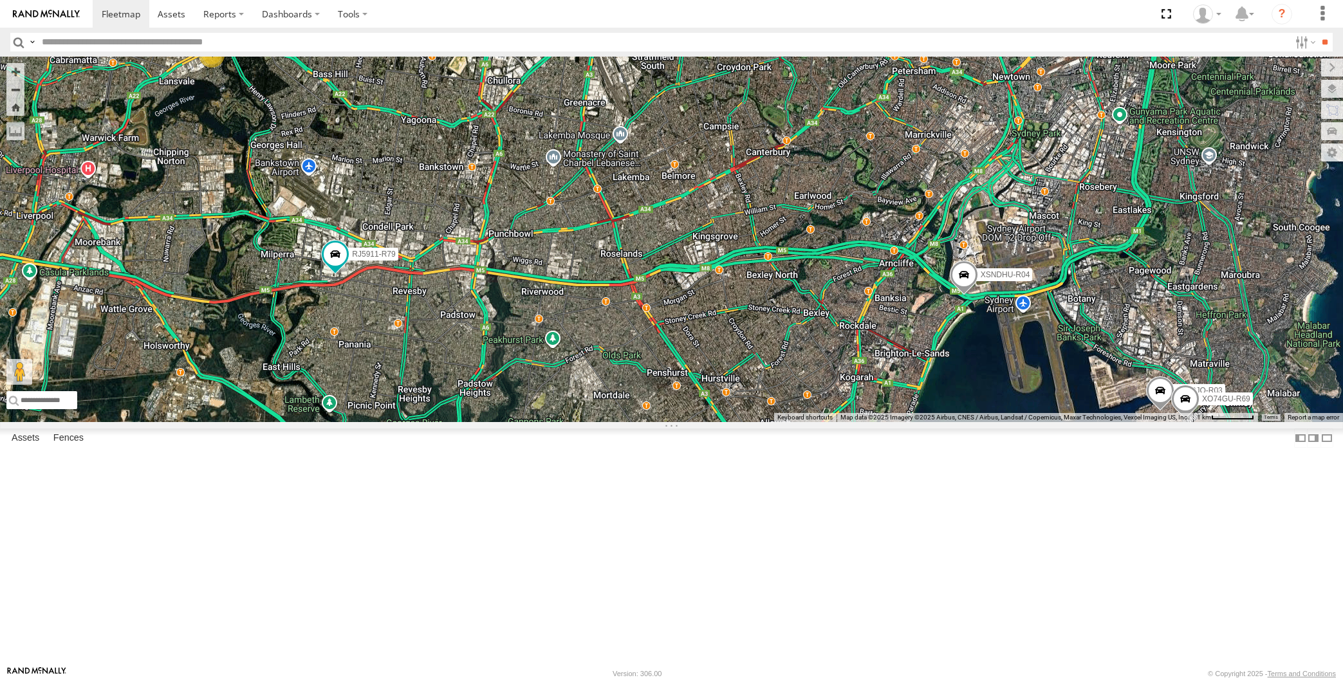
drag, startPoint x: 849, startPoint y: 532, endPoint x: 994, endPoint y: 544, distance: 145.3
click at [994, 422] on div "XSNDHU-R04 RJ5911-R79 XP30JQ-R03 4 XO74GU-R69 Loading..." at bounding box center [671, 240] width 1343 height 366
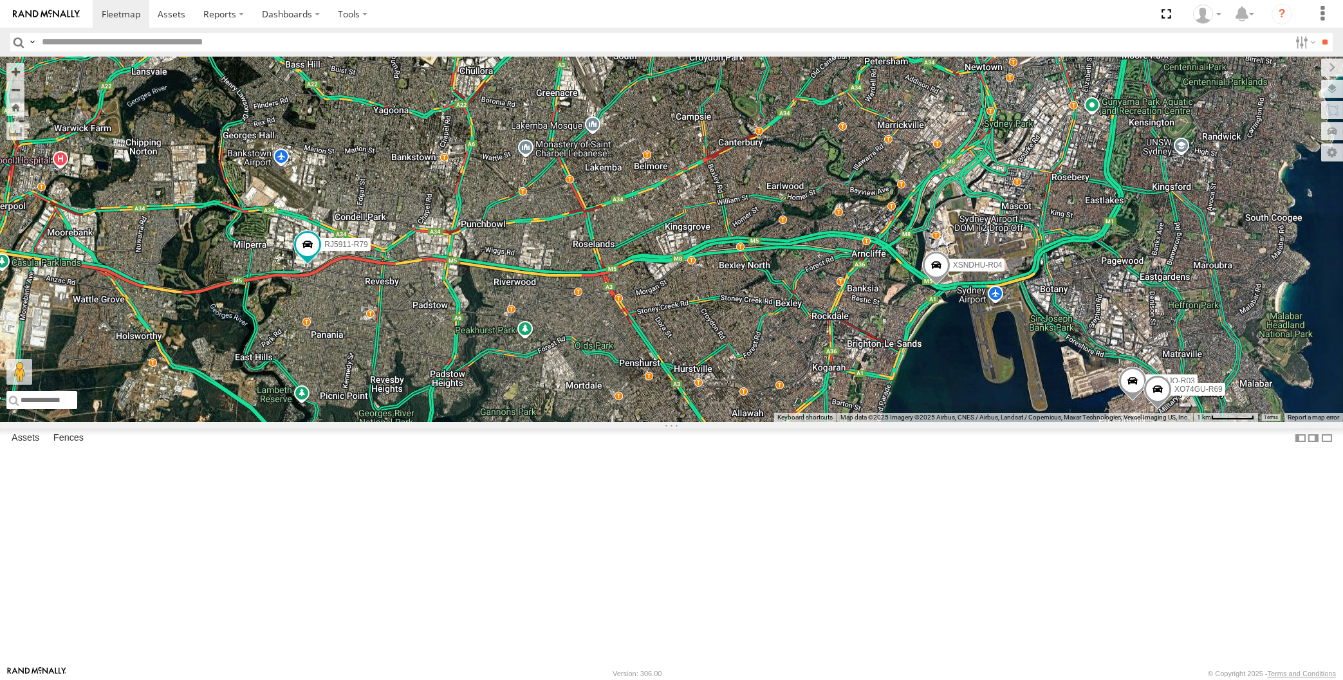
drag, startPoint x: 981, startPoint y: 548, endPoint x: 957, endPoint y: 535, distance: 27.1
click at [957, 422] on div "XSNDHU-R04 RJ5911-R79 XP30JQ-R03 4 XO74GU-R69 Loading..." at bounding box center [671, 240] width 1343 height 366
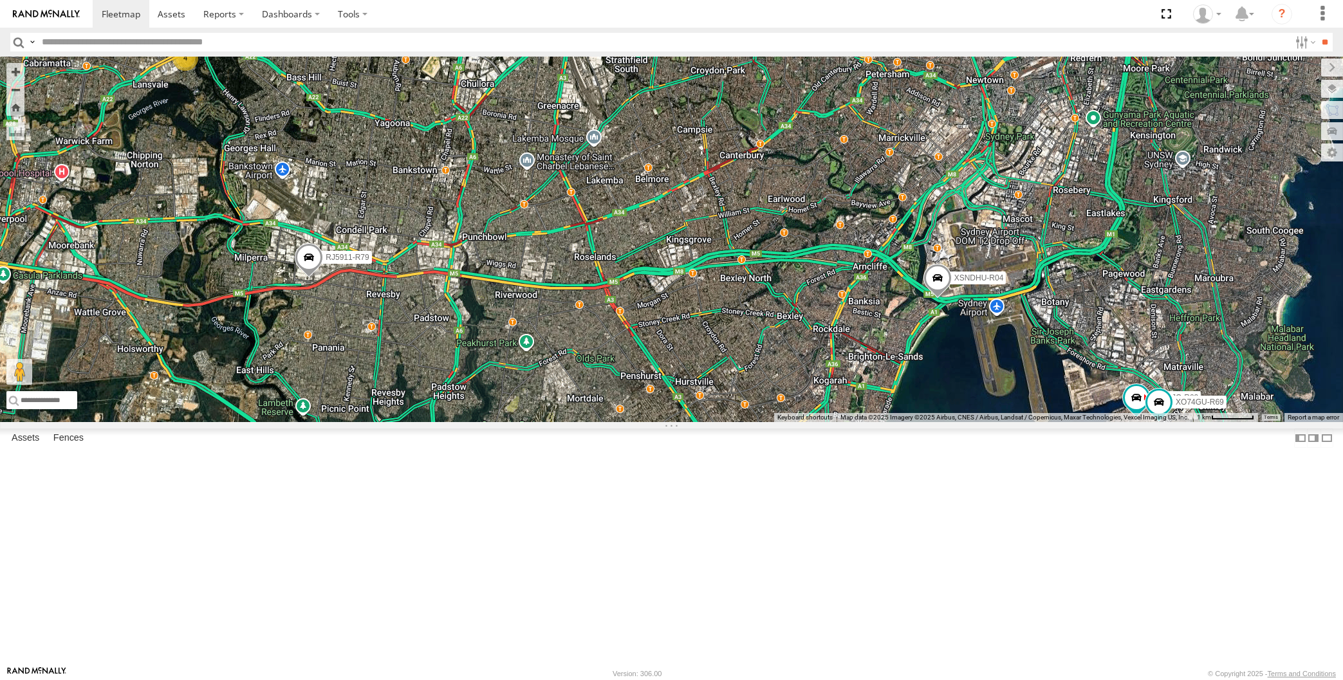
click at [324, 422] on div "XP30JQ-R03 XSNDHU-R04 4 RJ5911-R79 XO74GU-R69 Loading..." at bounding box center [671, 240] width 1343 height 366
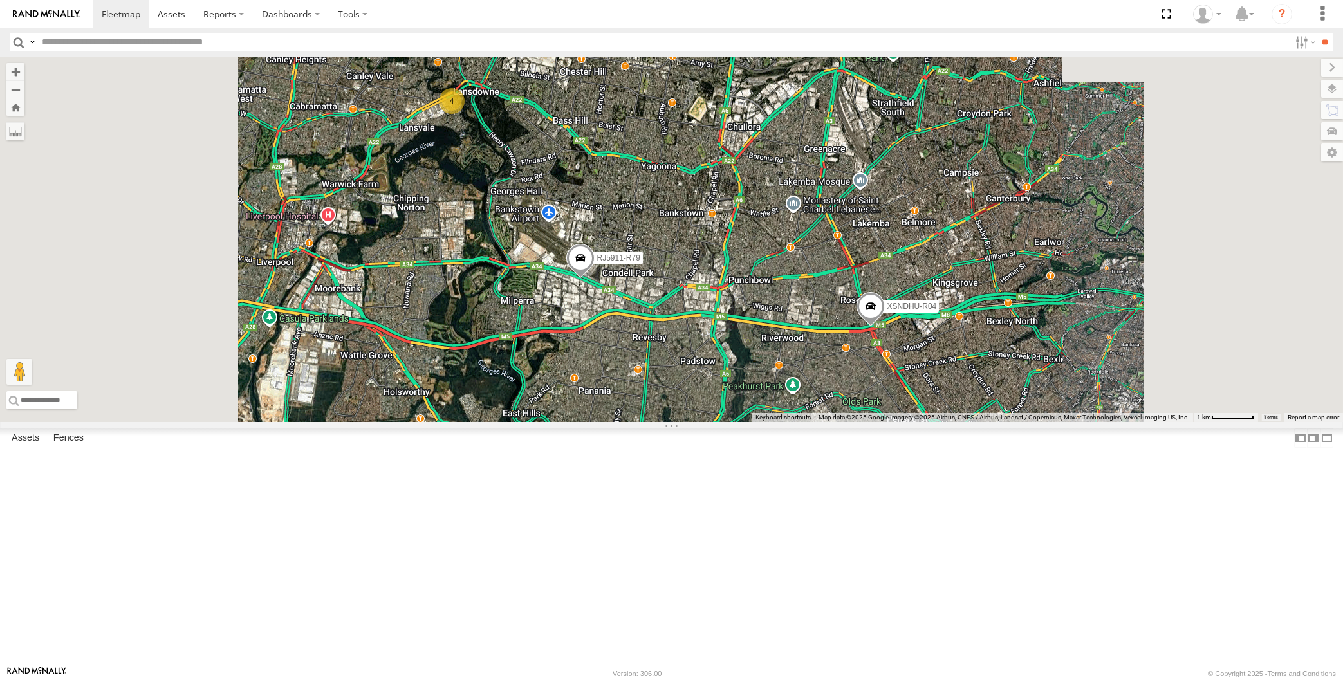
drag, startPoint x: 1074, startPoint y: 546, endPoint x: 1000, endPoint y: 509, distance: 82.9
click at [1000, 422] on div "XSNDHU-R04 RJ5911-R79 4 Loading..." at bounding box center [671, 240] width 1343 height 366
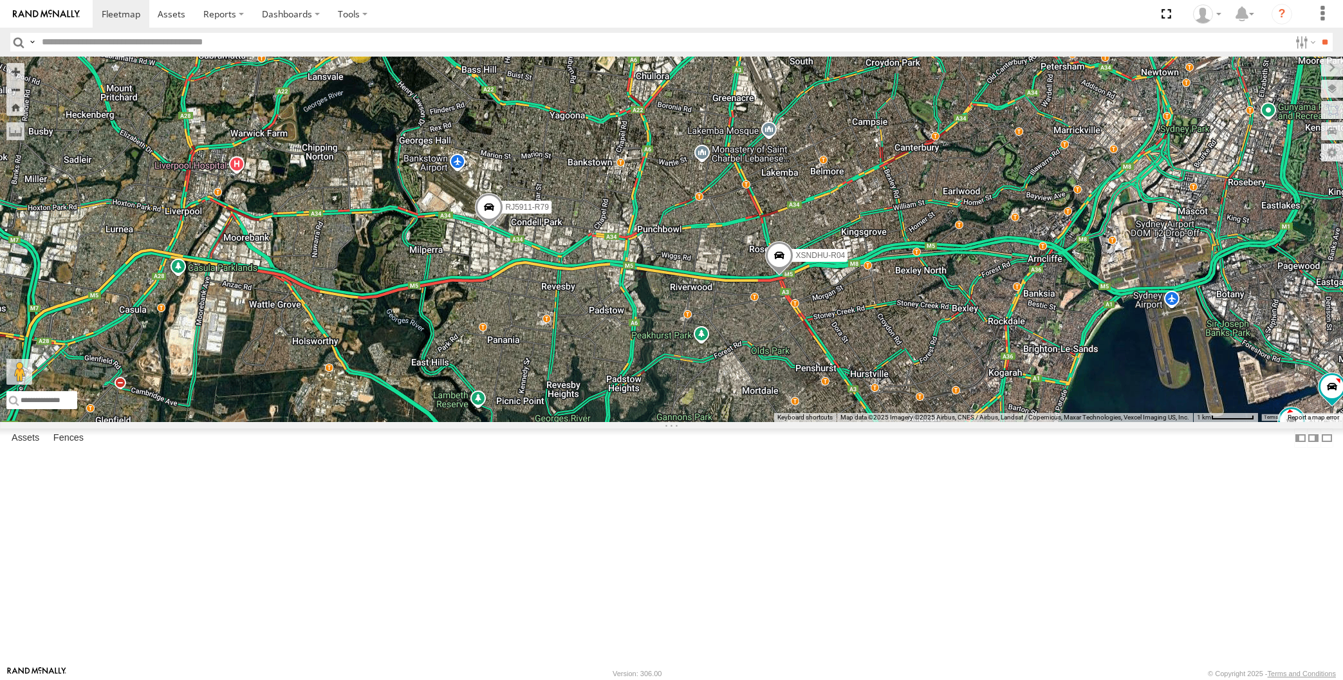
click at [902, 422] on div "XSNDHU-R04 RJ5911-R79 4 XP30JQ-R03 XO74GU-R69 Loading..." at bounding box center [671, 240] width 1343 height 366
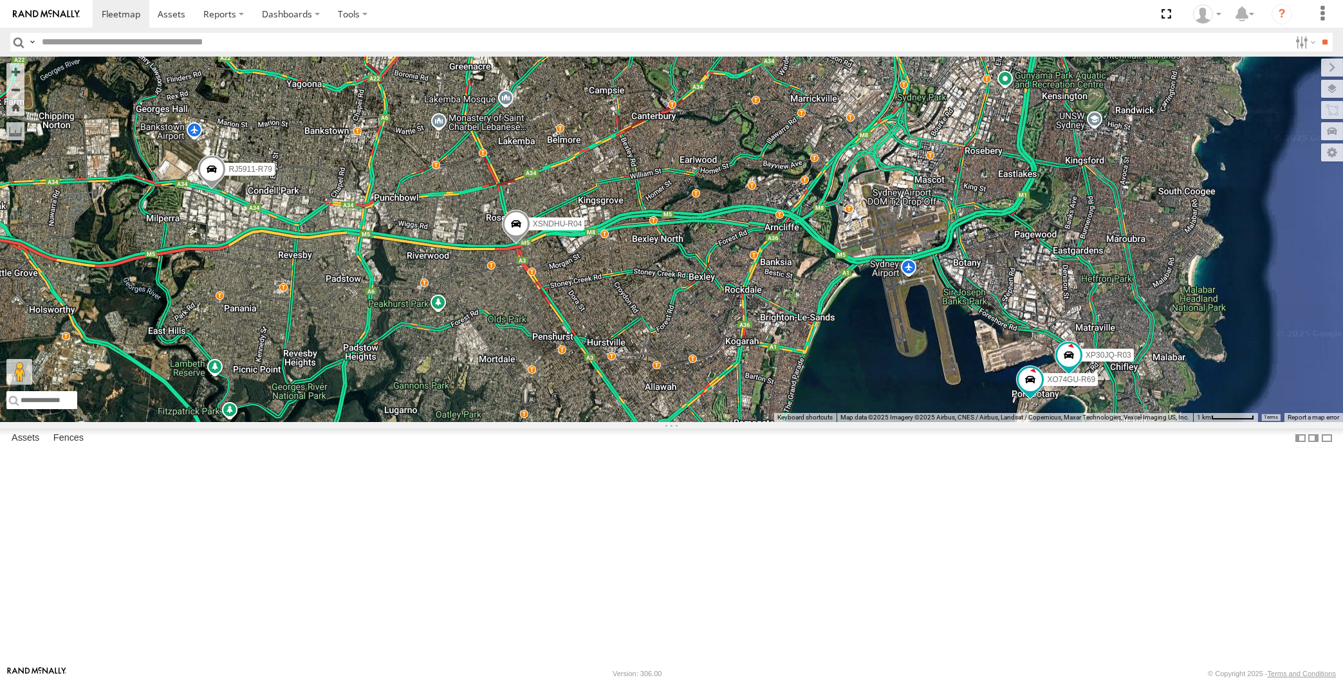
drag, startPoint x: 614, startPoint y: 548, endPoint x: 643, endPoint y: 544, distance: 29.1
click at [645, 422] on div "XSNDHU-R04 RJ5911-R79 4 XP30JQ-R03 XO74GU-R69 Loading..." at bounding box center [671, 240] width 1343 height 366
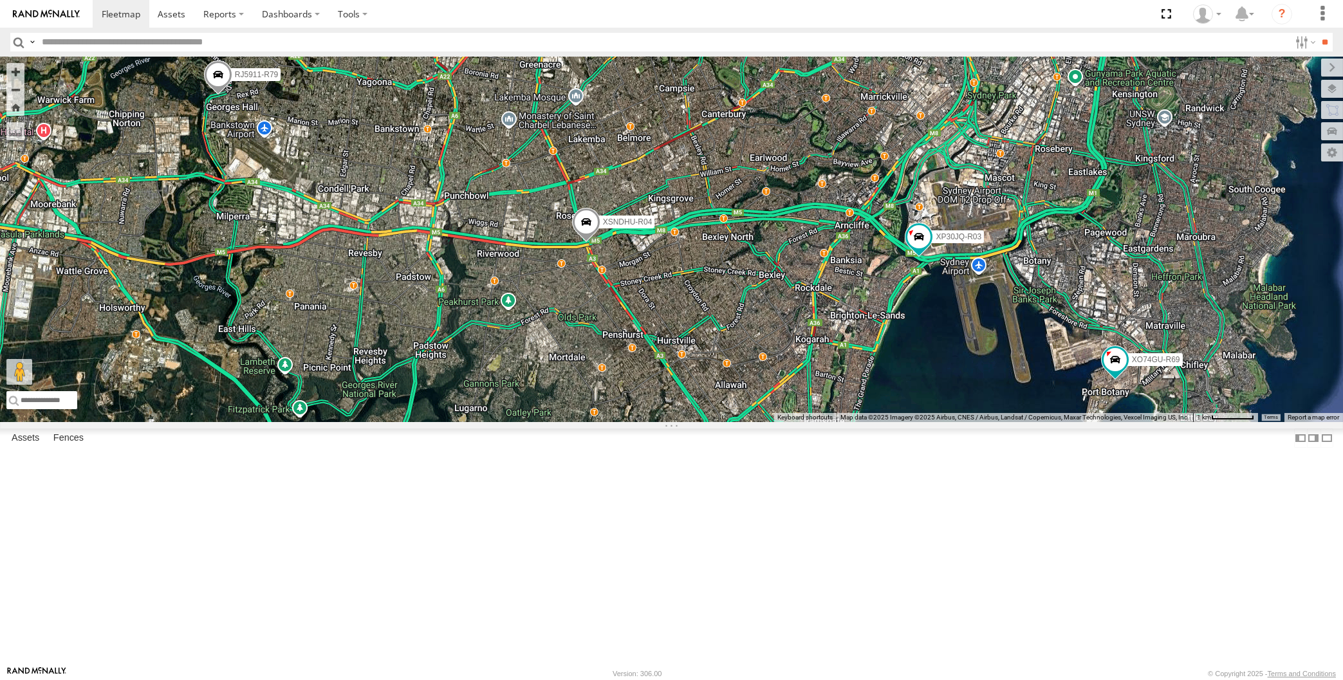
drag, startPoint x: 324, startPoint y: 296, endPoint x: 331, endPoint y: 302, distance: 9.1
click at [331, 301] on div "XP30JQ-R03 XSNDHU-R04 RJ5911-R79 XO74GU-R69 4 Loading..." at bounding box center [671, 240] width 1343 height 366
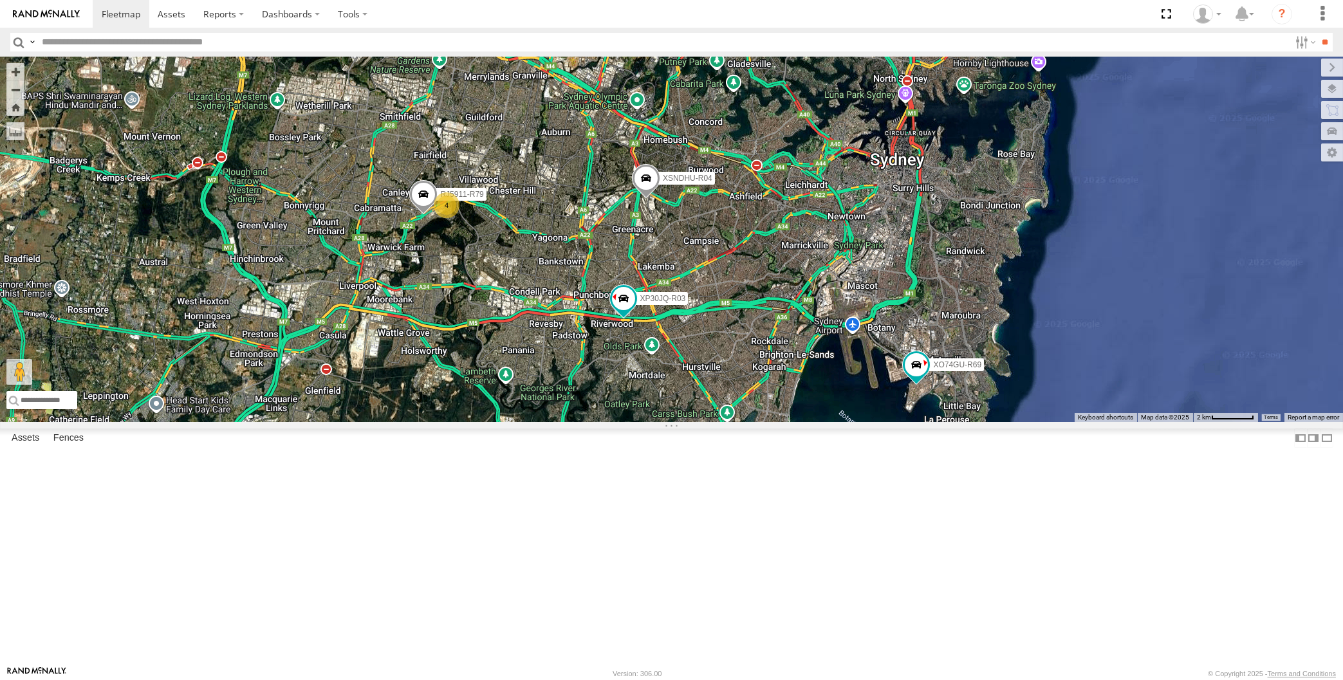
drag, startPoint x: 813, startPoint y: 506, endPoint x: 775, endPoint y: 513, distance: 38.5
click at [794, 422] on div "XP30JQ-R03 XSNDHU-R04 XO74GU-R69 4 RJ5911-R79 Loading..." at bounding box center [671, 240] width 1343 height 366
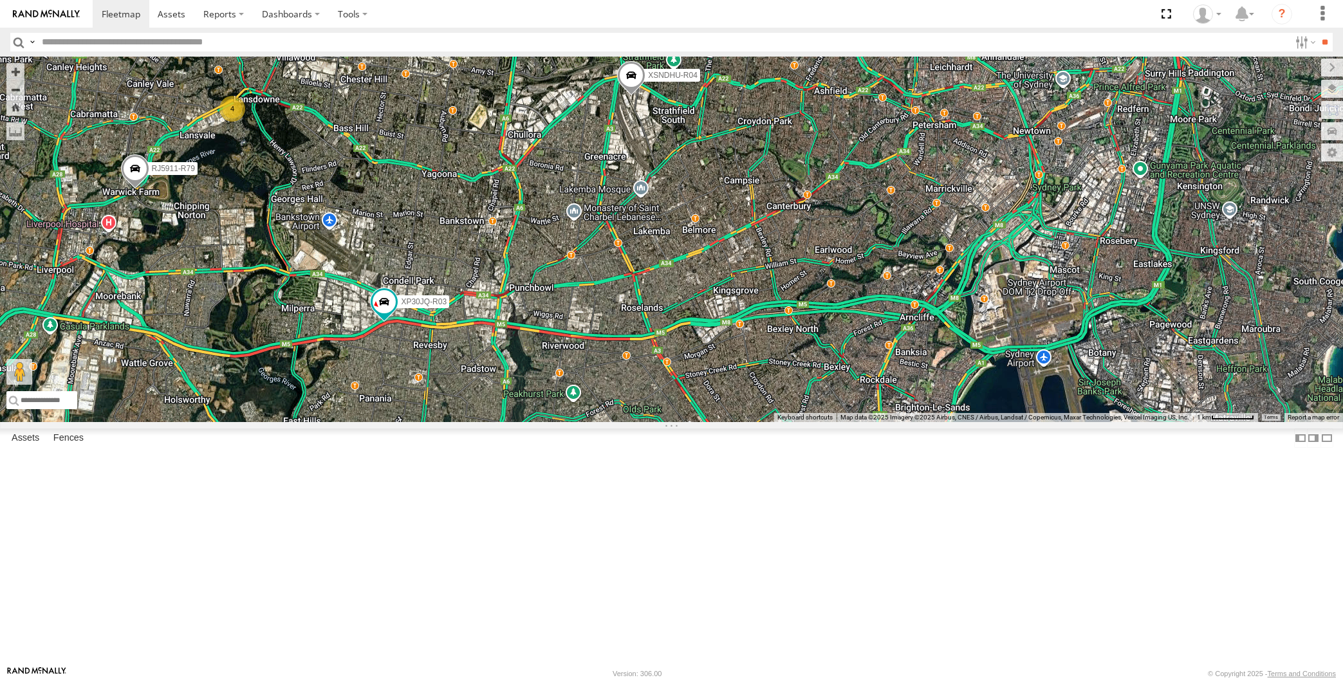
drag, startPoint x: 496, startPoint y: 215, endPoint x: 553, endPoint y: 330, distance: 128.6
click at [553, 330] on div "XP30JQ-R03 XSNDHU-R04 RJ5911-R79 XO74GU-R69 4 Loading..." at bounding box center [671, 240] width 1343 height 366
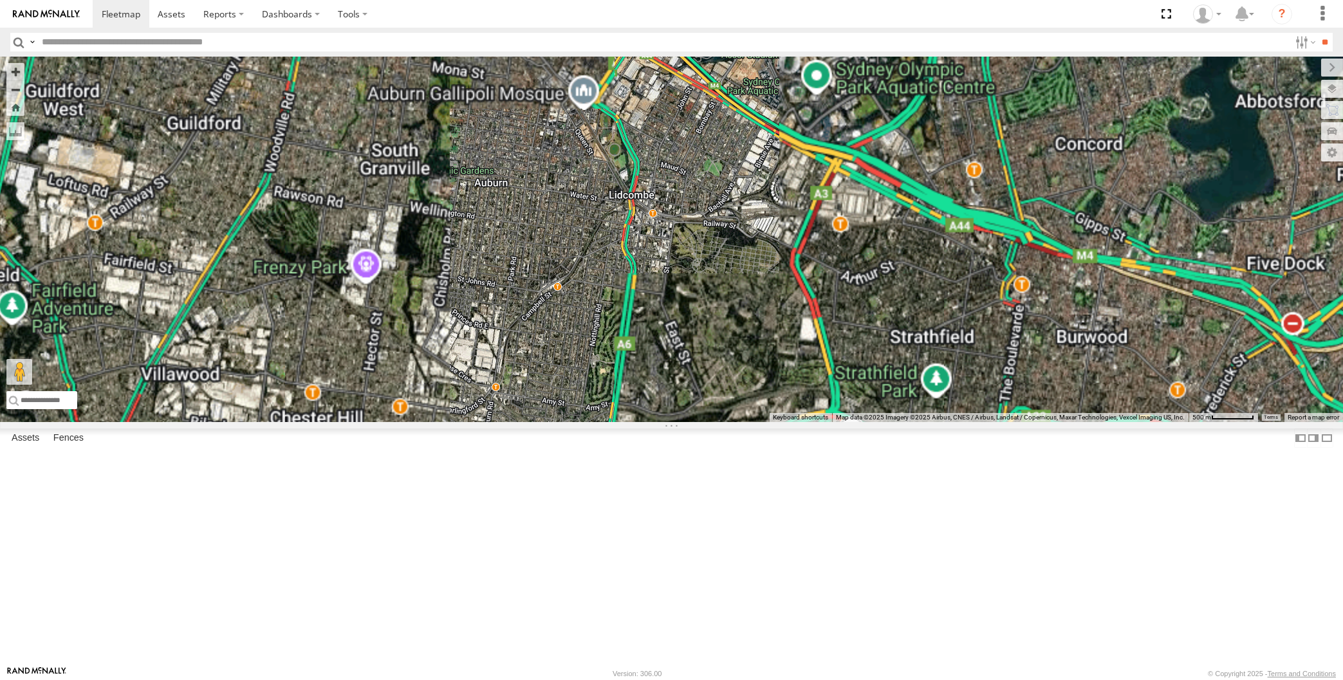
drag, startPoint x: 627, startPoint y: 249, endPoint x: 633, endPoint y: 279, distance: 30.0
click at [633, 279] on div "XP30JQ-R03 XSNDHU-R04 RJ5911-R79 XO74GU-R69 4 Loading..." at bounding box center [671, 240] width 1343 height 366
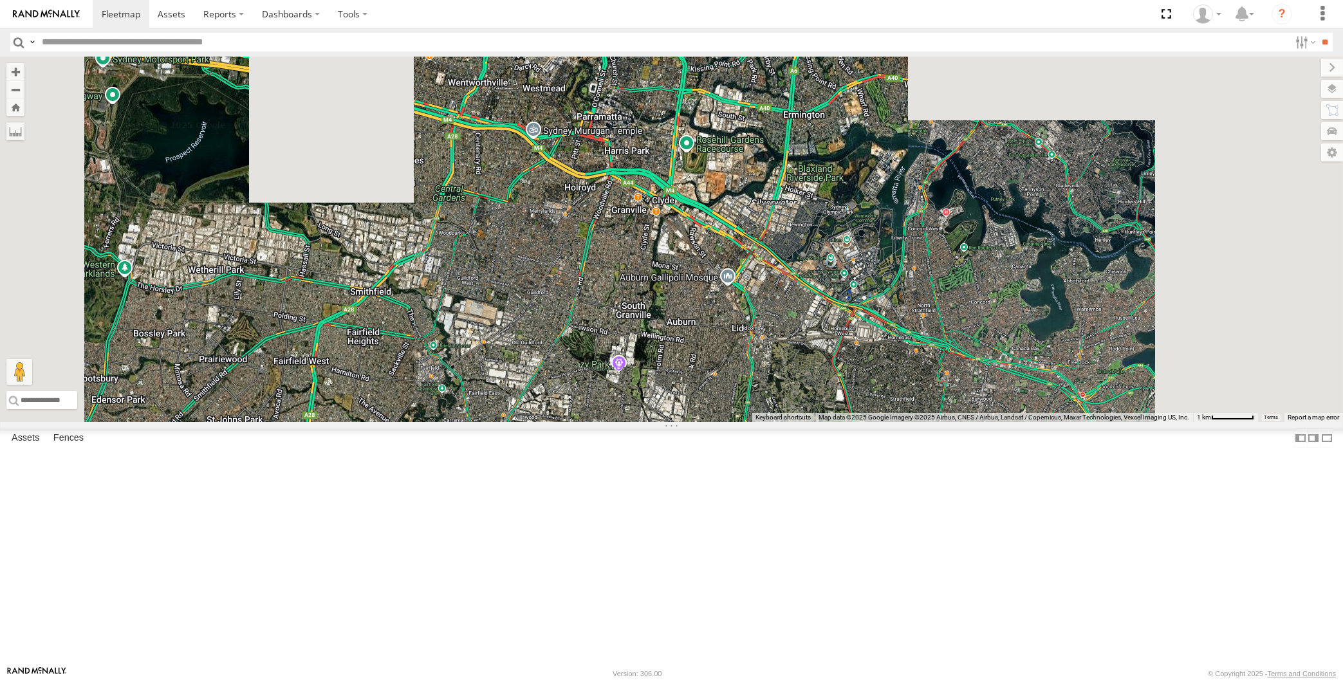
drag, startPoint x: 925, startPoint y: 532, endPoint x: 862, endPoint y: 438, distance: 113.5
click at [865, 422] on div "XP30JQ-R03 XSNDHU-R04 RJ5911-R79 XO74GU-R69 4 Loading..." at bounding box center [671, 240] width 1343 height 366
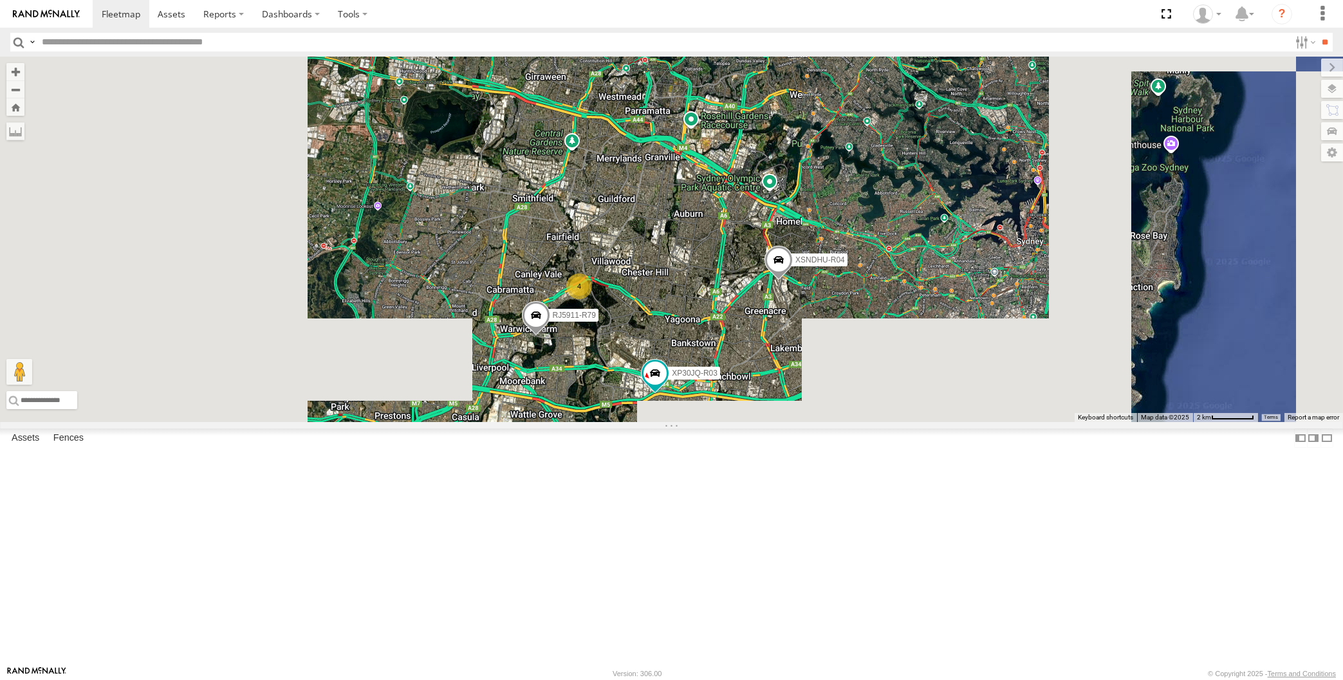
drag, startPoint x: 852, startPoint y: 494, endPoint x: 817, endPoint y: 468, distance: 43.8
click at [831, 422] on div "XP30JQ-R03 XSNDHU-R04 RJ5911-R79 XO74GU-R69 4 Loading..." at bounding box center [671, 240] width 1343 height 366
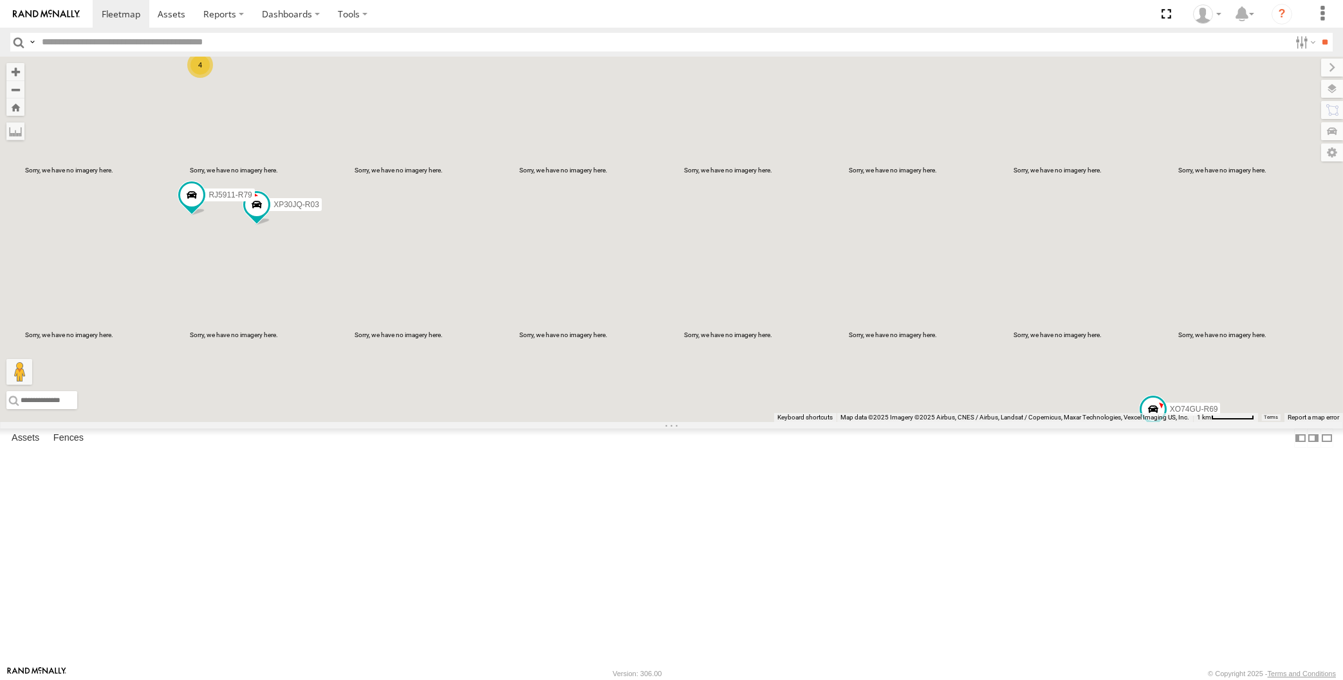
drag, startPoint x: 560, startPoint y: 463, endPoint x: 616, endPoint y: 463, distance: 56.6
click at [616, 422] on div "XP30JQ-R03 XSNDHU-R04 RJ5911-R79 XO74GU-R69 4 Loading..." at bounding box center [671, 240] width 1343 height 366
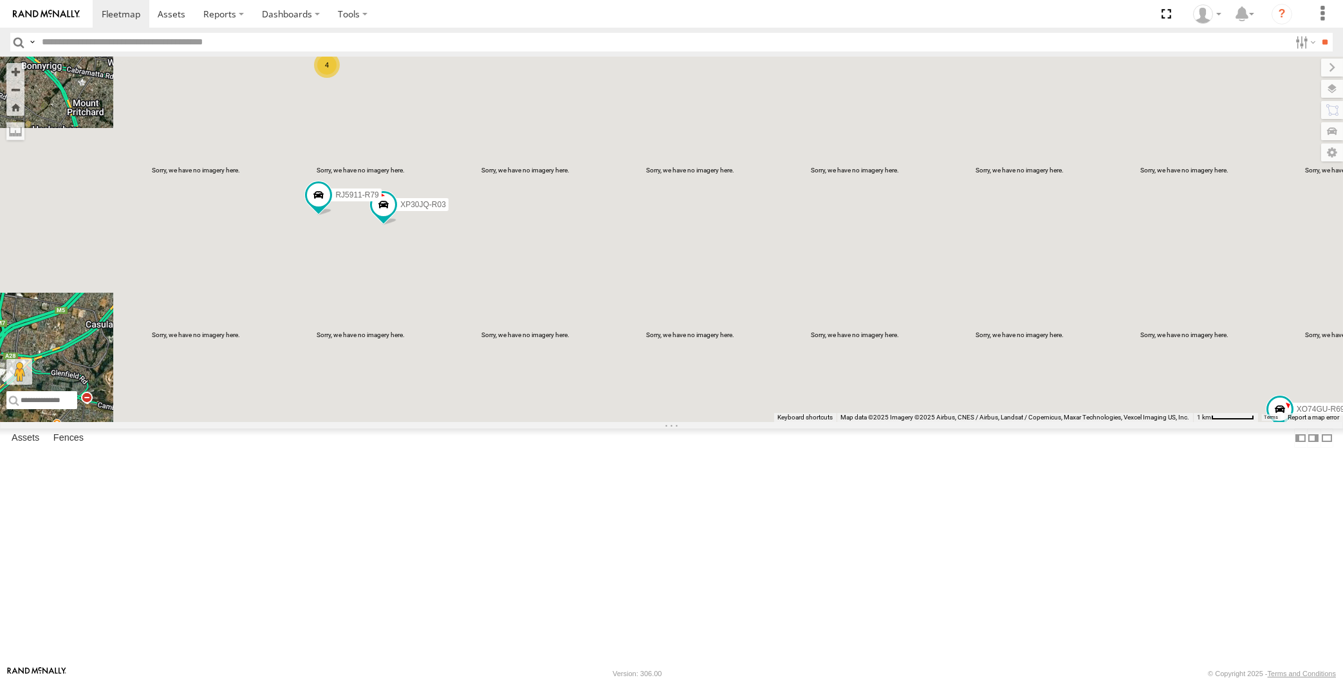
click at [443, 408] on div "XP30JQ-R03 XSNDHU-R04 RJ5911-R79 XO74GU-R69 4 Loading..." at bounding box center [671, 240] width 1343 height 366
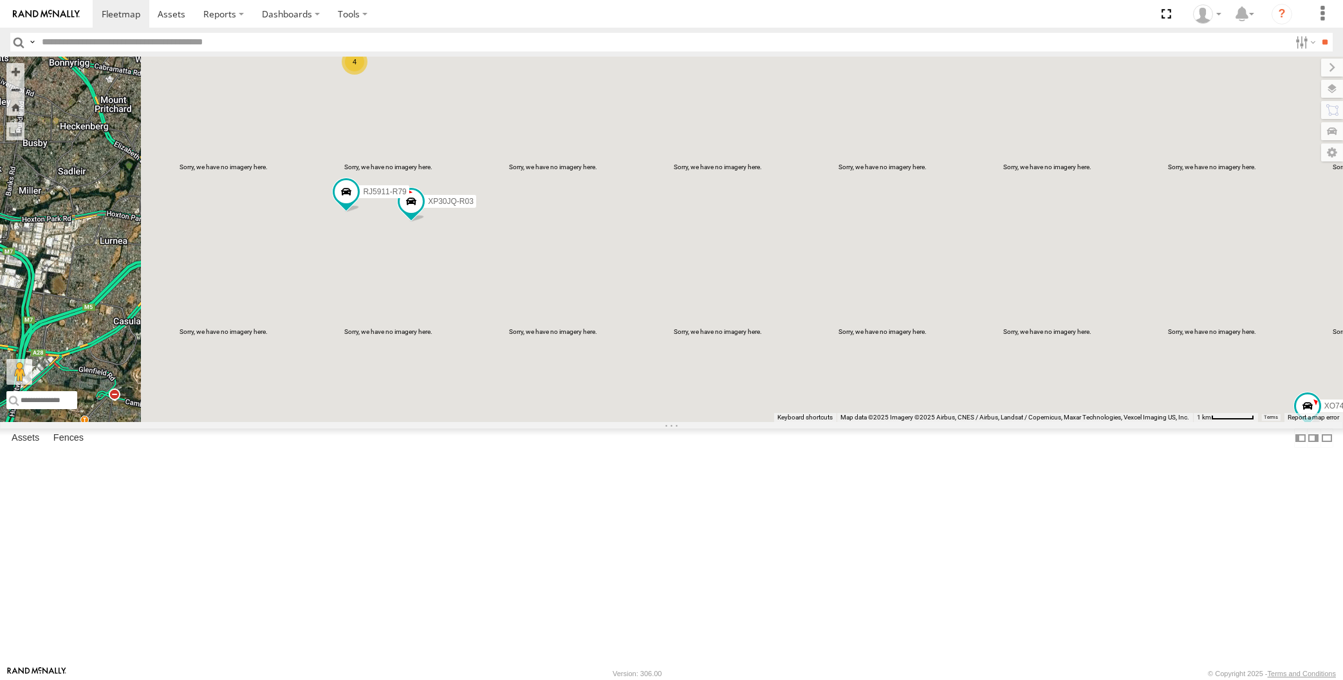
click at [1134, 422] on div "XP30JQ-R03 XSNDHU-R04 RJ5911-R79 XO74GU-R69 4 Loading..." at bounding box center [671, 240] width 1343 height 366
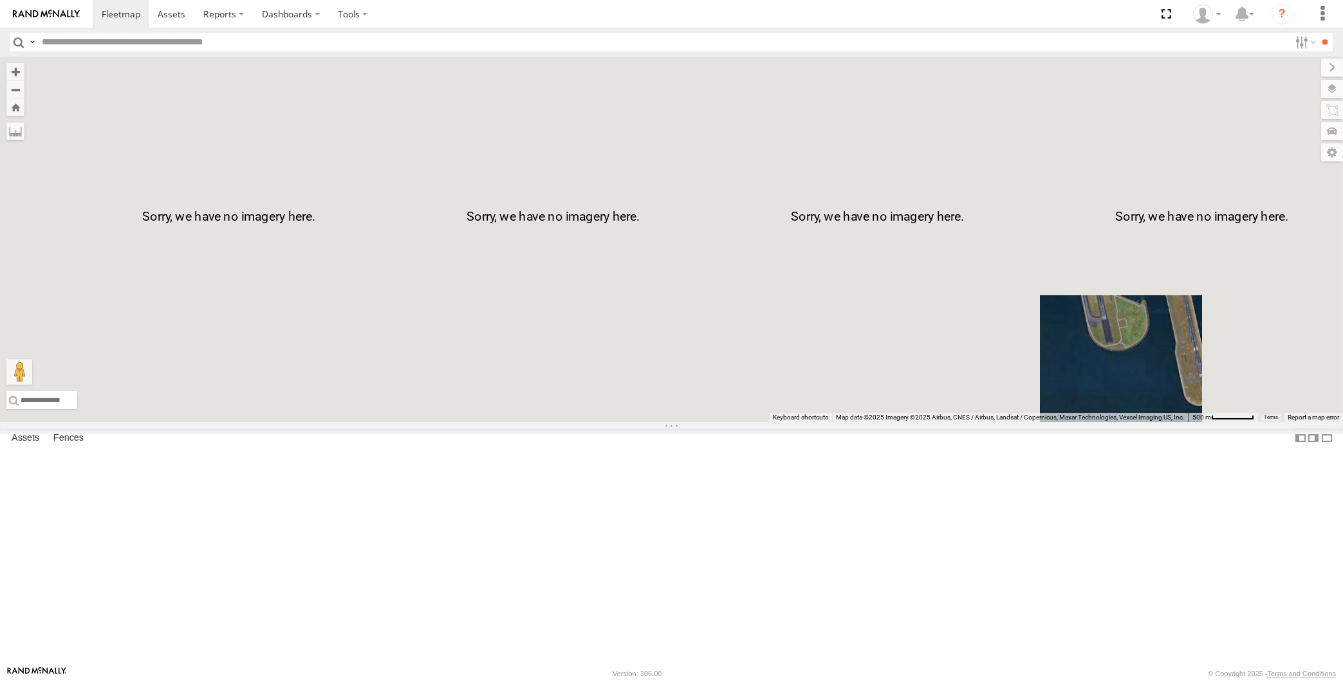
click at [1140, 422] on div "XP30JQ-R03 XSNDHU-R04 RJ5911-R79 XO74GU-R69 Loading..." at bounding box center [671, 240] width 1343 height 366
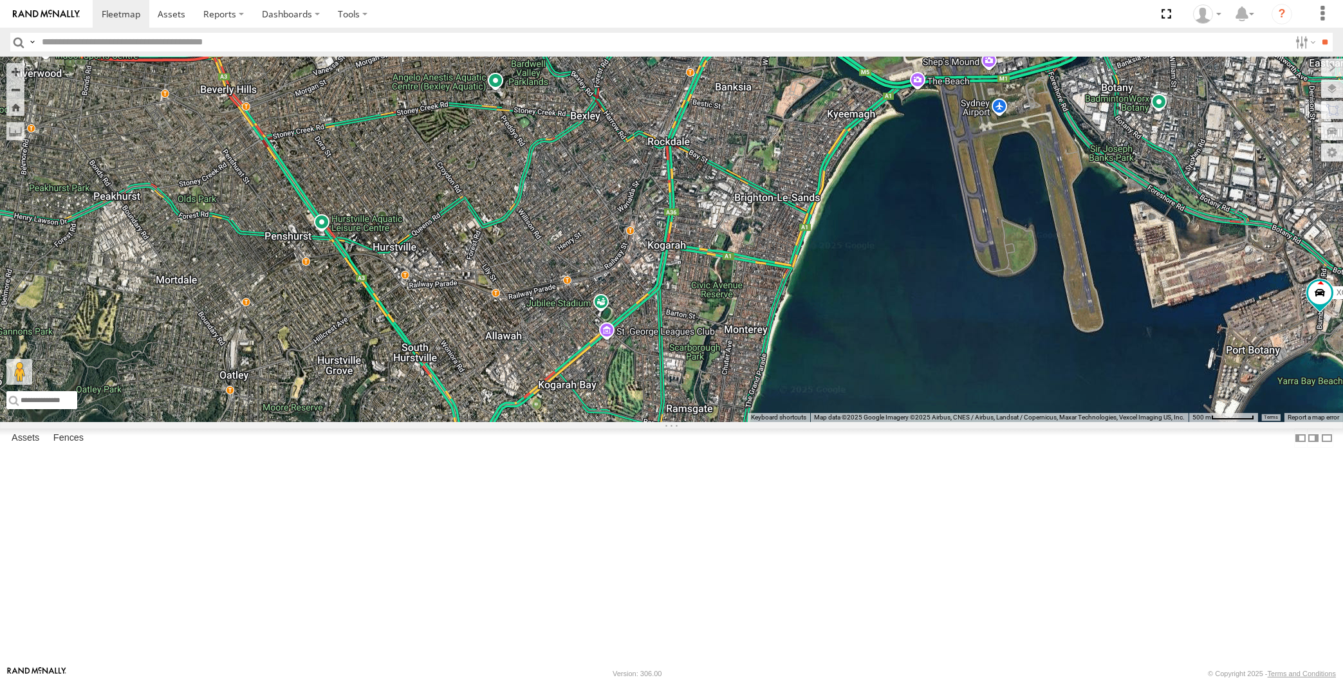
click at [337, 313] on div "XP30JQ-R03 XSNDHU-R04 RJ5911-R79 XO74GU-R69 Loading..." at bounding box center [671, 240] width 1343 height 366
drag, startPoint x: 805, startPoint y: 450, endPoint x: 899, endPoint y: 489, distance: 101.8
click at [865, 422] on div "XP30JQ-R03 XSNDHU-R04 RJ5911-R79 XO74GU-R69 Loading..." at bounding box center [671, 240] width 1343 height 366
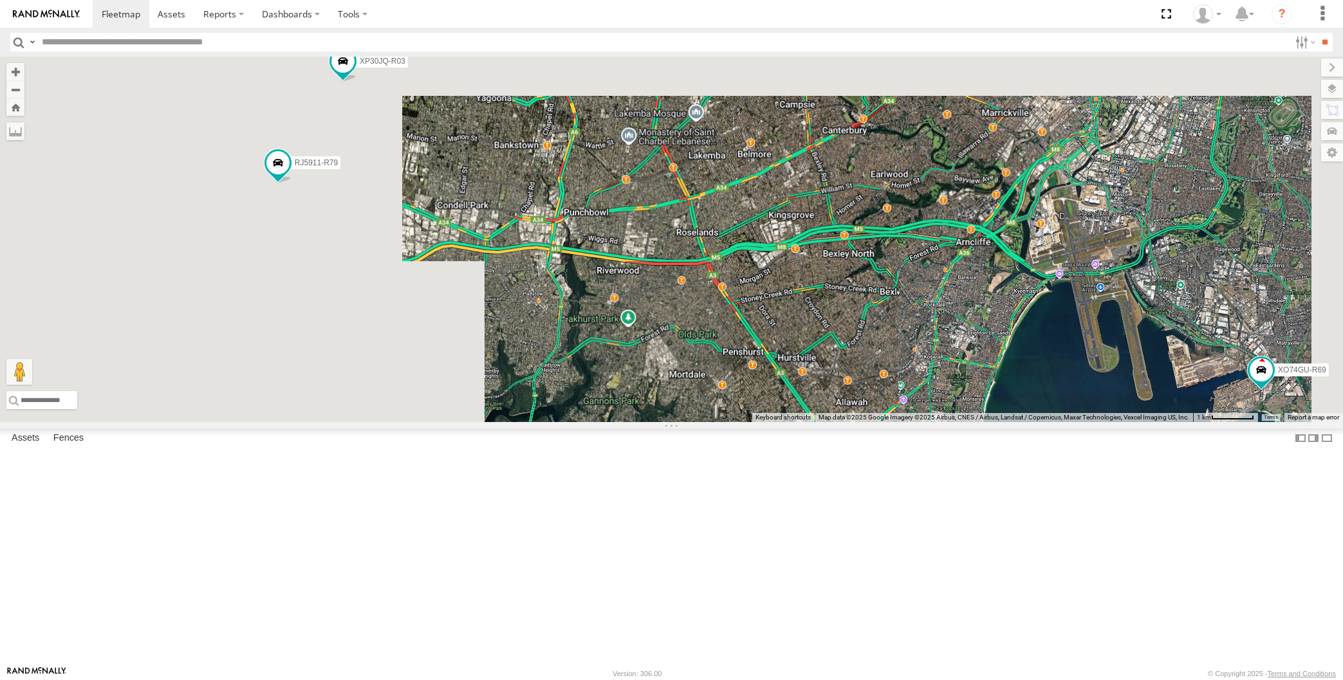
drag, startPoint x: 686, startPoint y: 470, endPoint x: 775, endPoint y: 474, distance: 89.5
click at [784, 422] on div "XP30JQ-R03 XSNDHU-R04 RJ5911-R79 XO74GU-R69 Loading..." at bounding box center [671, 240] width 1343 height 366
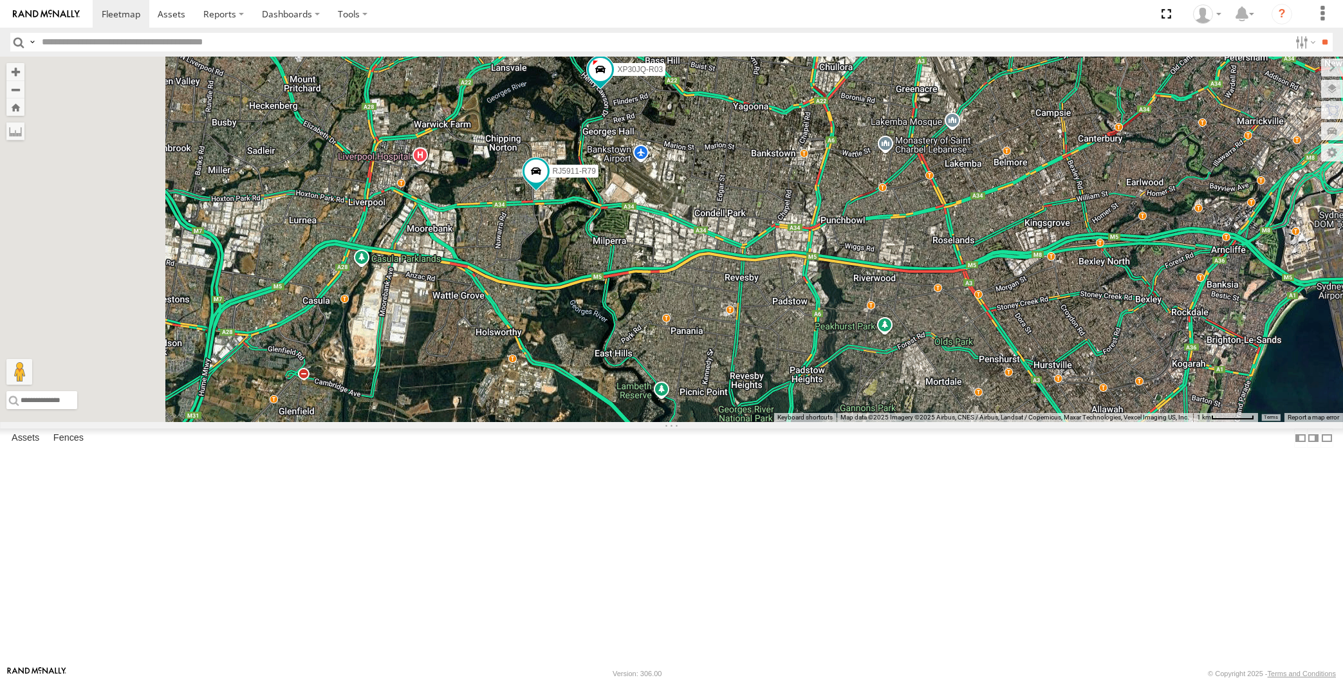
drag, startPoint x: 784, startPoint y: 416, endPoint x: 787, endPoint y: 436, distance: 19.5
click at [786, 422] on div "XP30JQ-R03 XSNDHU-R04 RJ5911-R79 XO74GU-R69 4 Loading..." at bounding box center [671, 240] width 1343 height 366
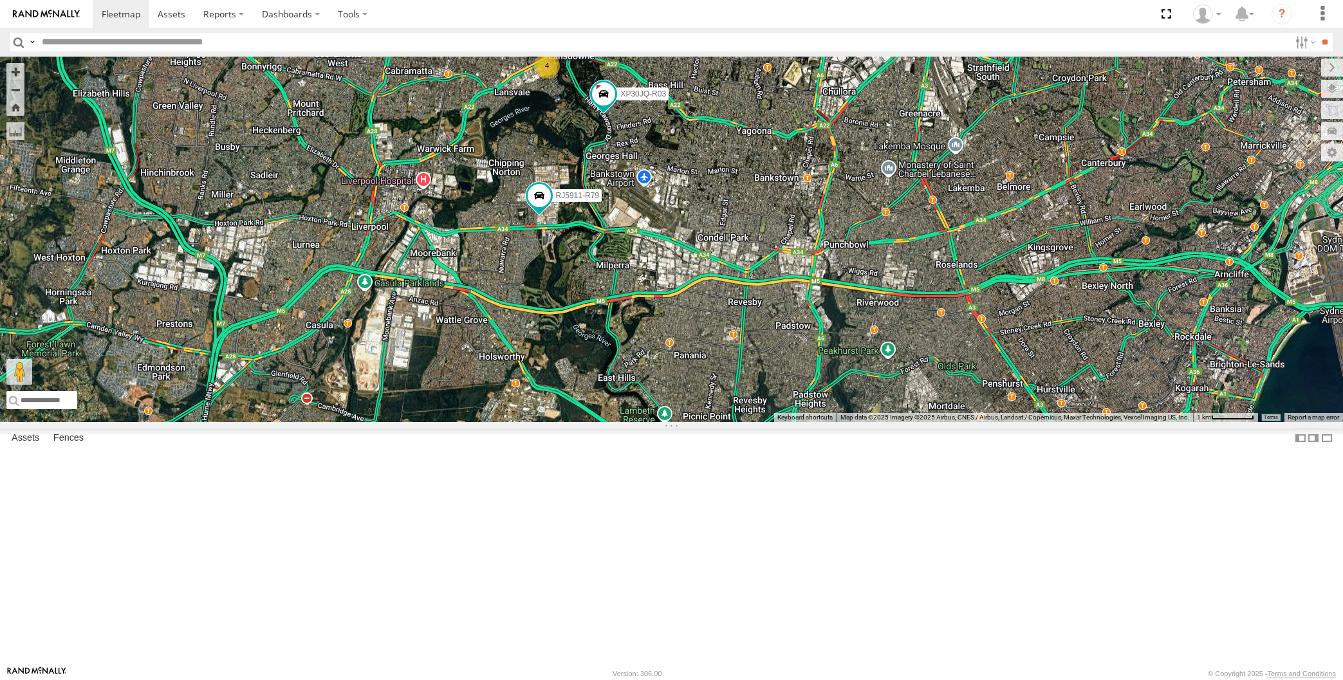
drag, startPoint x: 799, startPoint y: 416, endPoint x: 798, endPoint y: 427, distance: 10.4
click at [798, 422] on div "XP30JQ-R03 XSNDHU-R04 RJ5911-R79 XO74GU-R69 4 Loading..." at bounding box center [671, 240] width 1343 height 366
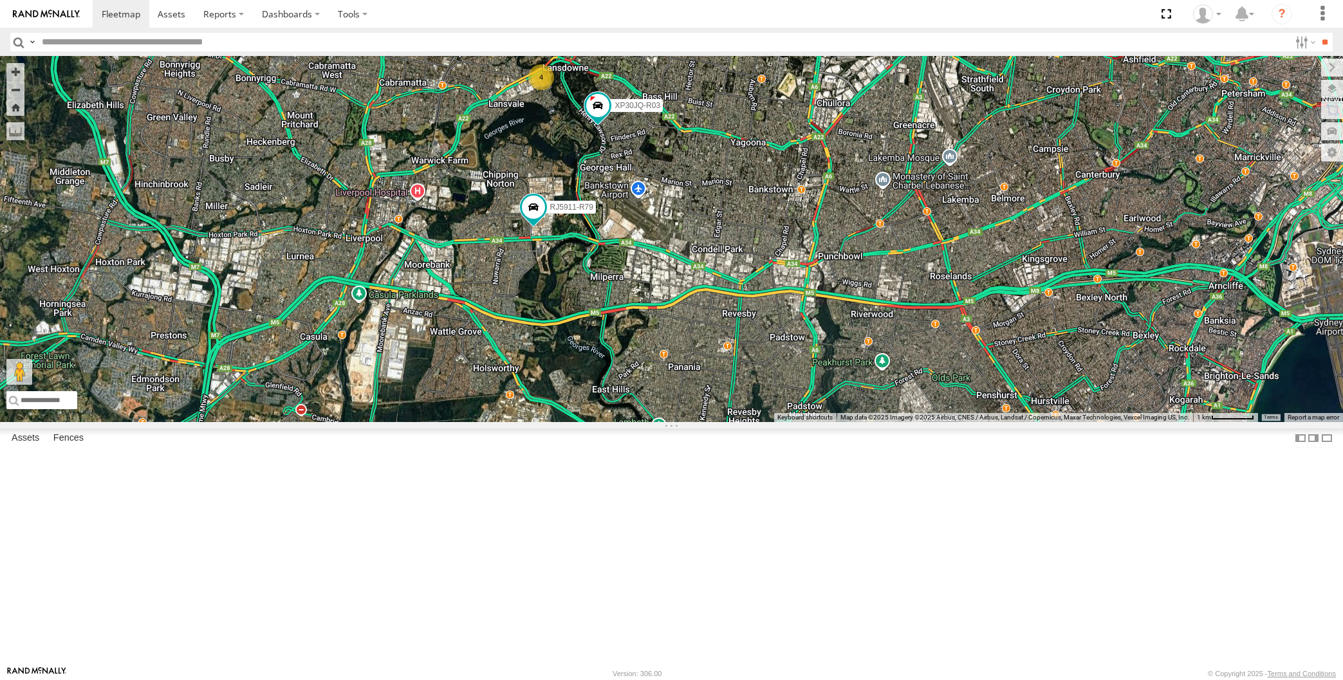
drag, startPoint x: 811, startPoint y: 414, endPoint x: 803, endPoint y: 411, distance: 8.8
click at [806, 412] on div "XP30JQ-R03 XSNDHU-R04 RJ5911-R79 XO74GU-R69 4 Loading..." at bounding box center [671, 240] width 1343 height 366
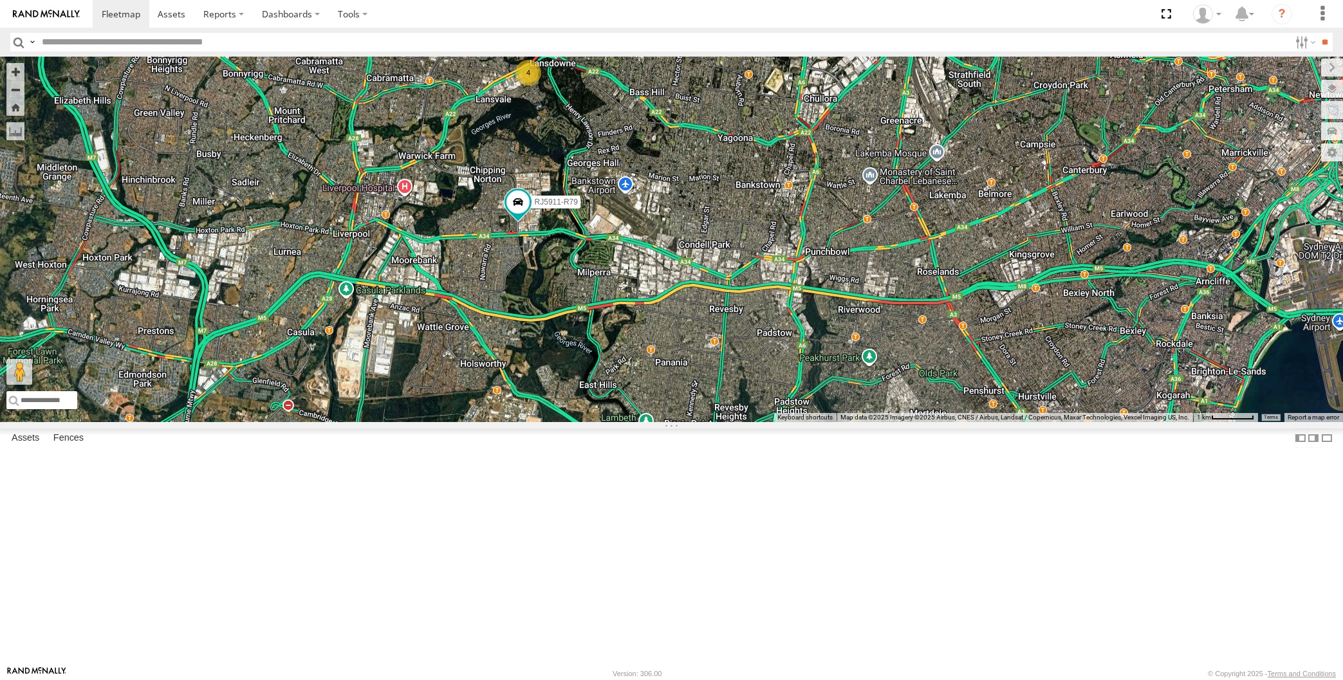
drag, startPoint x: 843, startPoint y: 212, endPoint x: 857, endPoint y: 234, distance: 26.1
click at [845, 226] on div "XP30JQ-R03 XSNDHU-R04 RJ5911-R79 4 Loading..." at bounding box center [671, 240] width 1343 height 366
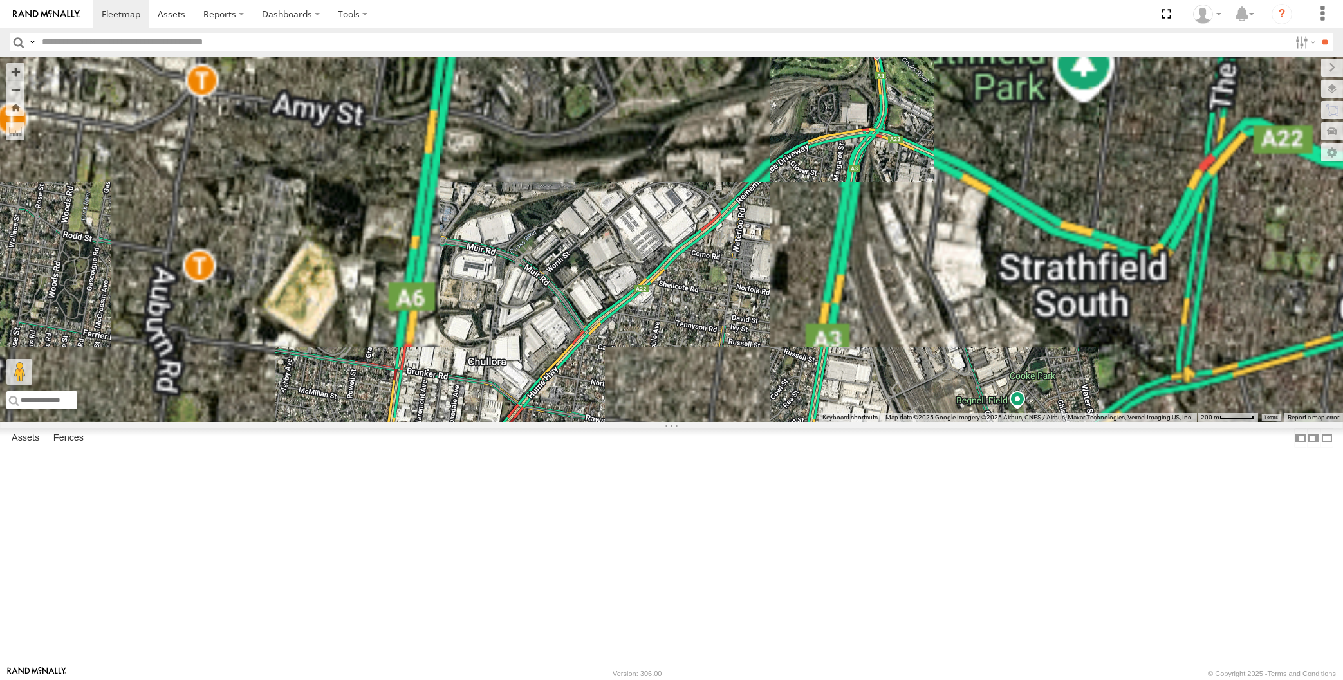
click at [875, 61] on span at bounding box center [876, 43] width 28 height 35
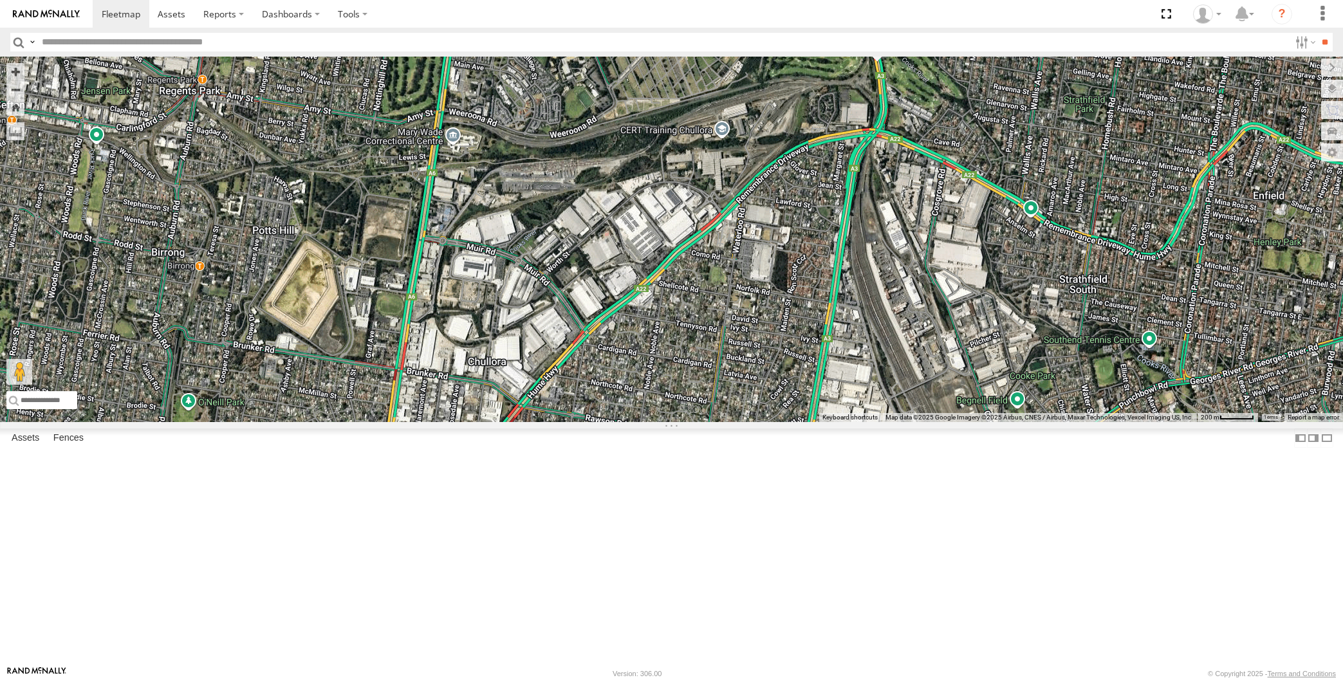
click at [951, 223] on div "XP30JQ-R03 XSNDHU-R04 RJ5911-R79 XSNDHU-R04 All Assets Centenary Dr Strathfield…" at bounding box center [671, 240] width 1343 height 366
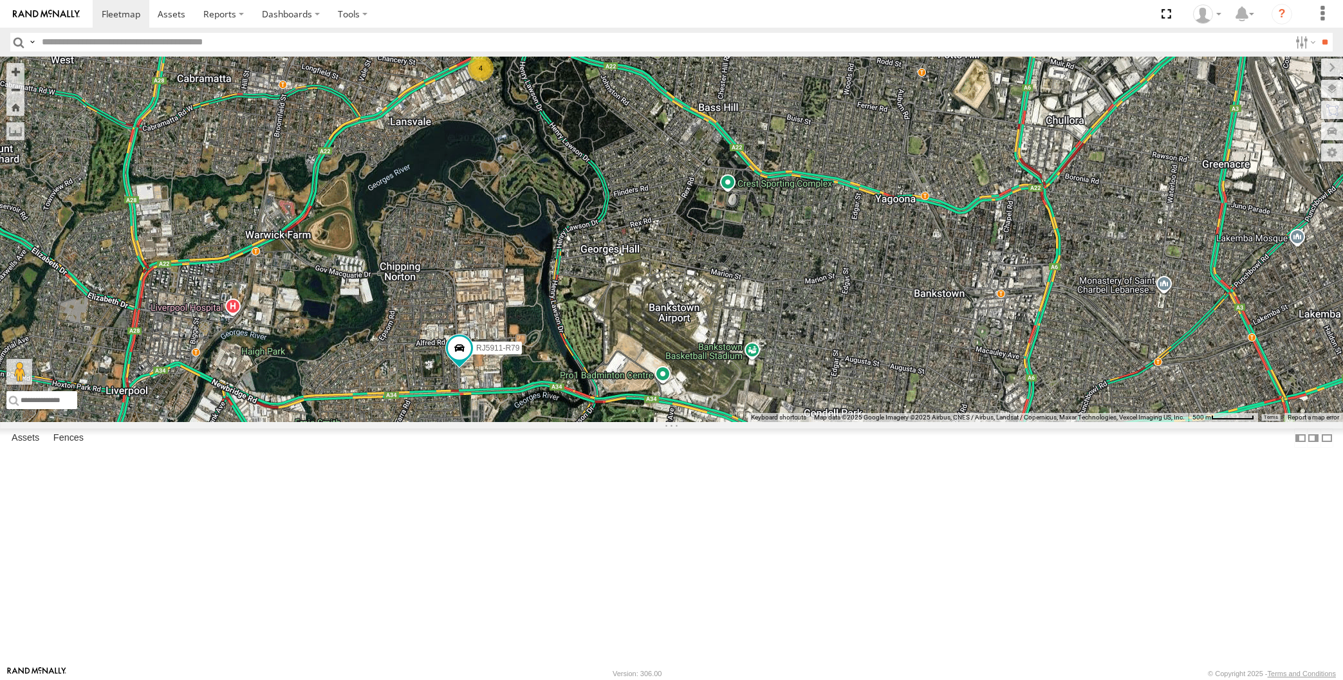
drag, startPoint x: 618, startPoint y: 334, endPoint x: 683, endPoint y: 322, distance: 66.8
click at [620, 335] on div "XP30JQ-R03 XSNDHU-R04 RJ5911-R79 4 Loading..." at bounding box center [671, 240] width 1343 height 366
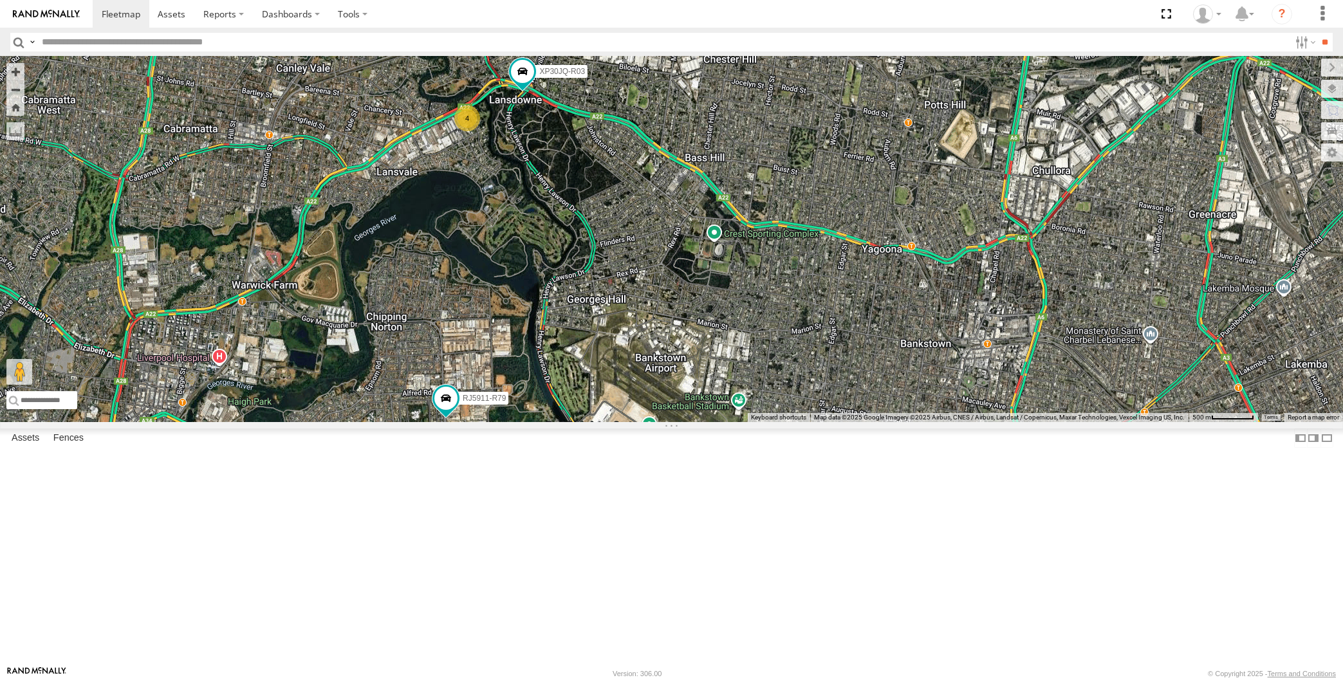
drag, startPoint x: 923, startPoint y: 301, endPoint x: 917, endPoint y: 313, distance: 13.8
click at [918, 313] on div "XP30JQ-R03 XSNDHU-R04 RJ5911-R79 4 Loading..." at bounding box center [671, 240] width 1343 height 366
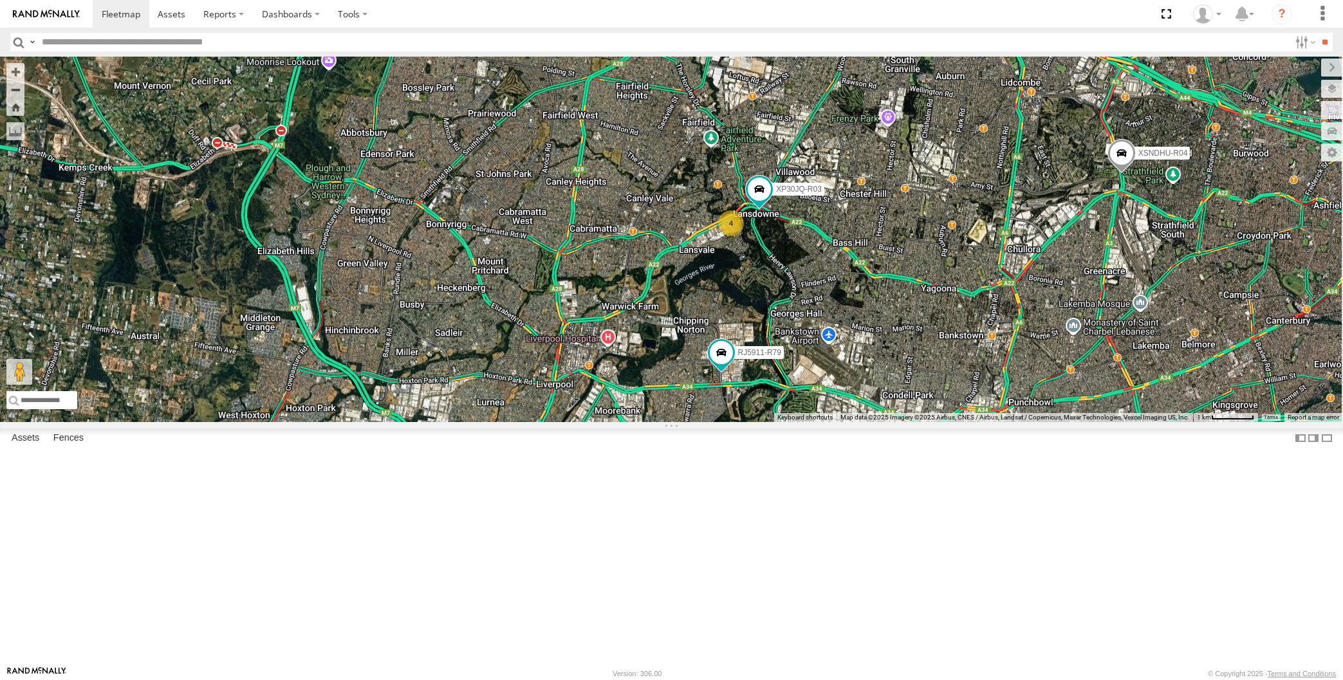
drag, startPoint x: 1137, startPoint y: 346, endPoint x: 1124, endPoint y: 358, distance: 17.8
click at [1124, 359] on div "XP30JQ-R03 XSNDHU-R04 RJ5911-R79 4 Loading..." at bounding box center [671, 240] width 1343 height 366
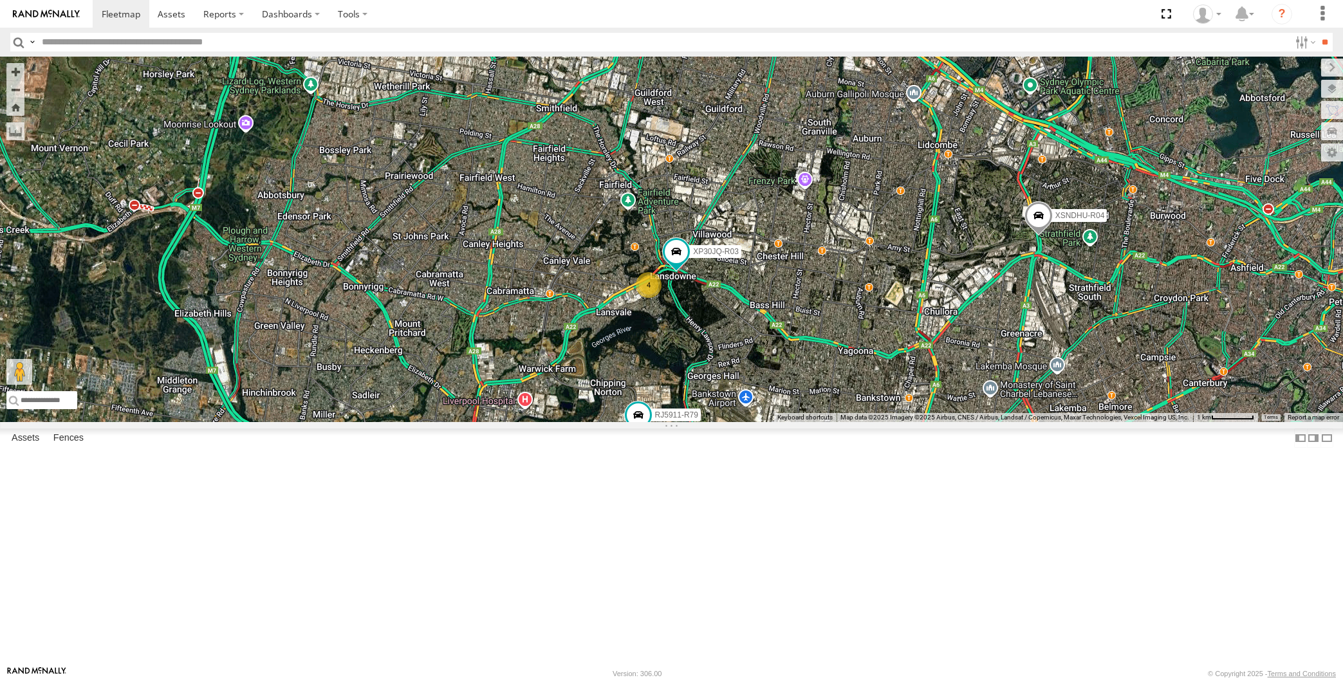
drag, startPoint x: 1058, startPoint y: 353, endPoint x: 1050, endPoint y: 381, distance: 28.9
click at [1051, 382] on div "XP30JQ-R03 XSNDHU-R04 RJ5911-R79 4 Loading..." at bounding box center [671, 240] width 1343 height 366
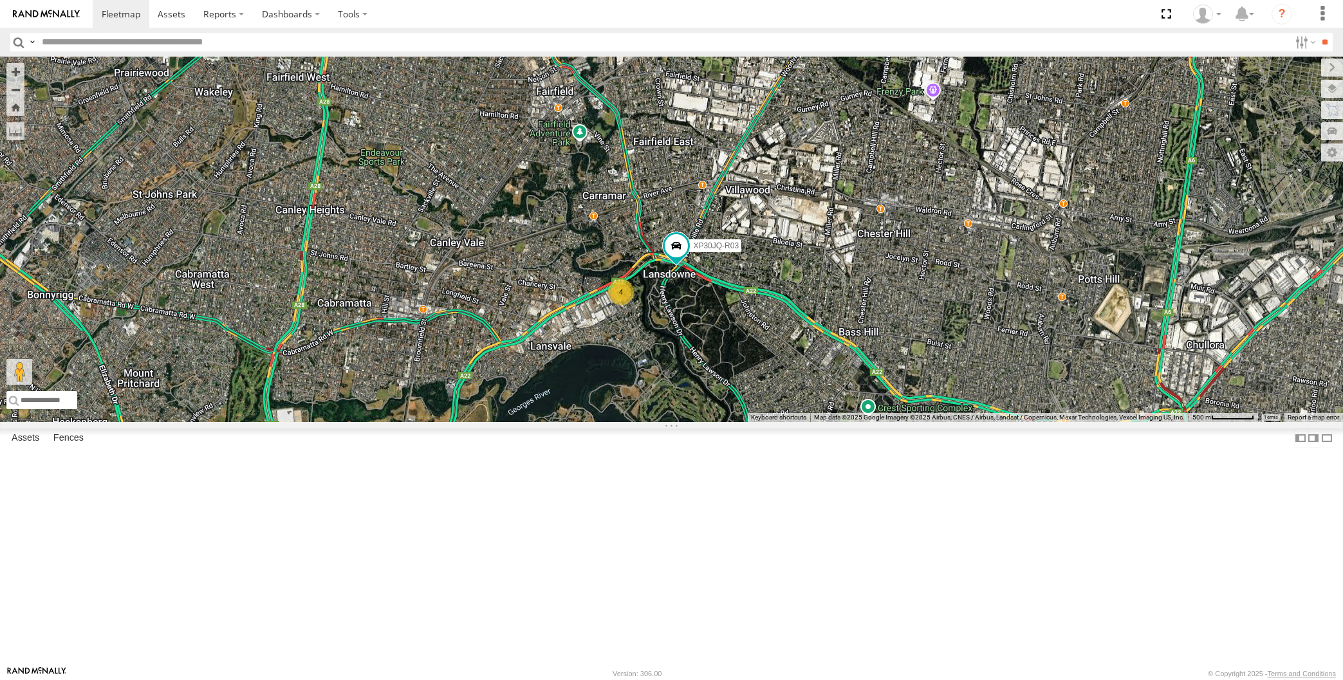
drag, startPoint x: 806, startPoint y: 399, endPoint x: 745, endPoint y: 449, distance: 79.1
click at [736, 422] on div "XP30JQ-R03 XSNDHU-R04 RJ5911-R79 4 Loading..." at bounding box center [671, 240] width 1343 height 366
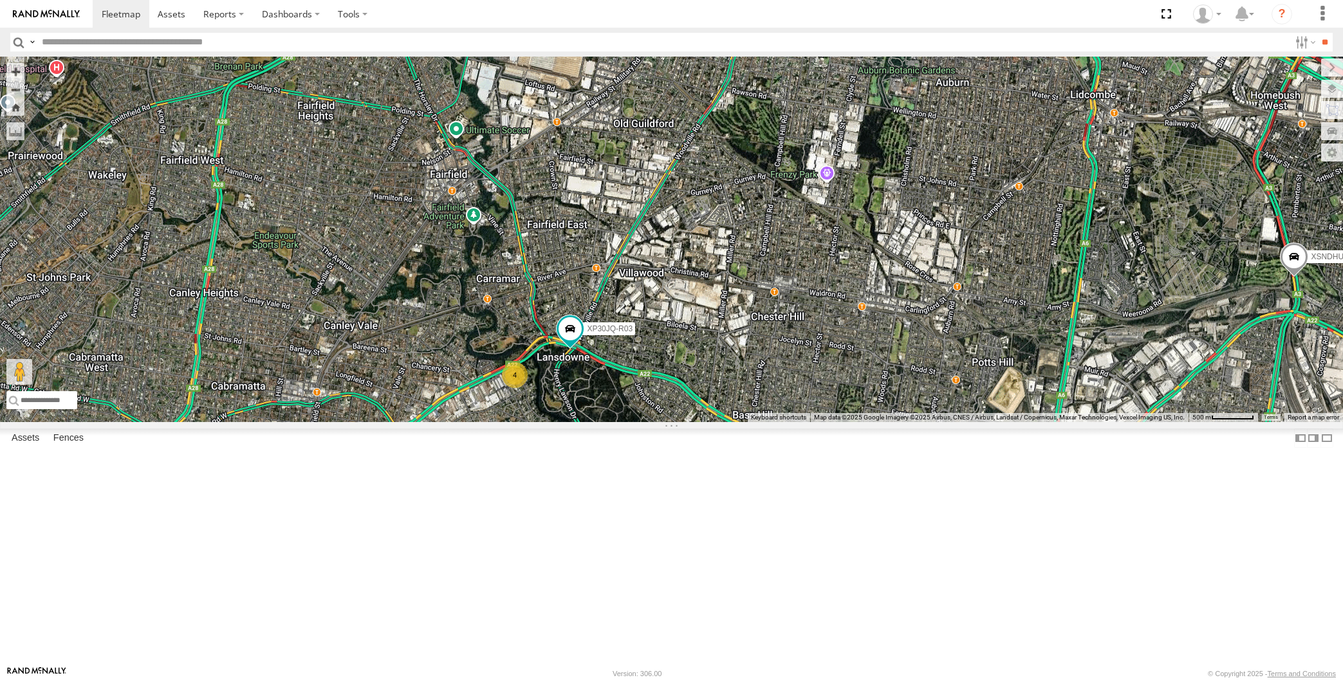
drag, startPoint x: 851, startPoint y: 415, endPoint x: 828, endPoint y: 448, distance: 40.5
click at [829, 422] on div "XP30JQ-R03 XSNDHU-R04 RJ5911-R79 4 Loading..." at bounding box center [671, 240] width 1343 height 366
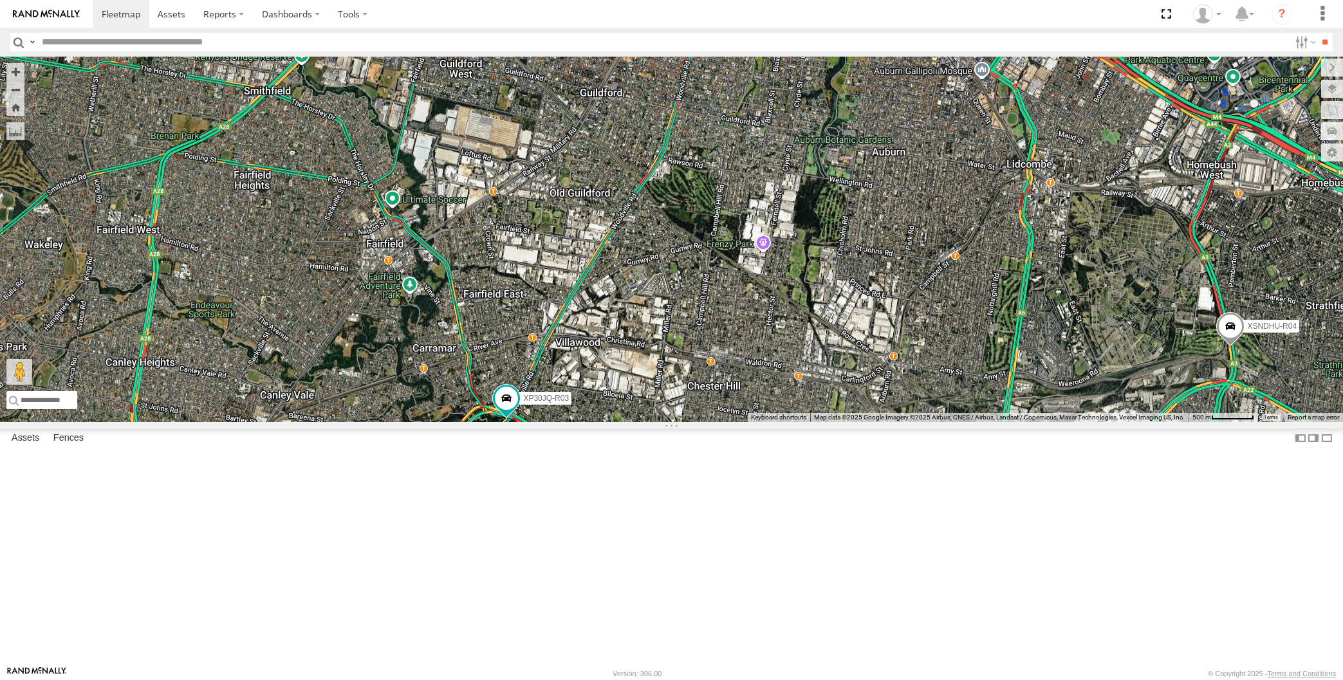
click at [882, 422] on div "XP30JQ-R03 XSNDHU-R04 RJ5911-R79 4 Loading..." at bounding box center [671, 240] width 1343 height 366
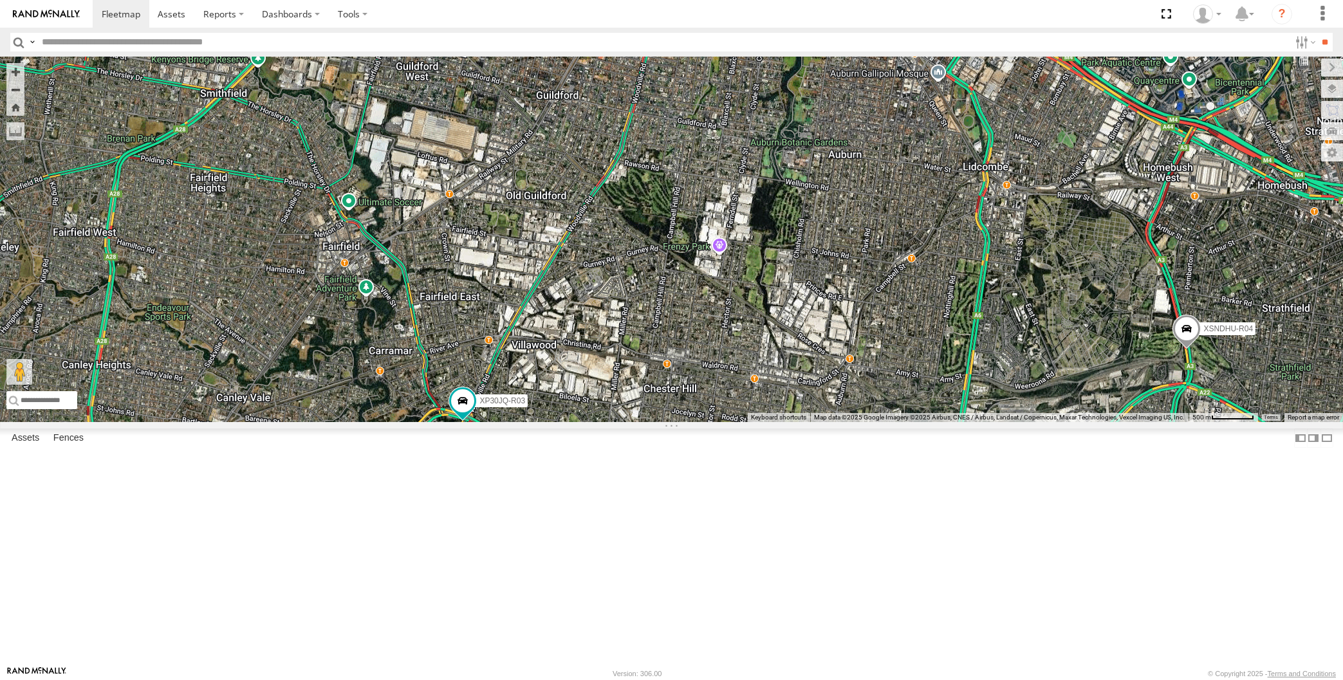
drag, startPoint x: 1248, startPoint y: 372, endPoint x: 1220, endPoint y: 388, distance: 32.0
click at [1227, 386] on div "XP30JQ-R03 XSNDHU-R04 RJ5911-R79 4 Loading..." at bounding box center [671, 240] width 1343 height 366
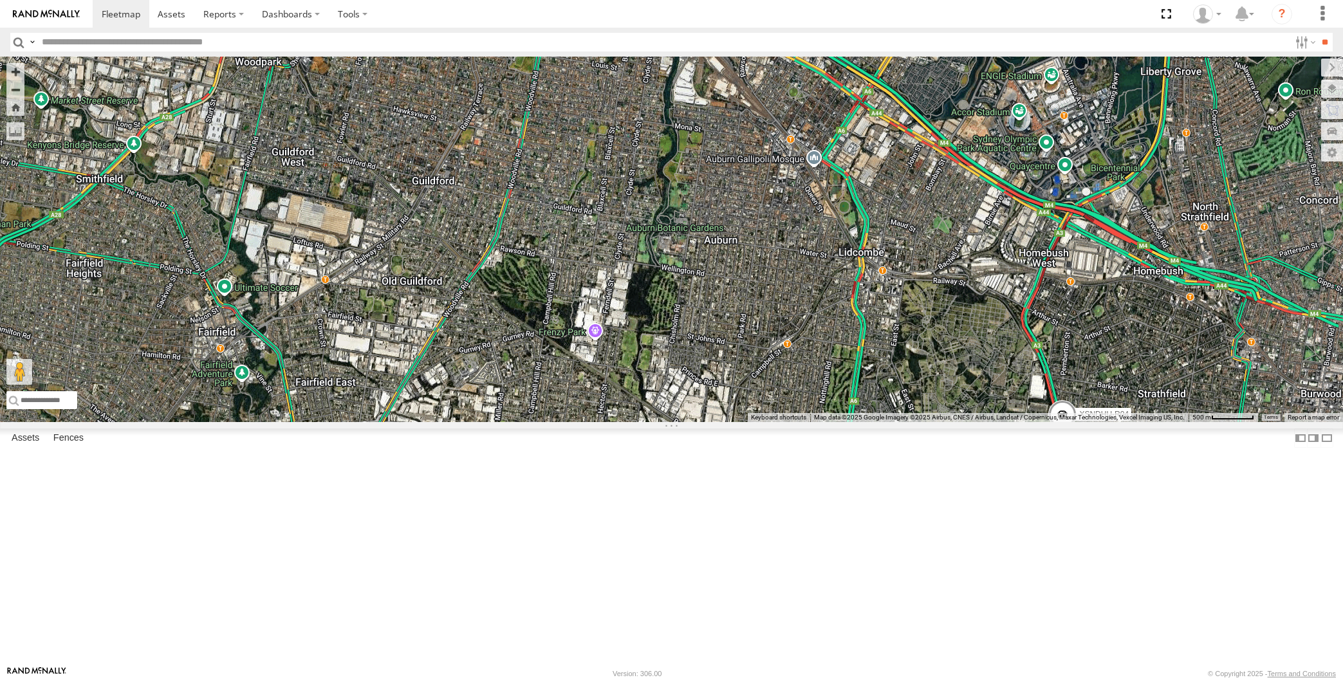
drag, startPoint x: 1214, startPoint y: 433, endPoint x: 1219, endPoint y: 423, distance: 10.9
click at [1219, 422] on div "XP30JQ-R03 XSNDHU-R04 RJ5911-R79 4 Loading..." at bounding box center [671, 240] width 1343 height 366
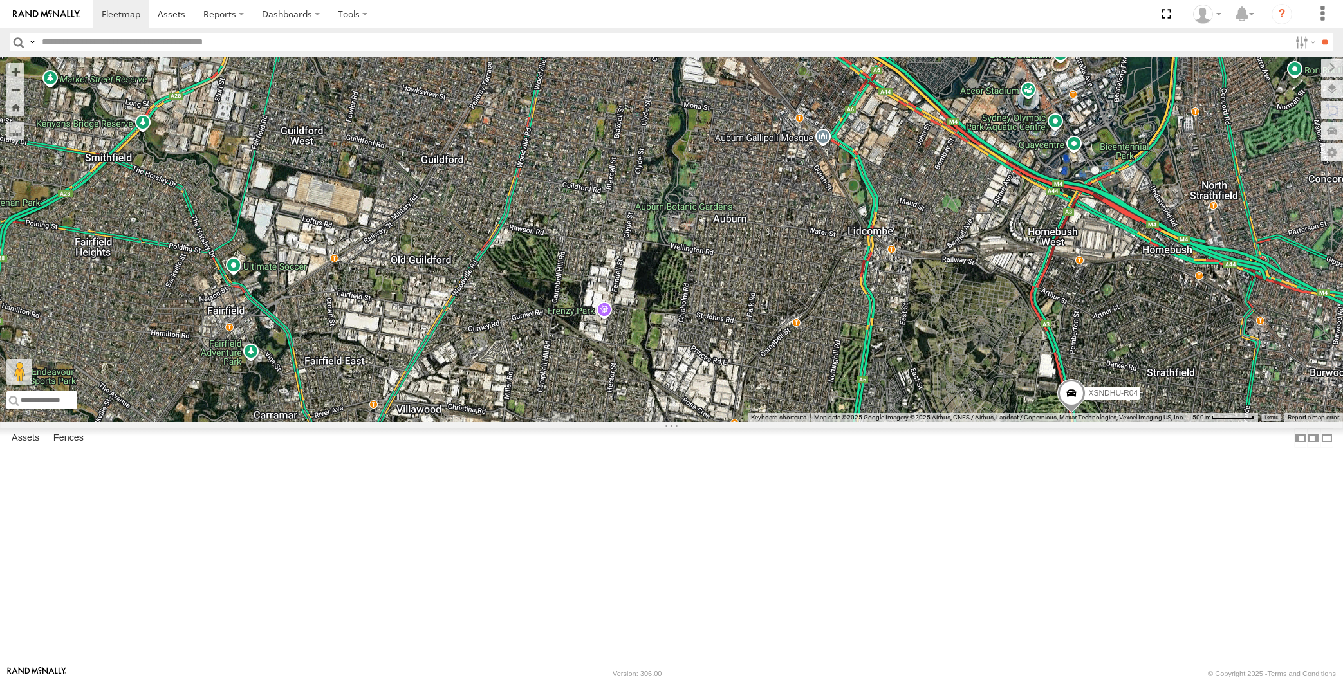
drag, startPoint x: 1197, startPoint y: 504, endPoint x: 1201, endPoint y: 494, distance: 11.0
click at [1200, 422] on div "XP30JQ-R03 XSNDHU-R04 RJ5911-R79 4 Loading..." at bounding box center [671, 240] width 1343 height 366
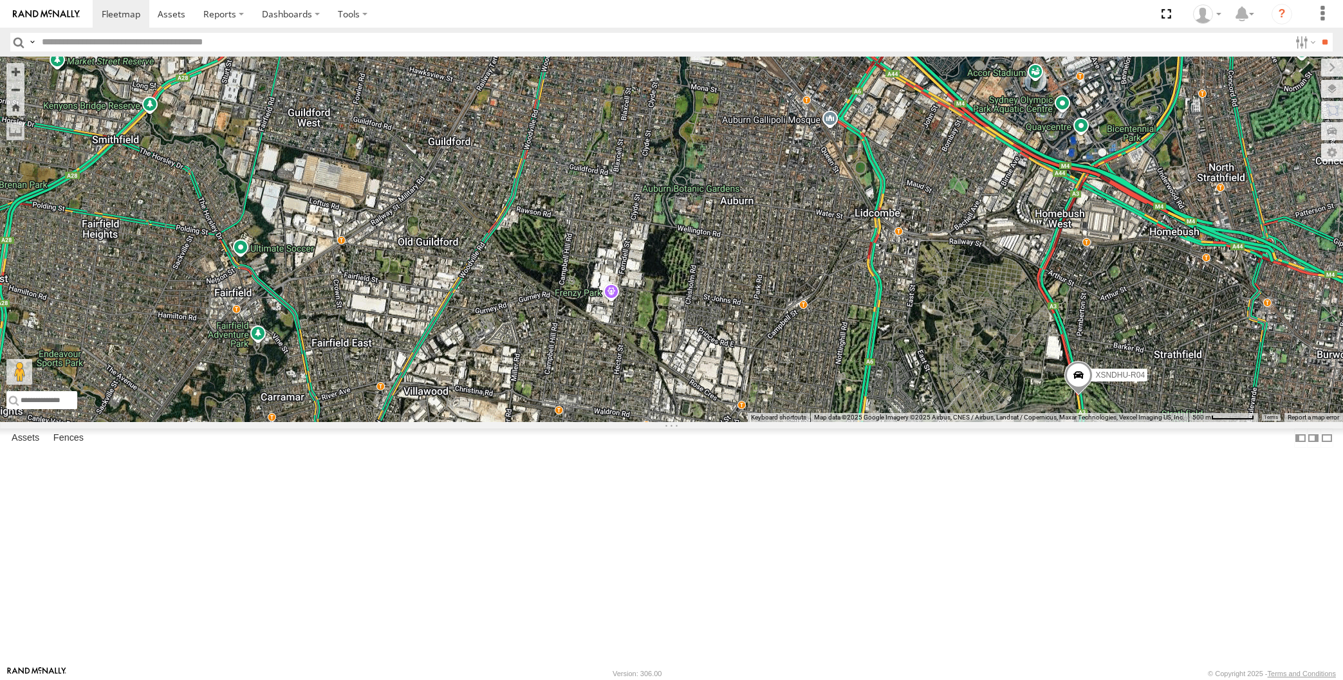
drag, startPoint x: 1127, startPoint y: 580, endPoint x: 1135, endPoint y: 569, distance: 13.4
click at [1131, 422] on div "XP30JQ-R03 XSNDHU-R04 RJ5911-R79 4 Loading..." at bounding box center [671, 240] width 1343 height 366
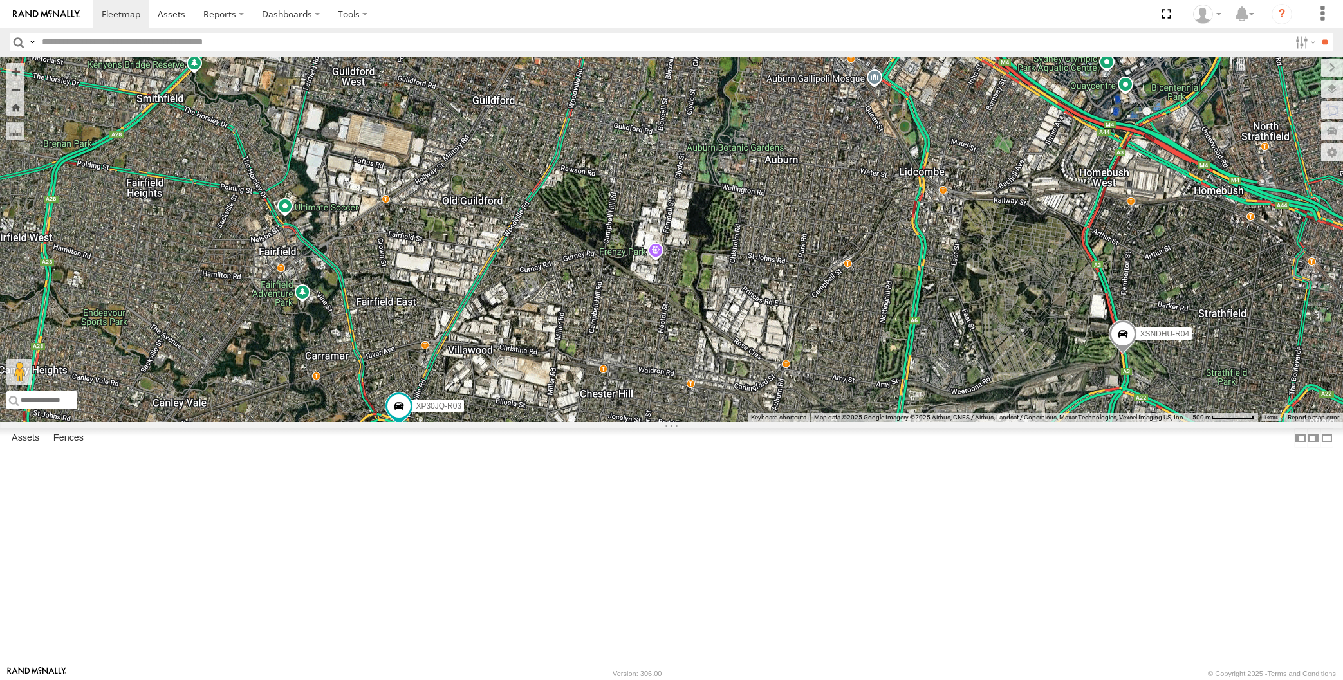
drag, startPoint x: 862, startPoint y: 570, endPoint x: 875, endPoint y: 557, distance: 18.7
click at [873, 422] on div "XP30JQ-R03 XSNDHU-R04 RJ5911-R79 4 Loading..." at bounding box center [671, 240] width 1343 height 366
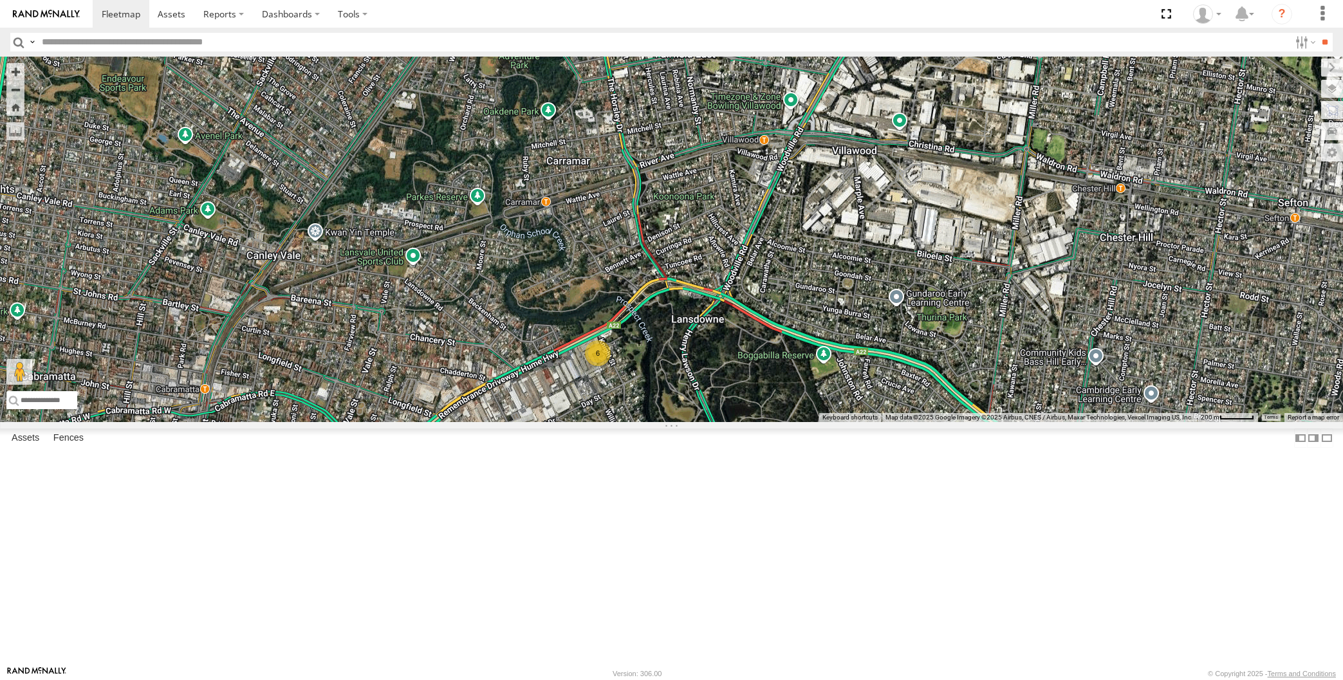
click at [303, 422] on div "6 Loading..." at bounding box center [671, 240] width 1343 height 366
drag, startPoint x: 911, startPoint y: 604, endPoint x: 908, endPoint y: 501, distance: 103.0
click at [911, 422] on div "6 Loading..." at bounding box center [671, 240] width 1343 height 366
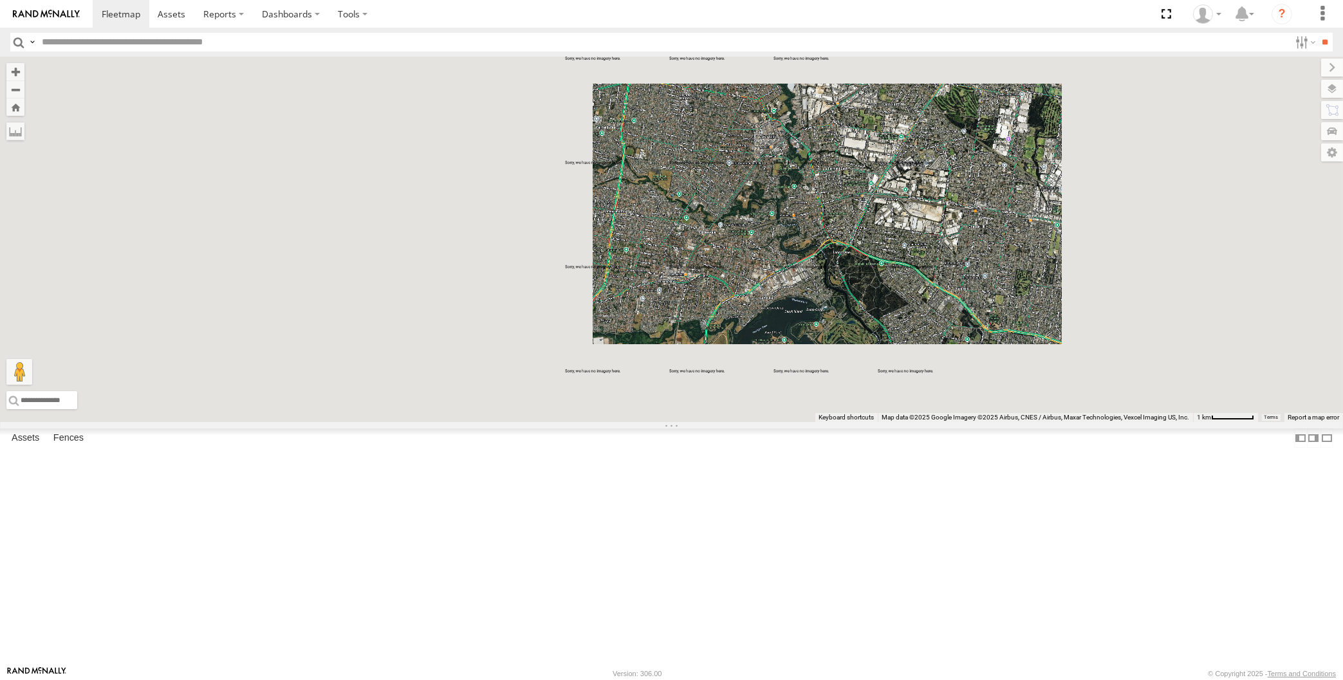
click at [999, 422] on div "Loading..." at bounding box center [671, 240] width 1343 height 366
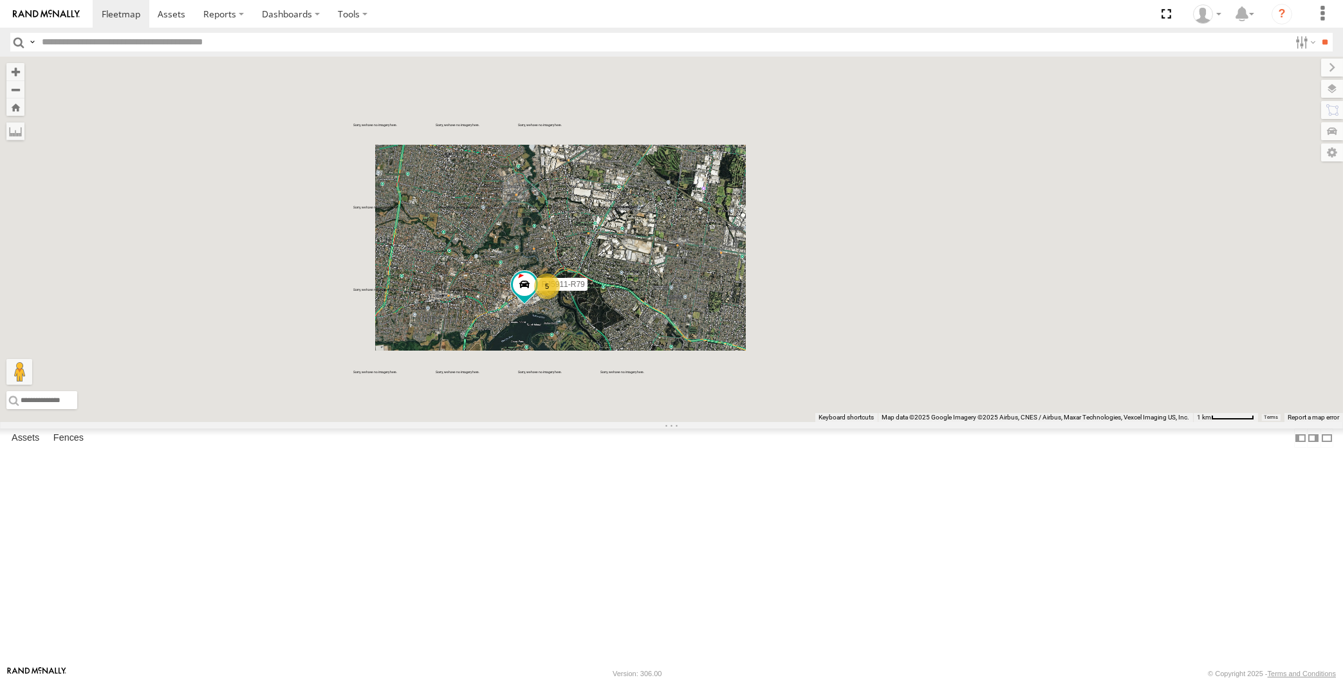
drag, startPoint x: 973, startPoint y: 590, endPoint x: 978, endPoint y: 555, distance: 35.8
click at [978, 422] on div "5 XSNDHU-R04 RJ5911-R79 XO74GU-R69 Loading..." at bounding box center [671, 240] width 1343 height 366
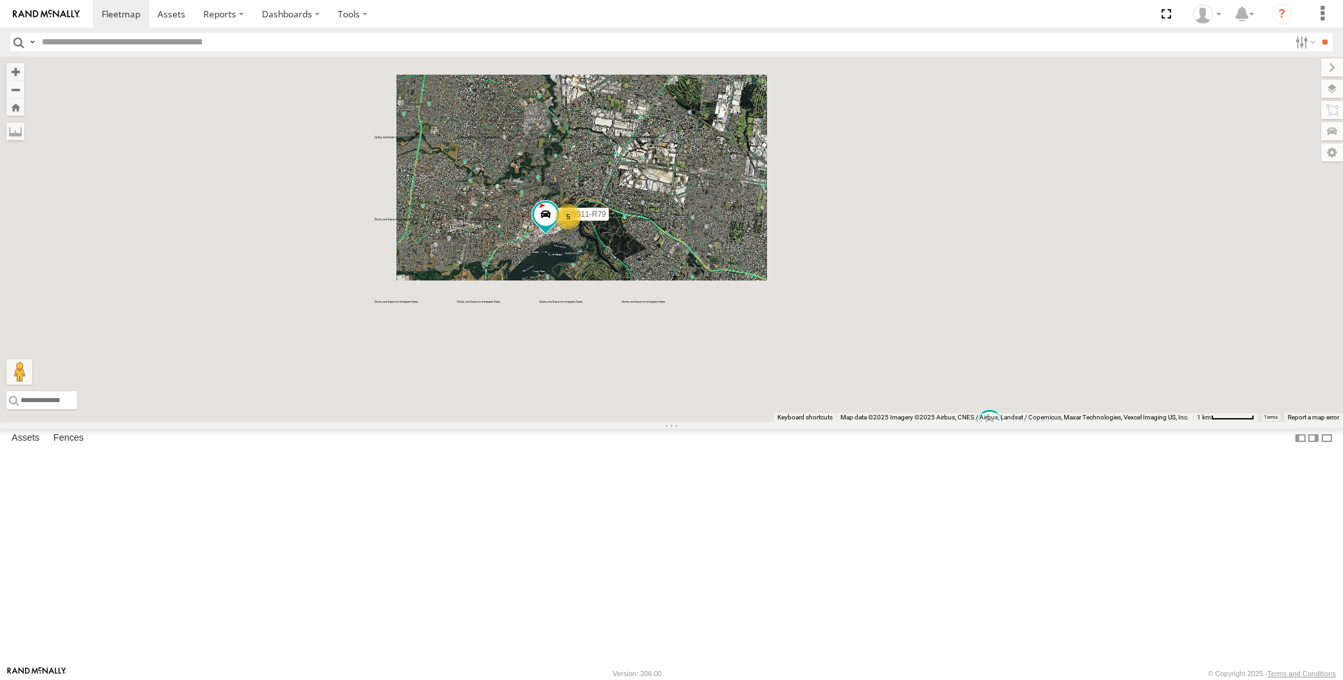
drag, startPoint x: 874, startPoint y: 596, endPoint x: 893, endPoint y: 578, distance: 25.9
click at [896, 422] on div "5 XSNDHU-R04 RJ5911-R79 XO74GU-R69 Loading..." at bounding box center [671, 240] width 1343 height 366
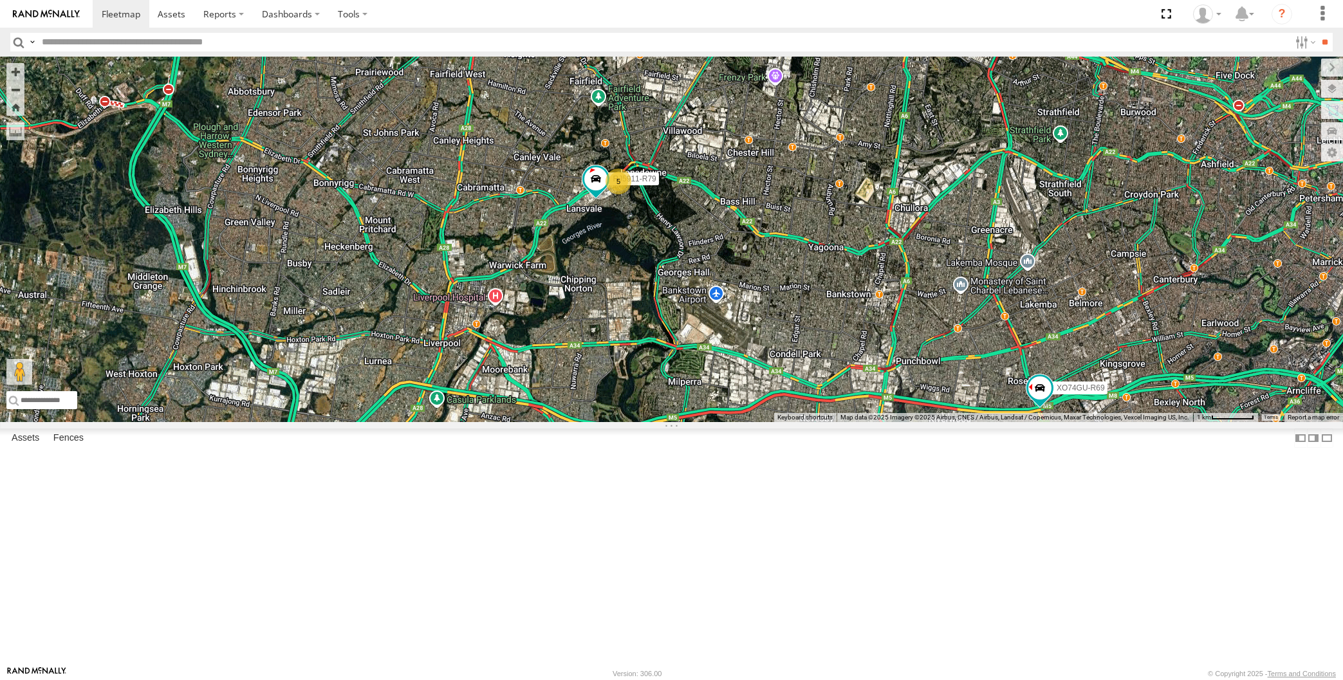
drag, startPoint x: 919, startPoint y: 565, endPoint x: 902, endPoint y: 585, distance: 26.5
click at [902, 422] on div "5 XSNDHU-R04 RJ5911-R79 XO74GU-R69 Loading..." at bounding box center [671, 240] width 1343 height 366
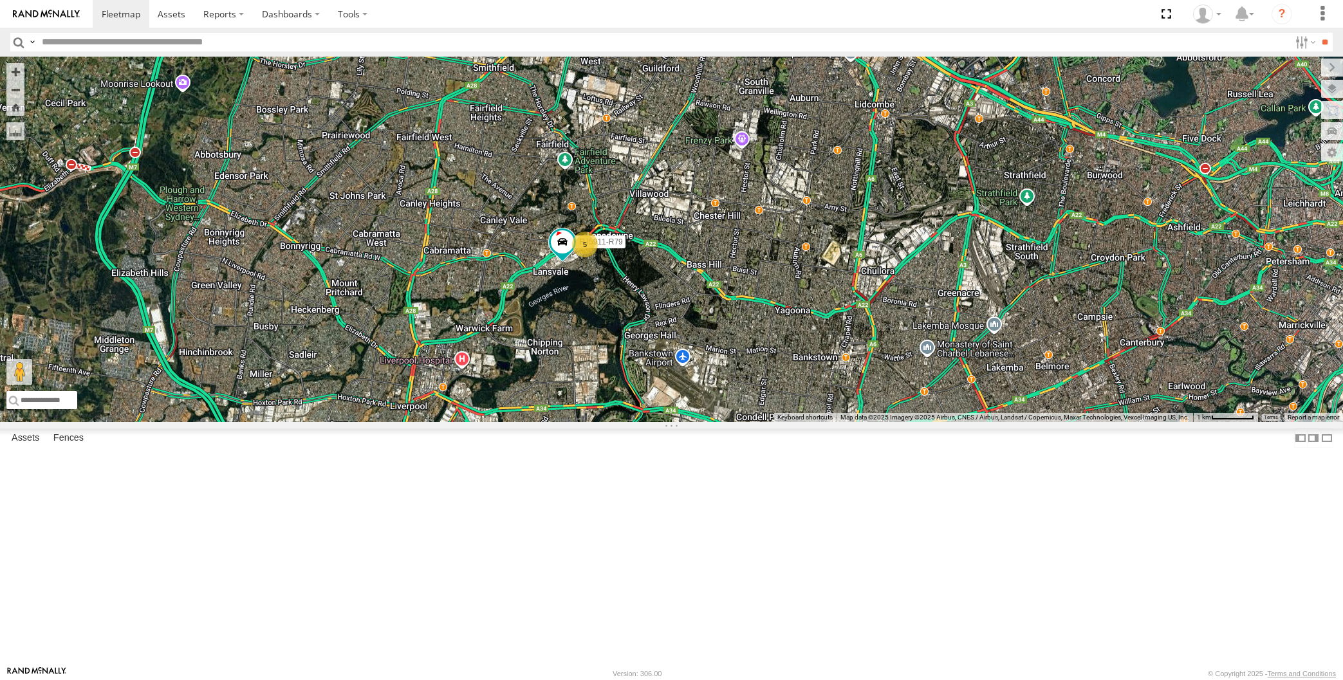
drag, startPoint x: 892, startPoint y: 584, endPoint x: 888, endPoint y: 608, distance: 24.1
click at [888, 422] on div "5 XSNDHU-R04 RJ5911-R79 XO74GU-R69 Loading..." at bounding box center [671, 240] width 1343 height 366
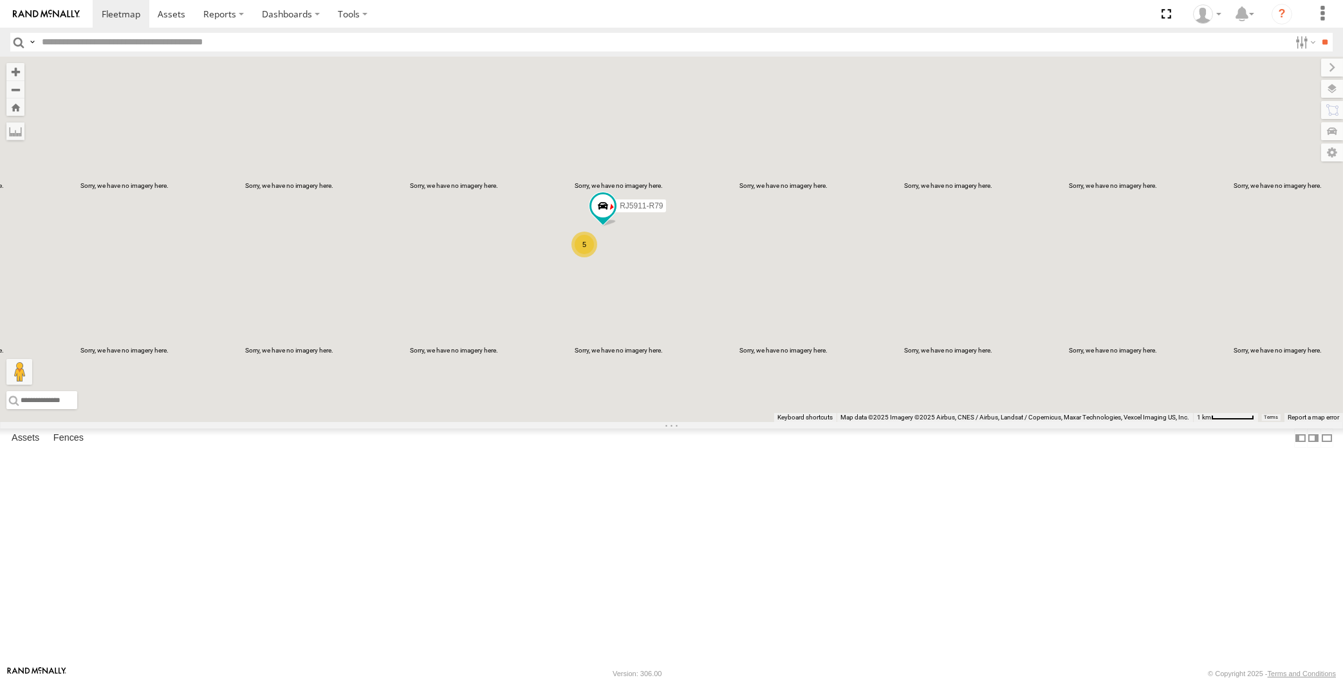
drag, startPoint x: 735, startPoint y: 505, endPoint x: 721, endPoint y: 496, distance: 16.2
click at [726, 422] on div "XSNDHU-R04 RJ5911-R79 XO74GU-R69 5 Loading..." at bounding box center [671, 240] width 1343 height 366
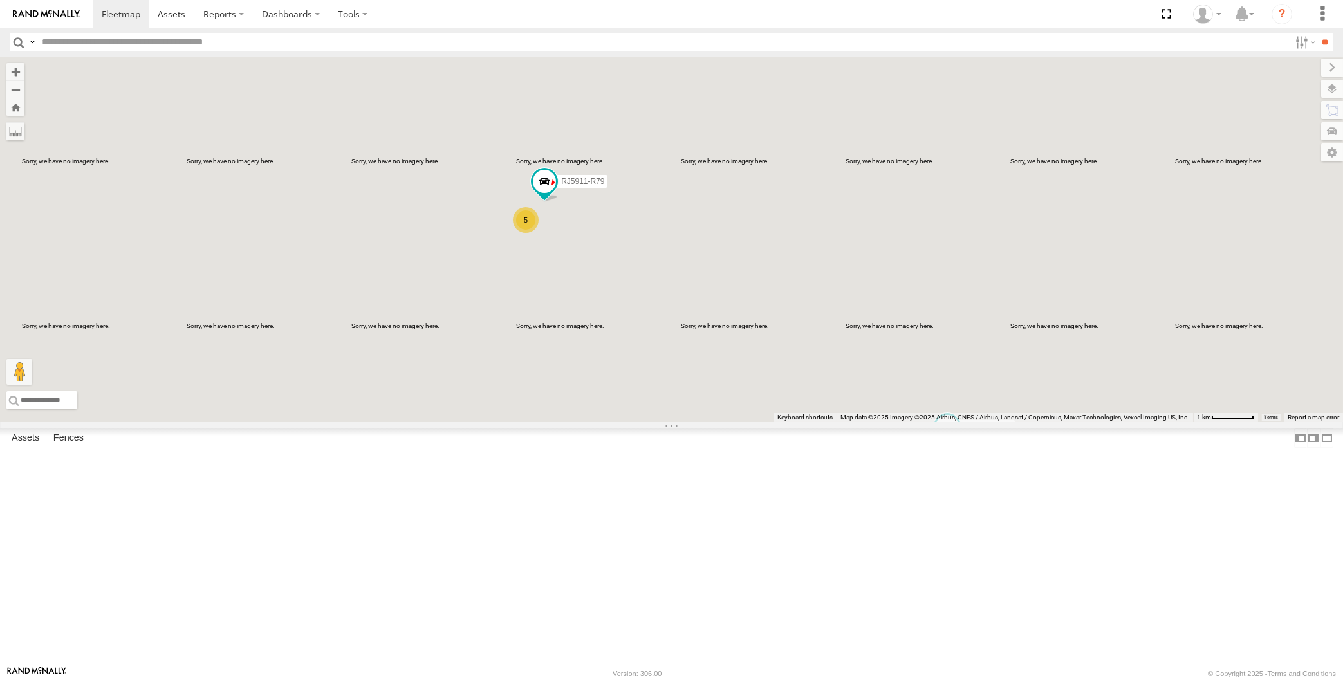
drag, startPoint x: 737, startPoint y: 501, endPoint x: 725, endPoint y: 510, distance: 15.6
click at [725, 422] on div "XSNDHU-R04 XO74GU-R69 5 RJ5911-R79 Loading..." at bounding box center [671, 240] width 1343 height 366
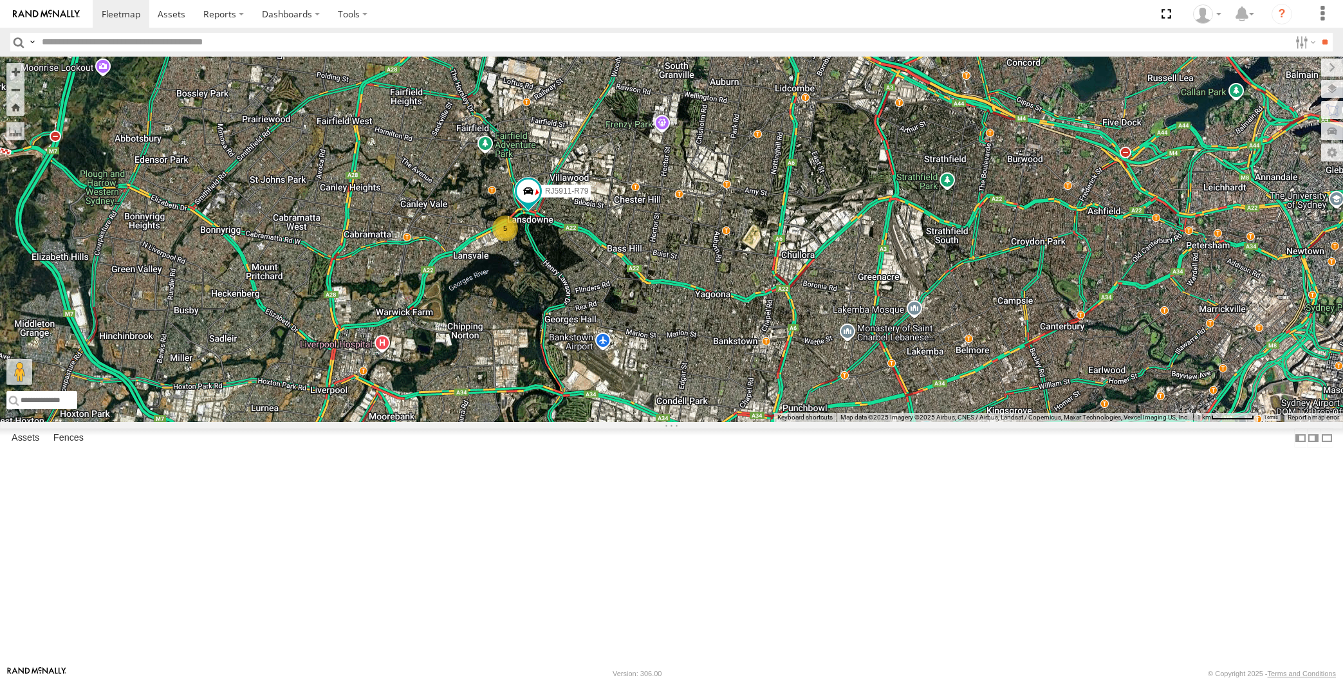
drag, startPoint x: 754, startPoint y: 505, endPoint x: 756, endPoint y: 499, distance: 6.7
click at [755, 422] on div "XSNDHU-R04 XO74GU-R69 5 RJ5911-R79 Loading..." at bounding box center [671, 240] width 1343 height 366
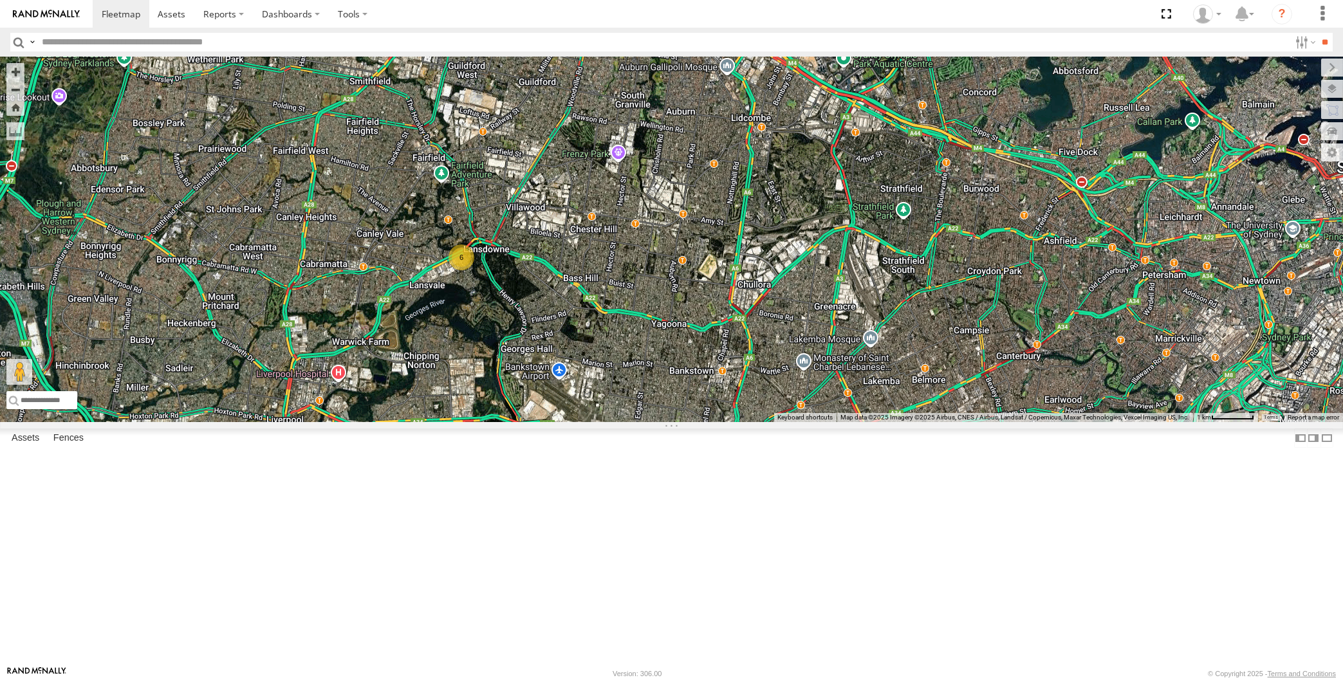
drag, startPoint x: 940, startPoint y: 501, endPoint x: 949, endPoint y: 477, distance: 25.8
click at [948, 422] on div "6 XSNDHU-R04 XO74GU-R69 Loading..." at bounding box center [671, 240] width 1343 height 366
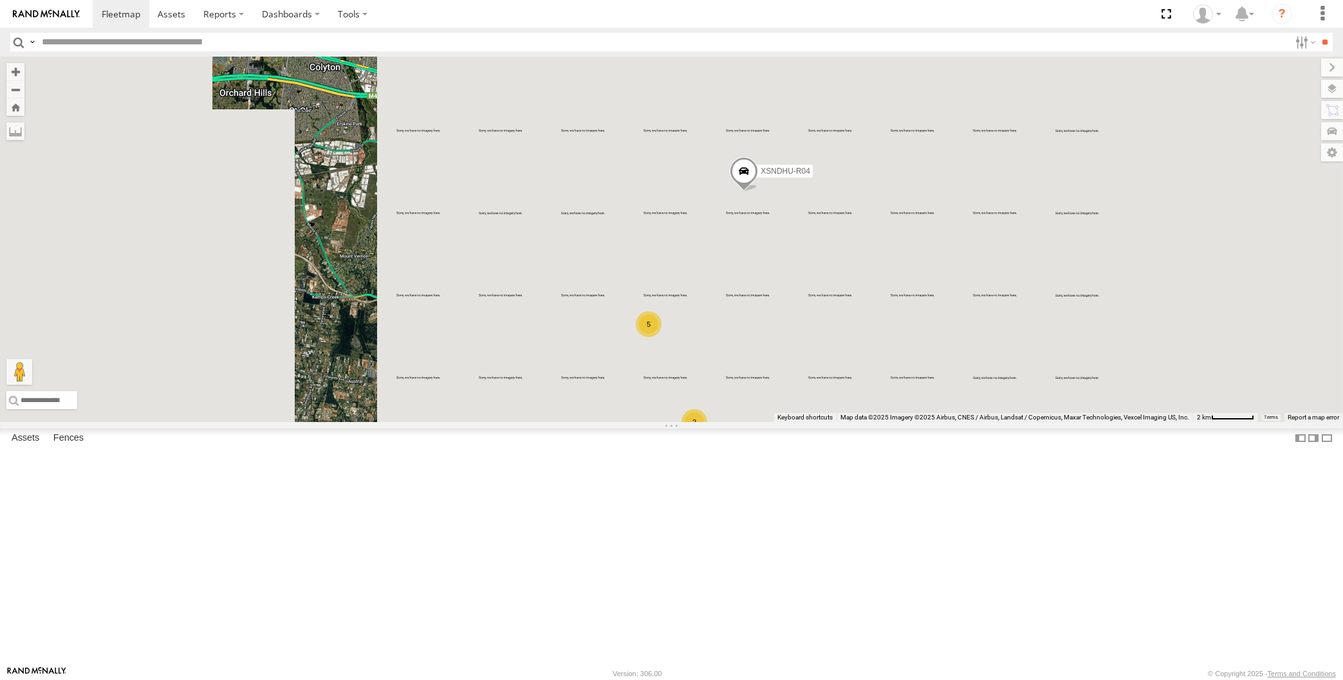
click at [759, 422] on div "XSNDHU-R04 5 2 Loading..." at bounding box center [671, 240] width 1343 height 366
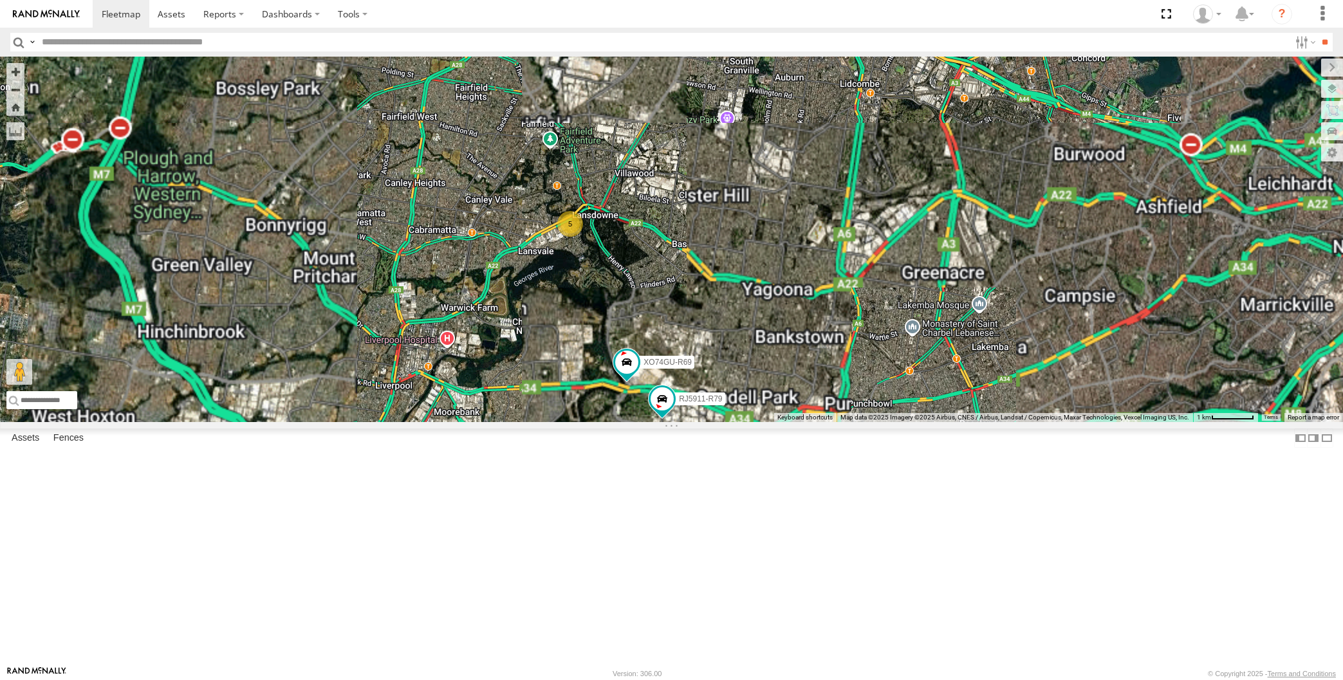
drag, startPoint x: 795, startPoint y: 530, endPoint x: 805, endPoint y: 518, distance: 16.0
click at [802, 422] on div "XSNDHU-R04 5 RJ5911-R79 XO74GU-R69 Loading..." at bounding box center [671, 240] width 1343 height 366
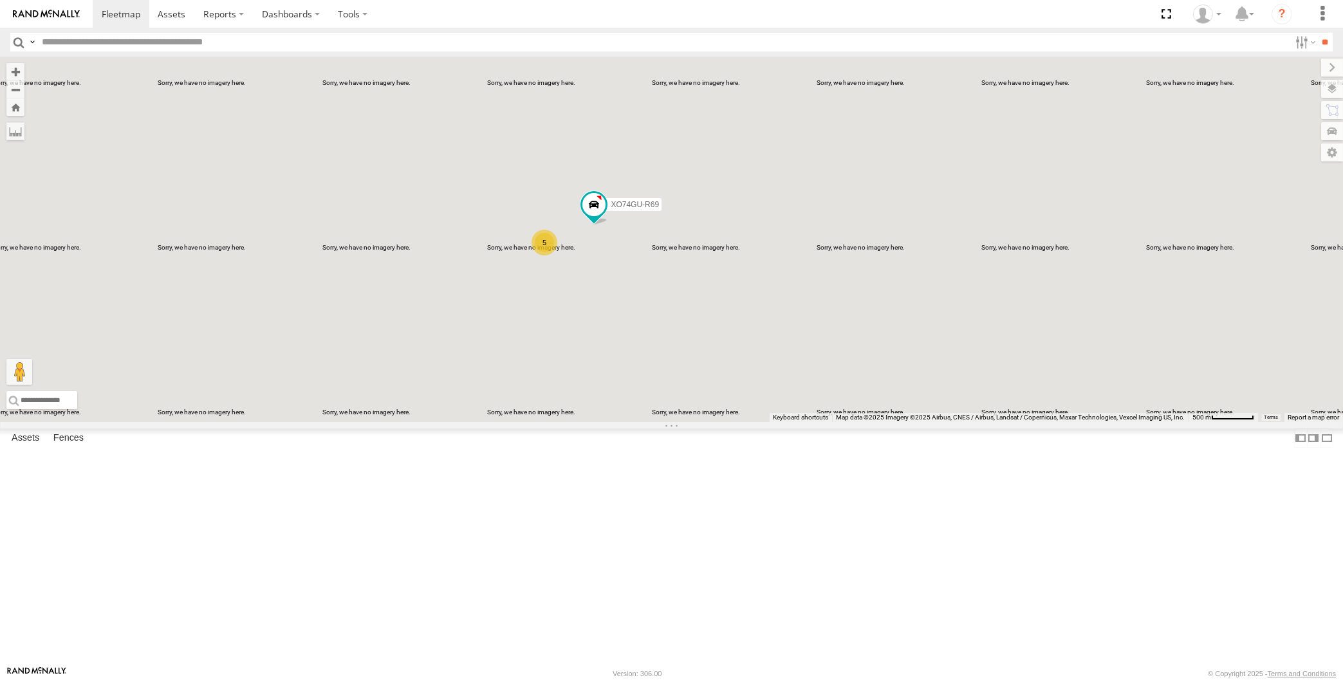
drag, startPoint x: 616, startPoint y: 449, endPoint x: 633, endPoint y: 437, distance: 20.7
click at [633, 422] on div "XSNDHU-R04 RJ5911-R79 XO74GU-R69 5 Loading..." at bounding box center [671, 240] width 1343 height 366
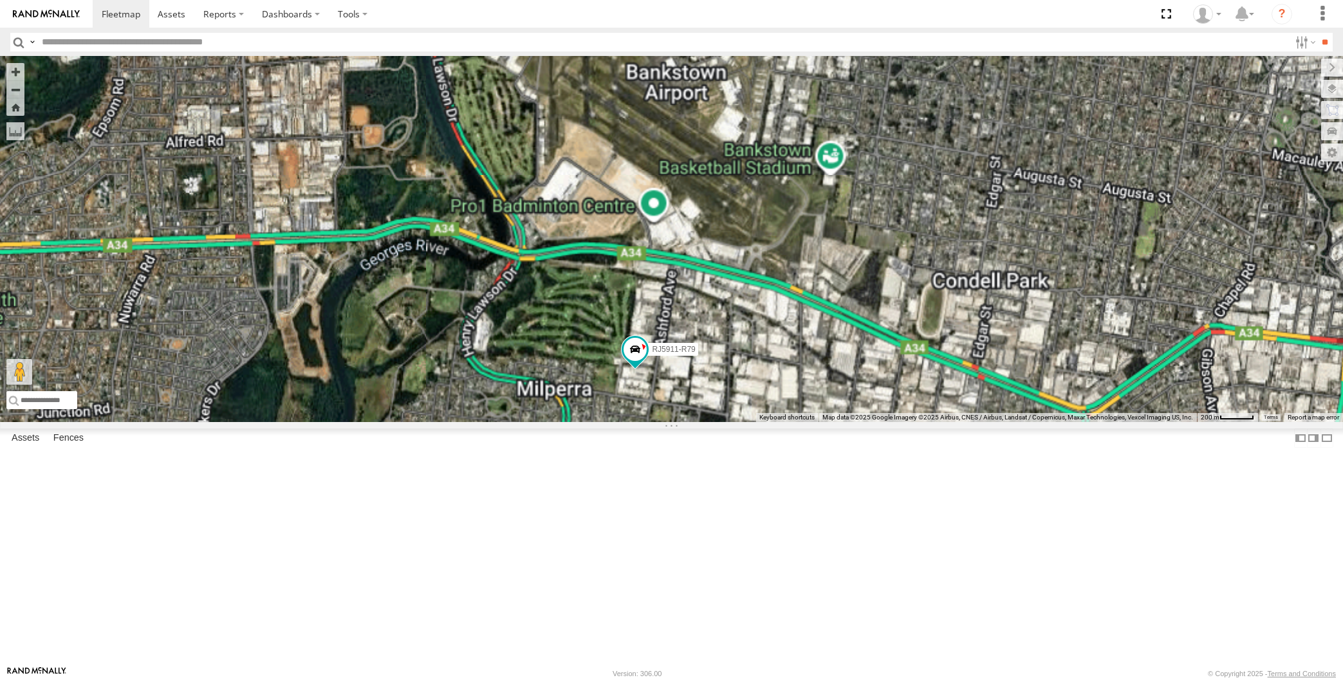
drag, startPoint x: 765, startPoint y: 560, endPoint x: 736, endPoint y: 498, distance: 68.2
click at [739, 422] on div "XSNDHU-R04 RJ5911-R79 XO74GU-R69 Loading..." at bounding box center [671, 240] width 1343 height 366
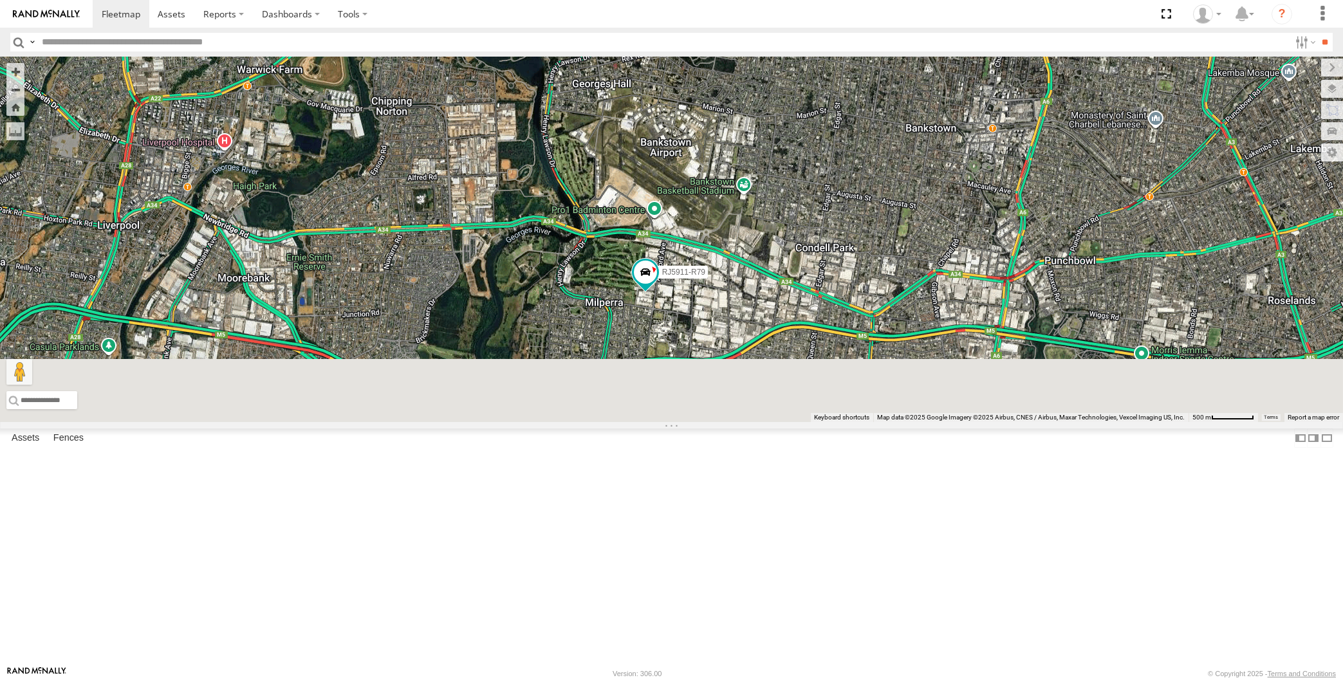
drag, startPoint x: 877, startPoint y: 441, endPoint x: 838, endPoint y: 421, distance: 44.3
click at [841, 421] on div "XSNDHU-R04 RJ5911-R79 XO74GU-R69 Loading..." at bounding box center [671, 240] width 1343 height 366
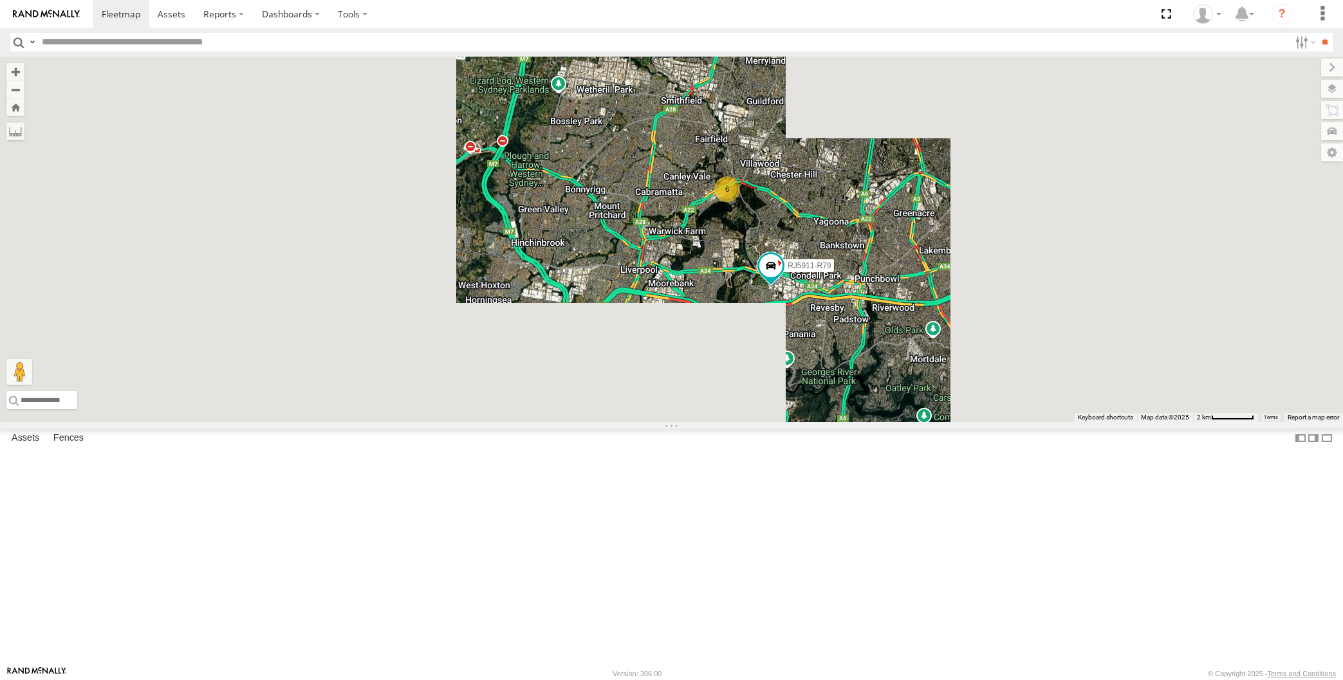
click at [865, 322] on div "XSNDHU-R04 RJ5911-R79 6 Loading..." at bounding box center [671, 240] width 1343 height 366
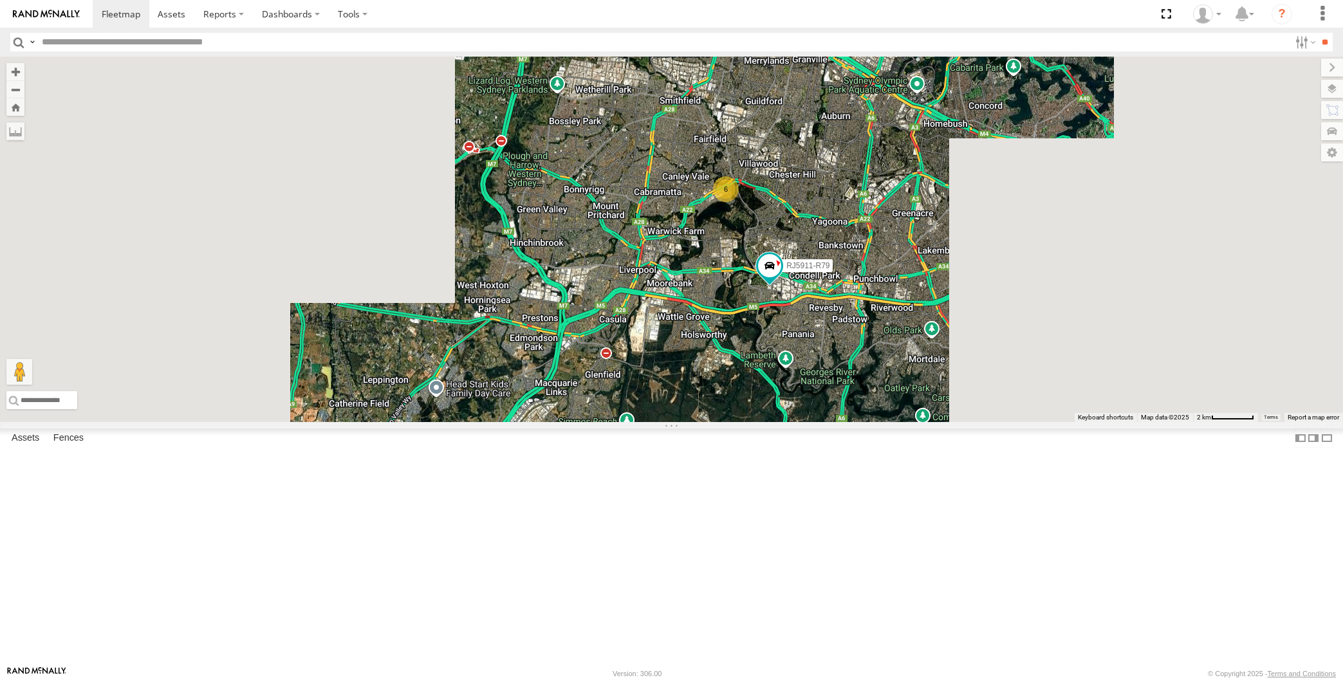
click at [848, 368] on div "XSNDHU-R04 RJ5911-R79 6 Loading..." at bounding box center [671, 240] width 1343 height 366
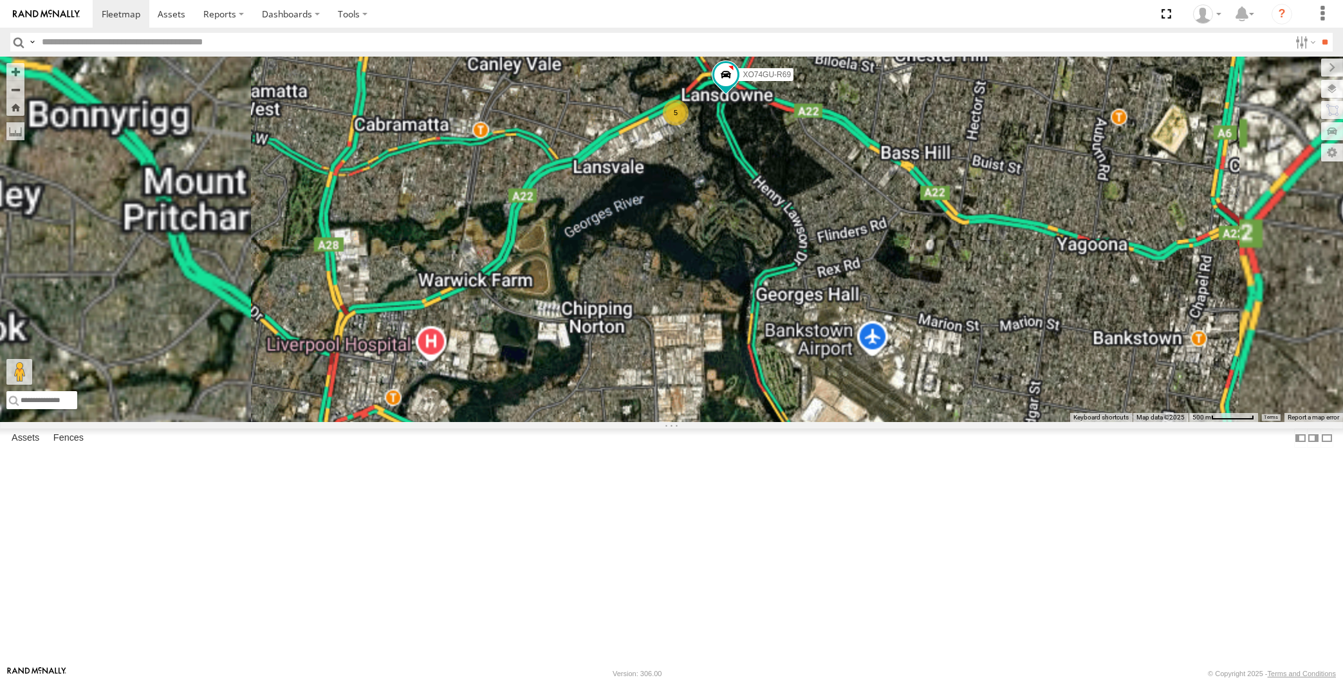
drag, startPoint x: 788, startPoint y: 344, endPoint x: 784, endPoint y: 351, distance: 8.9
click at [782, 353] on div "XSNDHU-R04 RJ5911-R79 5 XO74GU-R69 Loading..." at bounding box center [671, 240] width 1343 height 366
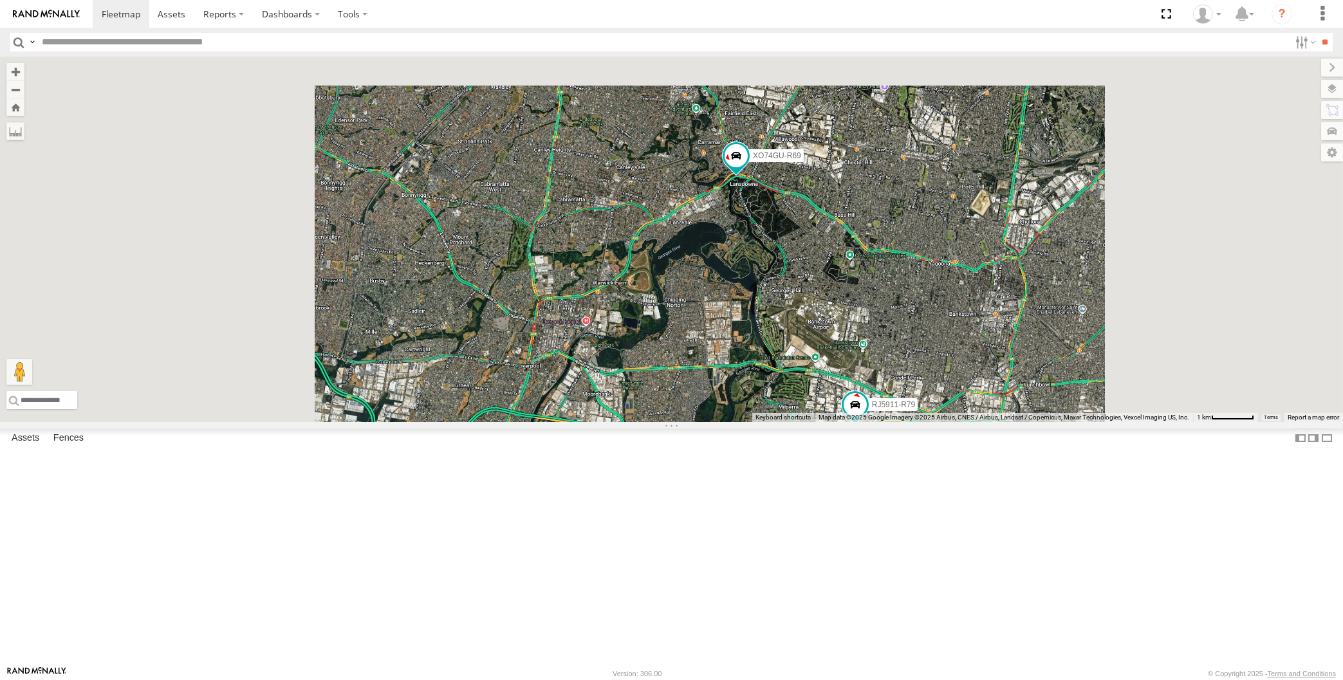
drag, startPoint x: 884, startPoint y: 402, endPoint x: 851, endPoint y: 429, distance: 42.9
click at [851, 422] on div "XSNDHU-R04 RJ5911-R79 XO74GU-R69 Loading..." at bounding box center [671, 240] width 1343 height 366
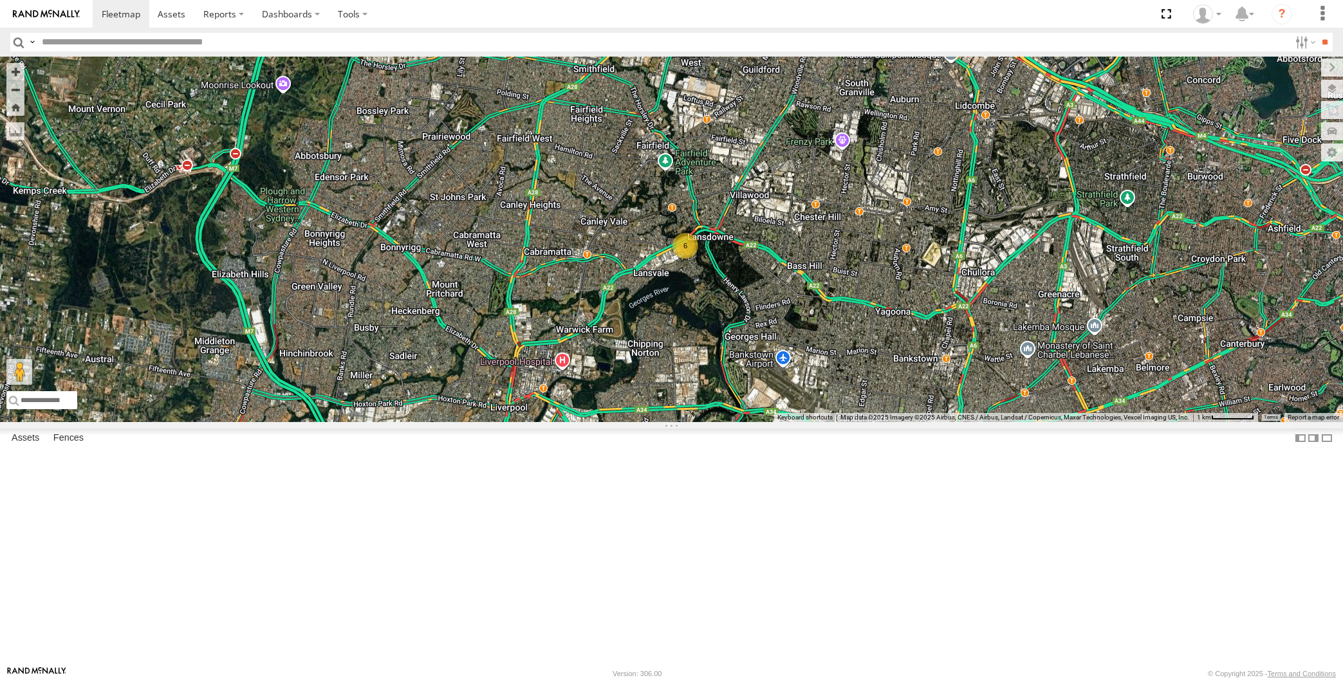
drag, startPoint x: 894, startPoint y: 344, endPoint x: 897, endPoint y: 368, distance: 24.7
click at [897, 368] on div "XSNDHU-R04 RJ5911-R79 6 Loading..." at bounding box center [671, 240] width 1343 height 366
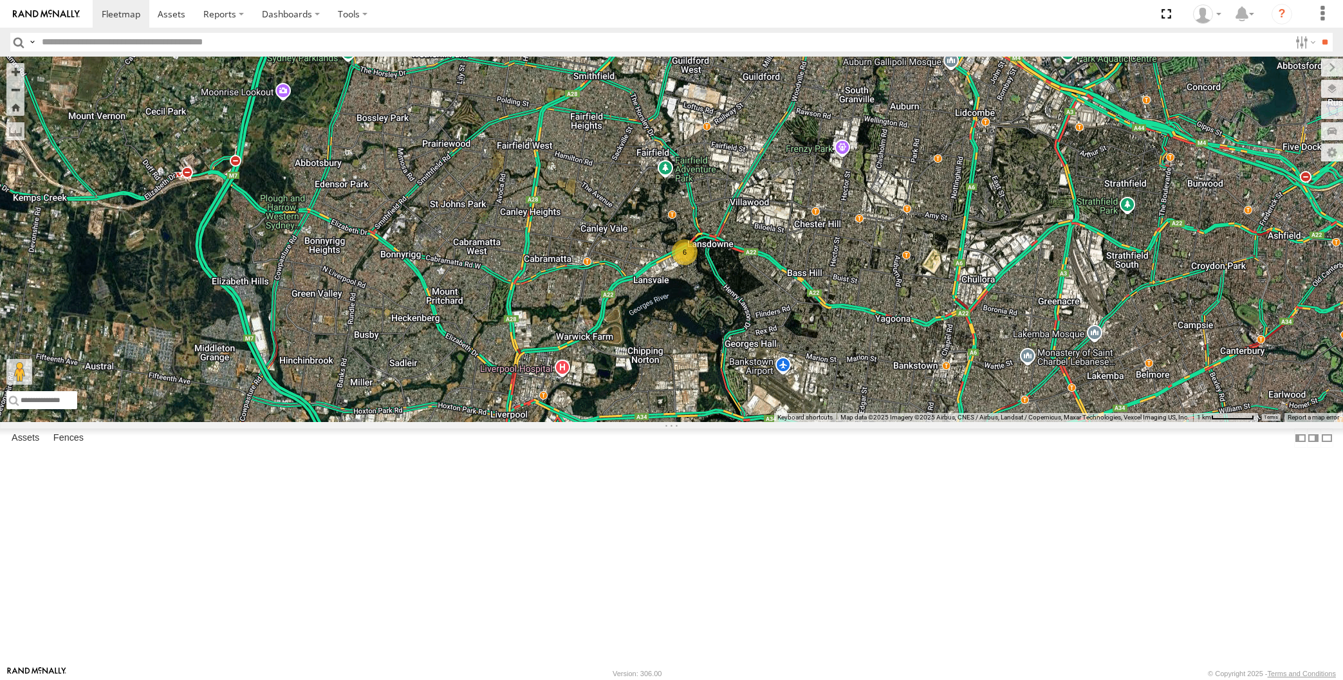
drag, startPoint x: 963, startPoint y: 302, endPoint x: 950, endPoint y: 283, distance: 23.2
click at [959, 302] on div "XSNDHU-R04 RJ5911-R79 6 Loading..." at bounding box center [671, 240] width 1343 height 366
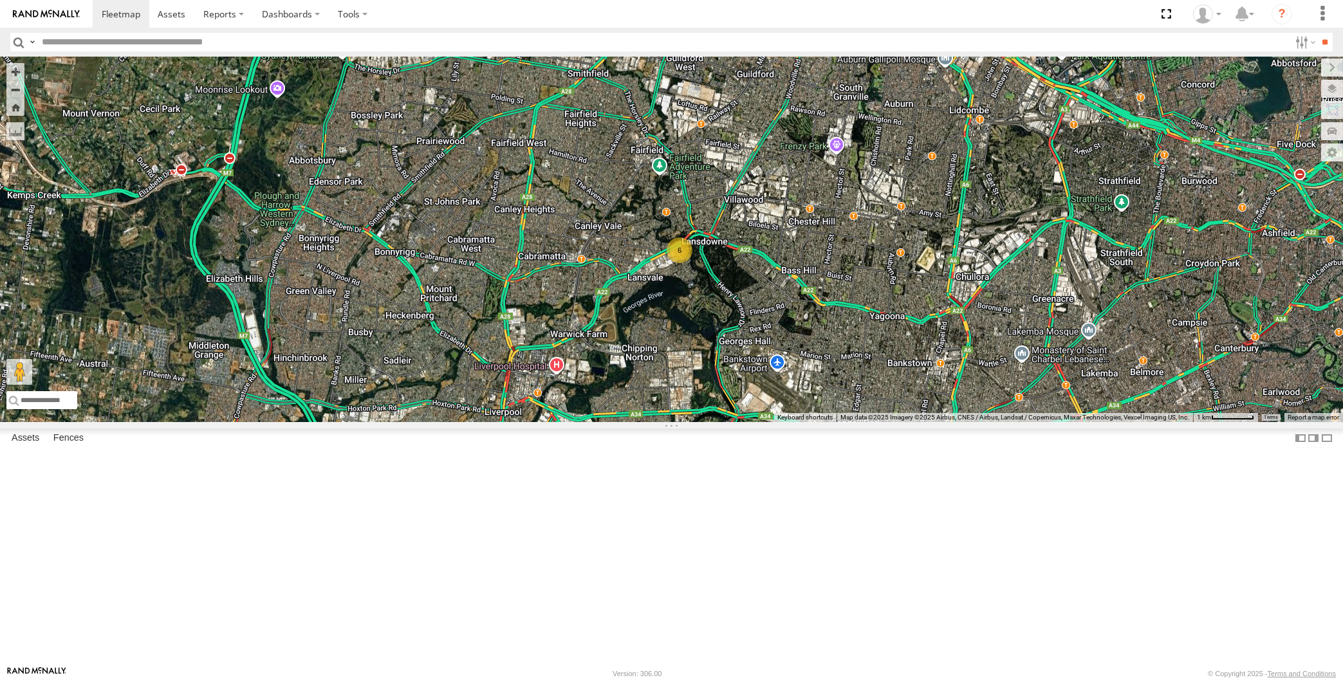
drag, startPoint x: 944, startPoint y: 420, endPoint x: 941, endPoint y: 357, distance: 63.8
click at [943, 373] on div "XSNDHU-R04 RJ5911-R79 6 Loading..." at bounding box center [671, 240] width 1343 height 366
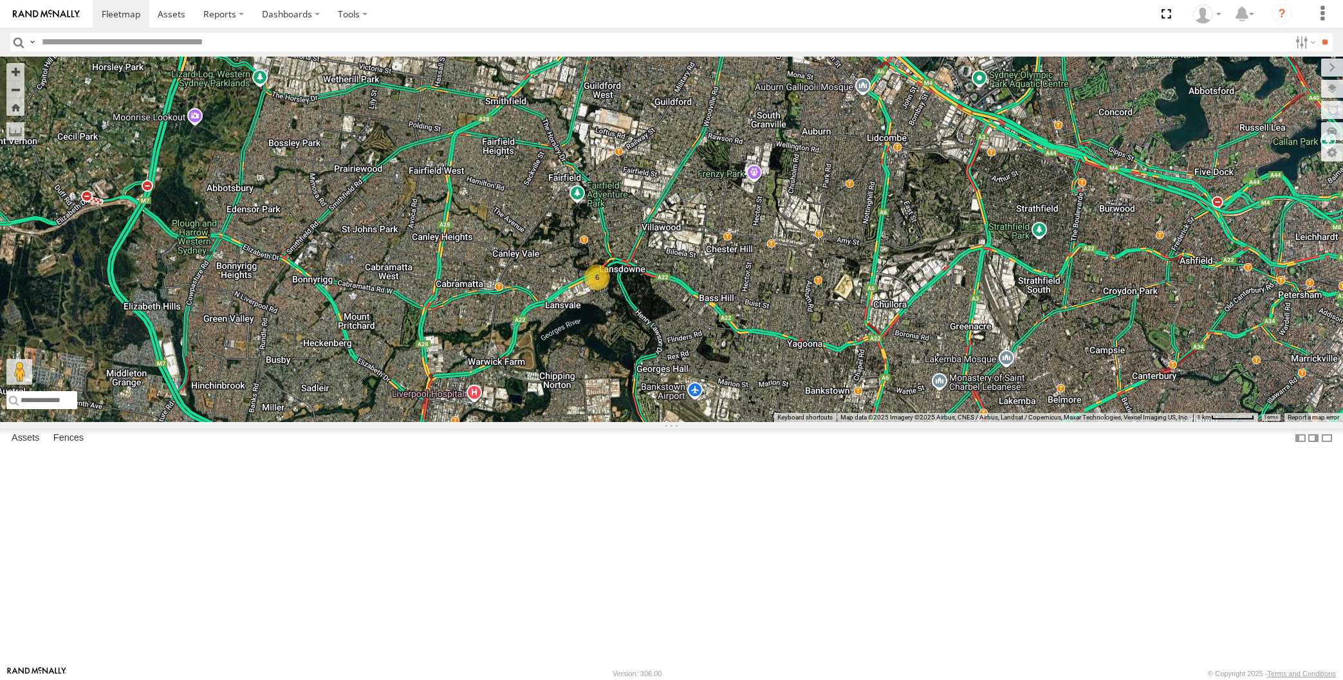
drag, startPoint x: 837, startPoint y: 511, endPoint x: 877, endPoint y: 487, distance: 46.8
click at [835, 422] on div "XSNDHU-R04 RJ5911-R79 6 Loading..." at bounding box center [671, 240] width 1343 height 366
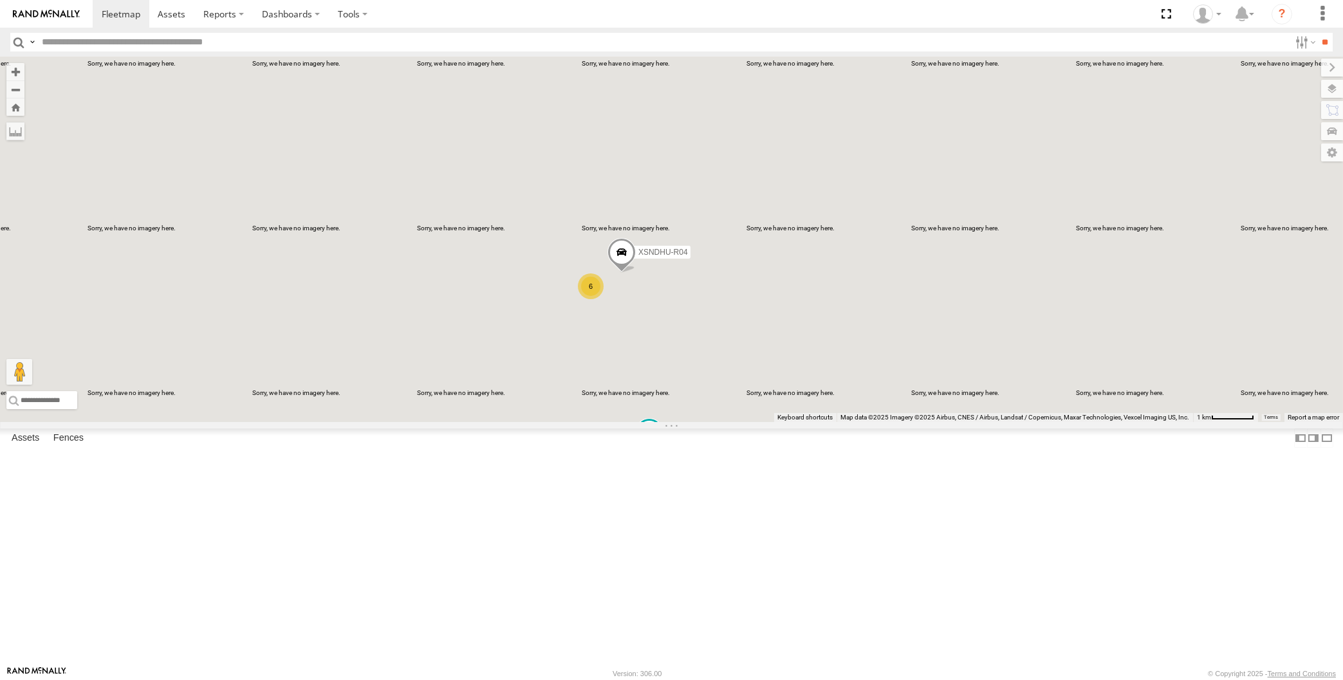
click at [746, 98] on div "XSNDHU-R04 RJ5911-R79 6 Loading..." at bounding box center [671, 240] width 1343 height 366
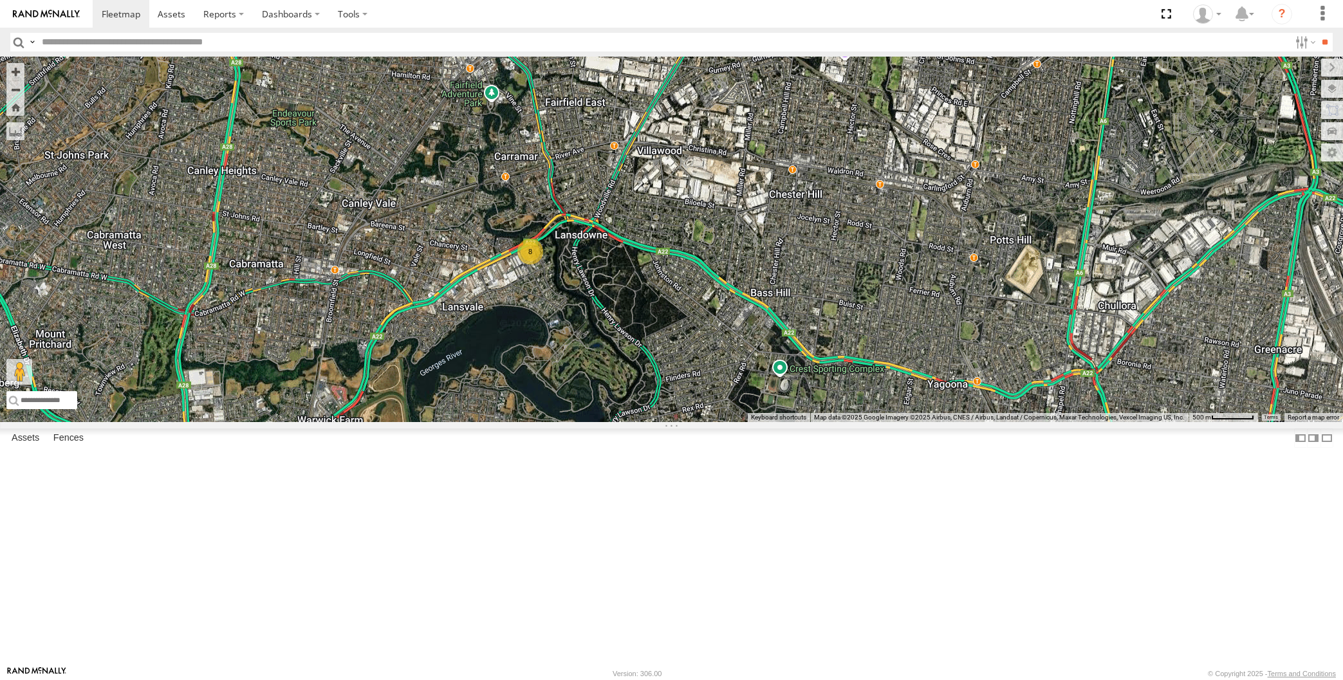
drag, startPoint x: 575, startPoint y: 449, endPoint x: 581, endPoint y: 440, distance: 11.1
click at [580, 422] on div "8 Loading..." at bounding box center [671, 240] width 1343 height 366
